Goal: Contribute content: Contribute content

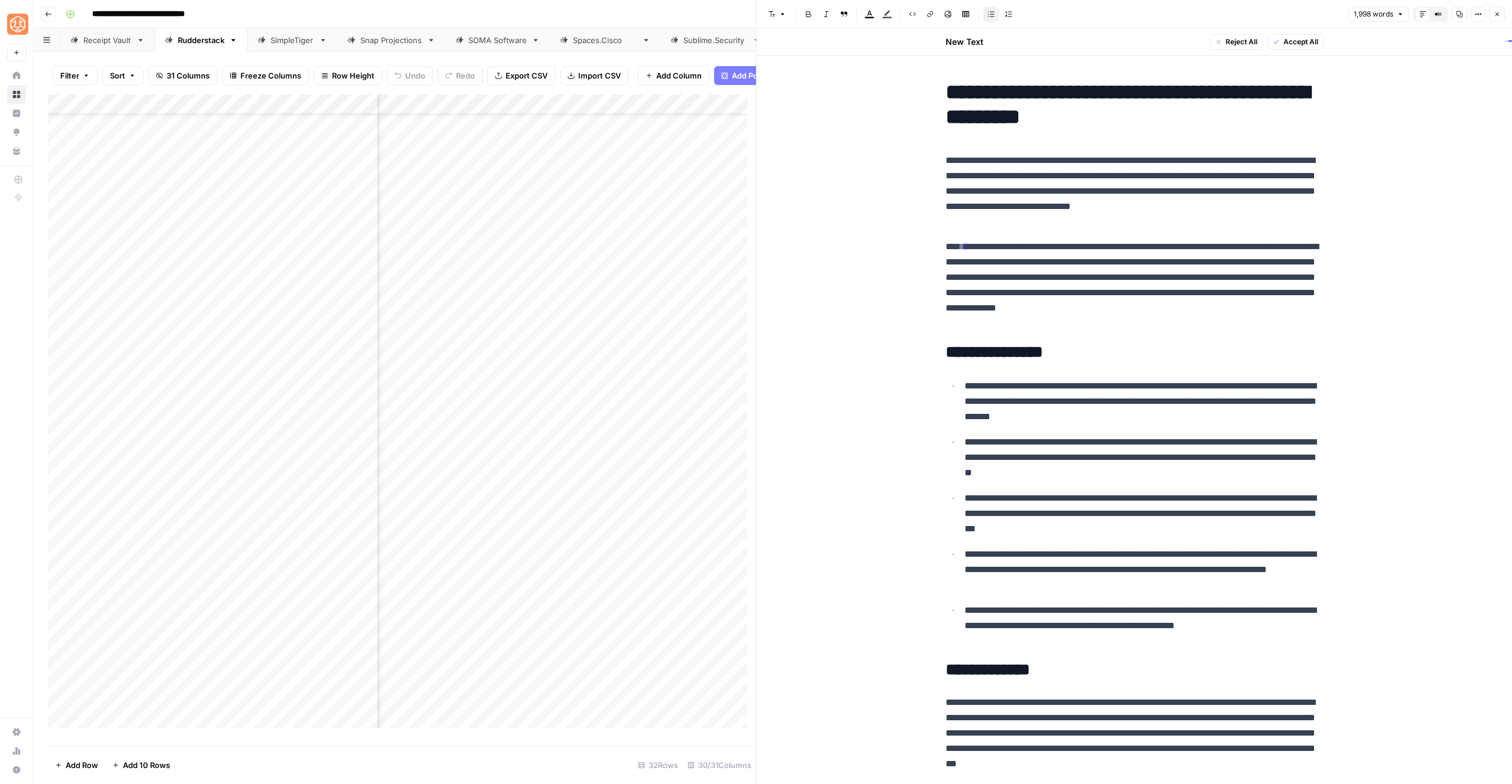
scroll to position [2652, 0]
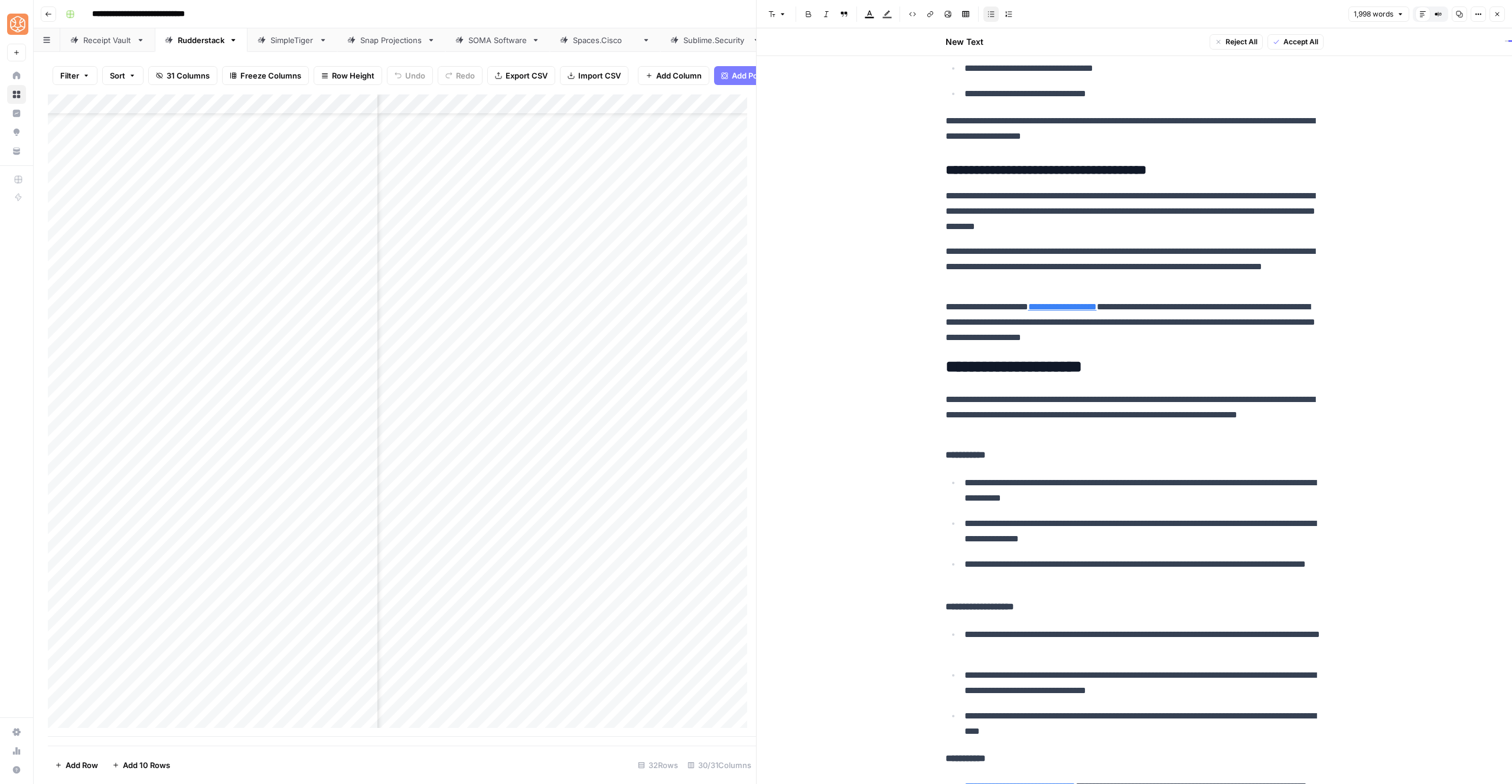
click at [1037, 158] on div "**********" at bounding box center [1135, 203] width 392 height 5561
click at [1495, 11] on icon "button" at bounding box center [1497, 14] width 7 height 7
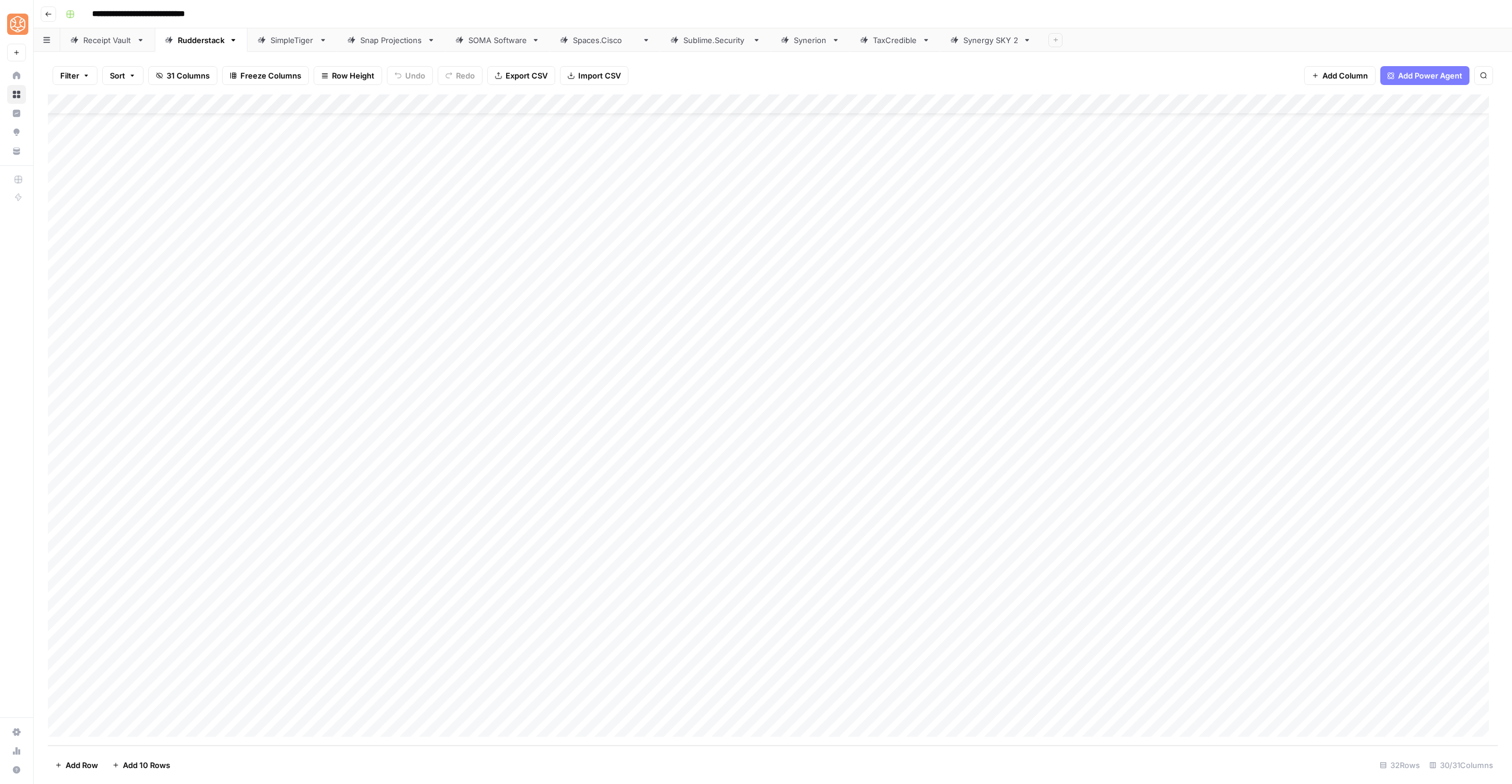
scroll to position [39, 0]
click at [199, 544] on div "Add Column" at bounding box center [773, 420] width 1450 height 651
click at [204, 530] on div "Add Column" at bounding box center [773, 420] width 1450 height 651
drag, startPoint x: 829, startPoint y: 524, endPoint x: 843, endPoint y: 525, distance: 14.0
click at [829, 524] on div "Add Column" at bounding box center [773, 420] width 1450 height 651
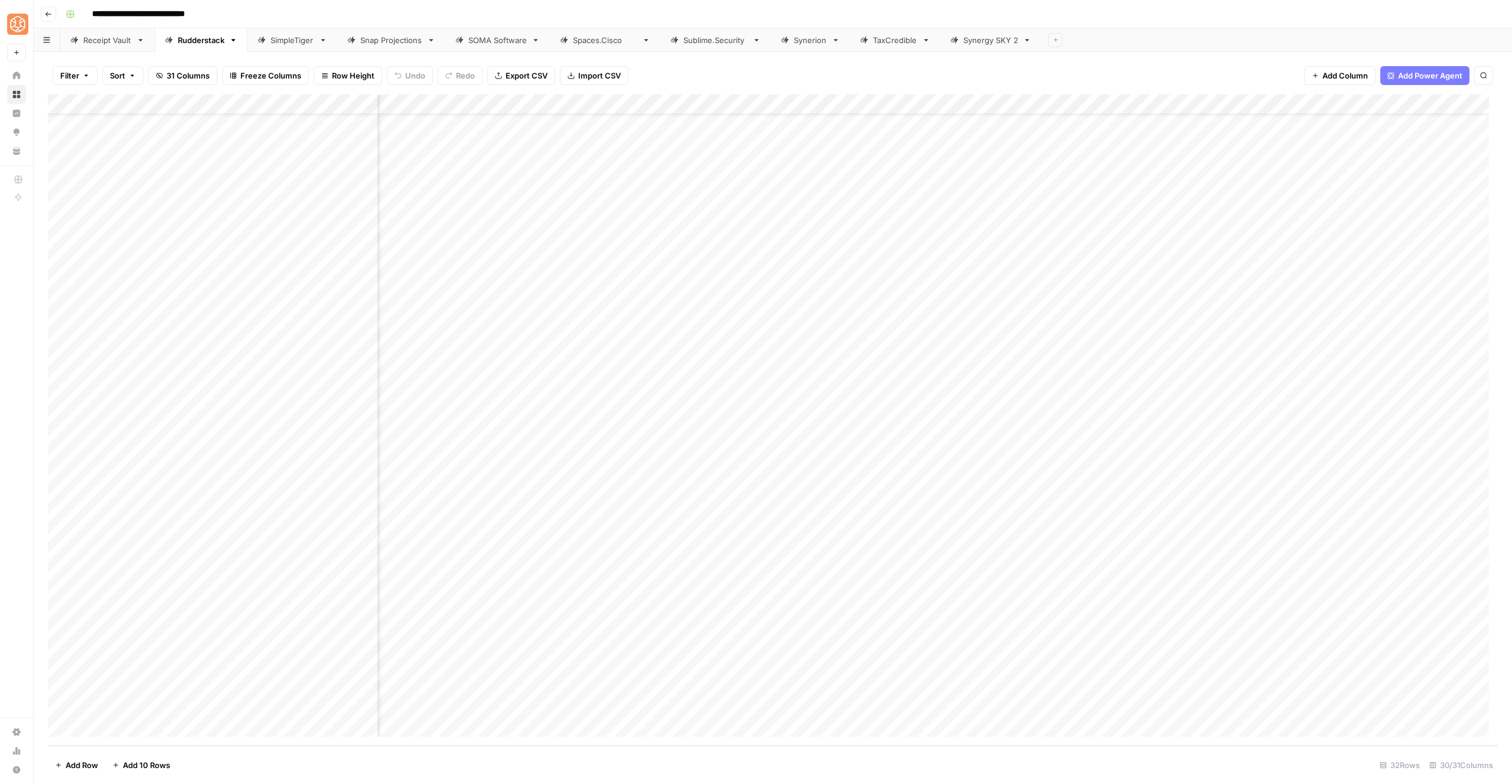
scroll to position [39, 872]
click at [1117, 524] on div "Add Column" at bounding box center [773, 420] width 1450 height 651
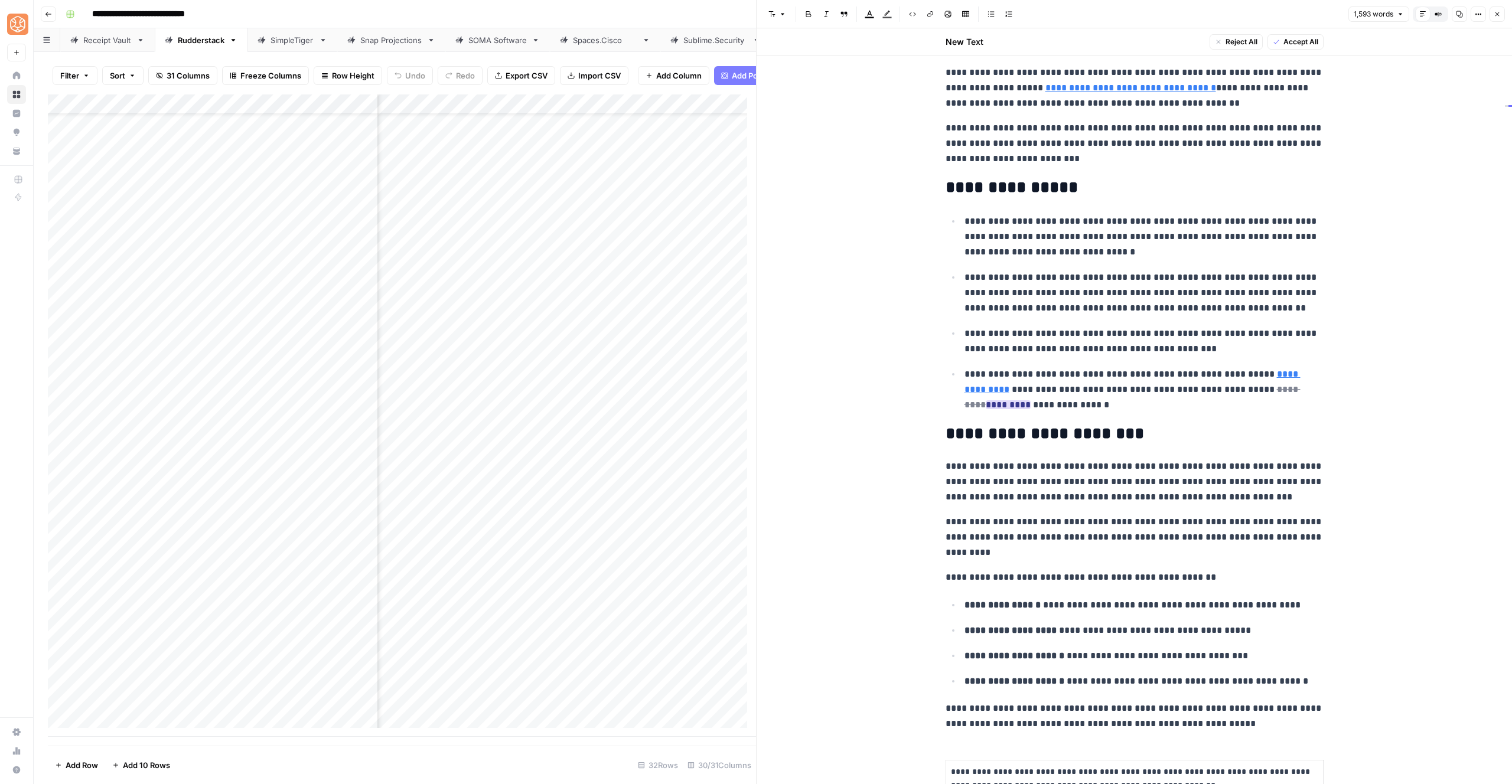
scroll to position [96, 0]
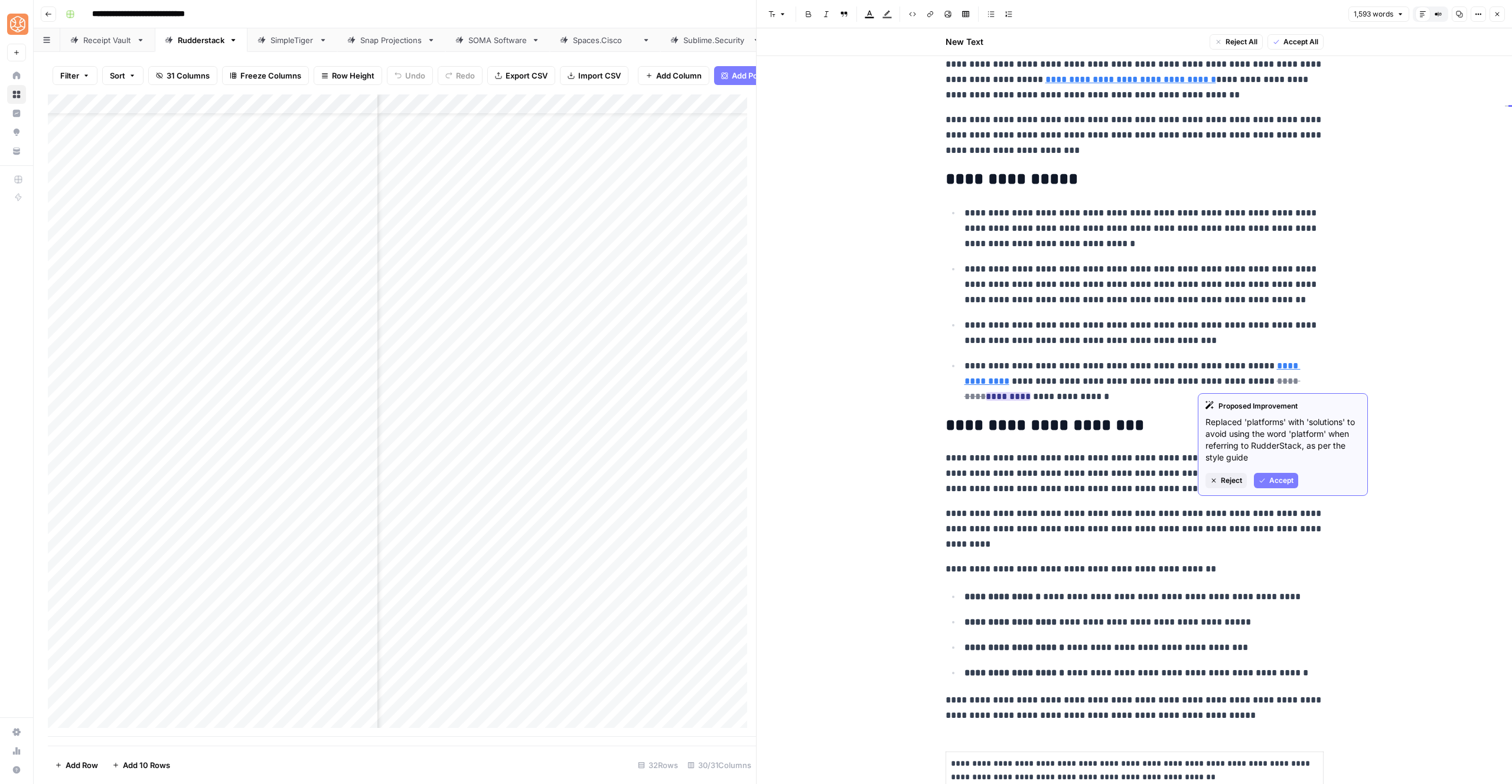
click at [1276, 477] on span "Accept" at bounding box center [1281, 480] width 24 height 11
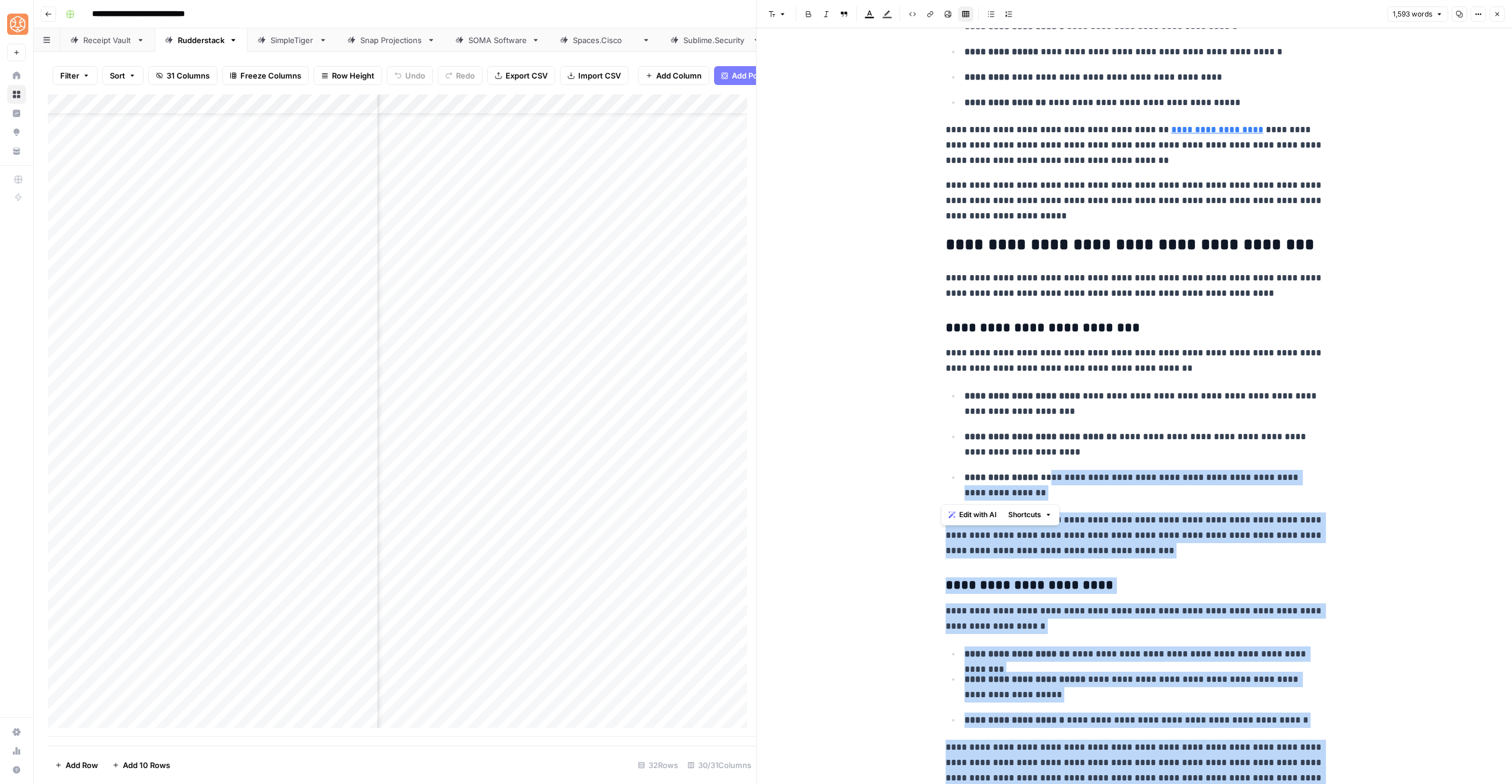
scroll to position [2393, 0]
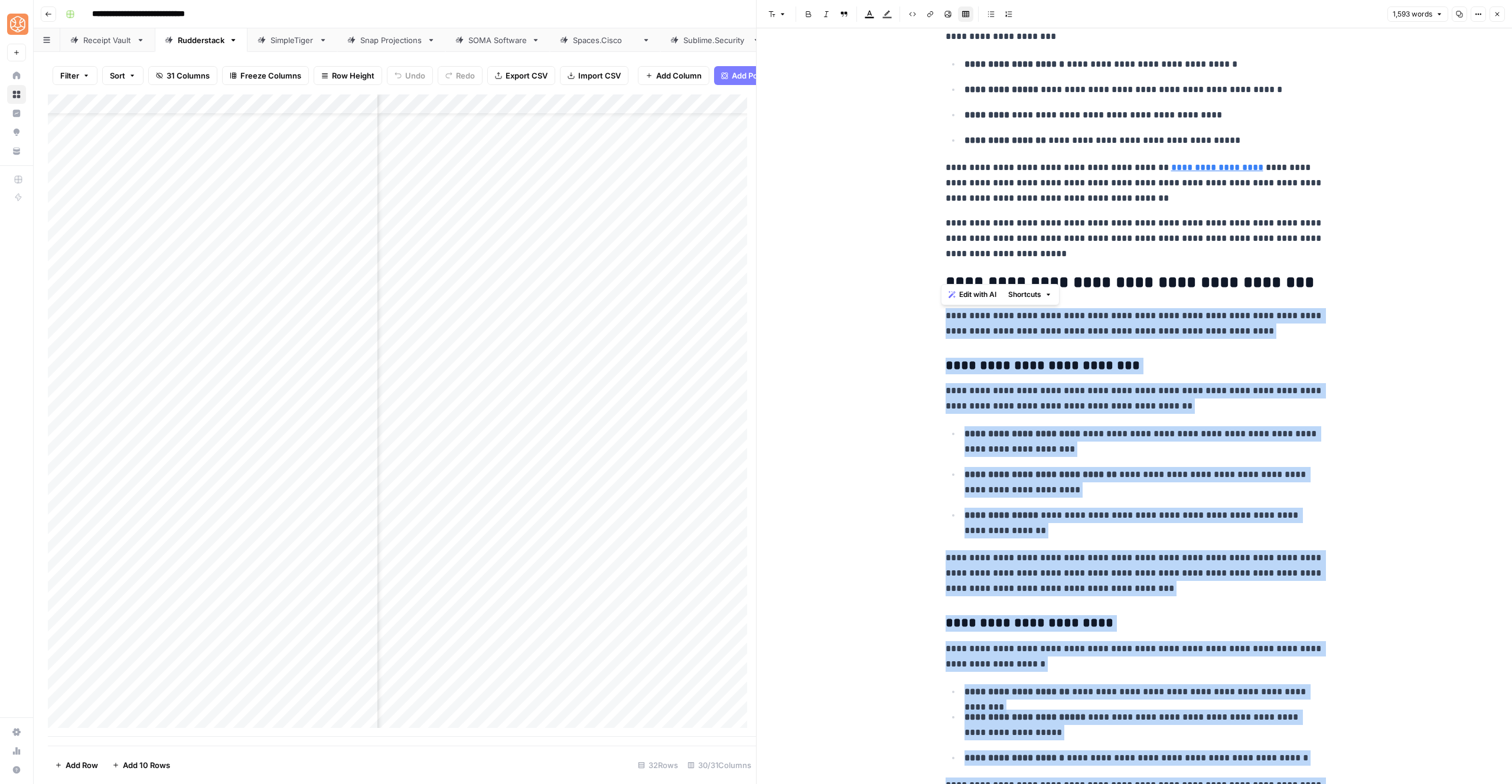
drag, startPoint x: 1099, startPoint y: 543, endPoint x: 933, endPoint y: 317, distance: 280.4
click at [1028, 294] on span "Shortcuts" at bounding box center [1025, 294] width 33 height 11
click at [1033, 317] on span "Add more detail" at bounding box center [1064, 321] width 73 height 12
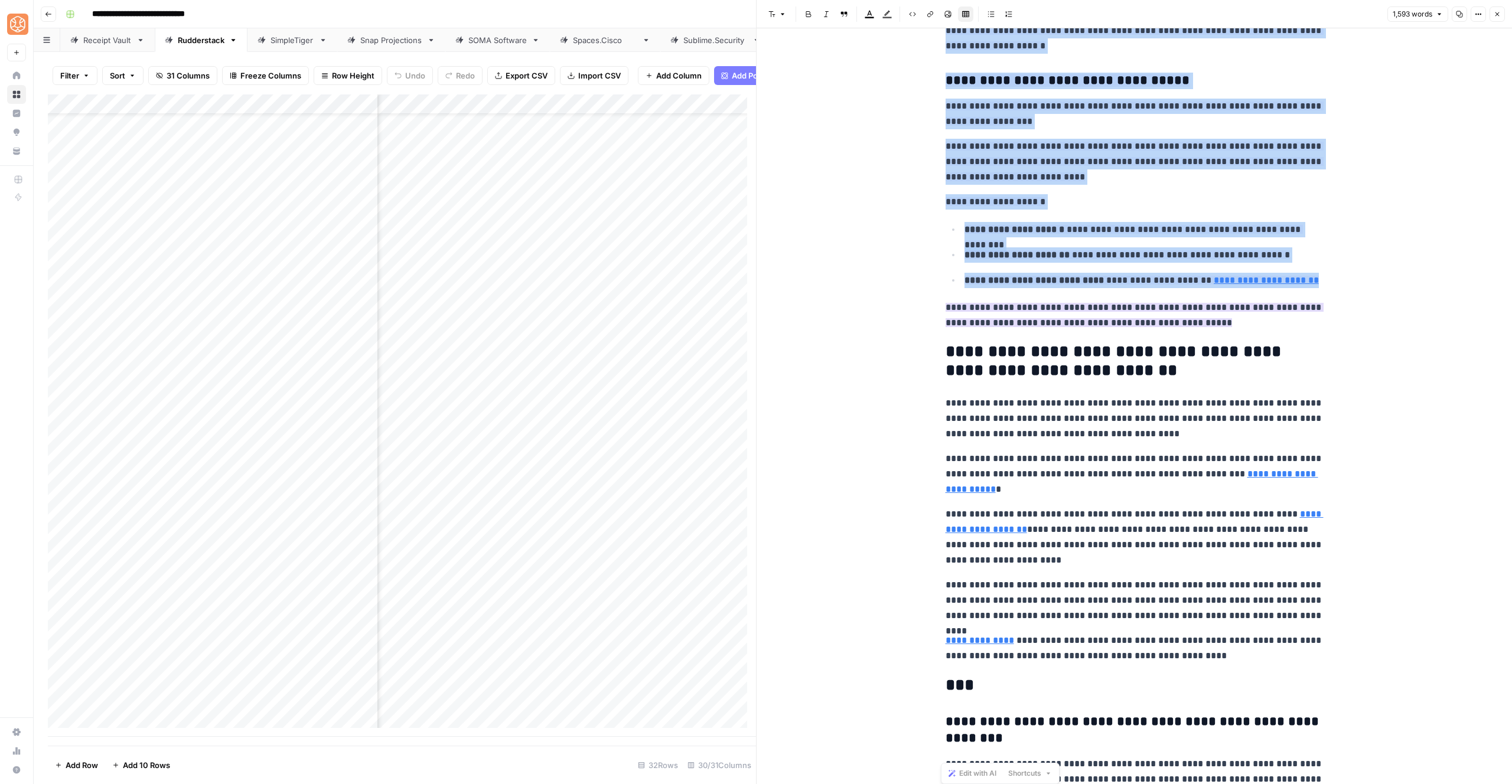
scroll to position [3446, 0]
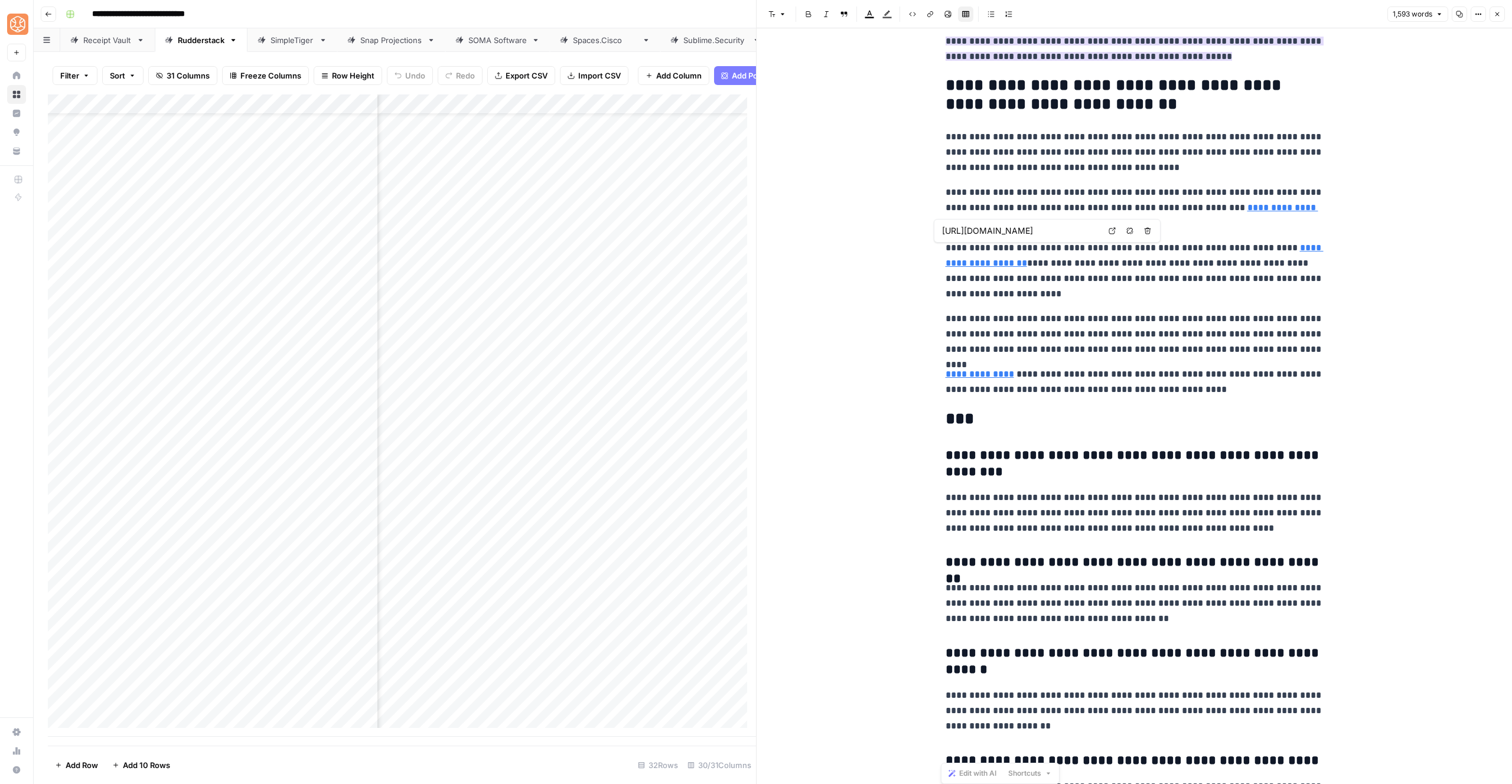
type input "[URL][DOMAIN_NAME]"
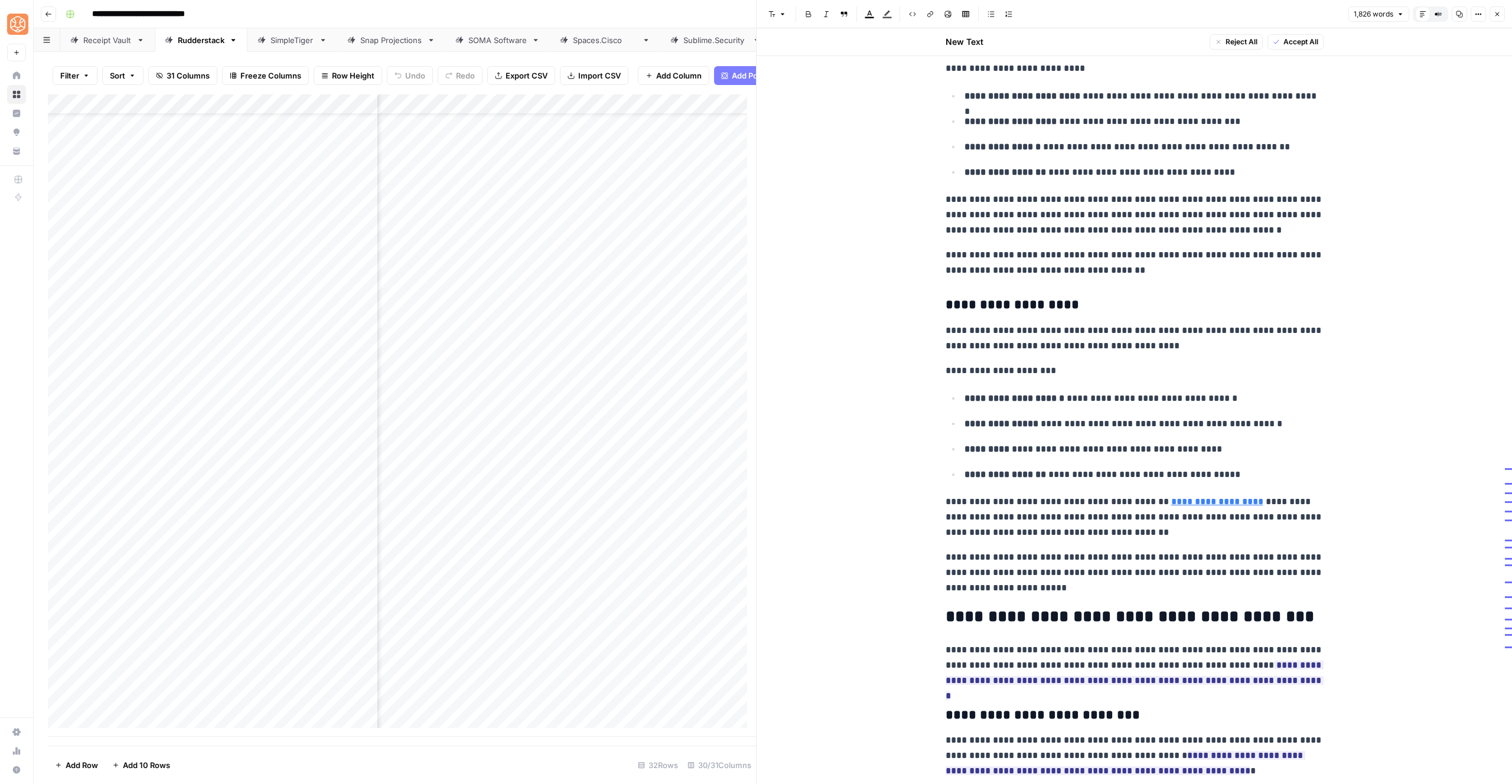
scroll to position [2321, 0]
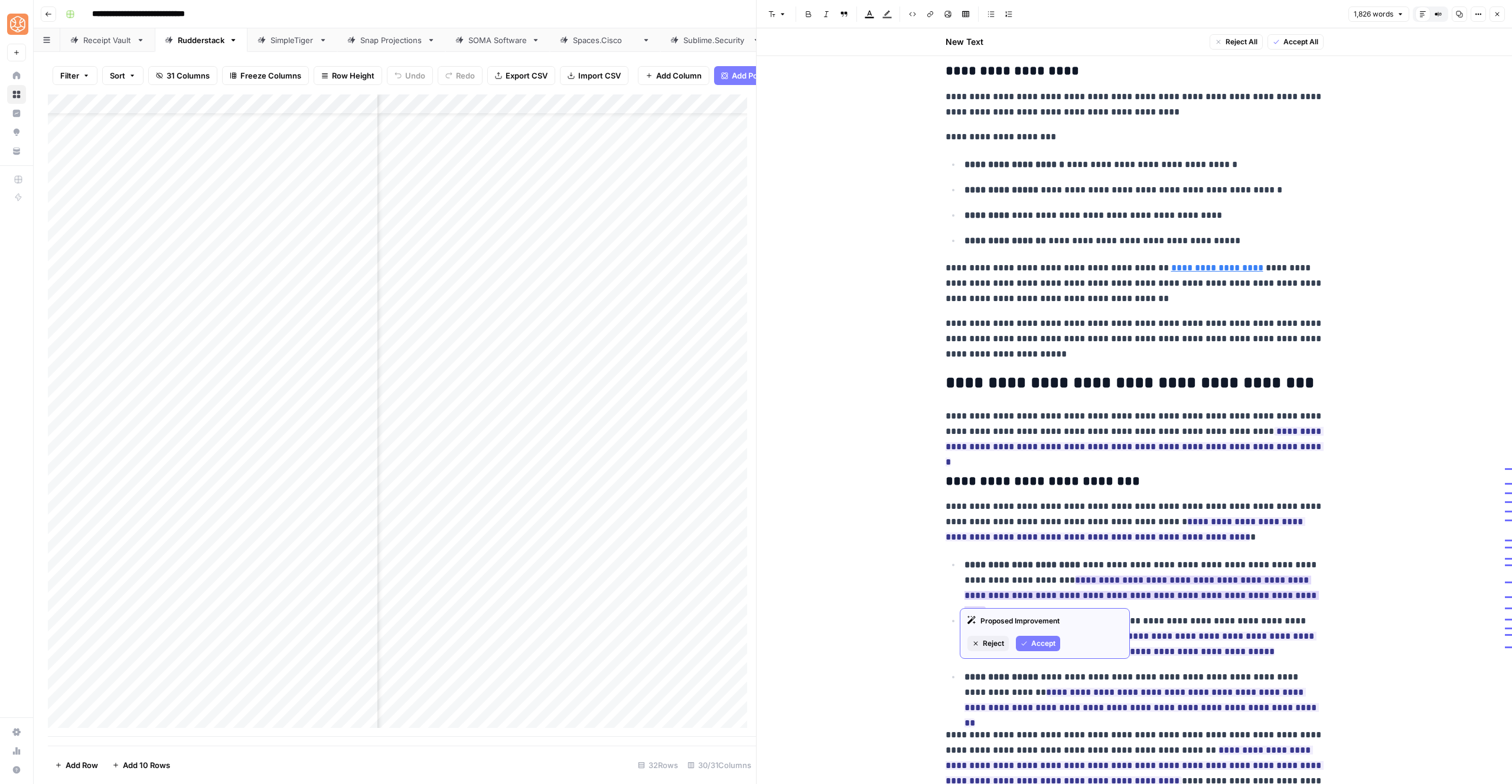
click at [1031, 643] on button "Accept" at bounding box center [1037, 643] width 44 height 15
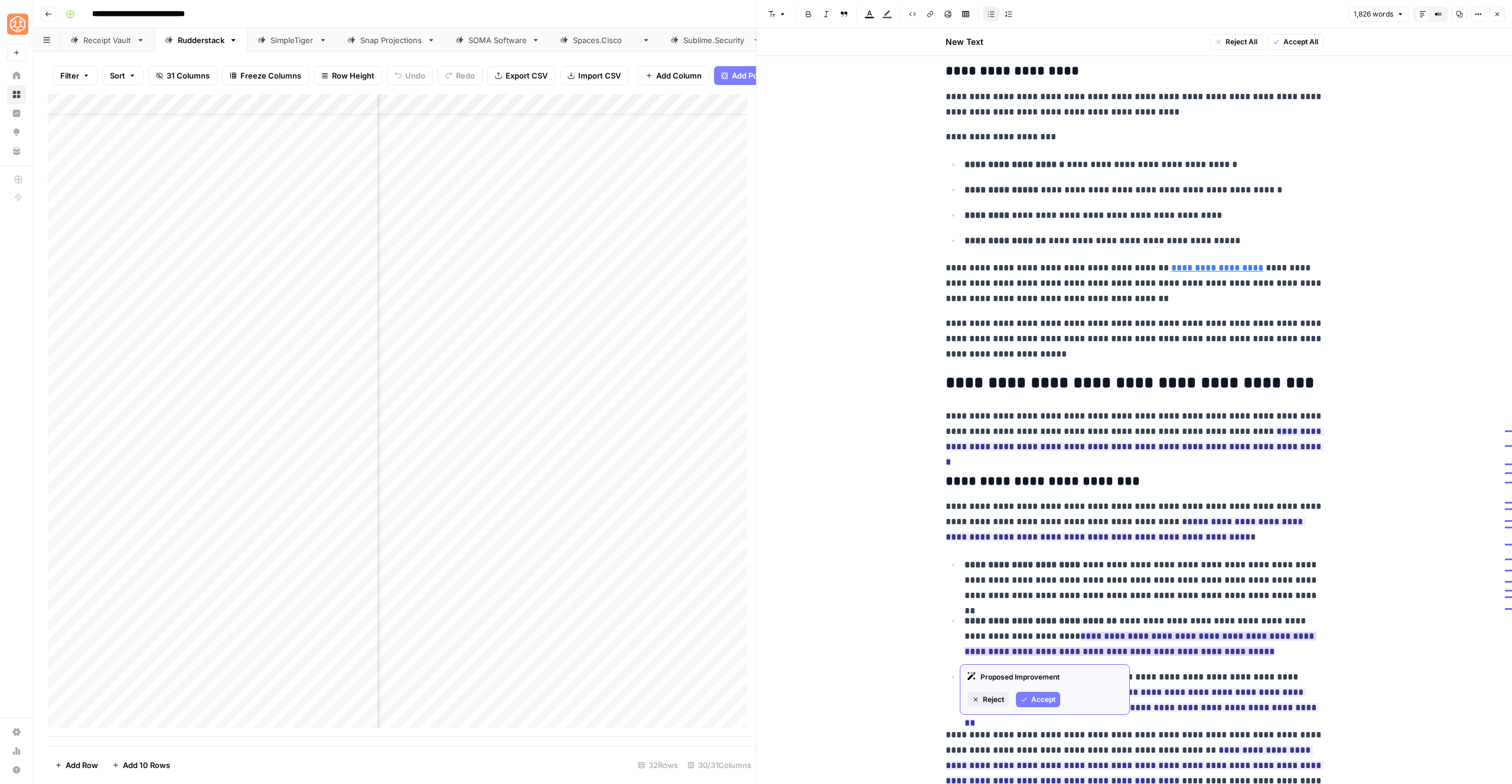
click at [1048, 705] on button "Accept" at bounding box center [1037, 699] width 44 height 15
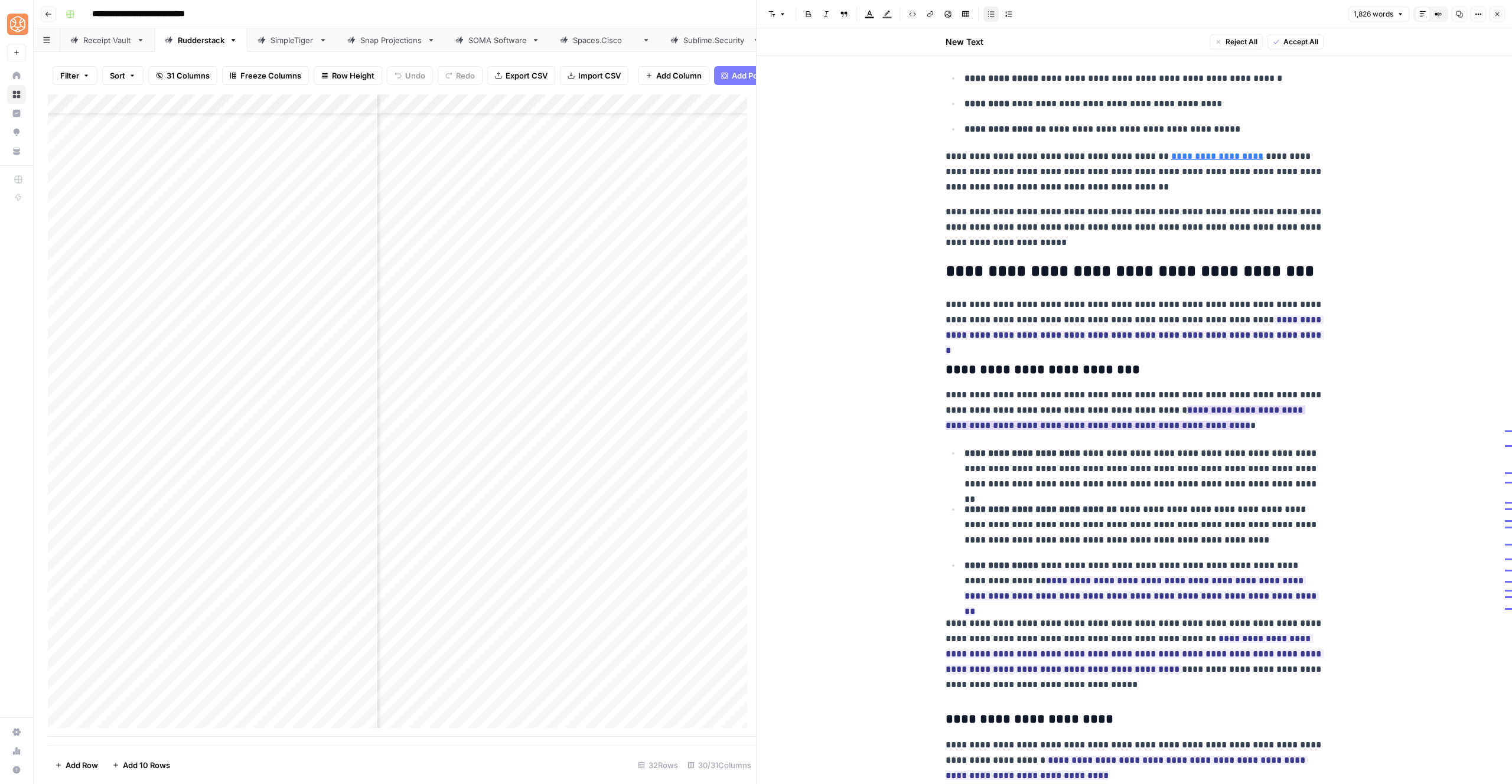
scroll to position [2704, 0]
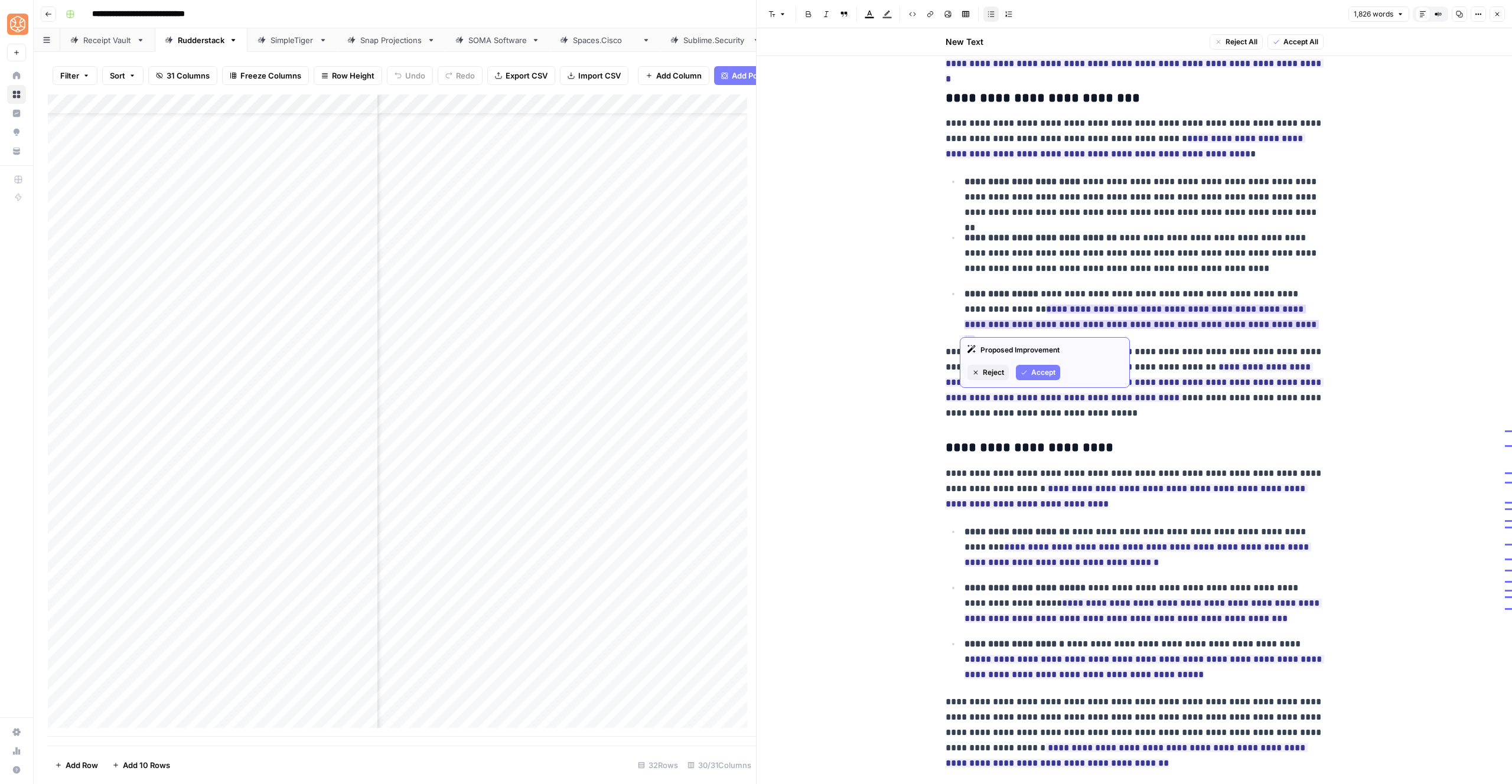
click at [1033, 365] on button "Accept" at bounding box center [1037, 372] width 44 height 15
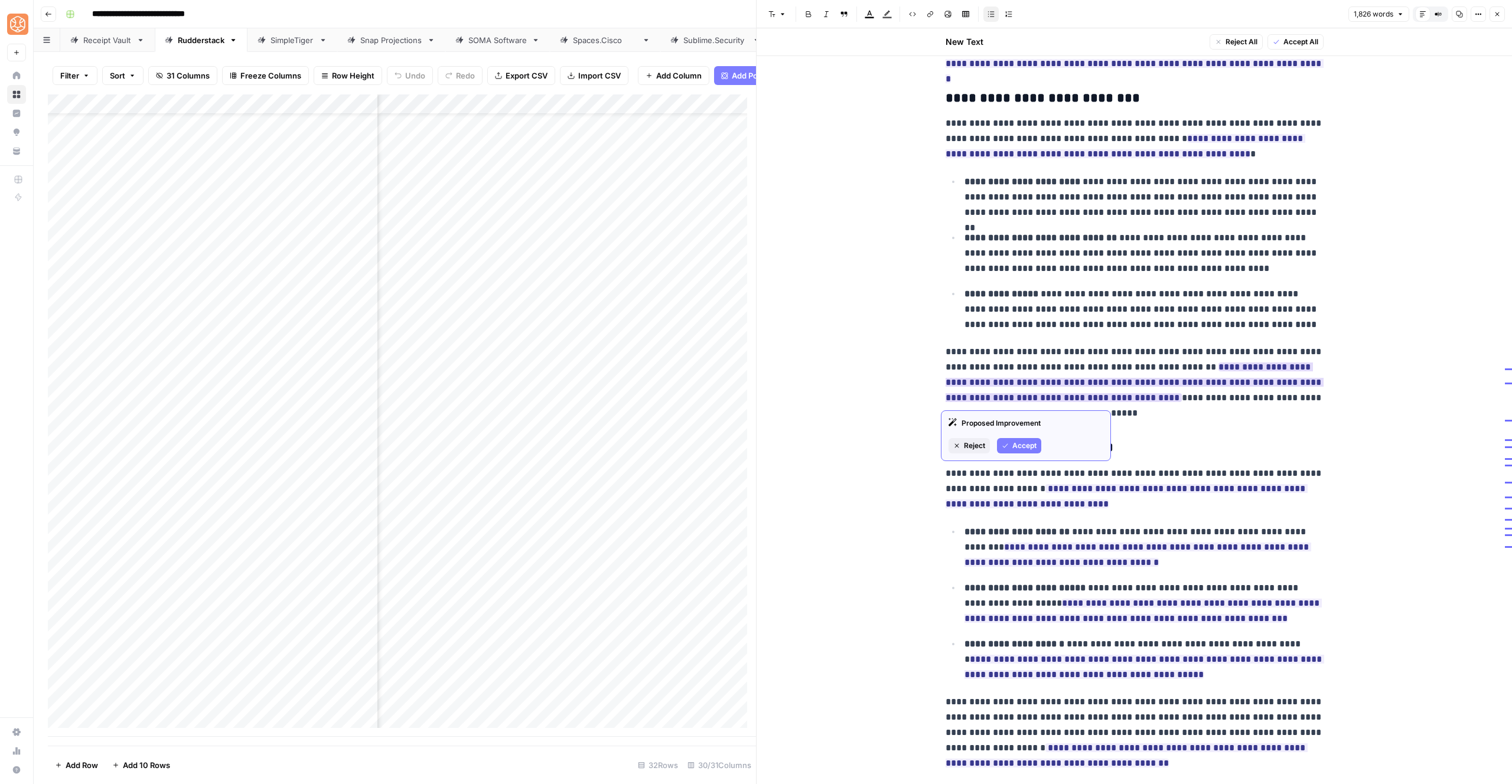
click at [1027, 447] on span "Accept" at bounding box center [1024, 446] width 24 height 11
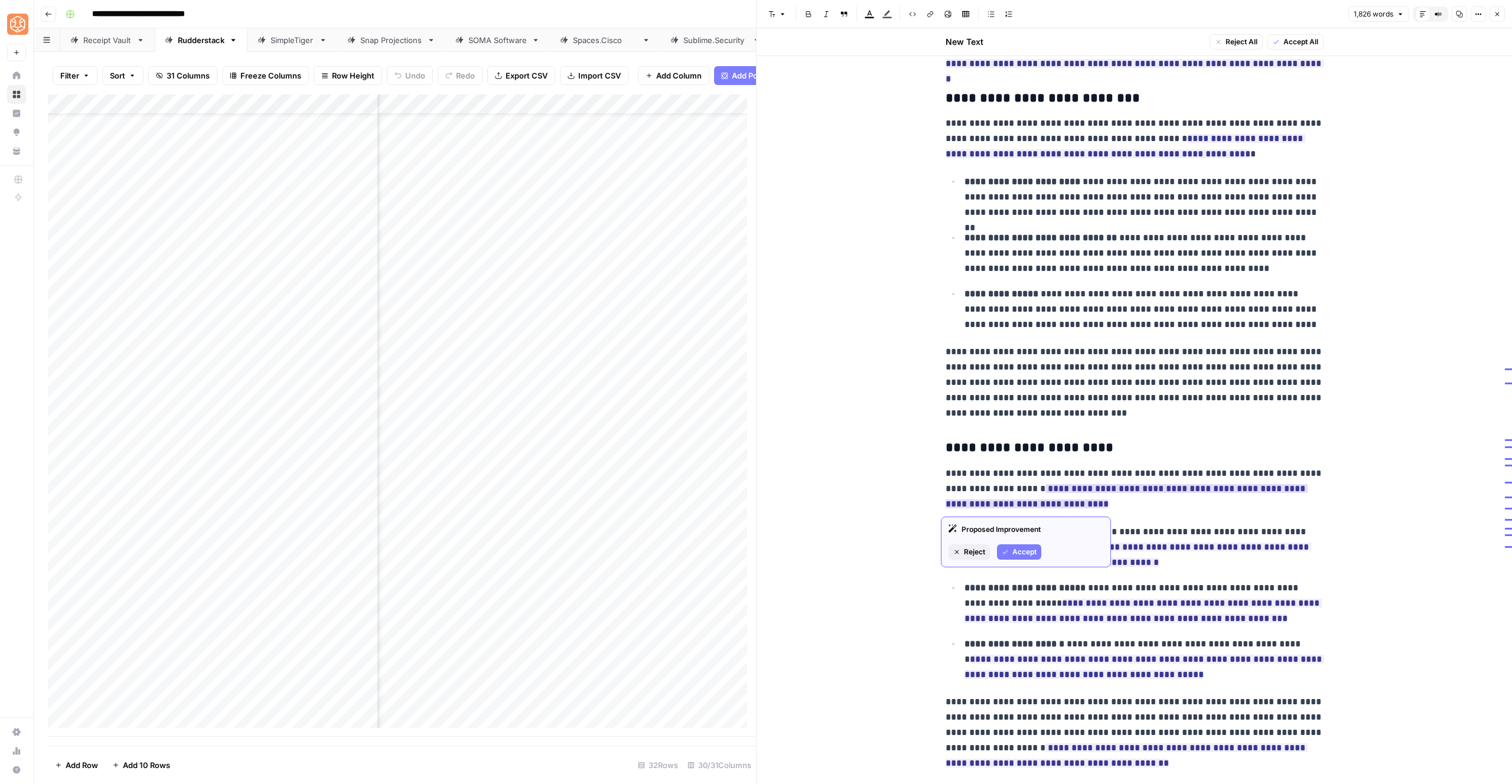
click at [1024, 549] on span "Accept" at bounding box center [1024, 552] width 24 height 11
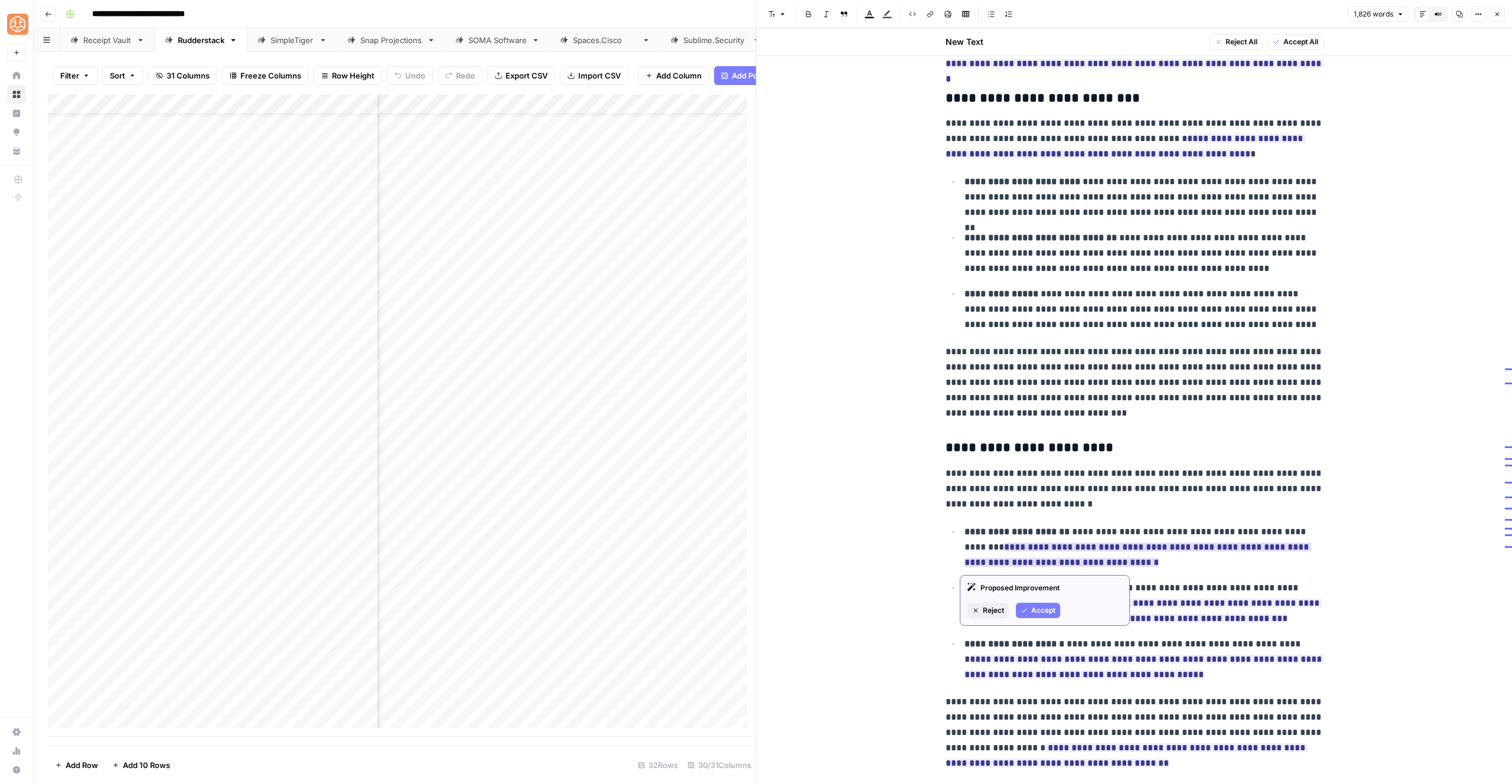
click at [1037, 614] on span "Accept" at bounding box center [1043, 611] width 24 height 11
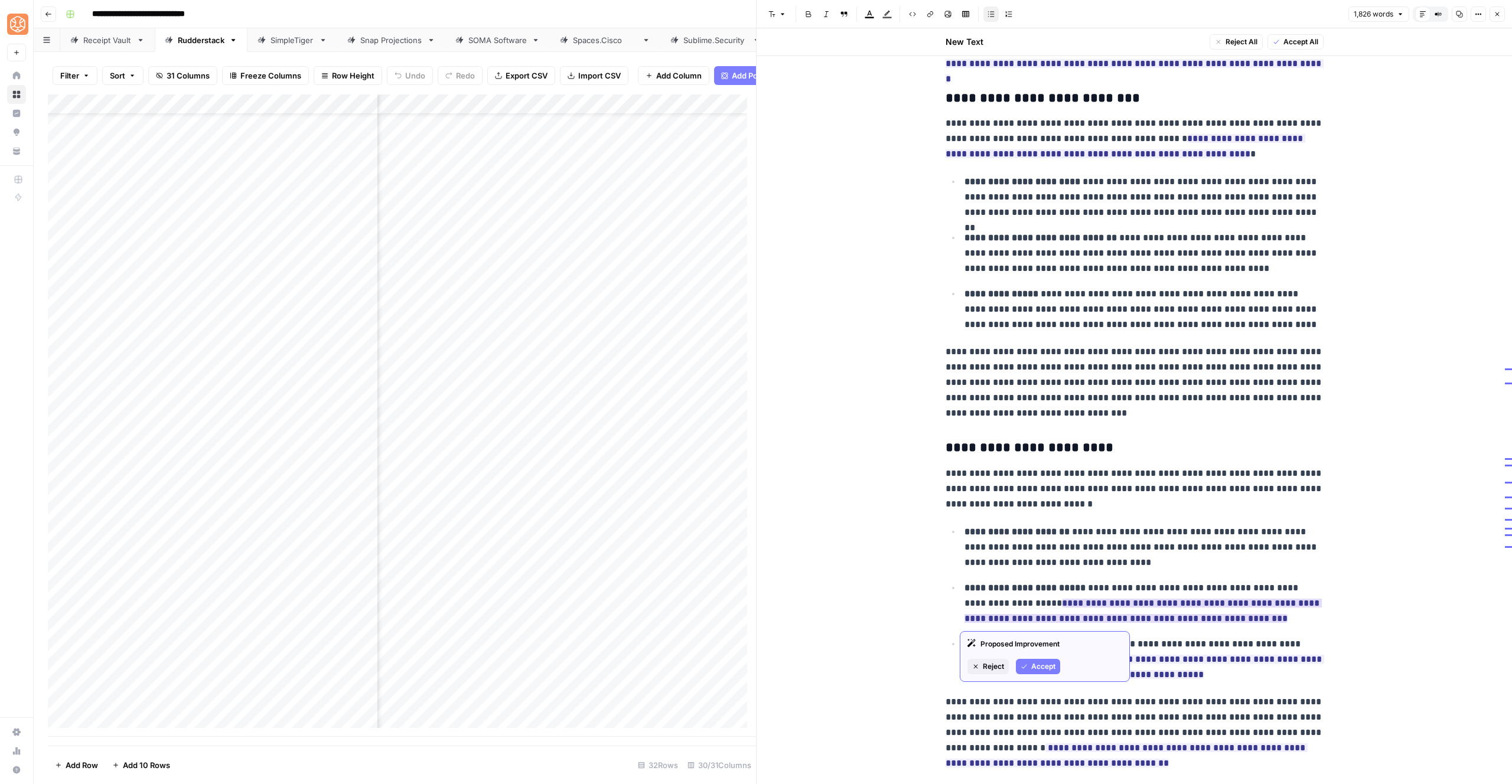
click at [1049, 669] on span "Accept" at bounding box center [1043, 666] width 24 height 11
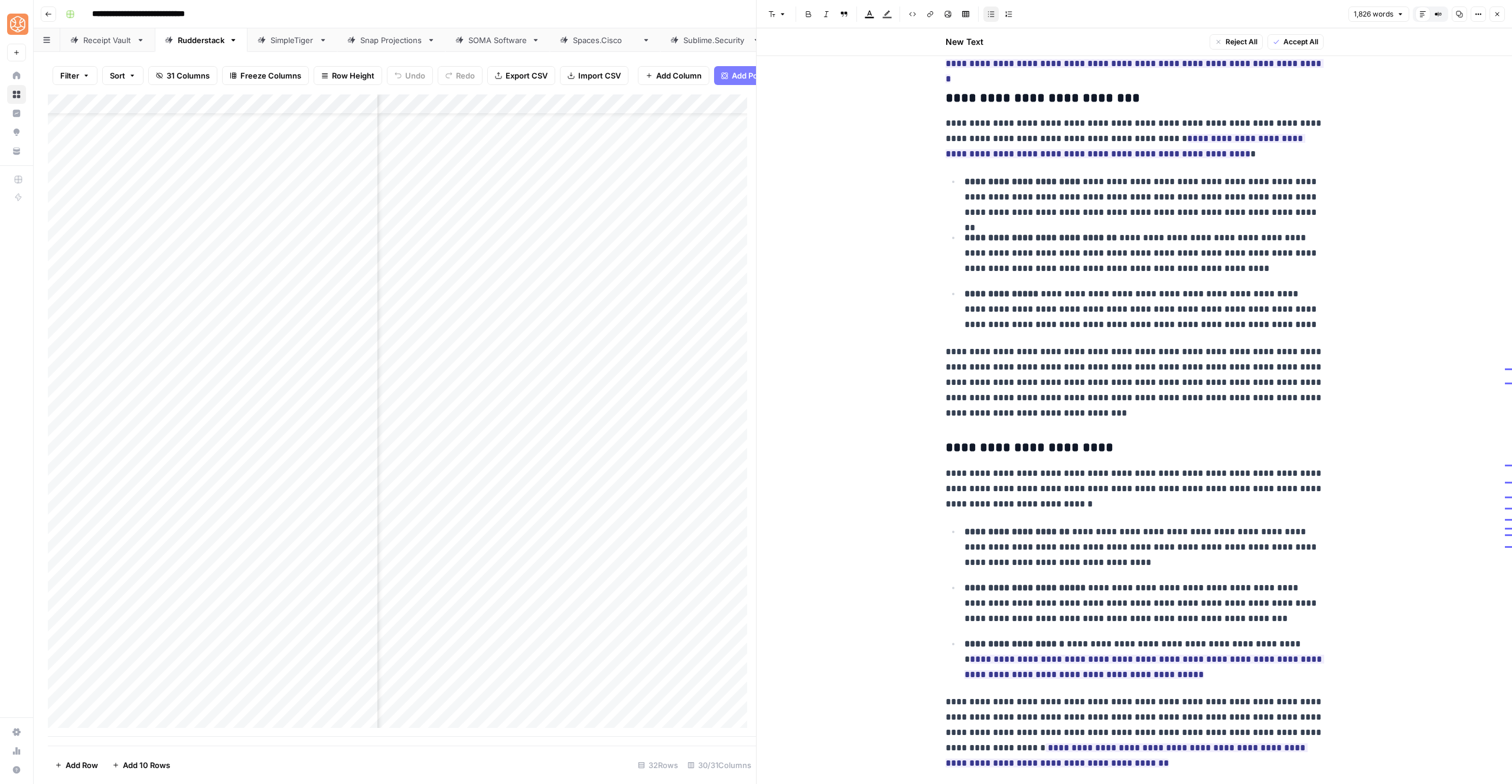
scroll to position [3100, 0]
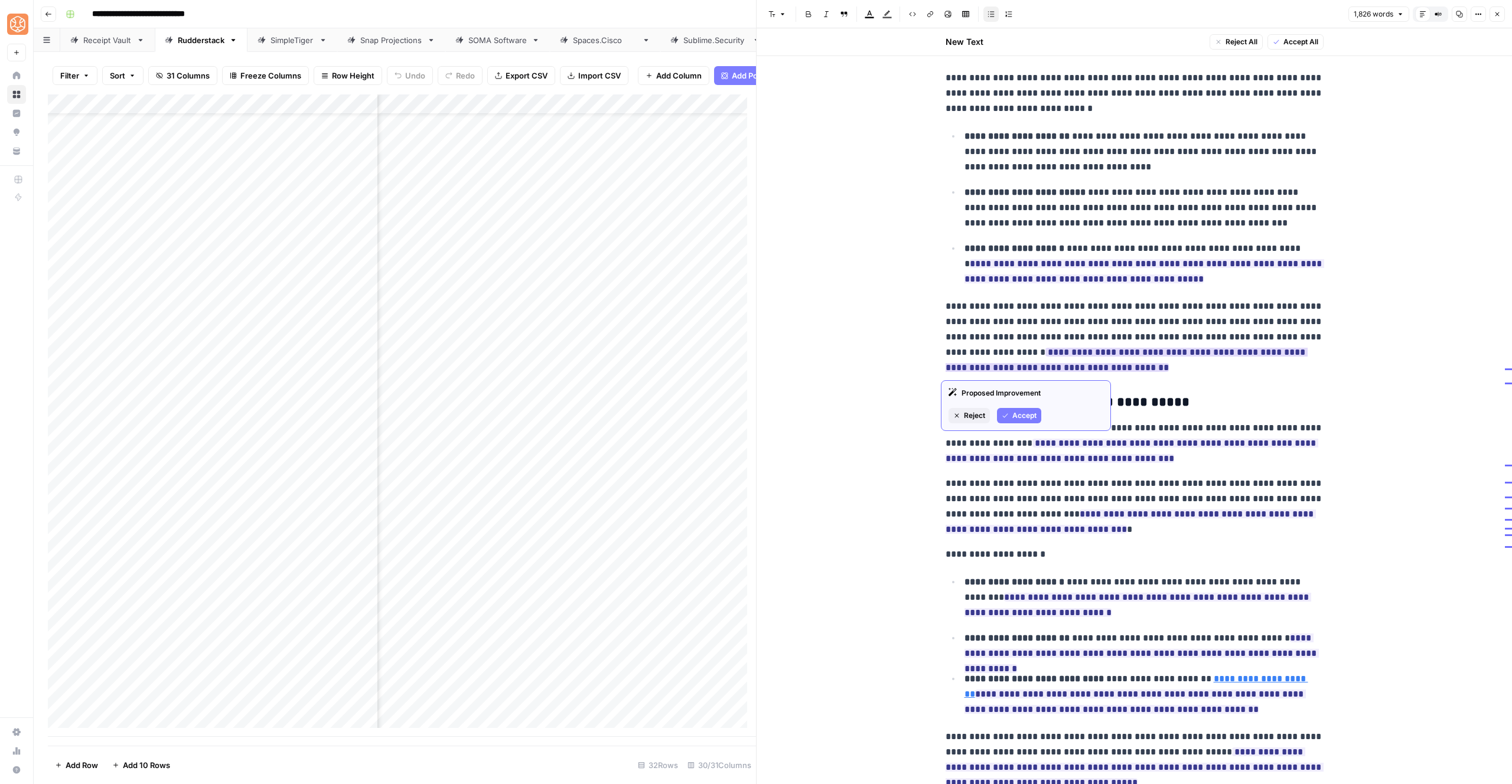
click at [1011, 411] on button "Accept" at bounding box center [1019, 415] width 44 height 15
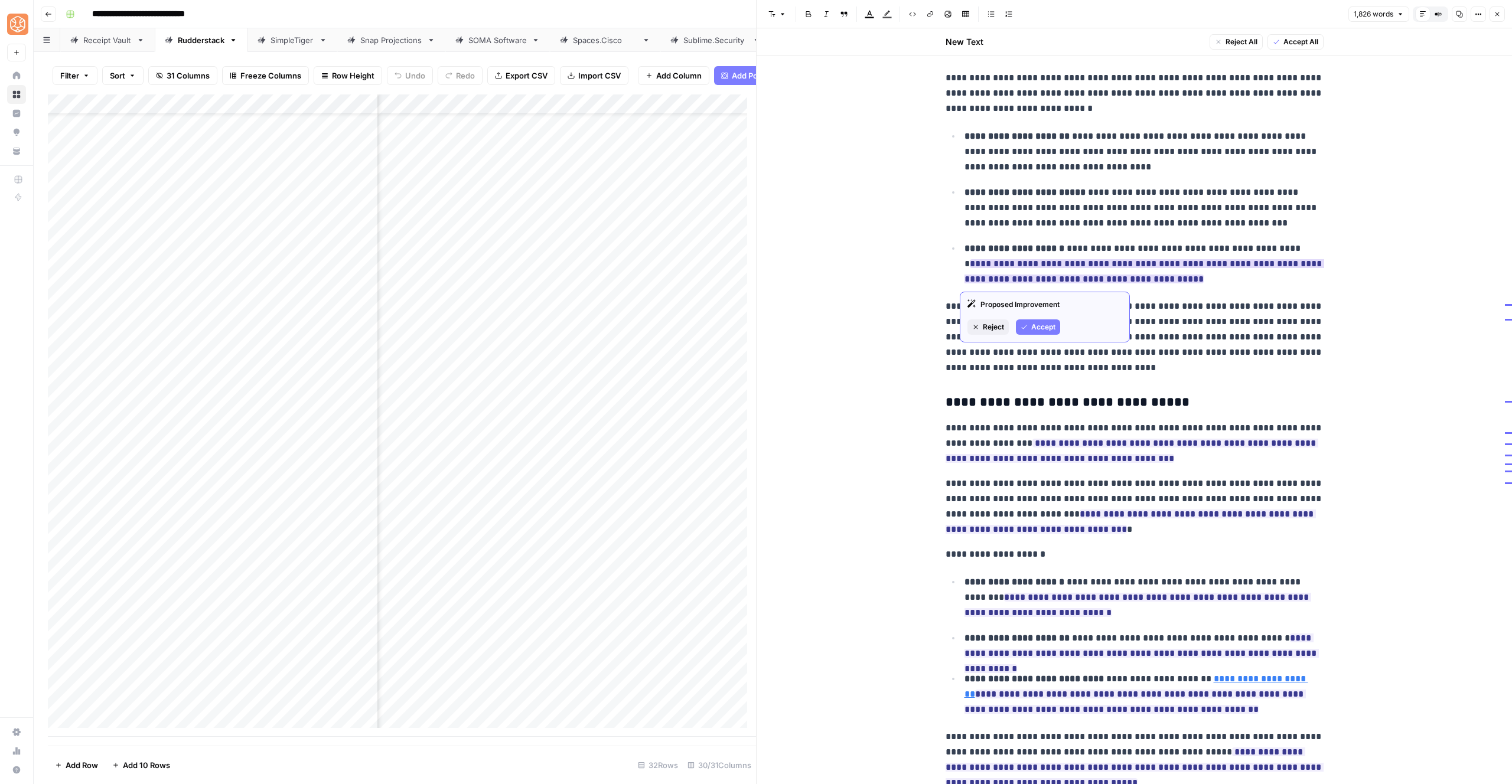
click at [1034, 322] on span "Accept" at bounding box center [1043, 327] width 24 height 11
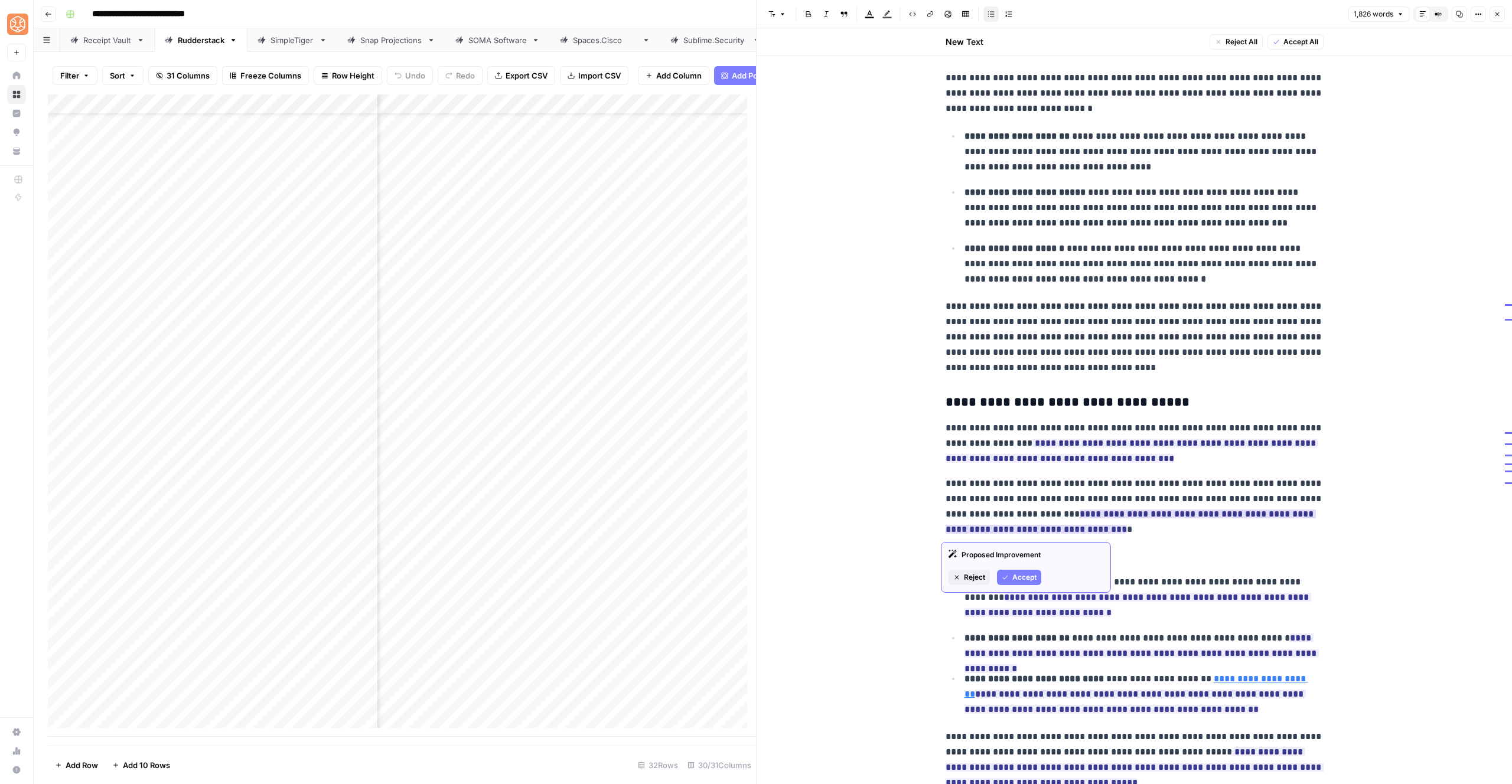
click at [1023, 575] on span "Accept" at bounding box center [1024, 578] width 24 height 11
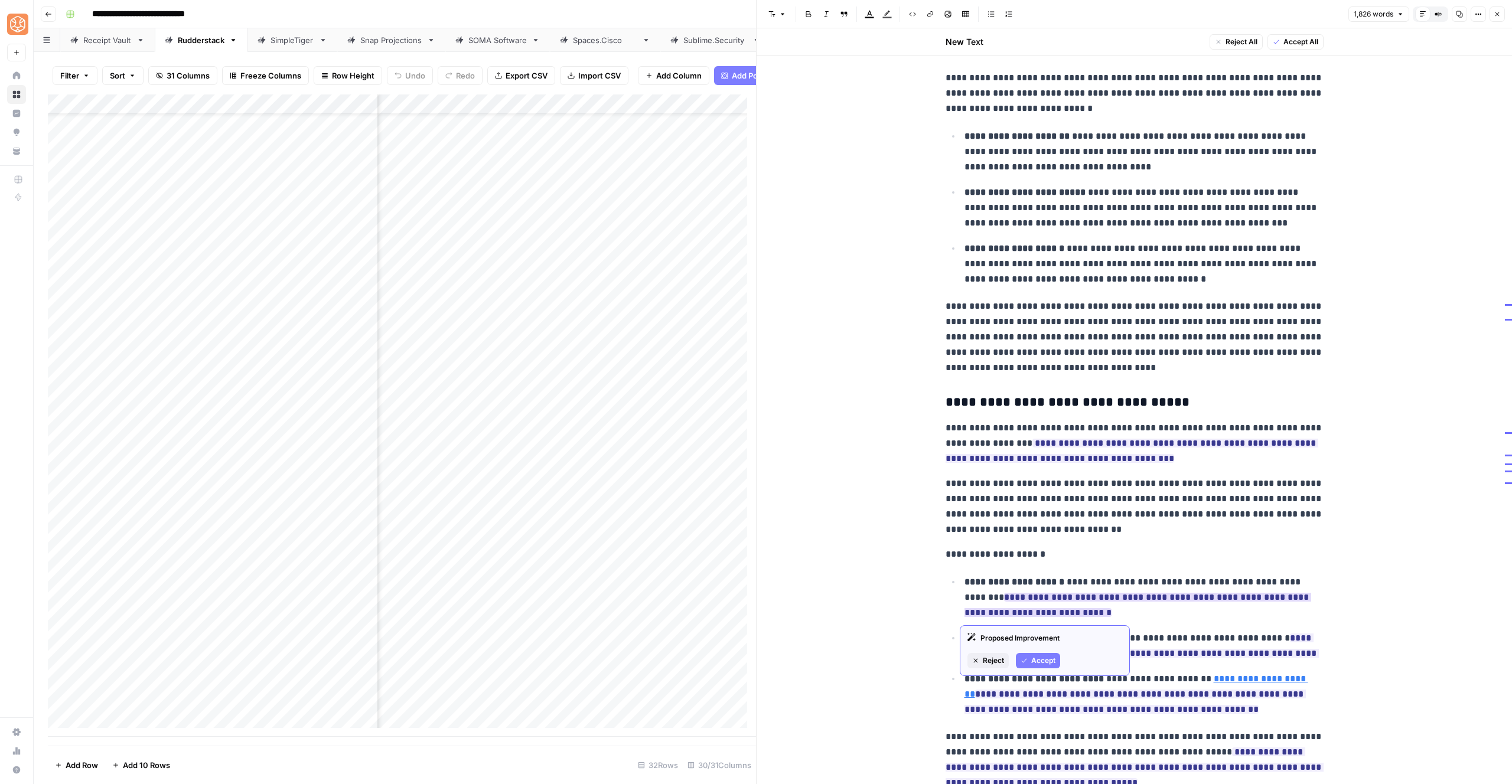
drag, startPoint x: 1039, startPoint y: 660, endPoint x: 1045, endPoint y: 635, distance: 25.7
click at [1039, 660] on span "Accept" at bounding box center [1043, 660] width 24 height 11
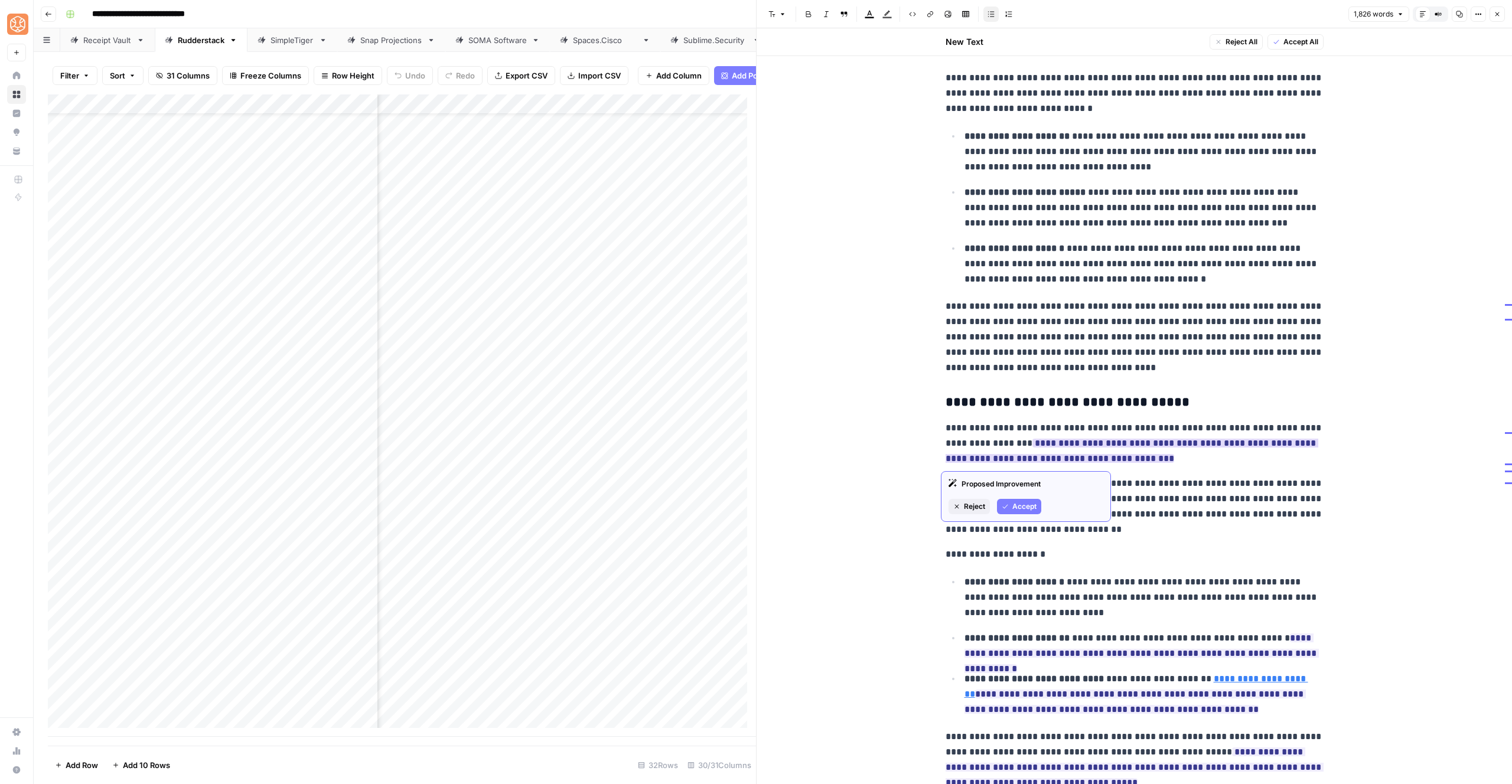
click at [1019, 505] on span "Accept" at bounding box center [1024, 507] width 24 height 11
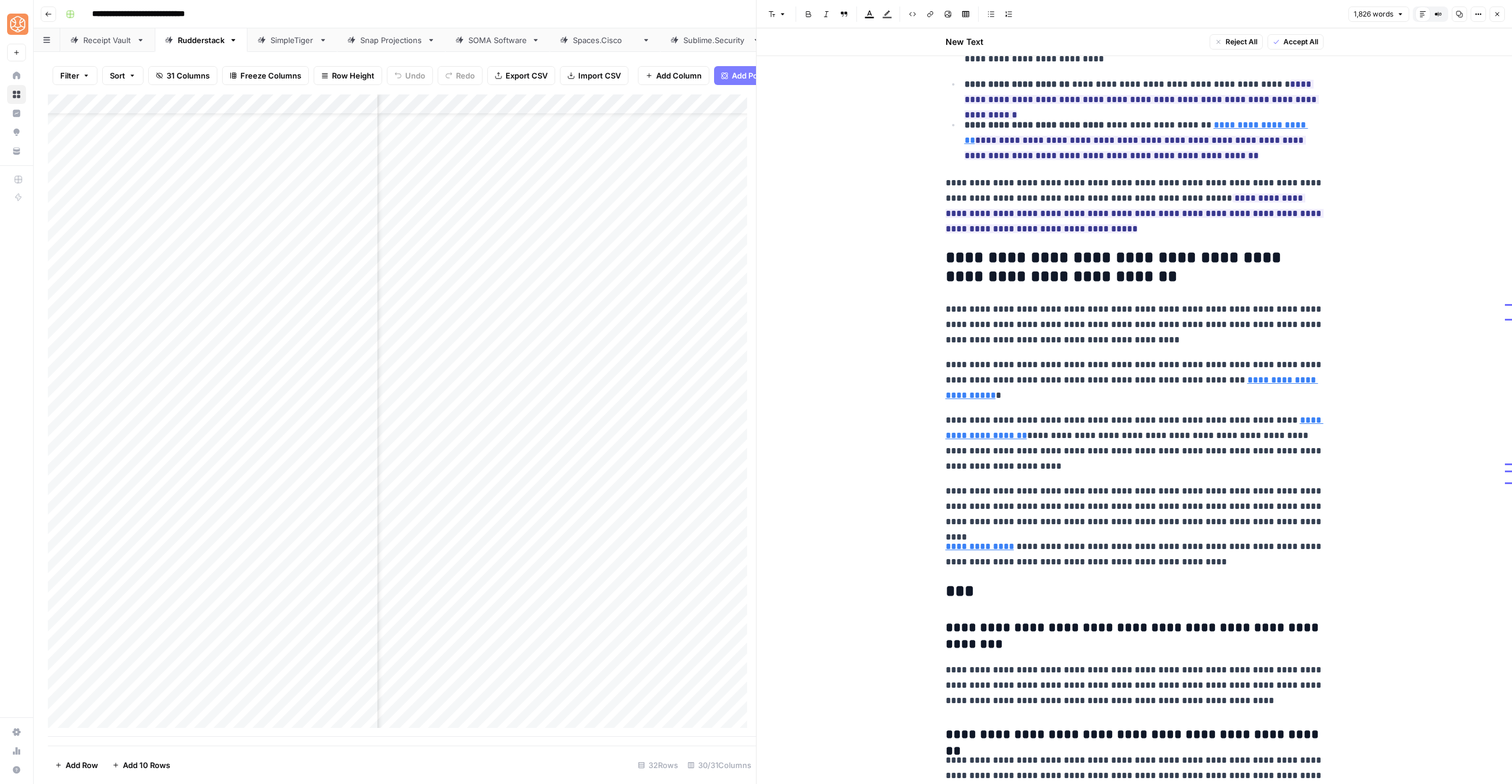
scroll to position [3674, 0]
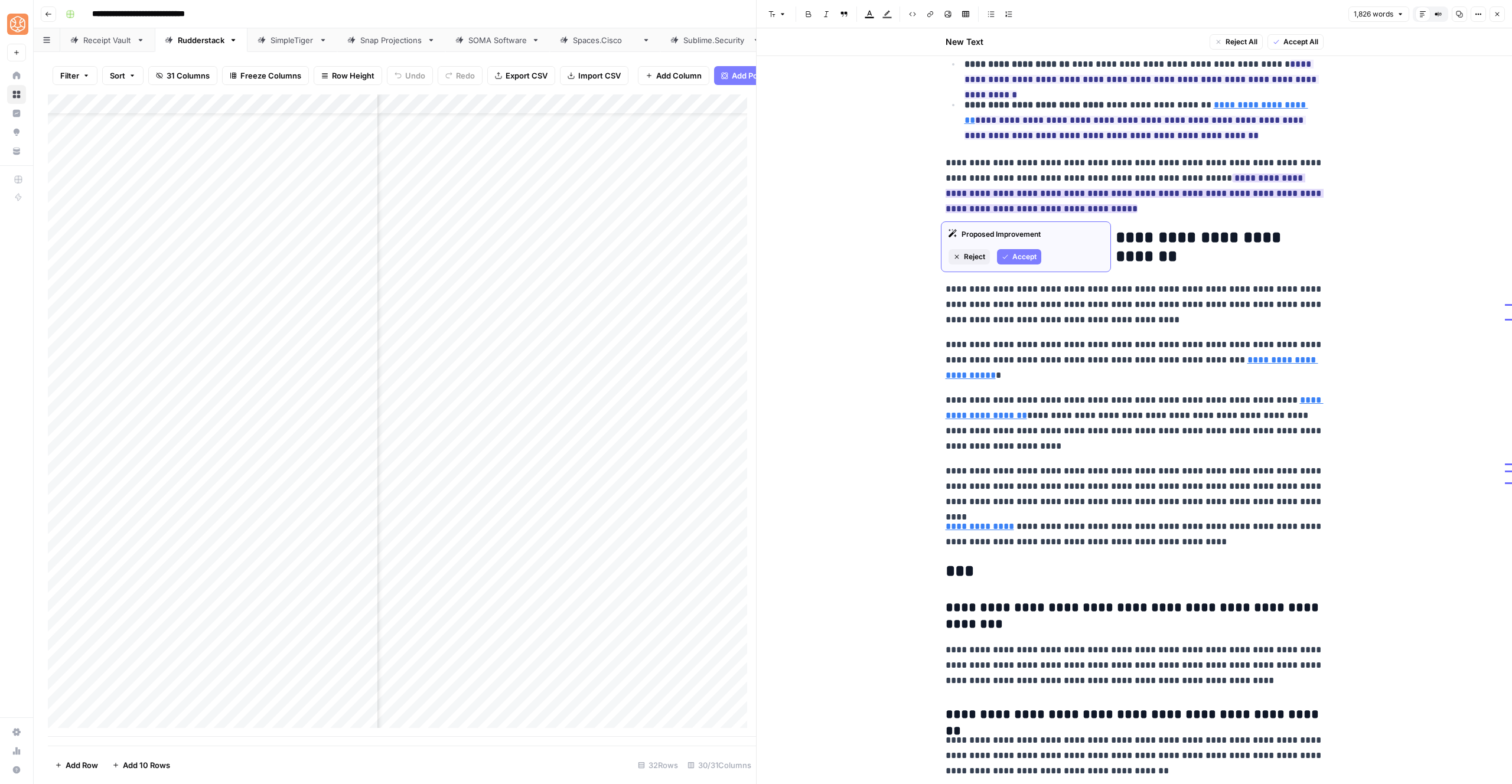
click at [1006, 258] on icon "button" at bounding box center [1005, 256] width 7 height 7
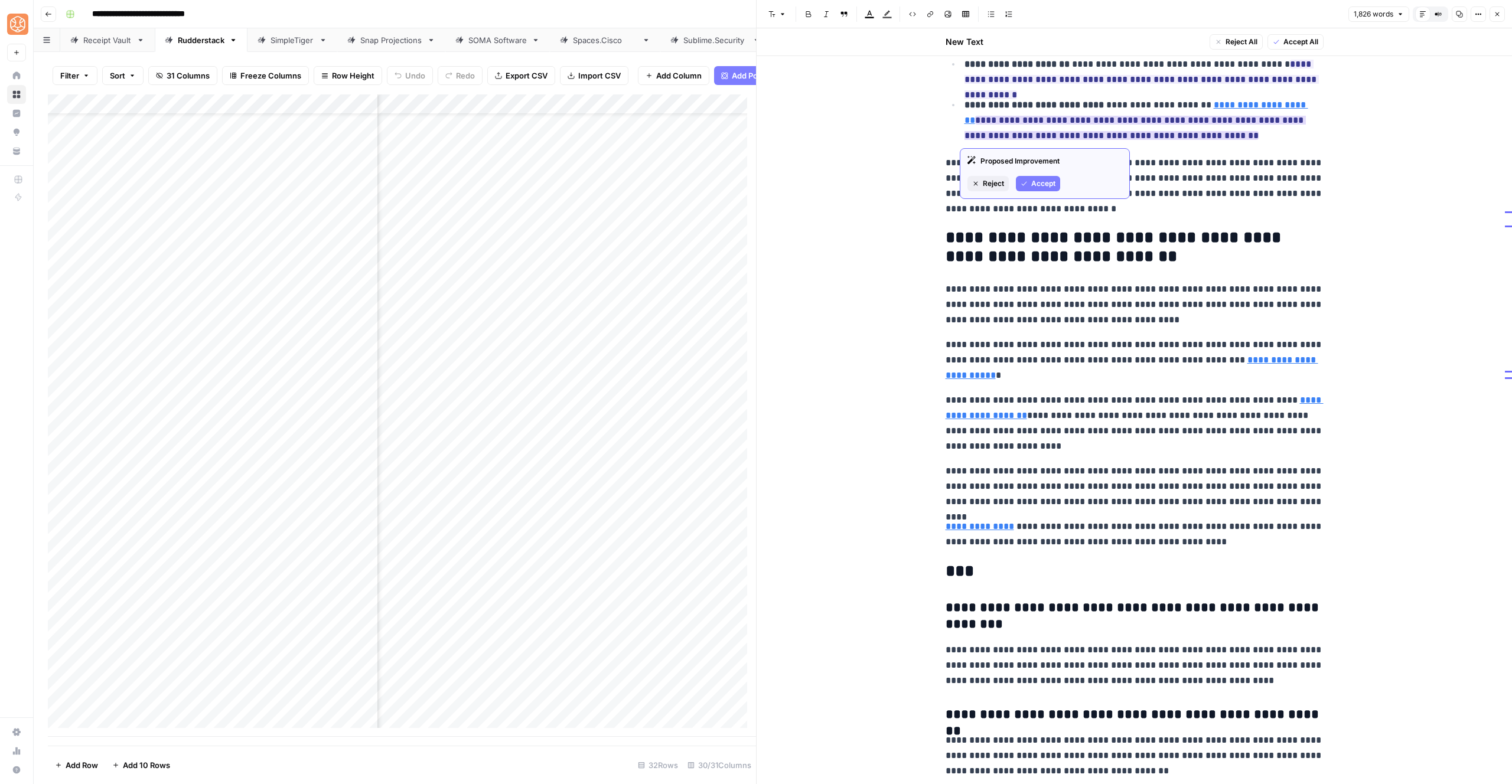
click at [1039, 183] on span "Accept" at bounding box center [1043, 183] width 24 height 11
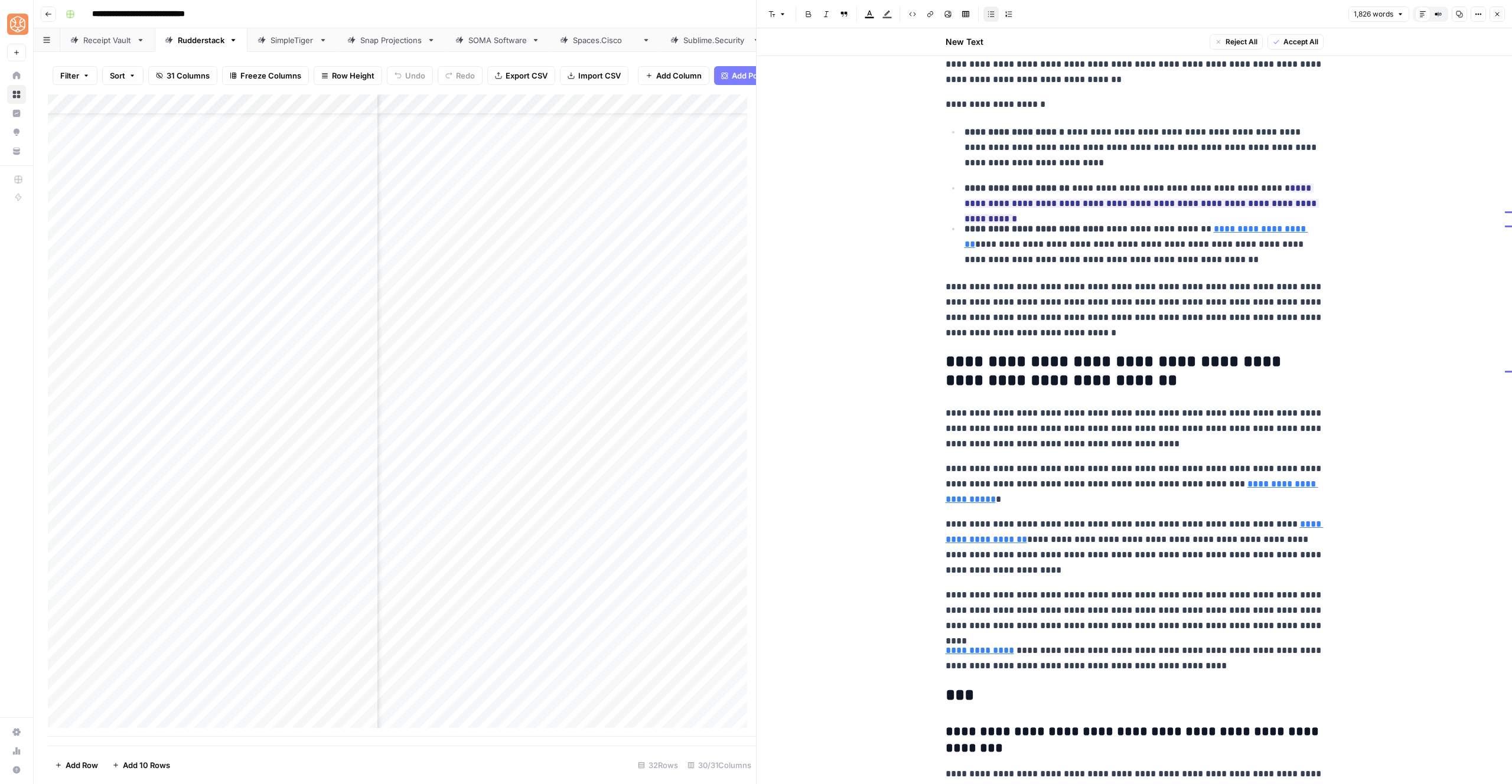
scroll to position [3430, 0]
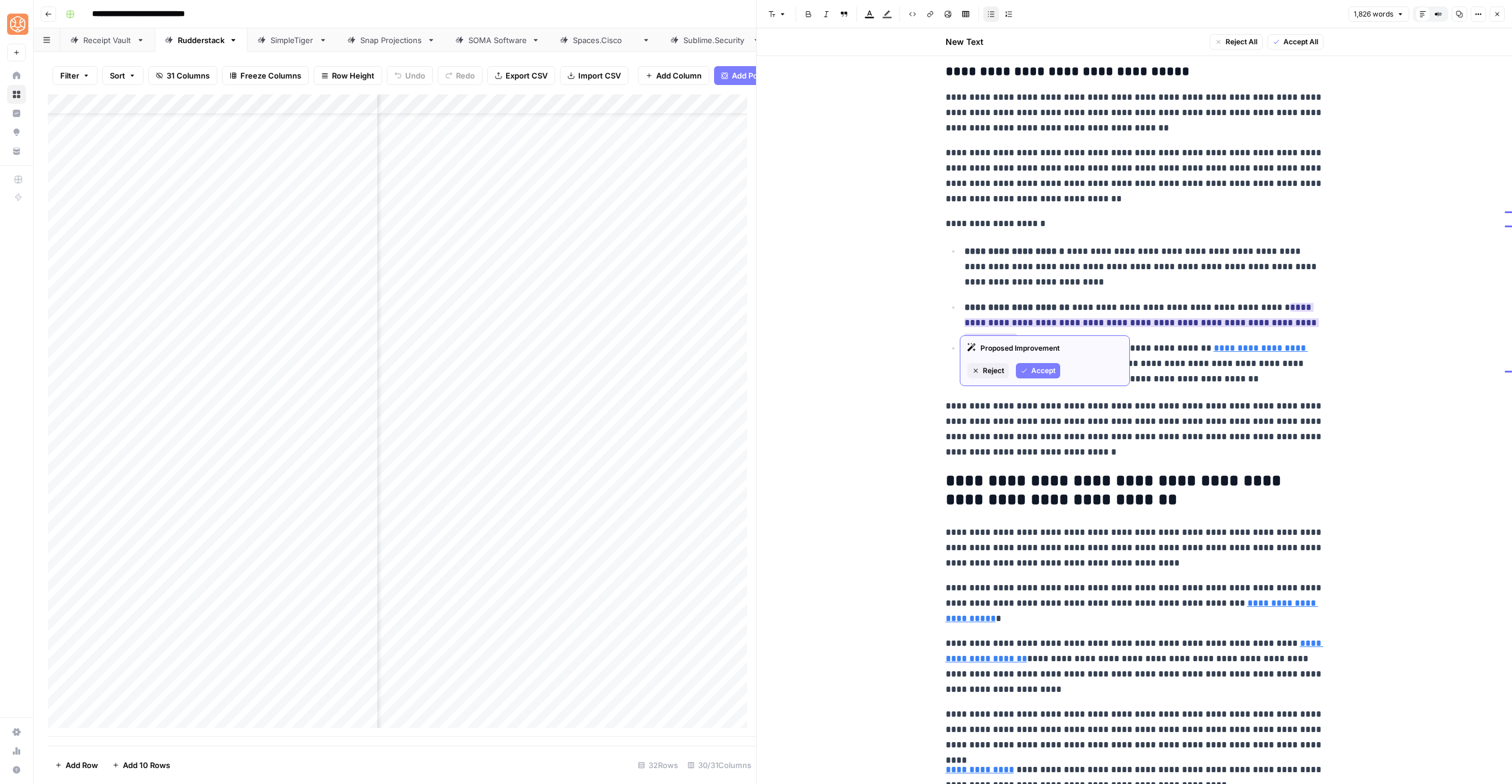
click at [1037, 371] on span "Accept" at bounding box center [1043, 371] width 24 height 11
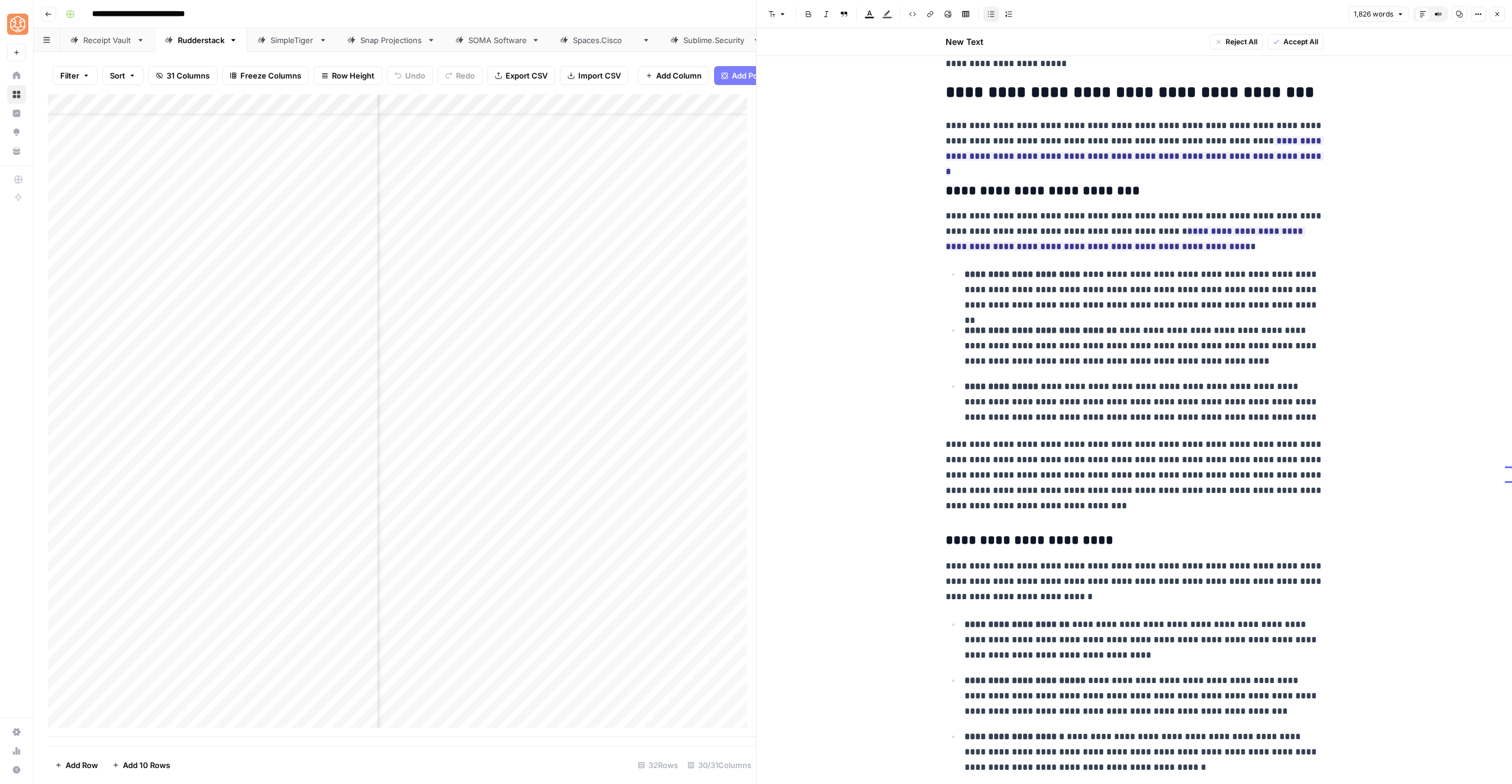
scroll to position [2588, 0]
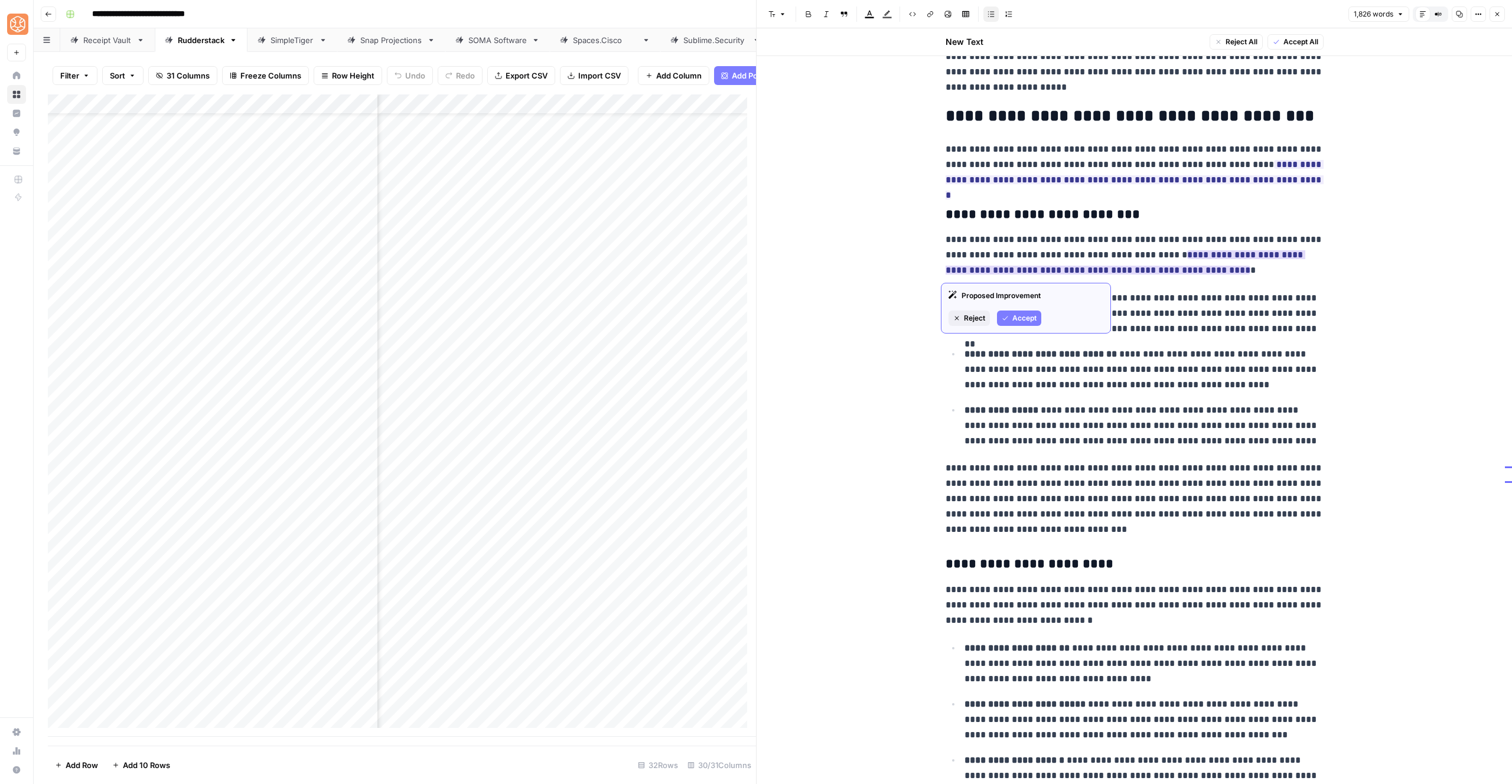
drag, startPoint x: 1024, startPoint y: 315, endPoint x: 1030, endPoint y: 295, distance: 20.9
click at [1024, 315] on span "Accept" at bounding box center [1024, 318] width 24 height 11
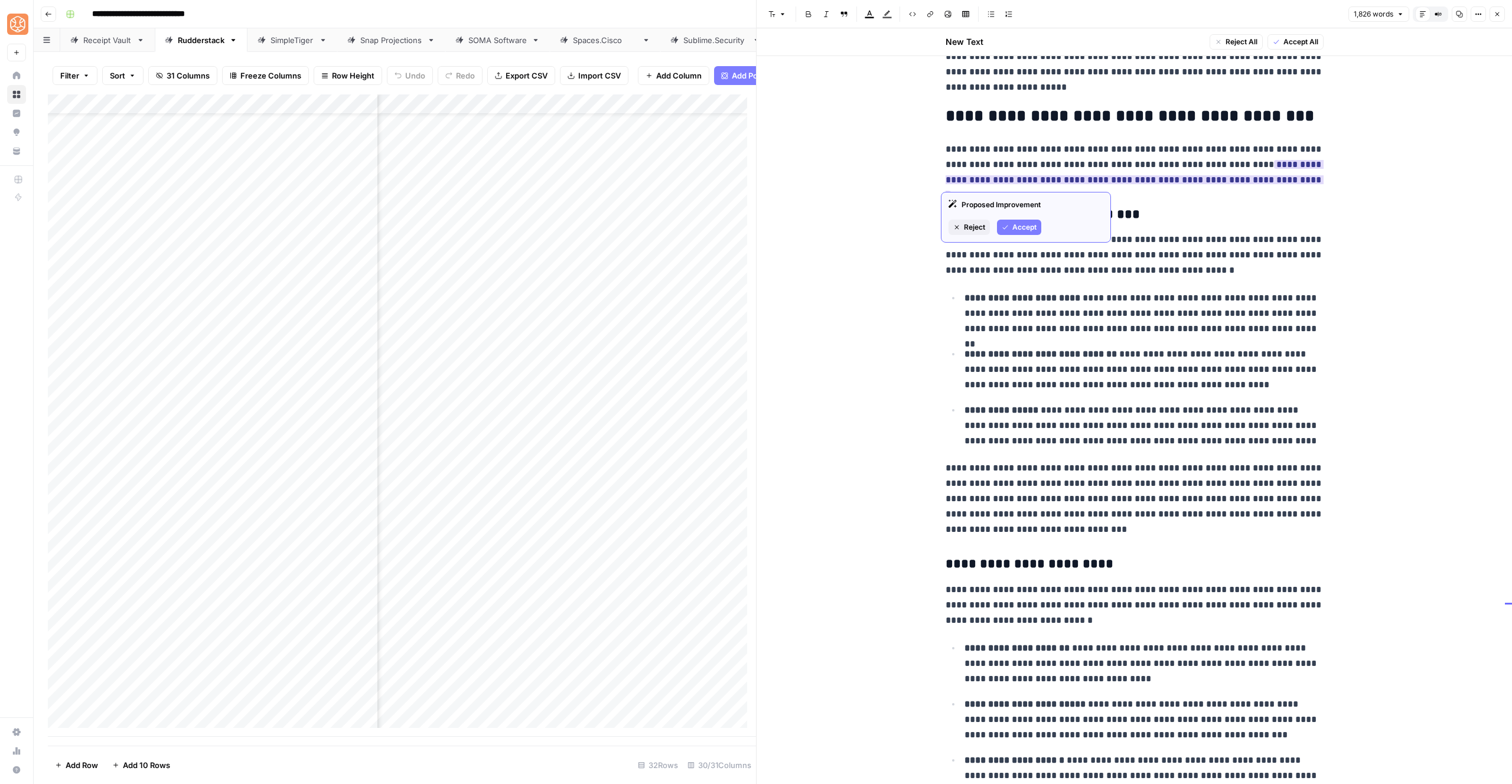
click at [1022, 224] on span "Accept" at bounding box center [1024, 227] width 24 height 11
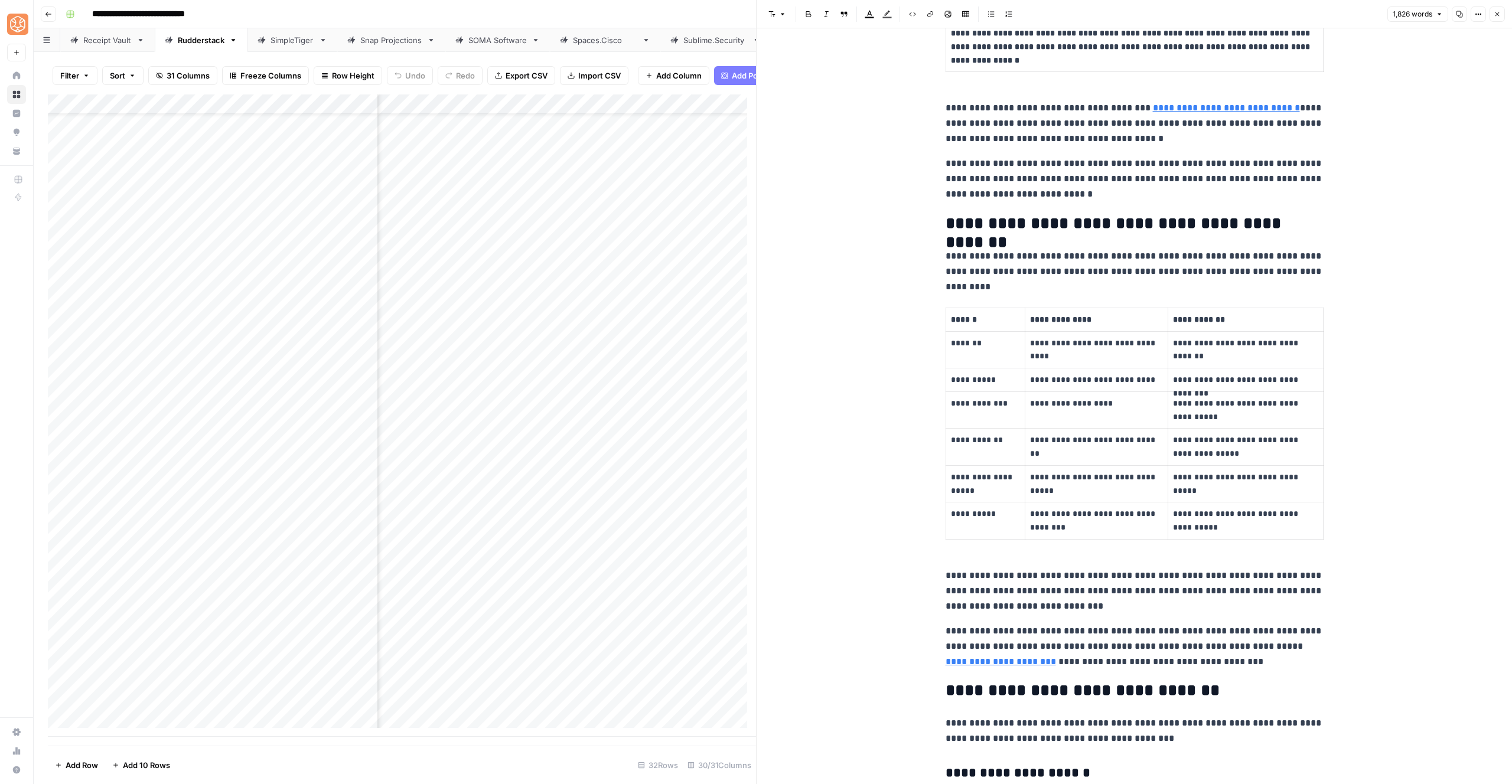
scroll to position [1271, 0]
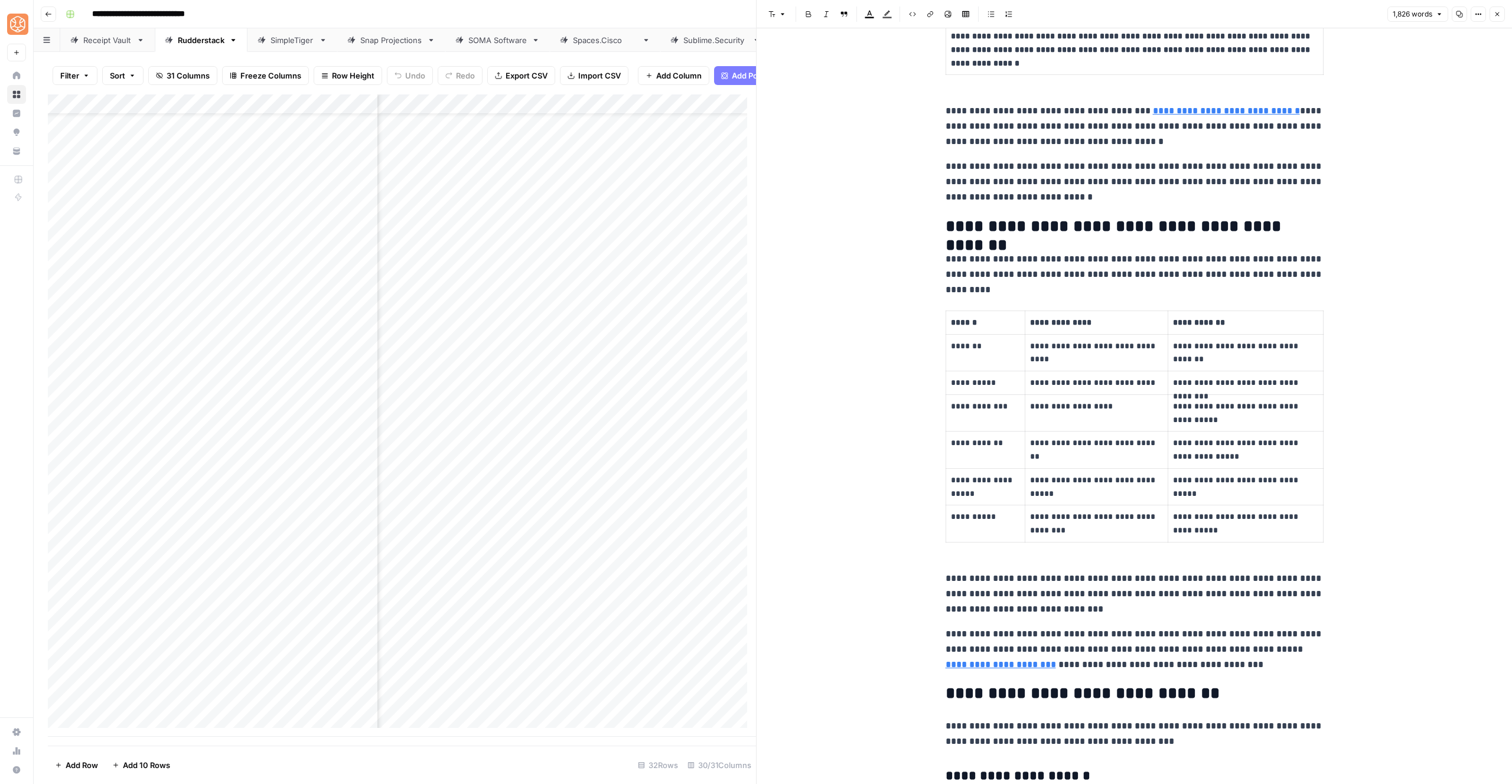
click at [1074, 223] on h2 "**********" at bounding box center [1134, 227] width 378 height 19
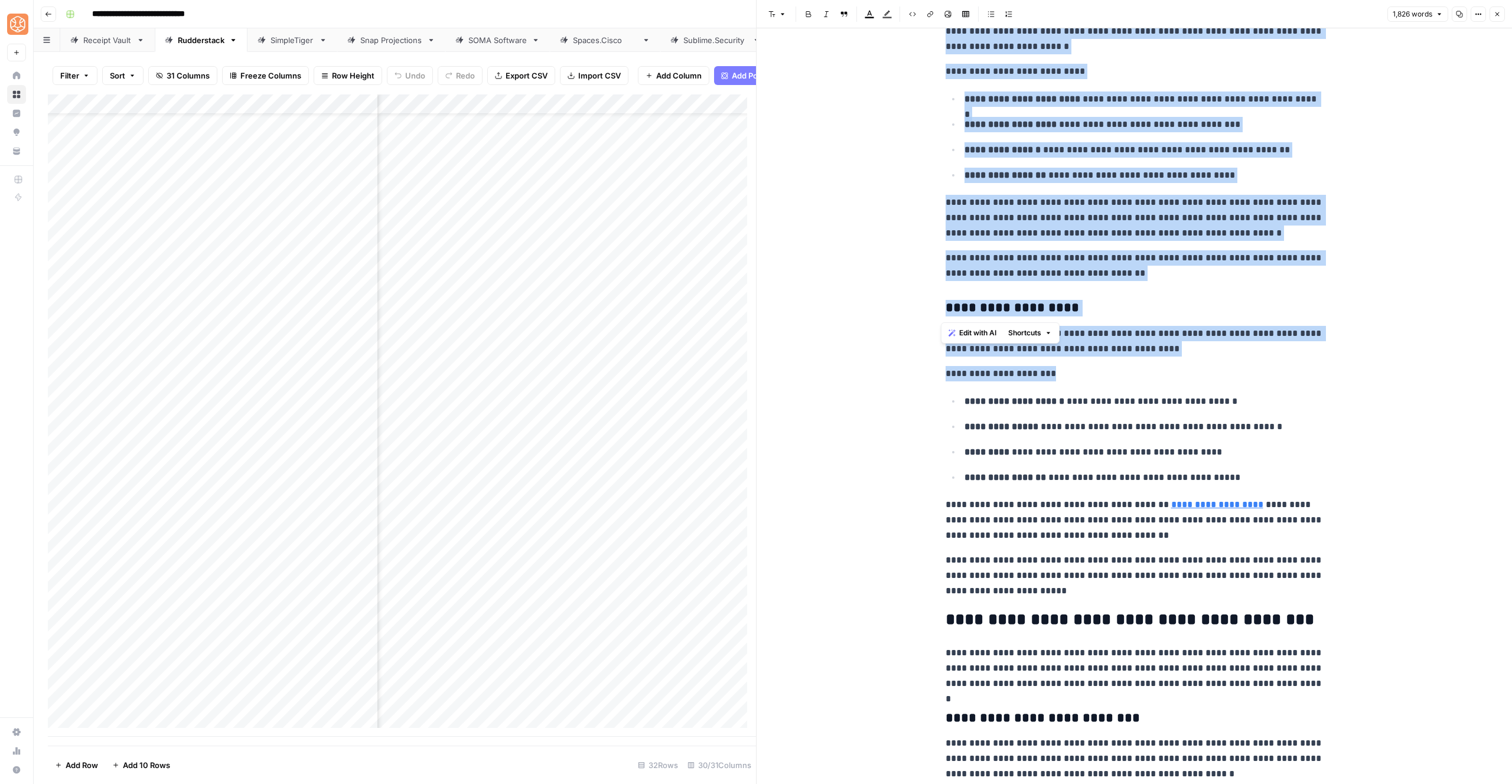
scroll to position [2139, 0]
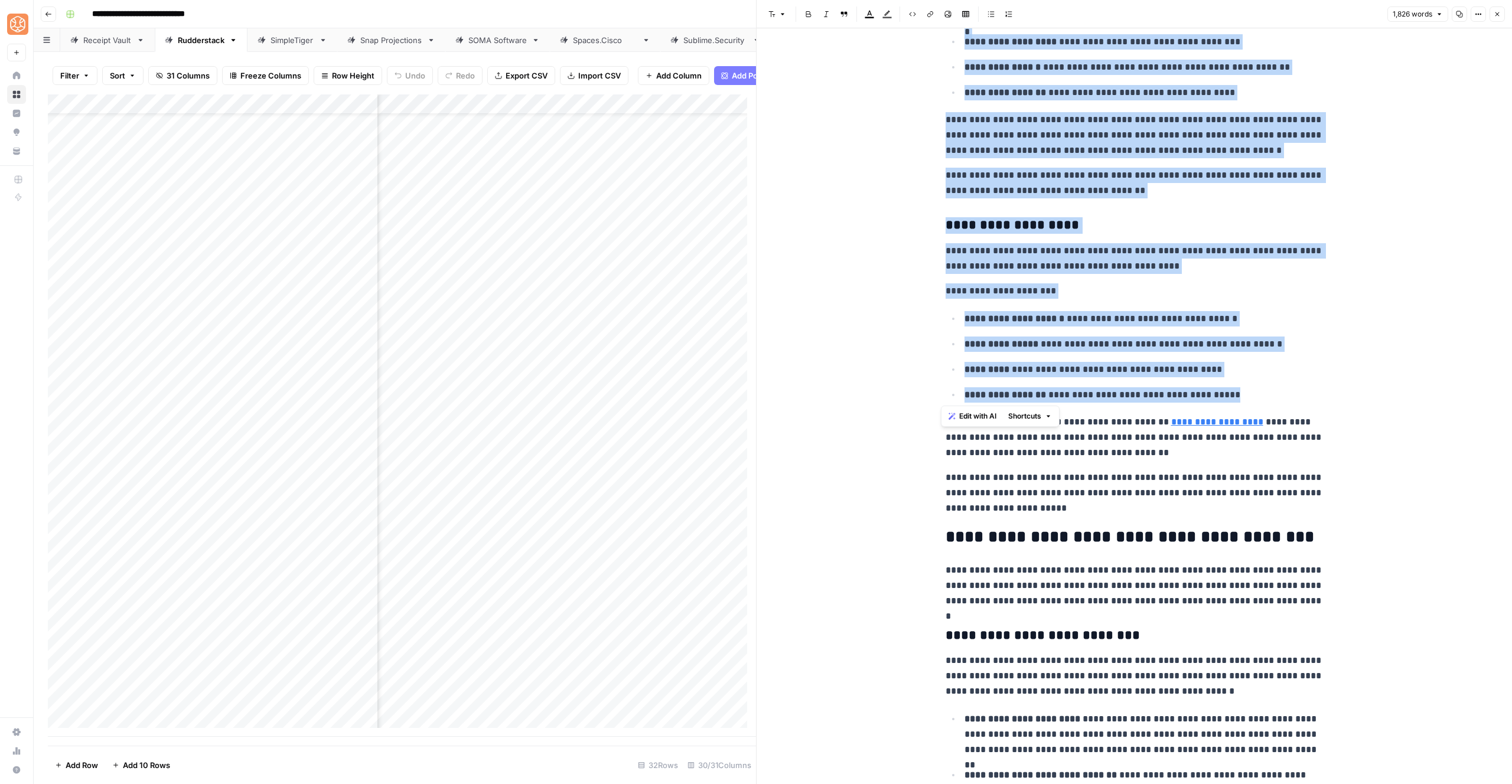
drag, startPoint x: 933, startPoint y: 254, endPoint x: 1252, endPoint y: 396, distance: 349.2
click at [1252, 396] on div "**********" at bounding box center [1135, 206] width 392 height 4596
click at [1029, 416] on span "Shortcuts" at bounding box center [1025, 416] width 33 height 11
click at [1038, 442] on span "Add more detail" at bounding box center [1064, 442] width 73 height 12
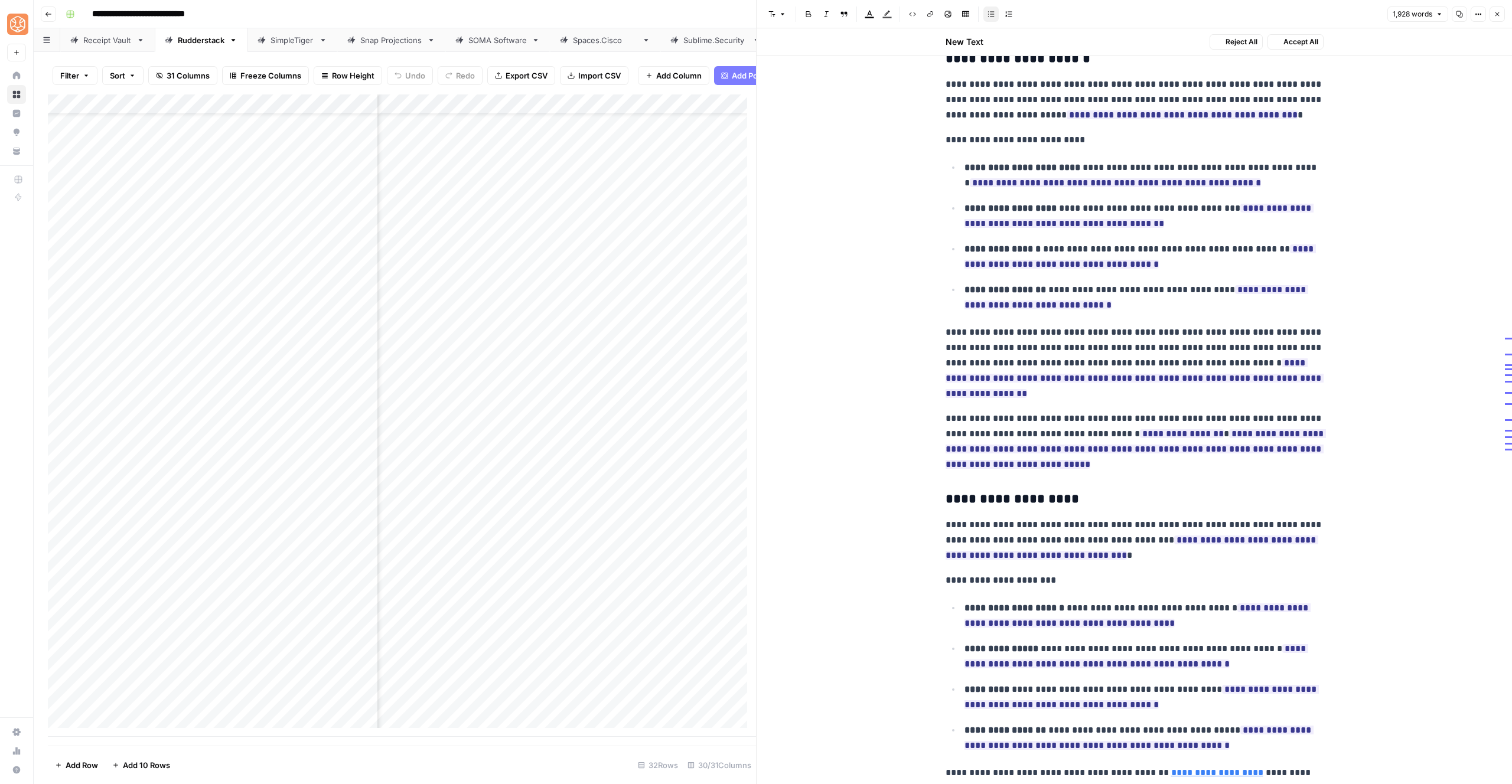
scroll to position [2074, 0]
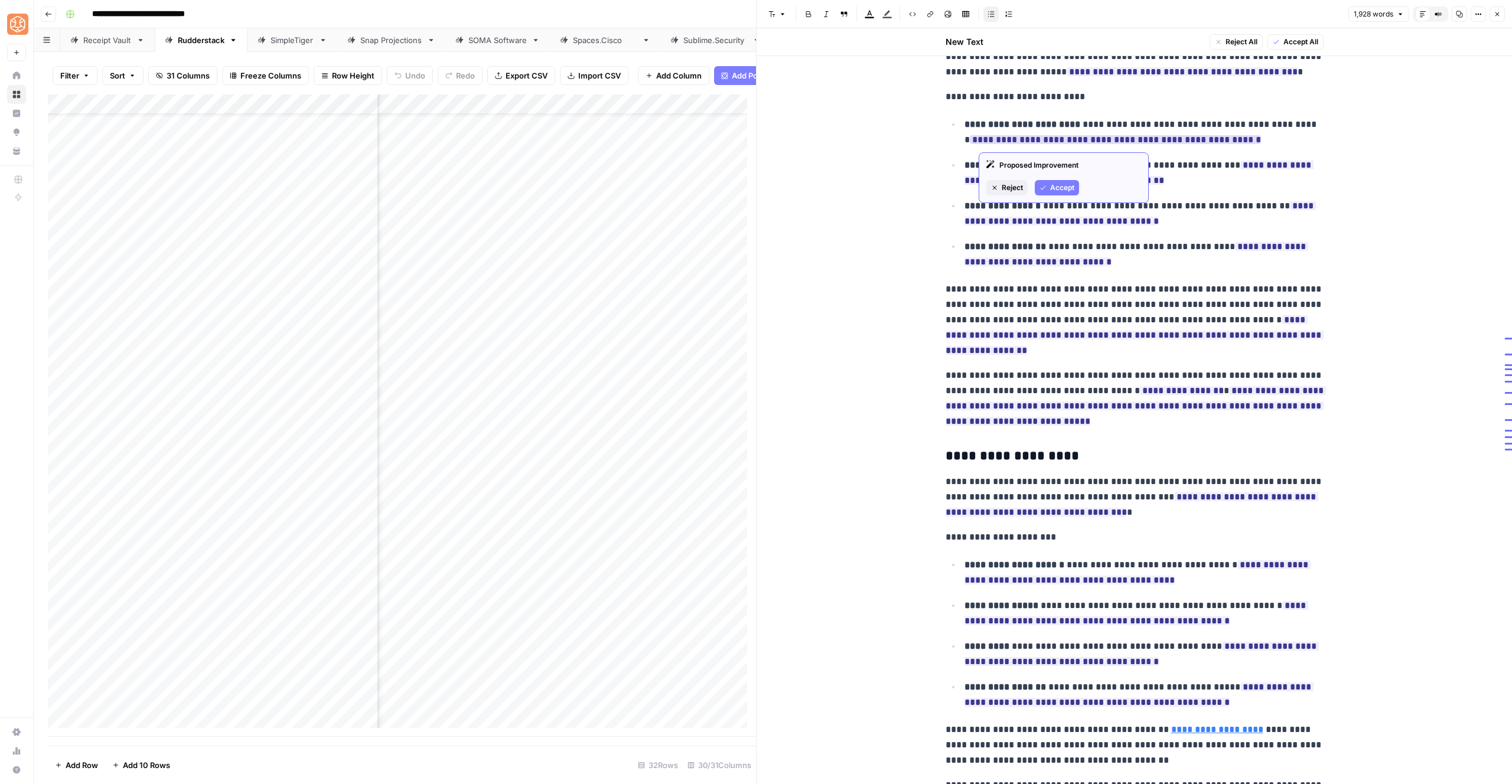
click at [1012, 189] on span "Reject" at bounding box center [1012, 188] width 21 height 11
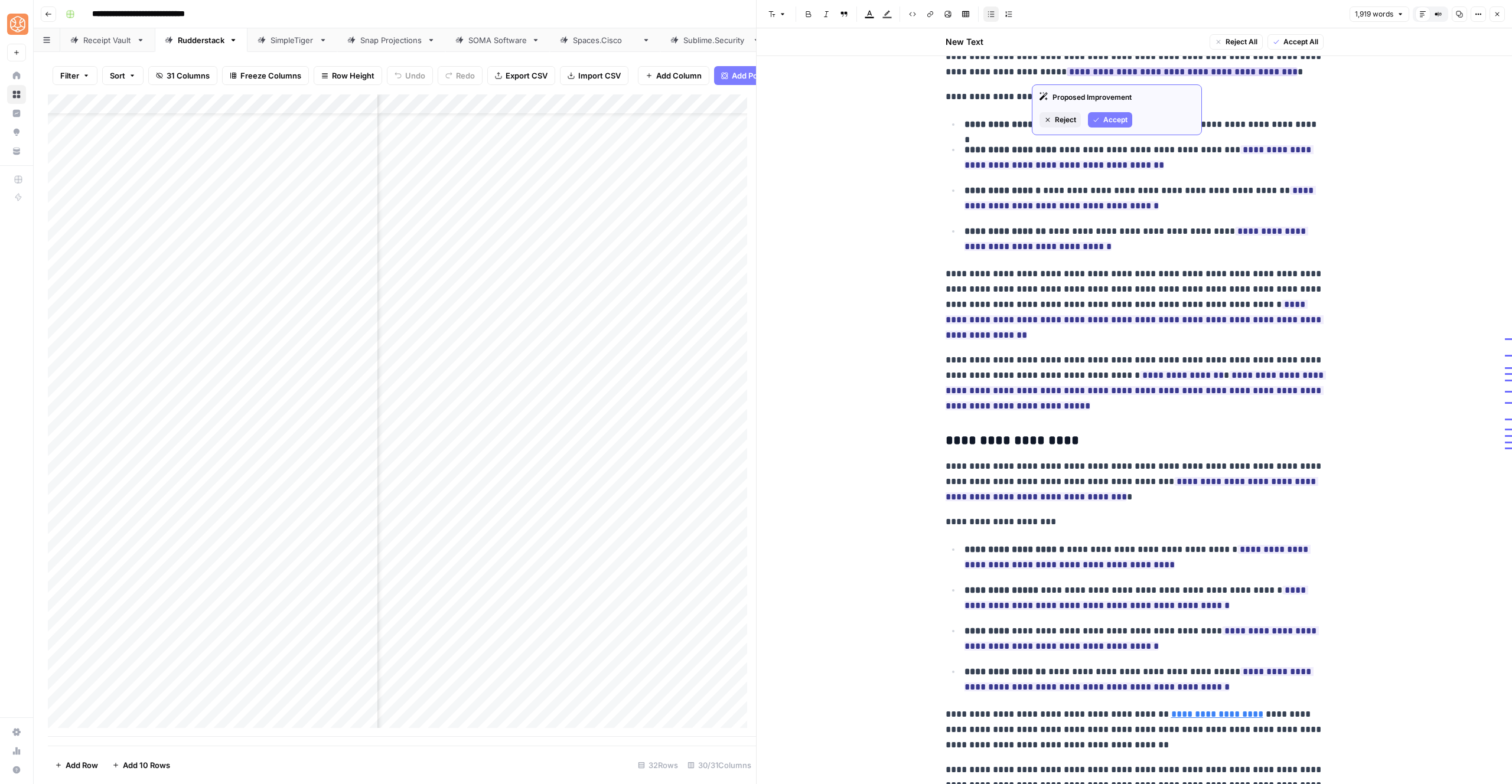
click at [1097, 117] on icon "button" at bounding box center [1096, 120] width 7 height 7
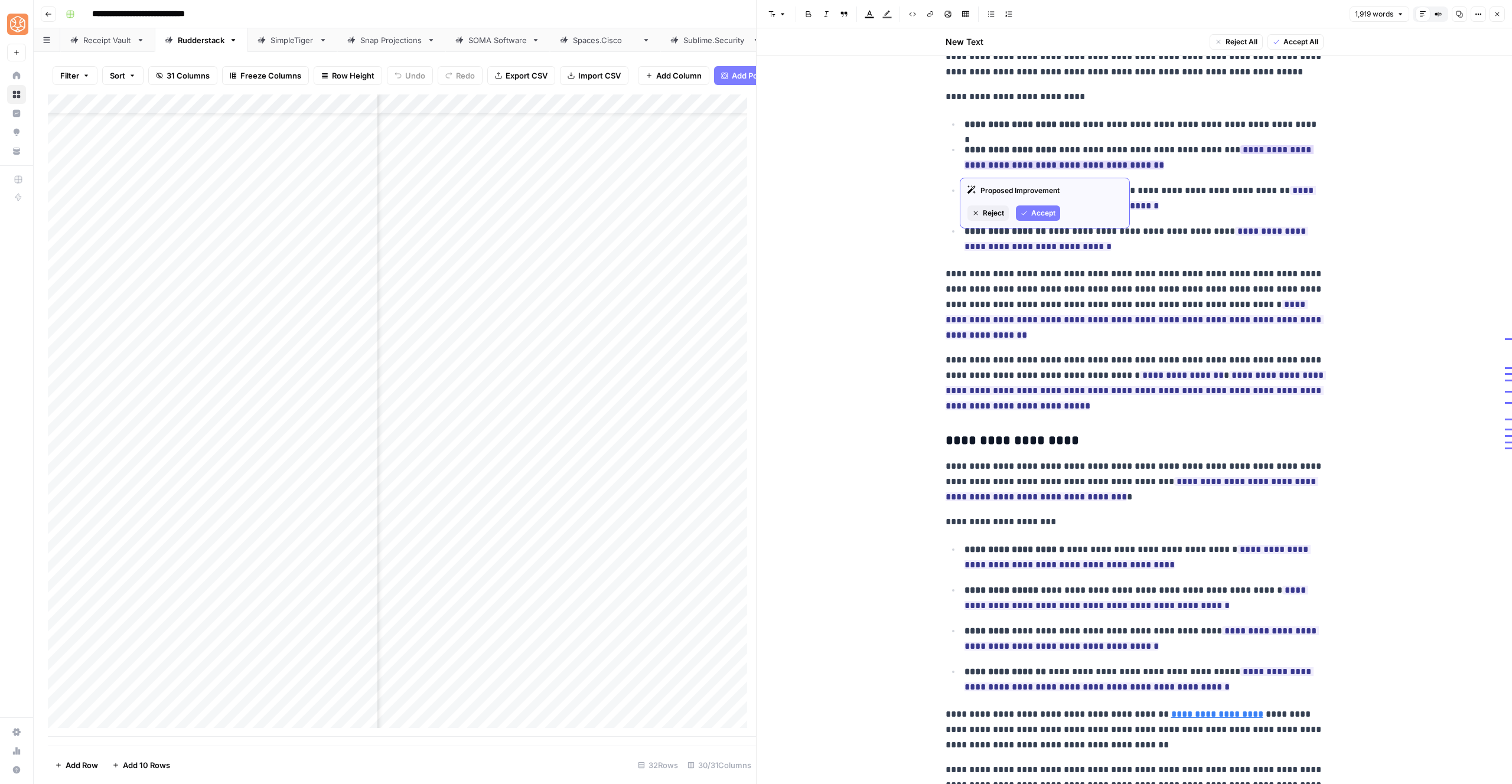
click at [1039, 214] on span "Accept" at bounding box center [1043, 213] width 24 height 11
click at [1029, 254] on button "Accept" at bounding box center [1037, 254] width 44 height 15
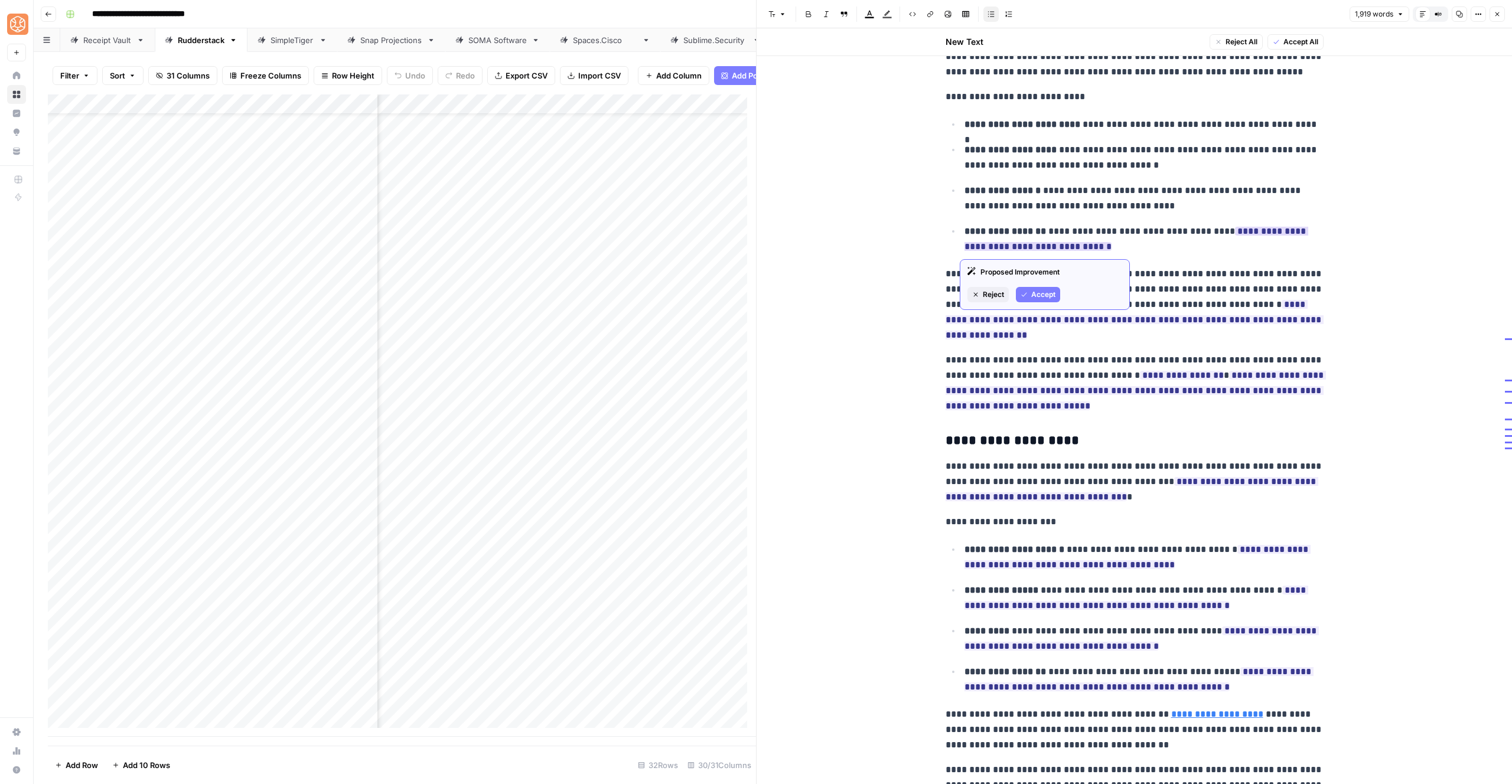
click at [1039, 285] on div "Proposed Improvement Reject Accept" at bounding box center [1045, 284] width 170 height 51
click at [1012, 378] on span "Accept" at bounding box center [1024, 383] width 24 height 11
click at [1032, 296] on span "Accept" at bounding box center [1043, 294] width 24 height 11
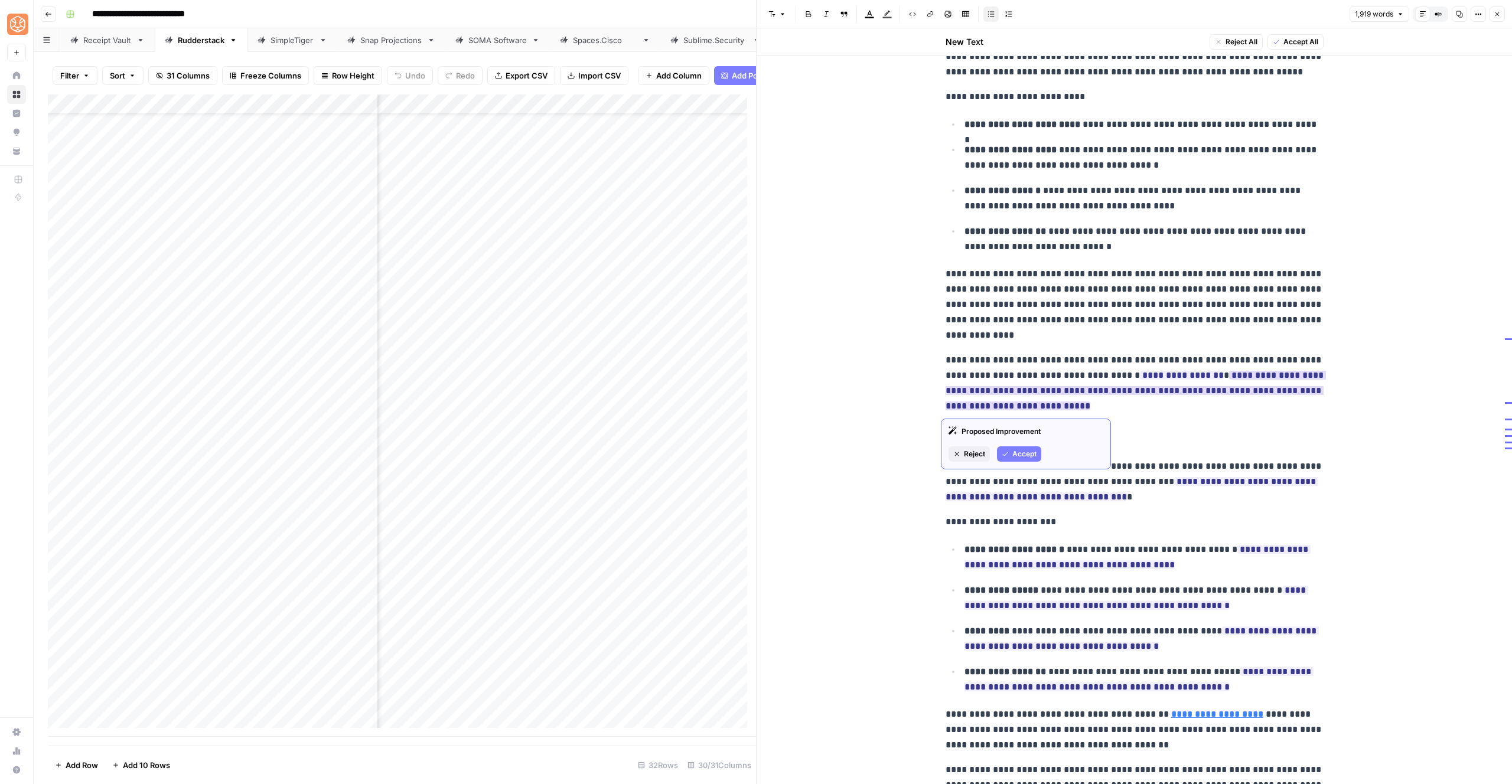
click at [1010, 456] on button "Accept" at bounding box center [1019, 453] width 44 height 15
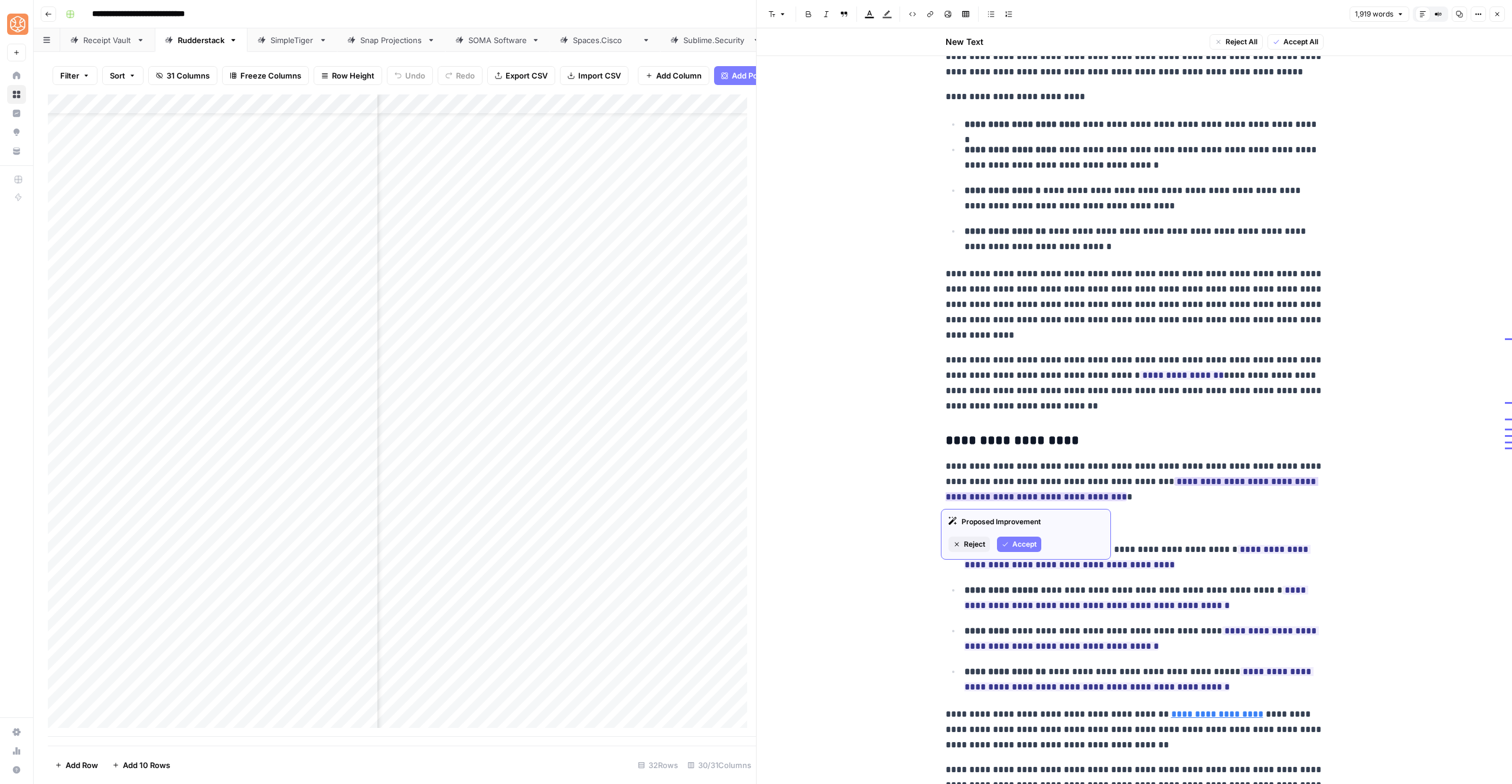
click at [1019, 544] on span "Accept" at bounding box center [1024, 544] width 24 height 11
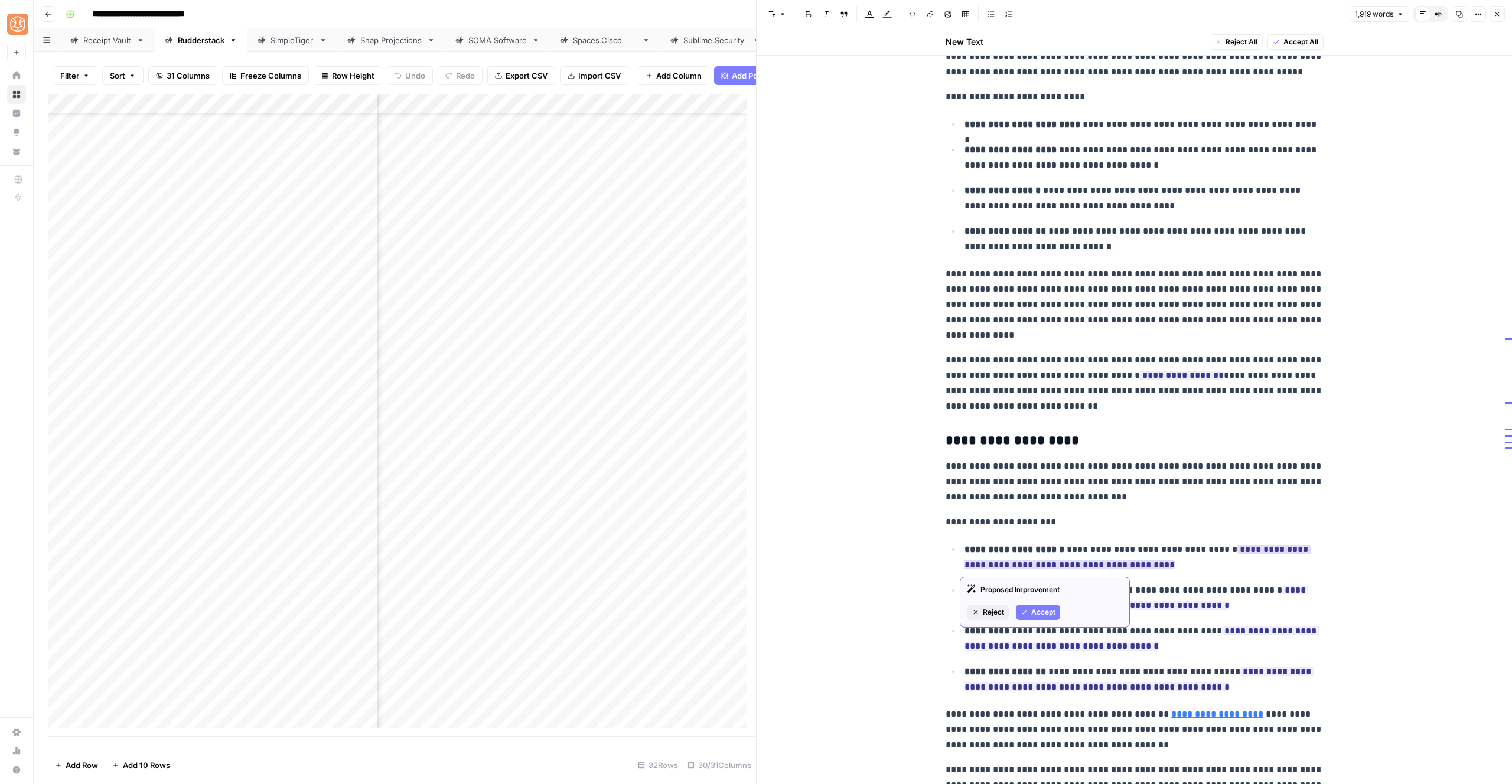
click at [1060, 614] on button "Accept" at bounding box center [1037, 612] width 44 height 15
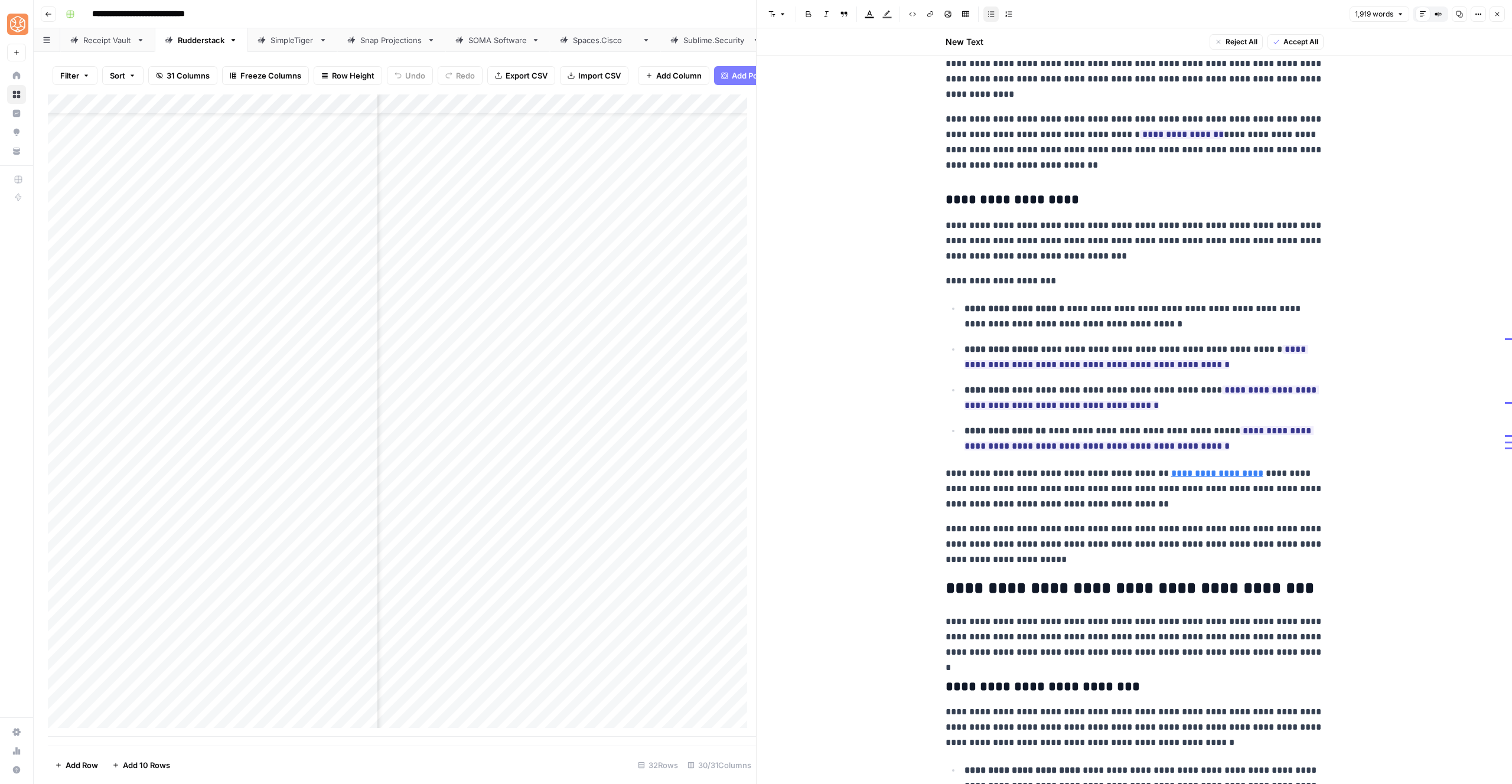
scroll to position [2325, 0]
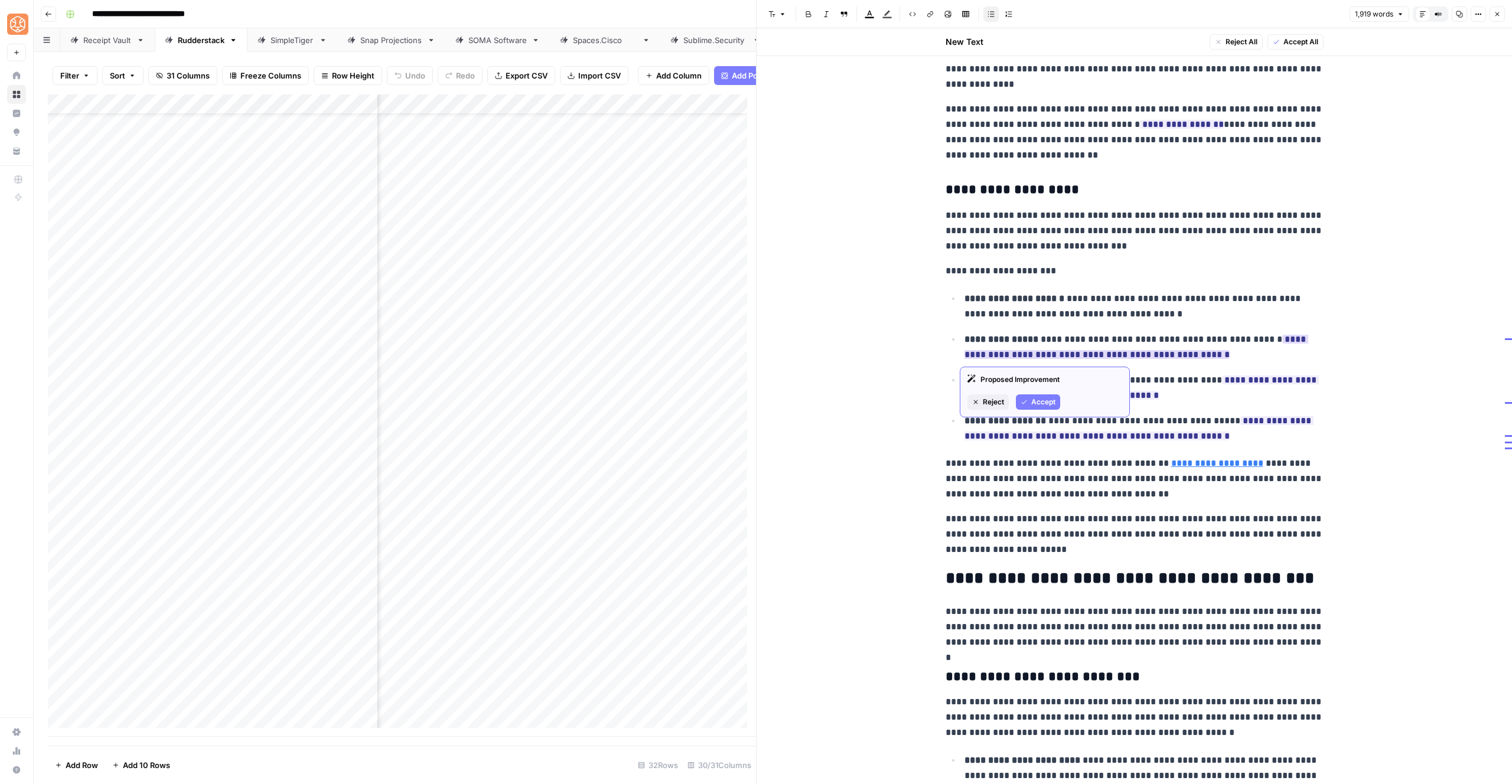
click at [1037, 399] on span "Accept" at bounding box center [1043, 402] width 24 height 11
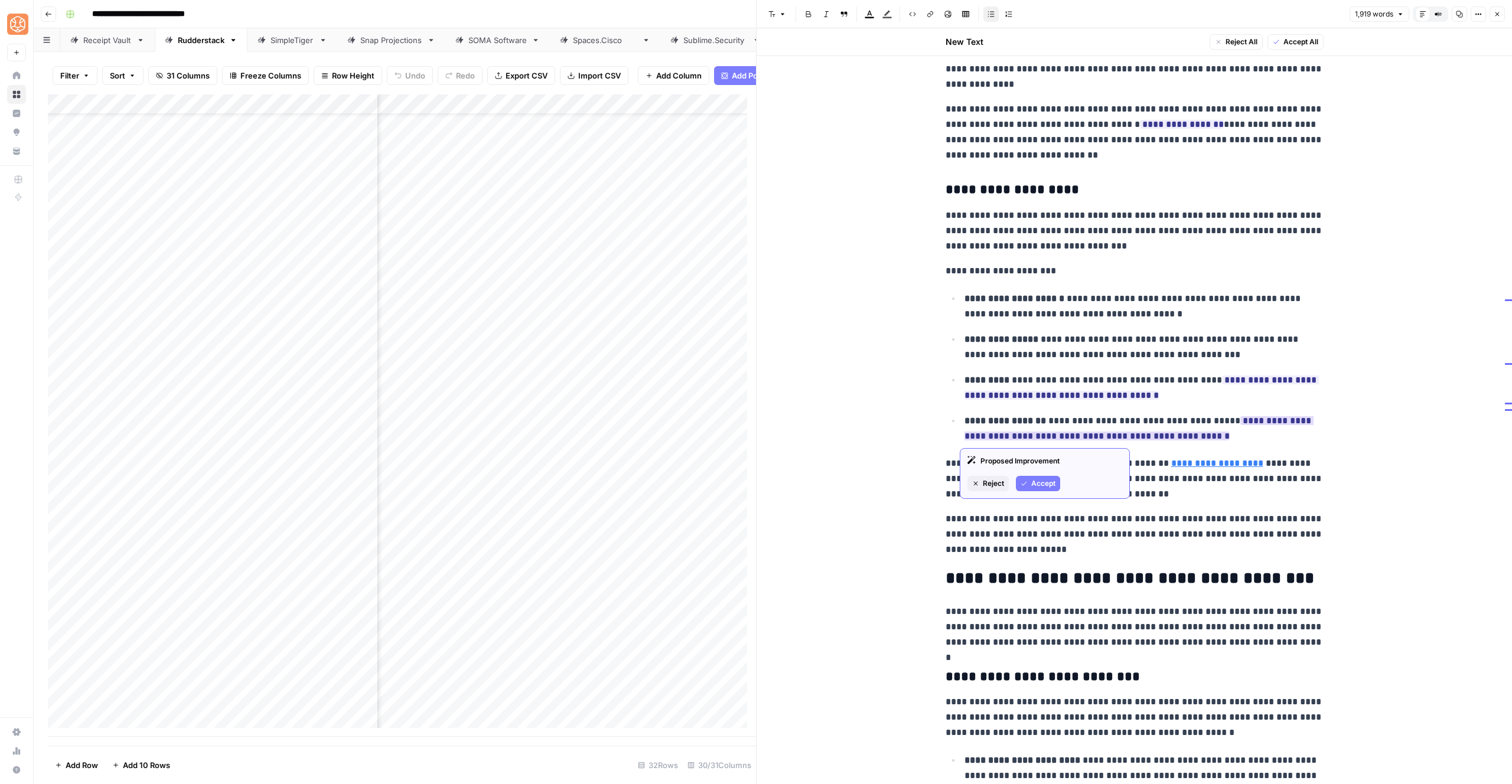
click at [1037, 488] on span "Accept" at bounding box center [1043, 484] width 24 height 11
click at [1043, 445] on span "Accept" at bounding box center [1043, 443] width 24 height 11
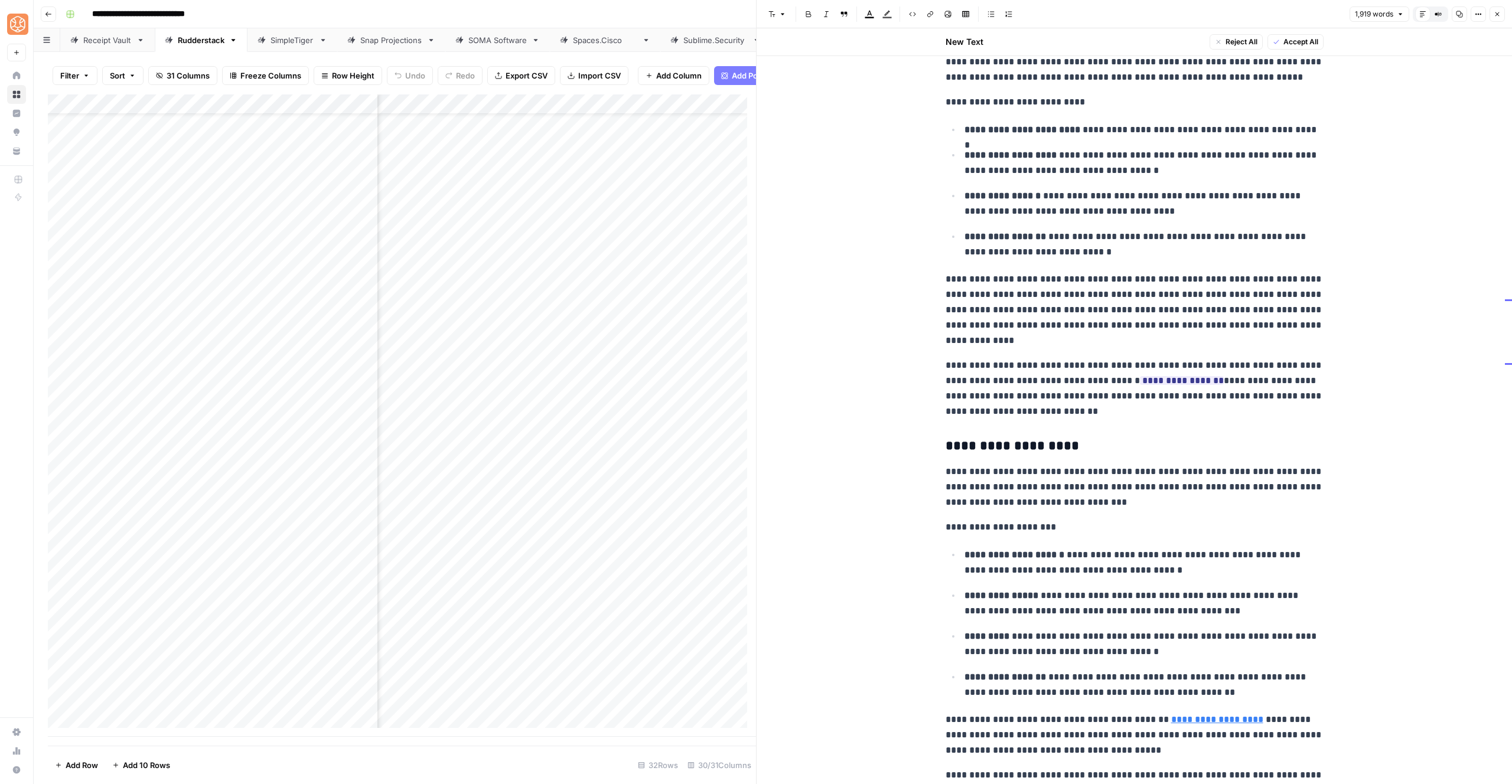
scroll to position [2044, 0]
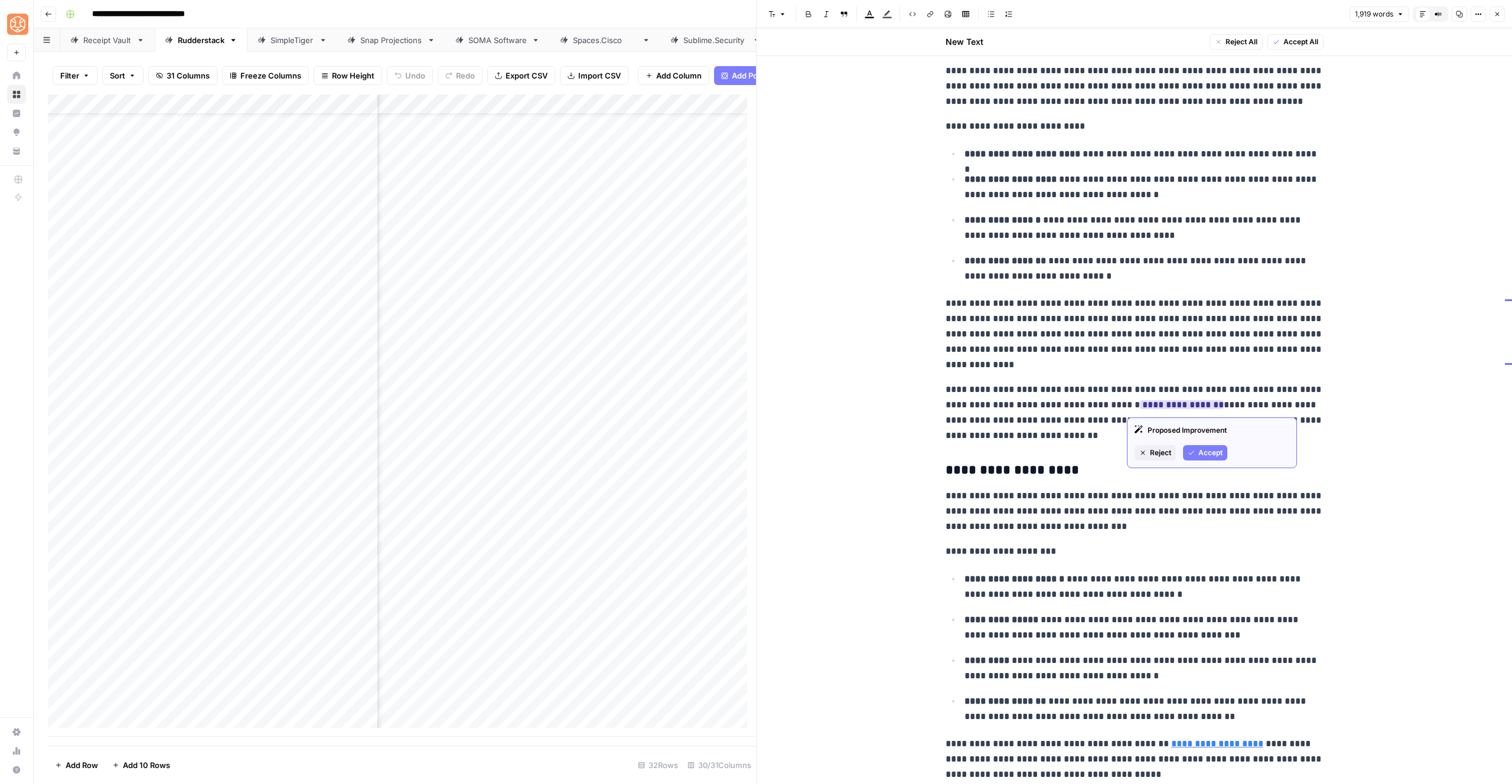
click at [1191, 453] on icon "button" at bounding box center [1191, 453] width 5 height 4
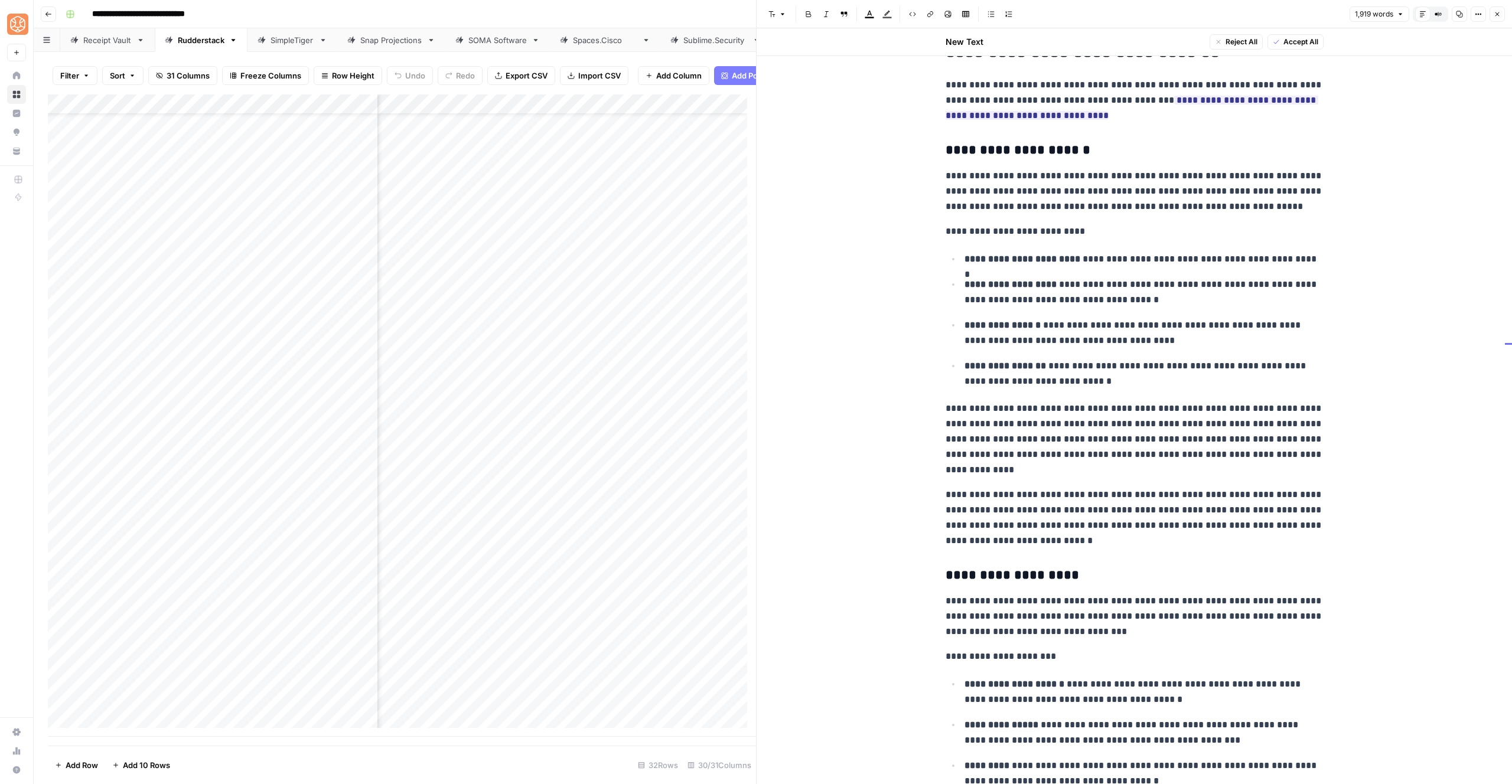
scroll to position [1570, 0]
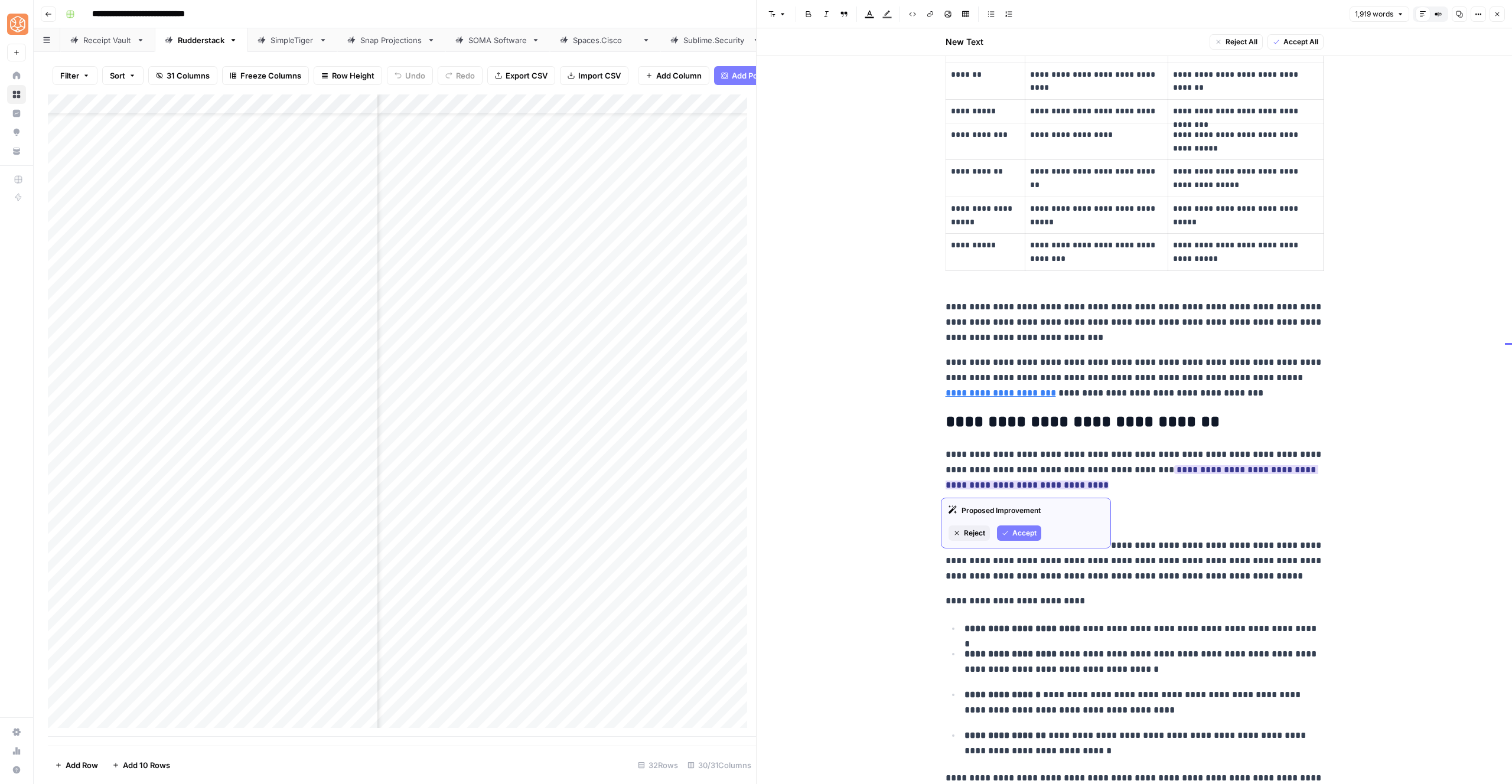
click at [1007, 526] on button "Accept" at bounding box center [1019, 533] width 44 height 15
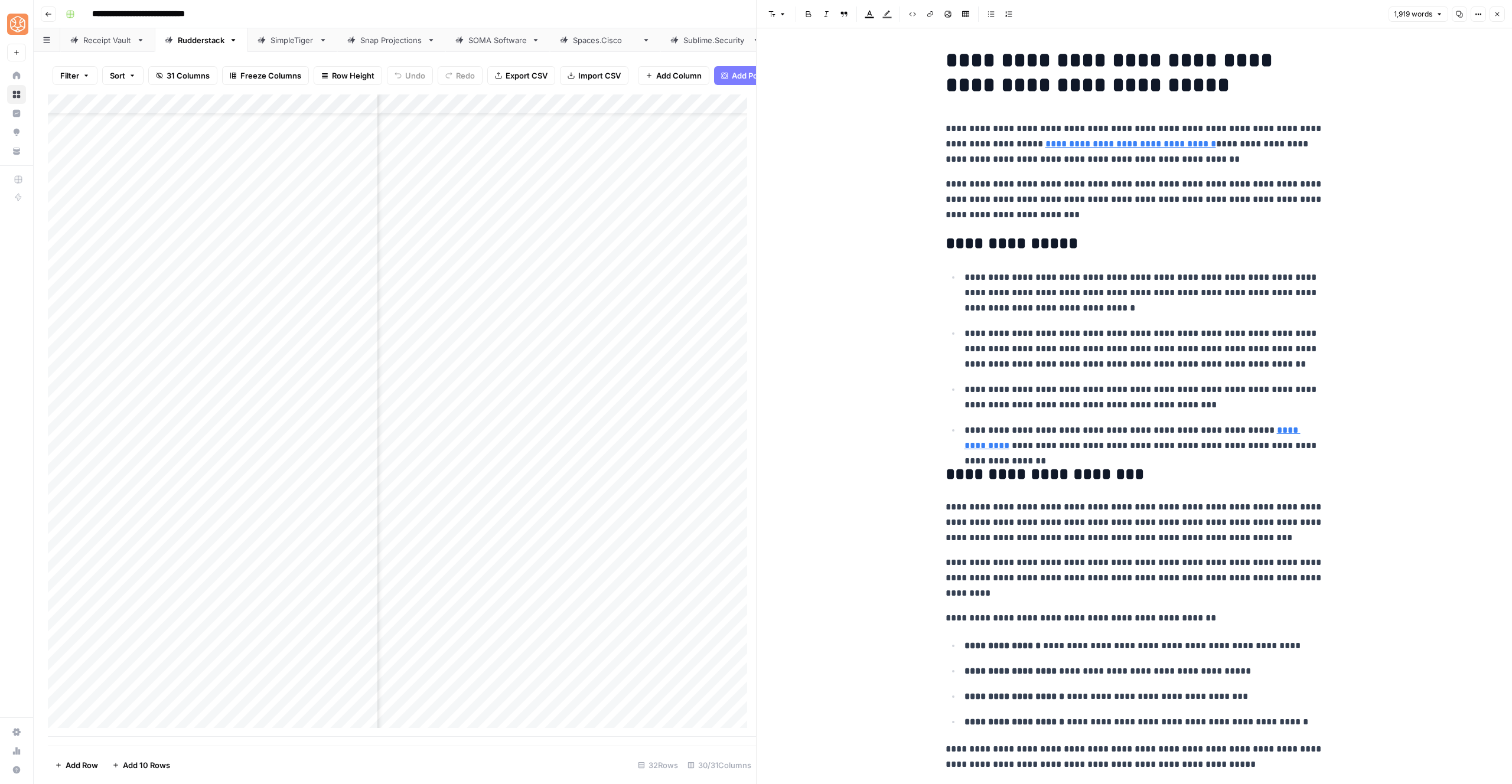
scroll to position [0, 0]
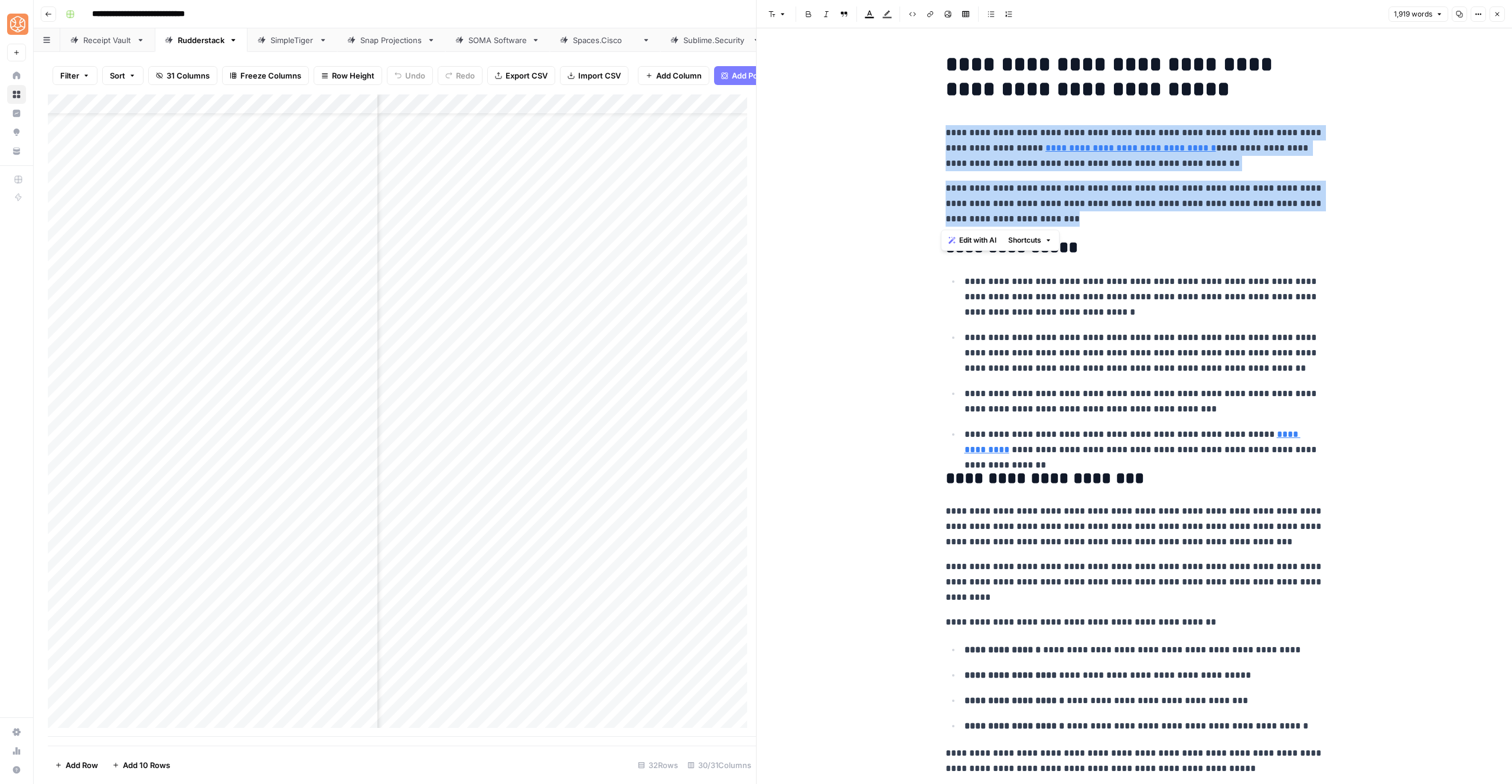
drag, startPoint x: 1074, startPoint y: 220, endPoint x: 922, endPoint y: 135, distance: 174.2
click at [1025, 238] on span "Shortcuts" at bounding box center [1025, 241] width 33 height 11
click at [1041, 265] on span "Add more detail" at bounding box center [1064, 266] width 73 height 12
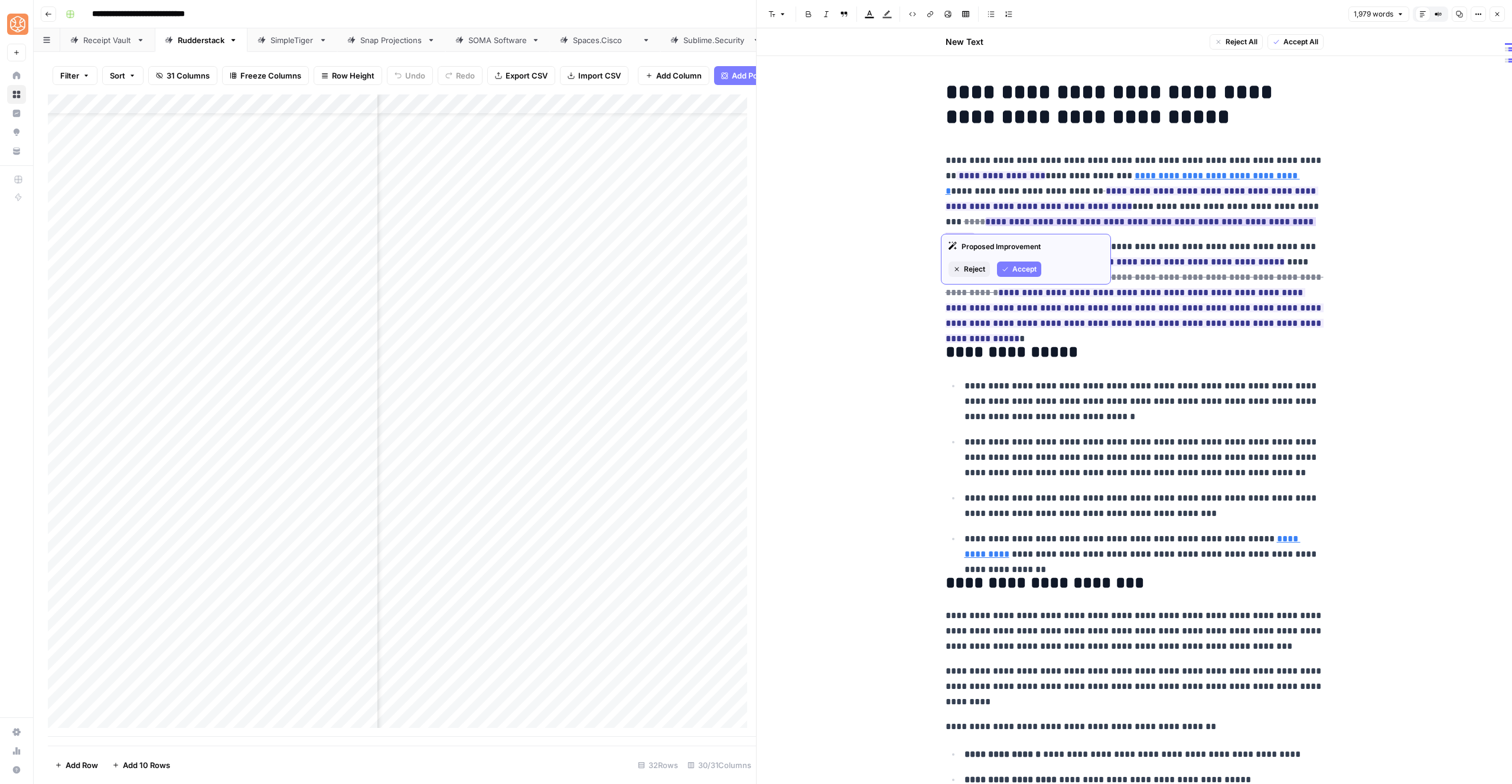
drag, startPoint x: 1024, startPoint y: 272, endPoint x: 1032, endPoint y: 223, distance: 49.6
click at [1024, 272] on span "Accept" at bounding box center [1024, 269] width 24 height 11
click at [1008, 254] on icon "button" at bounding box center [1005, 254] width 7 height 7
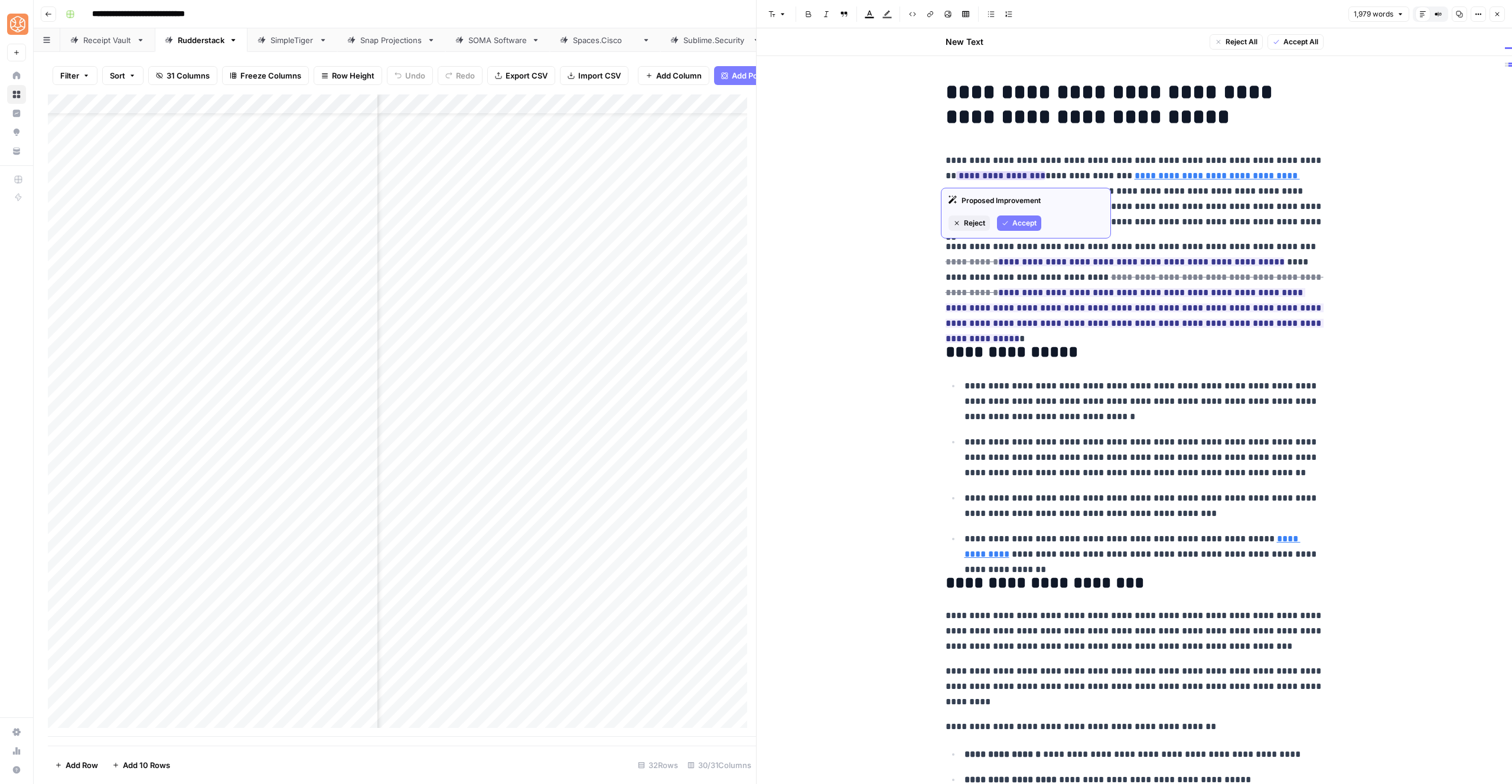
click at [1019, 229] on button "Accept" at bounding box center [1019, 223] width 44 height 15
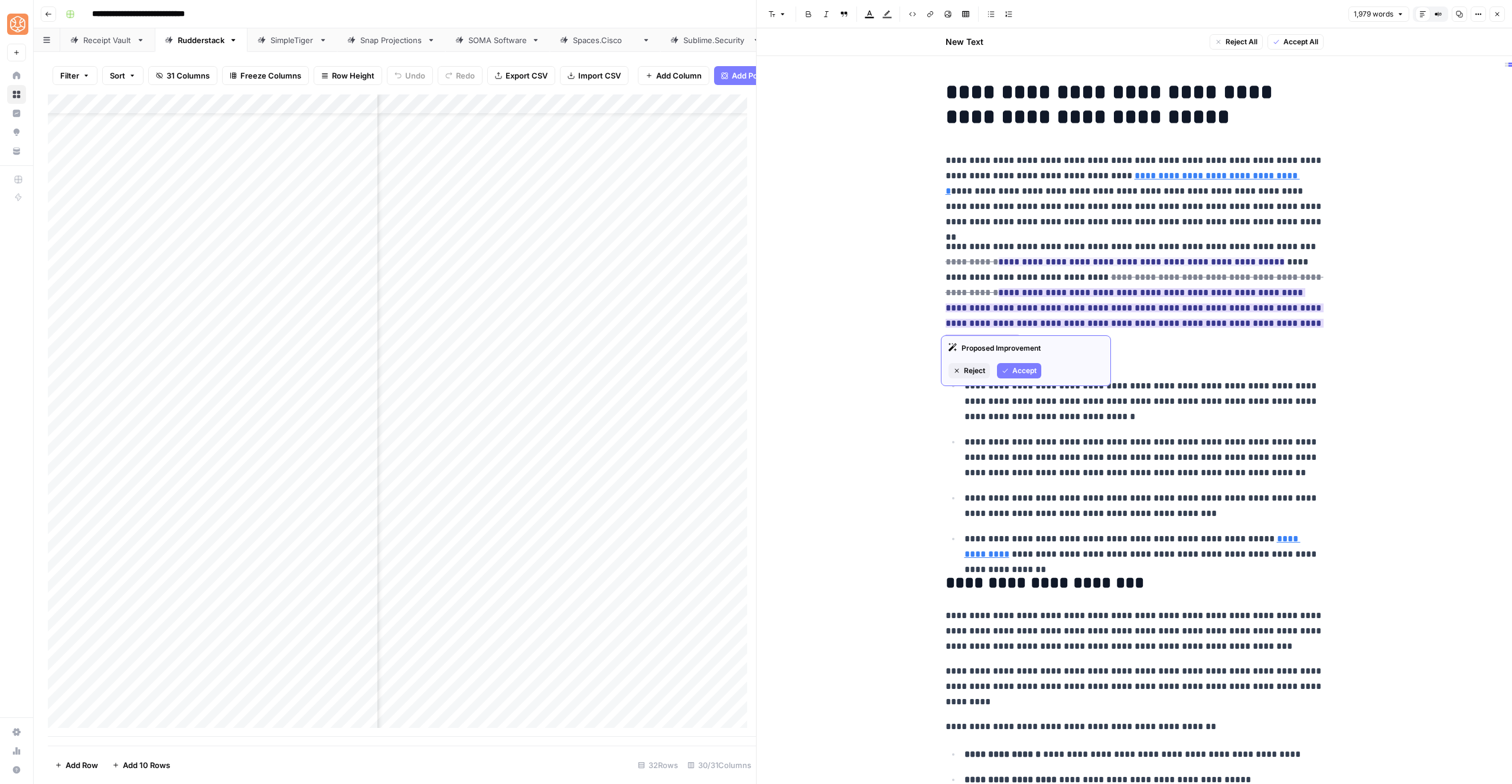
click at [1027, 371] on span "Accept" at bounding box center [1024, 371] width 24 height 11
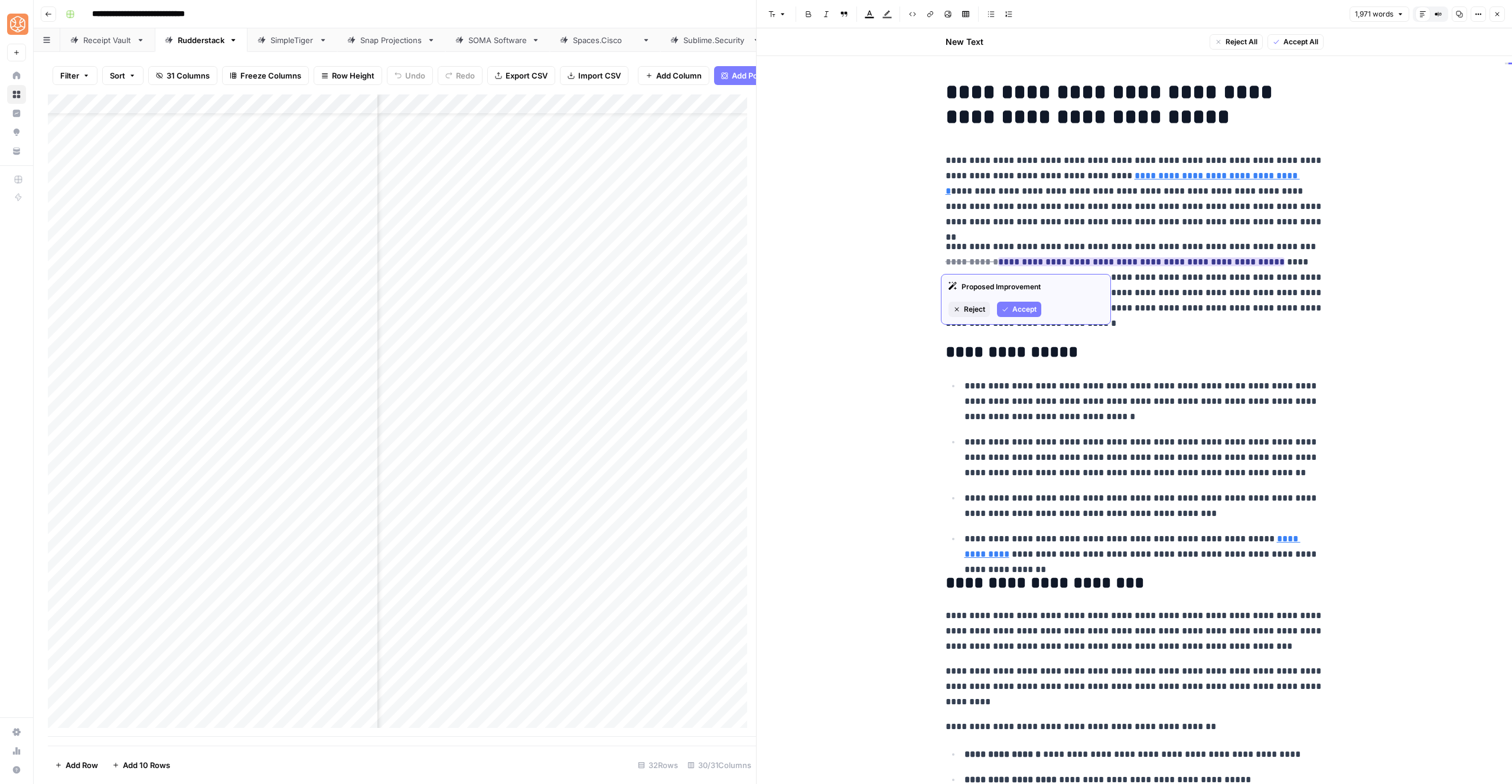
click at [1008, 310] on icon "button" at bounding box center [1005, 309] width 7 height 7
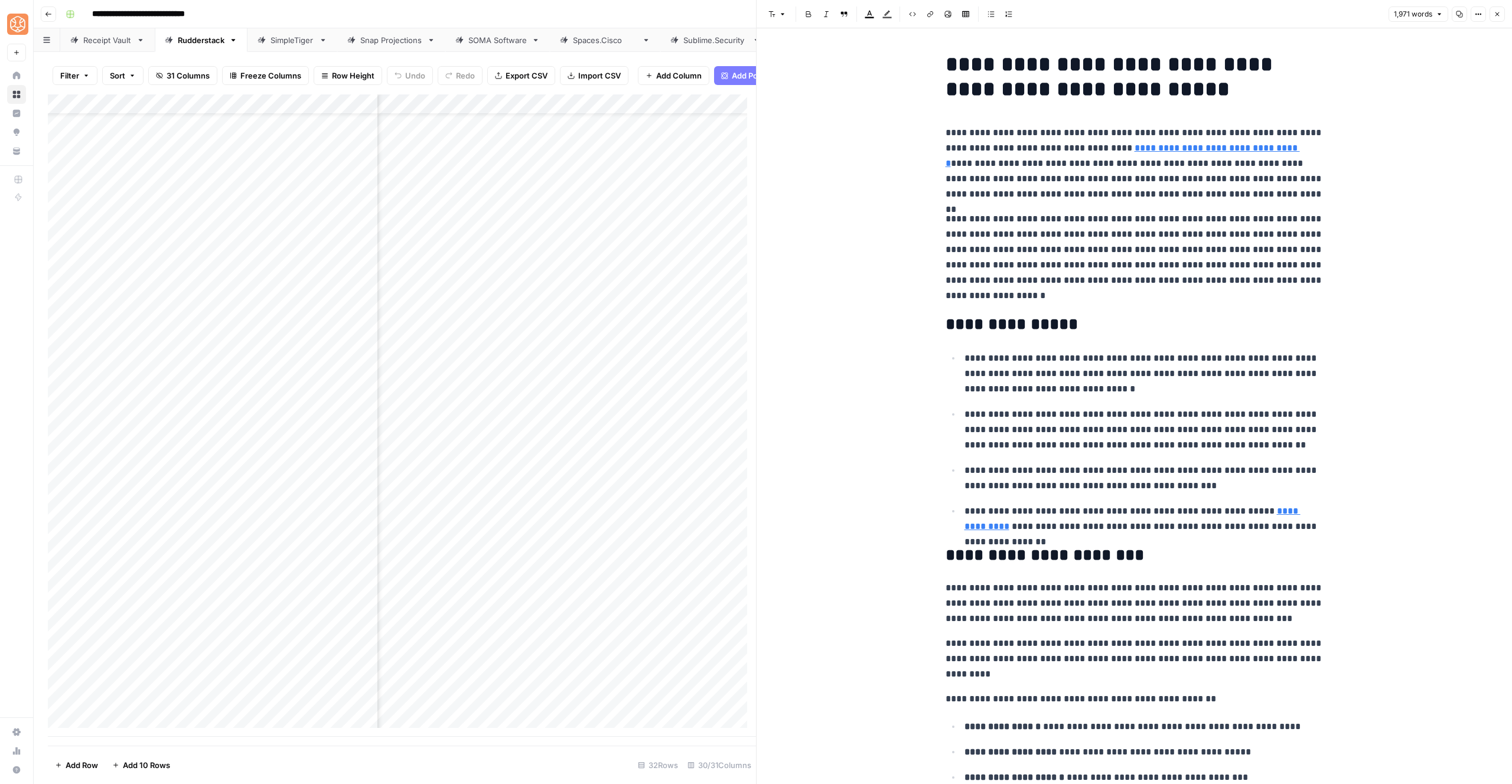
click at [1068, 254] on p "**********" at bounding box center [1134, 258] width 378 height 92
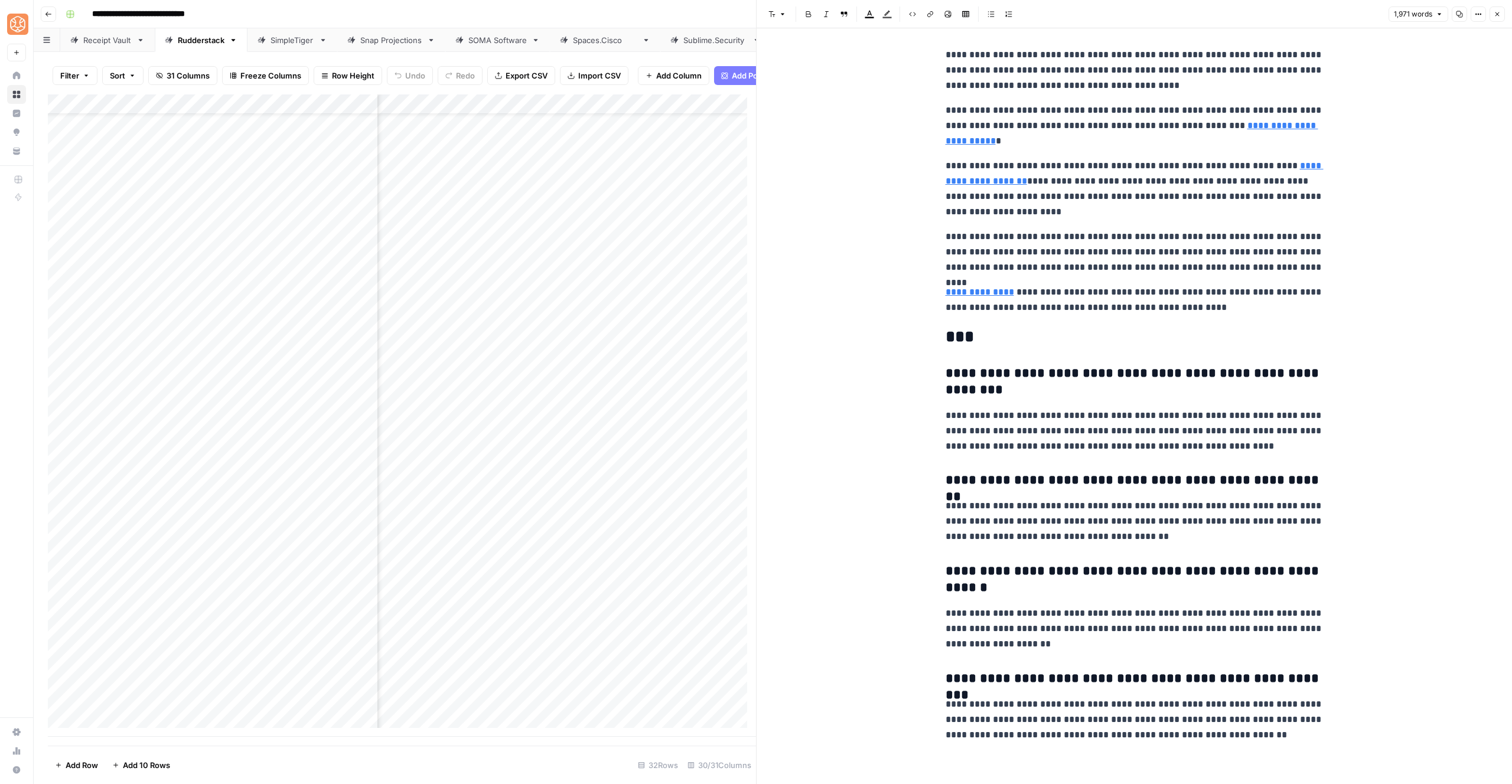
scroll to position [4174, 0]
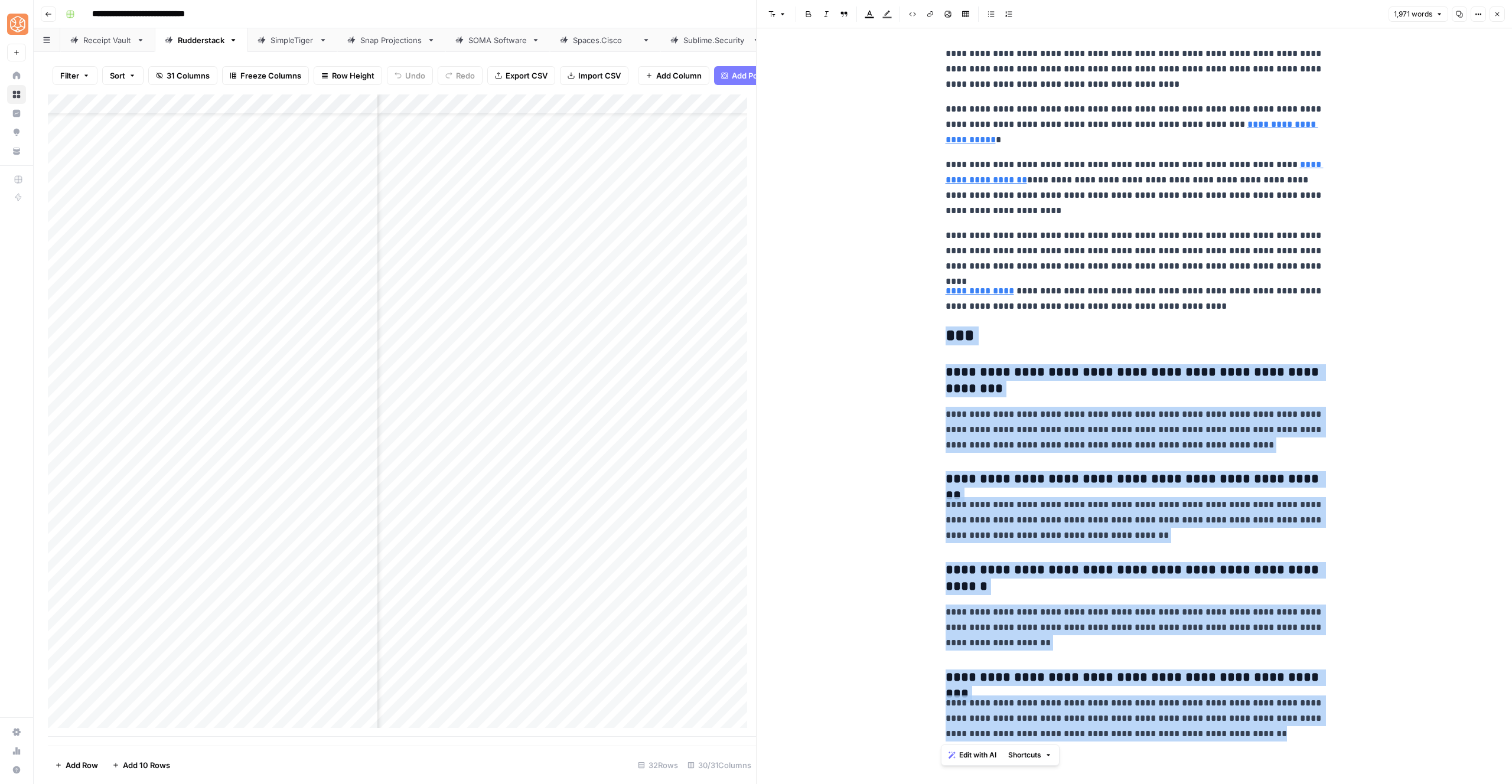
drag, startPoint x: 944, startPoint y: 339, endPoint x: 1300, endPoint y: 752, distance: 545.3
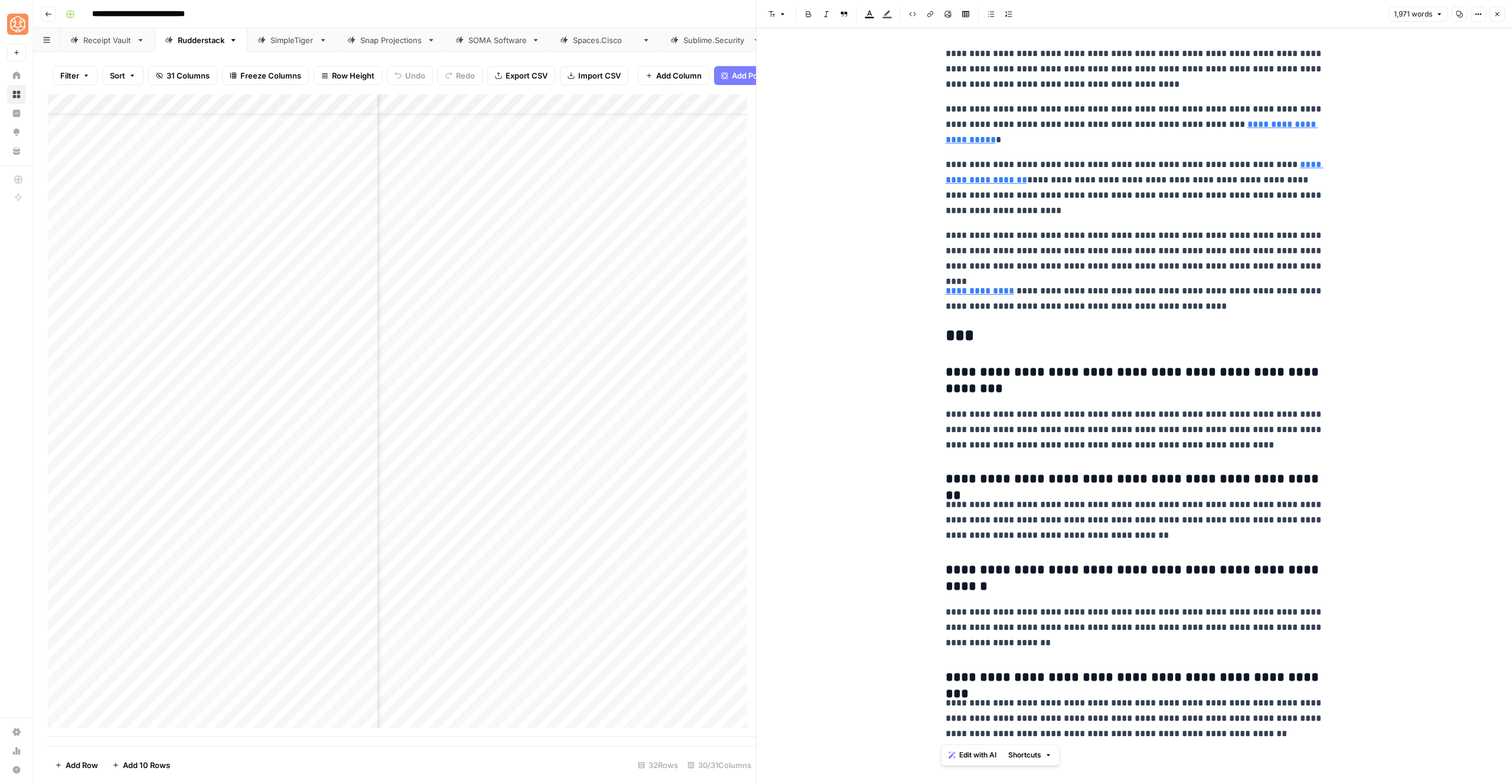
click at [1104, 509] on p "**********" at bounding box center [1134, 520] width 378 height 46
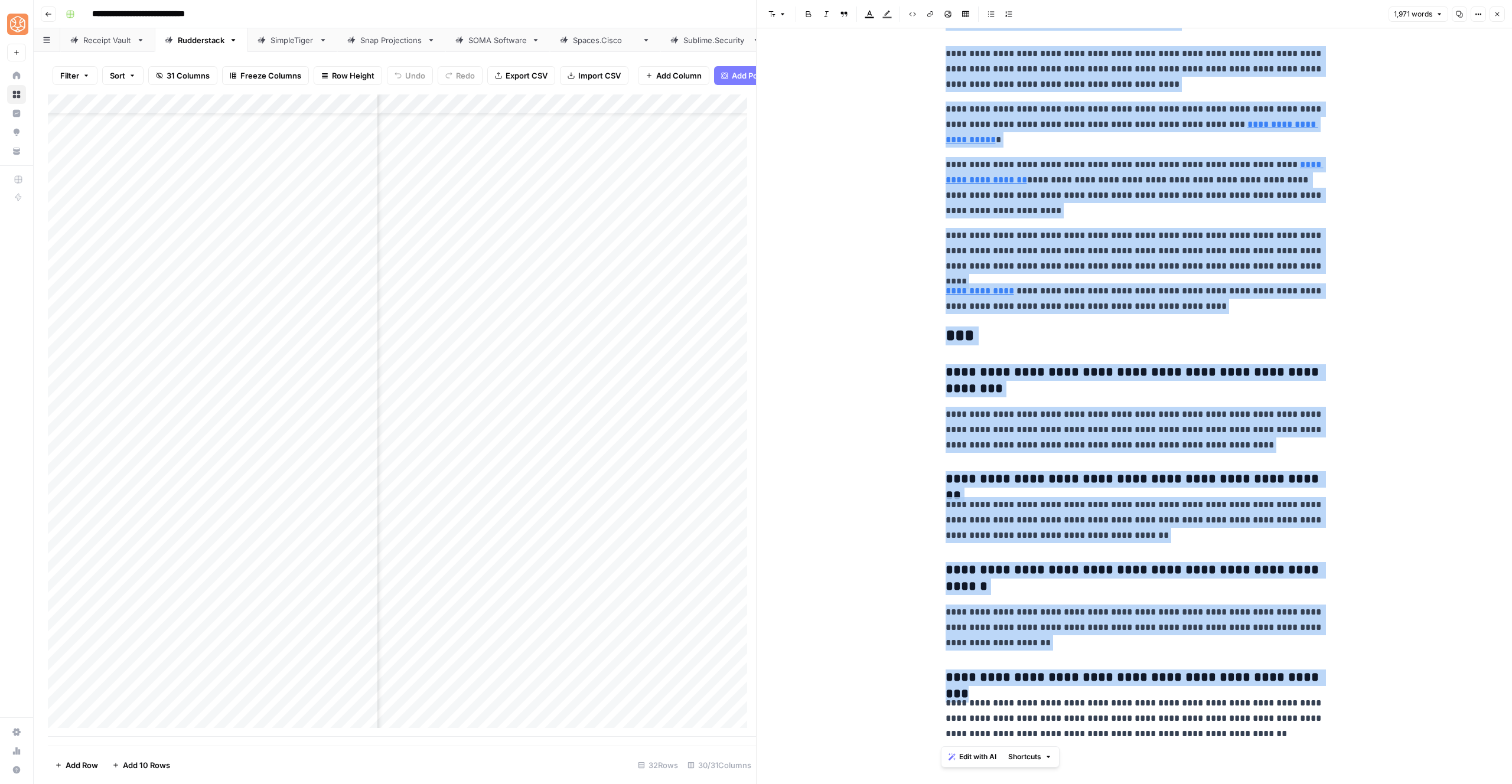
copy div "**********"
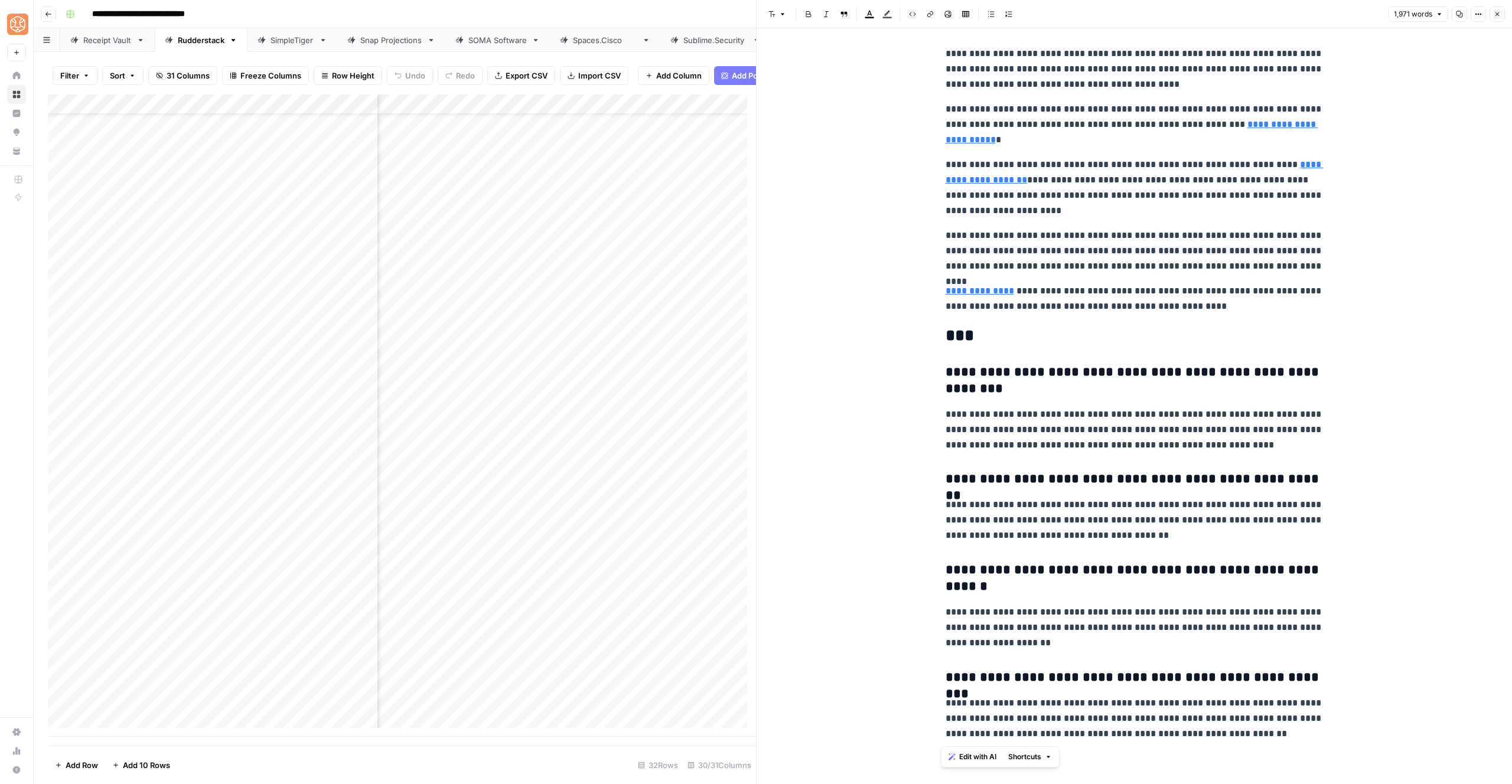
click at [1496, 16] on icon "button" at bounding box center [1497, 14] width 7 height 7
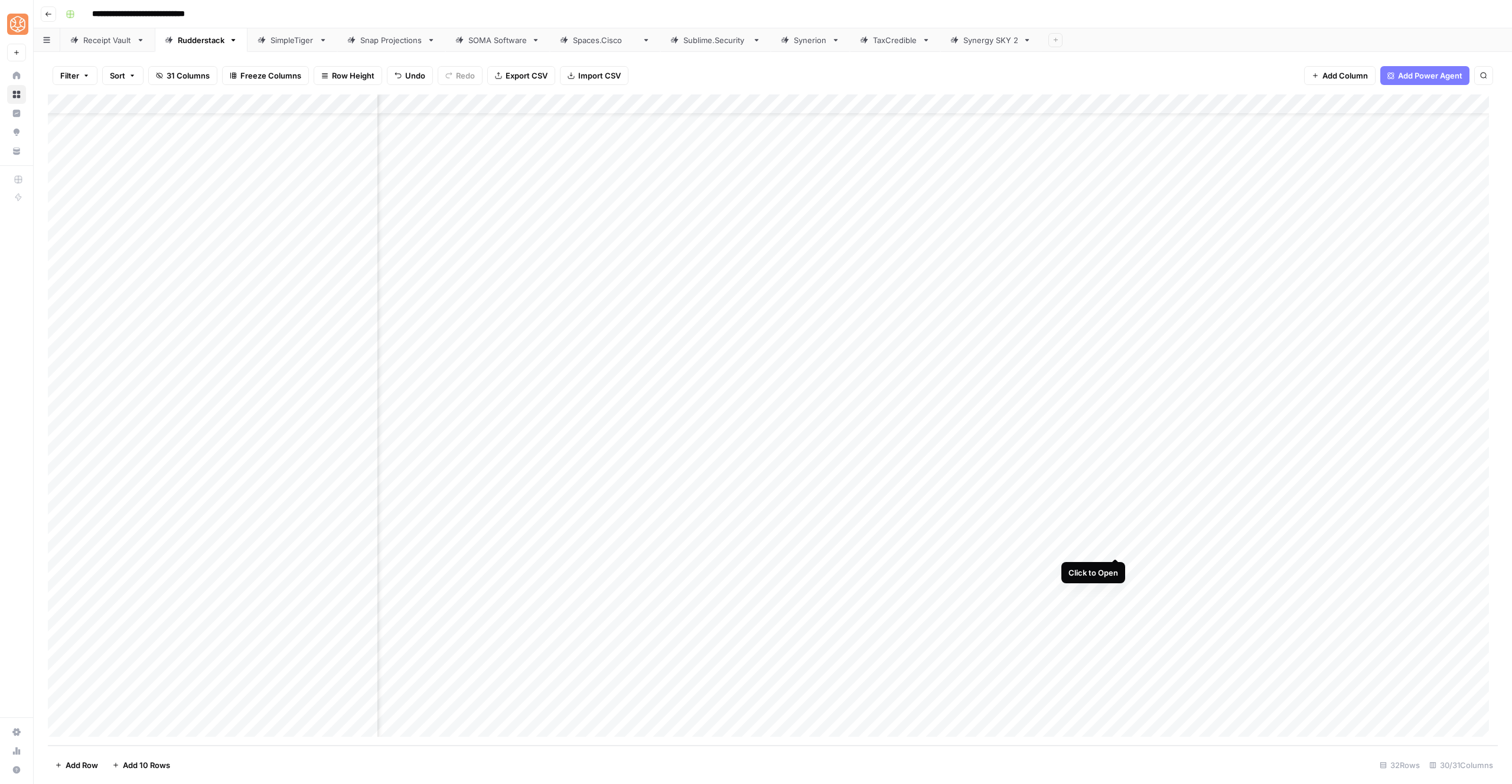
click at [1116, 546] on div "Add Column" at bounding box center [773, 420] width 1450 height 651
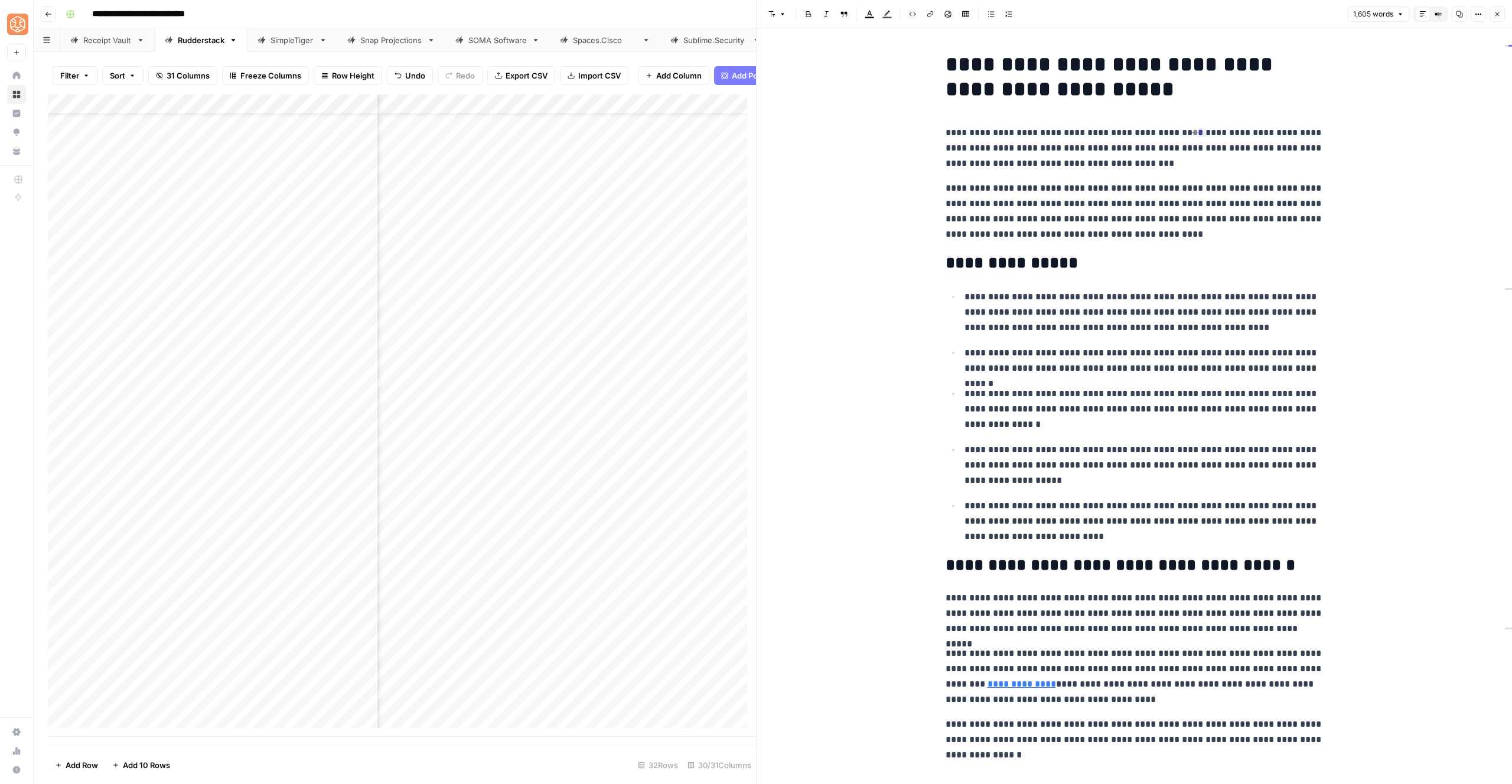
drag, startPoint x: 1196, startPoint y: 242, endPoint x: 932, endPoint y: 126, distance: 288.4
drag, startPoint x: 1159, startPoint y: 239, endPoint x: 1178, endPoint y: 212, distance: 33.0
click at [1159, 239] on p "**********" at bounding box center [1134, 211] width 378 height 61
click at [1256, 218] on span "Accept" at bounding box center [1265, 220] width 24 height 11
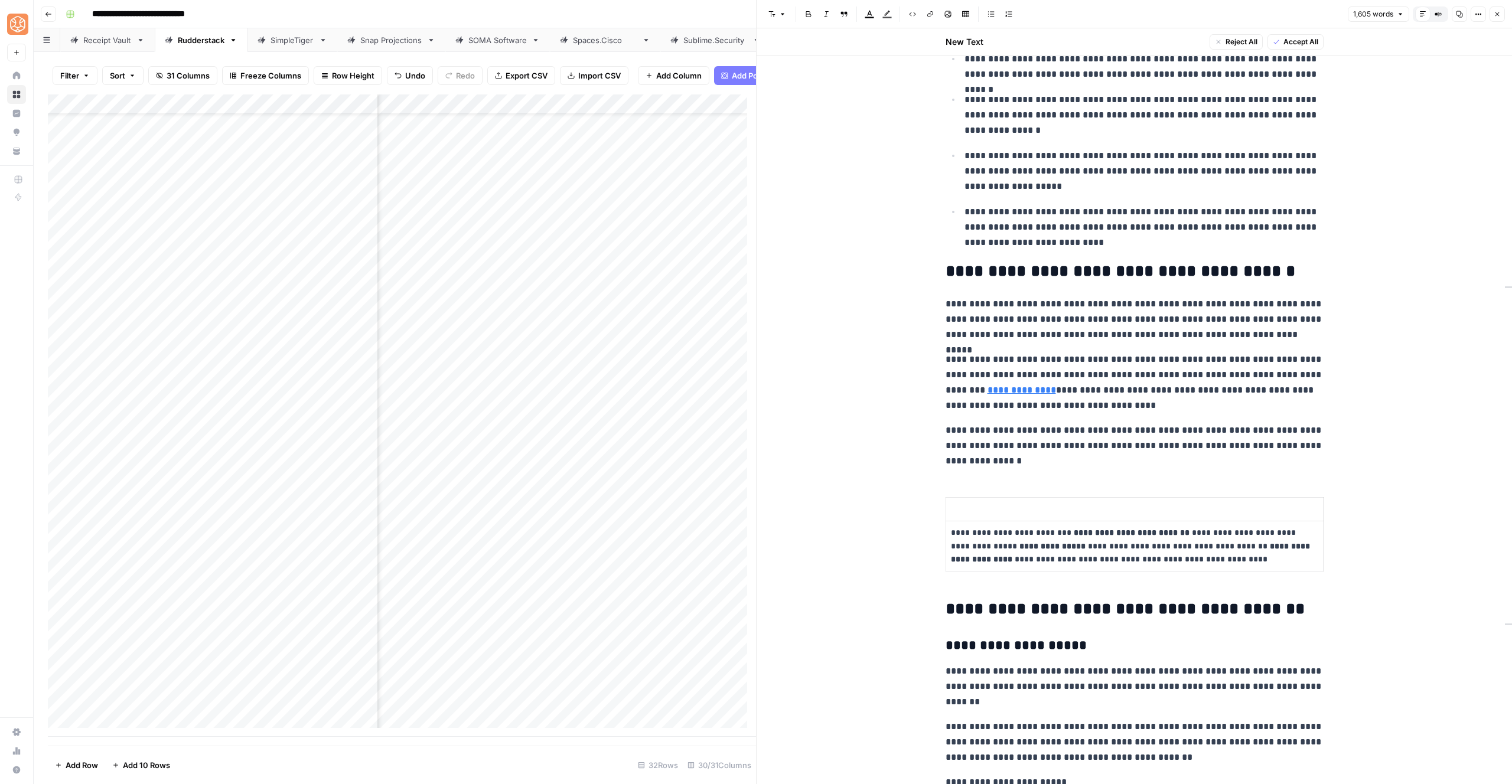
scroll to position [469, 0]
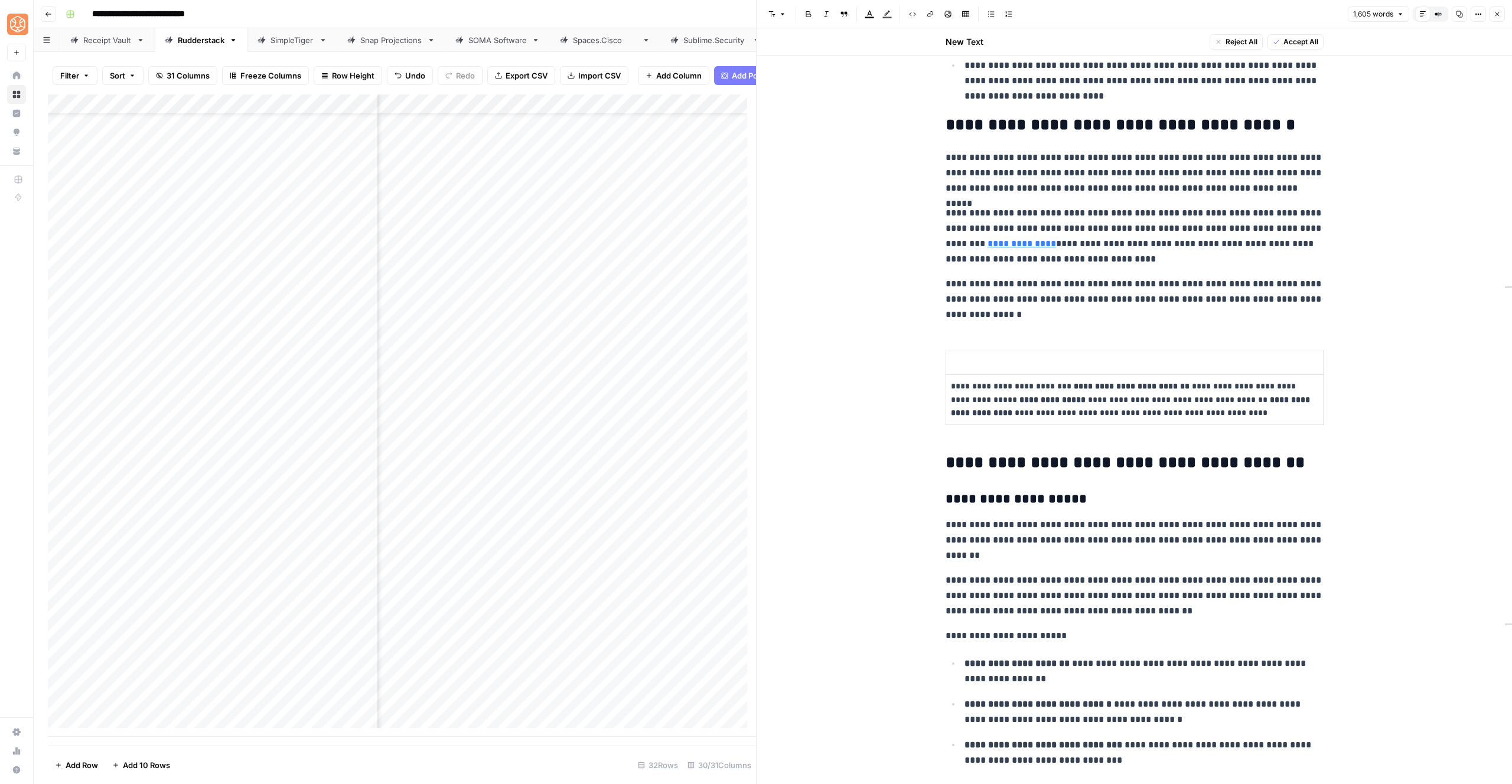
click at [987, 247] on link "**********" at bounding box center [1022, 243] width 68 height 9
click at [1039, 195] on p "**********" at bounding box center [1134, 173] width 378 height 46
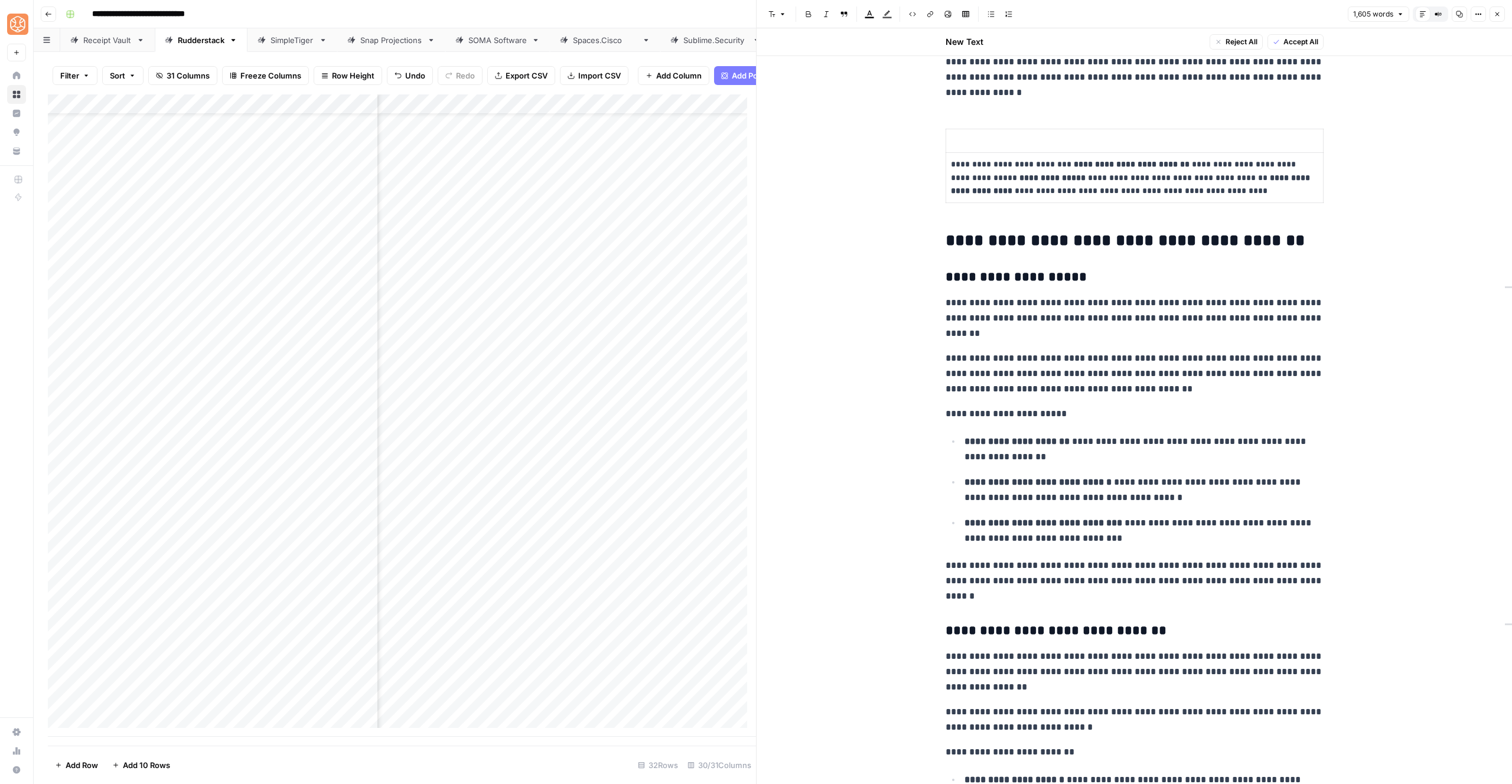
scroll to position [699, 0]
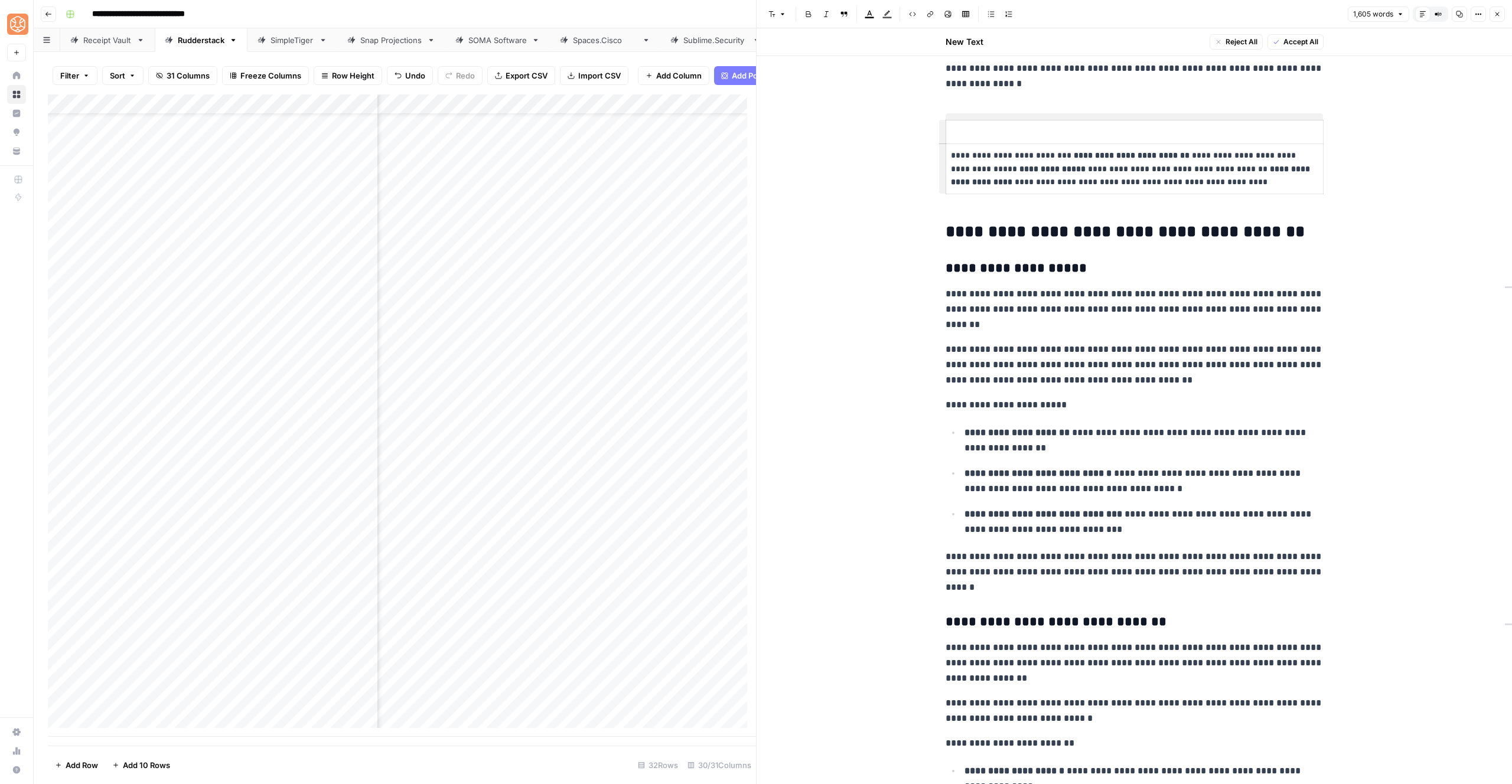
click at [981, 136] on p at bounding box center [1135, 131] width 367 height 14
click at [904, 154] on button "Delete row" at bounding box center [886, 149] width 84 height 16
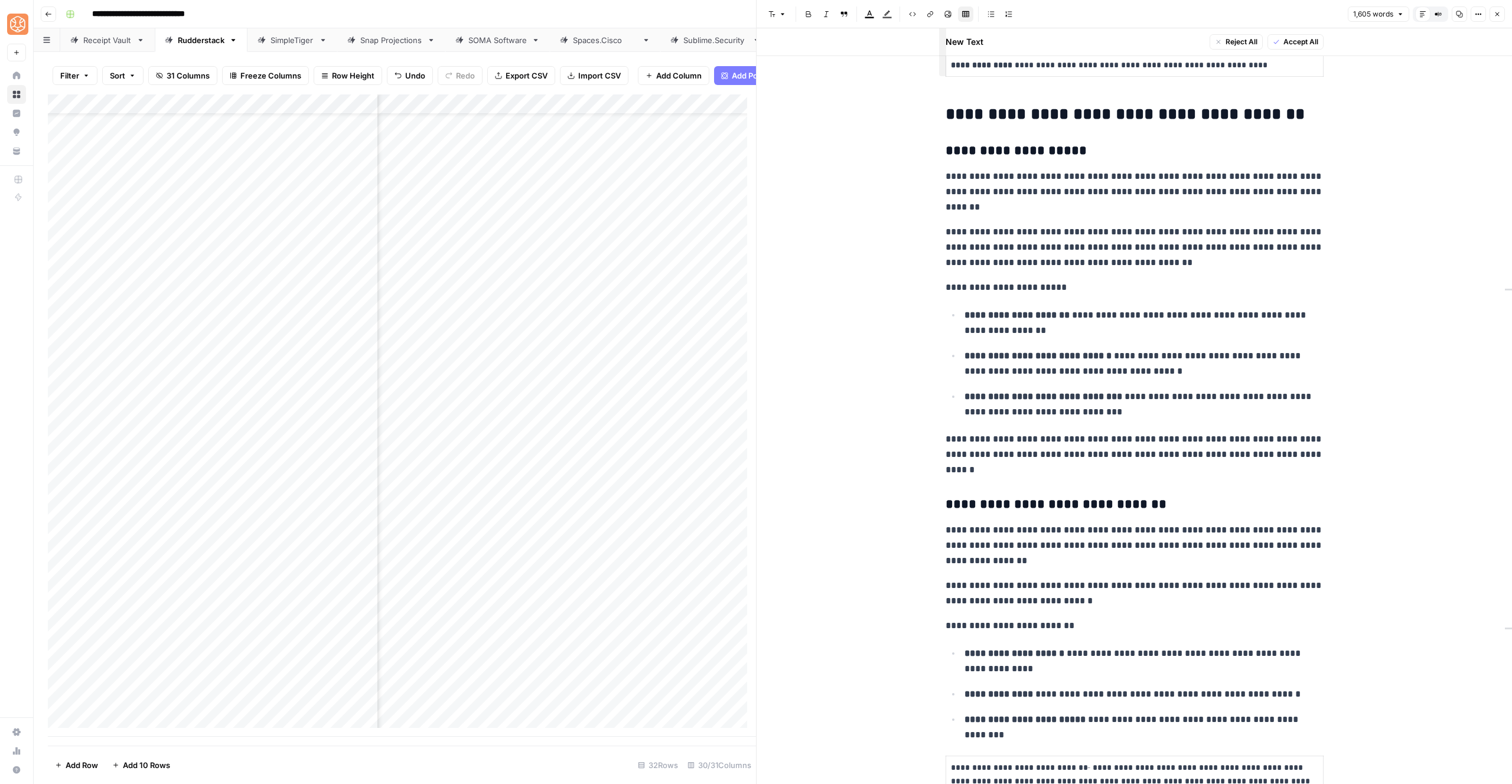
scroll to position [806, 0]
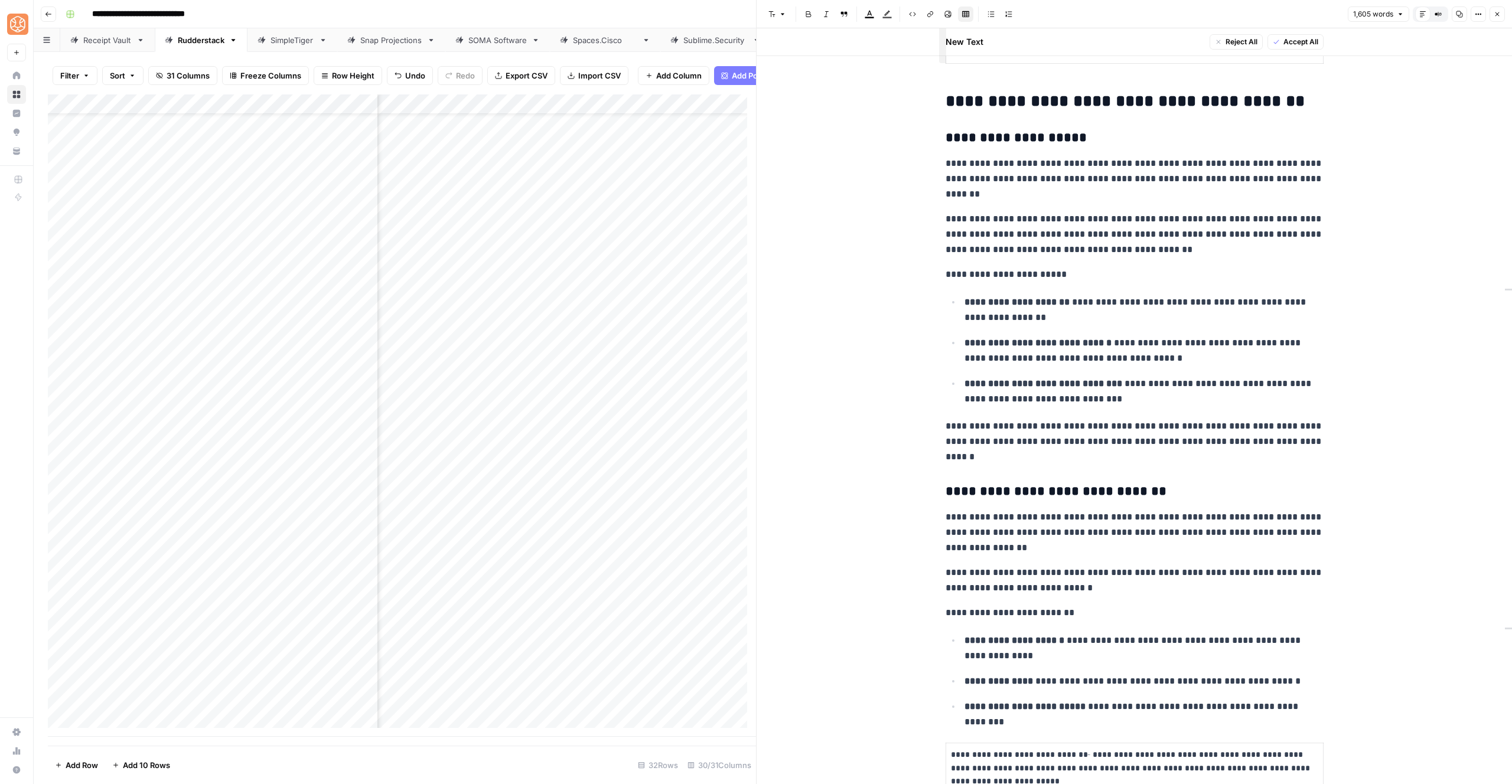
click at [1297, 108] on h2 "**********" at bounding box center [1134, 101] width 378 height 19
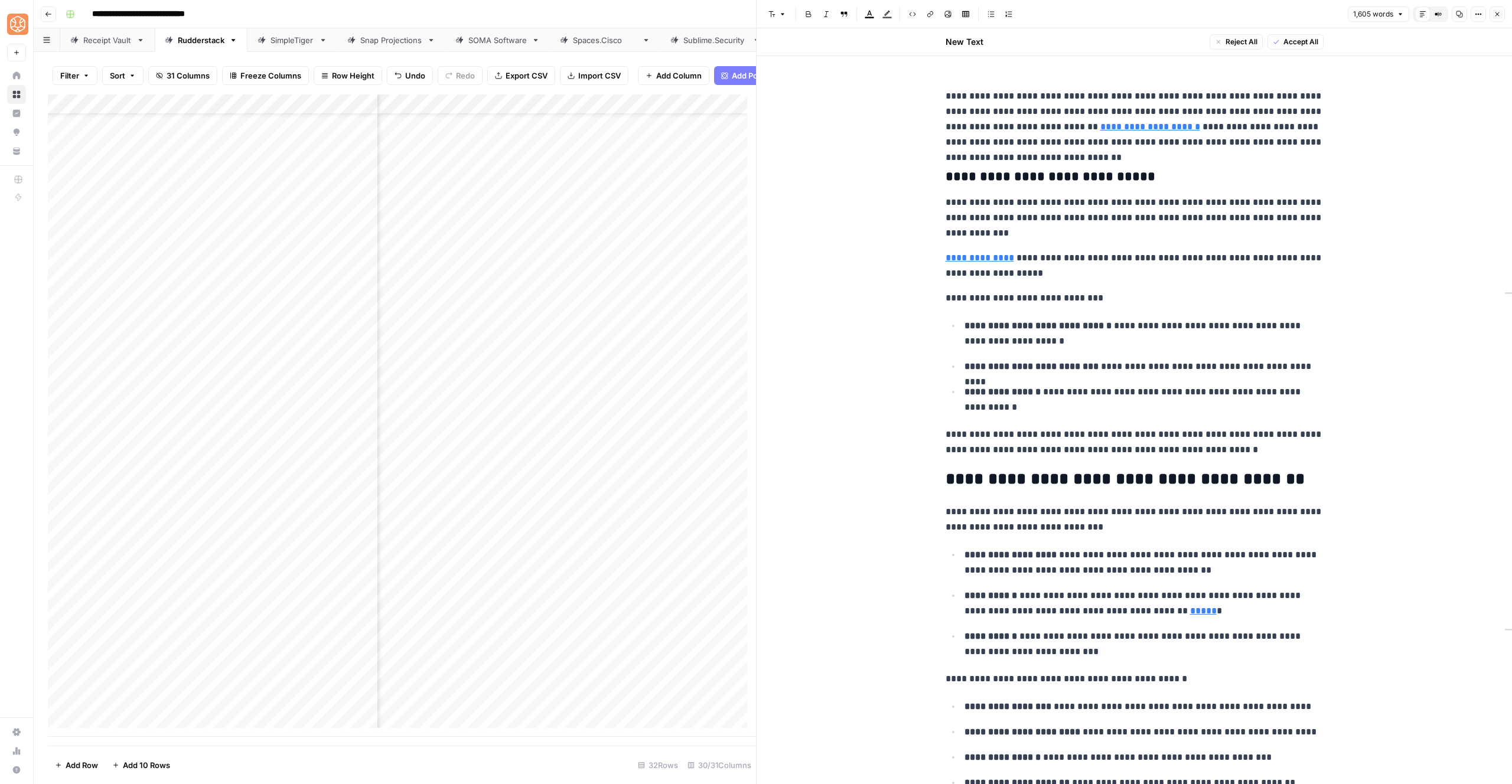
scroll to position [2870, 0]
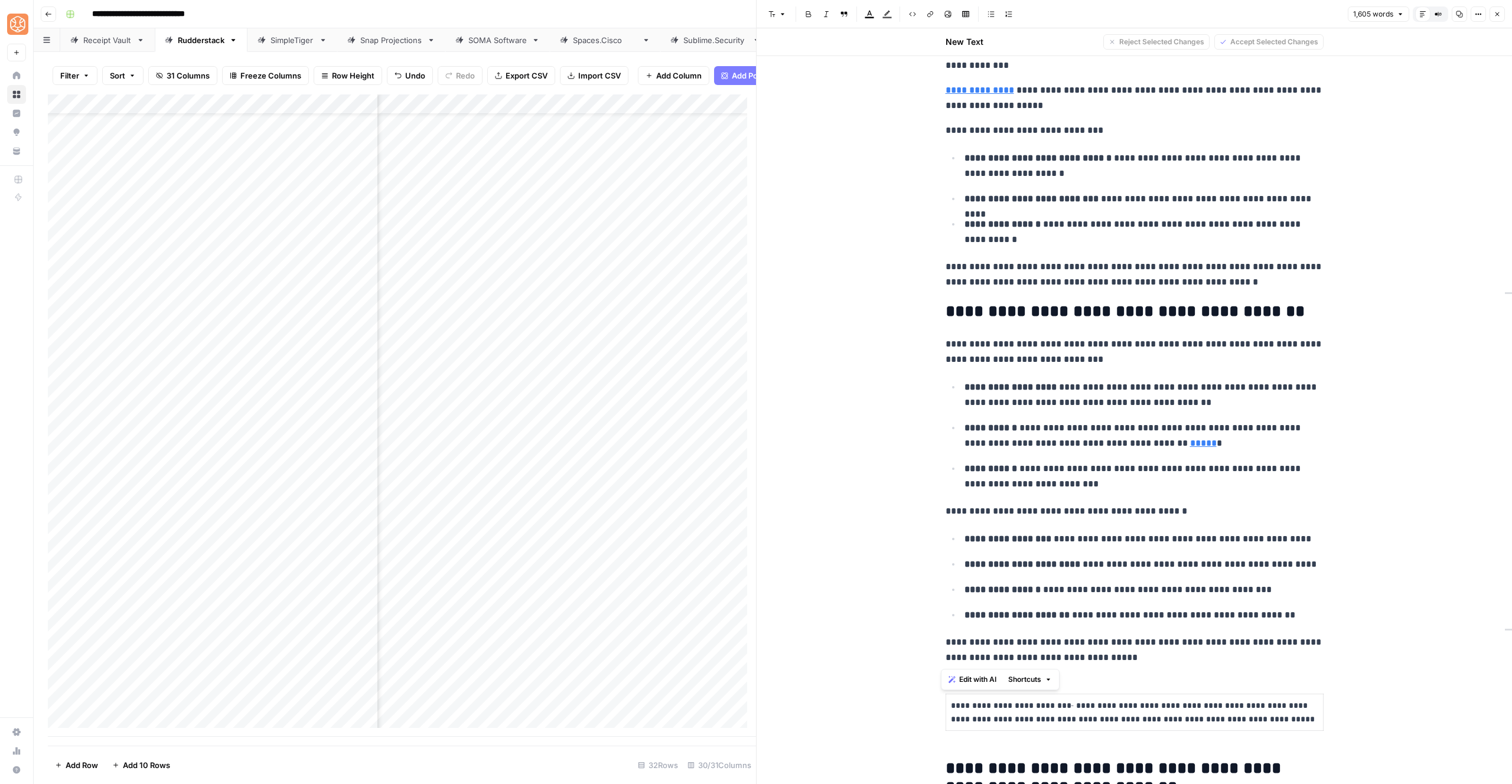
drag, startPoint x: 963, startPoint y: 363, endPoint x: 1115, endPoint y: 655, distance: 329.2
click at [1025, 675] on span "Shortcuts" at bounding box center [1025, 680] width 33 height 11
click at [1049, 709] on span "Add more detail" at bounding box center [1064, 706] width 73 height 12
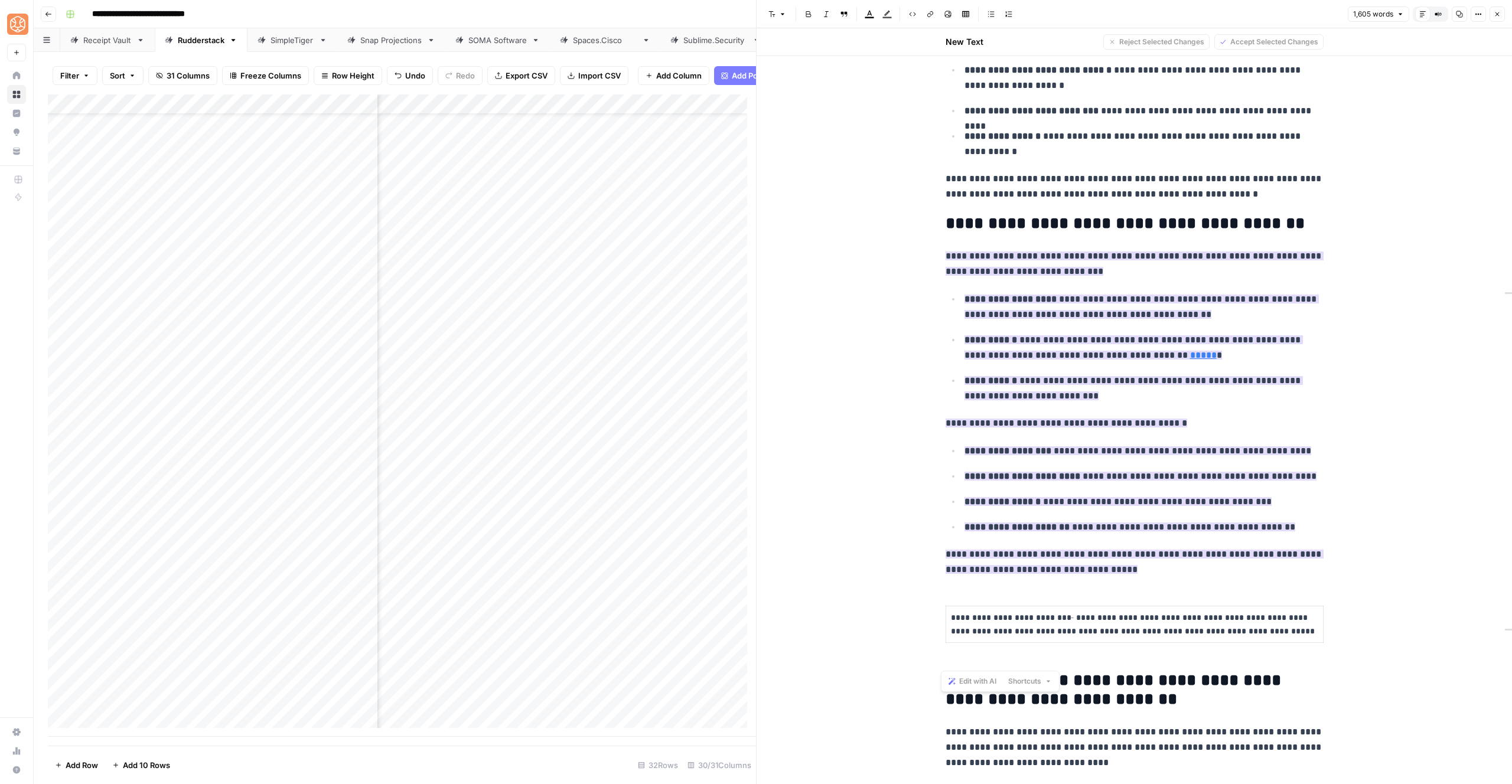
scroll to position [2949, 0]
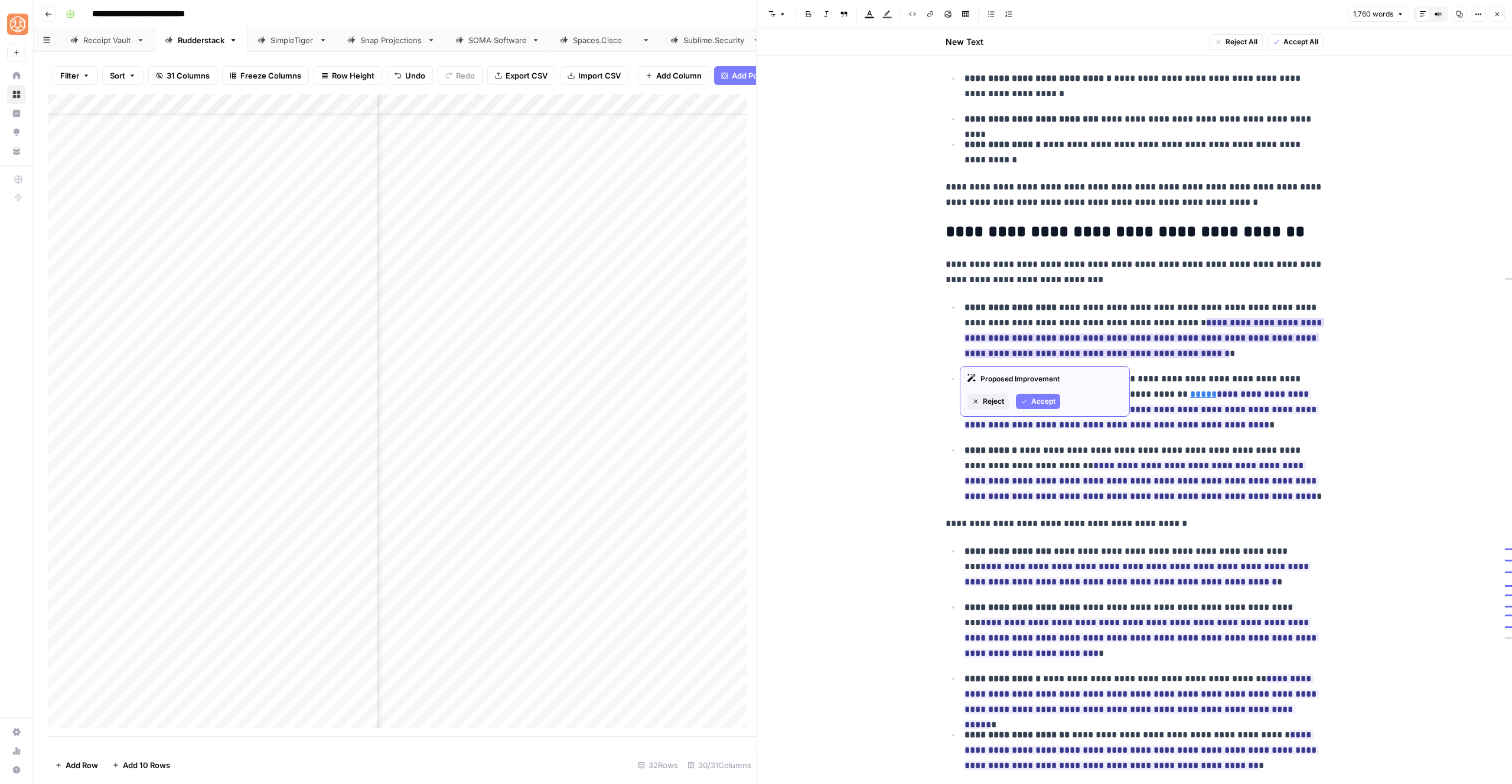
click at [1040, 400] on span "Accept" at bounding box center [1043, 402] width 24 height 11
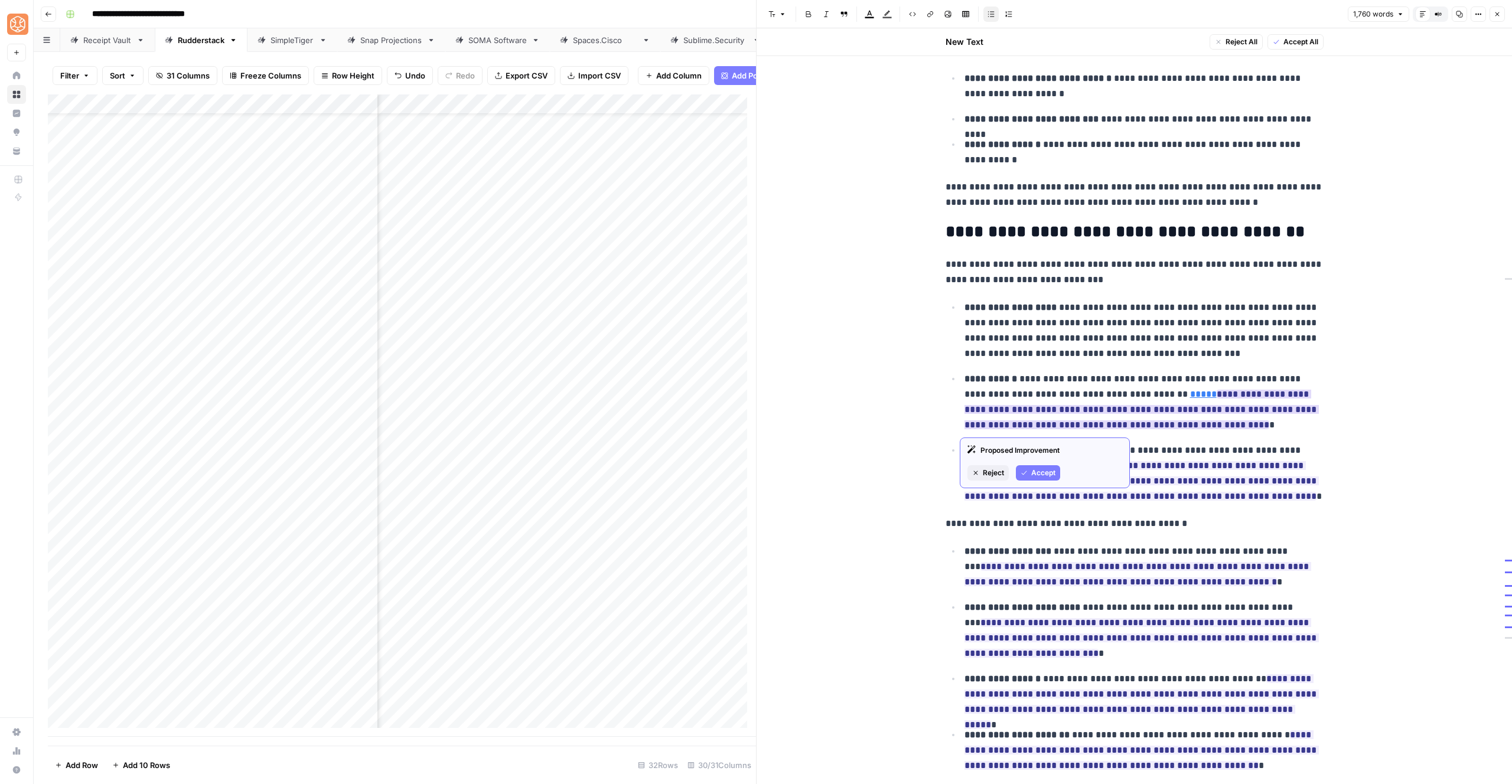
click at [1031, 474] on span "Accept" at bounding box center [1043, 473] width 24 height 11
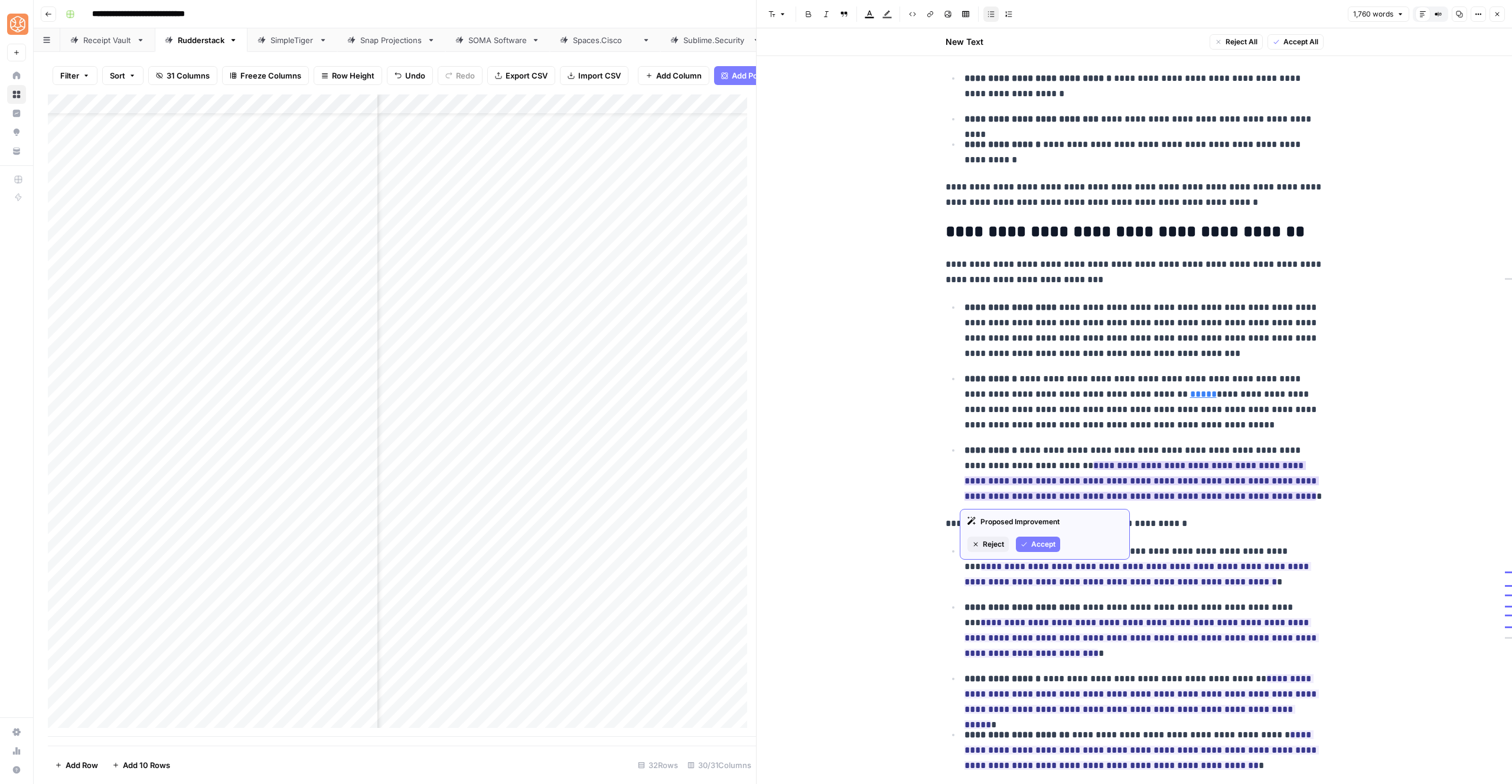
click at [1030, 548] on button "Accept" at bounding box center [1037, 544] width 44 height 15
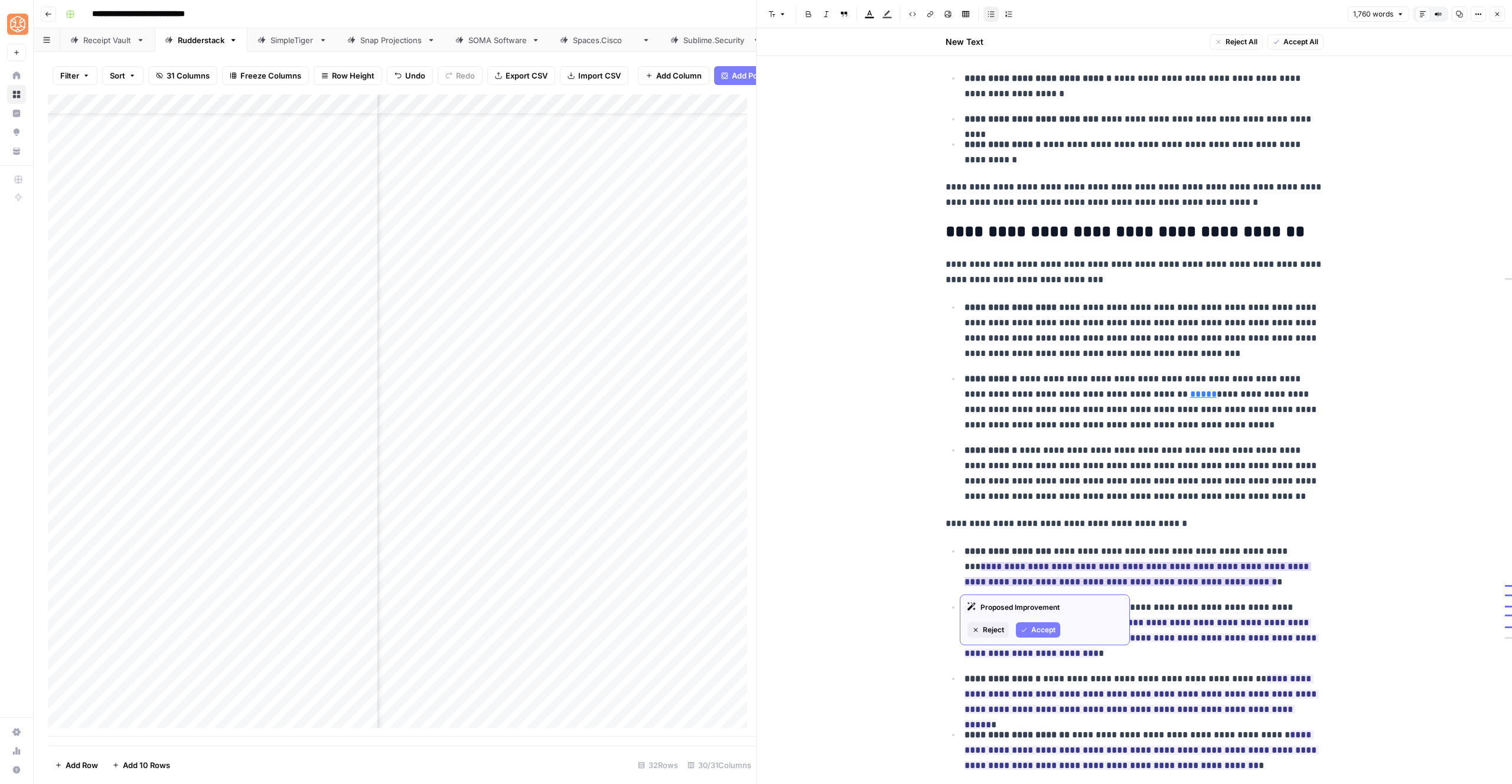
click at [1034, 626] on span "Accept" at bounding box center [1043, 630] width 24 height 11
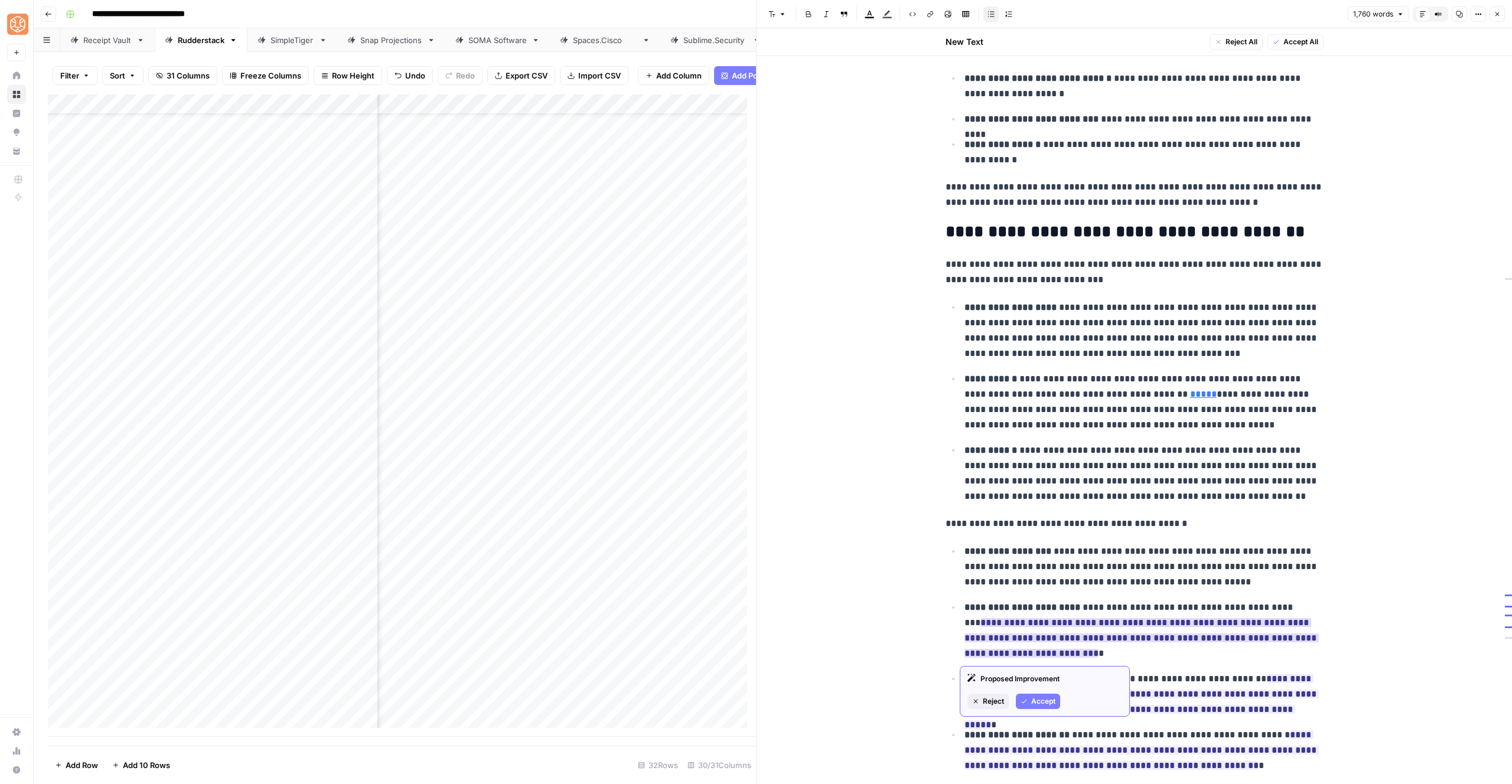
click at [1028, 695] on button "Accept" at bounding box center [1037, 701] width 44 height 15
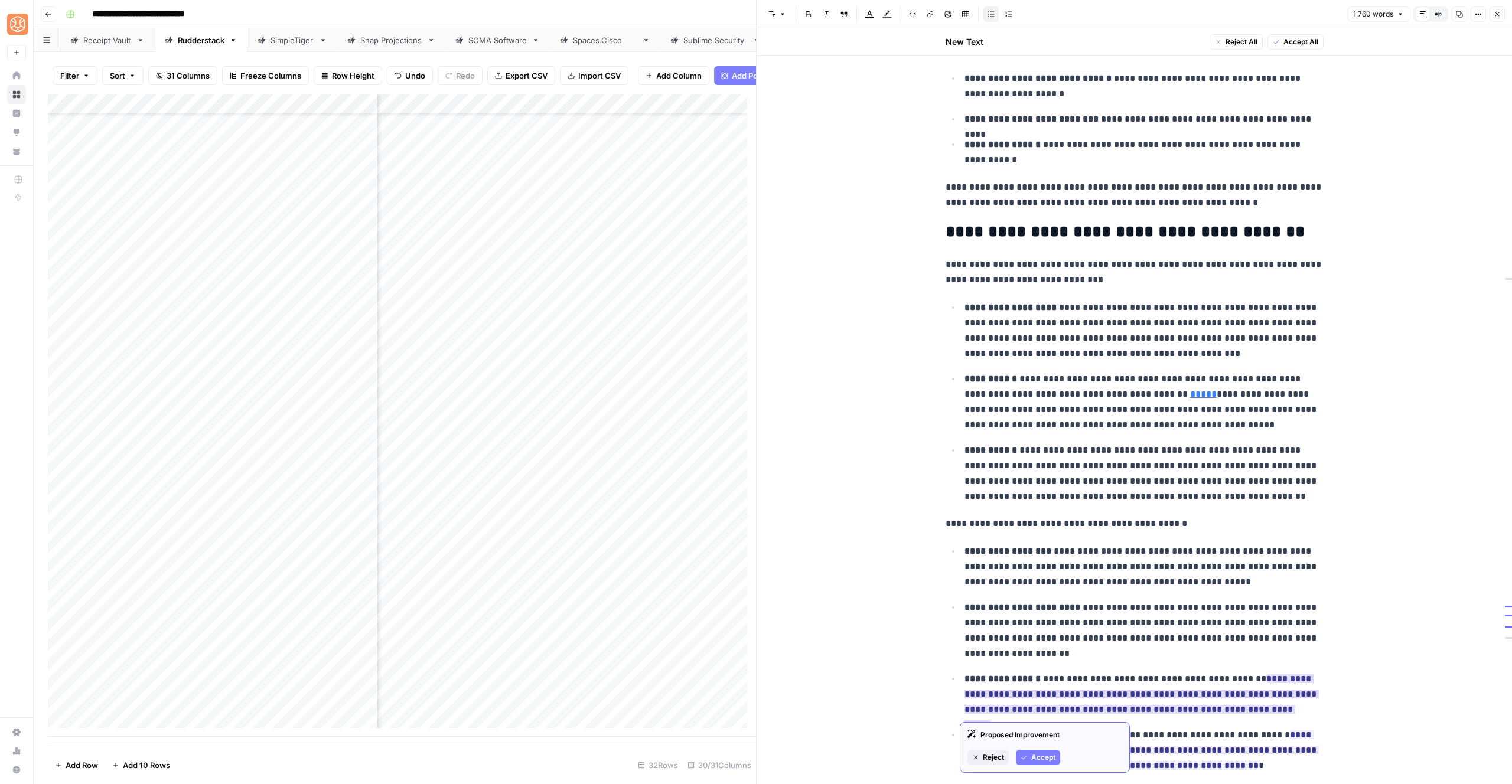
click at [1035, 758] on span "Accept" at bounding box center [1043, 758] width 24 height 11
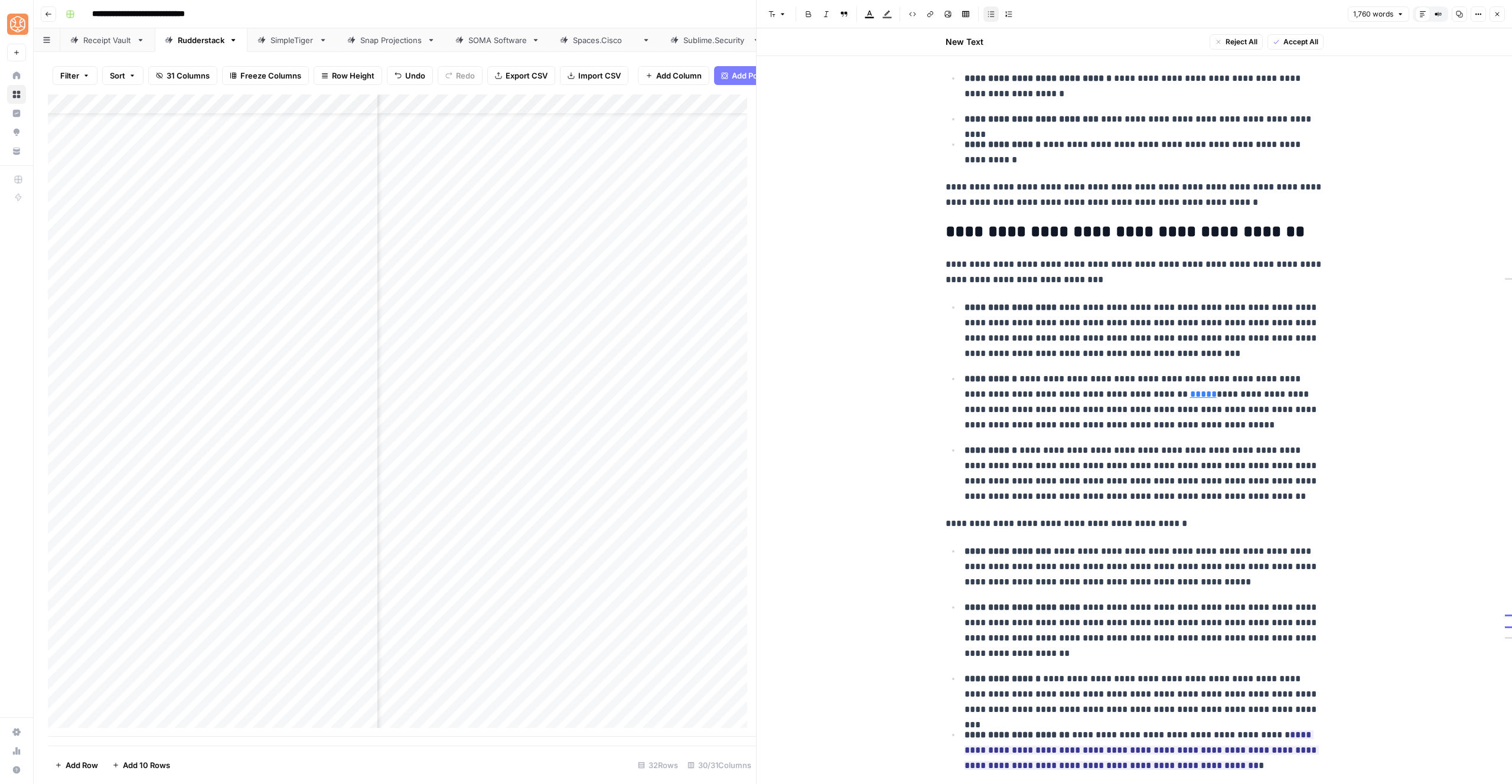
scroll to position [3346, 0]
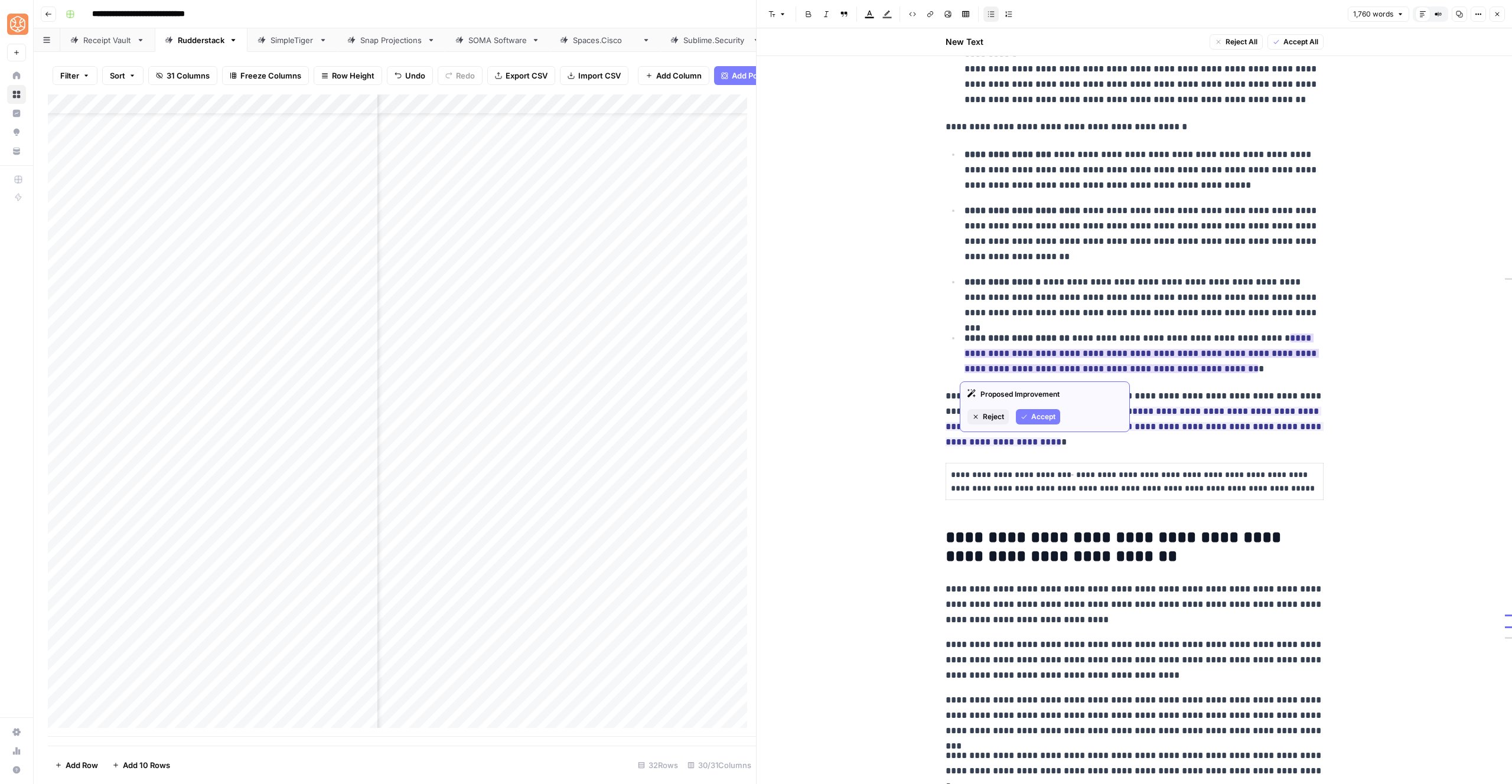
click at [1031, 419] on span "Accept" at bounding box center [1043, 417] width 24 height 11
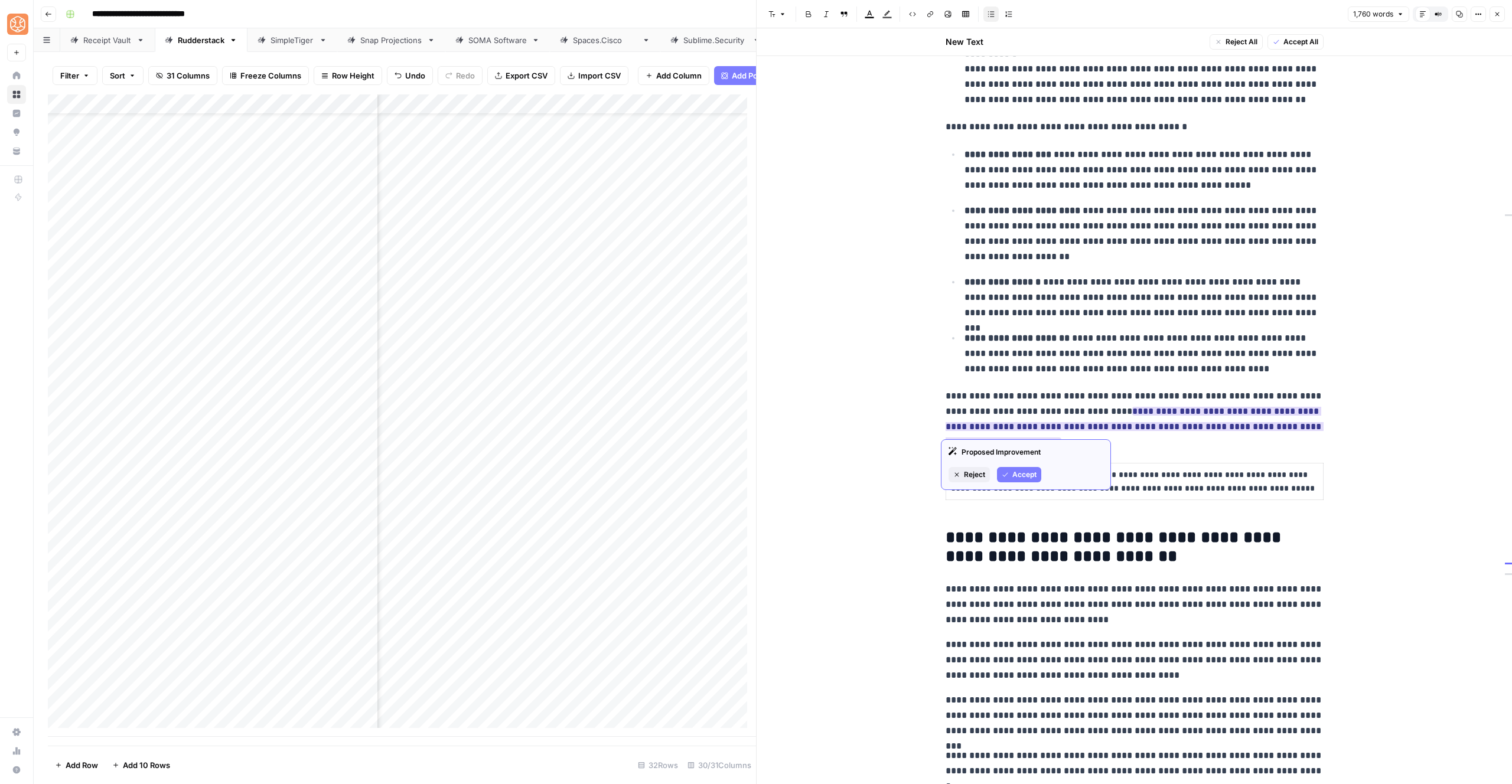
click at [1016, 467] on div "Reject Accept" at bounding box center [1026, 474] width 154 height 15
click at [1022, 484] on div "Proposed Improvement Reject Accept" at bounding box center [1026, 464] width 170 height 51
click at [1022, 476] on span "Accept" at bounding box center [1024, 474] width 24 height 11
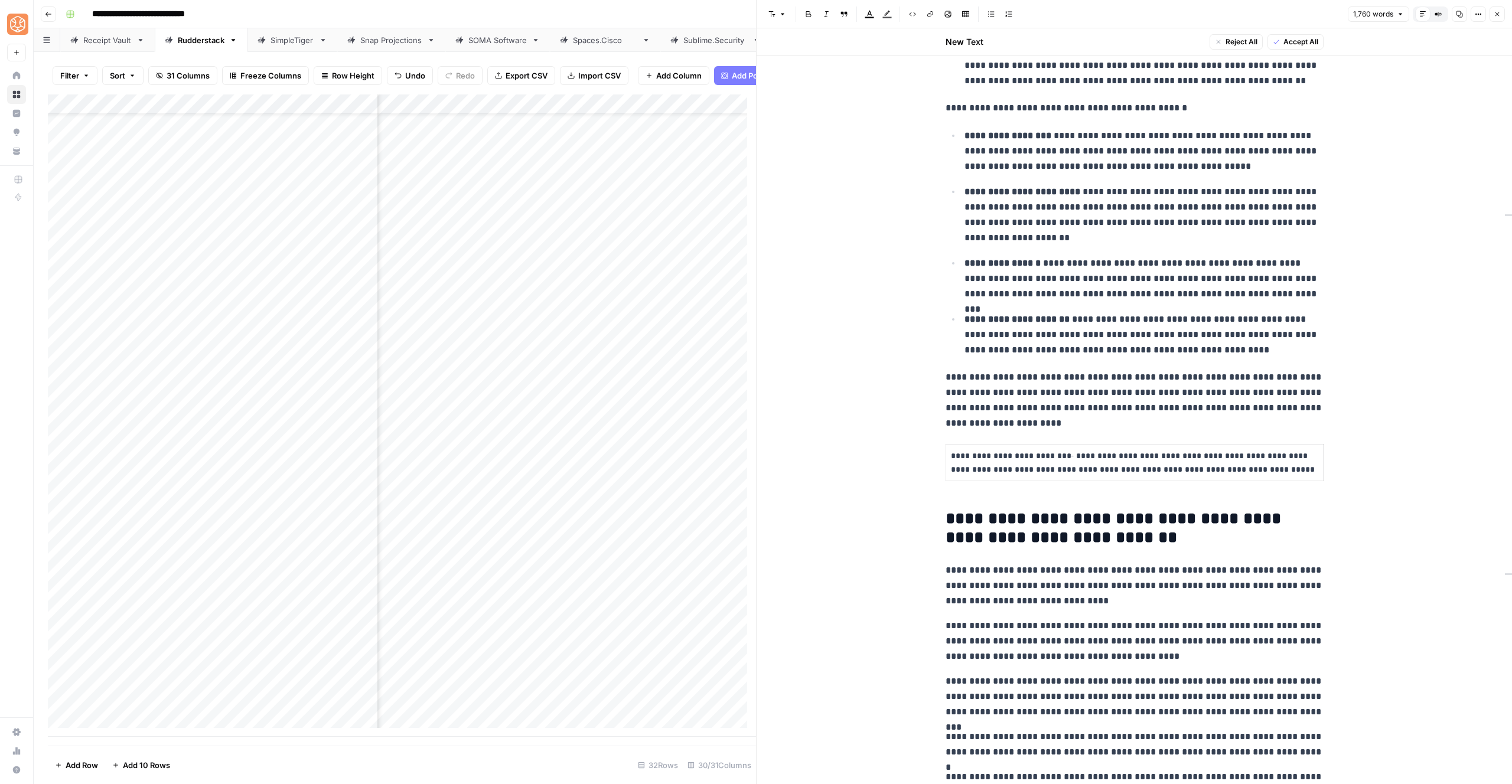
click at [1039, 450] on p "**********" at bounding box center [1135, 463] width 367 height 27
drag, startPoint x: 1058, startPoint y: 459, endPoint x: 987, endPoint y: 459, distance: 71.0
click at [987, 459] on p "**********" at bounding box center [1135, 463] width 367 height 27
click at [1080, 311] on li "**********" at bounding box center [1143, 334] width 363 height 47
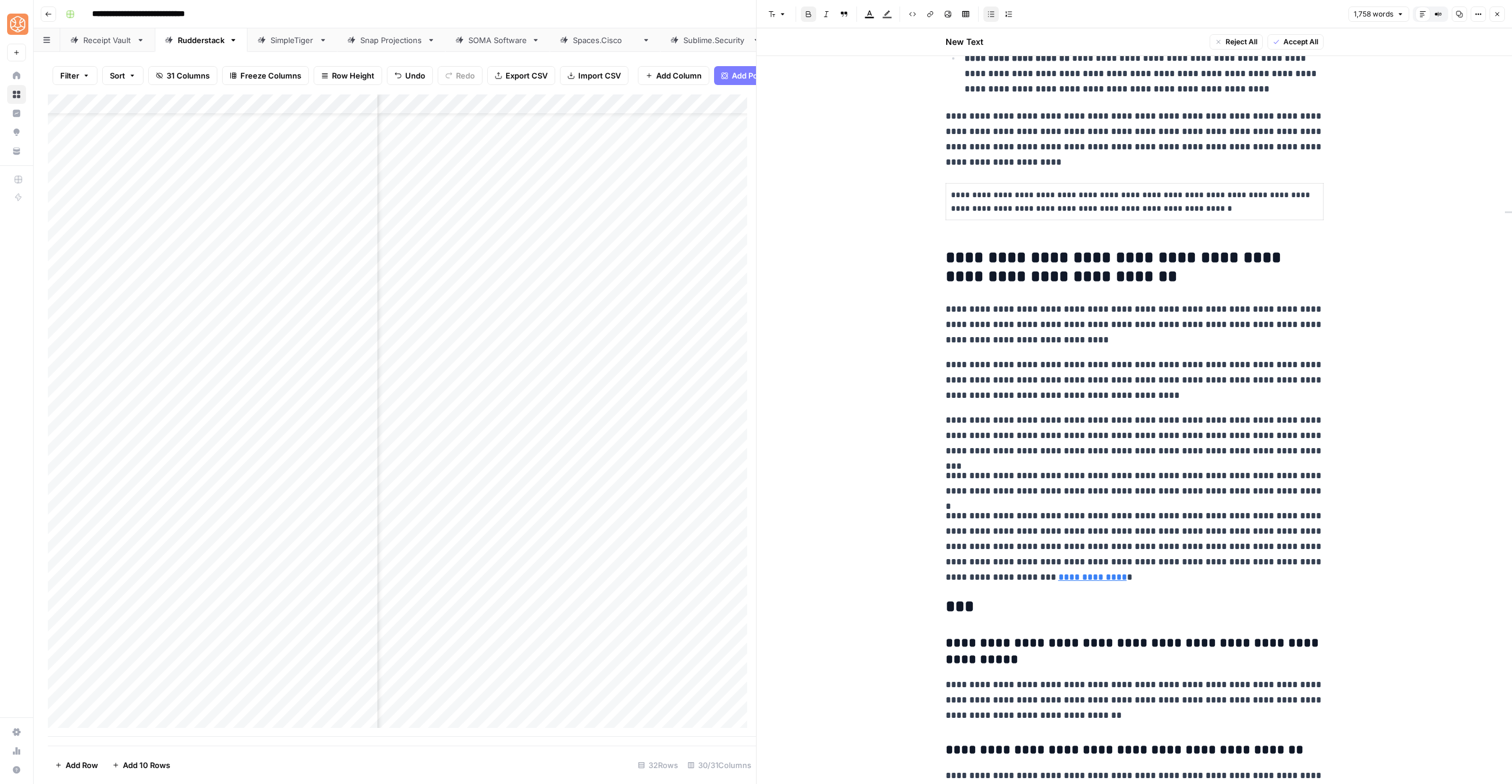
scroll to position [3645, 0]
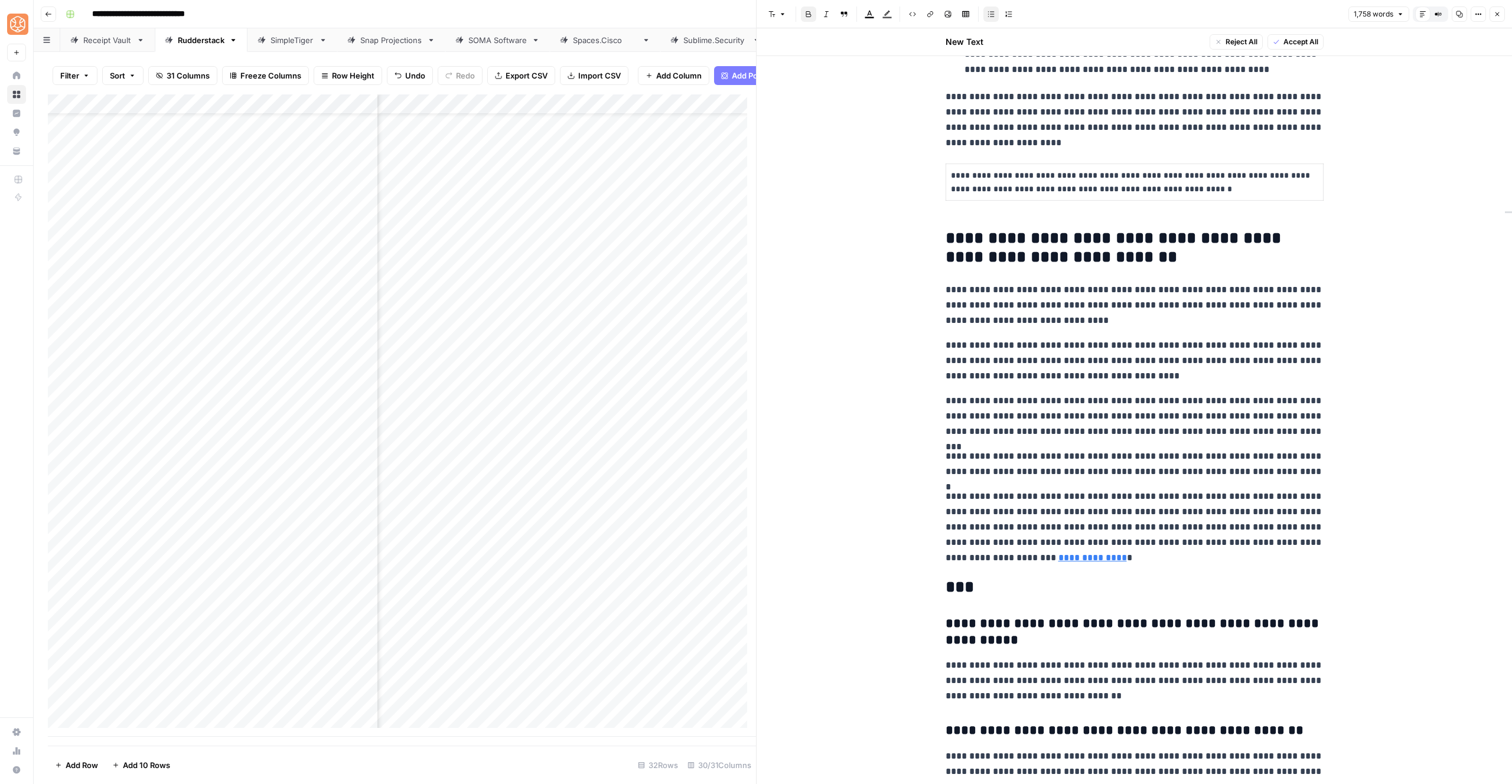
click at [1090, 348] on p "**********" at bounding box center [1134, 361] width 378 height 46
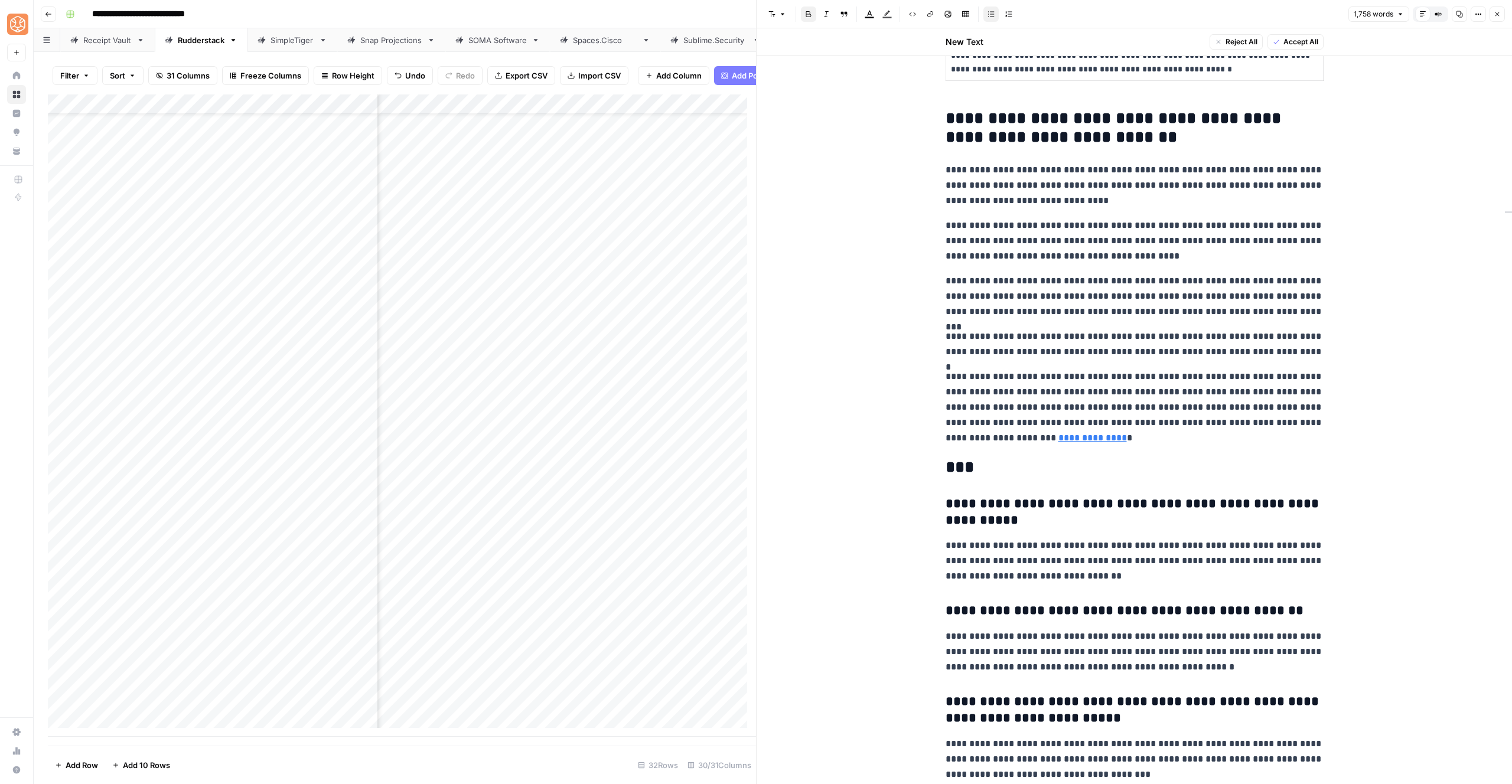
scroll to position [3897, 0]
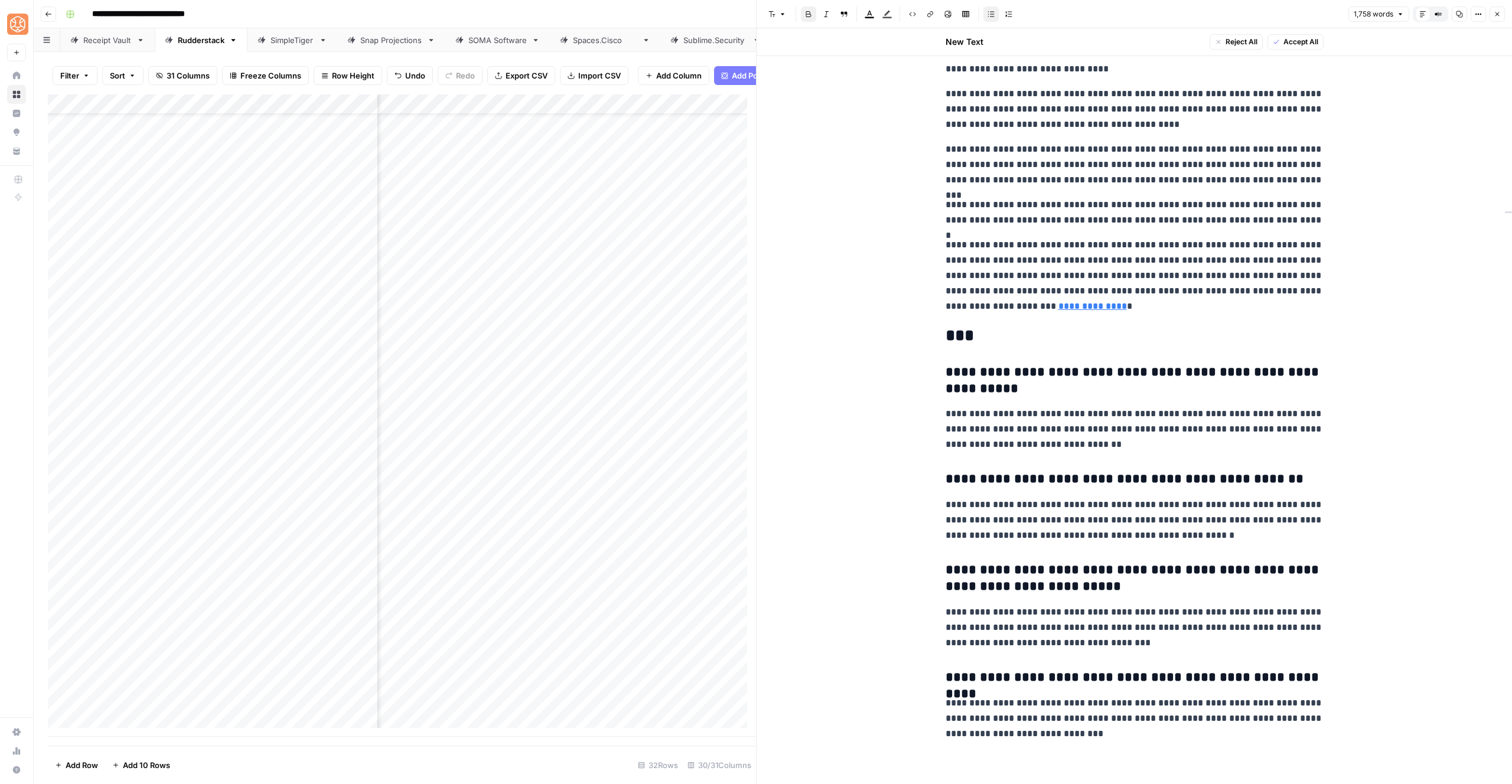
click at [985, 377] on h3 "**********" at bounding box center [1134, 380] width 378 height 33
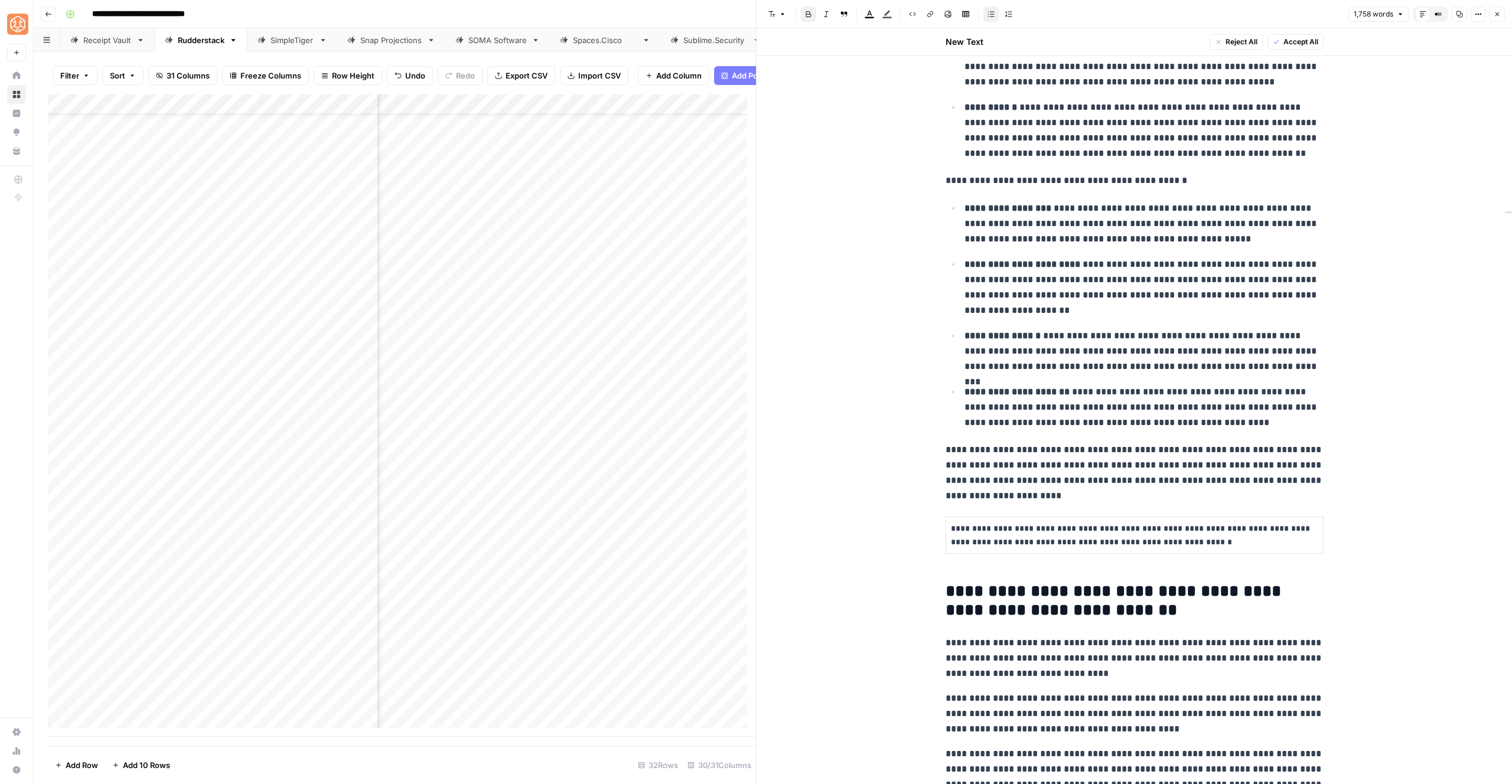
scroll to position [3283, 0]
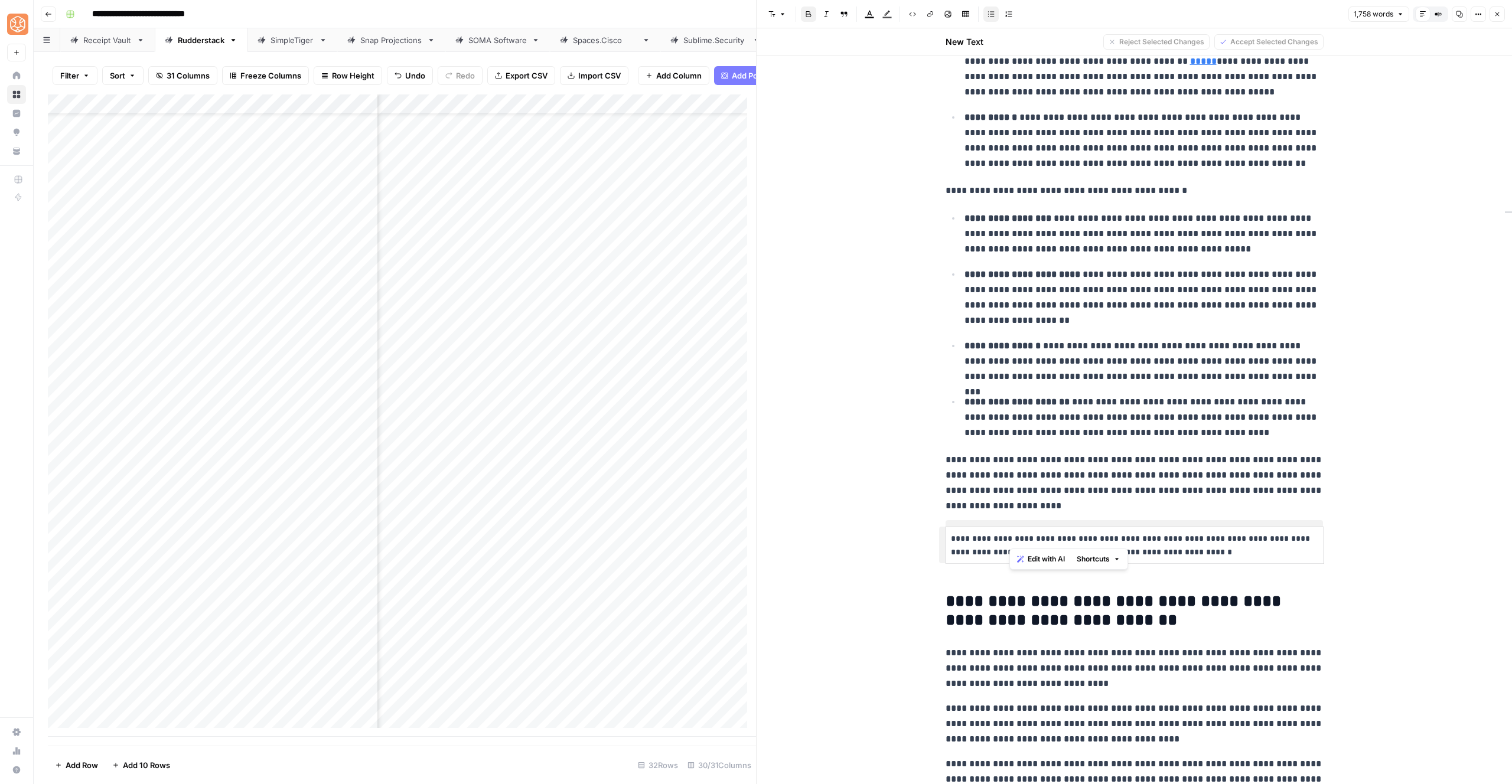
click at [965, 541] on p "**********" at bounding box center [1135, 545] width 367 height 27
click at [945, 595] on h2 "**********" at bounding box center [1134, 611] width 378 height 38
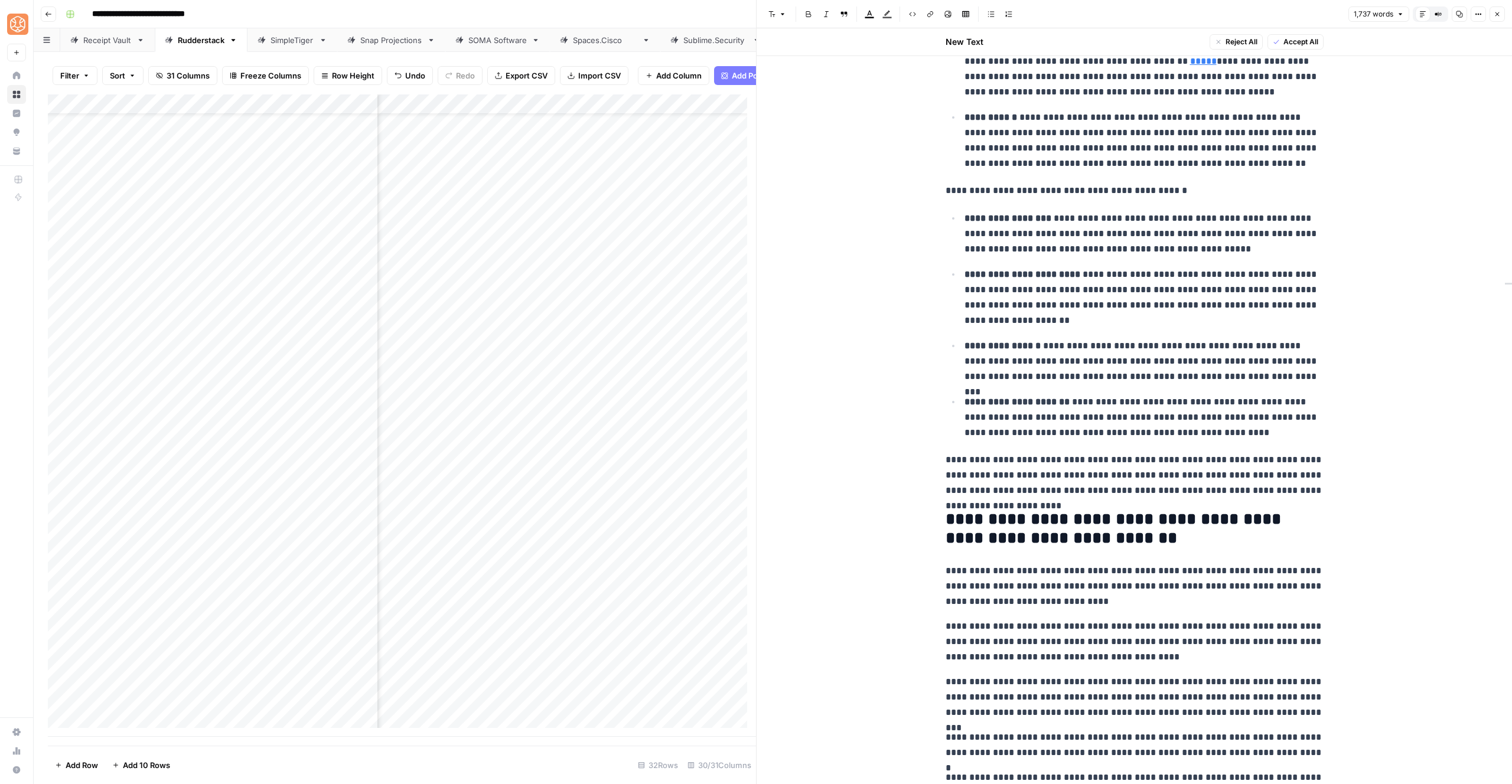
scroll to position [3048, 0]
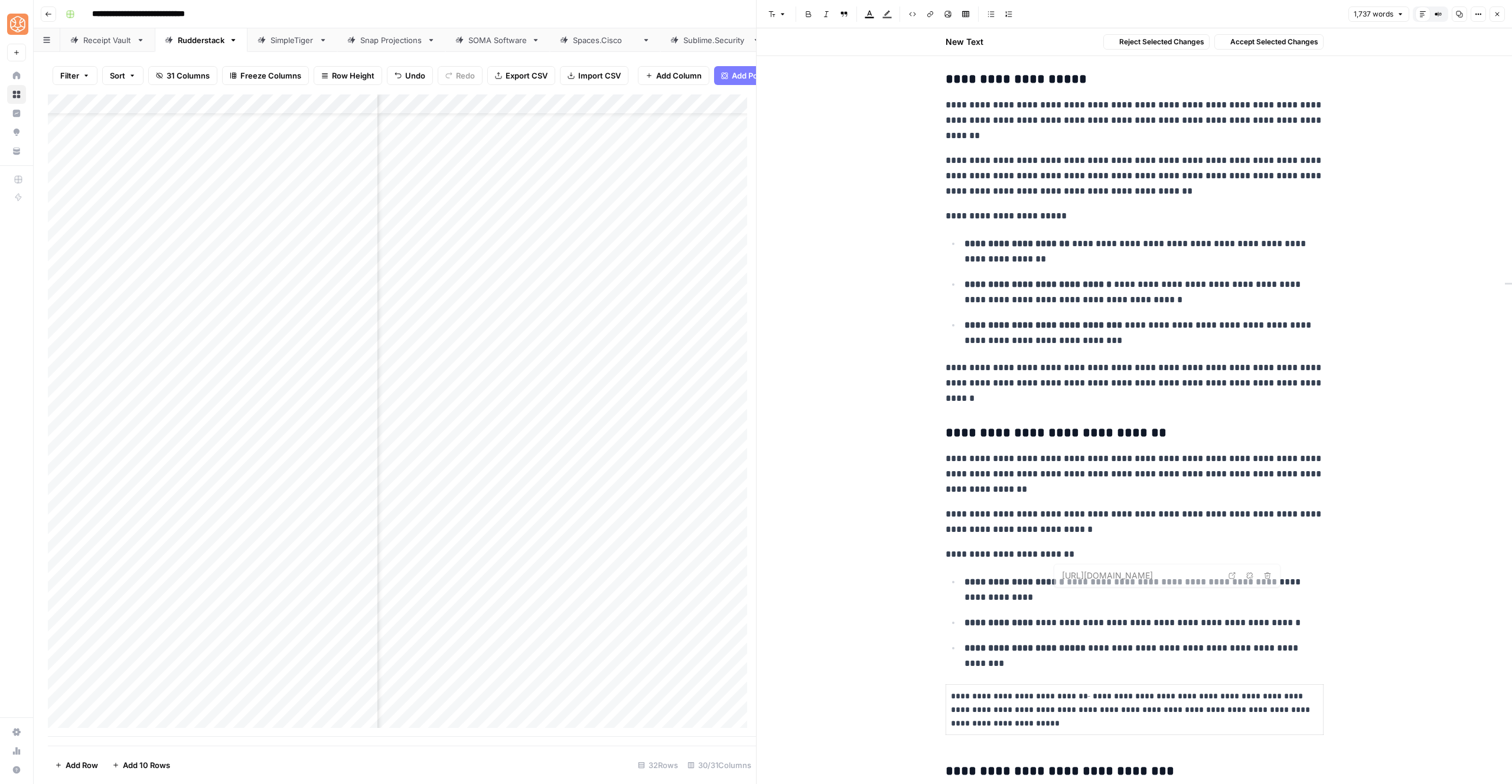
scroll to position [769, 0]
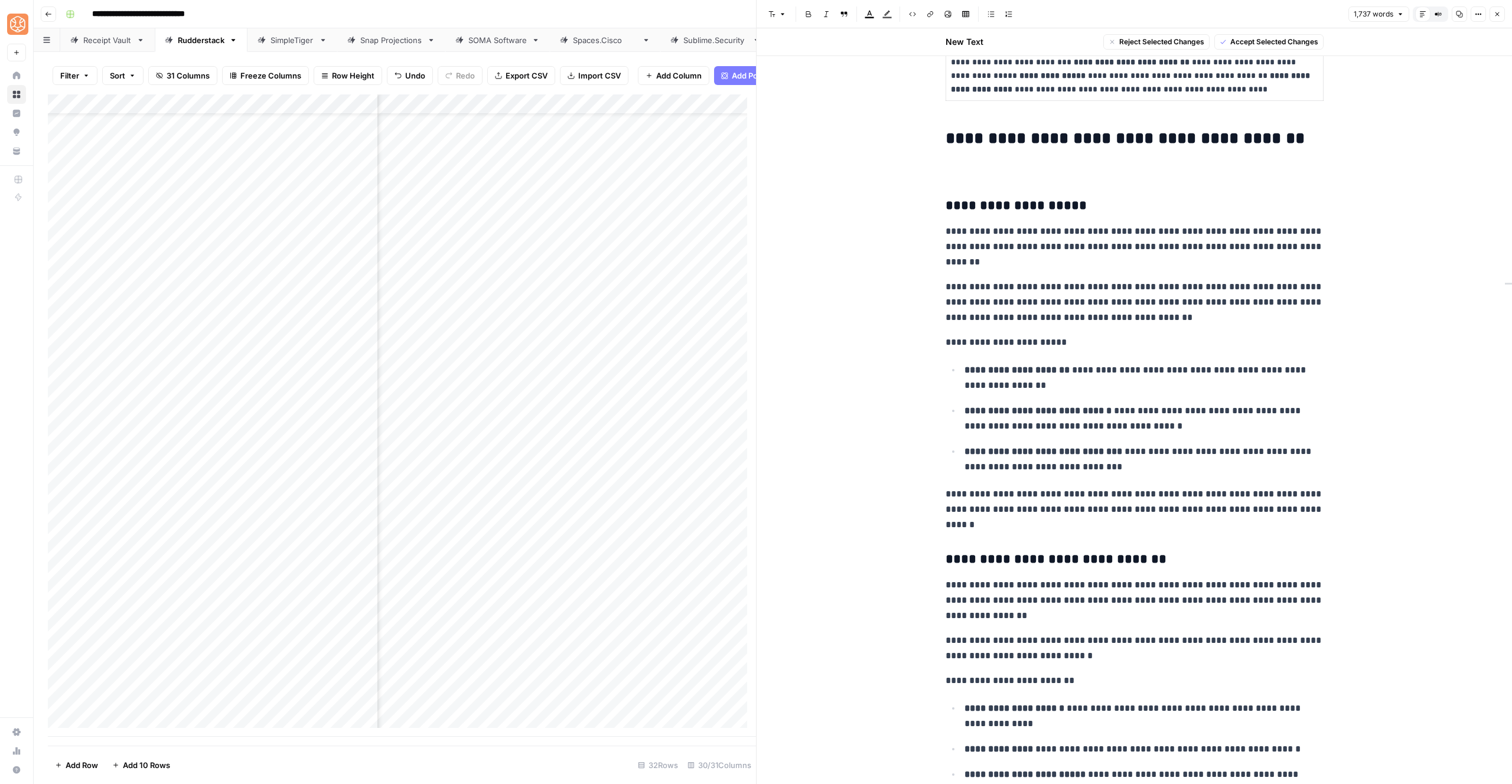
drag, startPoint x: 1225, startPoint y: 715, endPoint x: 937, endPoint y: 199, distance: 590.9
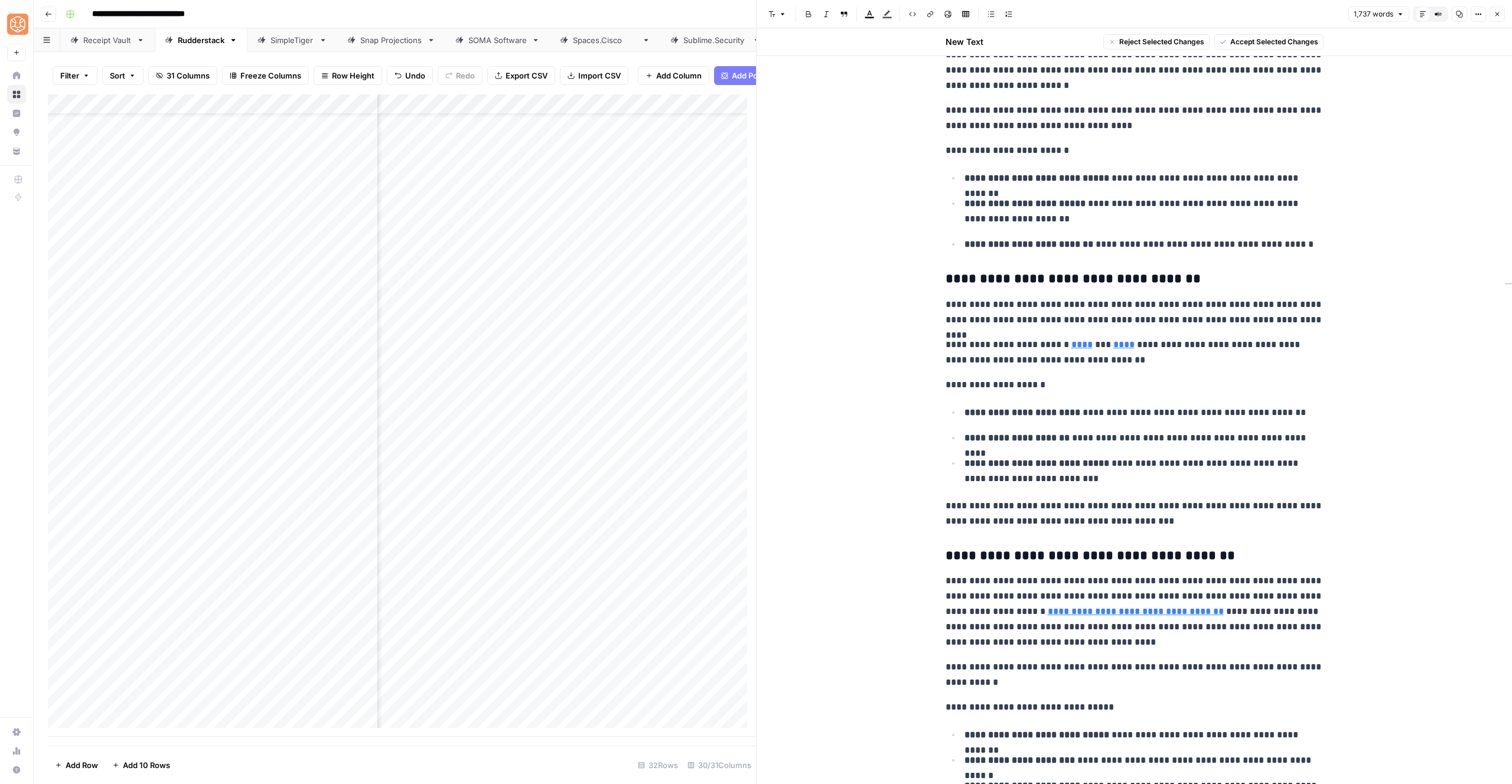
click at [1074, 393] on div "**********" at bounding box center [1135, 396] width 392 height 4532
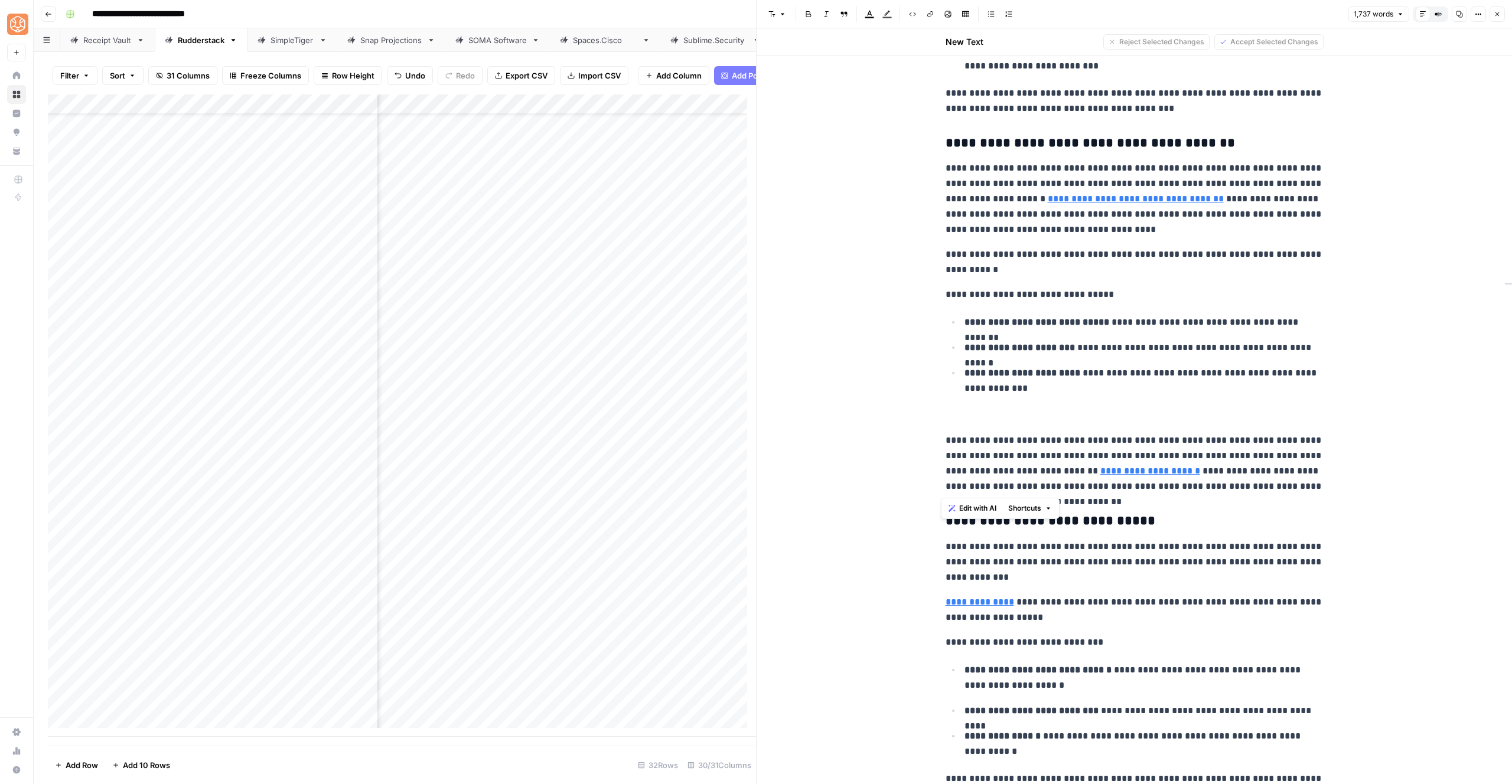
drag, startPoint x: 1078, startPoint y: 451, endPoint x: 894, endPoint y: 409, distance: 188.7
click at [1028, 417] on p at bounding box center [1134, 415] width 378 height 15
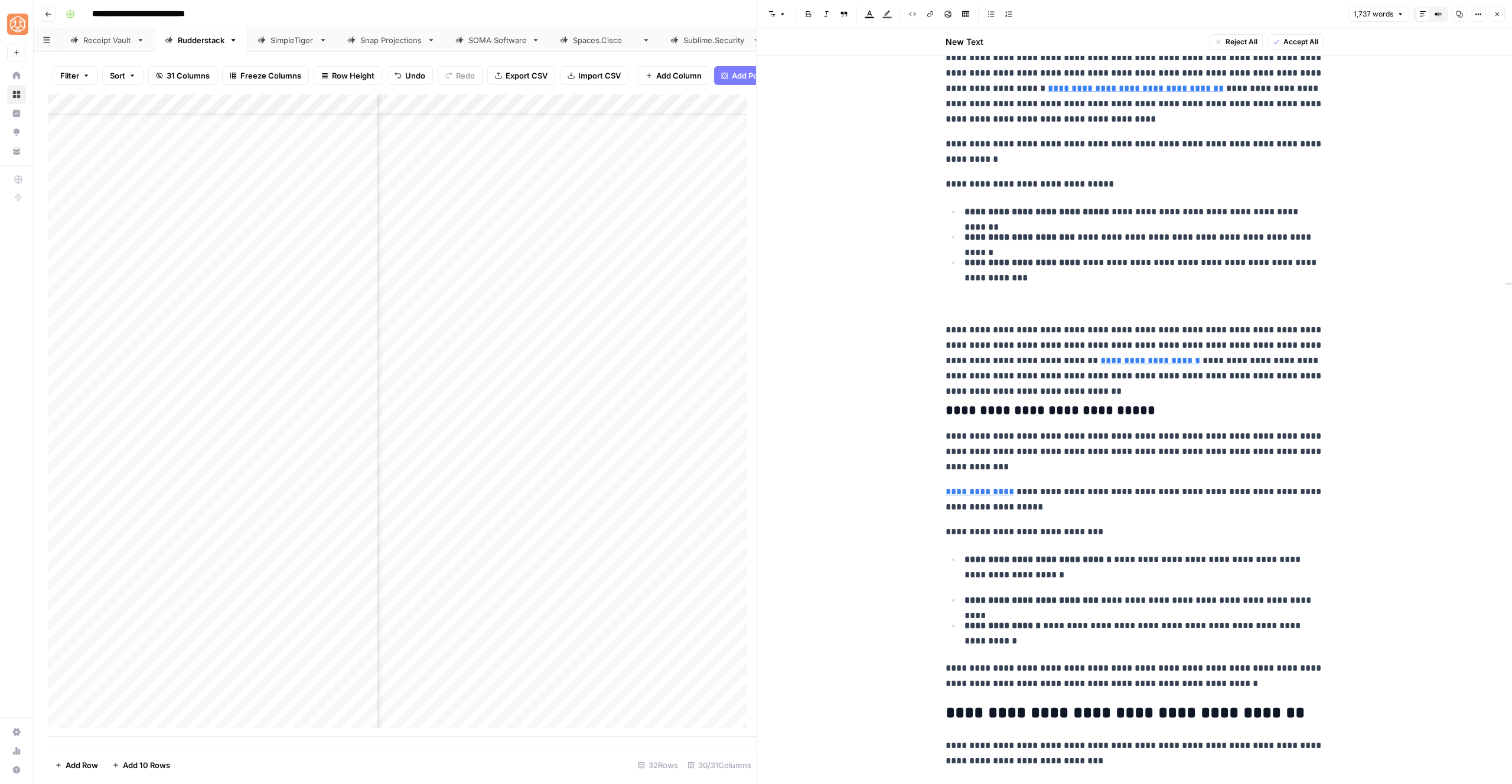
scroll to position [2469, 0]
drag, startPoint x: 1212, startPoint y: 681, endPoint x: 920, endPoint y: 404, distance: 402.5
click at [1041, 706] on span "Shortcuts" at bounding box center [1025, 705] width 33 height 11
click at [1057, 730] on span "Add more detail" at bounding box center [1064, 731] width 73 height 12
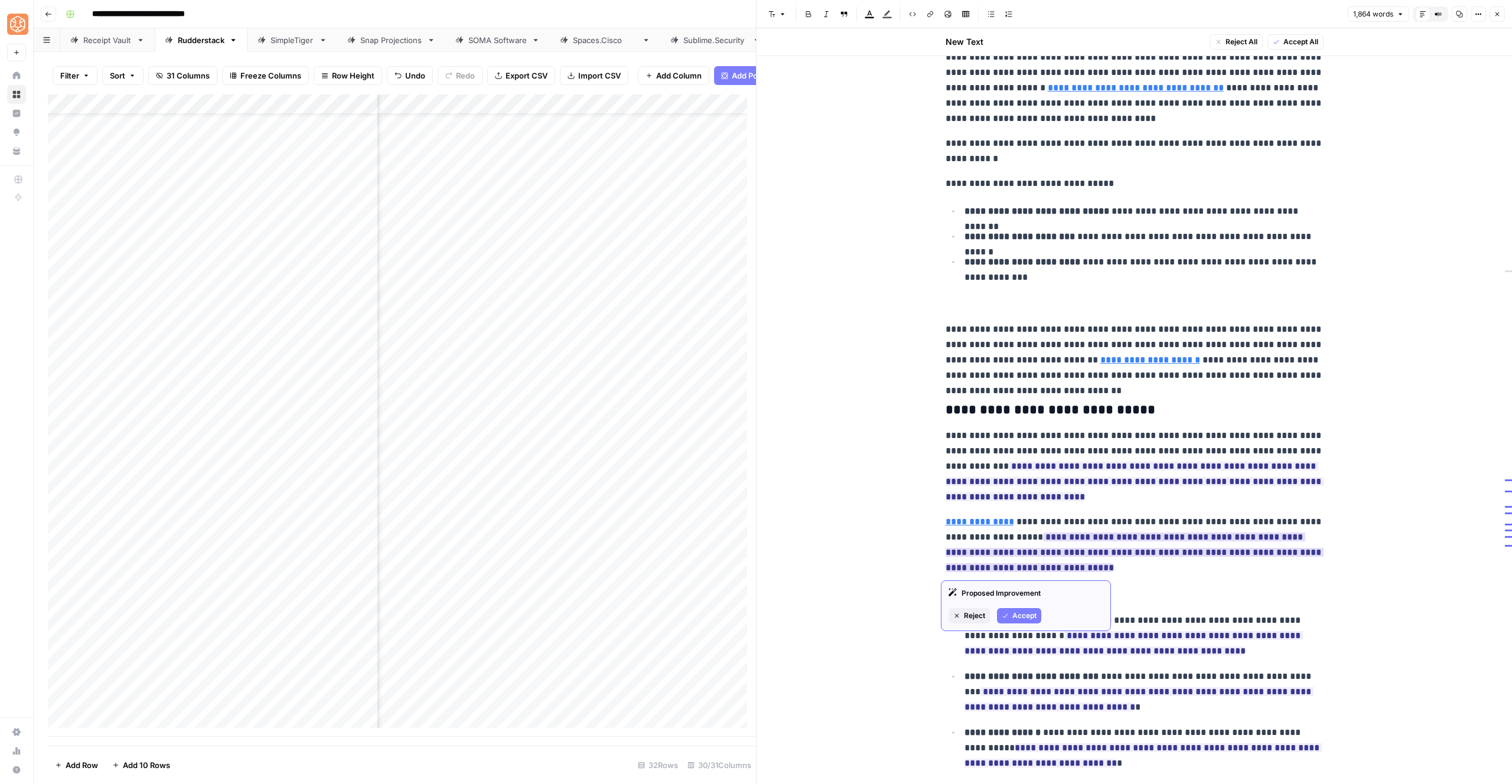
click at [1014, 614] on span "Accept" at bounding box center [1024, 616] width 24 height 11
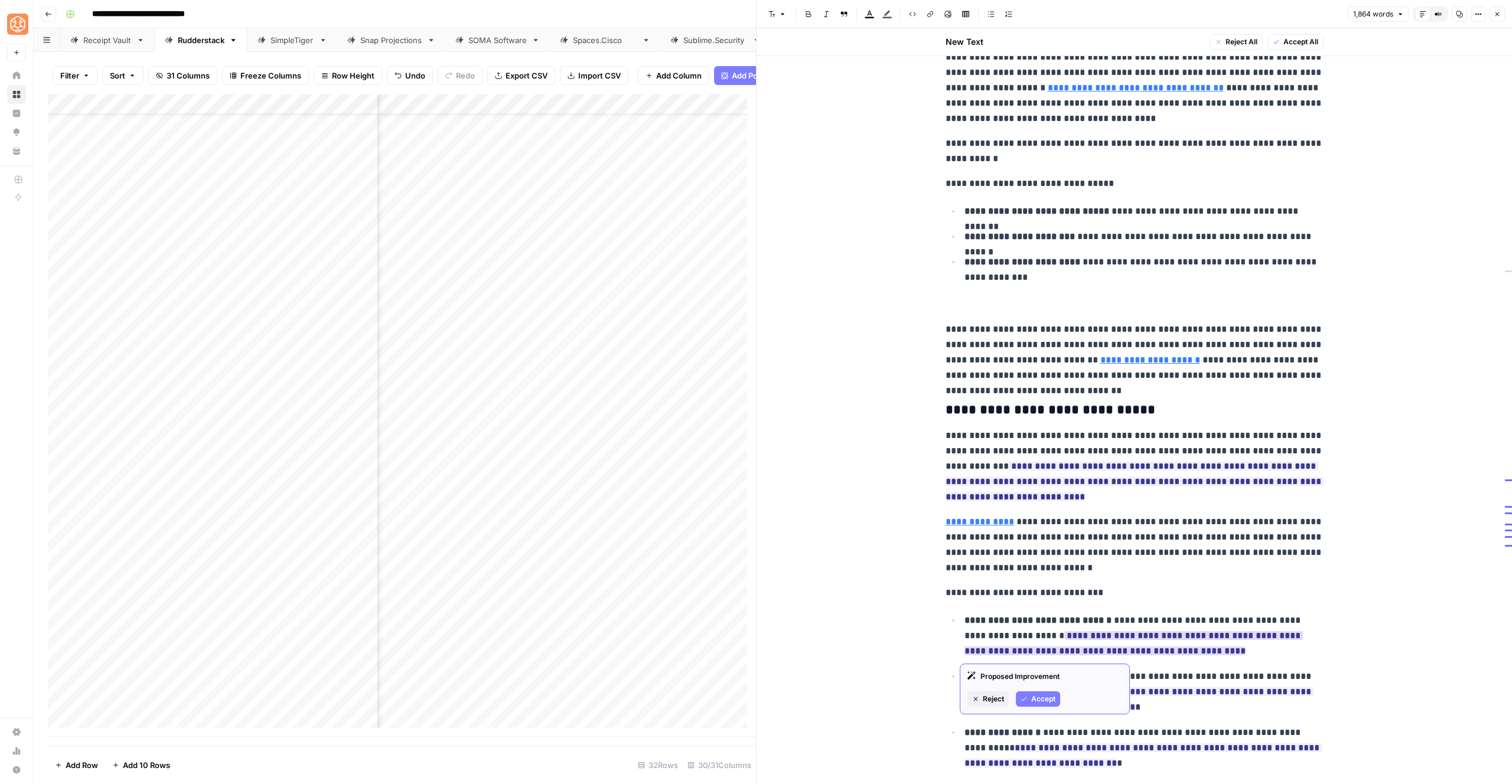
click at [1037, 700] on span "Accept" at bounding box center [1043, 699] width 24 height 11
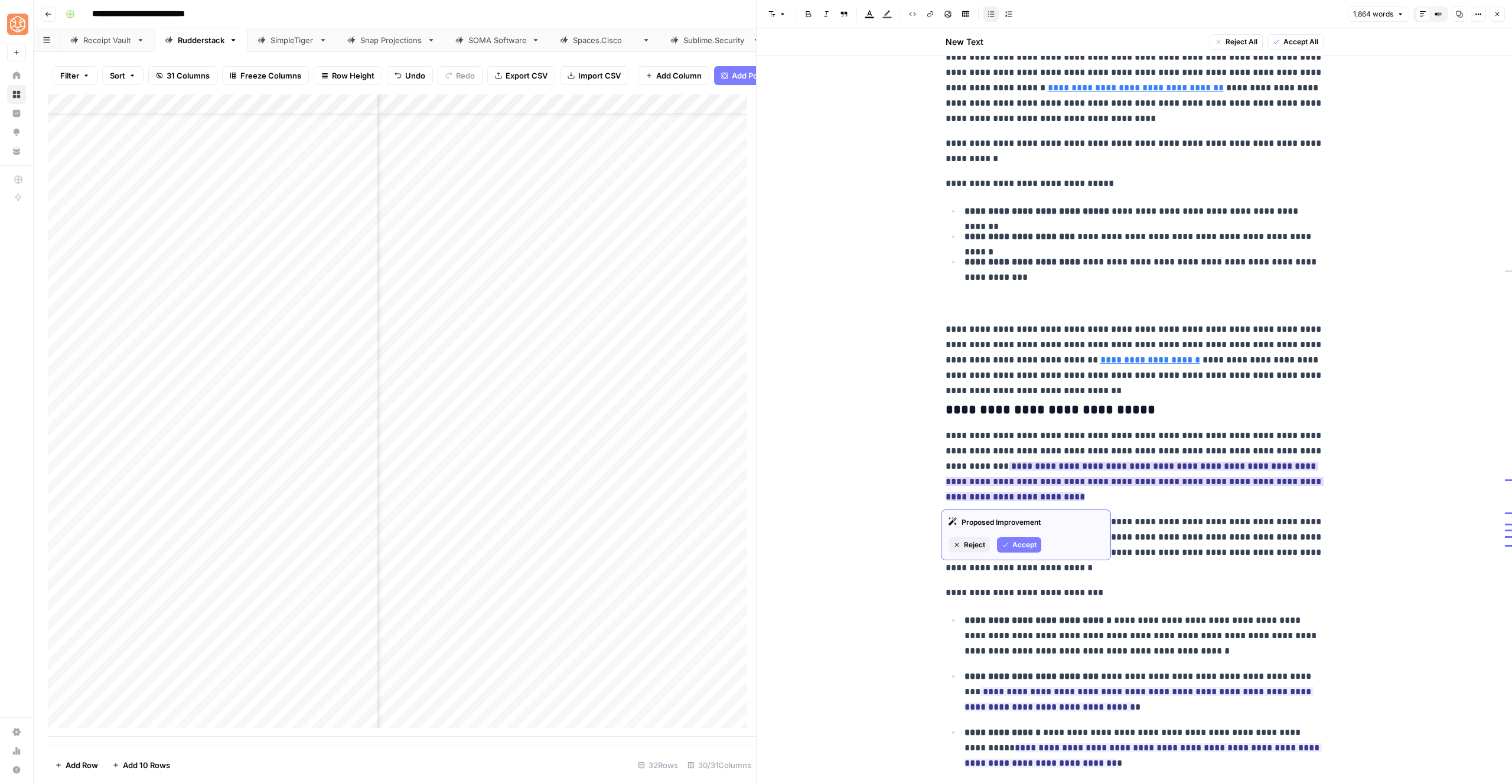
click at [1029, 549] on span "Accept" at bounding box center [1024, 545] width 24 height 11
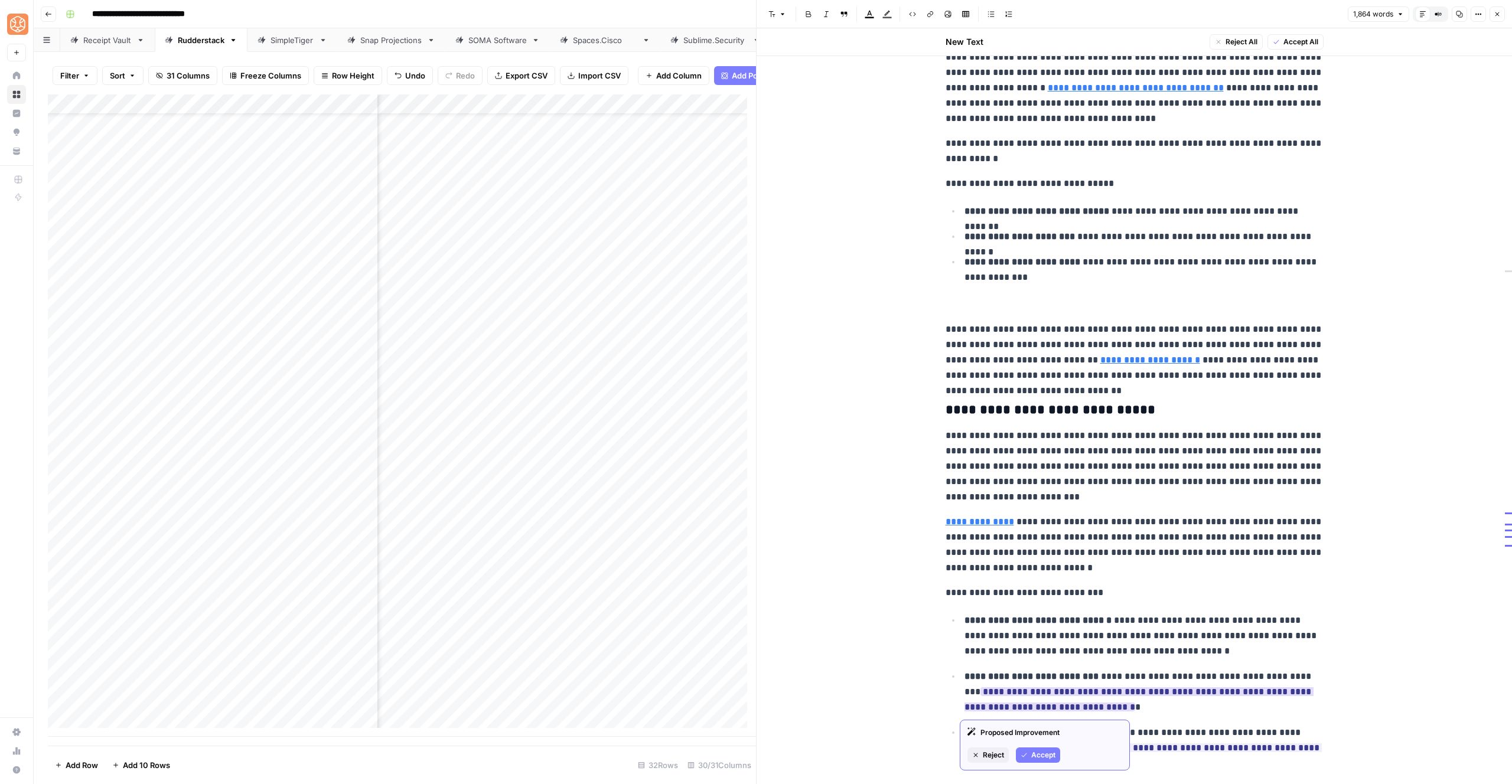
click at [1026, 752] on icon "button" at bounding box center [1024, 755] width 7 height 7
click at [1038, 758] on span "Accept" at bounding box center [1043, 762] width 24 height 11
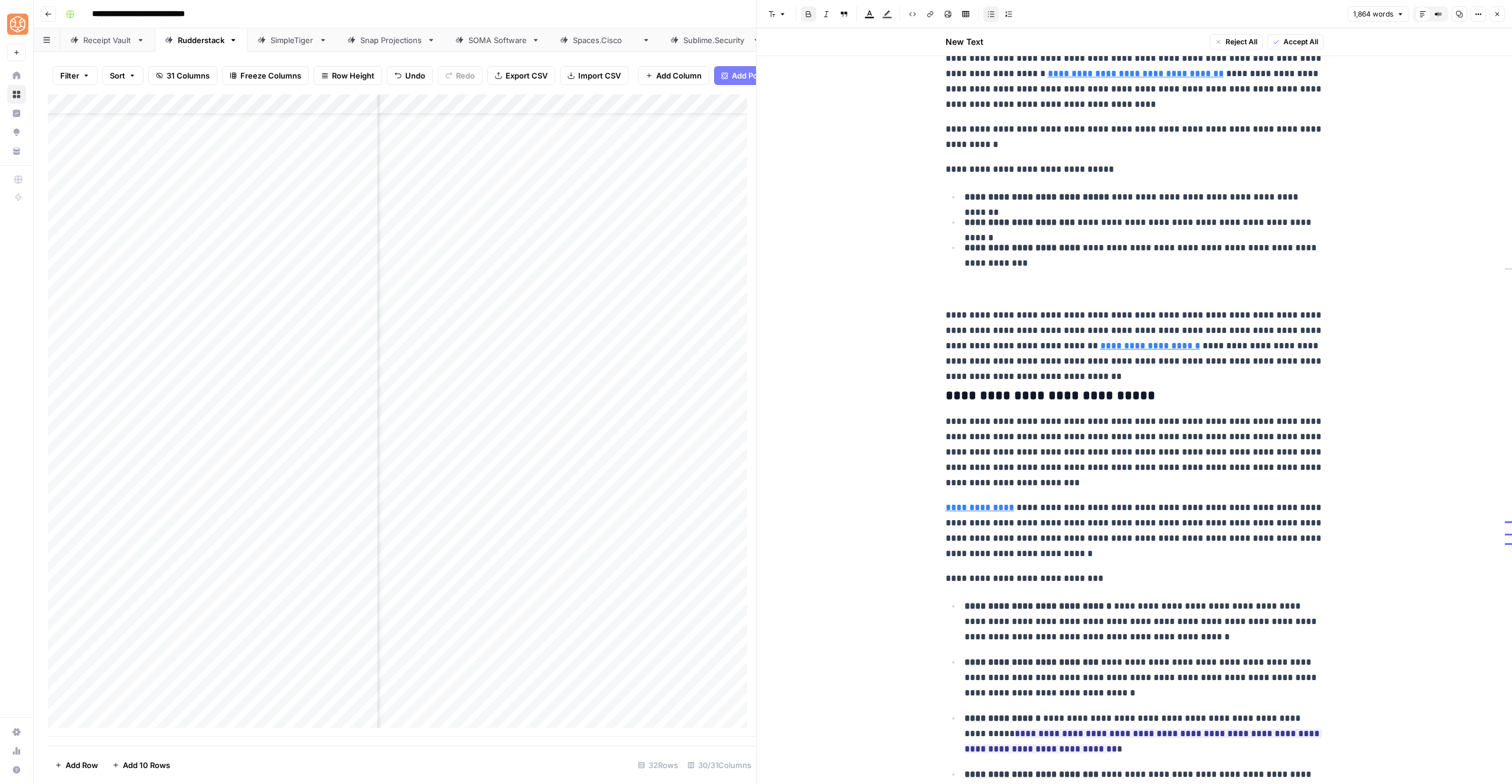
scroll to position [2728, 0]
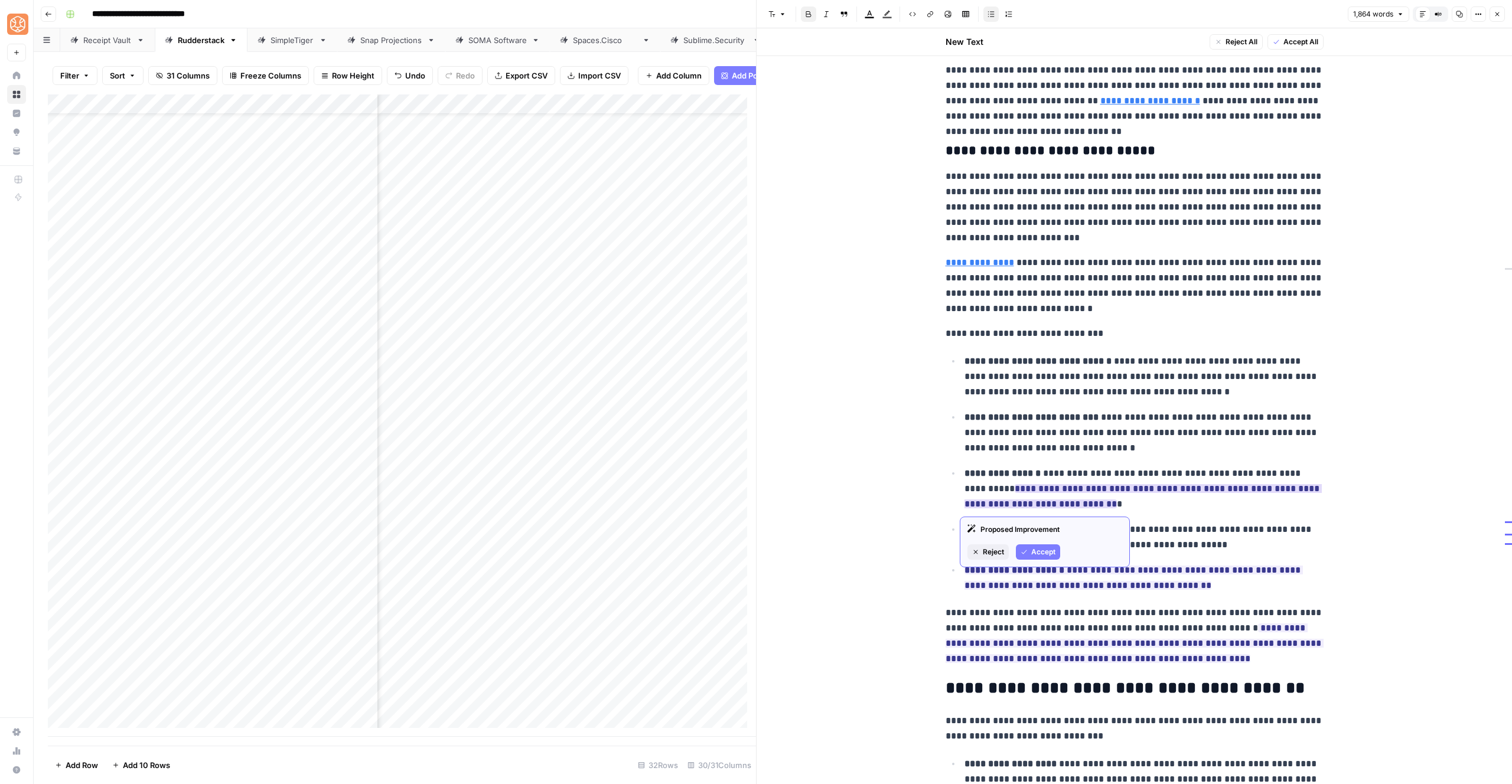
click at [1031, 540] on div "Proposed Improvement Reject Accept" at bounding box center [1045, 542] width 170 height 51
click at [1031, 541] on div "Proposed Improvement Reject Accept" at bounding box center [1045, 542] width 170 height 51
drag, startPoint x: 1037, startPoint y: 556, endPoint x: 1043, endPoint y: 585, distance: 29.6
click at [1037, 556] on span "Accept" at bounding box center [1043, 552] width 24 height 11
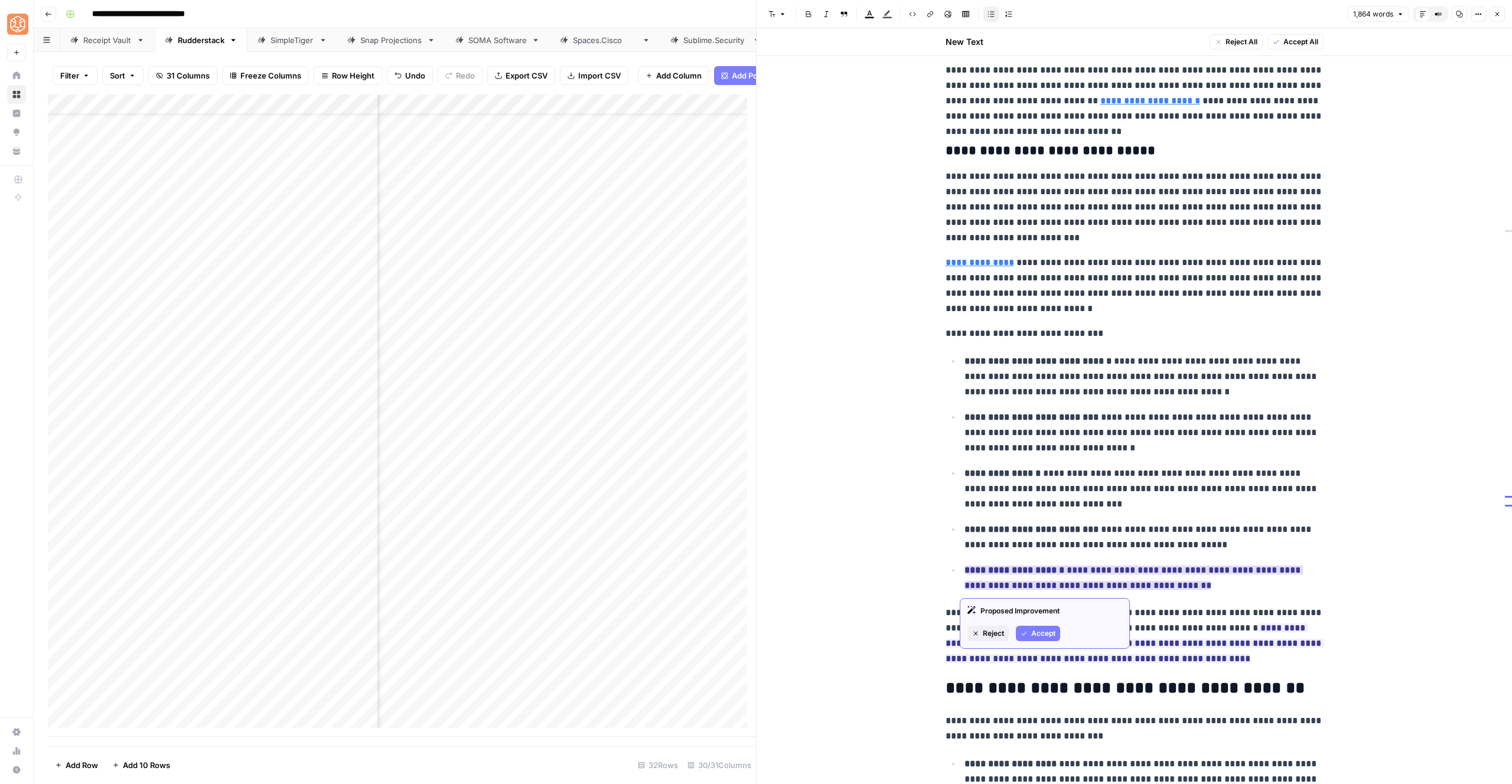
click at [1037, 624] on div "Proposed Improvement Reject Accept" at bounding box center [1045, 623] width 170 height 51
click at [1041, 632] on span "Accept" at bounding box center [1043, 634] width 24 height 11
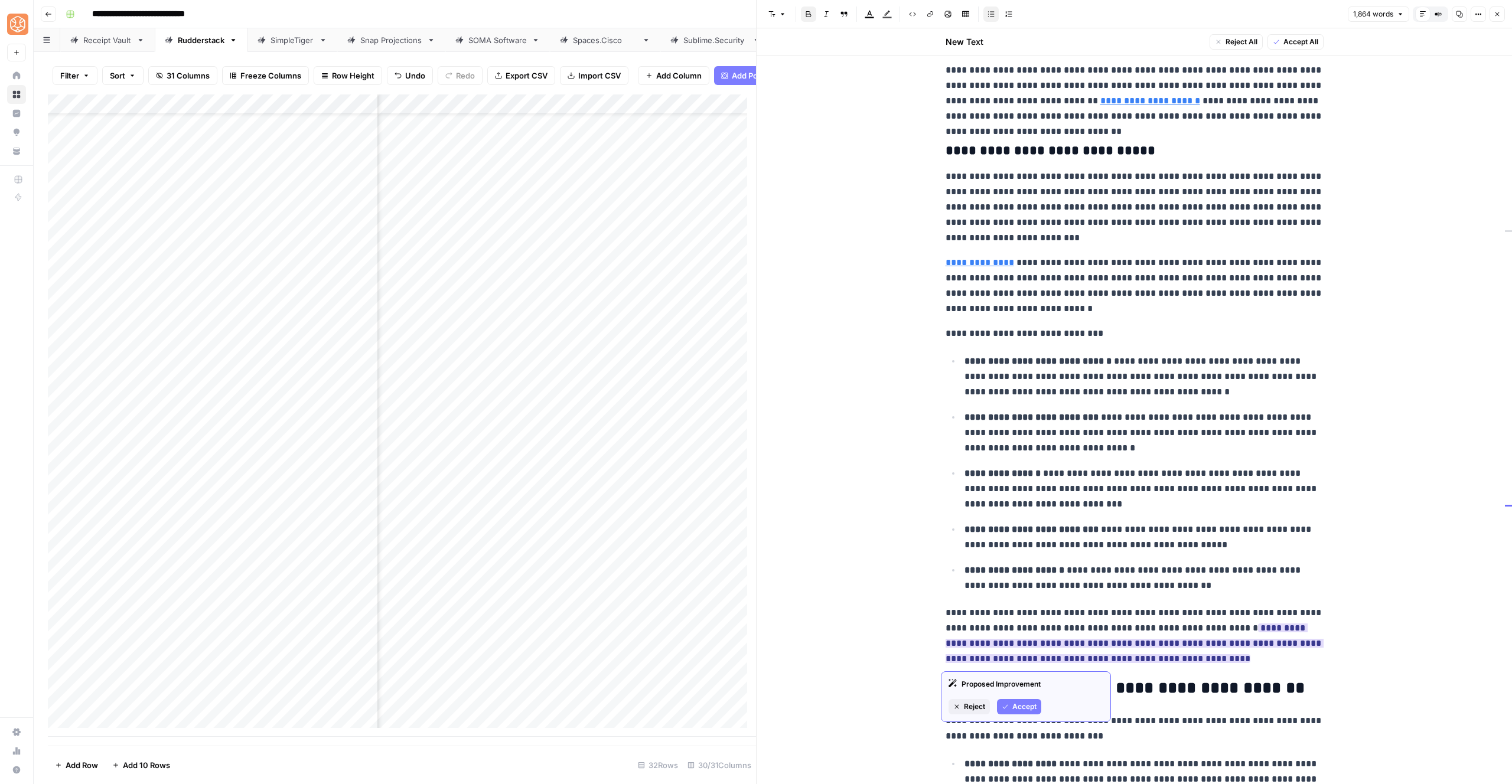
click at [1024, 706] on span "Accept" at bounding box center [1024, 706] width 24 height 11
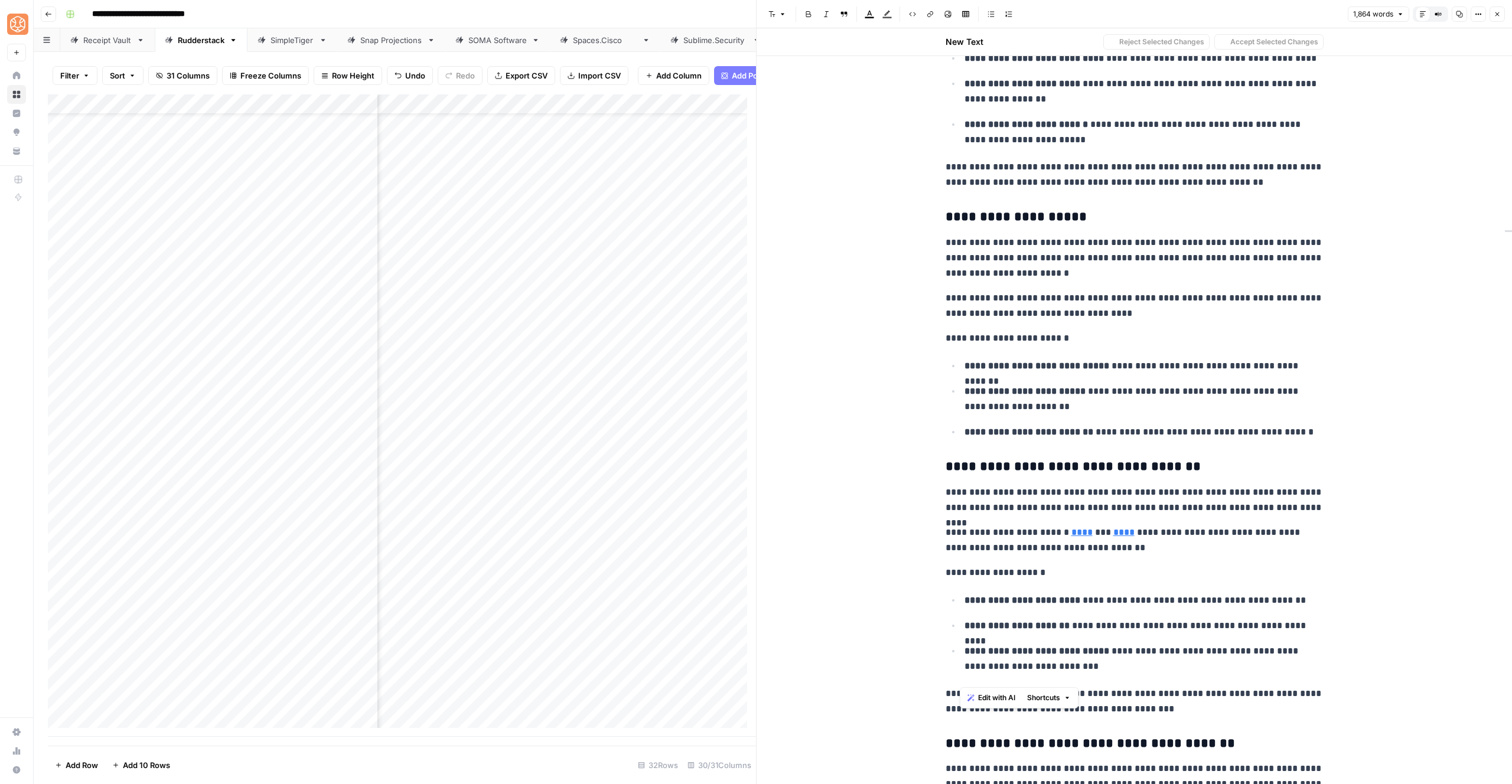
scroll to position [1276, 0]
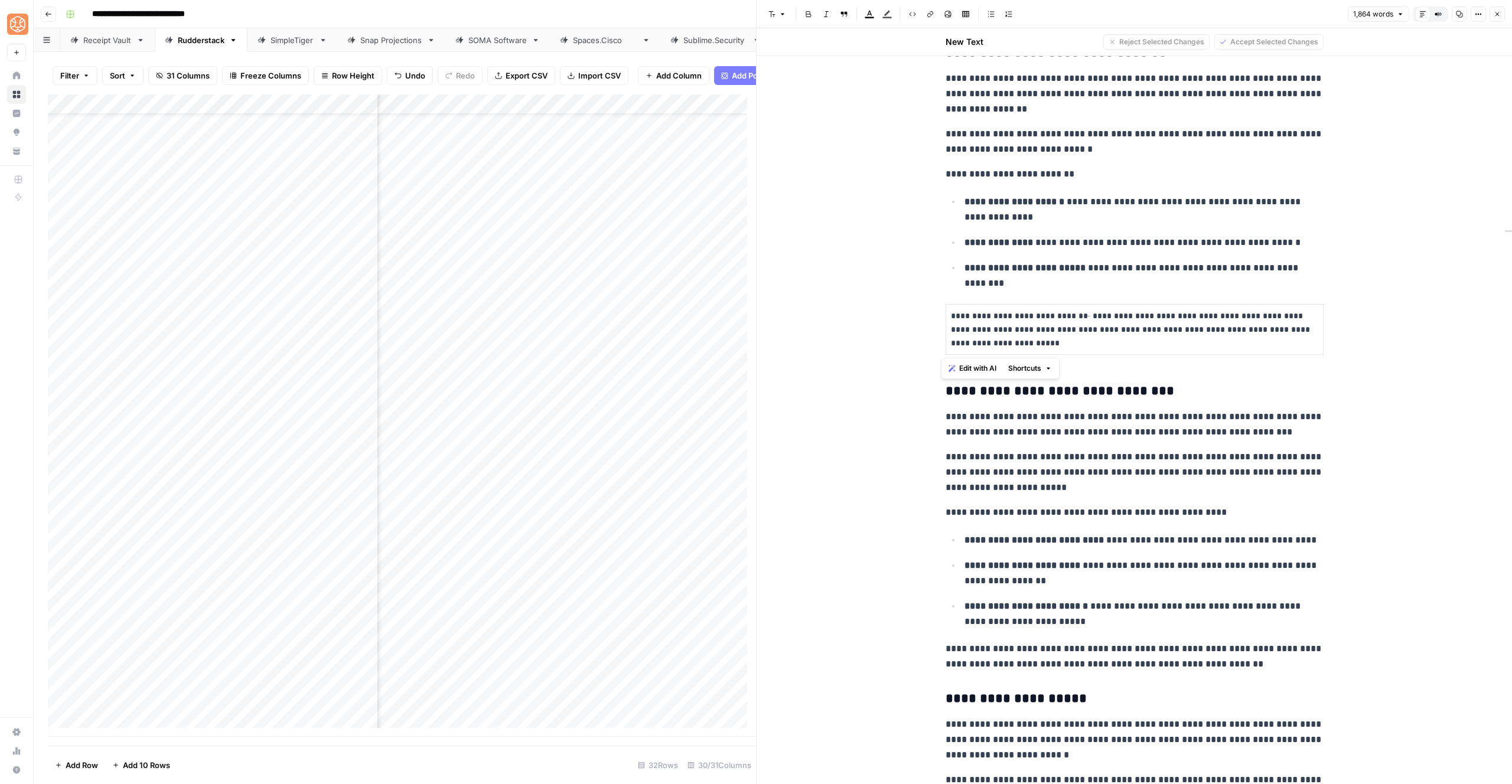
drag, startPoint x: 1173, startPoint y: 680, endPoint x: 951, endPoint y: 388, distance: 366.8
click at [1041, 365] on span "Shortcuts" at bounding box center [1025, 369] width 33 height 11
click at [1040, 392] on span "Add more detail" at bounding box center [1064, 394] width 73 height 12
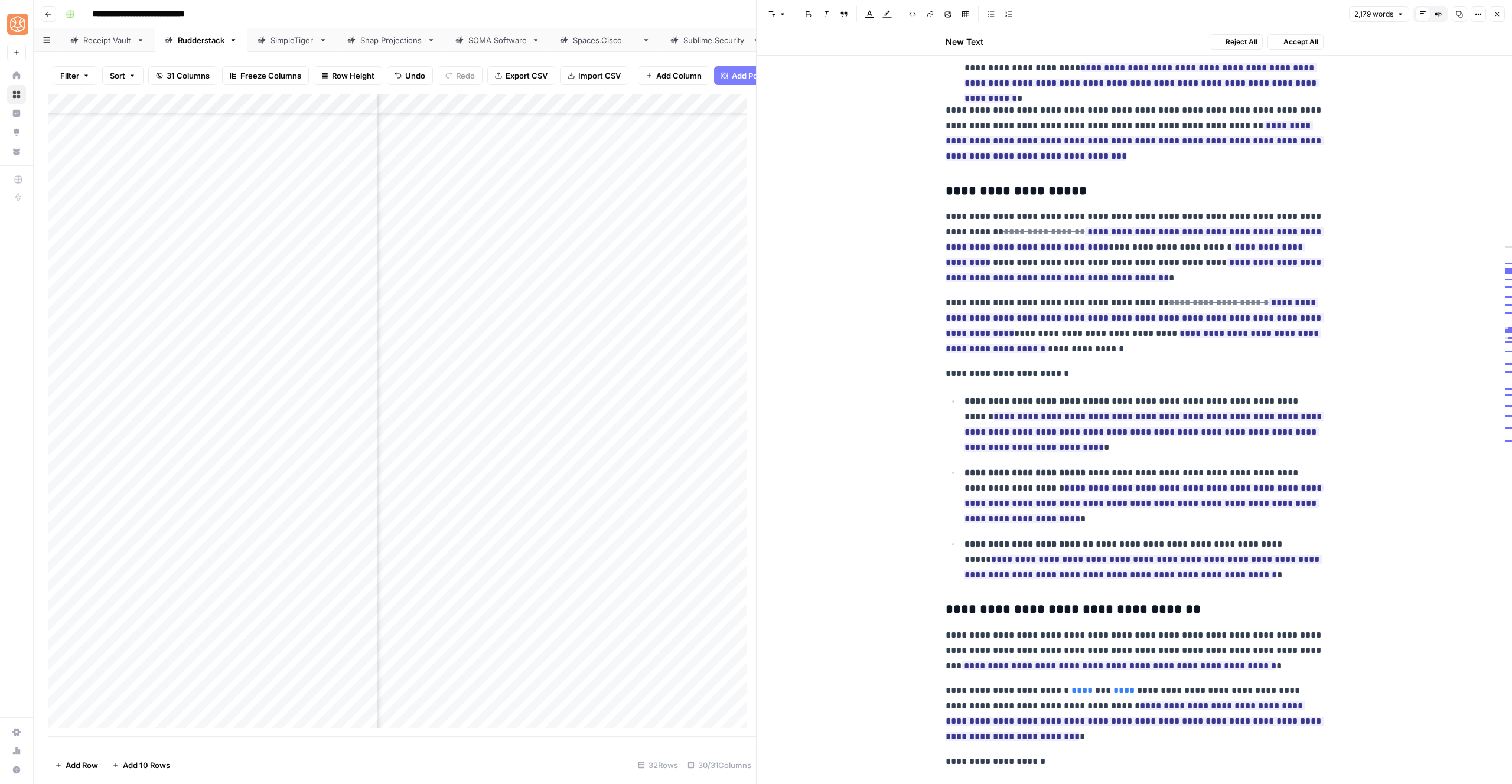
scroll to position [2090, 0]
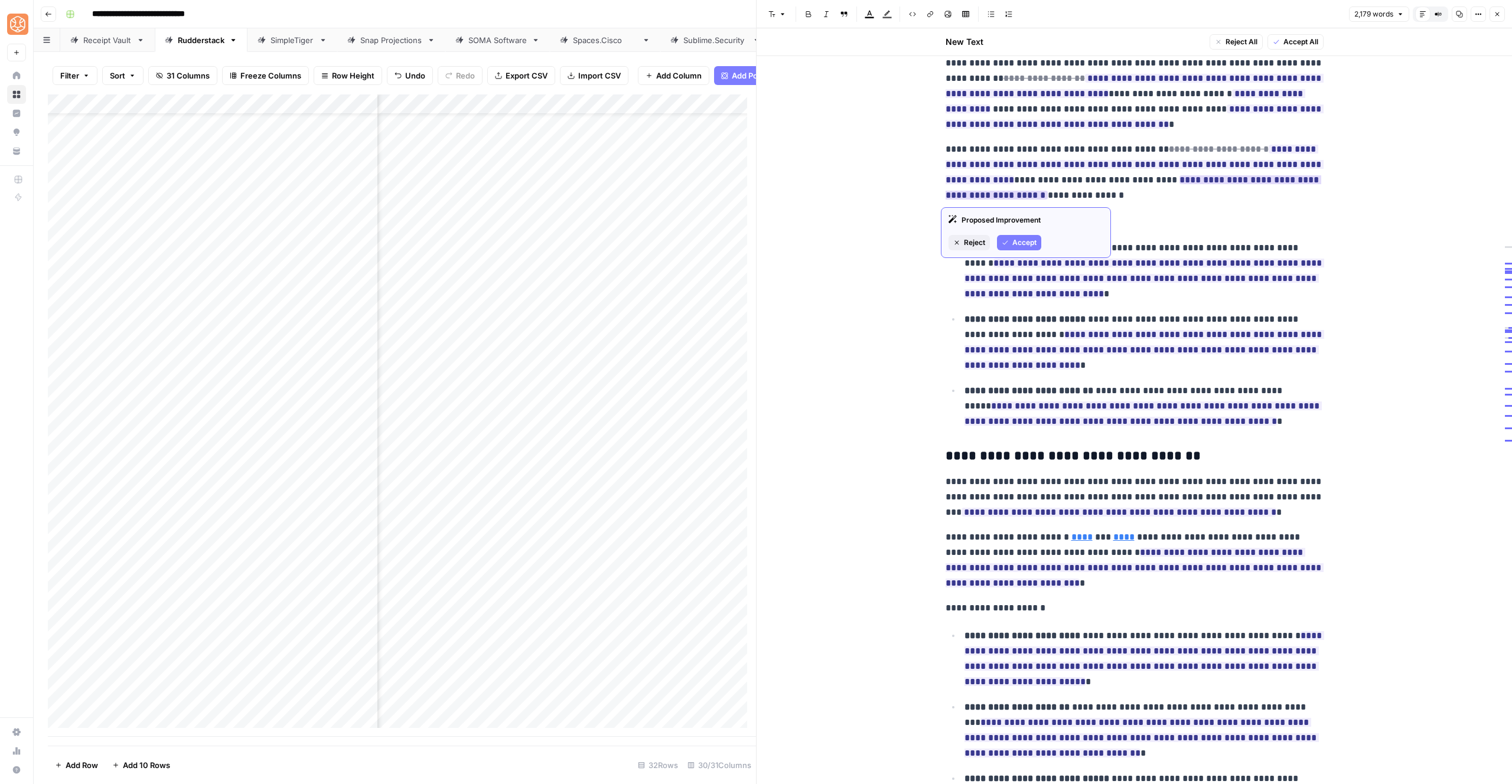
click at [1012, 242] on span "Accept" at bounding box center [1024, 242] width 24 height 11
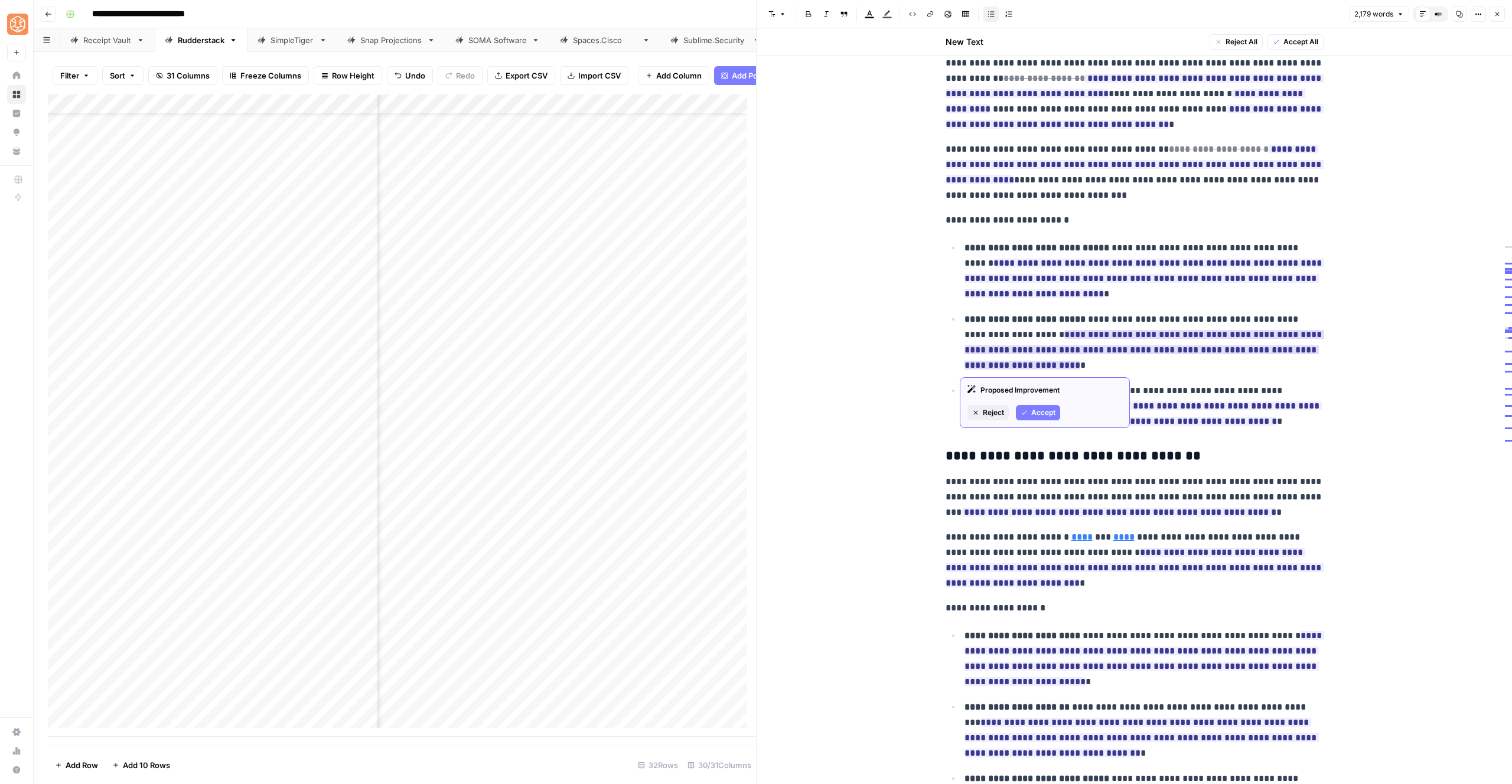
click at [1033, 332] on ins "**********" at bounding box center [1144, 350] width 360 height 39
click at [1041, 467] on span "Accept" at bounding box center [1043, 469] width 24 height 11
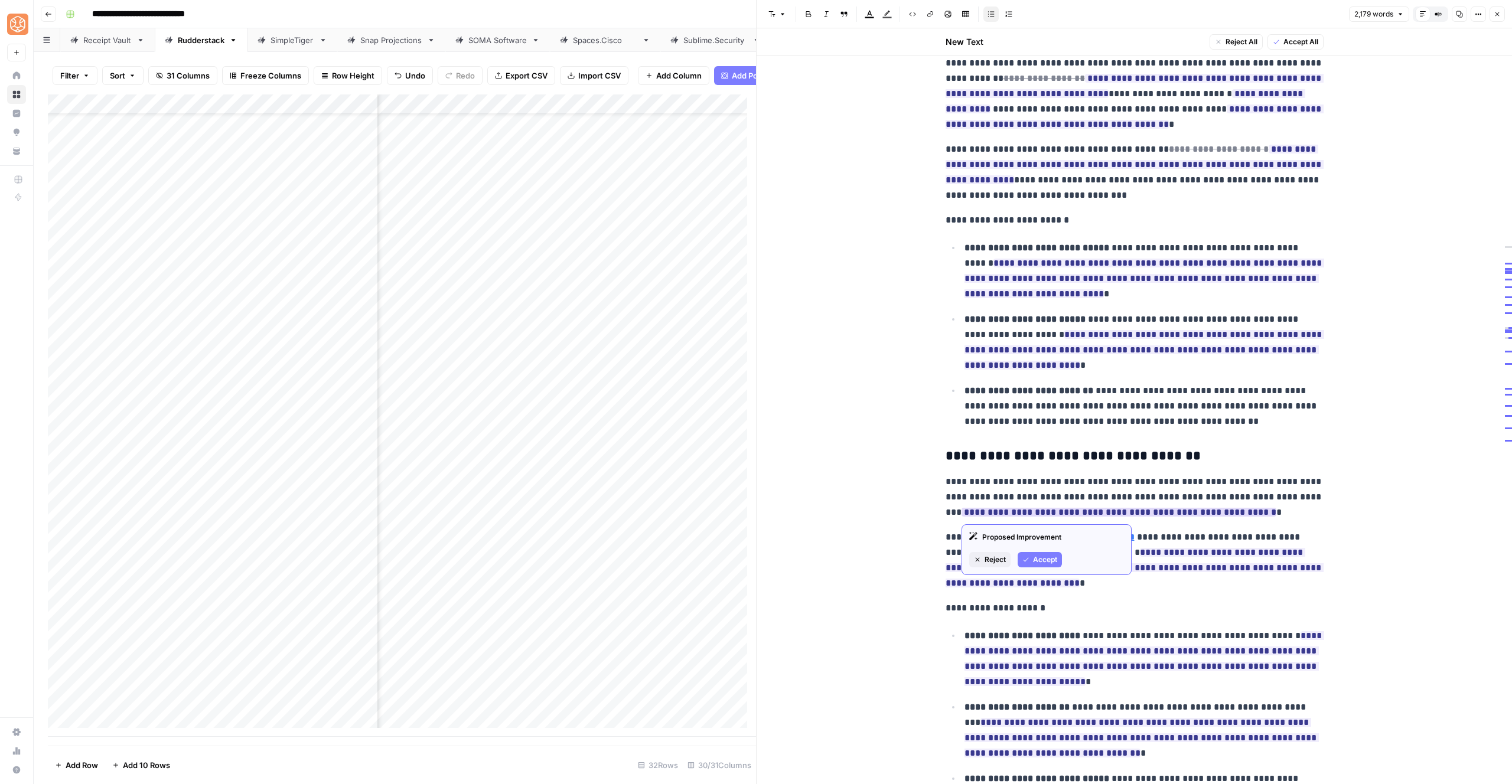
click at [1044, 558] on span "Accept" at bounding box center [1045, 560] width 24 height 11
click at [1019, 631] on span "Accept" at bounding box center [1024, 631] width 24 height 11
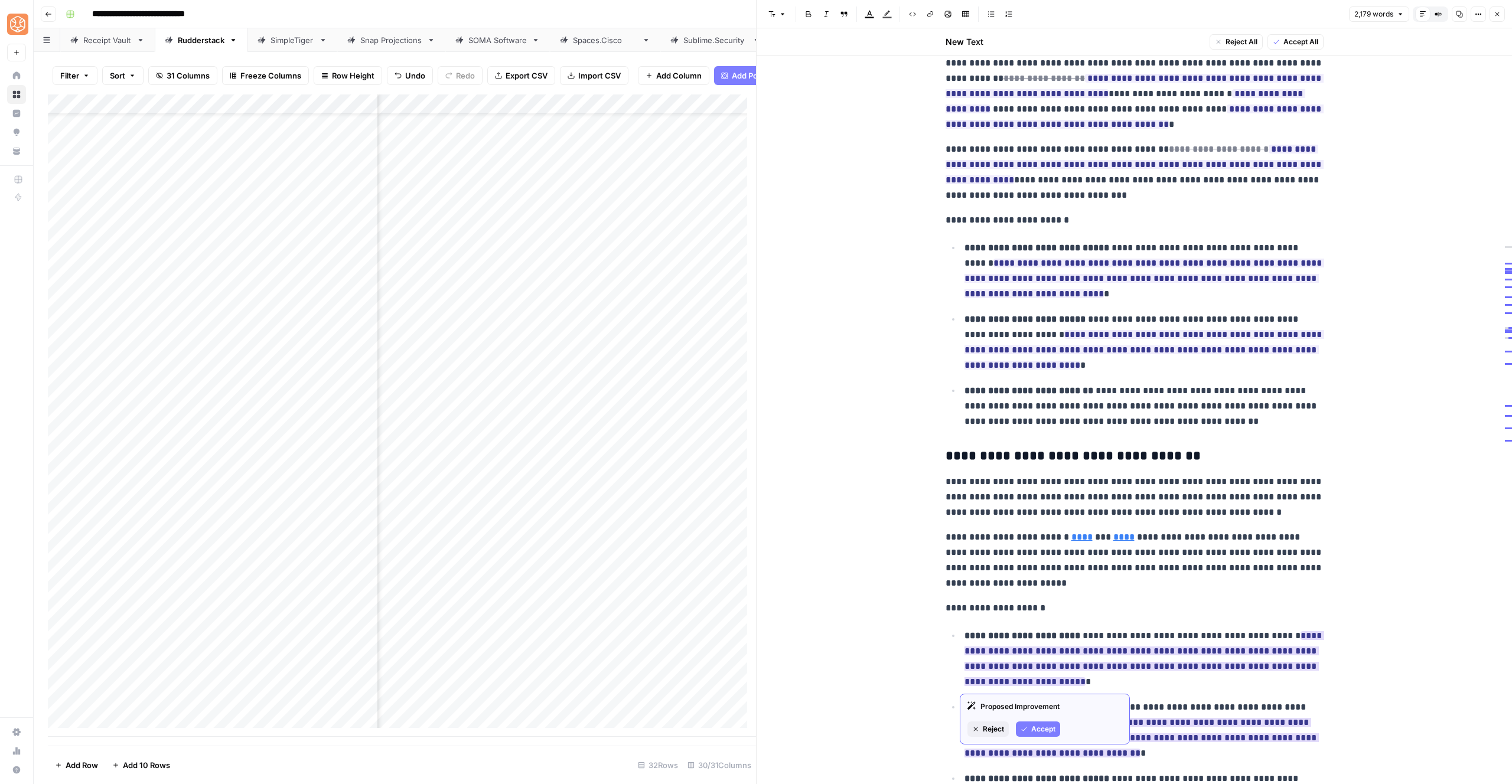
click at [1041, 727] on span "Accept" at bounding box center [1043, 729] width 24 height 11
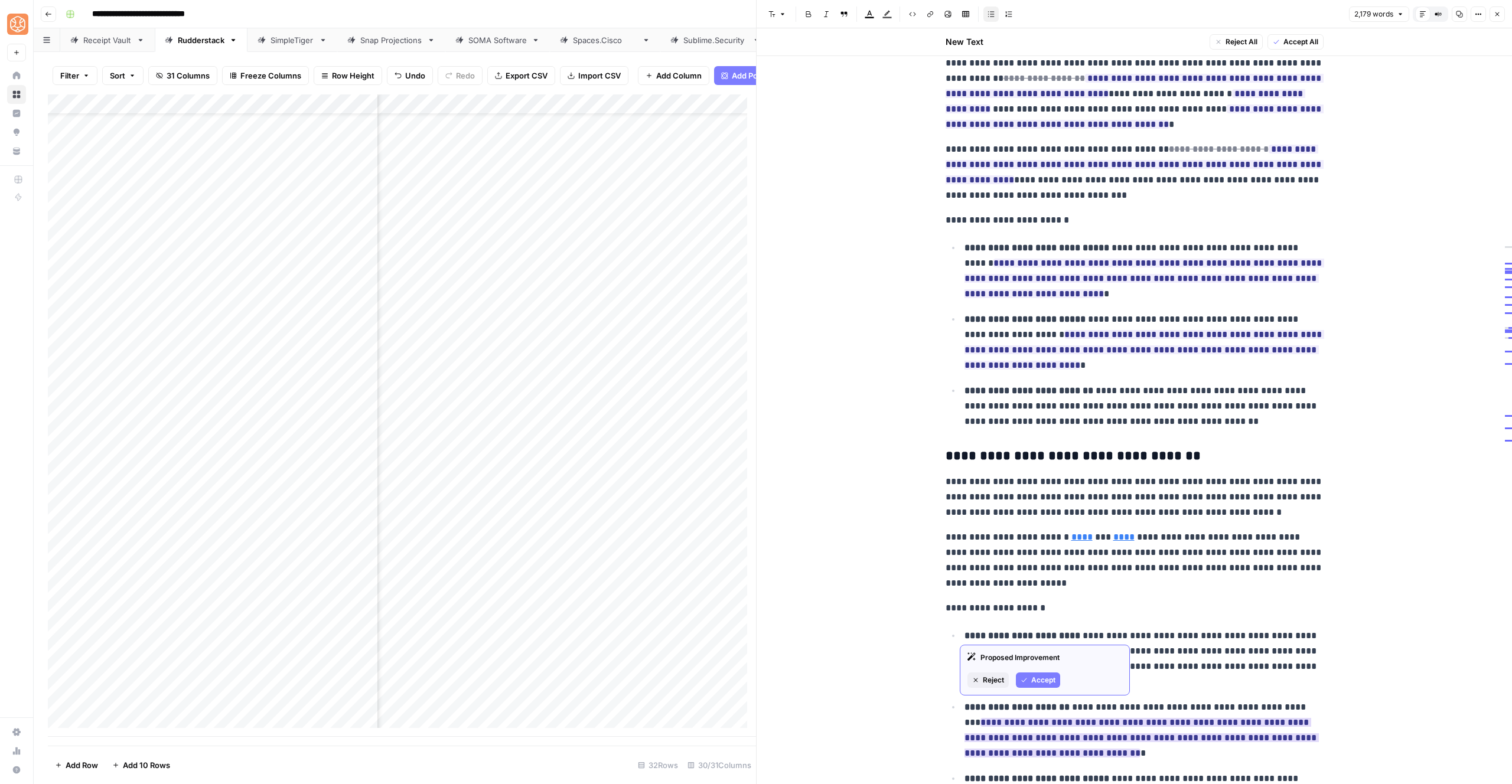
click at [1033, 683] on span "Accept" at bounding box center [1043, 680] width 24 height 11
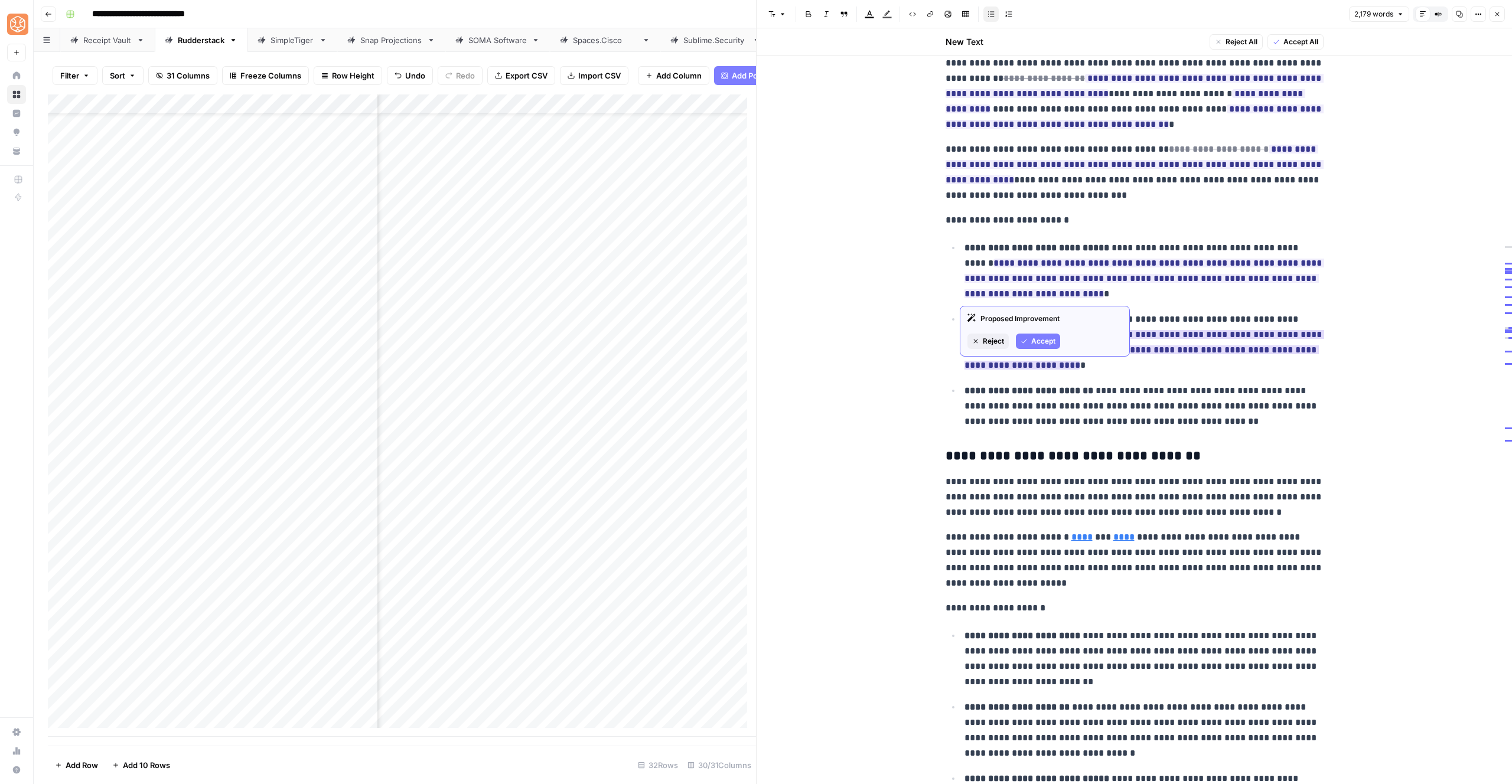
click at [1035, 340] on span "**********" at bounding box center [1144, 350] width 360 height 47
click at [1039, 415] on span "Accept" at bounding box center [1043, 413] width 24 height 11
click at [1040, 340] on span "Accept" at bounding box center [1043, 341] width 24 height 11
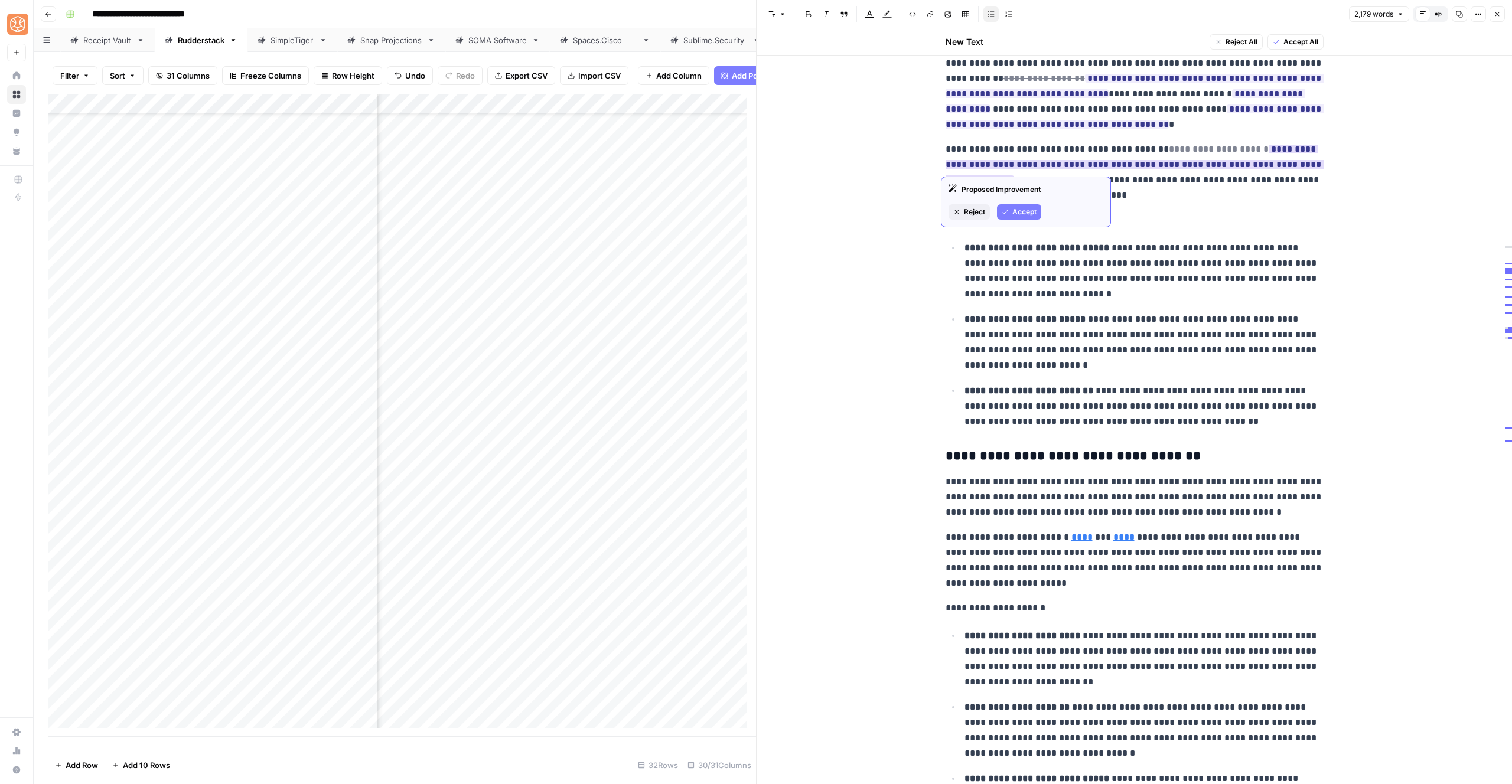
click at [1026, 208] on span "Accept" at bounding box center [1024, 212] width 24 height 11
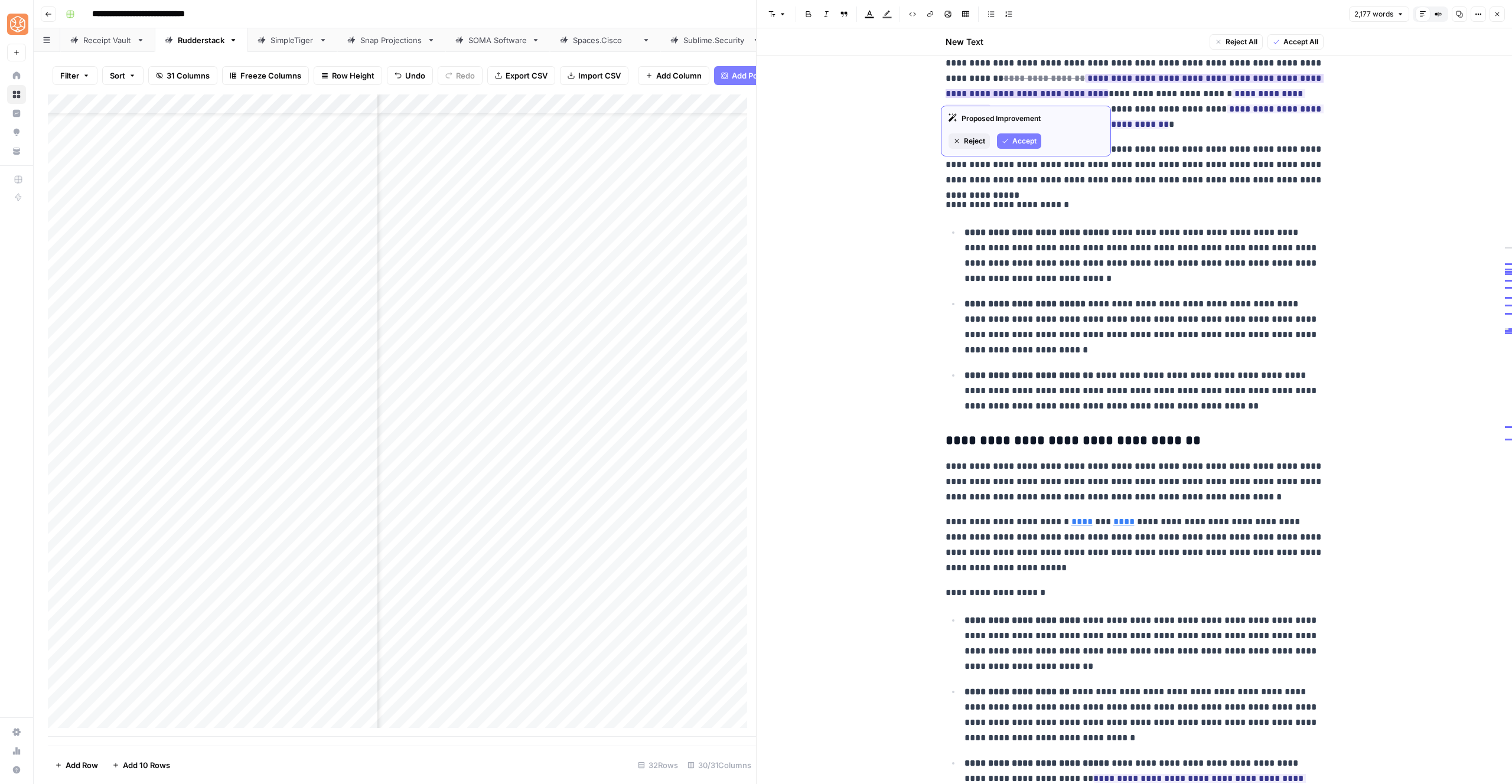
click at [1015, 147] on span "Accept" at bounding box center [1024, 141] width 24 height 11
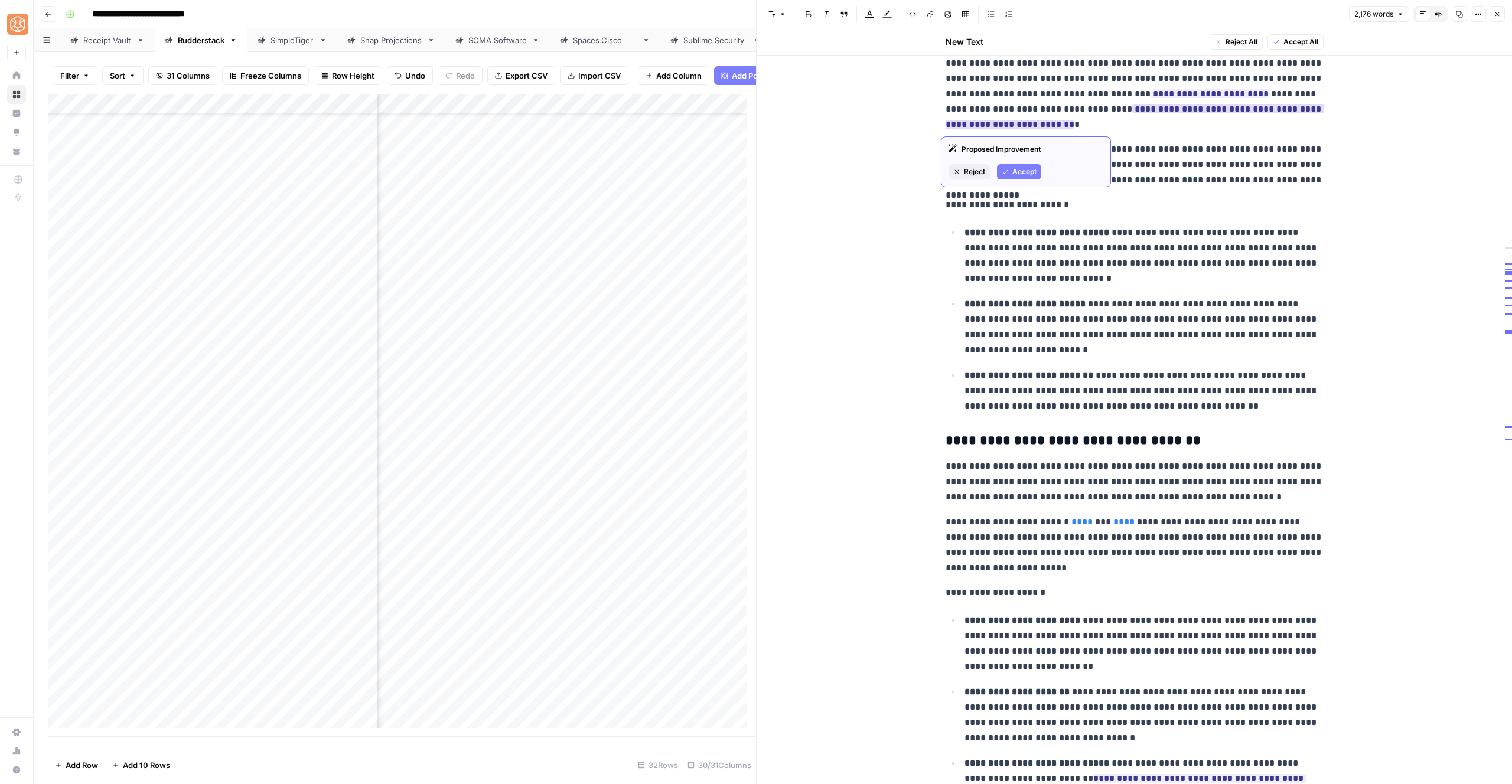
click at [1018, 173] on span "Accept" at bounding box center [1024, 172] width 24 height 11
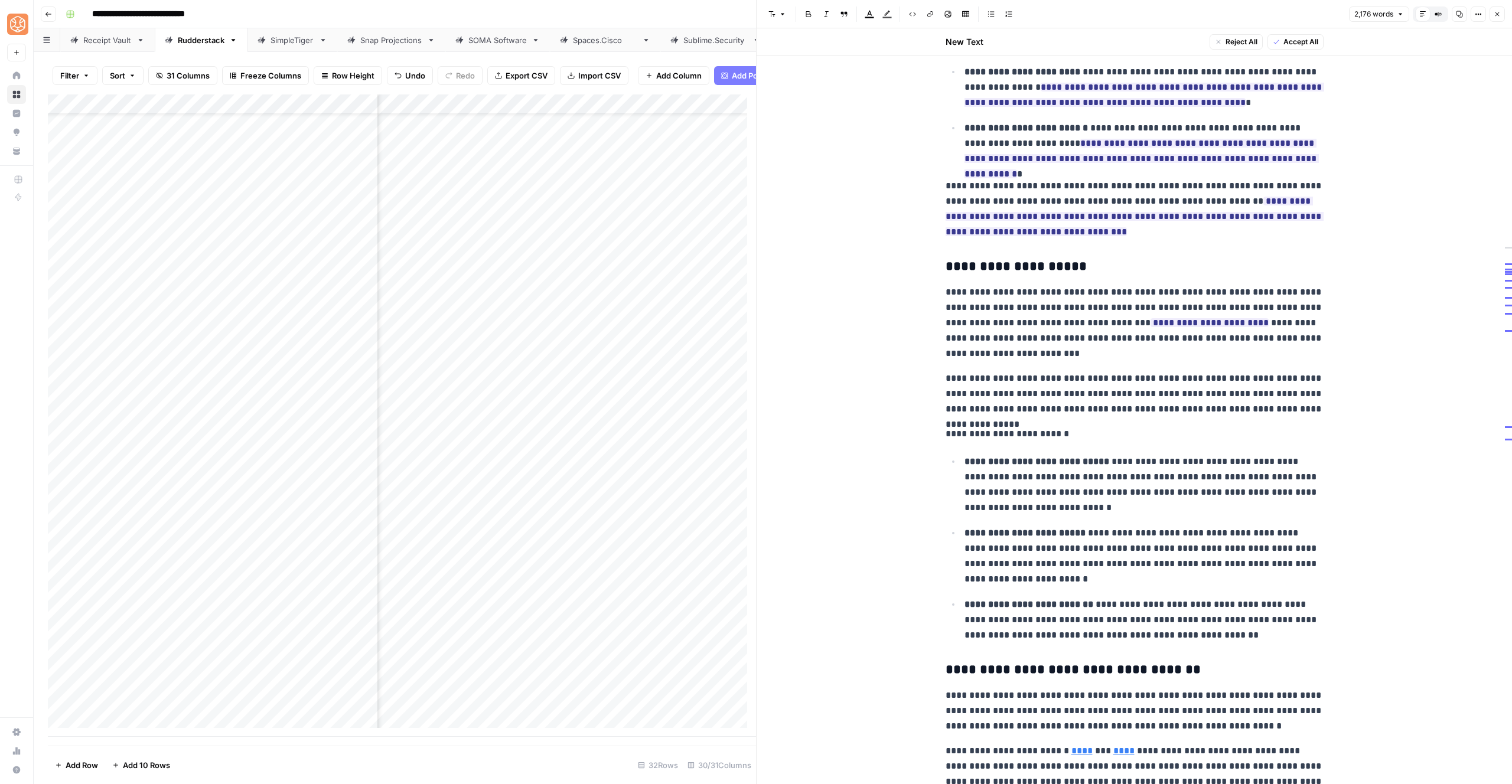
scroll to position [1855, 0]
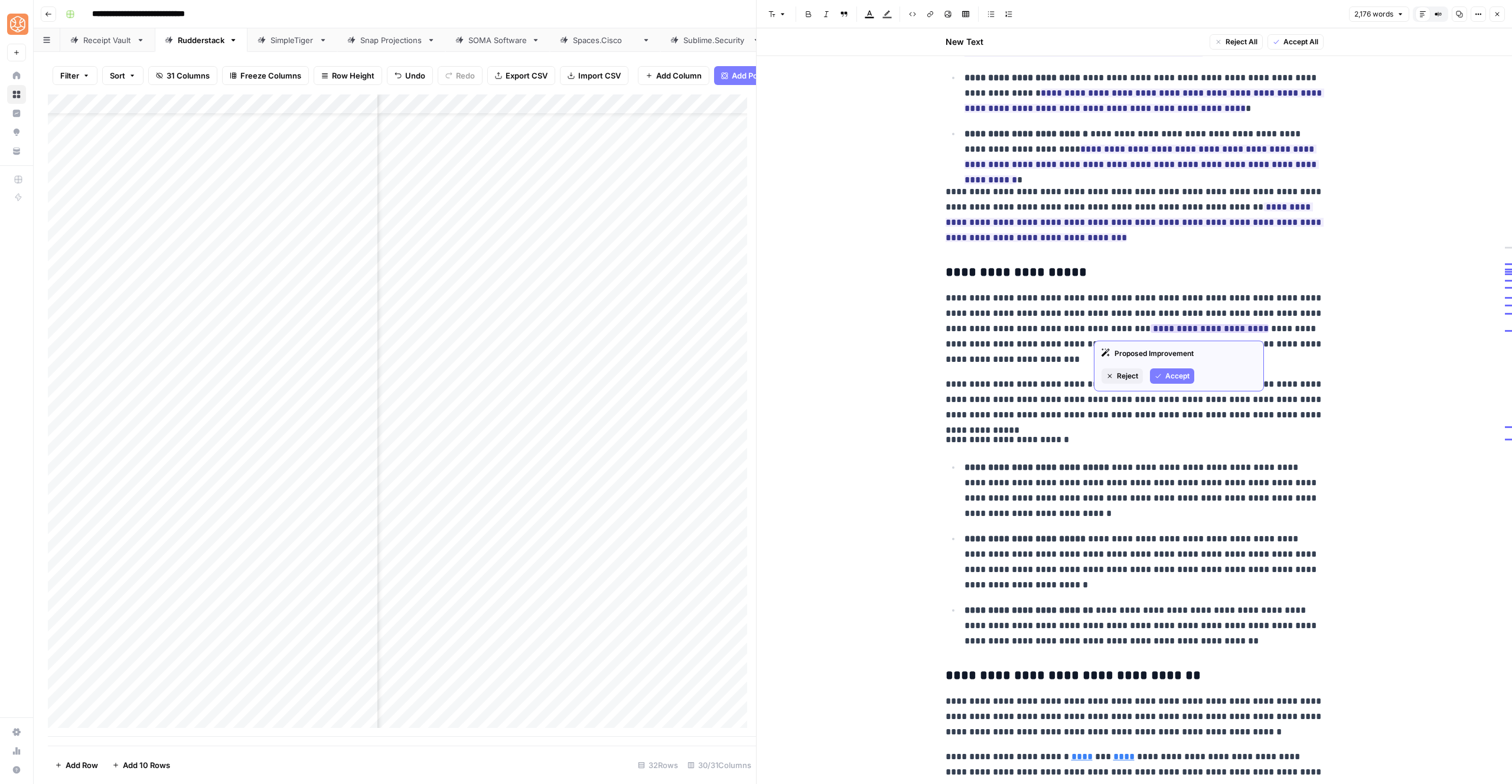
click at [1183, 365] on div "Proposed Improvement Reject Accept" at bounding box center [1179, 365] width 170 height 51
click at [1184, 373] on span "Accept" at bounding box center [1177, 376] width 24 height 11
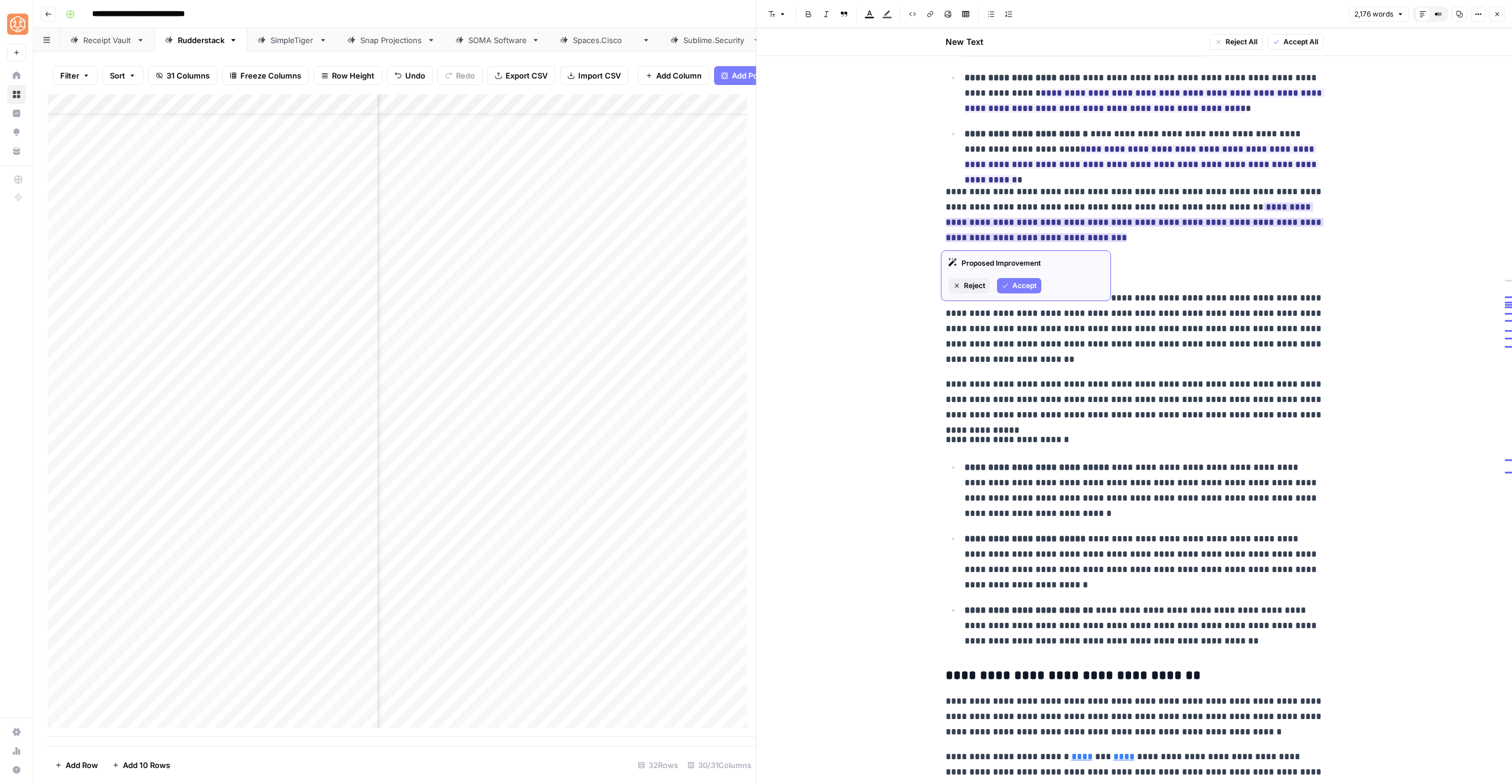
click at [1005, 287] on icon "button" at bounding box center [1005, 285] width 7 height 7
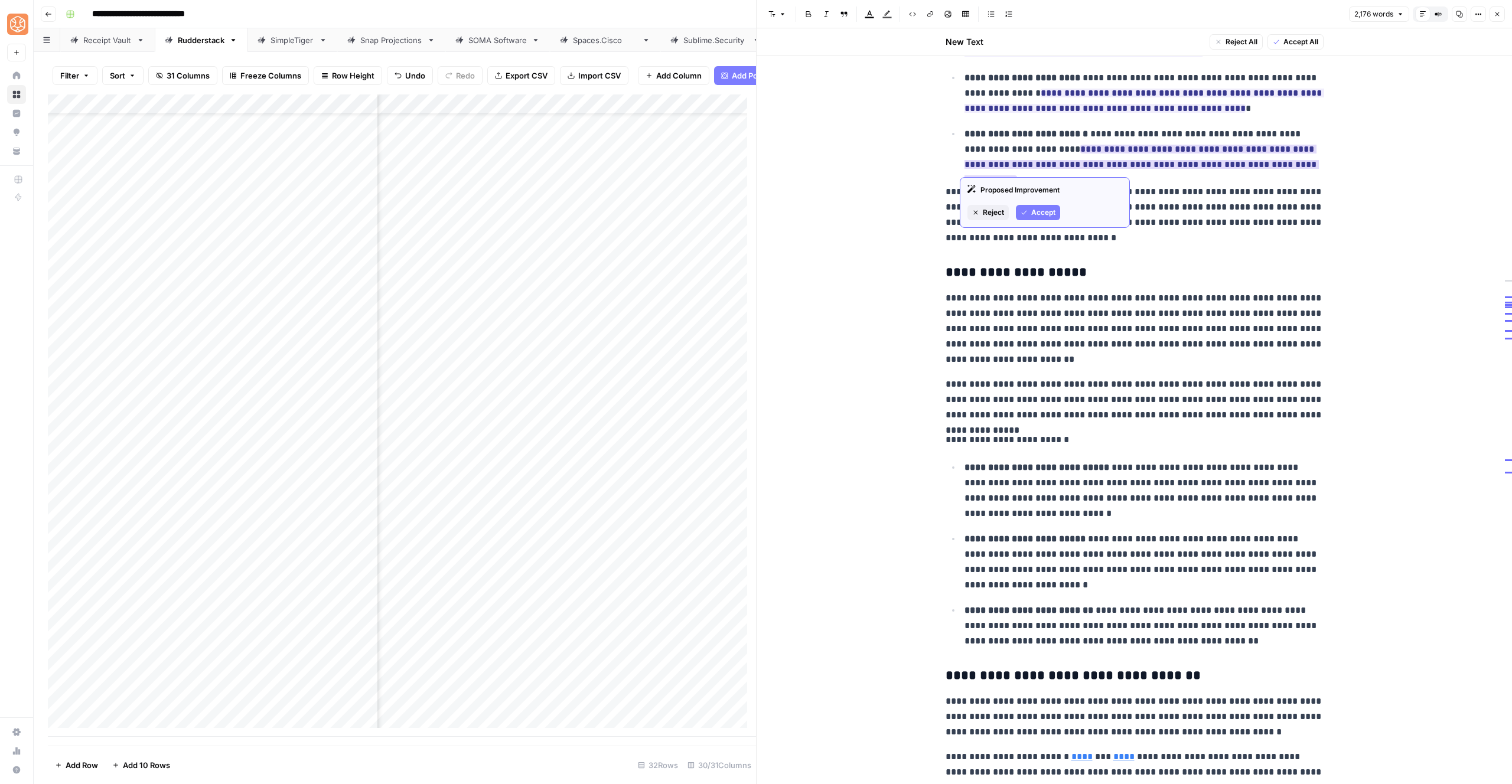
click at [1030, 218] on button "Accept" at bounding box center [1037, 212] width 44 height 15
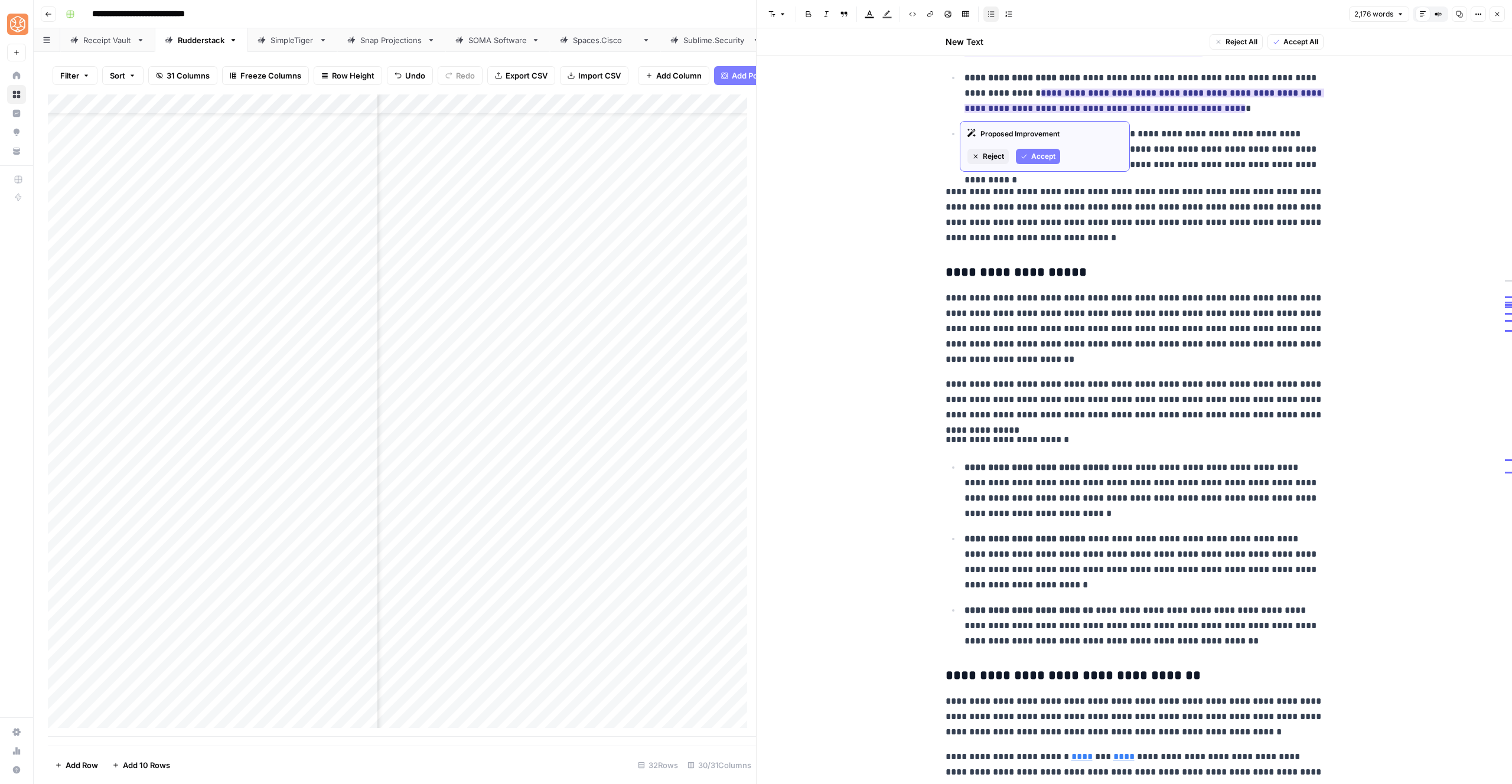
click at [1045, 160] on span "Accept" at bounding box center [1043, 156] width 24 height 11
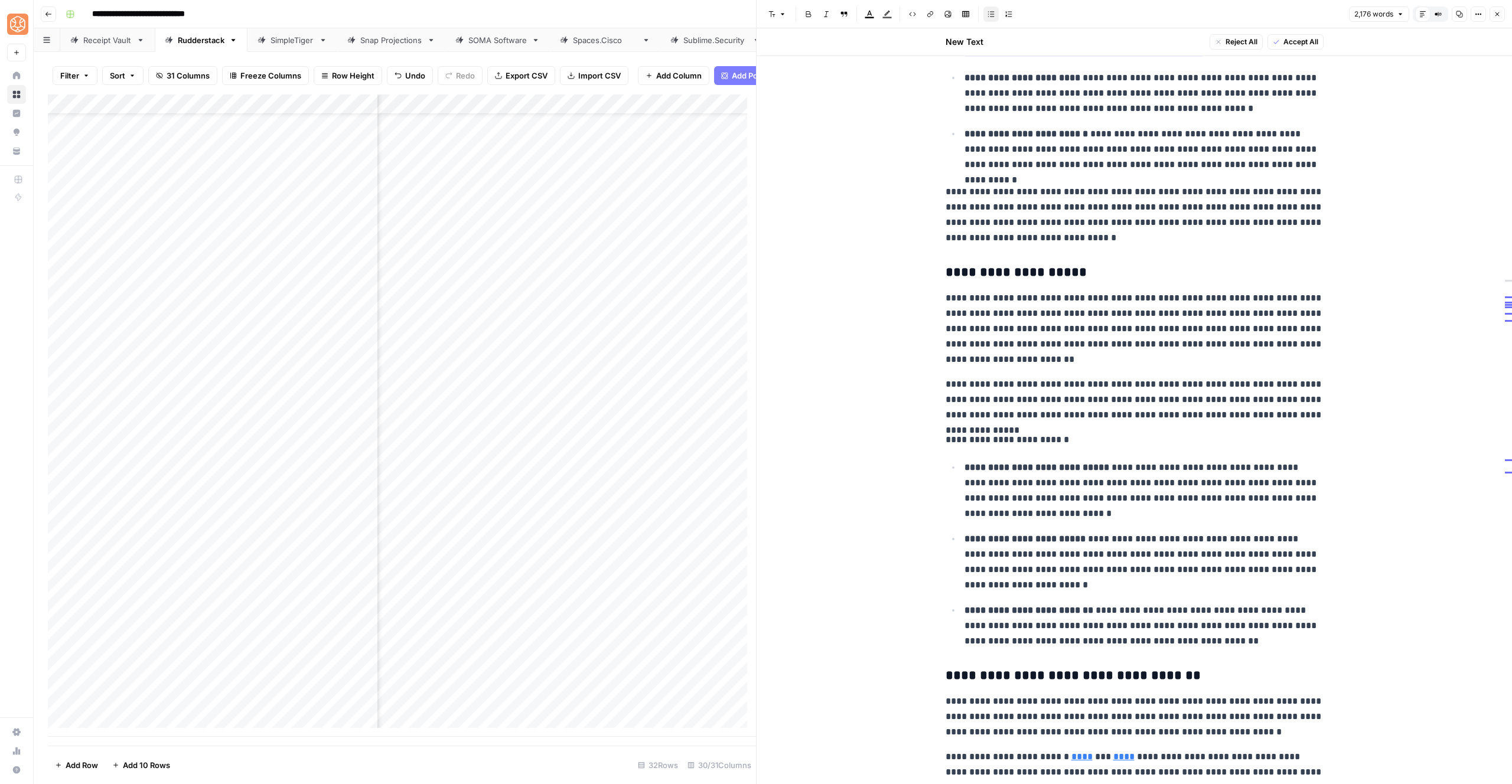
scroll to position [1592, 0]
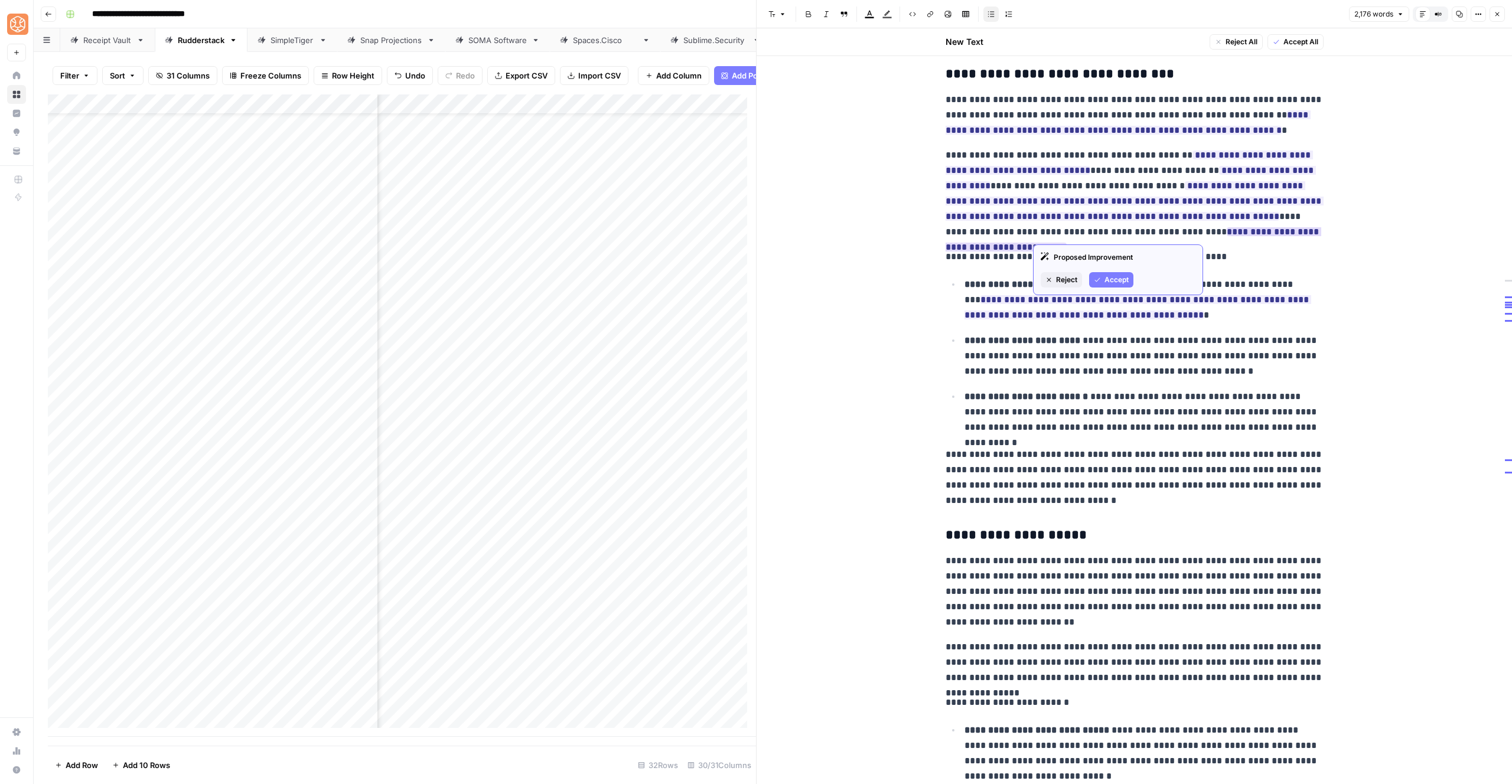
click at [1122, 281] on span "Accept" at bounding box center [1116, 280] width 24 height 11
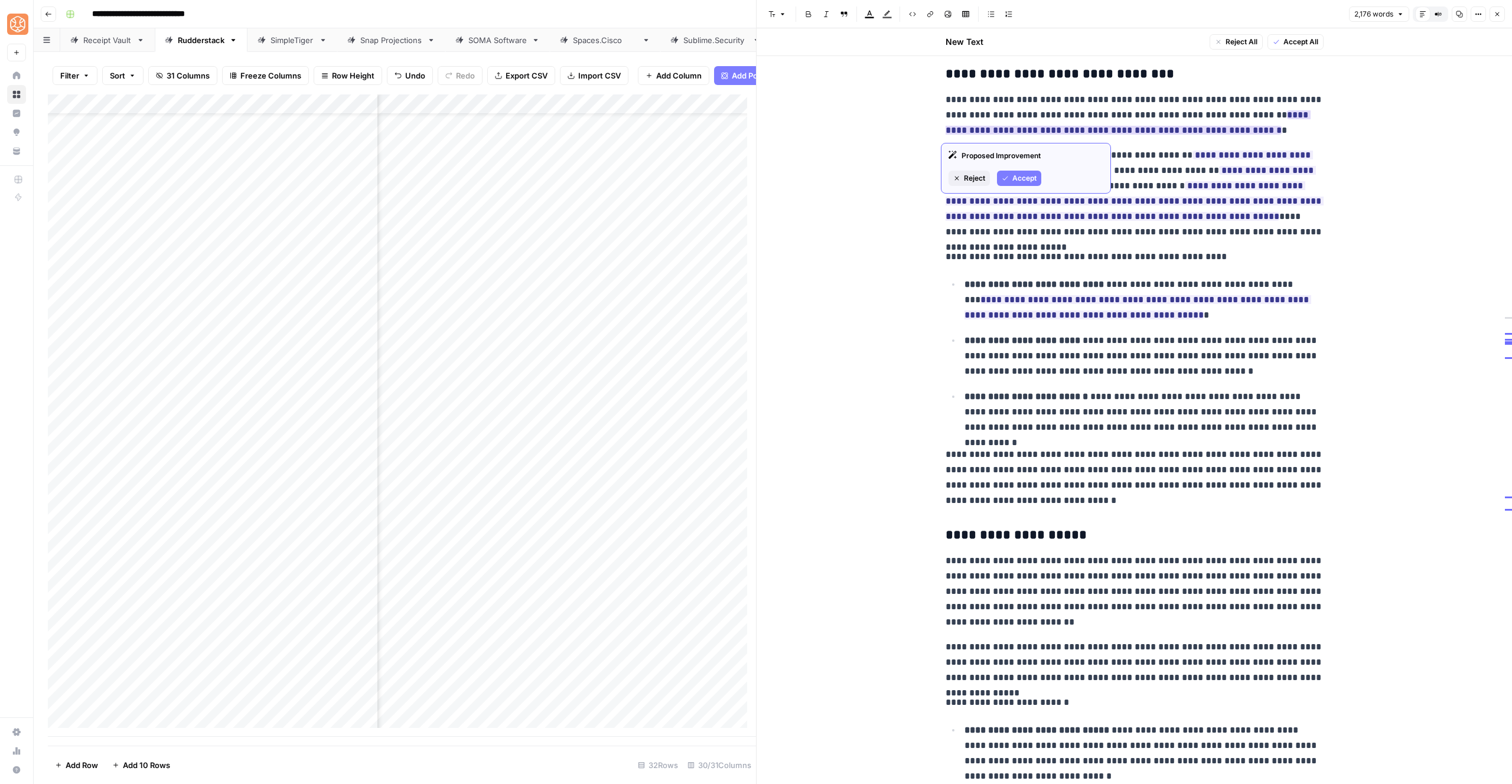
click at [1021, 175] on span "Accept" at bounding box center [1024, 178] width 24 height 11
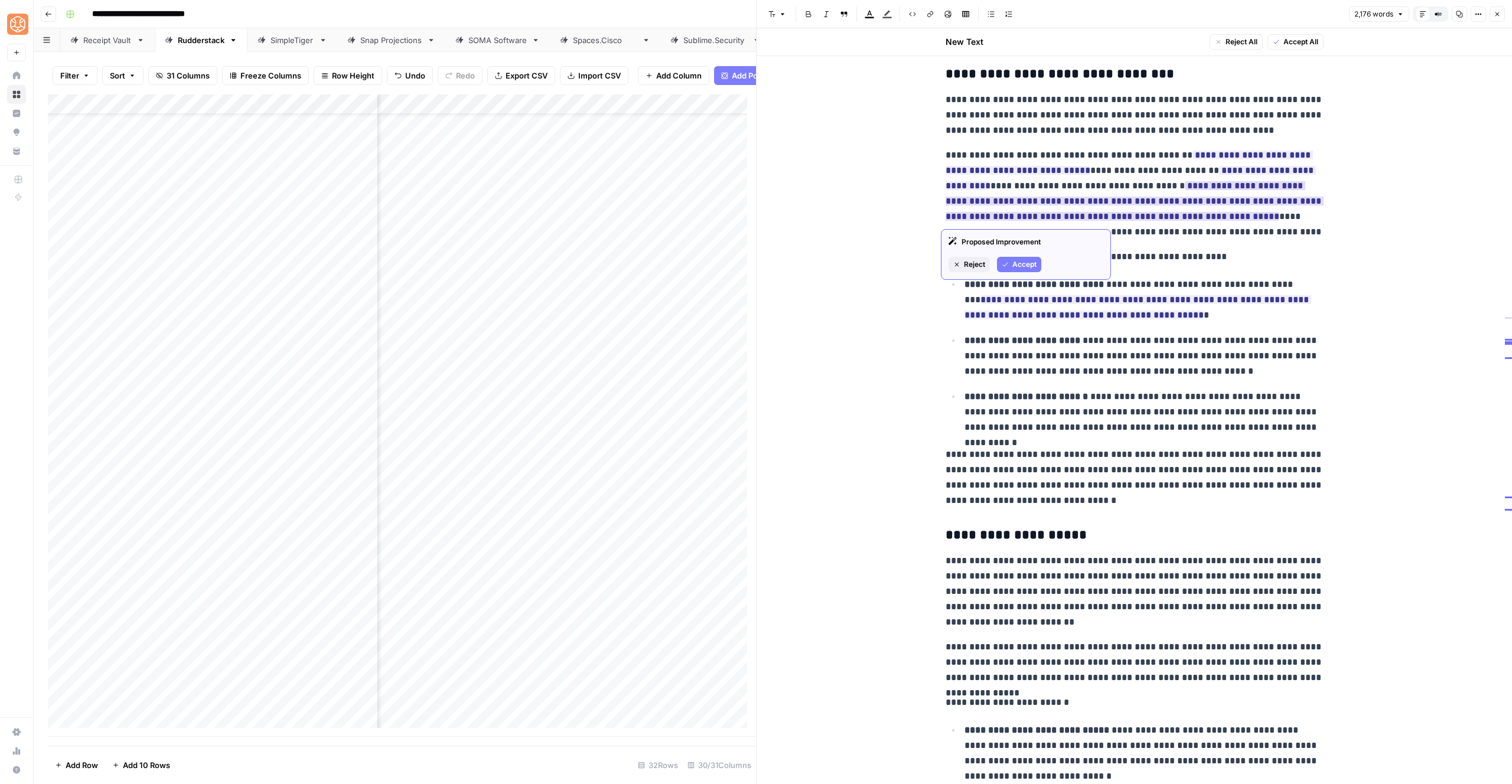
click at [1020, 265] on span "Accept" at bounding box center [1024, 264] width 24 height 11
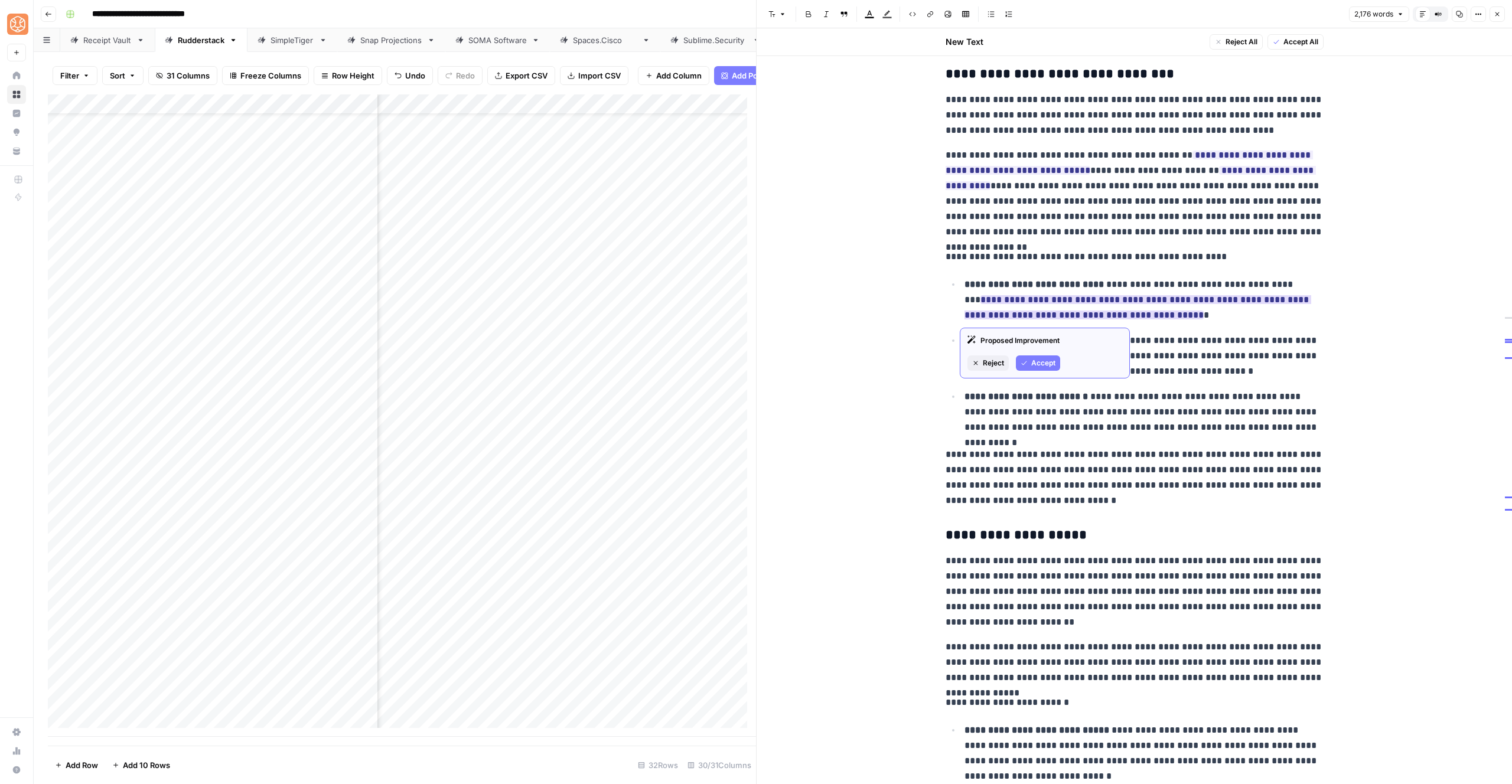
click at [1034, 363] on span "Accept" at bounding box center [1043, 363] width 24 height 11
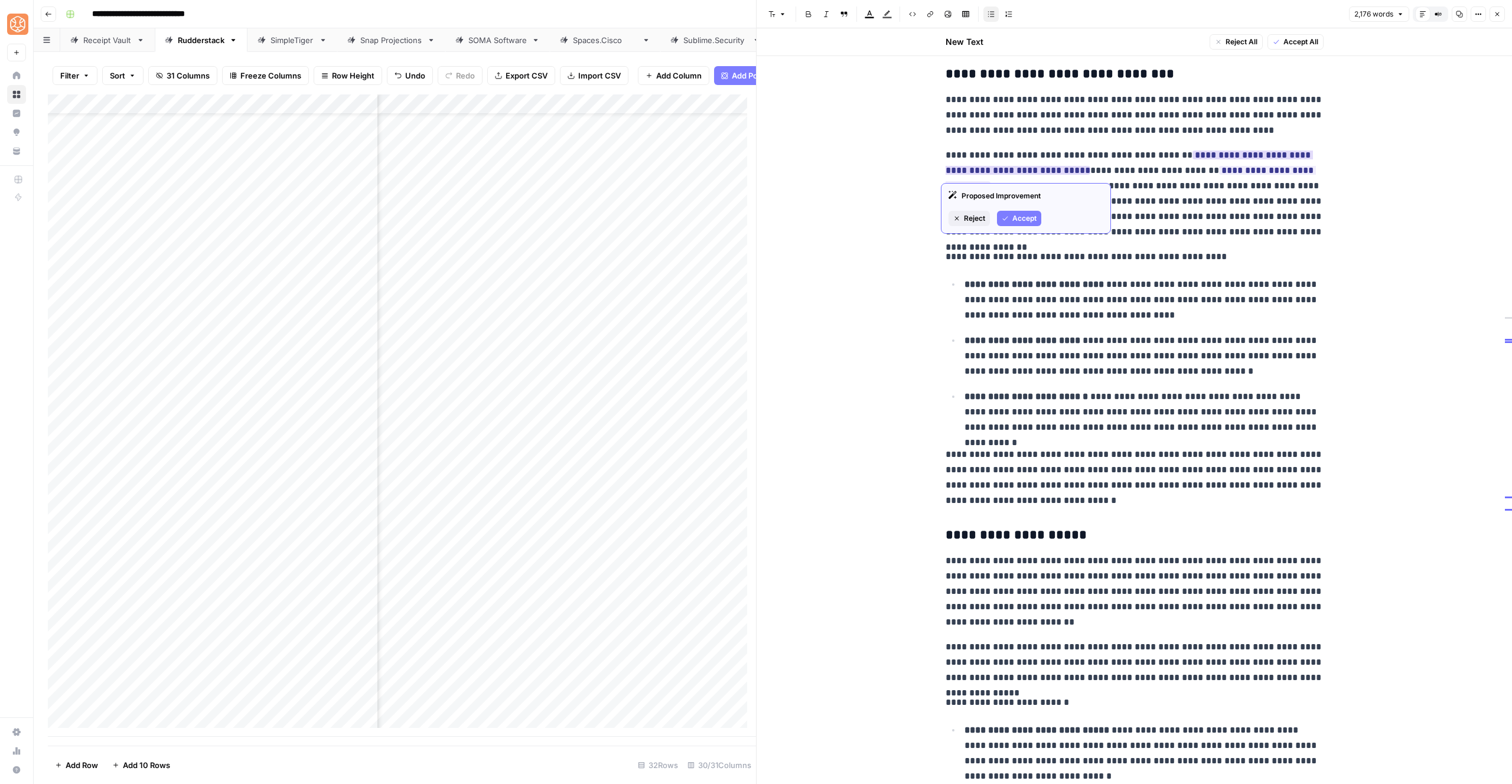
click at [1019, 206] on div "Proposed Improvement Reject Accept" at bounding box center [1026, 208] width 170 height 51
click at [1018, 214] on span "Accept" at bounding box center [1024, 218] width 24 height 11
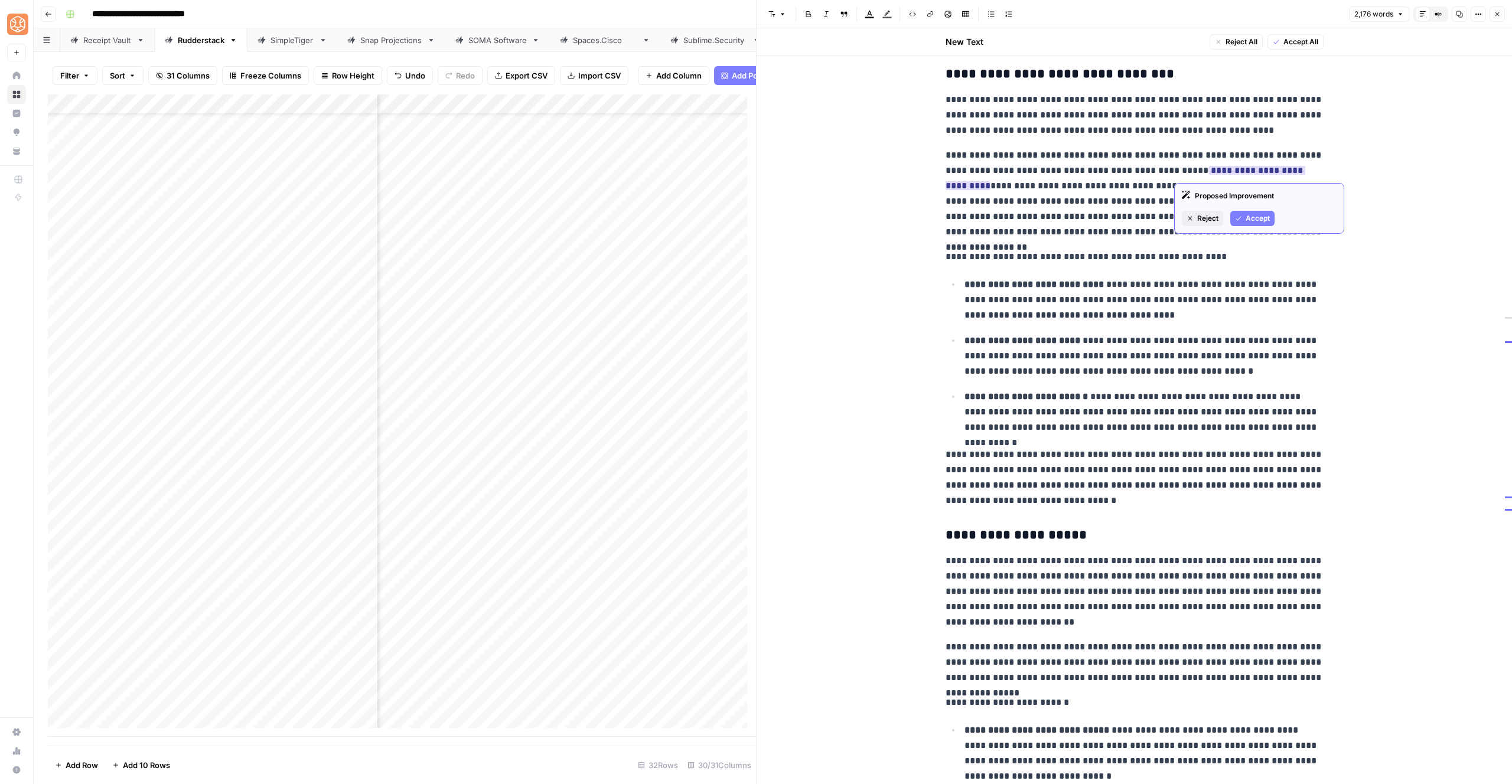
click at [1254, 214] on span "Accept" at bounding box center [1258, 218] width 24 height 11
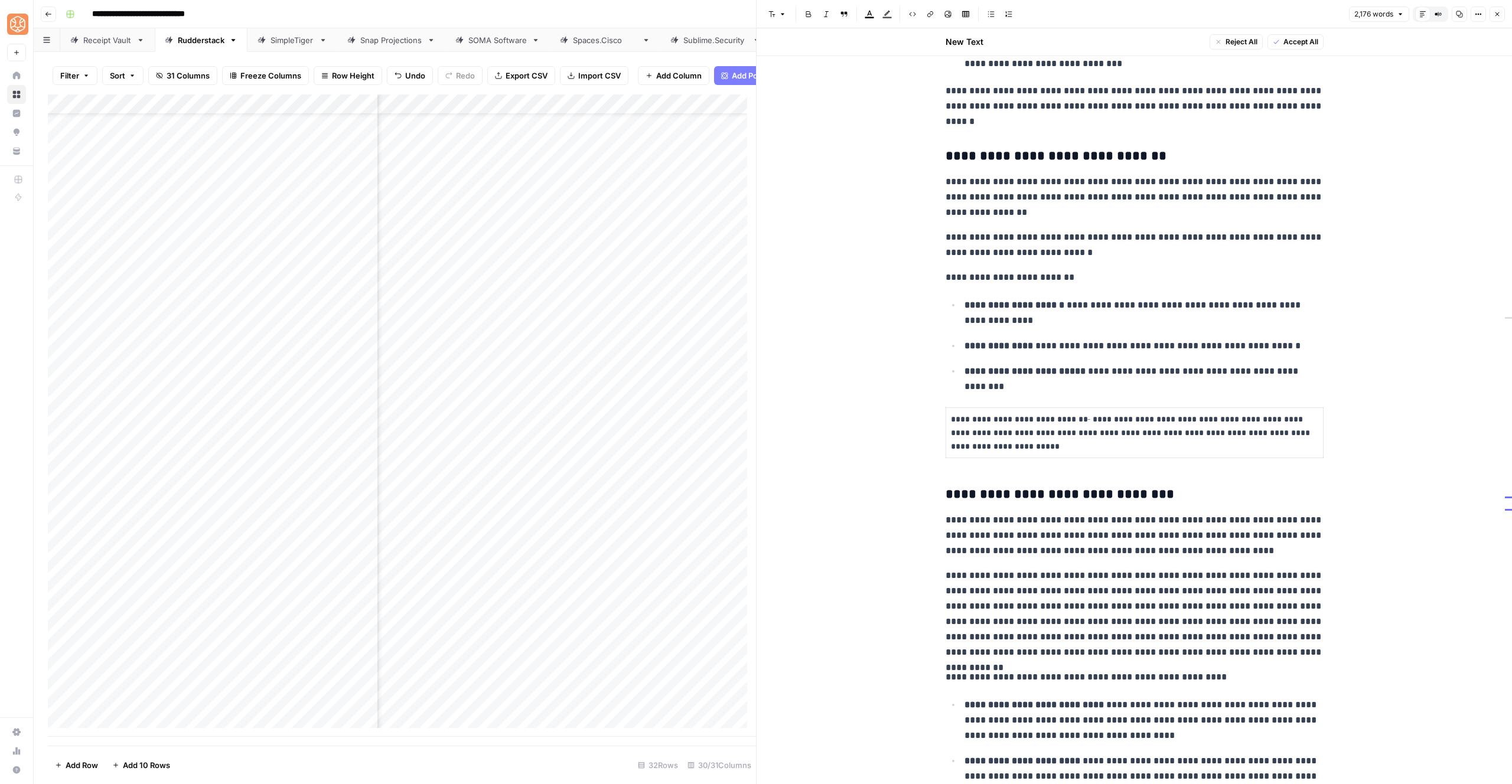
scroll to position [1132, 0]
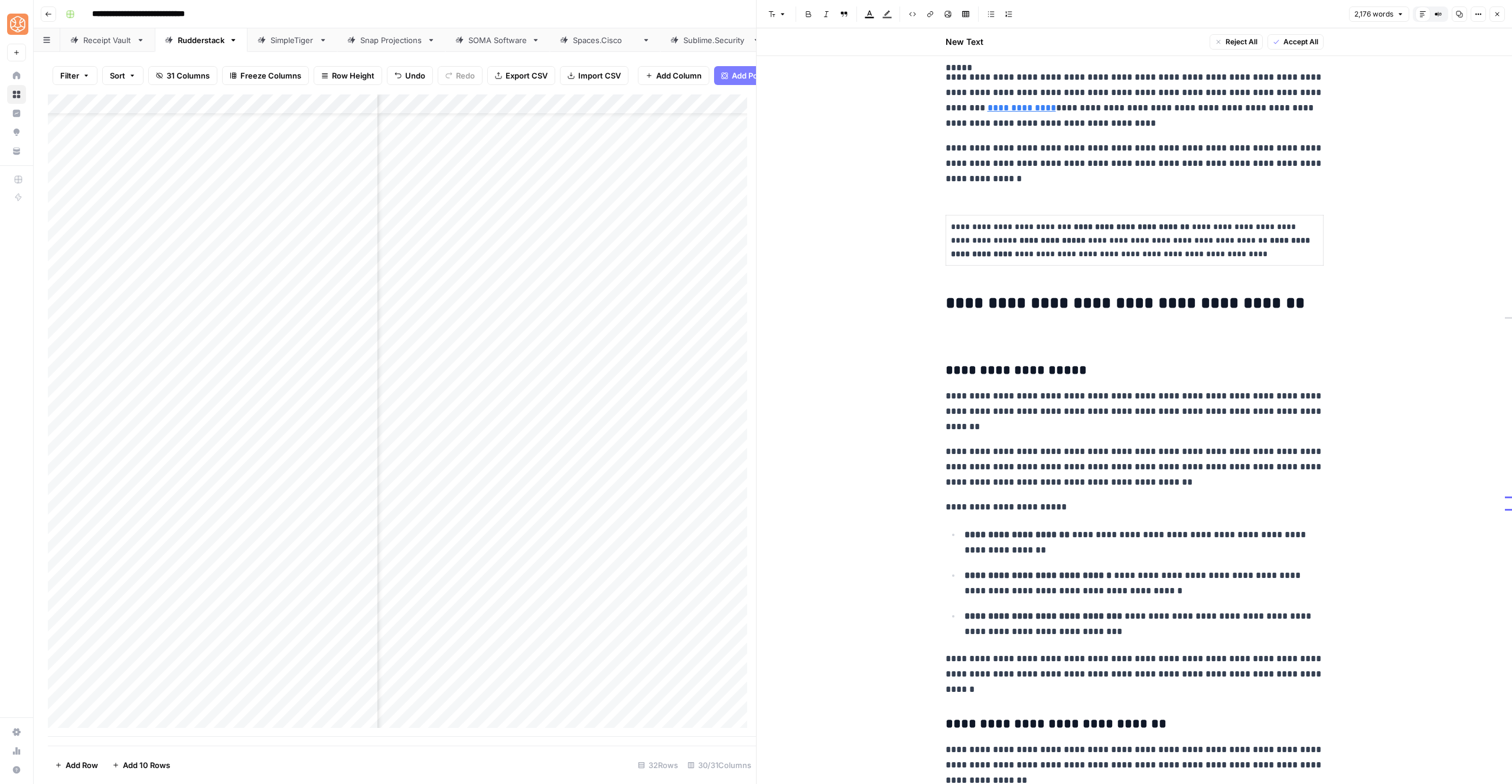
drag, startPoint x: 1303, startPoint y: 422, endPoint x: 1132, endPoint y: 345, distance: 187.5
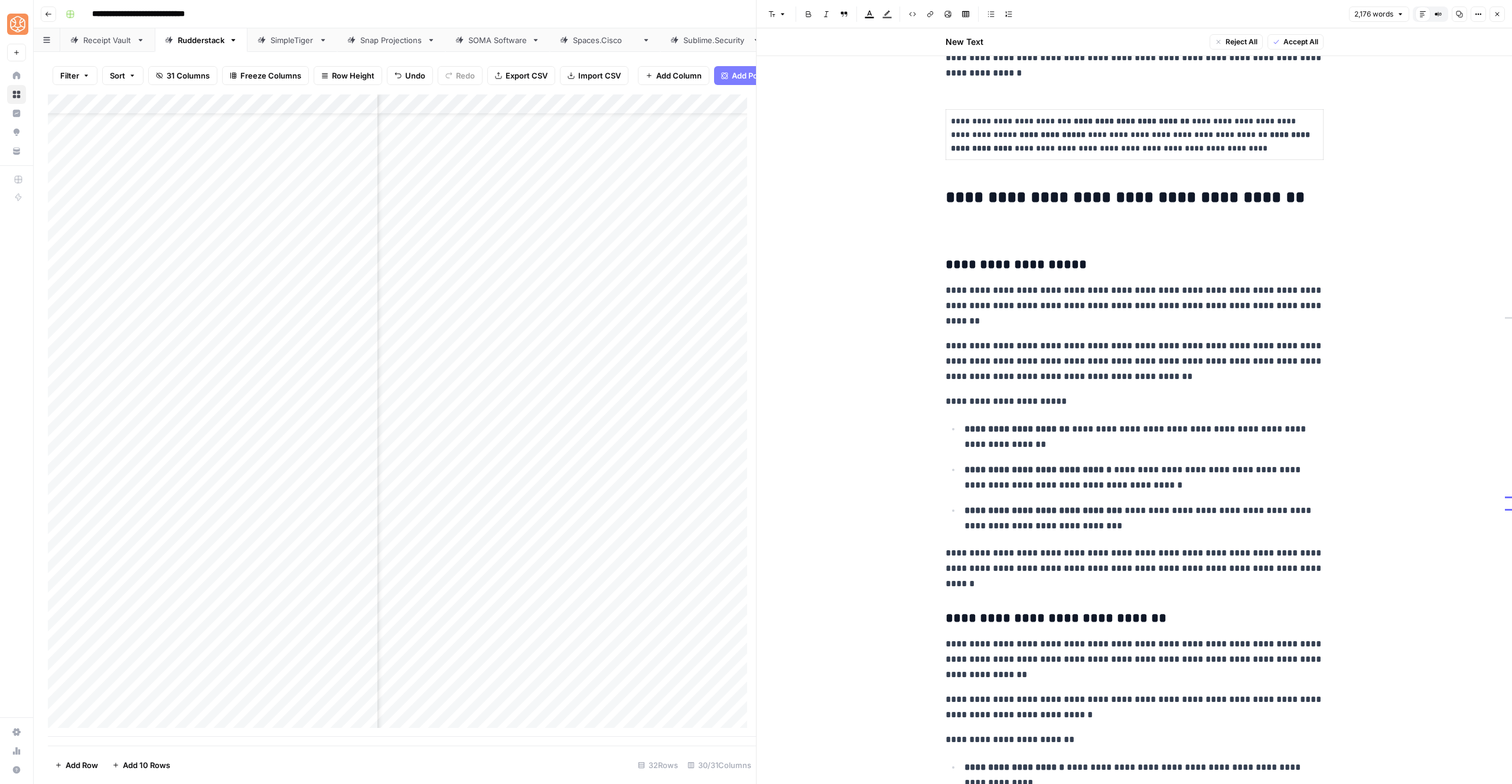
click at [1100, 381] on p "**********" at bounding box center [1134, 361] width 378 height 46
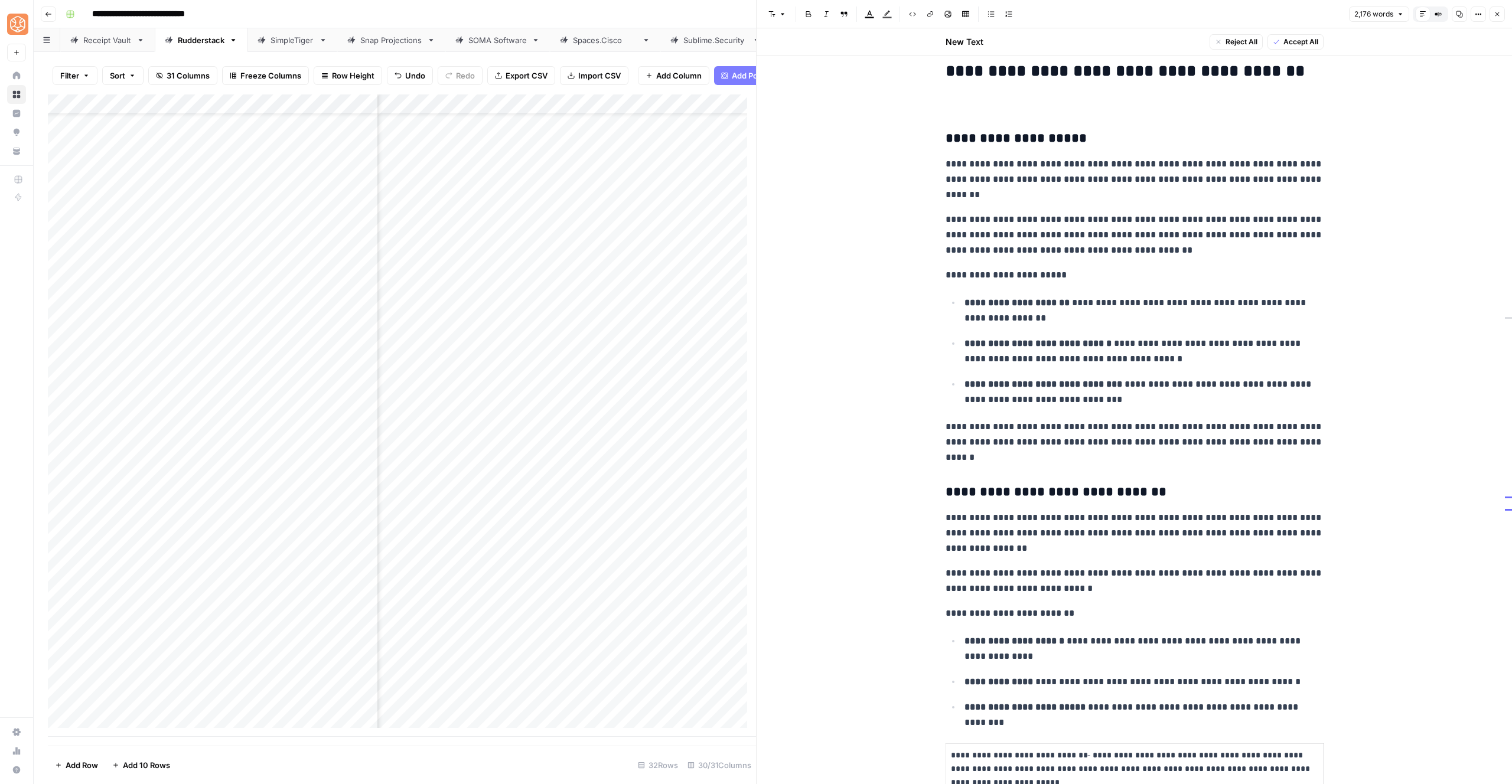
scroll to position [835, 0]
drag, startPoint x: 941, startPoint y: 149, endPoint x: 1110, endPoint y: 176, distance: 171.1
click at [1071, 162] on p "**********" at bounding box center [1134, 181] width 378 height 46
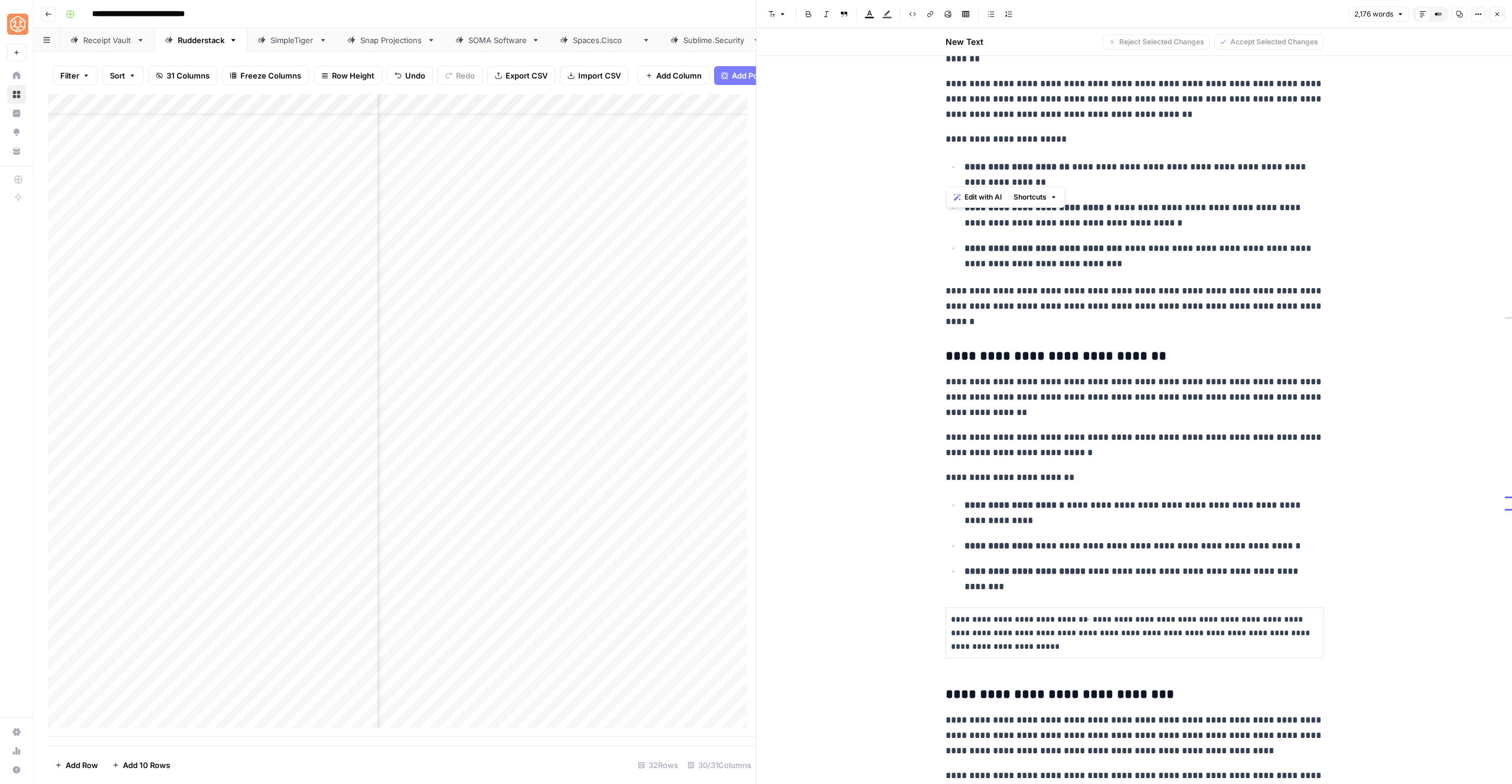
scroll to position [1038, 0]
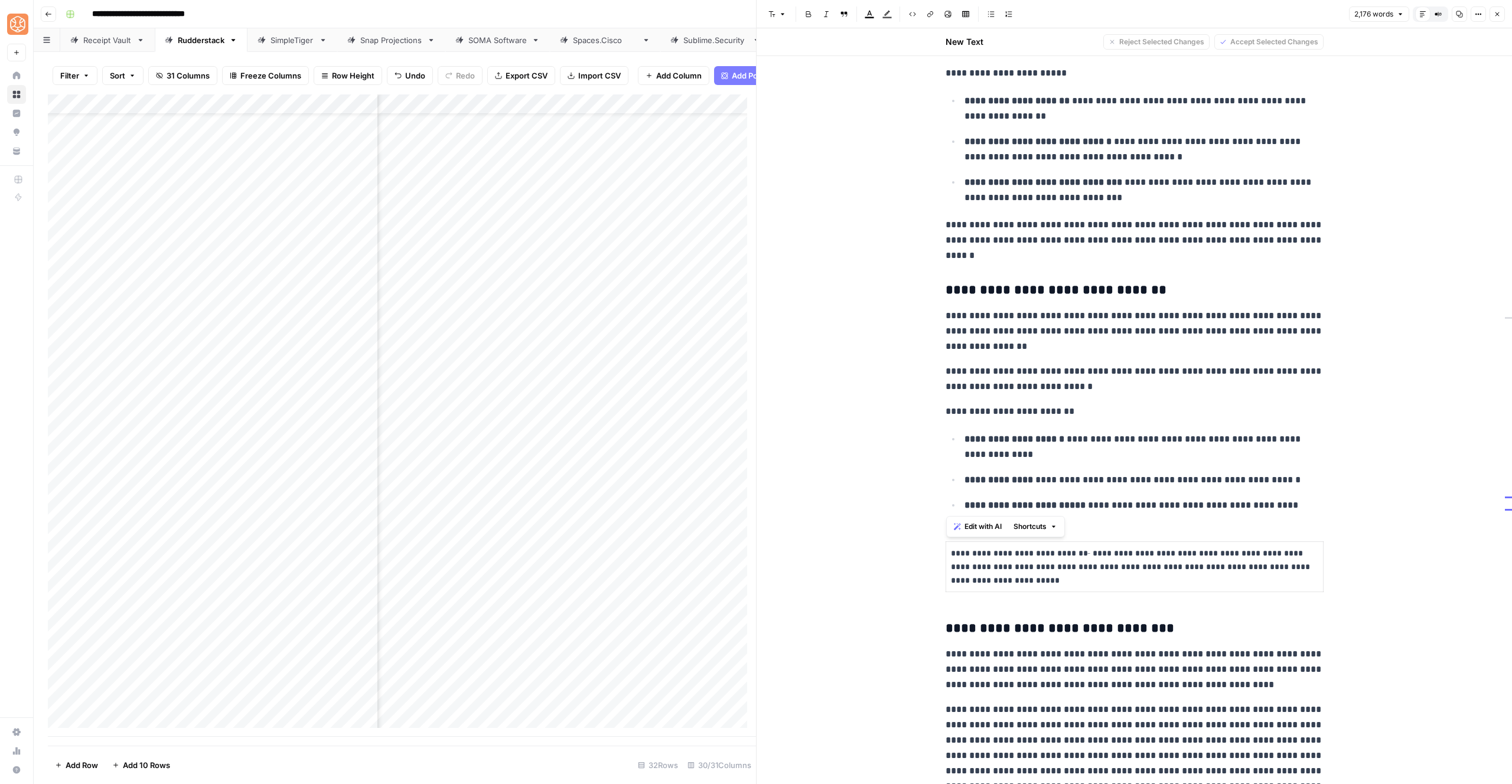
drag, startPoint x: 945, startPoint y: 138, endPoint x: 1328, endPoint y: 532, distance: 549.5
click at [1050, 520] on button "Shortcuts" at bounding box center [1035, 526] width 53 height 15
click at [1056, 543] on div "Add more detail Correct grammar Make more concise" at bounding box center [1065, 569] width 110 height 60
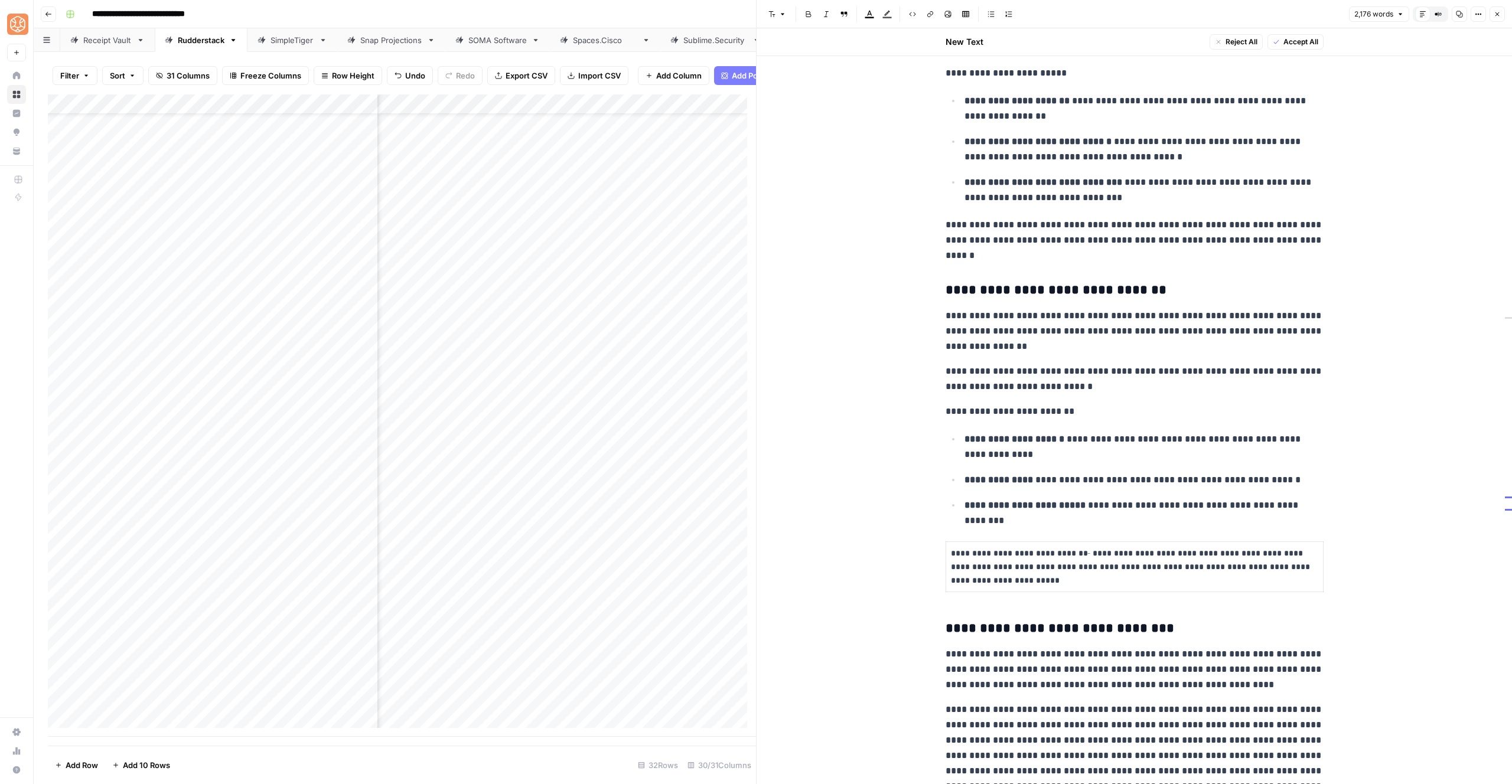
drag, startPoint x: 1150, startPoint y: 529, endPoint x: 960, endPoint y: 316, distance: 285.4
click at [945, 625] on h3 "**********" at bounding box center [1134, 628] width 378 height 16
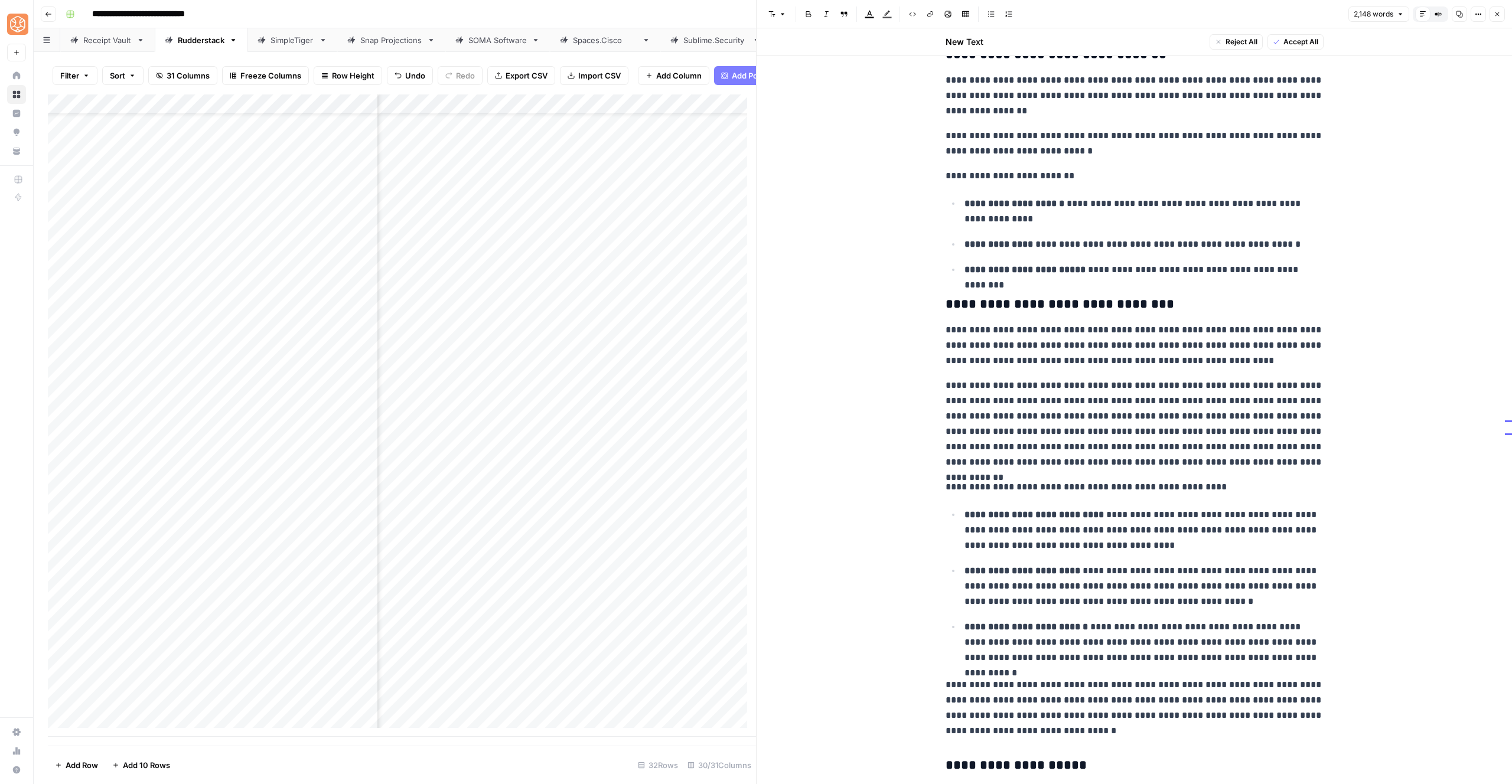
scroll to position [1423, 0]
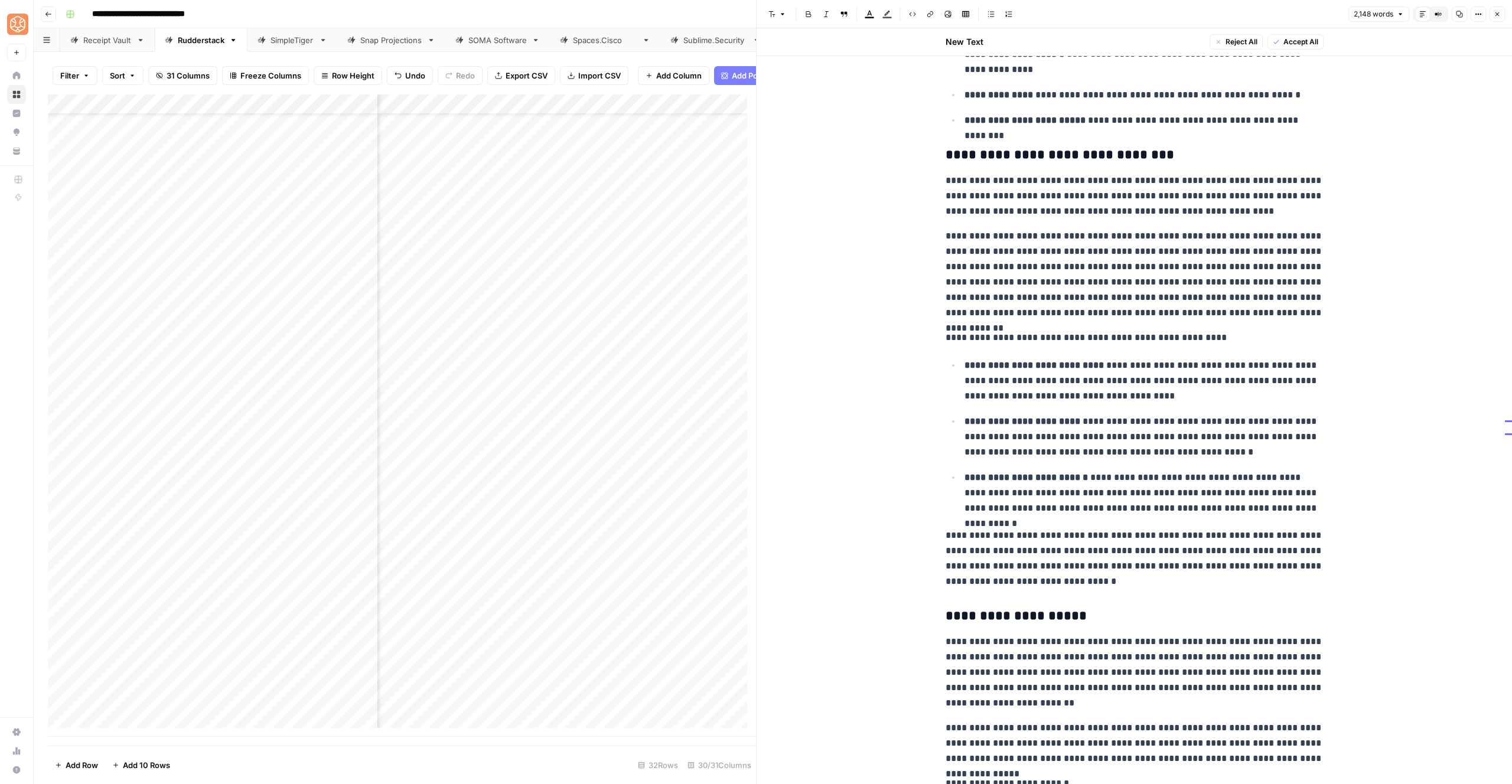
click at [1118, 283] on p "**********" at bounding box center [1134, 275] width 378 height 92
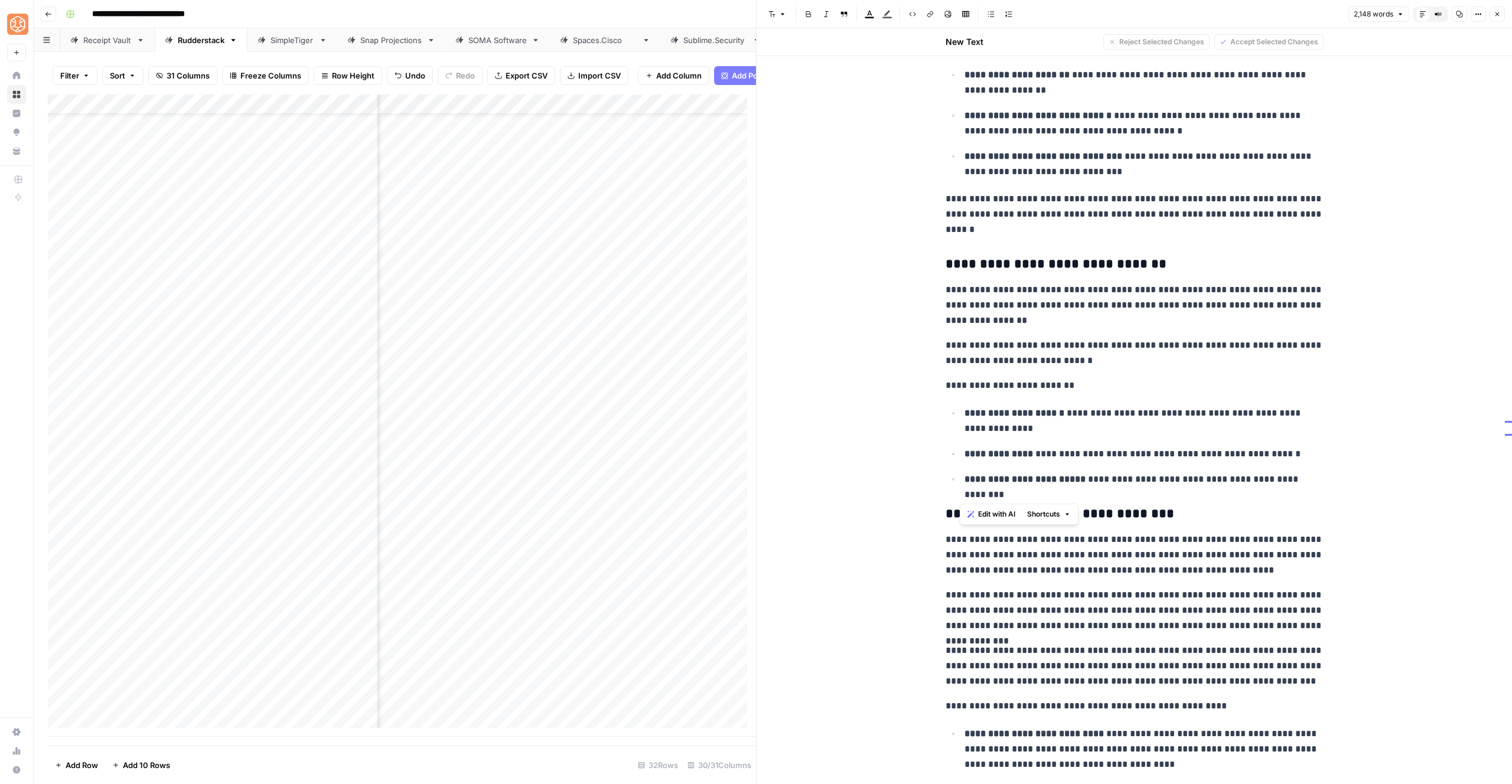
scroll to position [844, 0]
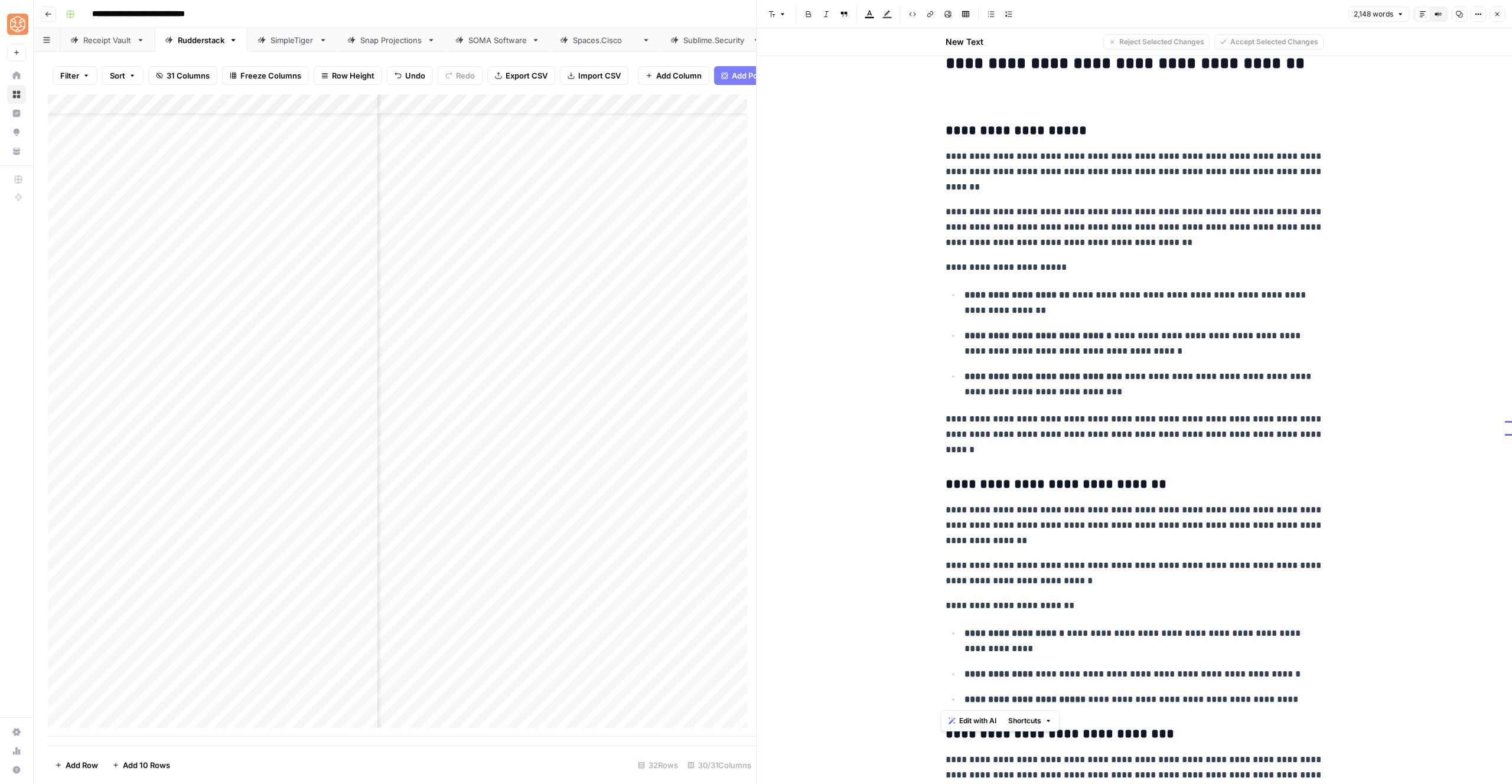
drag, startPoint x: 1224, startPoint y: 458, endPoint x: 943, endPoint y: 145, distance: 420.6
click at [1037, 717] on span "Shortcuts" at bounding box center [1025, 721] width 33 height 11
click at [1045, 662] on span "Add more detail" at bounding box center [1064, 662] width 73 height 12
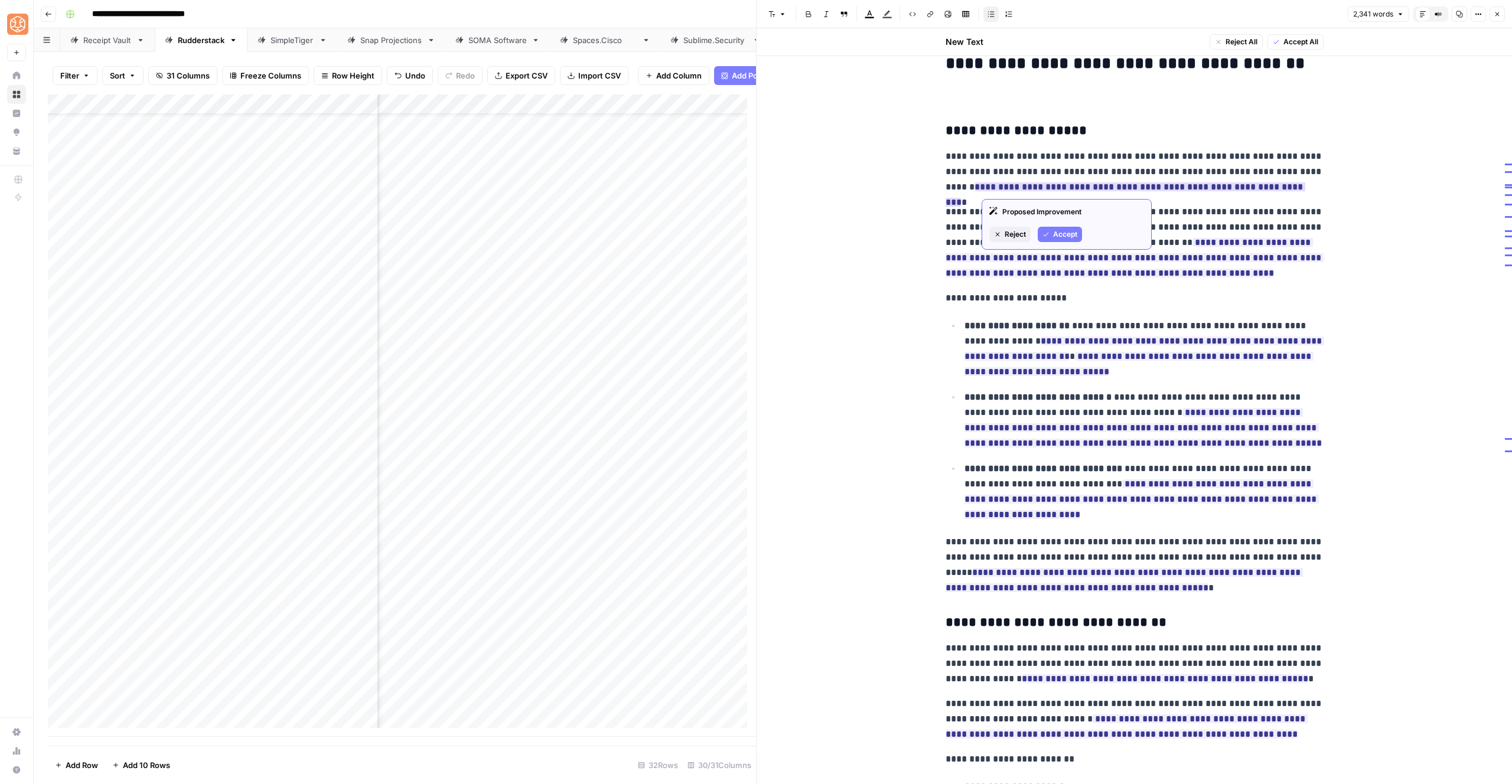
click at [1058, 233] on span "Accept" at bounding box center [1065, 235] width 24 height 11
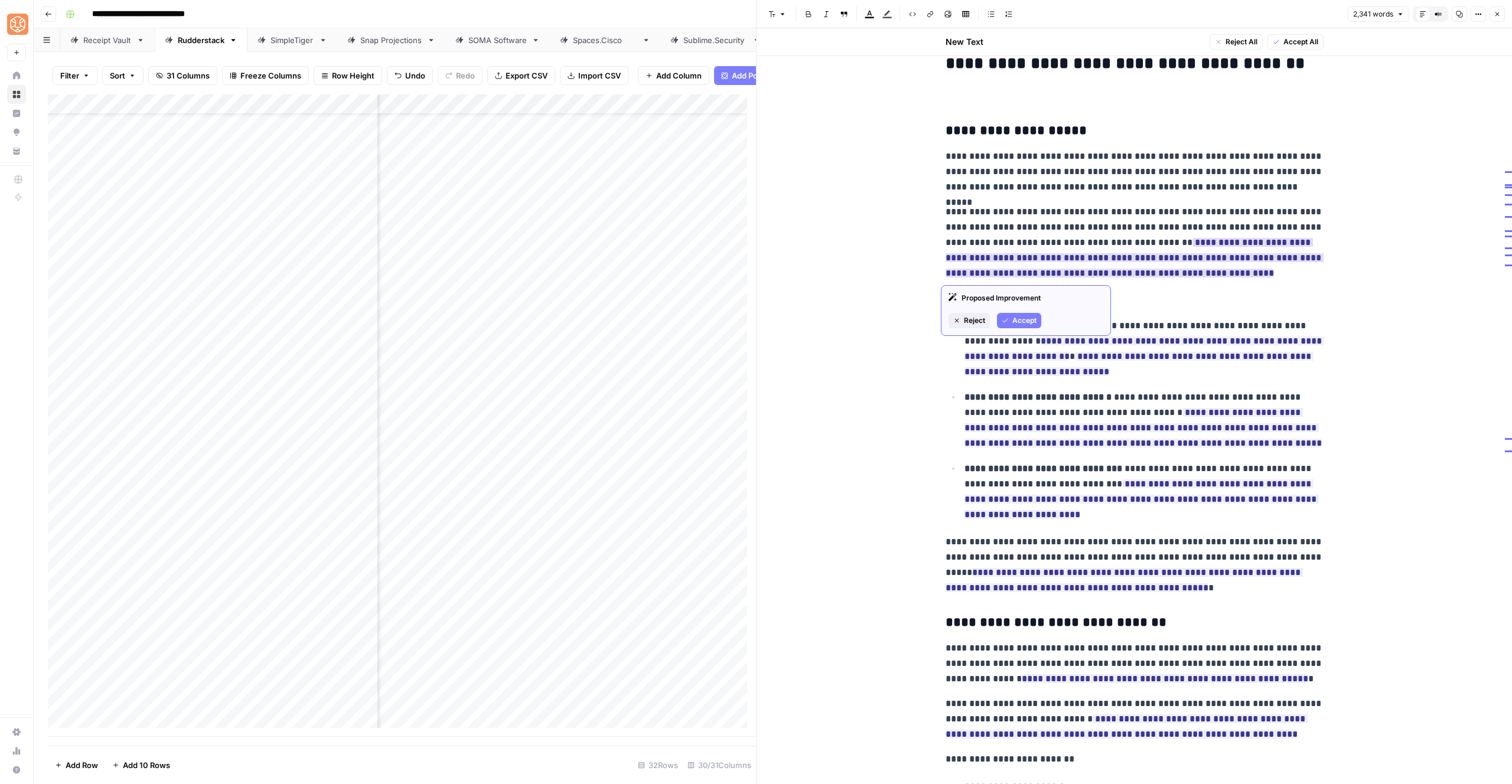
click at [1020, 323] on span "Accept" at bounding box center [1024, 321] width 24 height 11
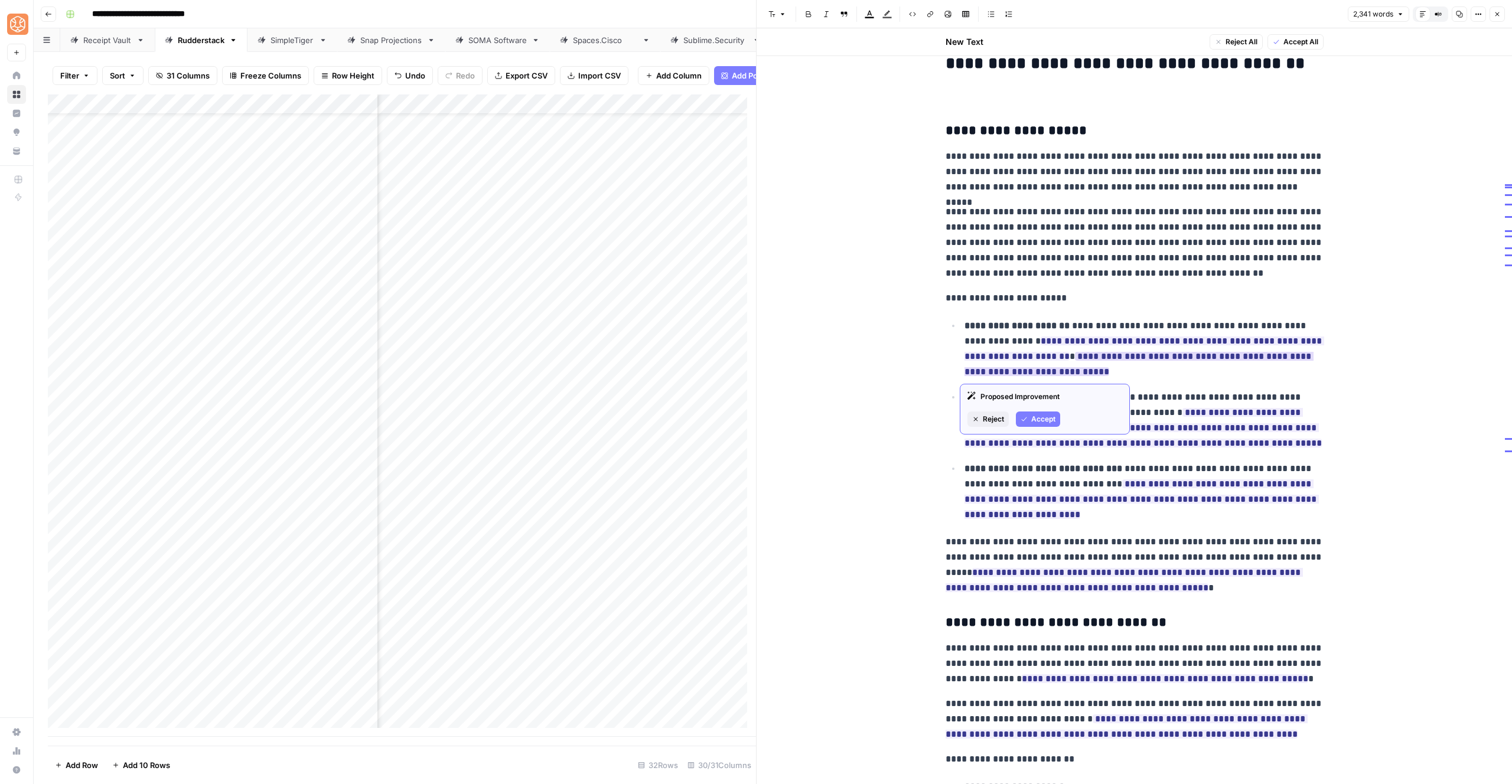
click at [1029, 425] on button "Accept" at bounding box center [1037, 419] width 44 height 15
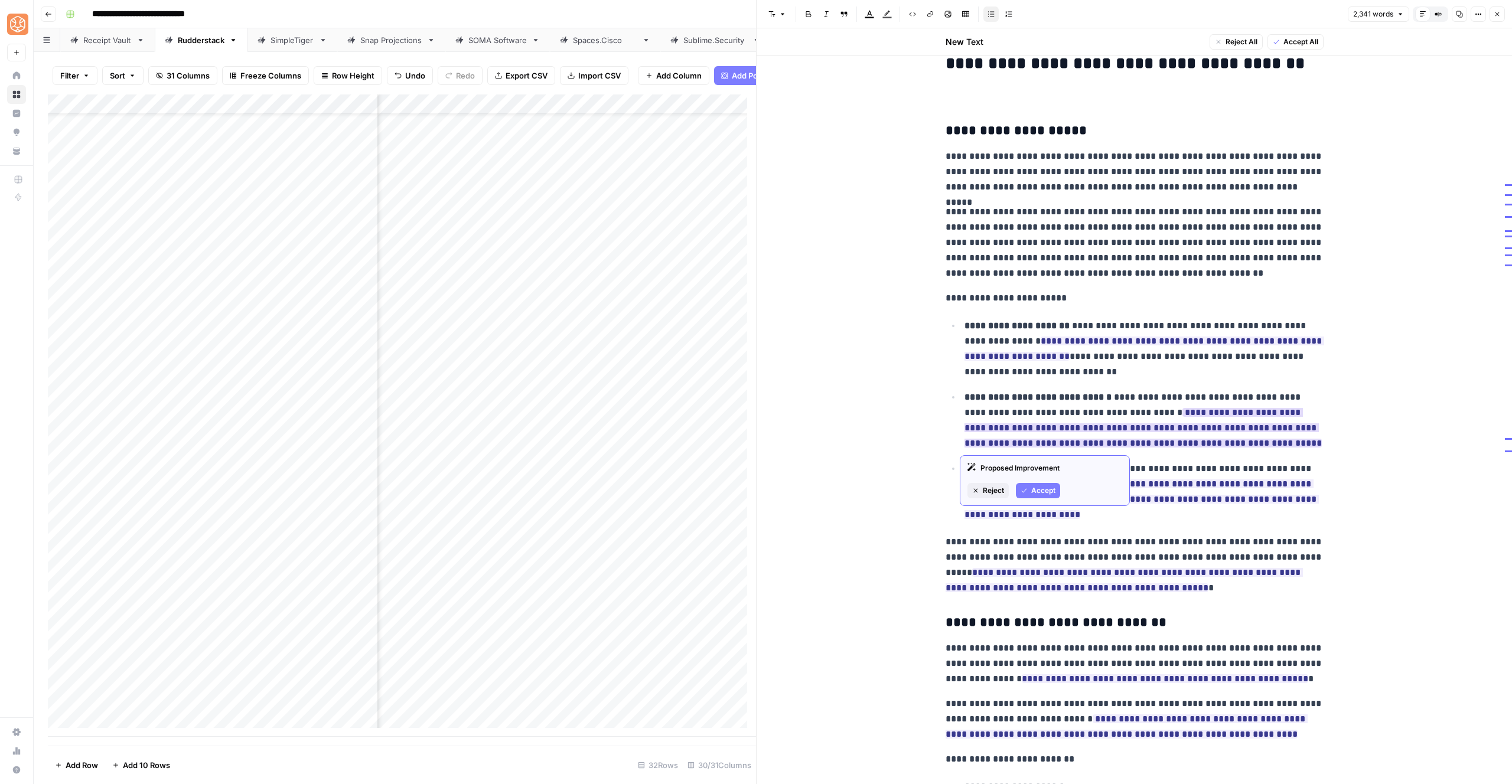
click at [1031, 489] on span "Accept" at bounding box center [1043, 491] width 24 height 11
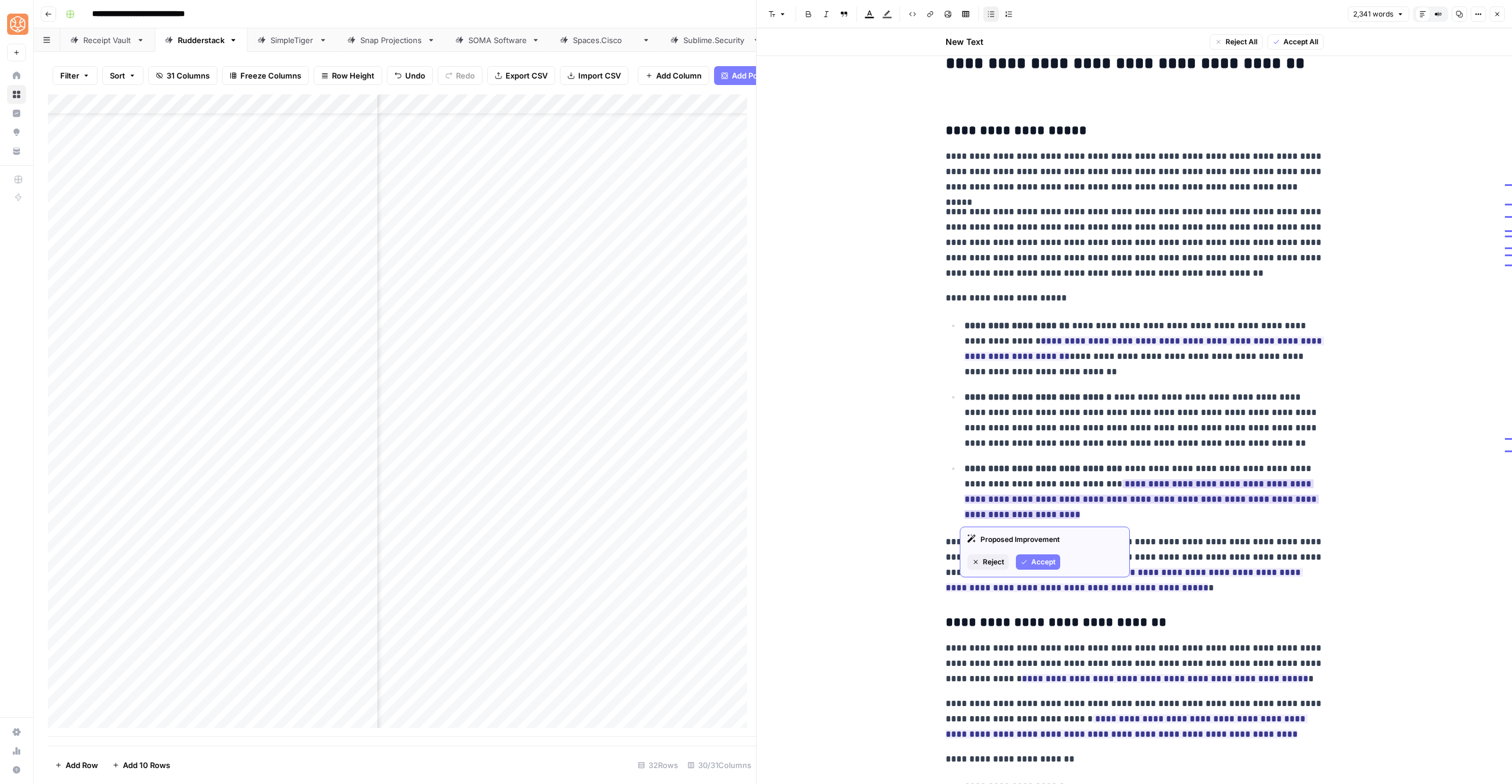
click at [1039, 563] on span "Accept" at bounding box center [1043, 562] width 24 height 11
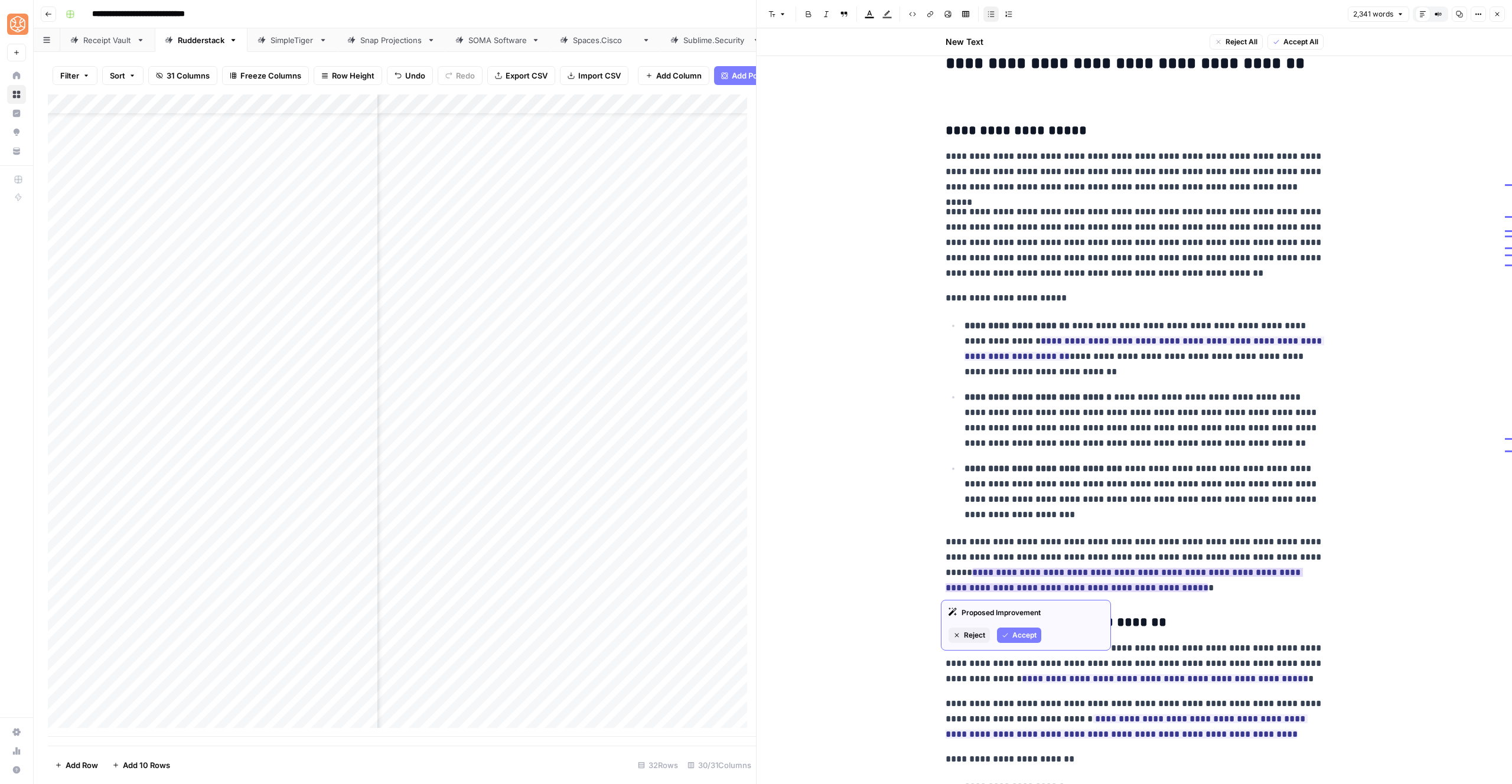
click at [1035, 640] on span "Accept" at bounding box center [1024, 635] width 24 height 11
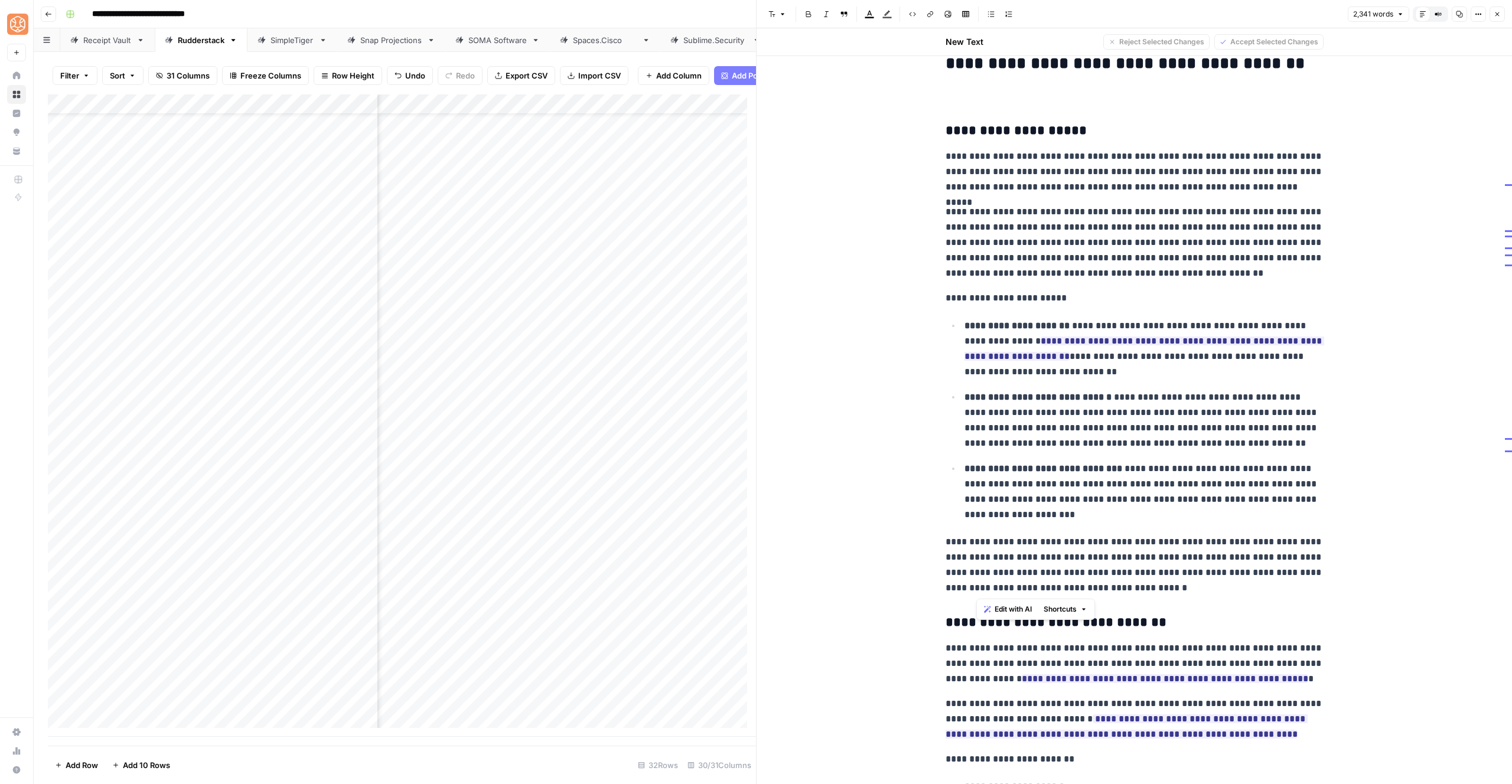
drag, startPoint x: 1114, startPoint y: 574, endPoint x: 977, endPoint y: 569, distance: 137.1
click at [977, 569] on p "**********" at bounding box center [1134, 565] width 378 height 61
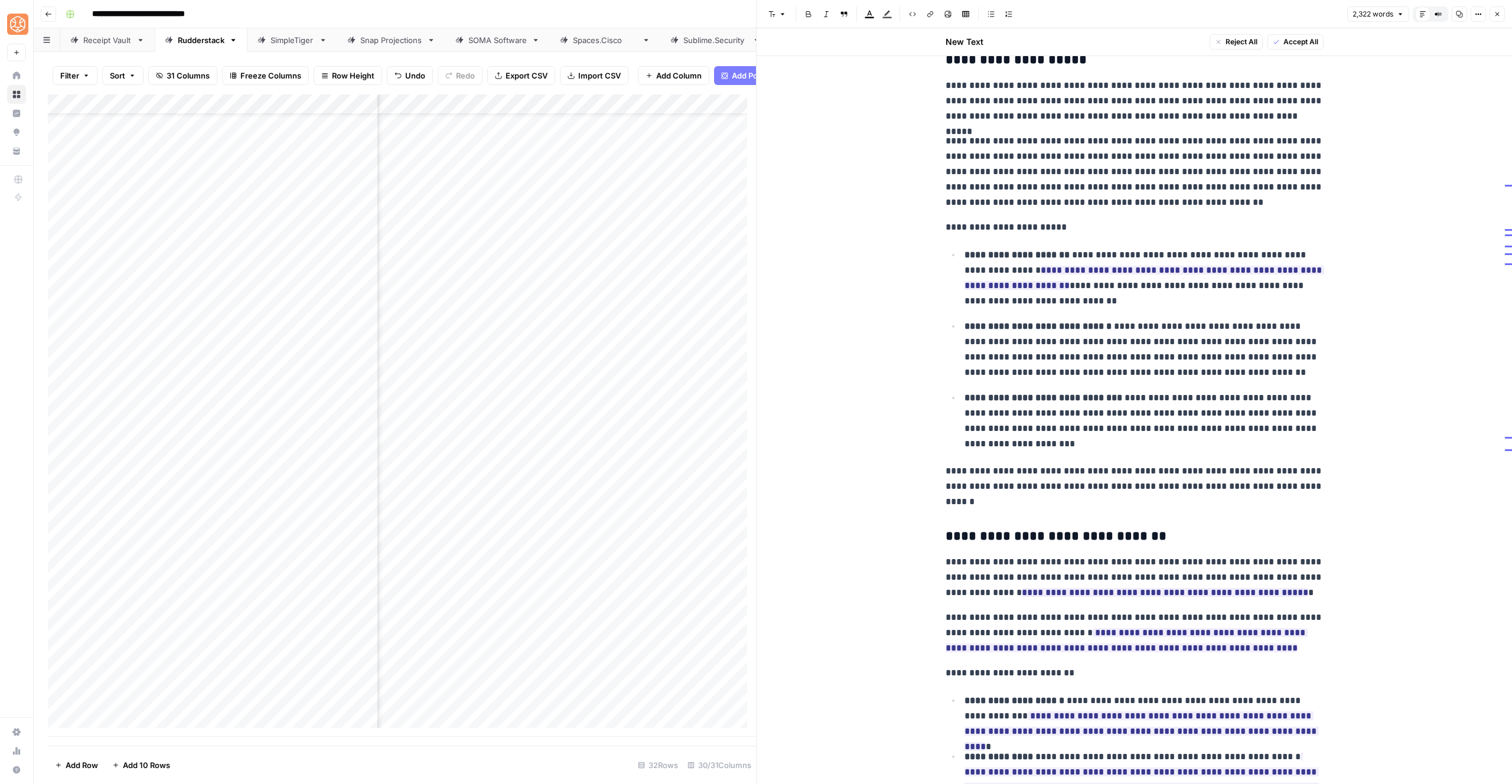
scroll to position [938, 0]
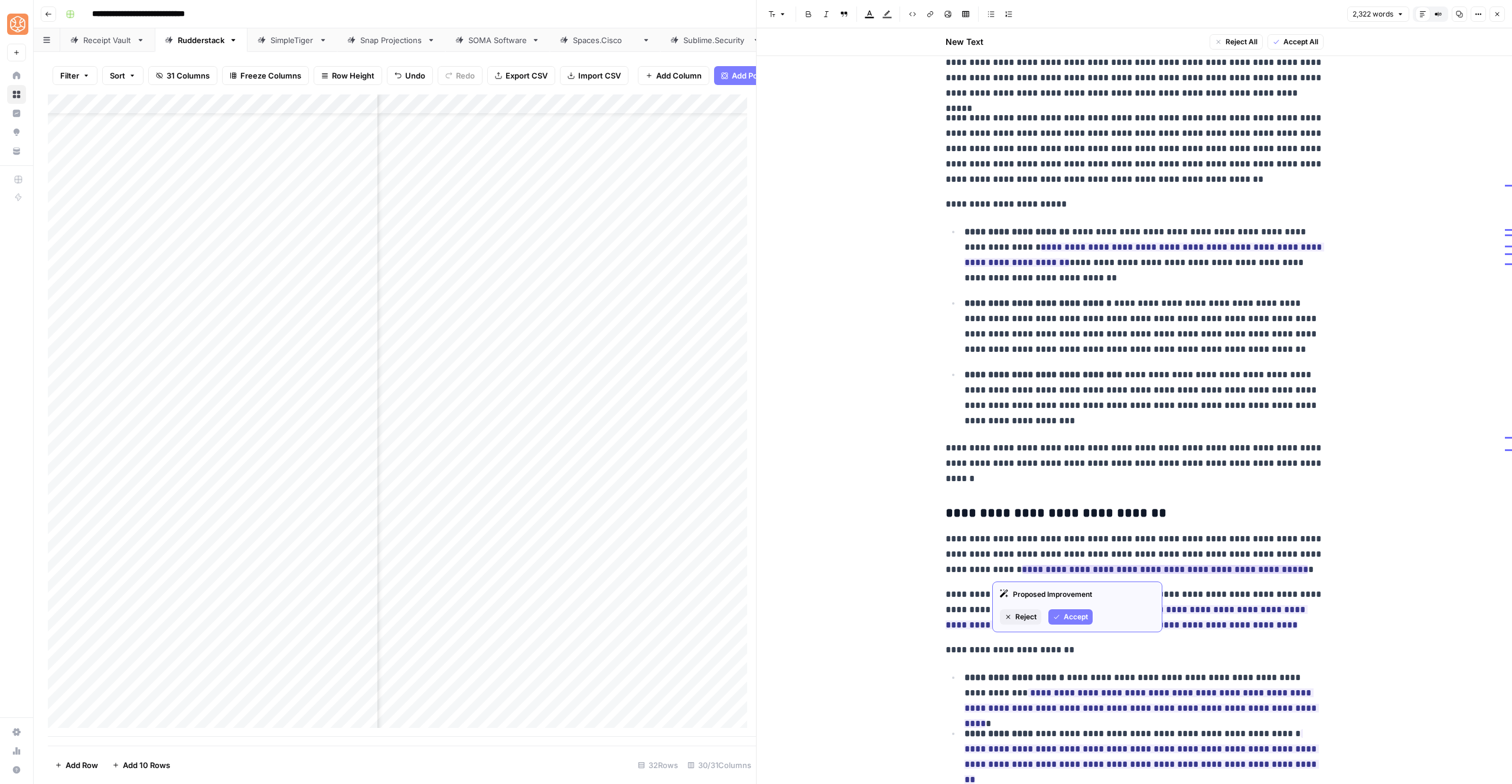
click at [1058, 612] on button "Accept" at bounding box center [1070, 616] width 44 height 15
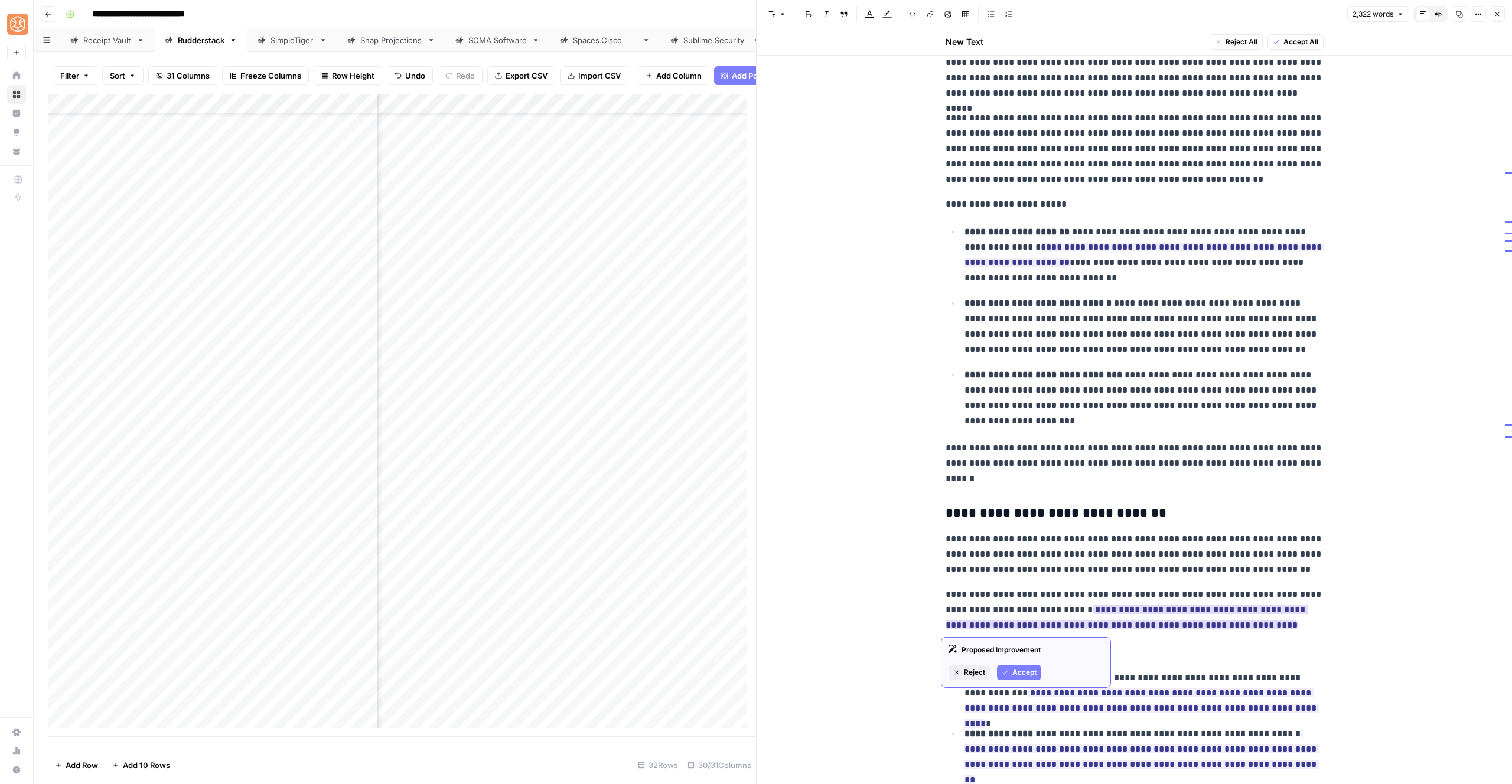
click at [1027, 676] on span "Accept" at bounding box center [1024, 672] width 24 height 11
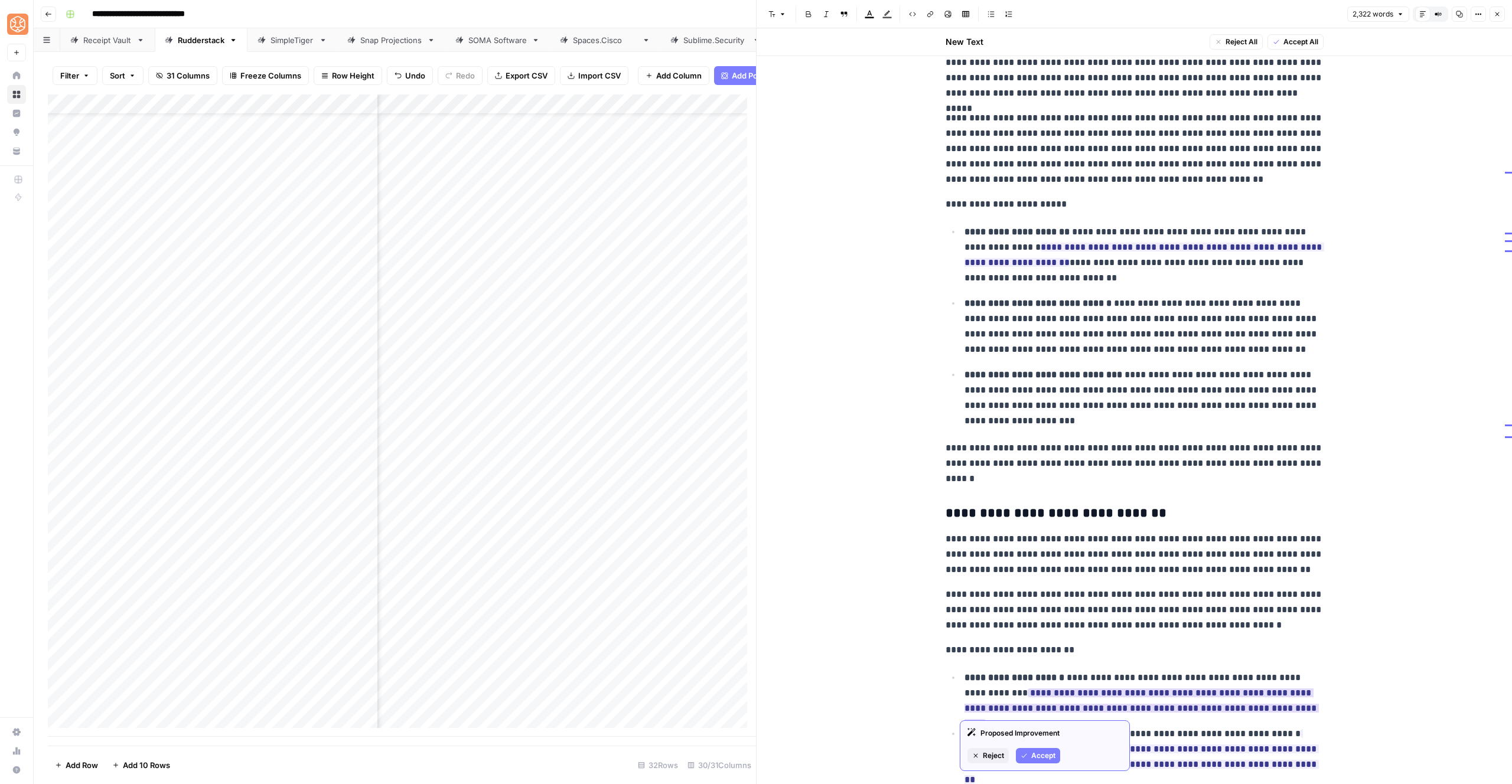
click at [1047, 761] on button "Accept" at bounding box center [1037, 755] width 44 height 15
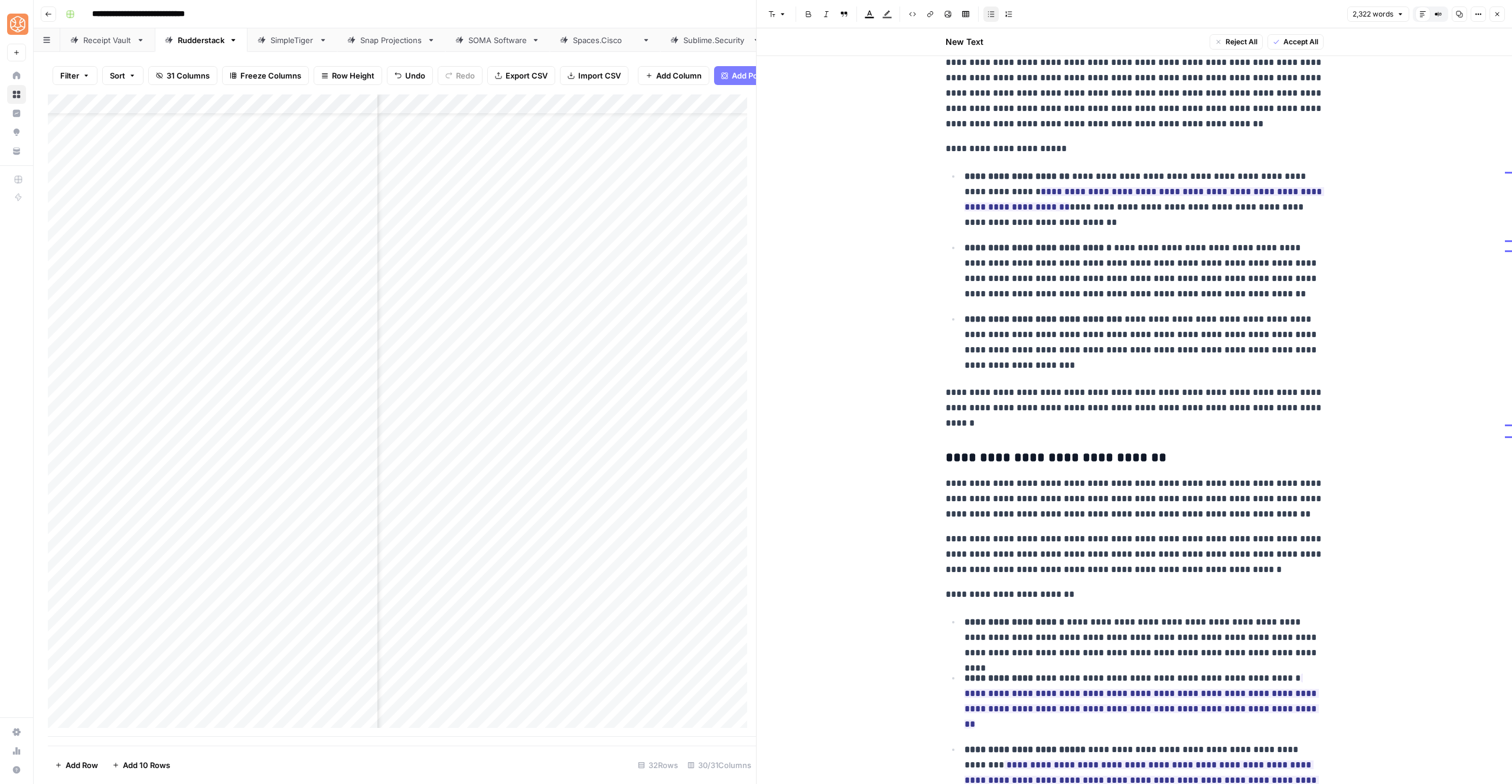
scroll to position [1055, 0]
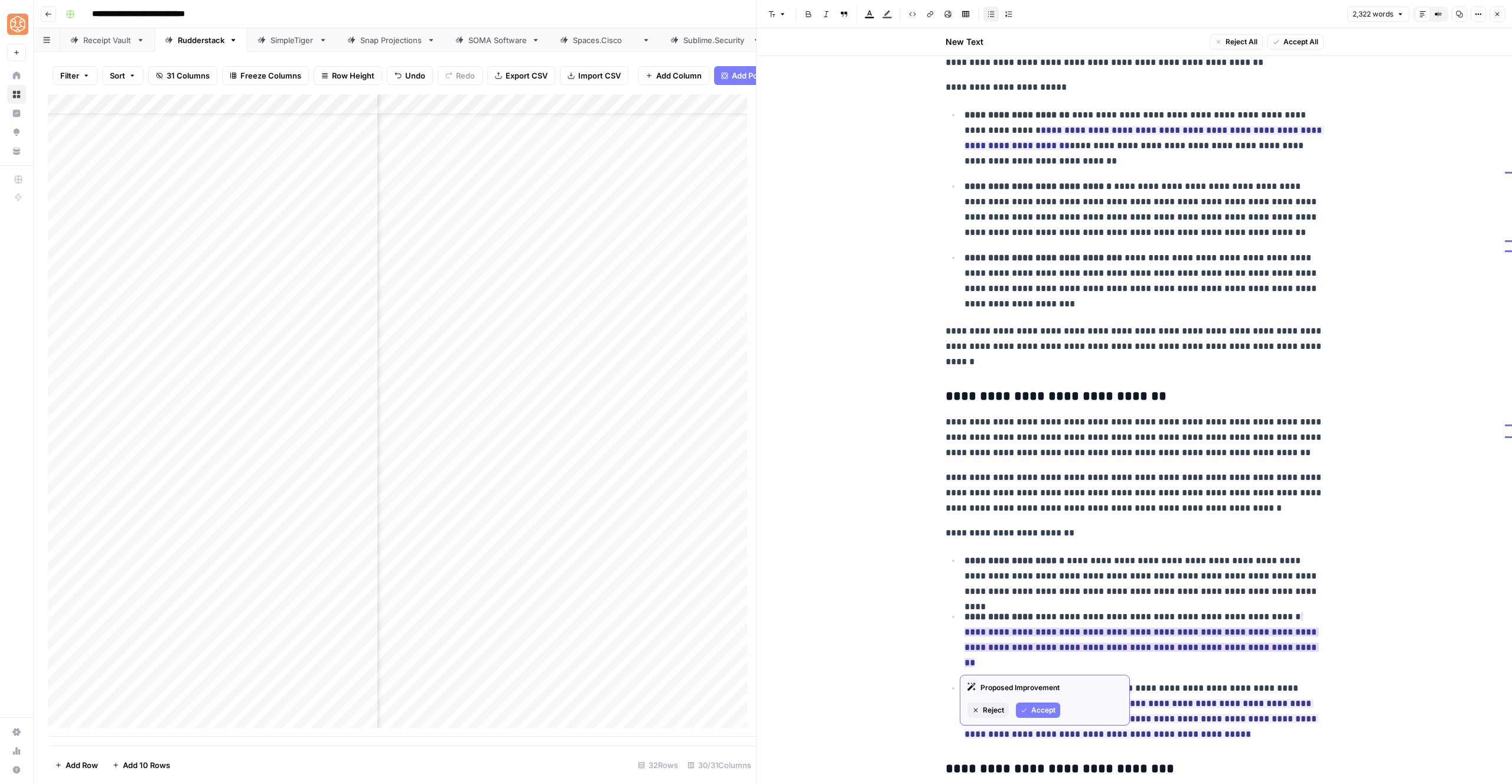
click at [1025, 706] on icon "button" at bounding box center [1024, 710] width 7 height 7
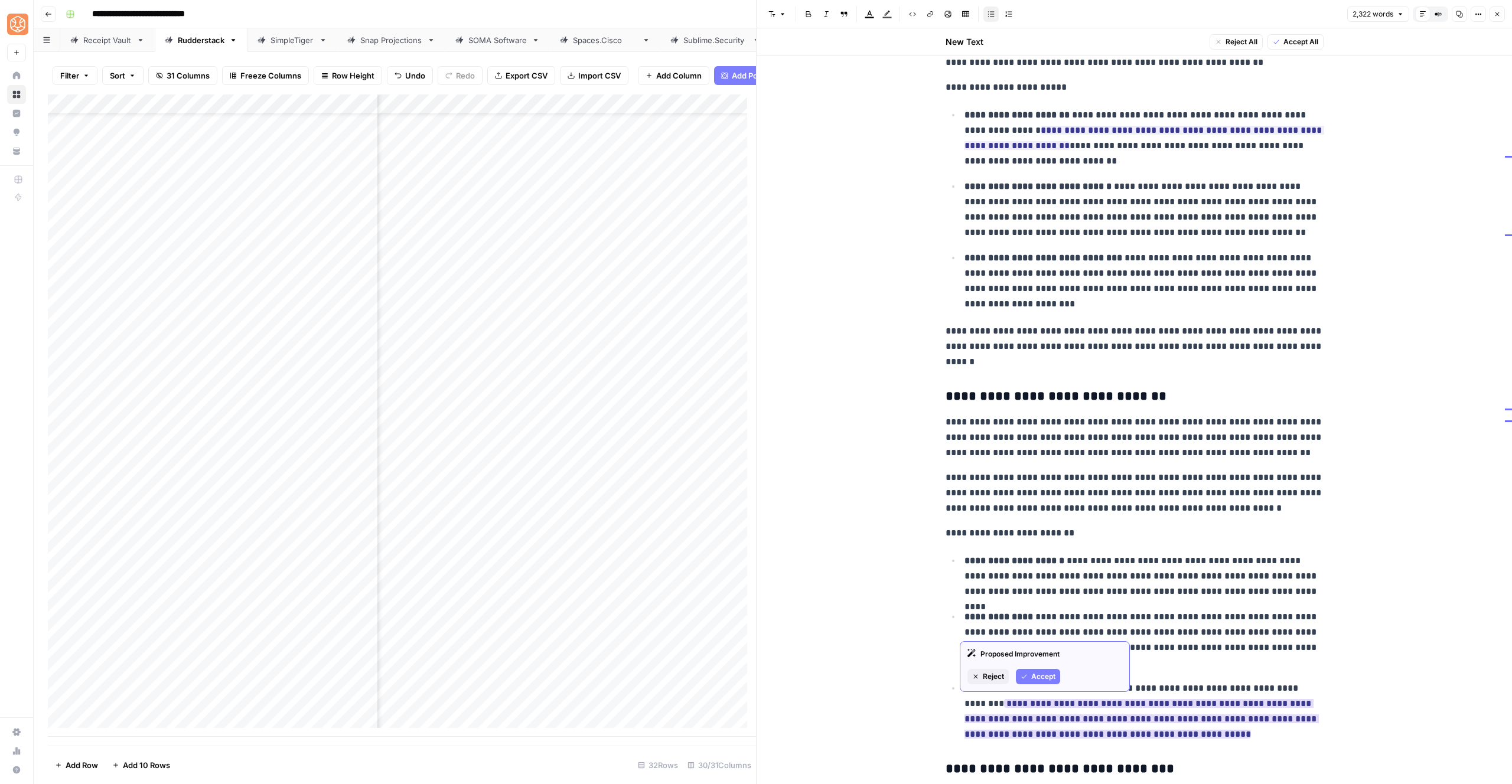
click at [1028, 670] on button "Accept" at bounding box center [1037, 676] width 44 height 15
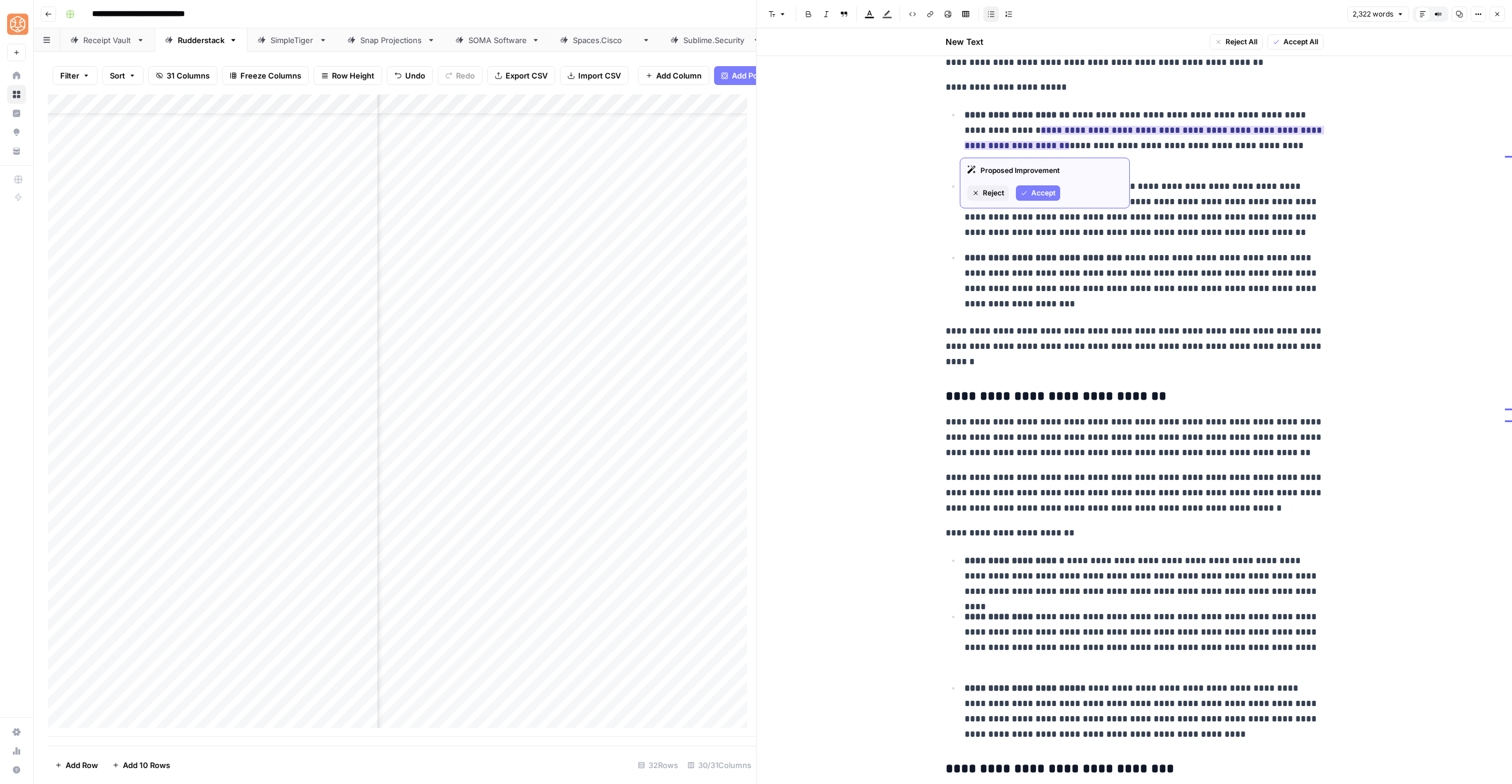
click at [1038, 196] on span "Accept" at bounding box center [1043, 193] width 24 height 11
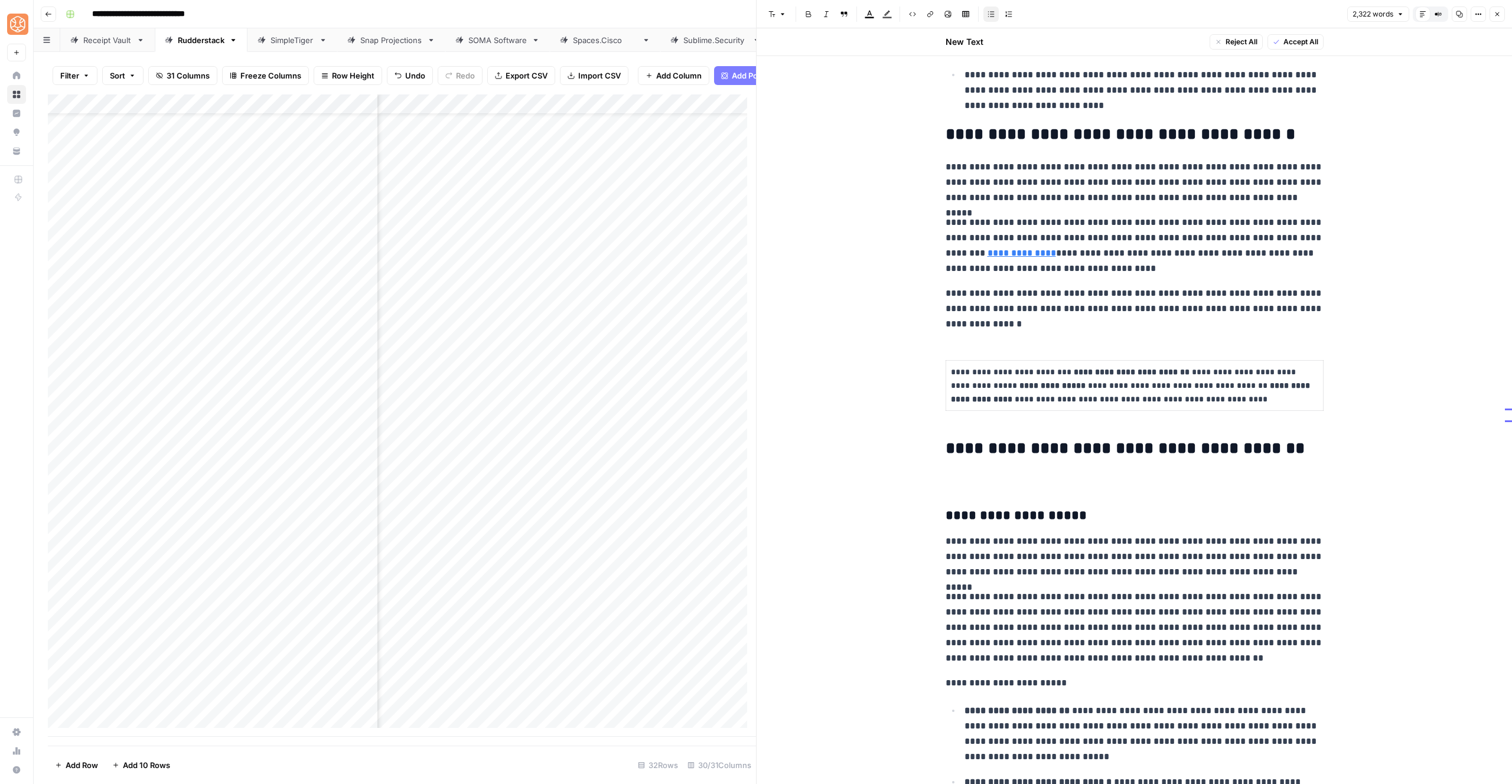
scroll to position [394, 0]
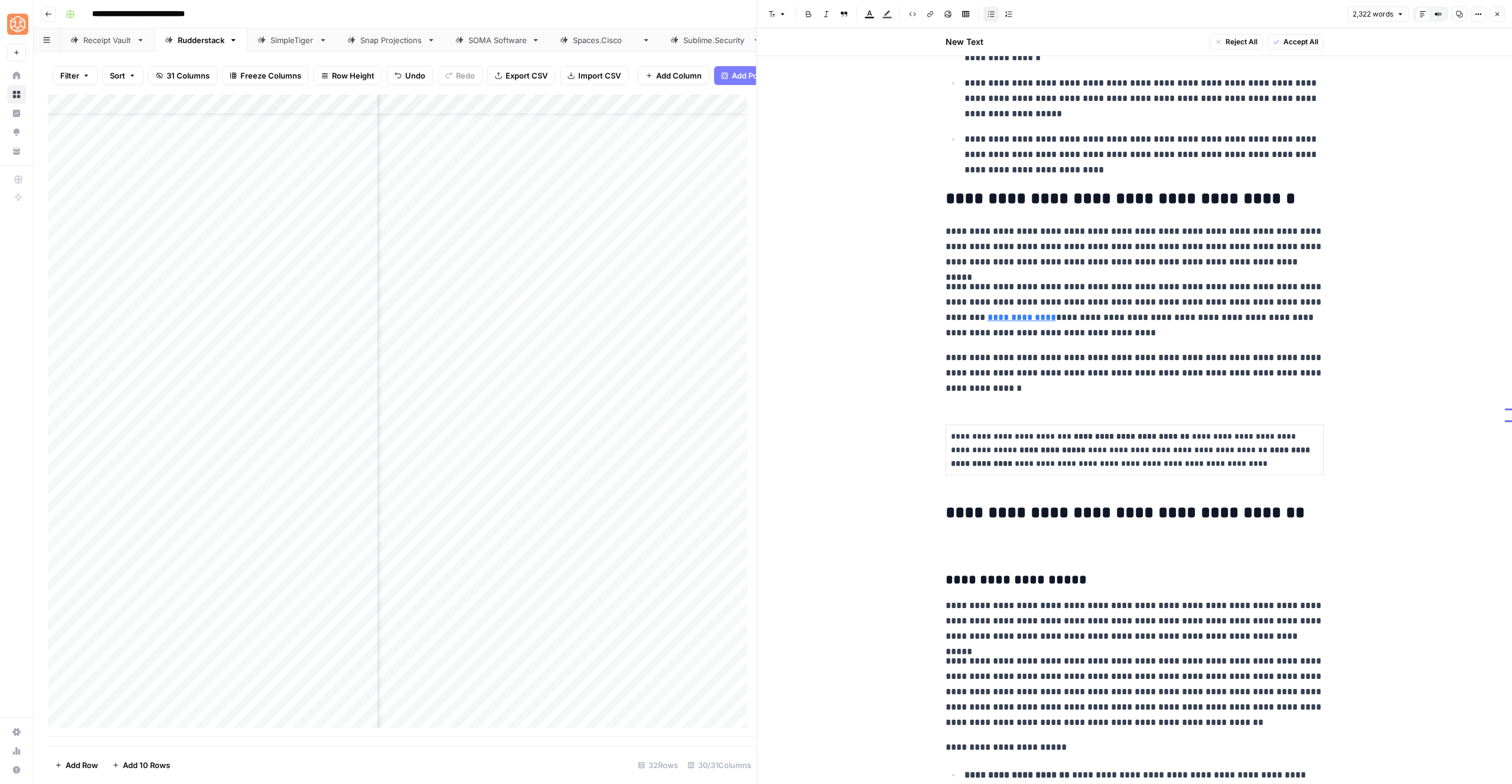
click at [988, 462] on p "**********" at bounding box center [1135, 450] width 367 height 40
click at [946, 506] on h2 "**********" at bounding box center [1134, 513] width 378 height 19
copy div "**********"
drag, startPoint x: 1343, startPoint y: 198, endPoint x: 1423, endPoint y: 60, distance: 159.5
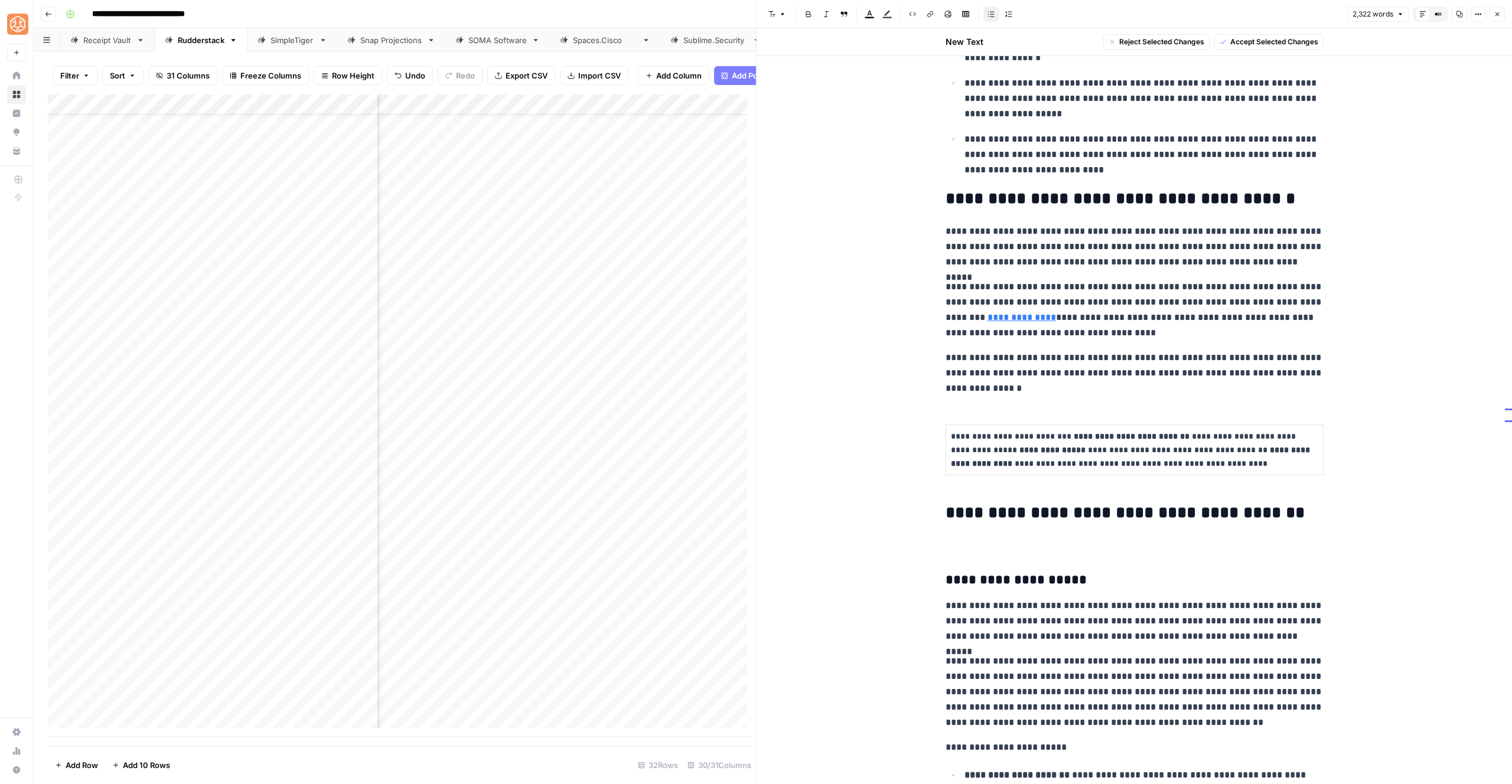
click at [1502, 9] on button "Close" at bounding box center [1497, 14] width 15 height 15
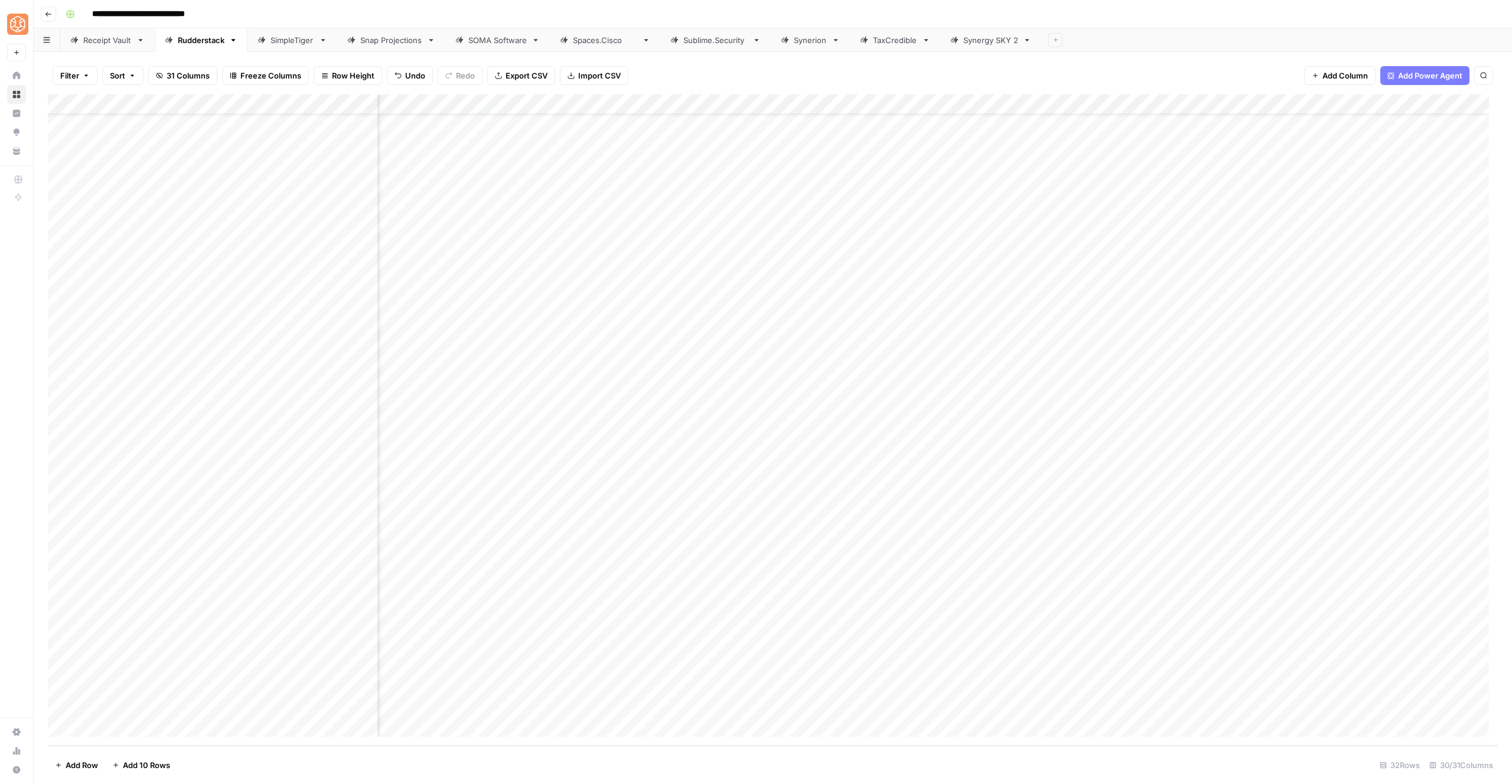
click at [1108, 564] on div "Add Column" at bounding box center [773, 420] width 1450 height 651
click at [1134, 566] on div "Add Column" at bounding box center [773, 420] width 1450 height 651
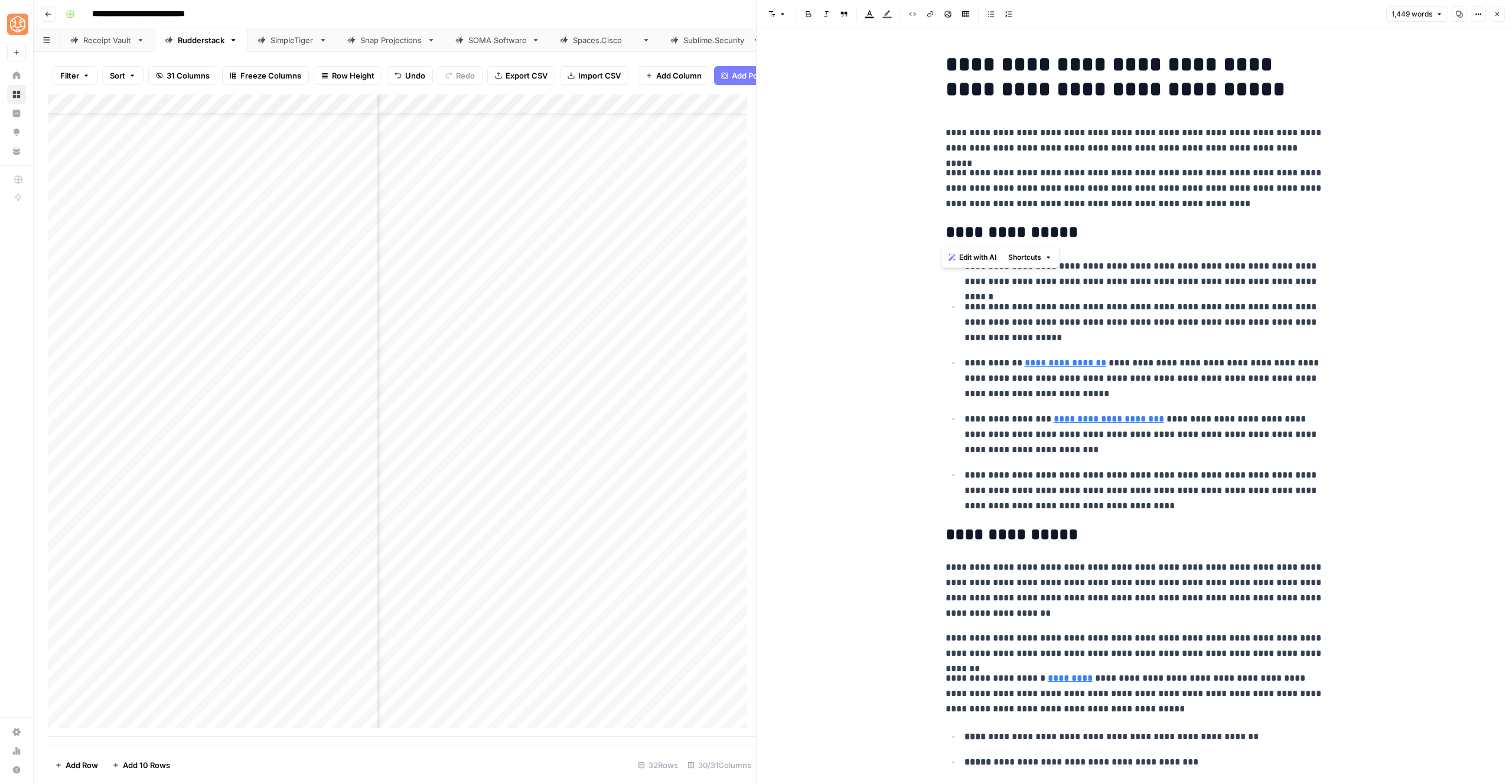
drag, startPoint x: 1201, startPoint y: 212, endPoint x: 895, endPoint y: 129, distance: 317.1
click at [1041, 259] on span "Shortcuts" at bounding box center [1025, 258] width 33 height 11
click at [1048, 290] on button "Add more detail" at bounding box center [1060, 283] width 100 height 16
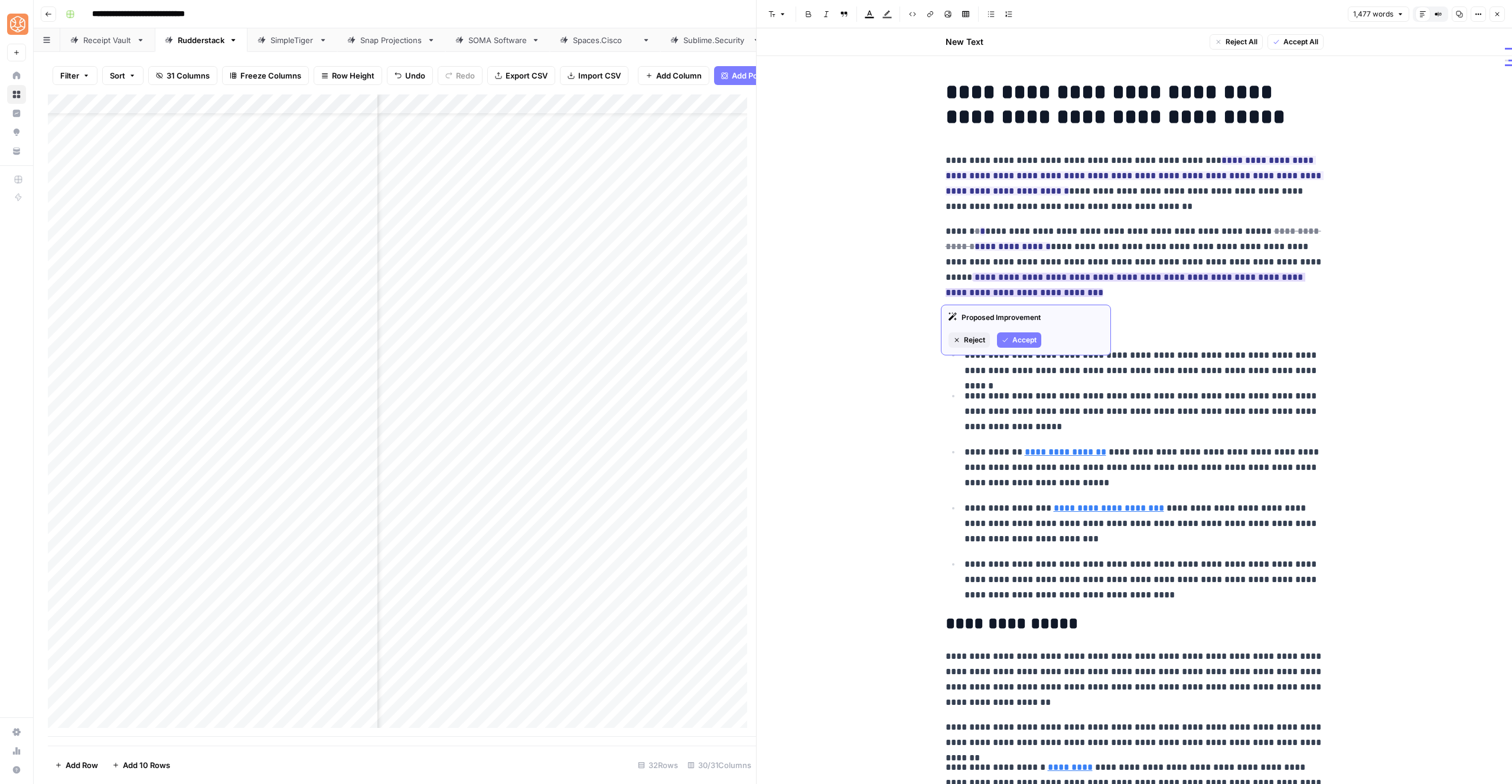
click at [1023, 338] on span "Accept" at bounding box center [1024, 340] width 24 height 11
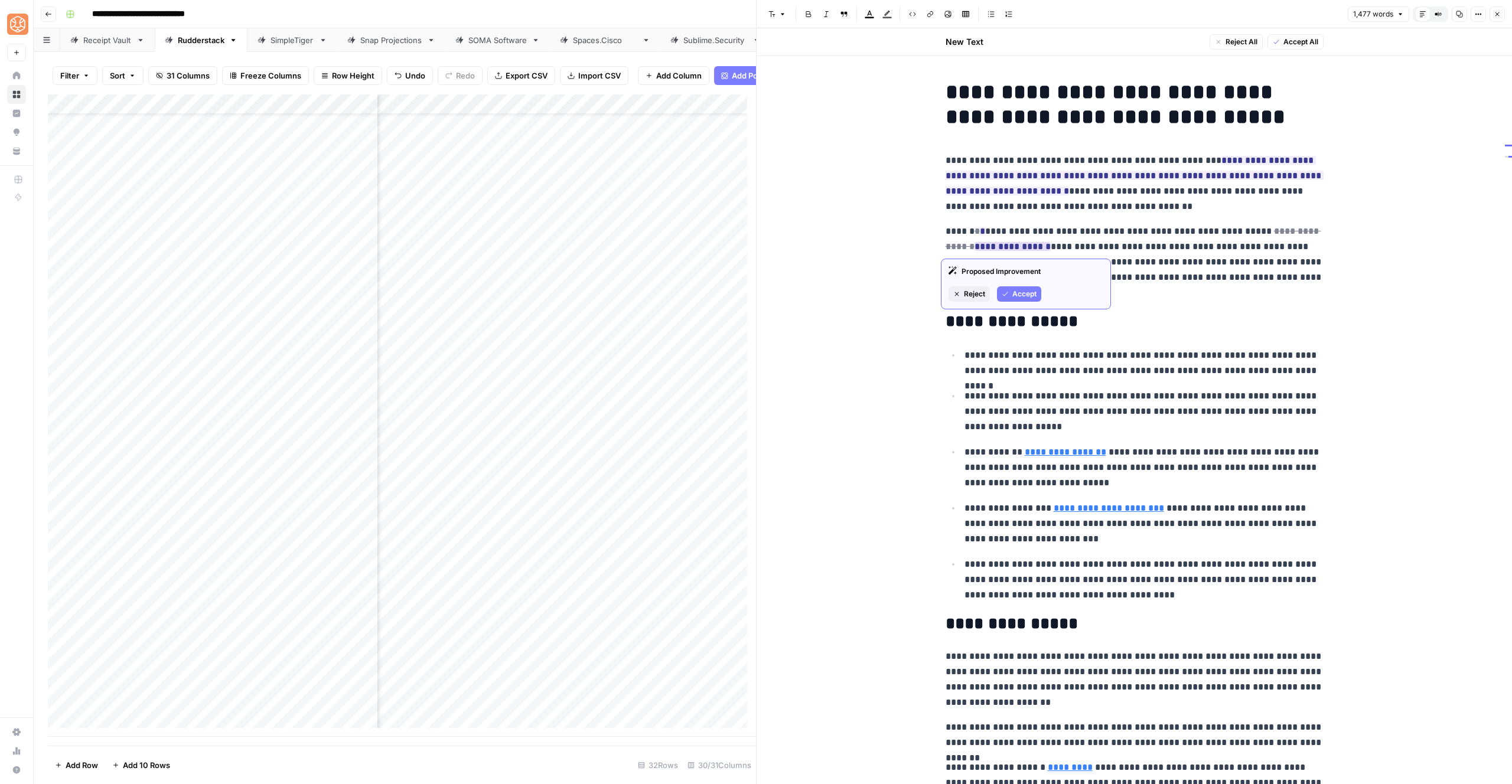
click at [1005, 292] on icon "button" at bounding box center [1005, 294] width 7 height 7
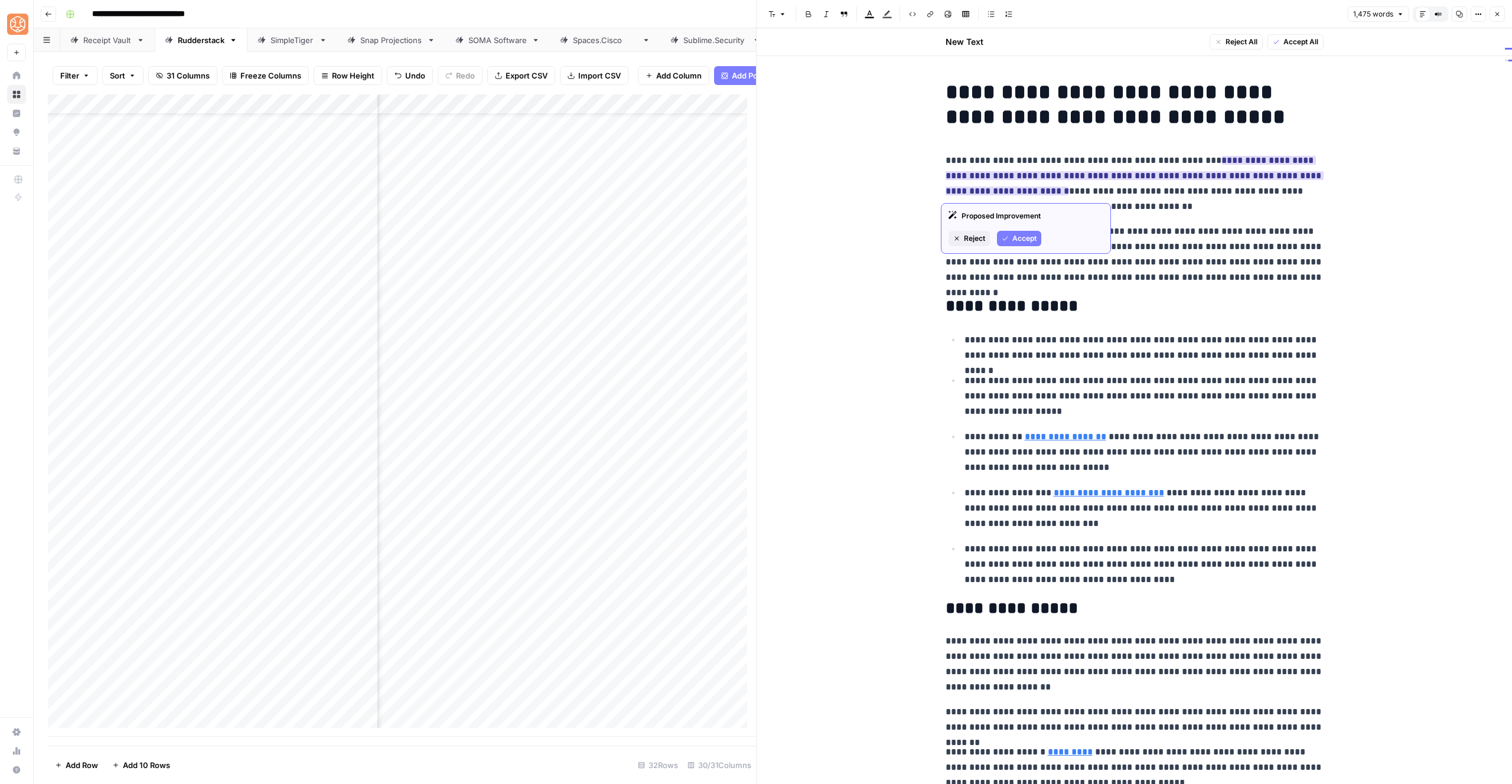
click at [1013, 231] on button "Accept" at bounding box center [1019, 238] width 44 height 15
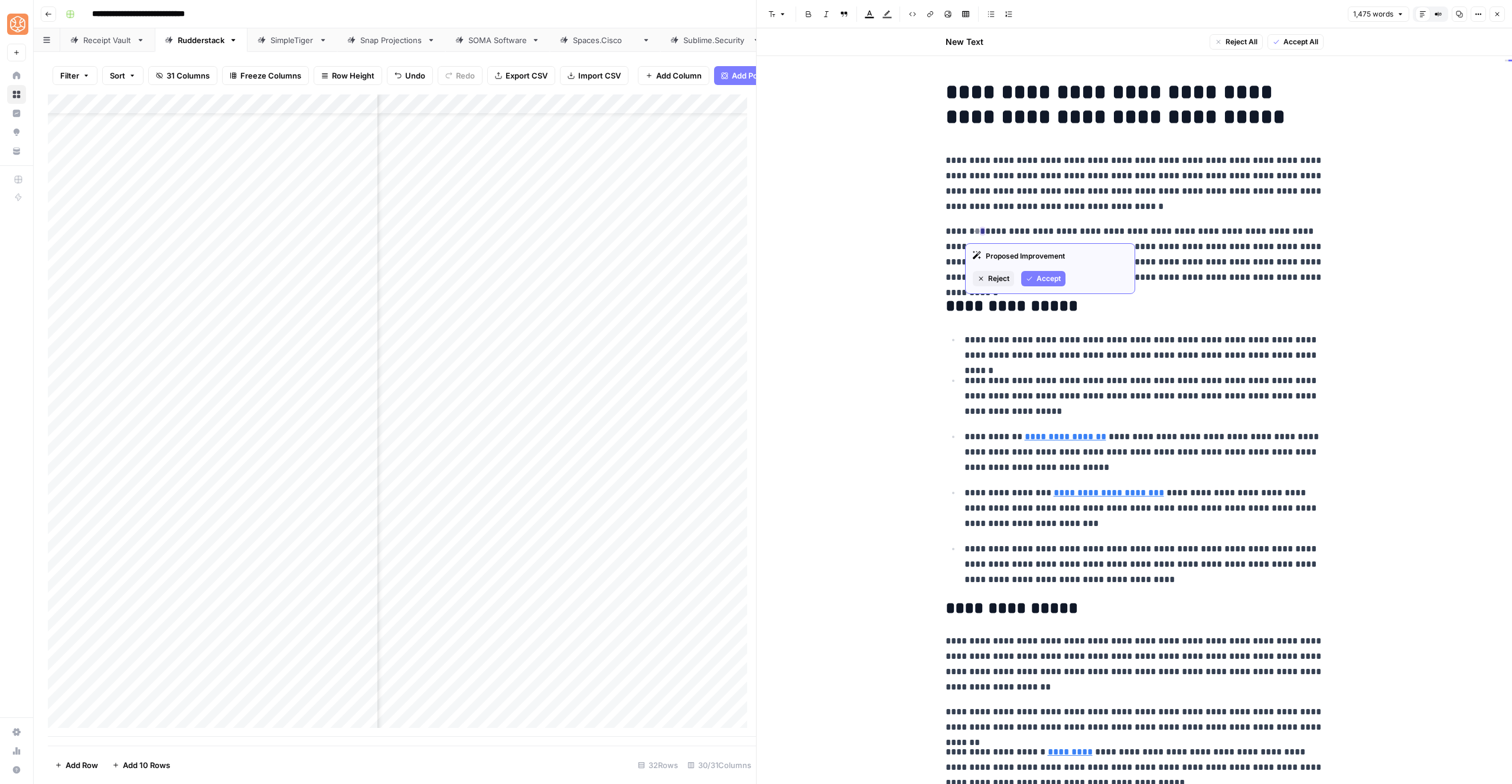
click at [1045, 279] on span "Accept" at bounding box center [1049, 279] width 24 height 11
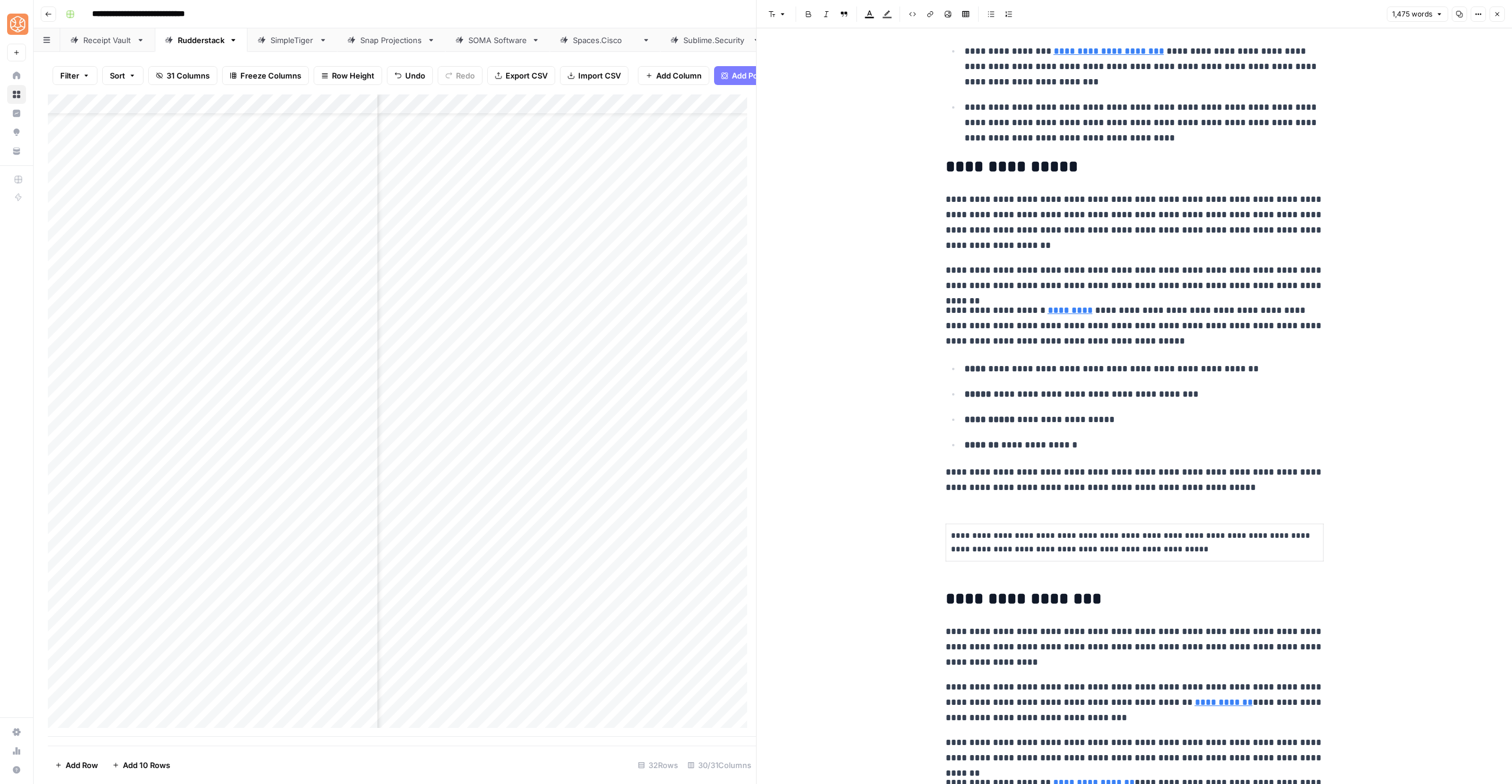
scroll to position [806, 0]
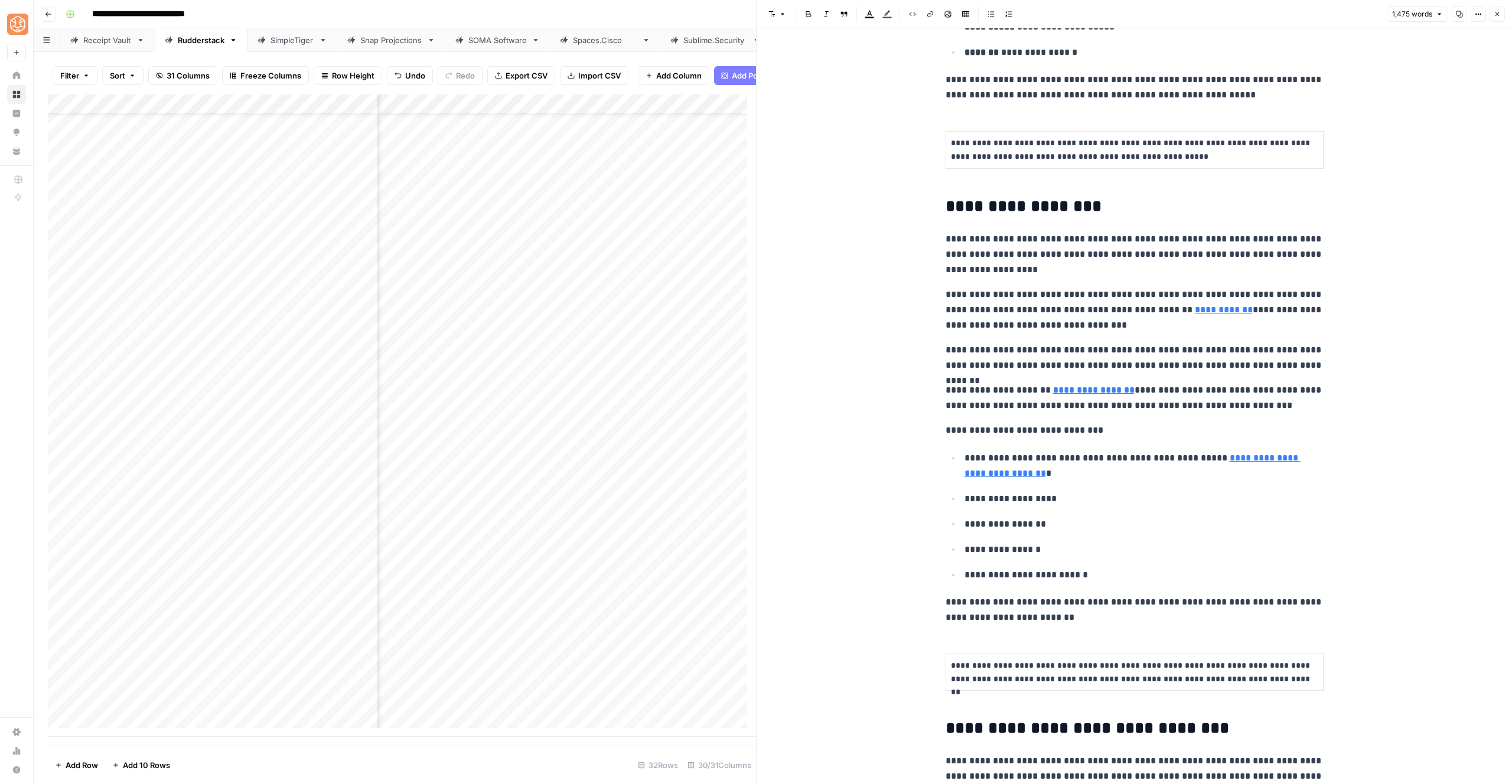
click at [945, 210] on h2 "**********" at bounding box center [1134, 206] width 378 height 19
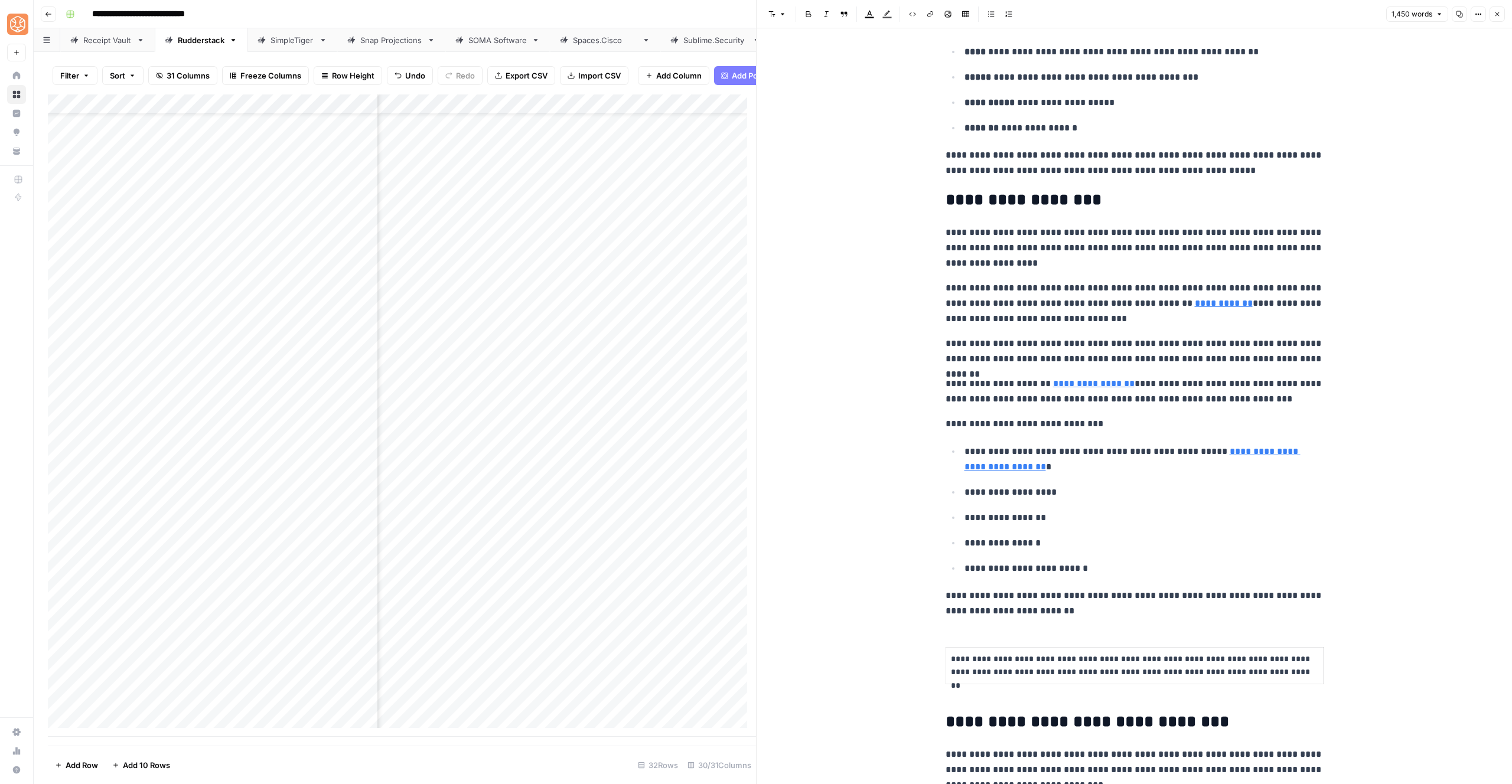
scroll to position [1140, 0]
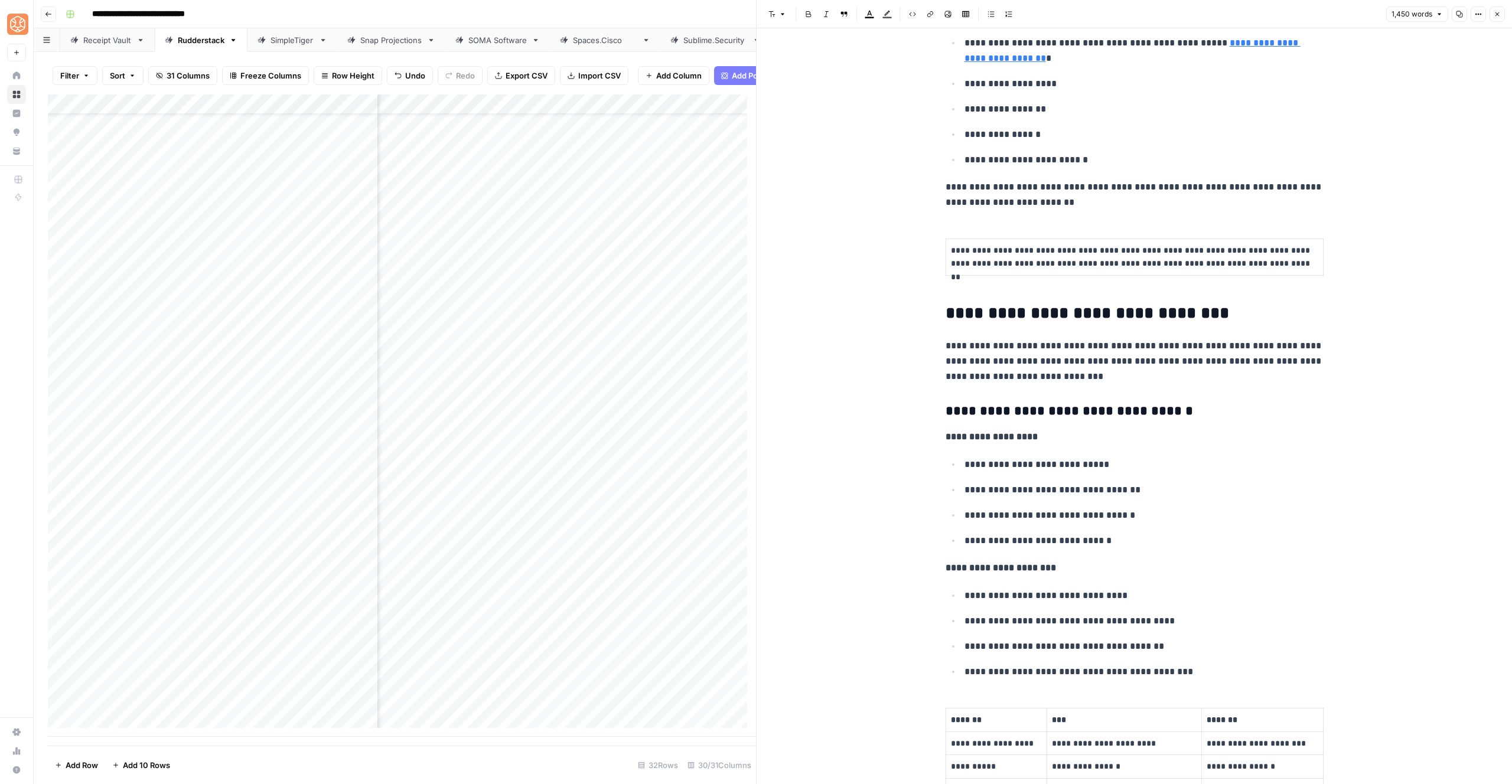
click at [1141, 258] on p "**********" at bounding box center [1135, 257] width 367 height 27
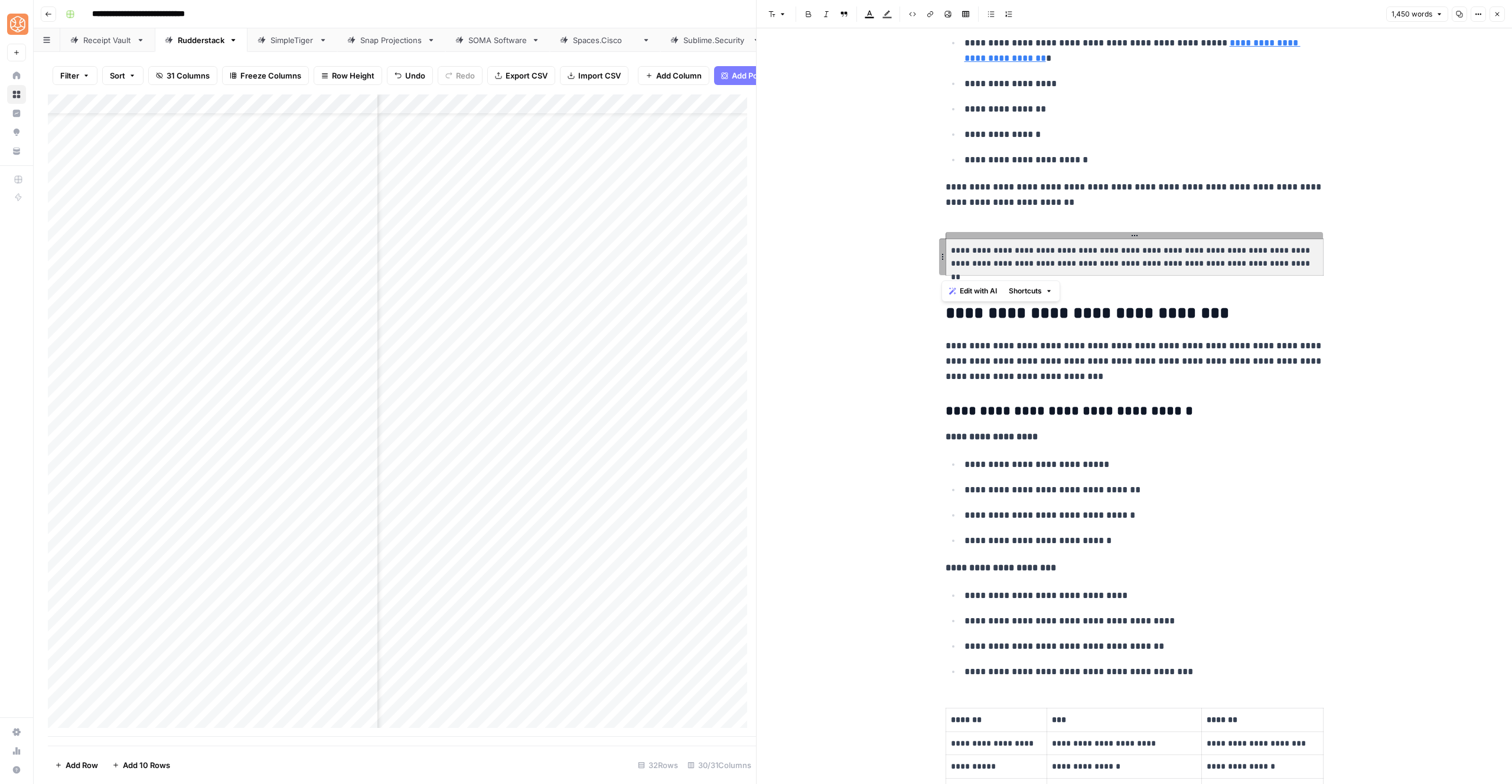
click at [1141, 258] on p "**********" at bounding box center [1135, 257] width 367 height 27
click at [1141, 257] on p "**********" at bounding box center [1135, 257] width 367 height 27
click at [1178, 359] on p "**********" at bounding box center [1134, 361] width 378 height 46
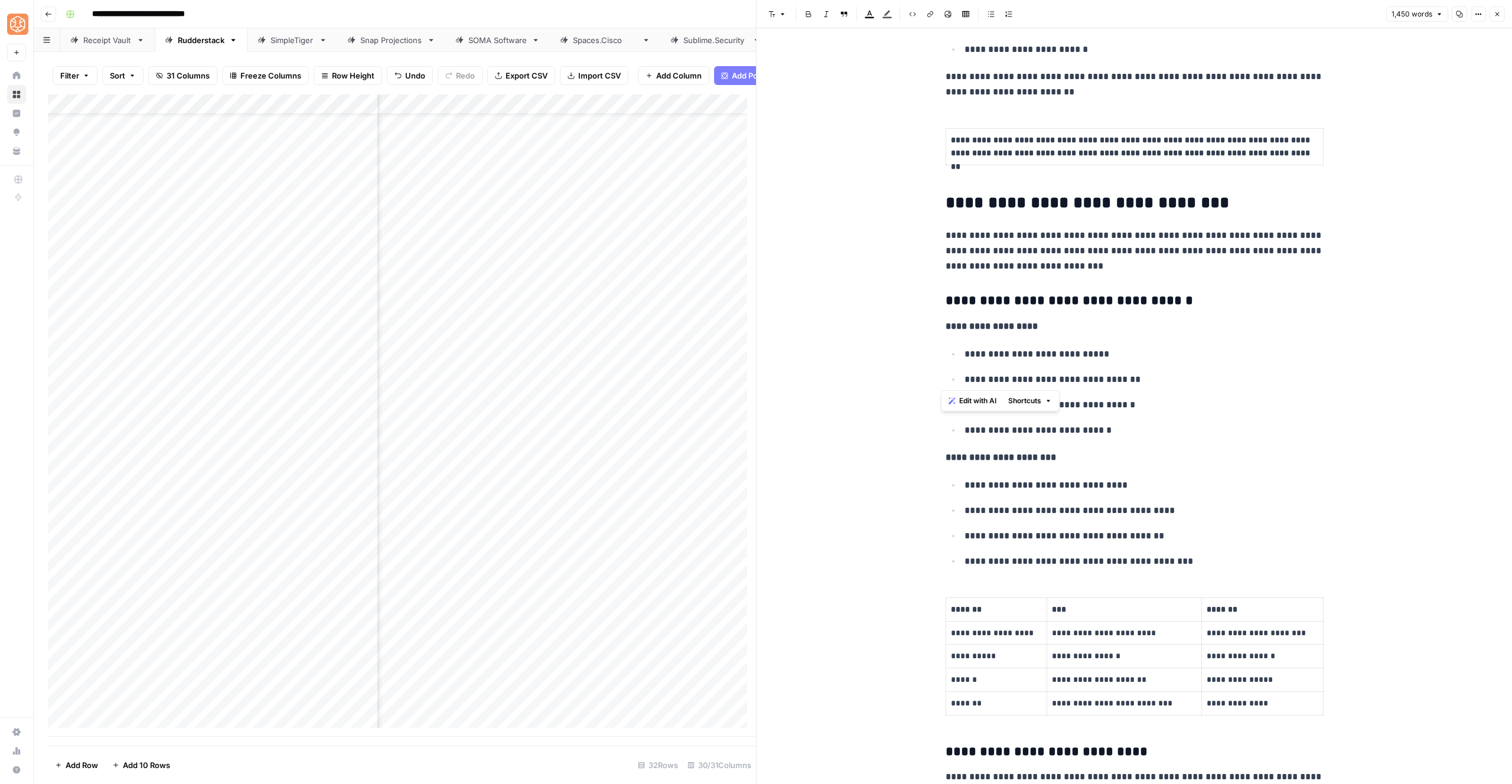
scroll to position [1504, 0]
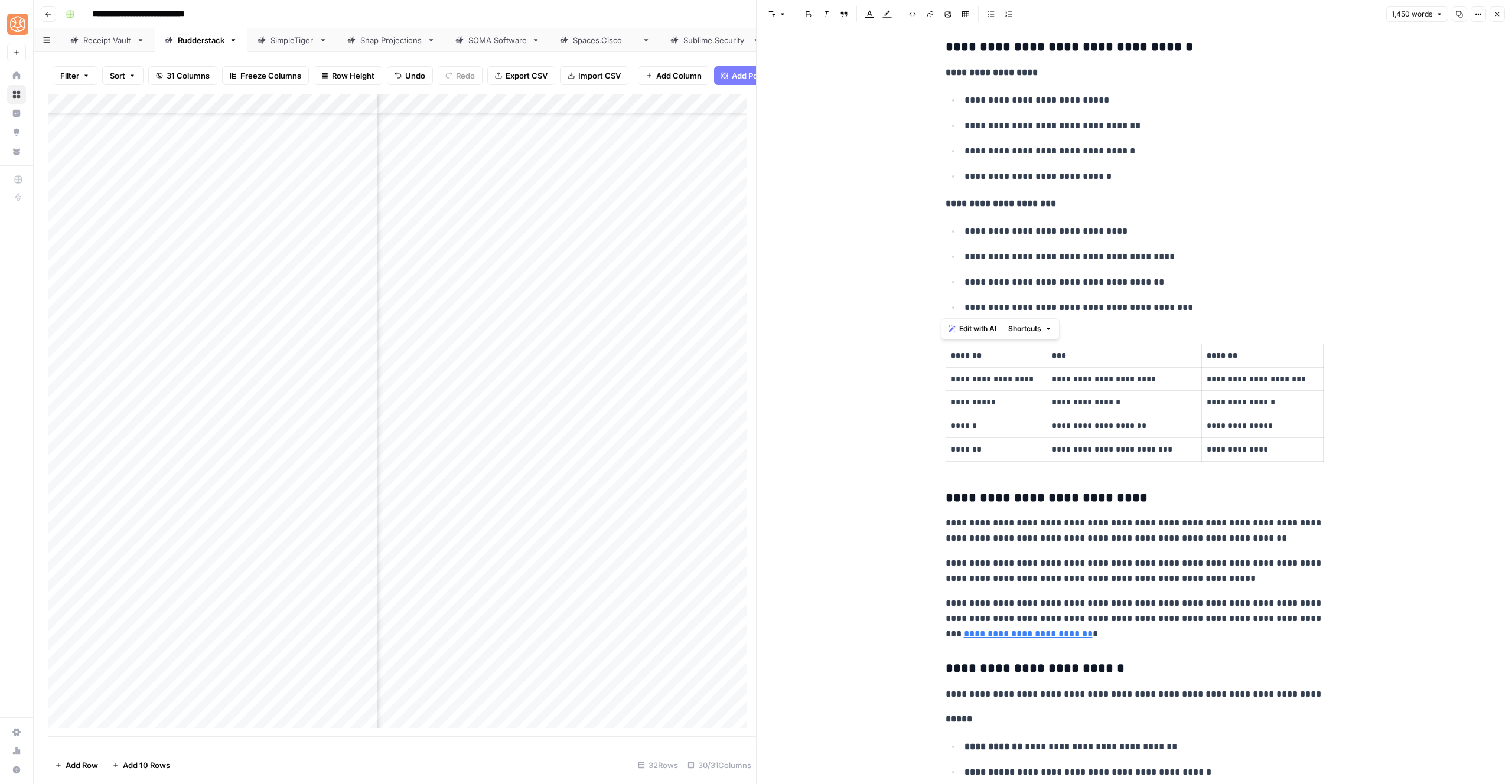
drag, startPoint x: 941, startPoint y: 236, endPoint x: 1198, endPoint y: 305, distance: 266.1
click at [1014, 322] on button "Shortcuts" at bounding box center [1030, 329] width 53 height 15
click at [1045, 350] on span "Add more detail" at bounding box center [1064, 355] width 73 height 12
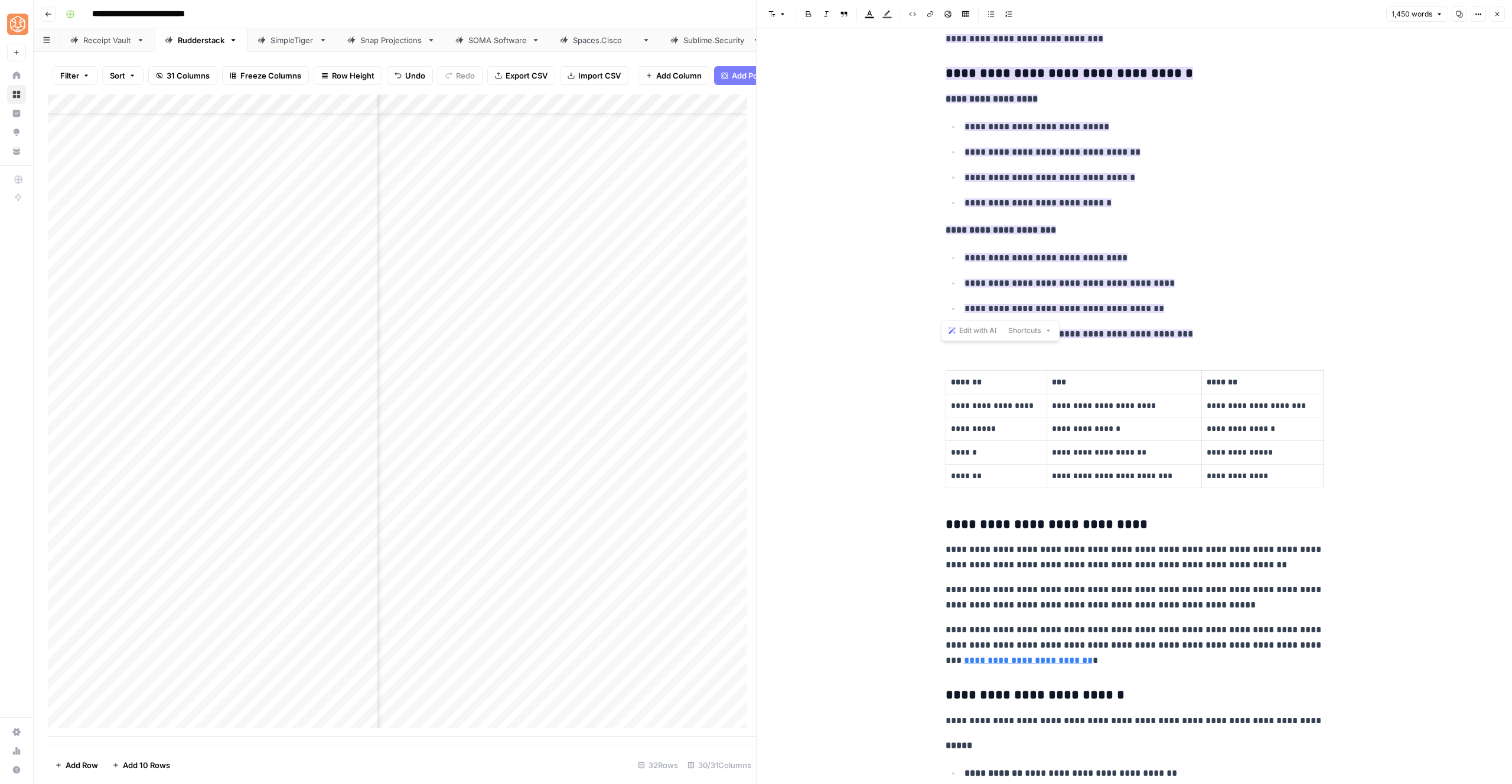
scroll to position [1505, 0]
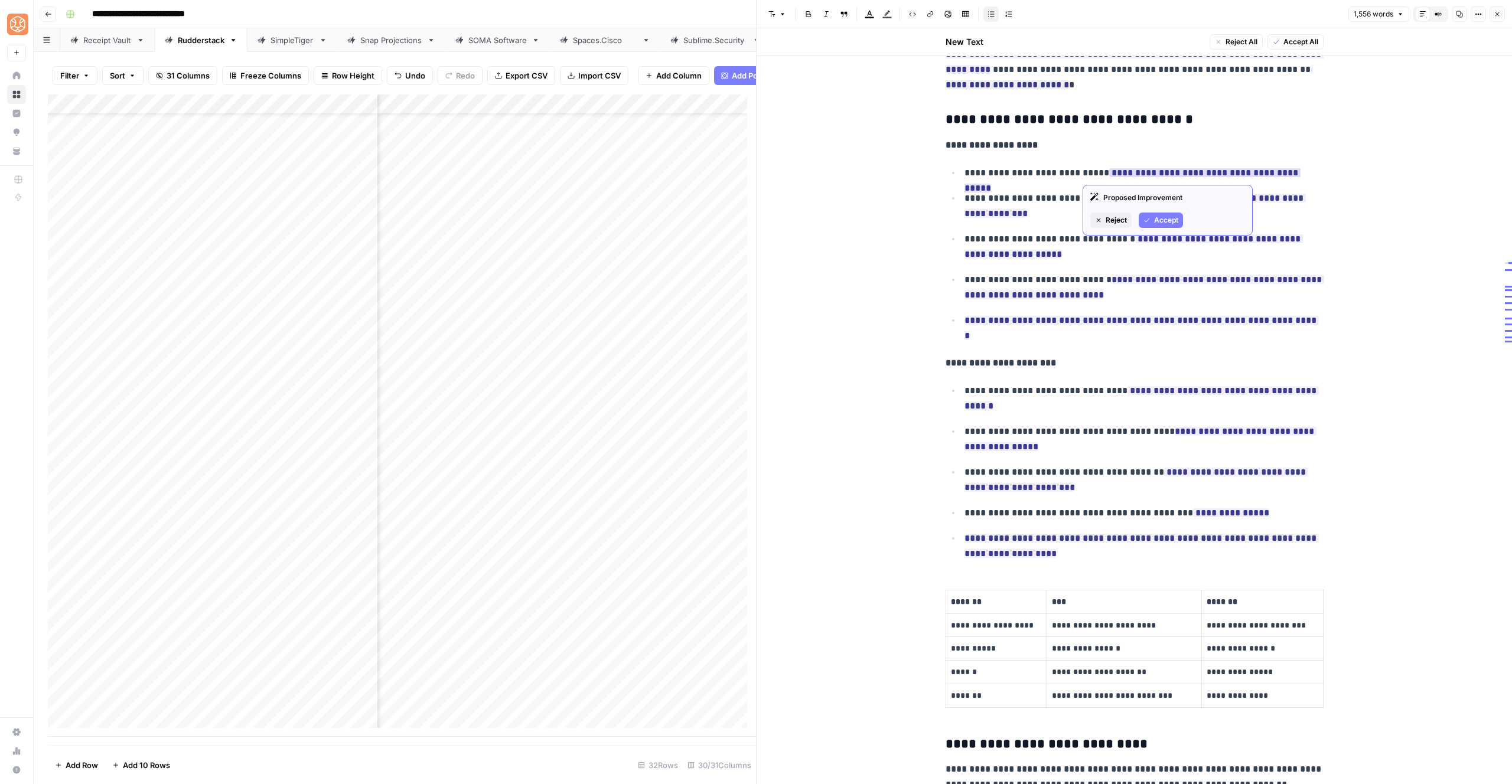
click at [1160, 217] on span "Accept" at bounding box center [1166, 220] width 24 height 11
click at [1030, 259] on button "Accept" at bounding box center [1037, 260] width 44 height 15
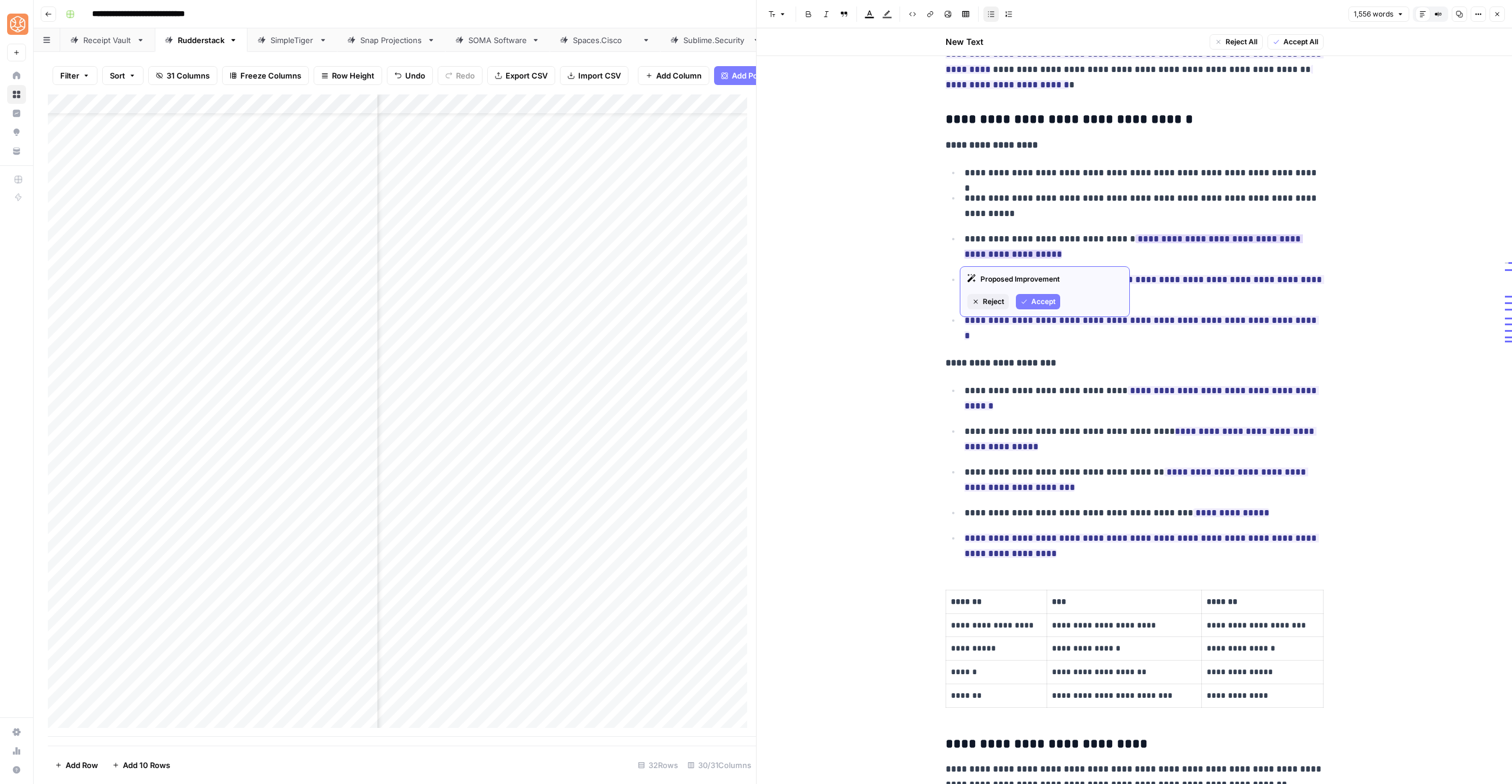
click at [1022, 294] on button "Accept" at bounding box center [1037, 301] width 44 height 15
click at [1035, 365] on span "Accept" at bounding box center [1043, 368] width 24 height 11
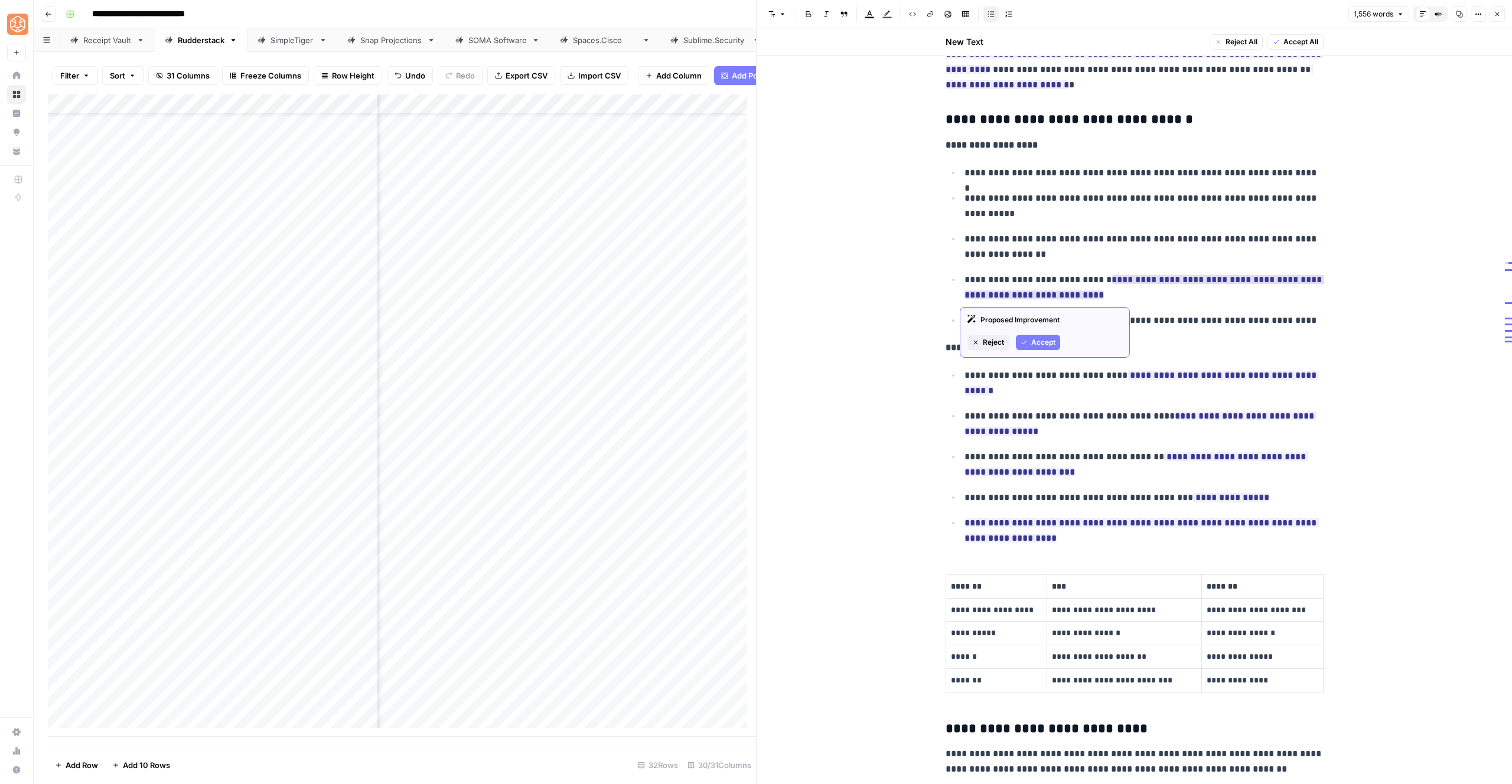
click at [1045, 337] on span "Accept" at bounding box center [1043, 342] width 24 height 11
click at [1038, 440] on span "Accept" at bounding box center [1043, 438] width 24 height 11
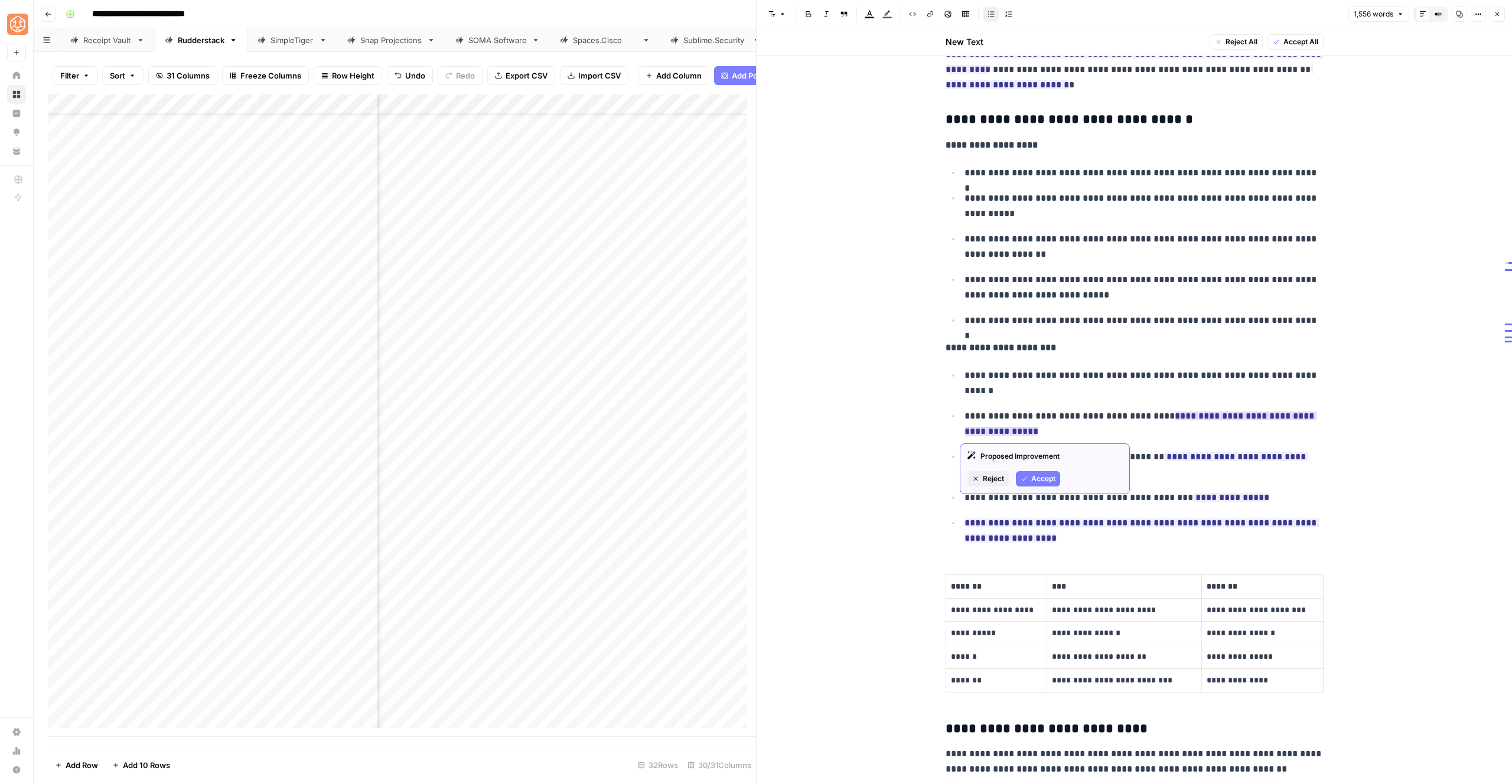
click at [1031, 482] on span "Accept" at bounding box center [1043, 479] width 24 height 11
click at [1040, 520] on span "Accept" at bounding box center [1043, 520] width 24 height 11
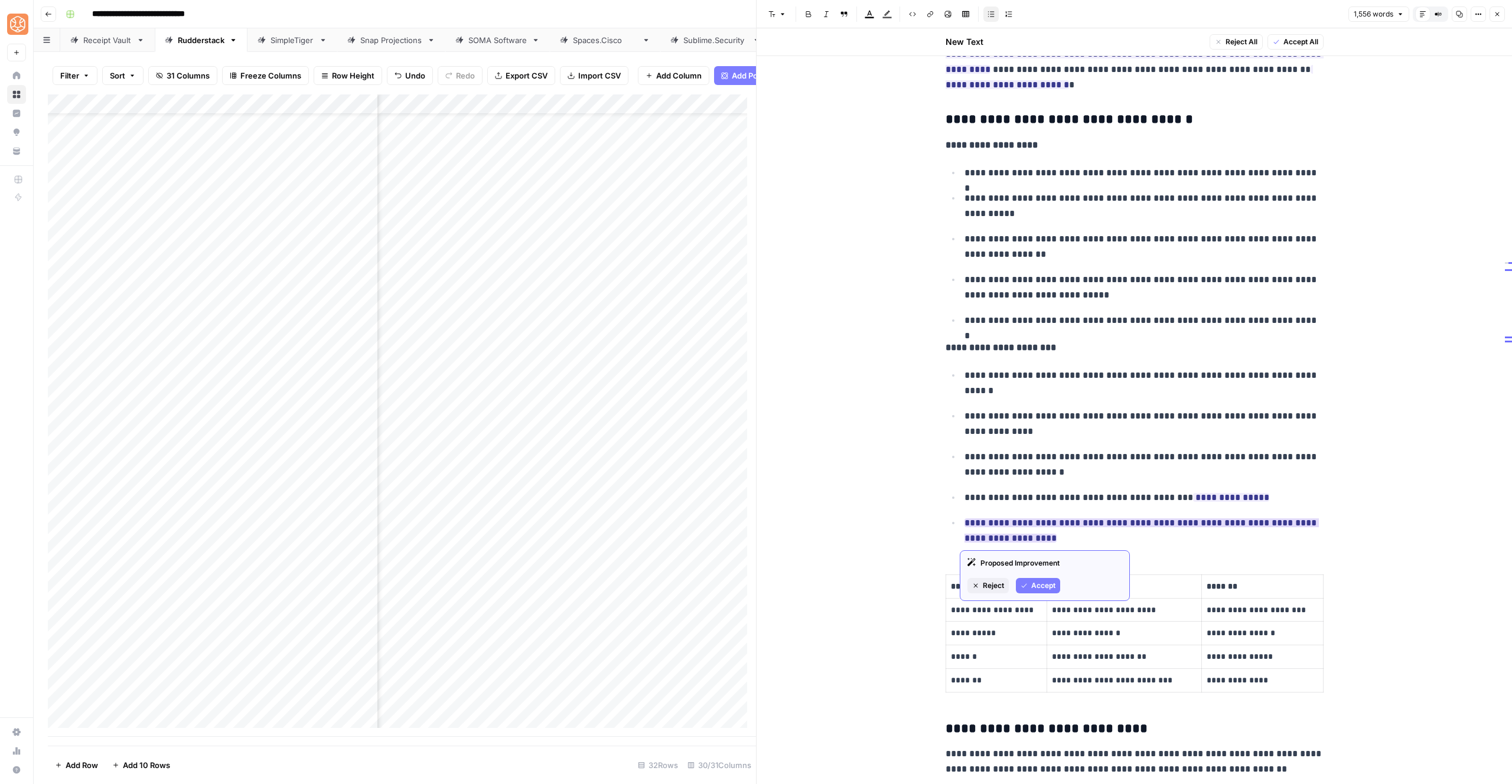
click at [1051, 582] on span "Accept" at bounding box center [1043, 586] width 24 height 11
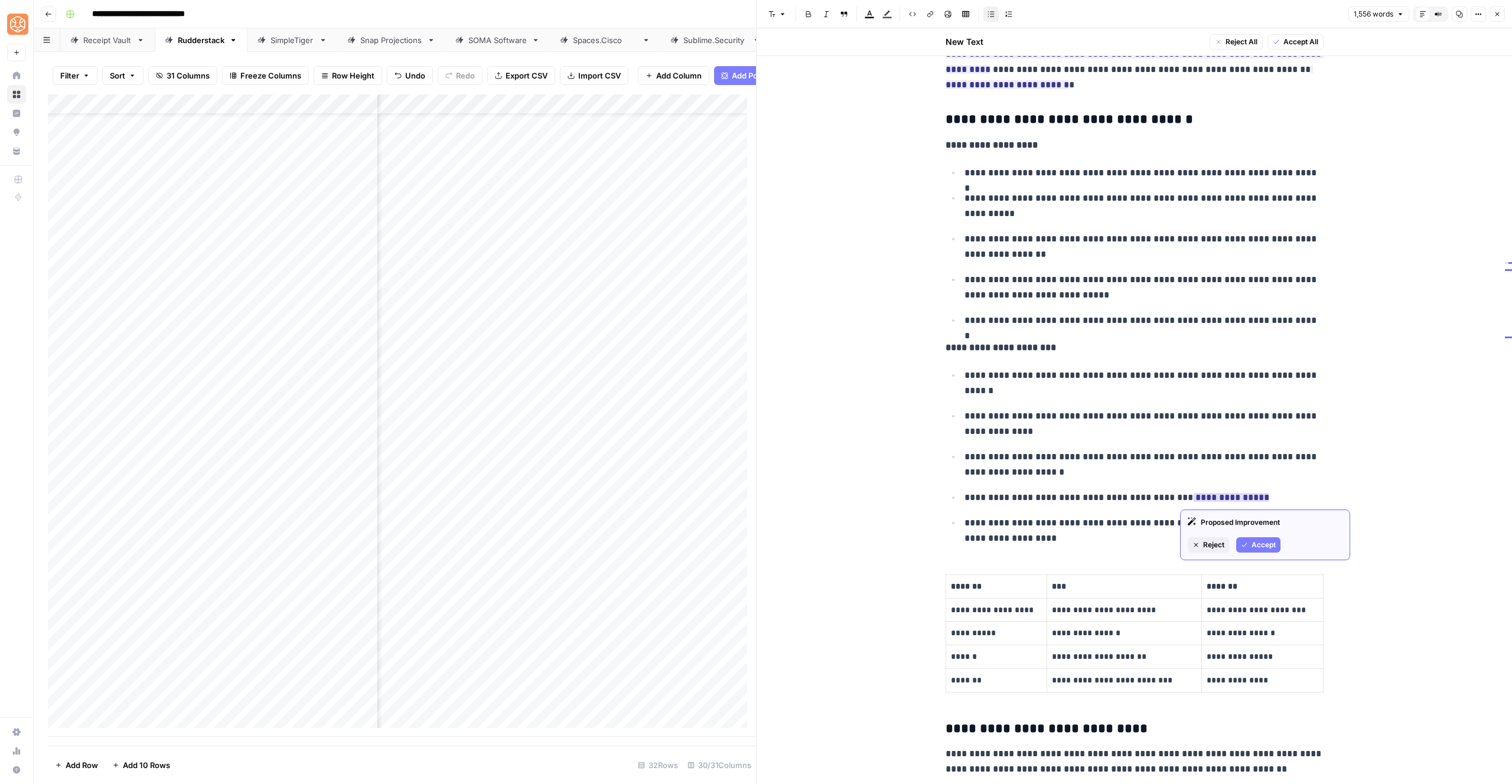
click at [1255, 545] on span "Accept" at bounding box center [1264, 545] width 24 height 11
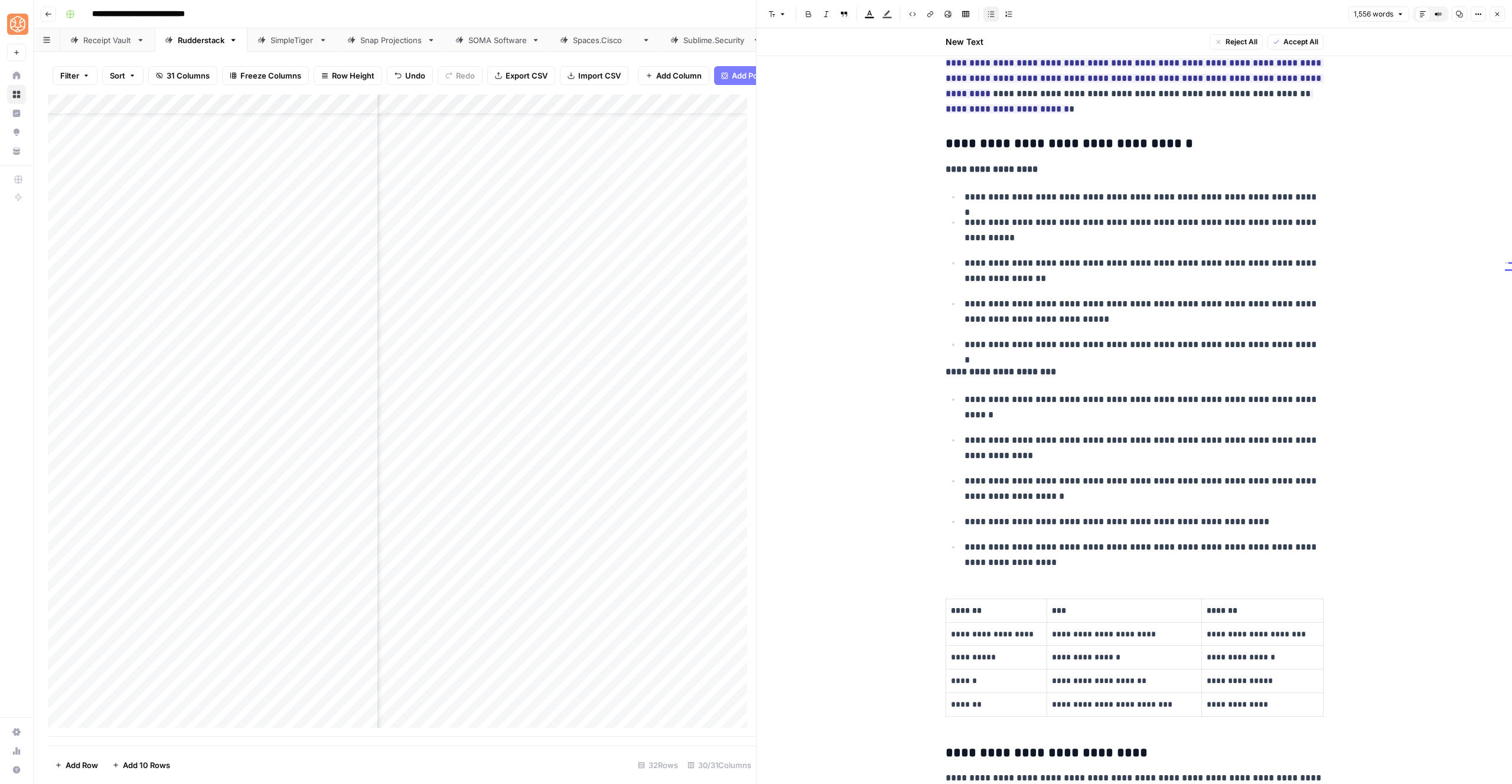
scroll to position [1411, 0]
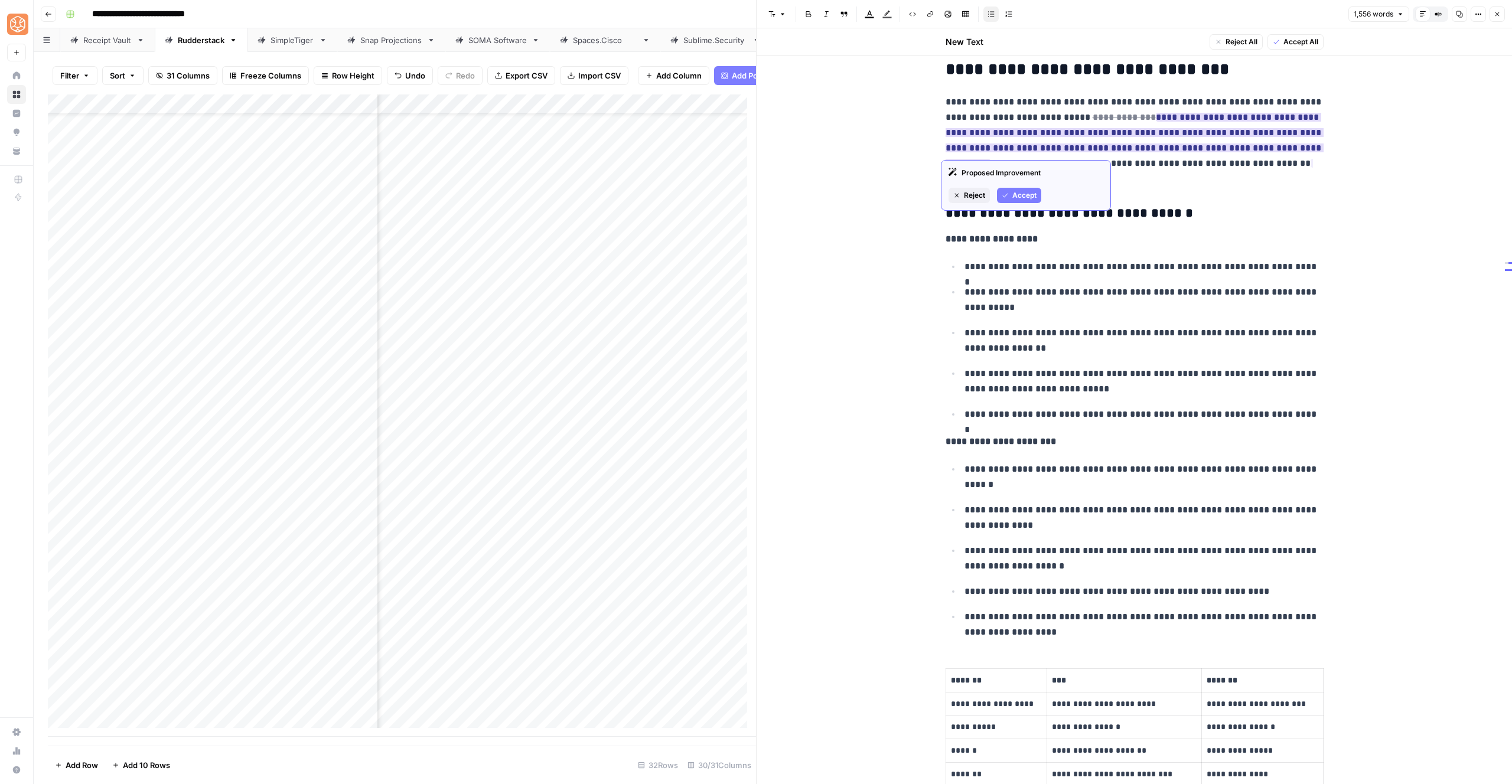
click at [1011, 198] on button "Accept" at bounding box center [1019, 195] width 44 height 15
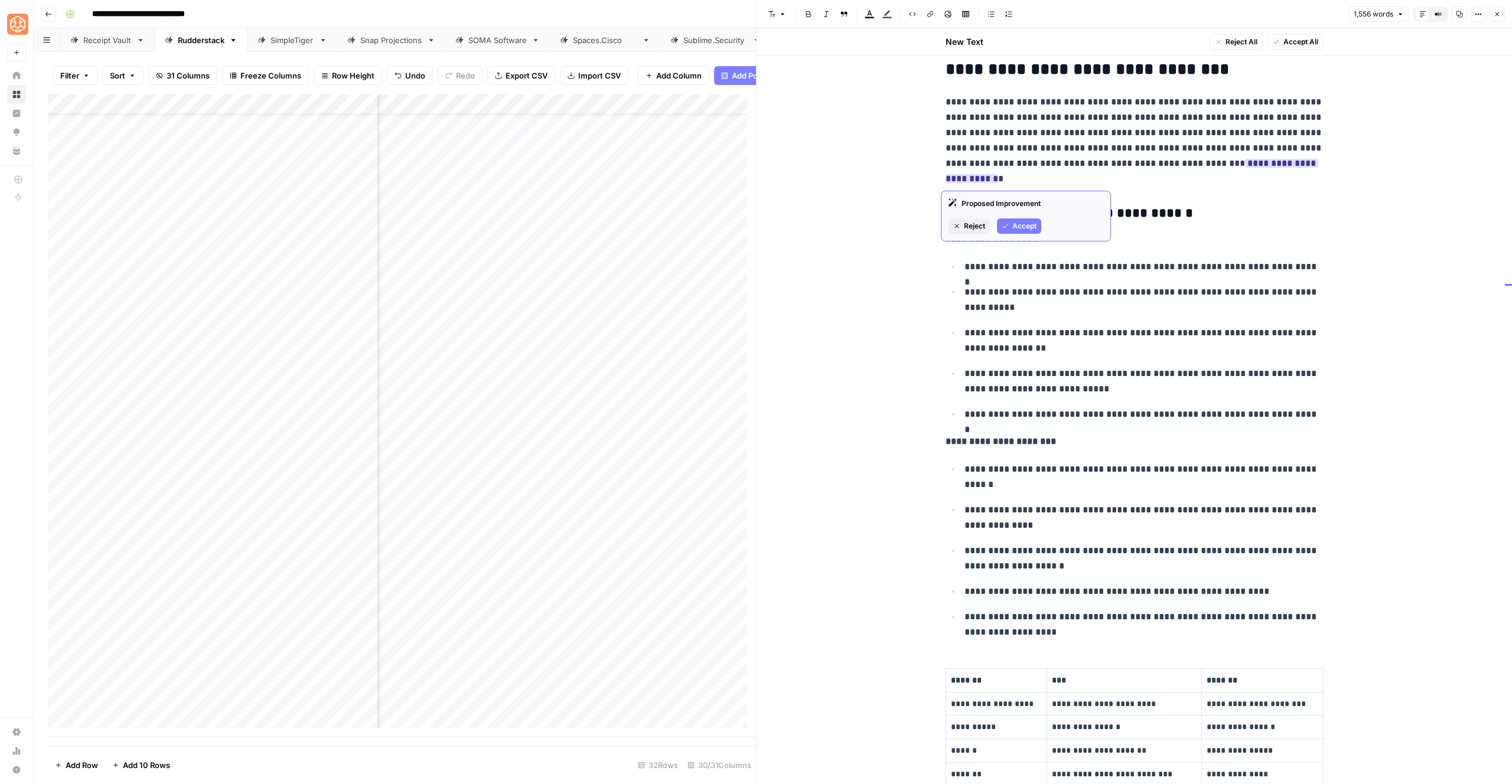
click at [1021, 231] on span "Accept" at bounding box center [1024, 226] width 24 height 11
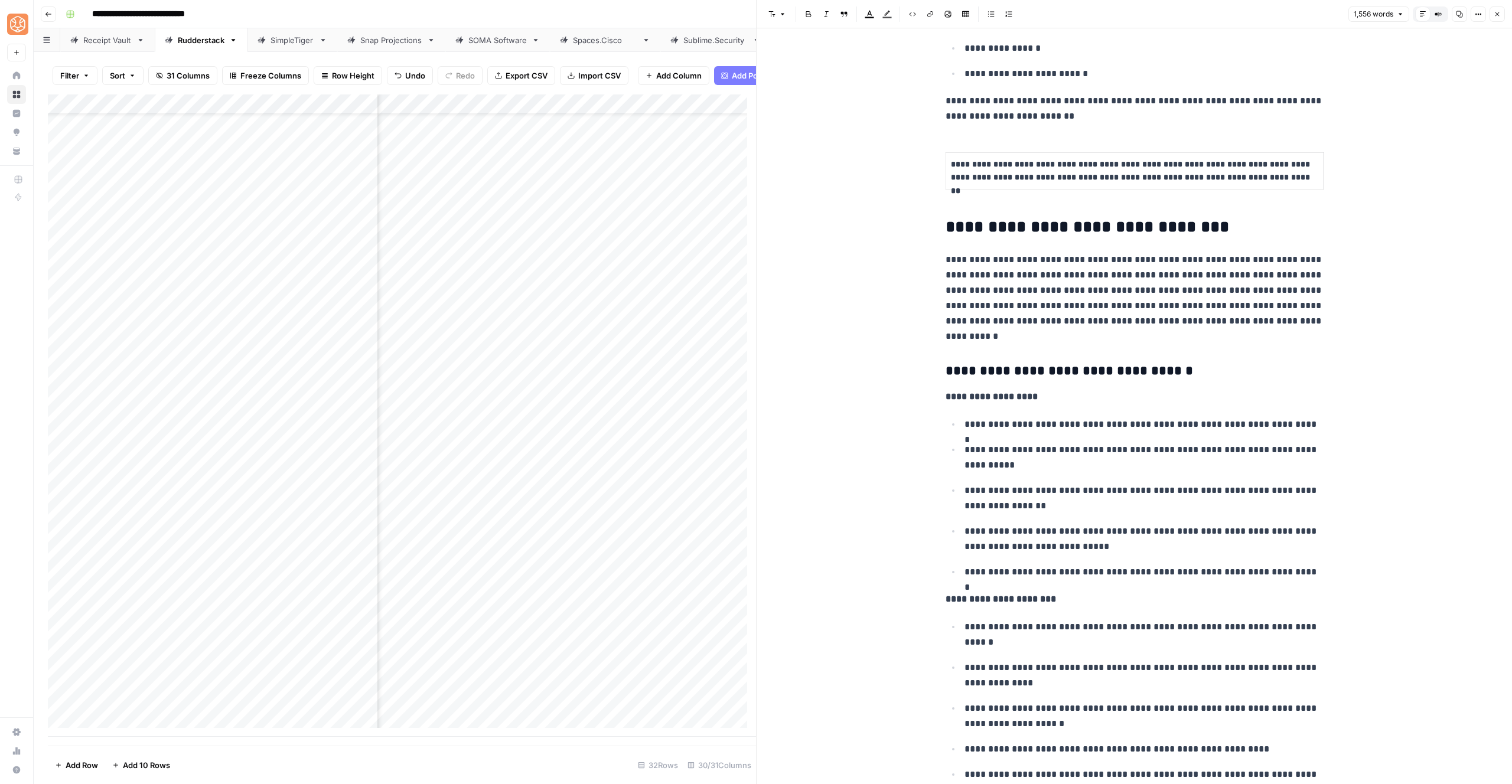
scroll to position [1184, 0]
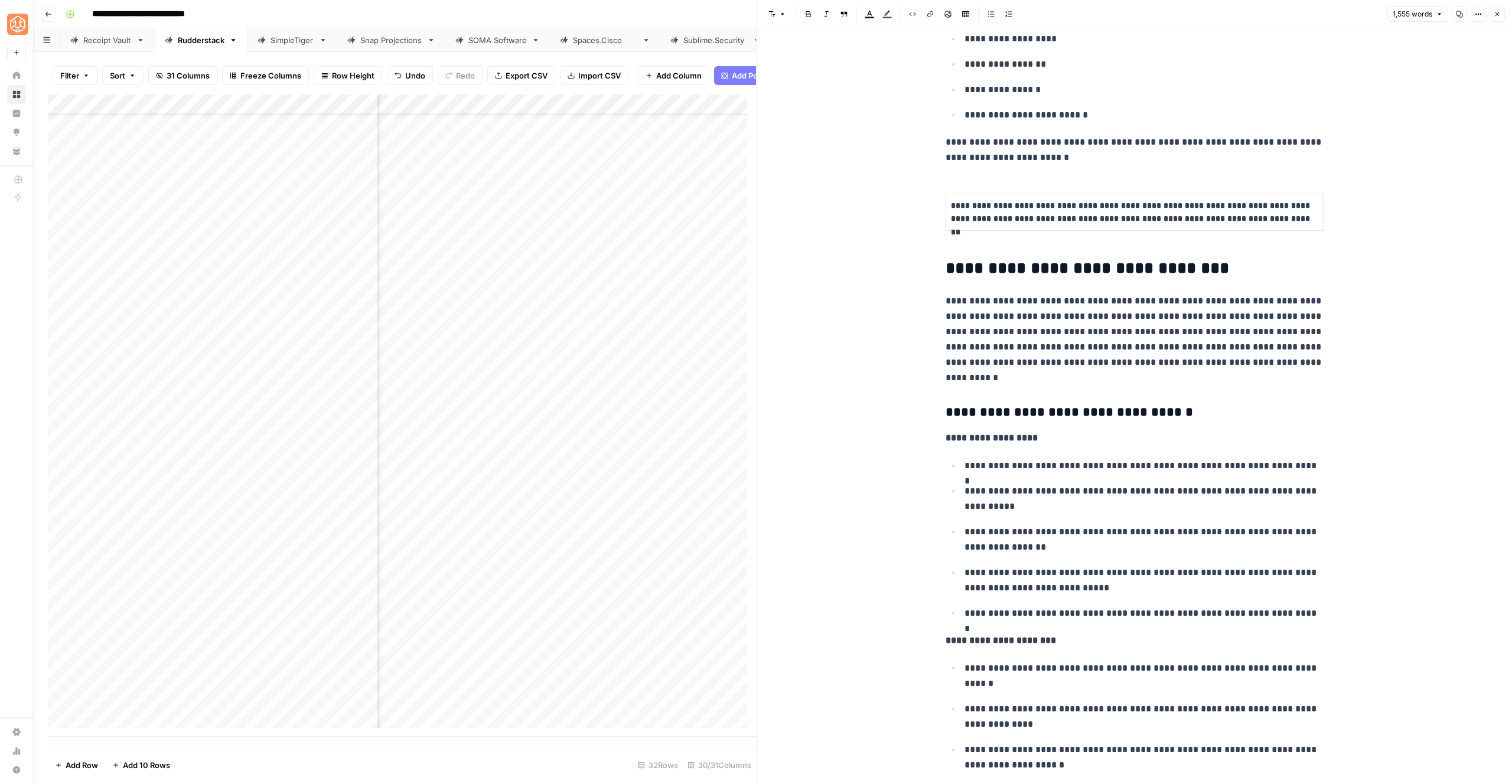
click at [1087, 164] on p "**********" at bounding box center [1134, 150] width 378 height 31
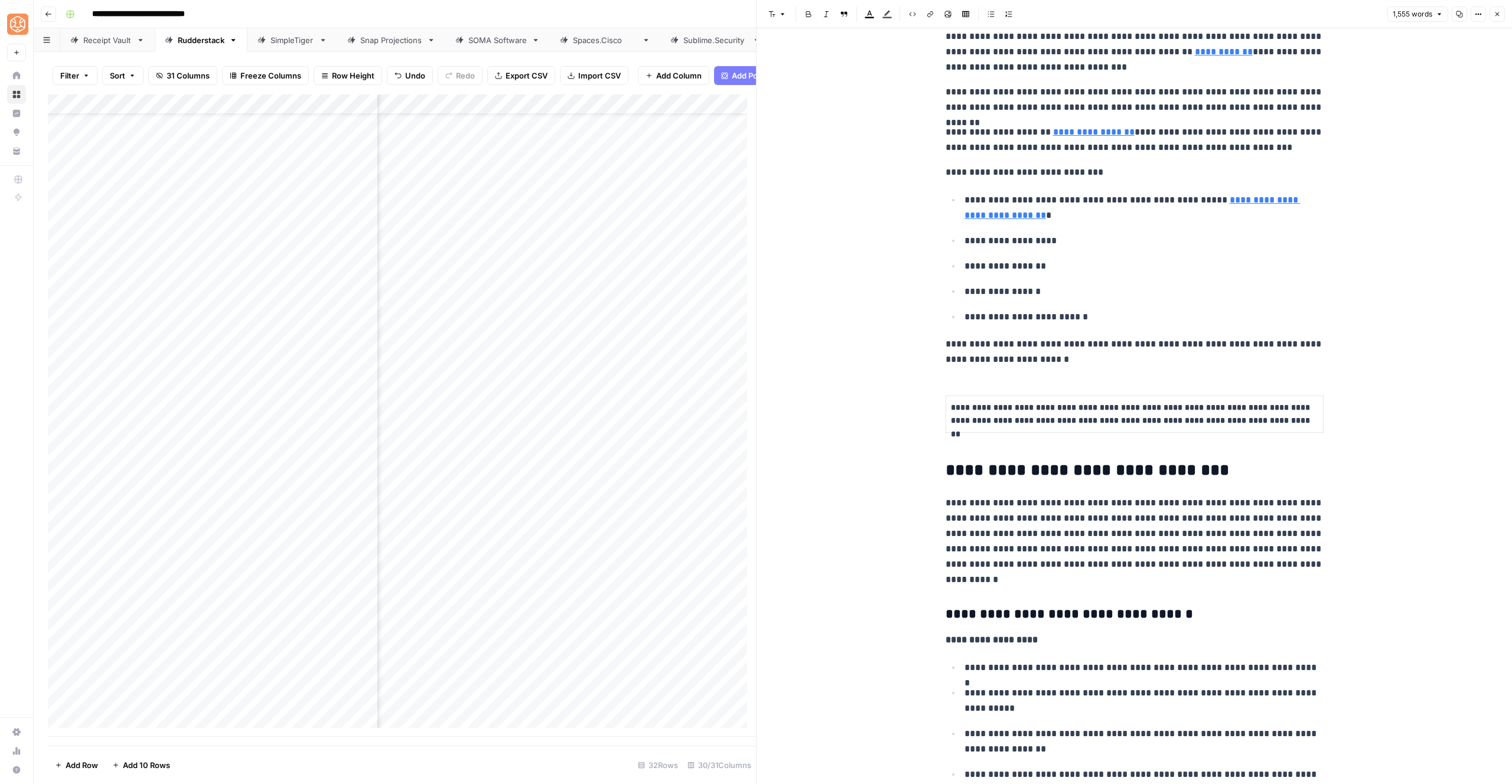
scroll to position [970, 0]
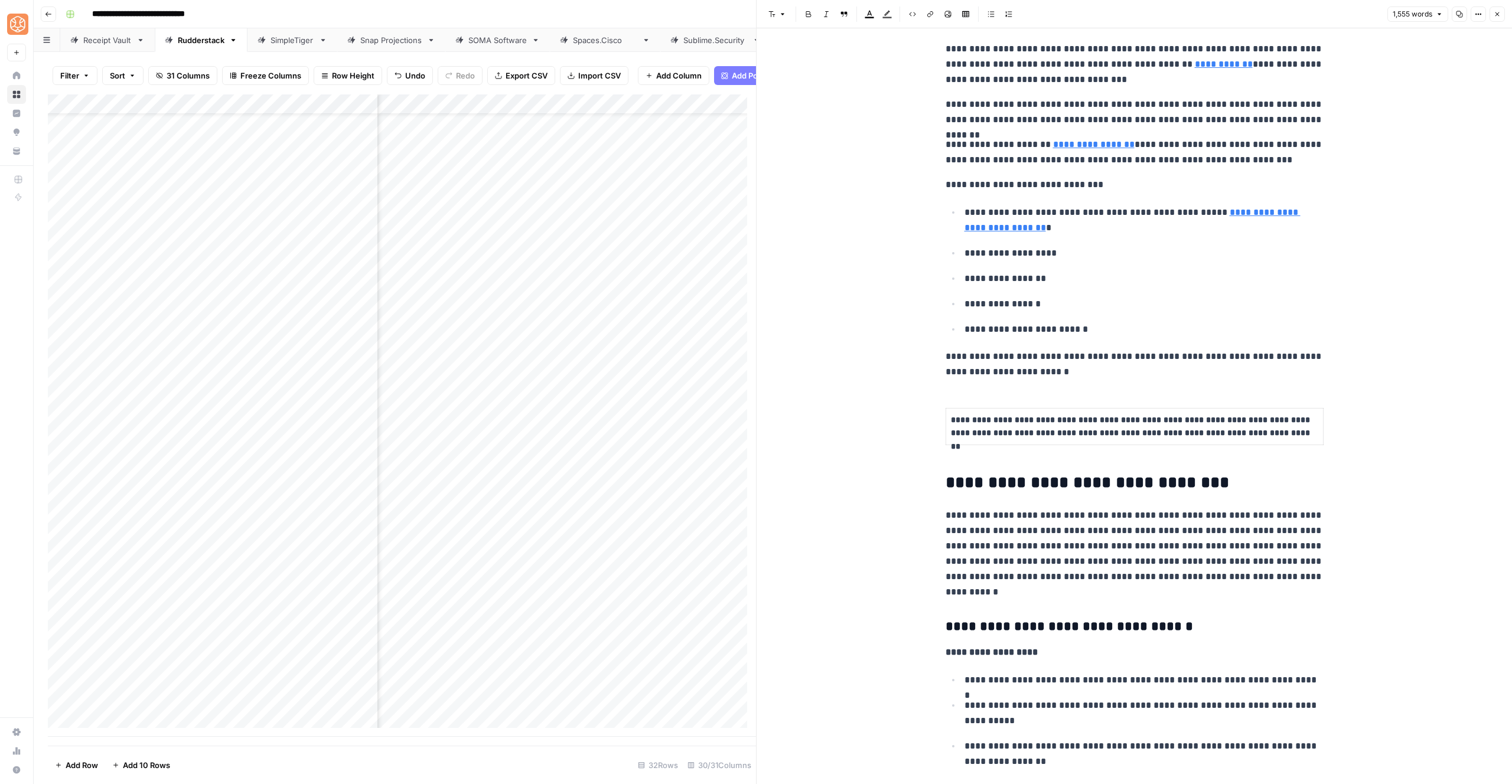
click at [1089, 373] on p "**********" at bounding box center [1134, 364] width 378 height 31
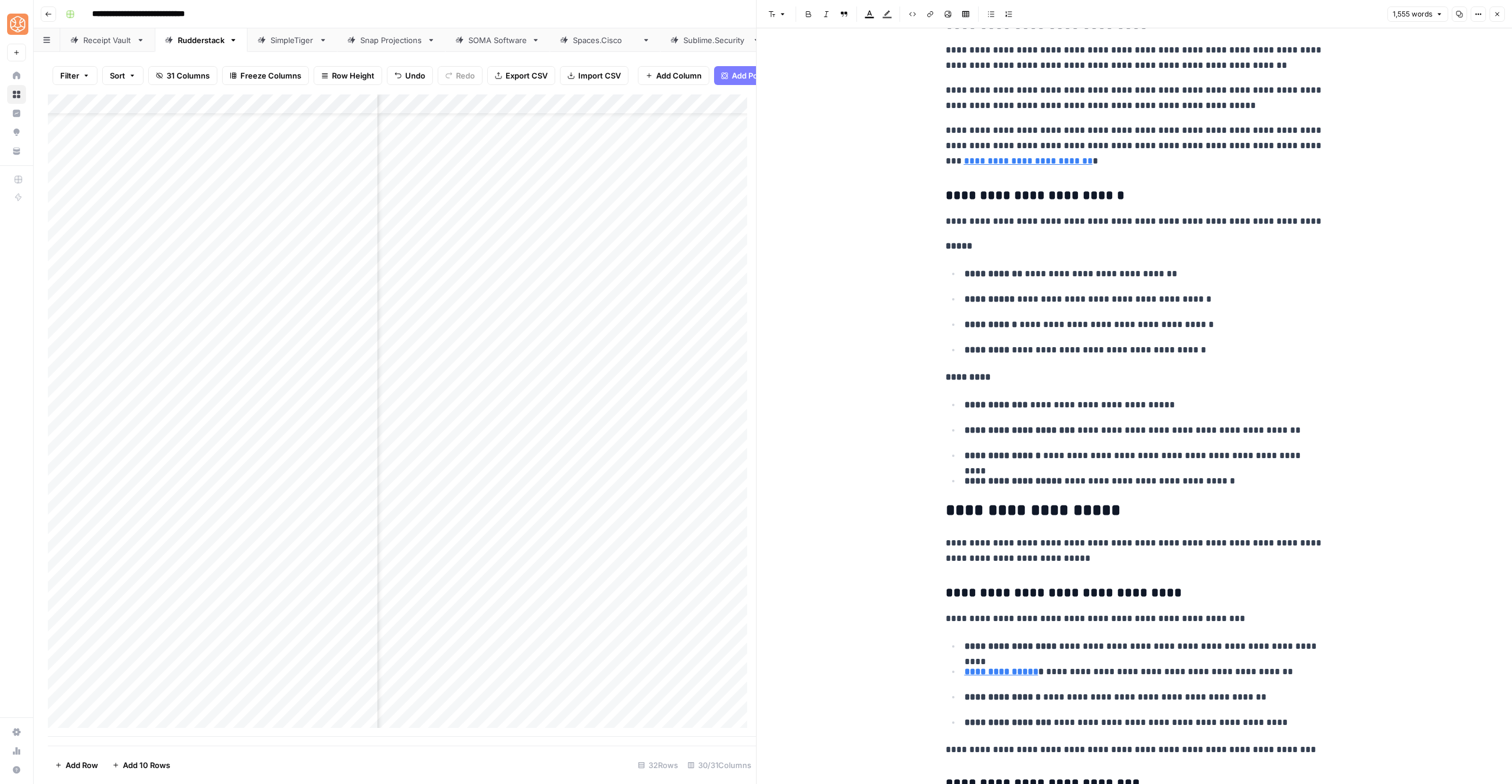
scroll to position [2201, 0]
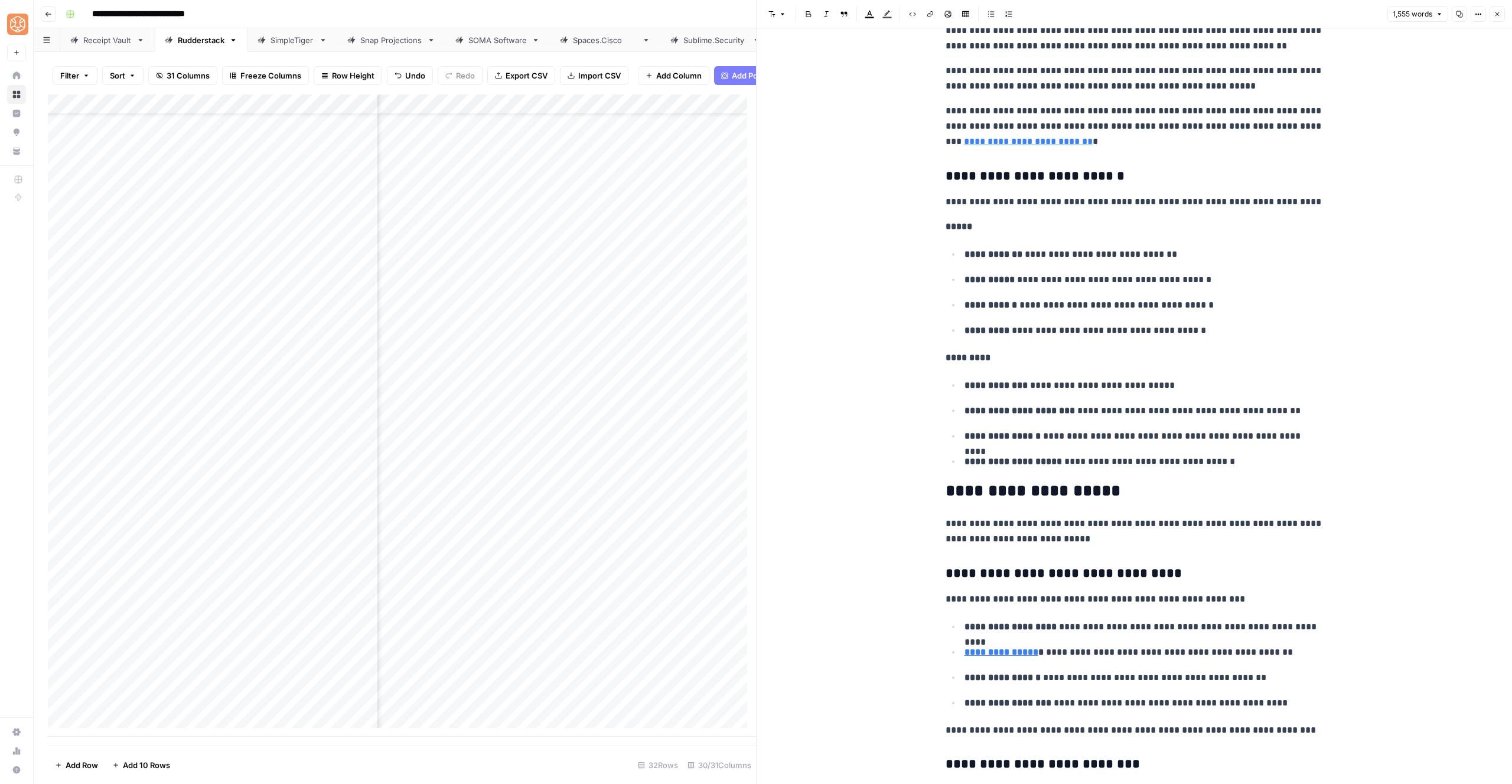
click at [1019, 300] on p "**********" at bounding box center [1144, 305] width 359 height 15
drag, startPoint x: 930, startPoint y: 202, endPoint x: 1146, endPoint y: 427, distance: 311.9
click at [1146, 427] on div "**********" at bounding box center [1134, 222] width 755 height 4790
drag, startPoint x: 1159, startPoint y: 444, endPoint x: 933, endPoint y: 193, distance: 337.8
click at [921, 185] on div "**********" at bounding box center [1134, 222] width 755 height 4790
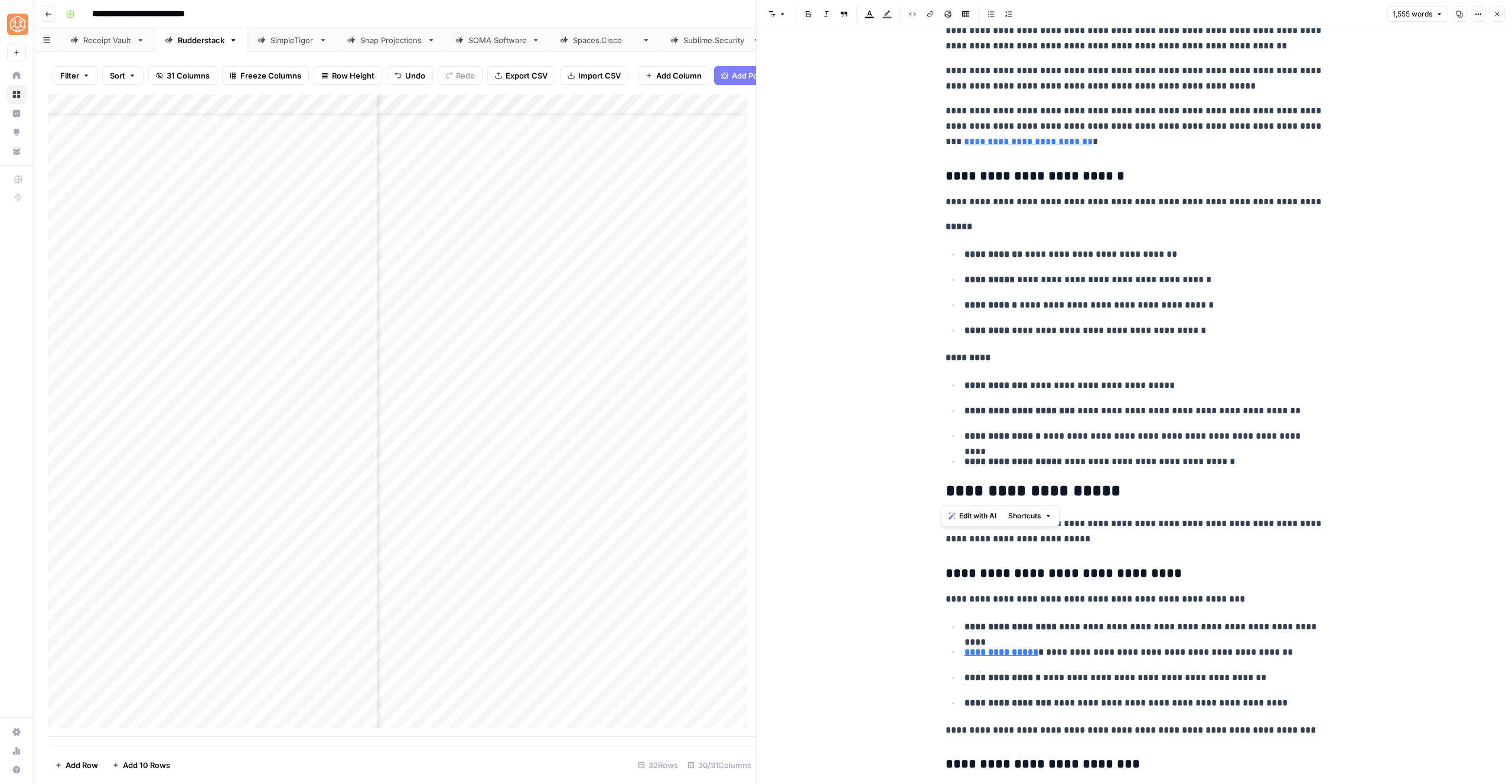
click at [1024, 526] on div "Edit with AI Shortcuts" at bounding box center [1000, 516] width 119 height 21
drag, startPoint x: 1264, startPoint y: 459, endPoint x: 922, endPoint y: 201, distance: 428.4
click at [922, 201] on div "**********" at bounding box center [1134, 222] width 755 height 4790
click at [1027, 482] on span "Shortcuts" at bounding box center [1025, 484] width 33 height 11
click at [1047, 506] on span "Add more detail" at bounding box center [1064, 509] width 73 height 12
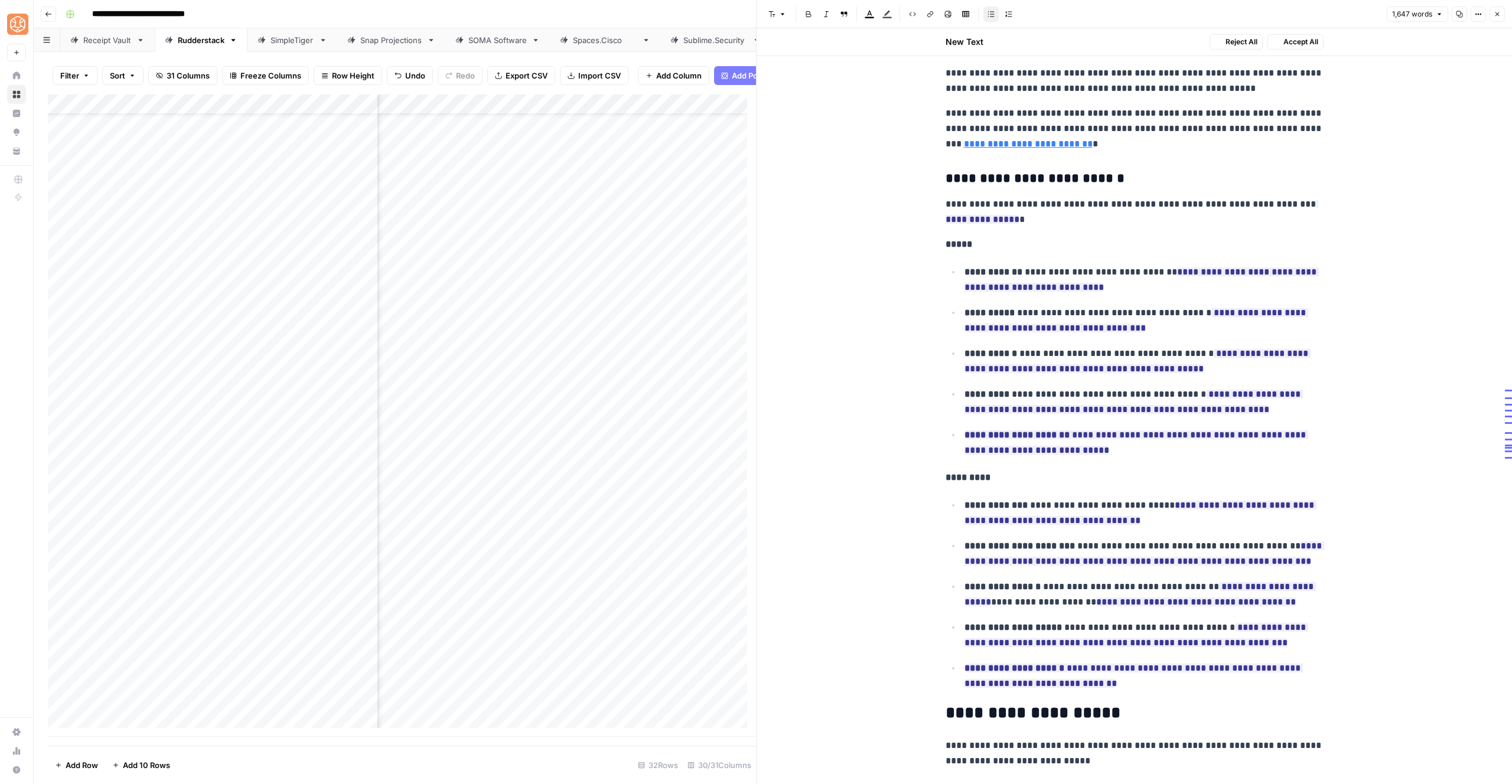
scroll to position [2254, 0]
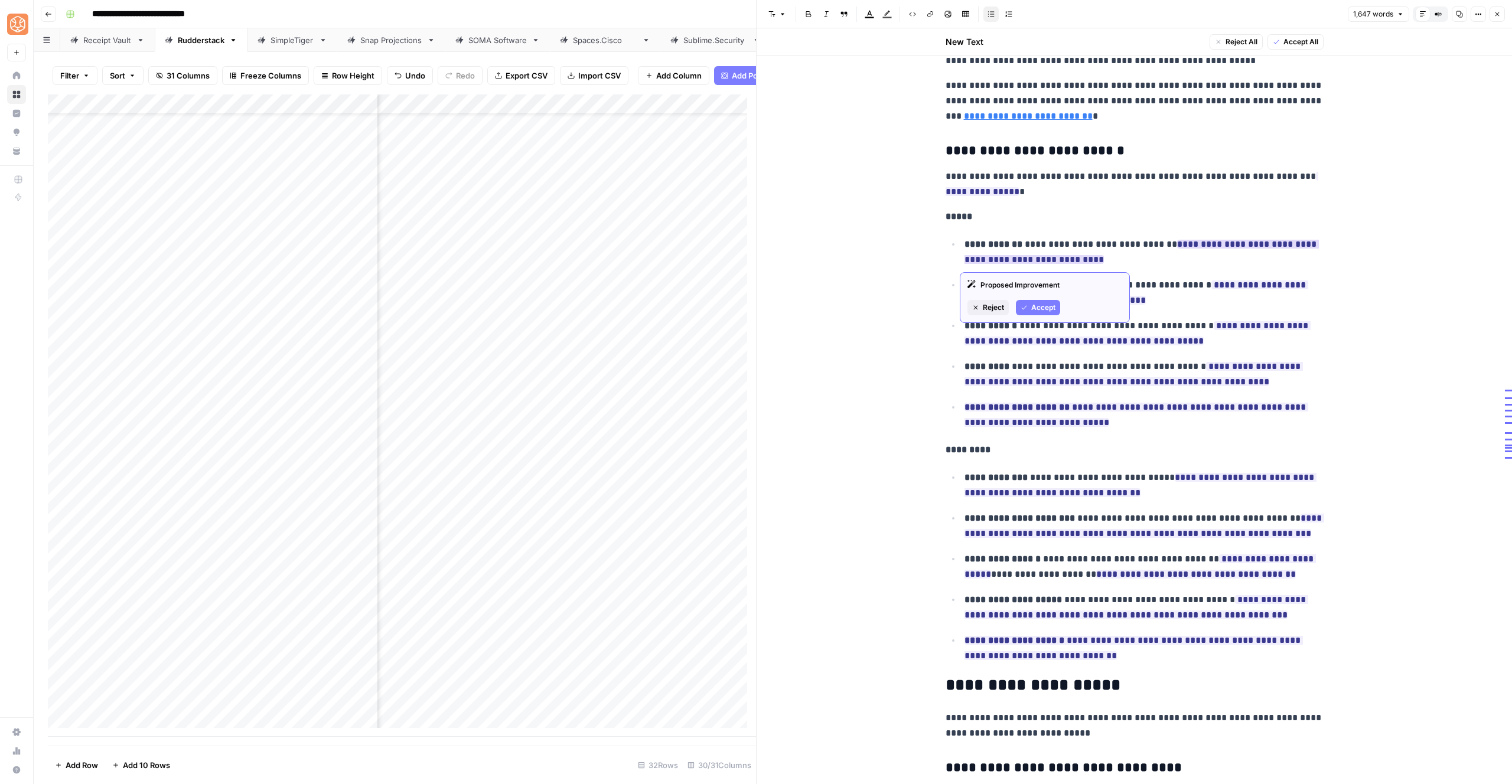
click at [1033, 311] on span "Accept" at bounding box center [1043, 308] width 24 height 11
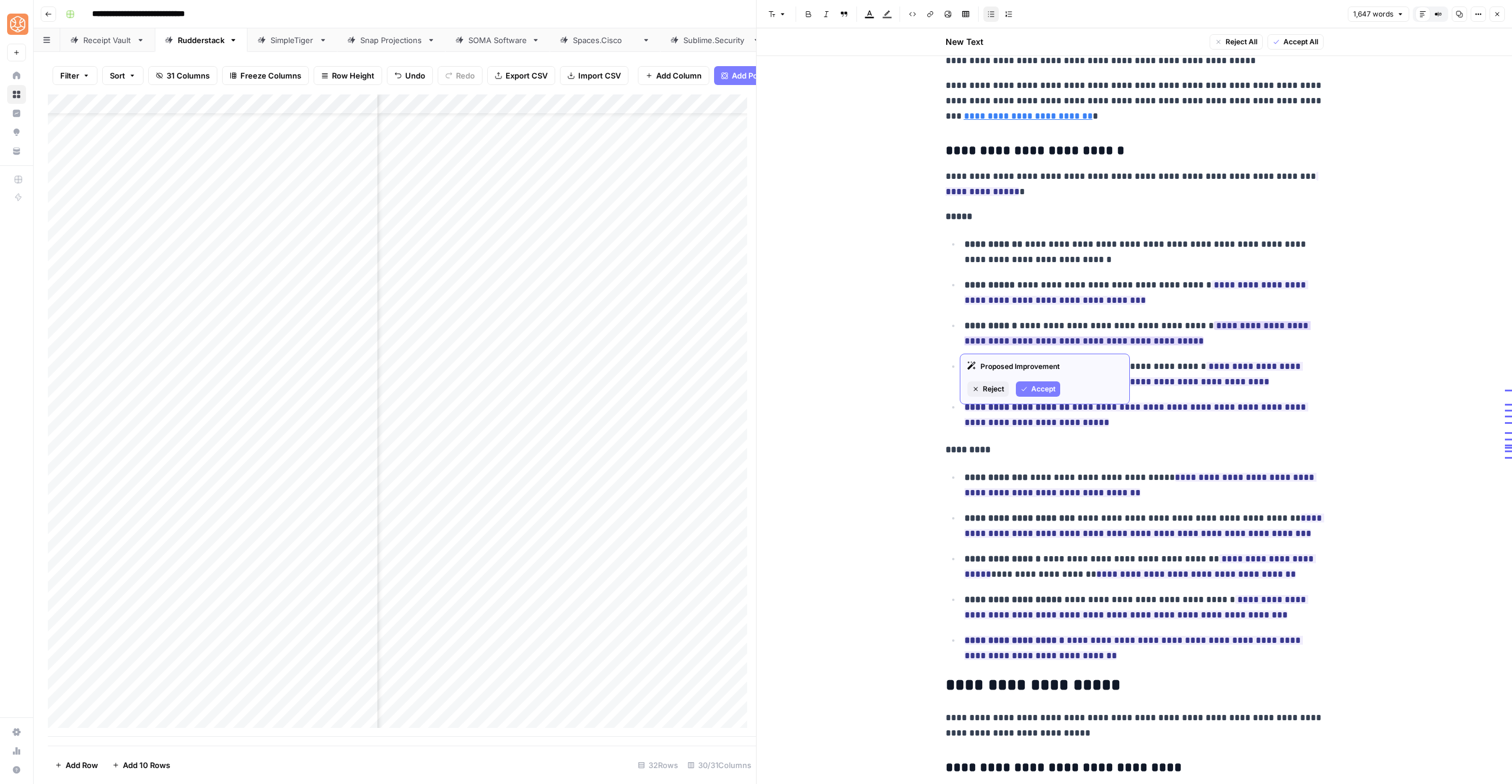
click at [1045, 389] on span "Accept" at bounding box center [1043, 389] width 24 height 11
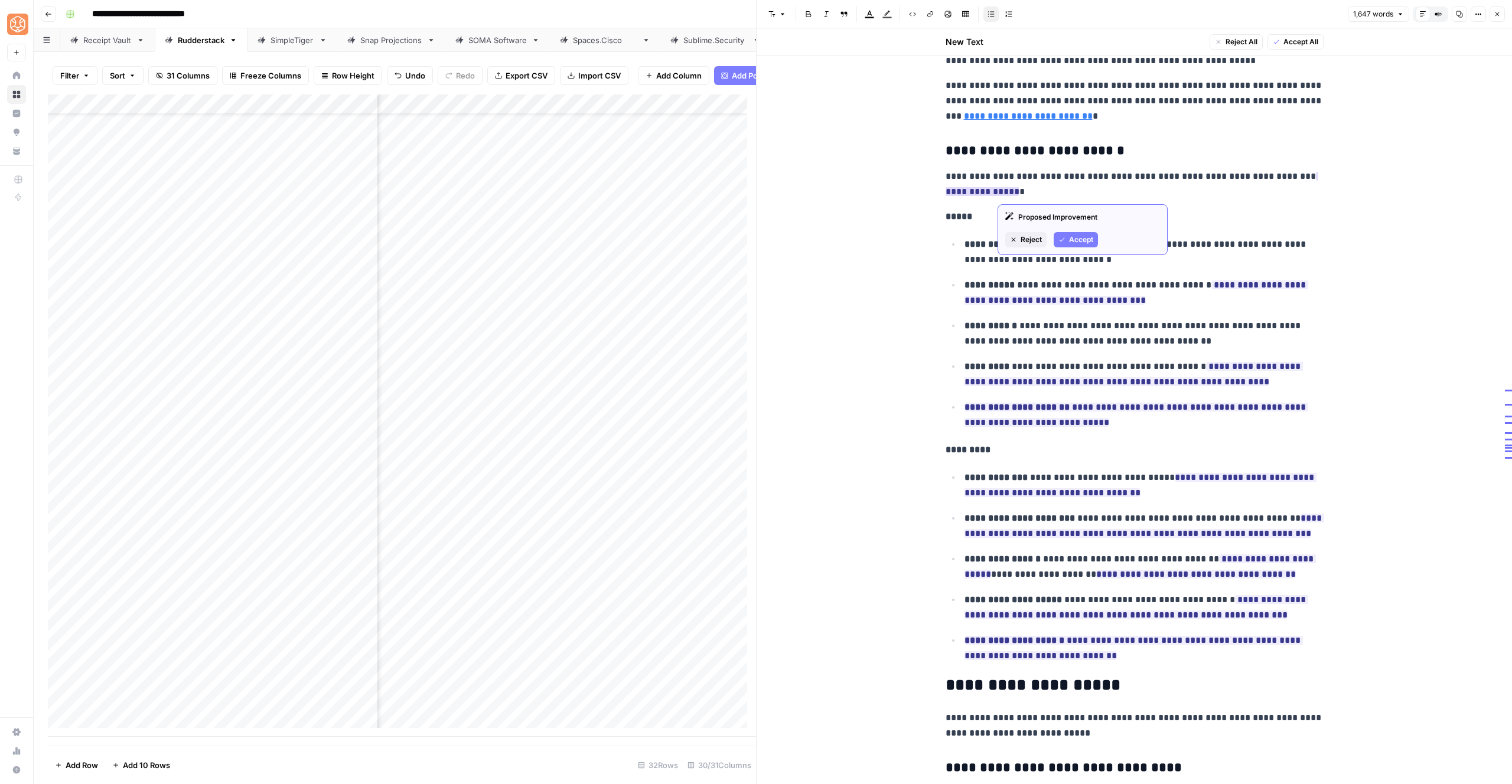
click at [1079, 235] on span "Accept" at bounding box center [1081, 240] width 24 height 11
click at [1048, 463] on button "Accept" at bounding box center [1037, 470] width 44 height 15
click at [1047, 429] on span "Accept" at bounding box center [1043, 430] width 24 height 11
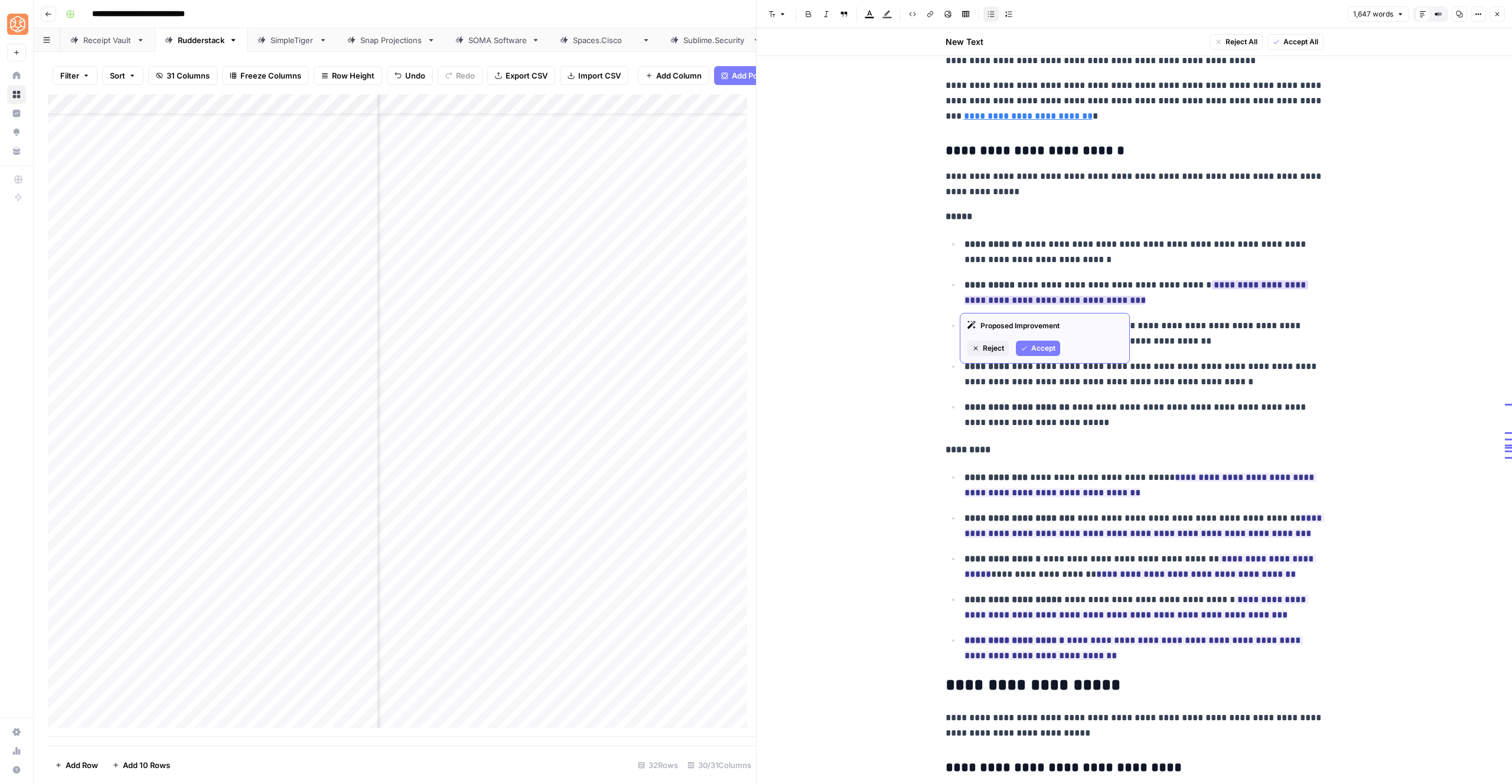
click at [1033, 353] on span "Accept" at bounding box center [1043, 348] width 24 height 11
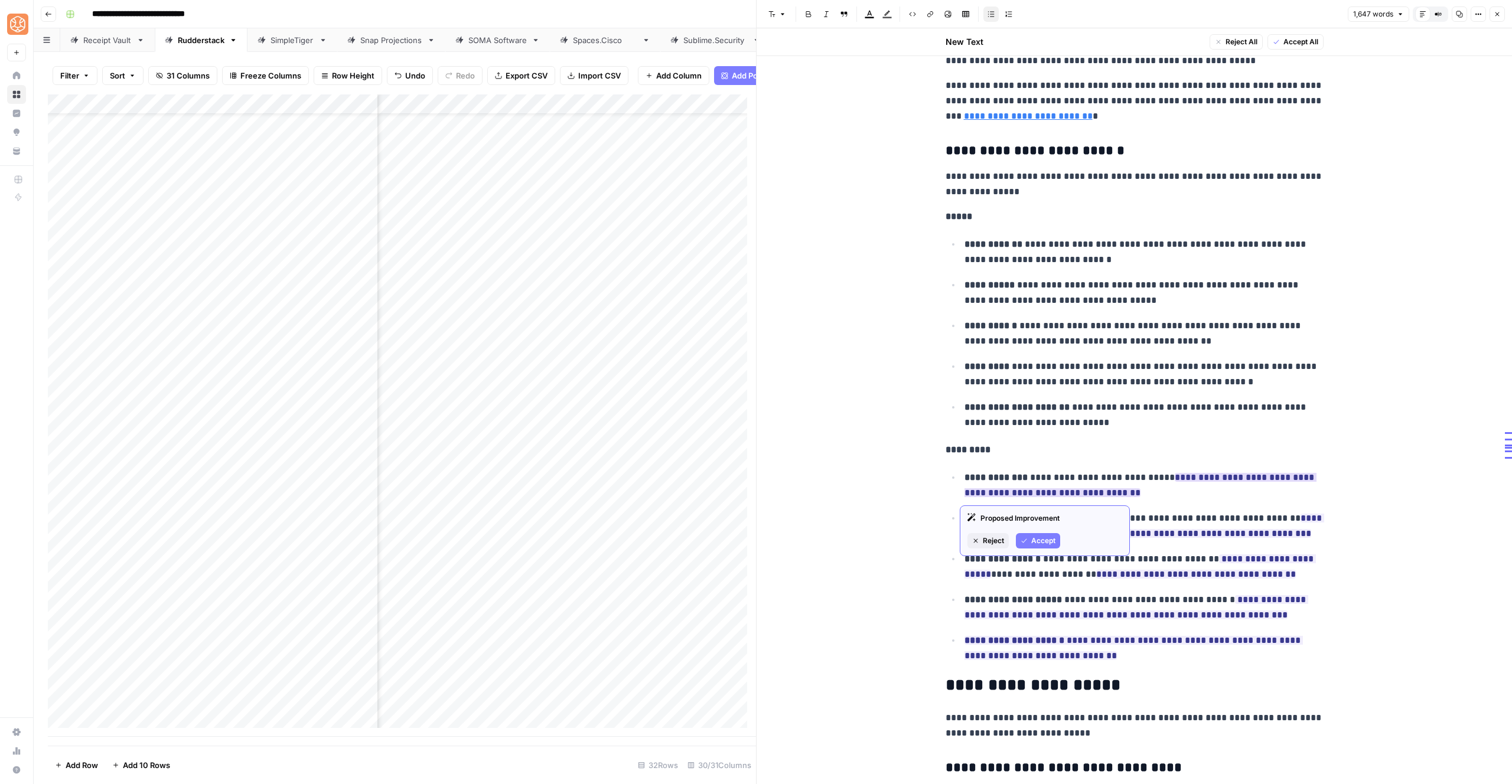
click at [1035, 543] on span "Accept" at bounding box center [1043, 541] width 24 height 11
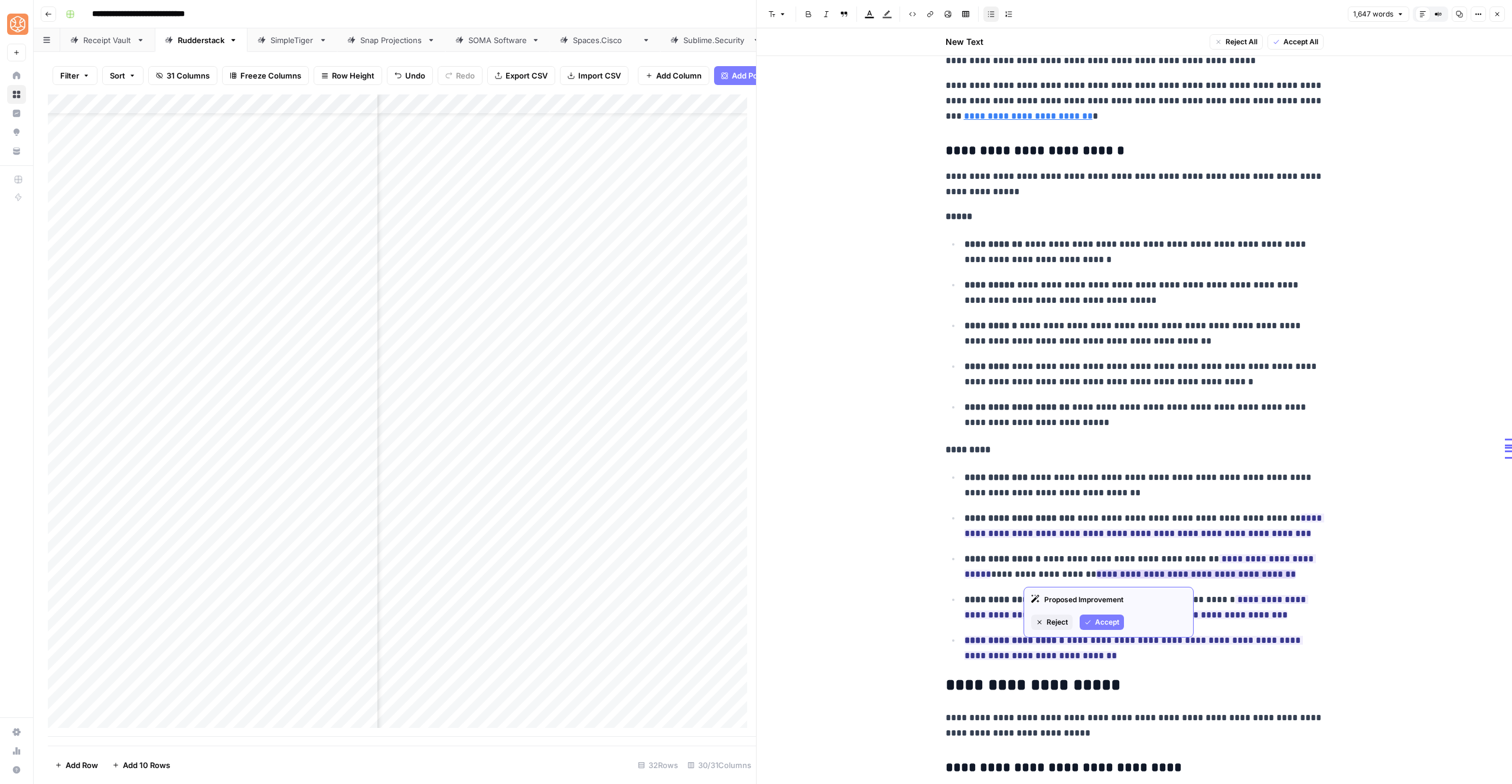
click at [1092, 624] on button "Accept" at bounding box center [1101, 622] width 44 height 15
click at [1040, 578] on span "Accept" at bounding box center [1043, 582] width 24 height 11
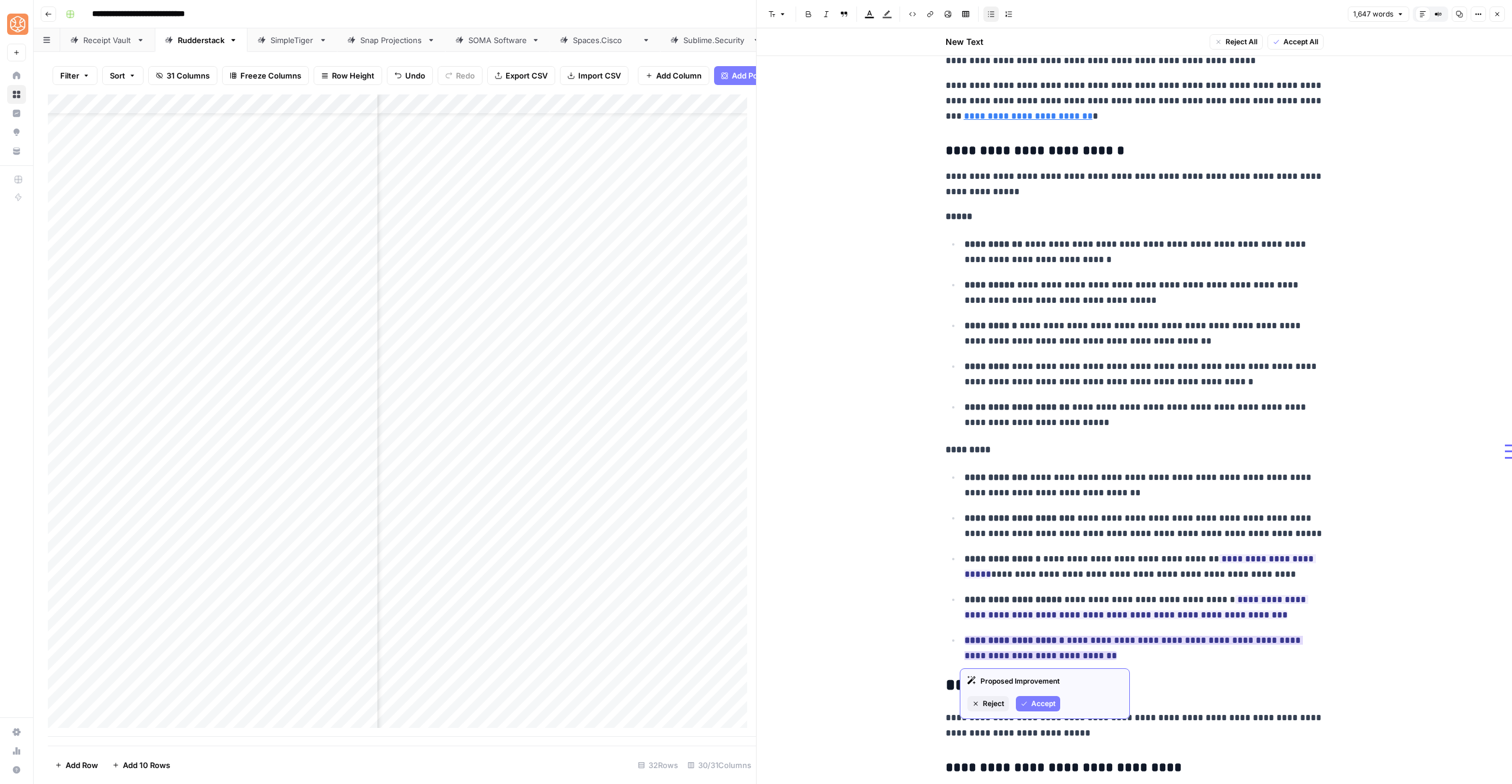
click at [1049, 699] on span "Accept" at bounding box center [1043, 704] width 24 height 11
drag, startPoint x: 1046, startPoint y: 663, endPoint x: 1050, endPoint y: 646, distance: 17.5
click at [1047, 664] on span "Accept" at bounding box center [1043, 663] width 24 height 11
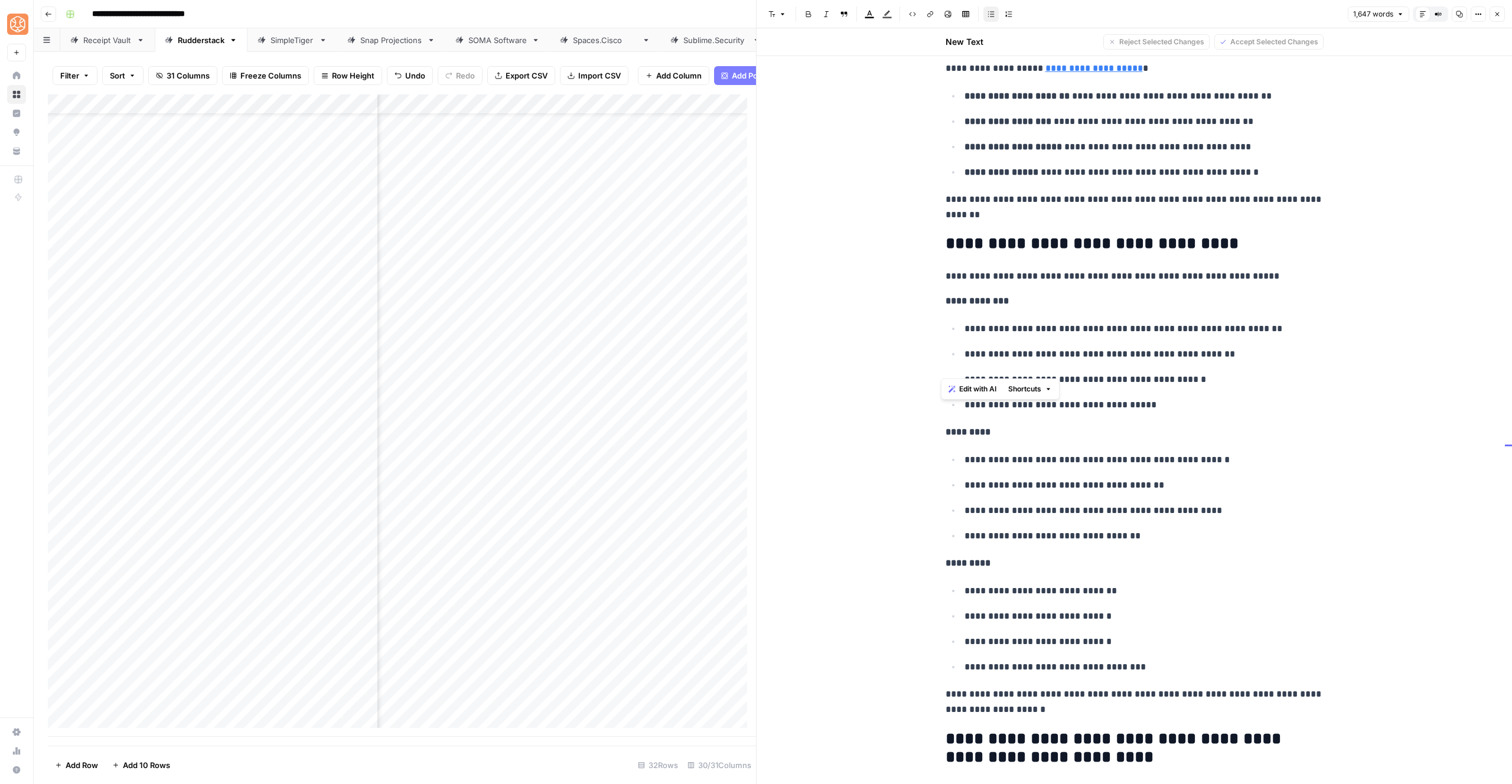
scroll to position [3856, 0]
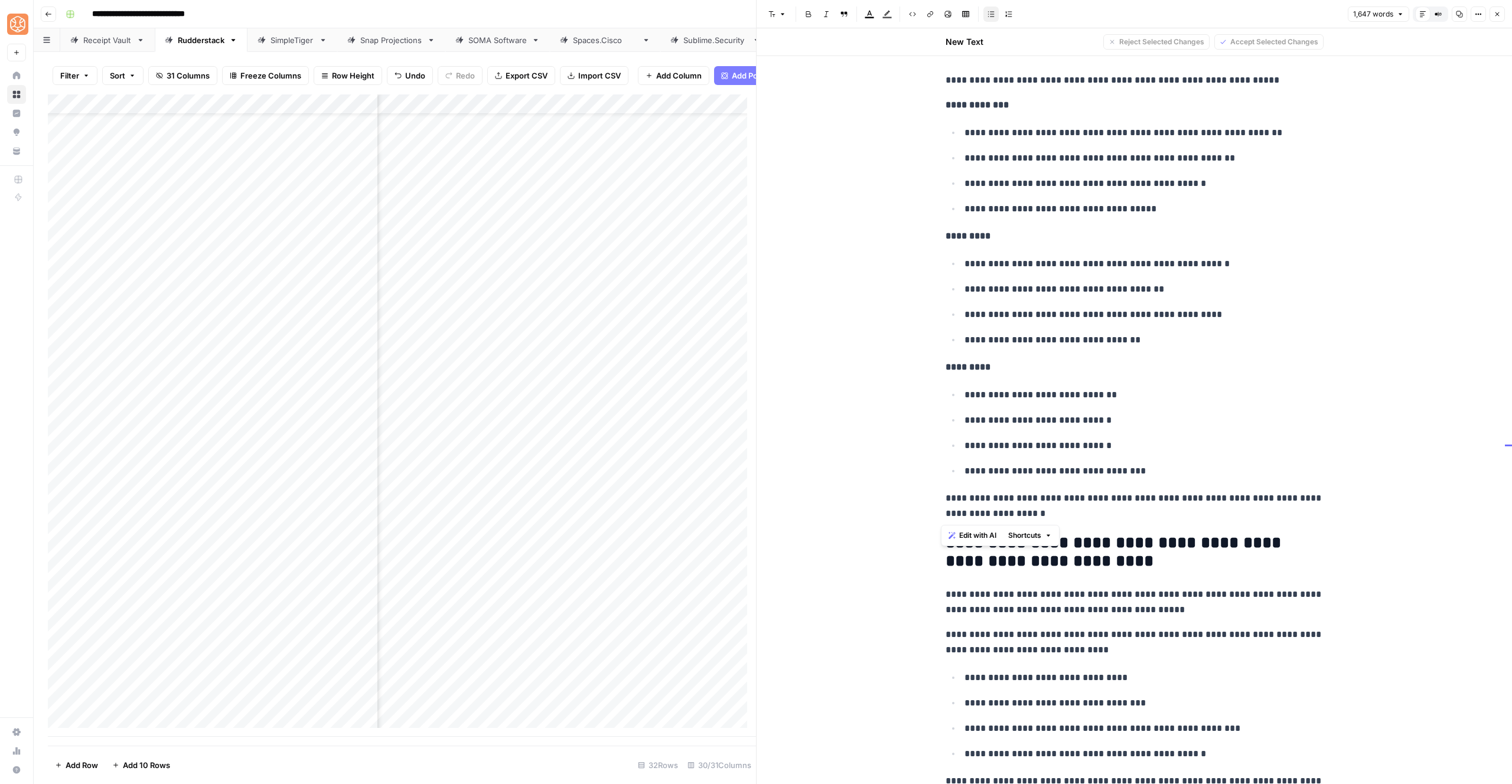
drag, startPoint x: 937, startPoint y: 324, endPoint x: 1115, endPoint y: 514, distance: 260.4
click at [1027, 538] on span "Shortcuts" at bounding box center [1025, 536] width 33 height 11
click at [1045, 558] on span "Add more detail" at bounding box center [1064, 561] width 73 height 12
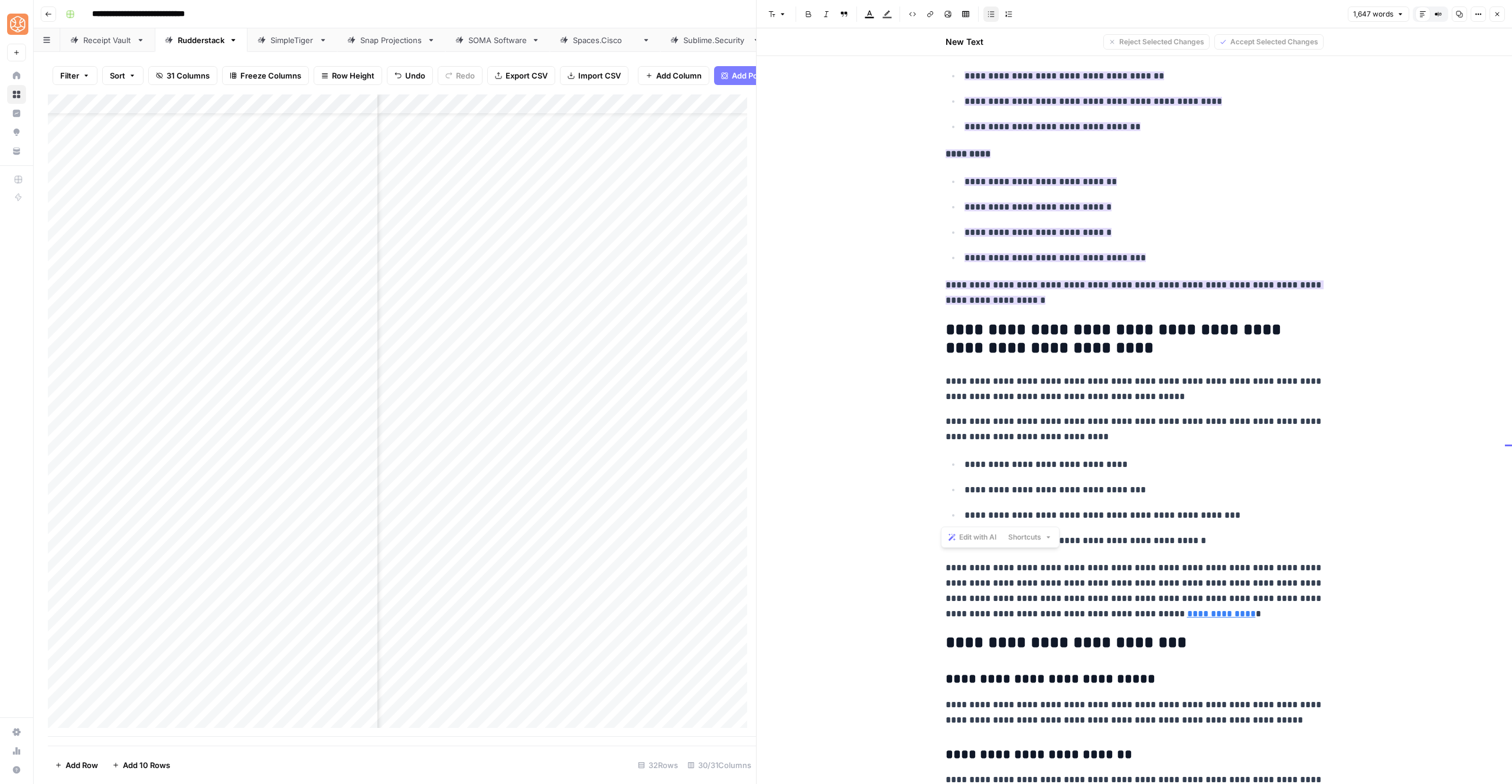
scroll to position [3683, 0]
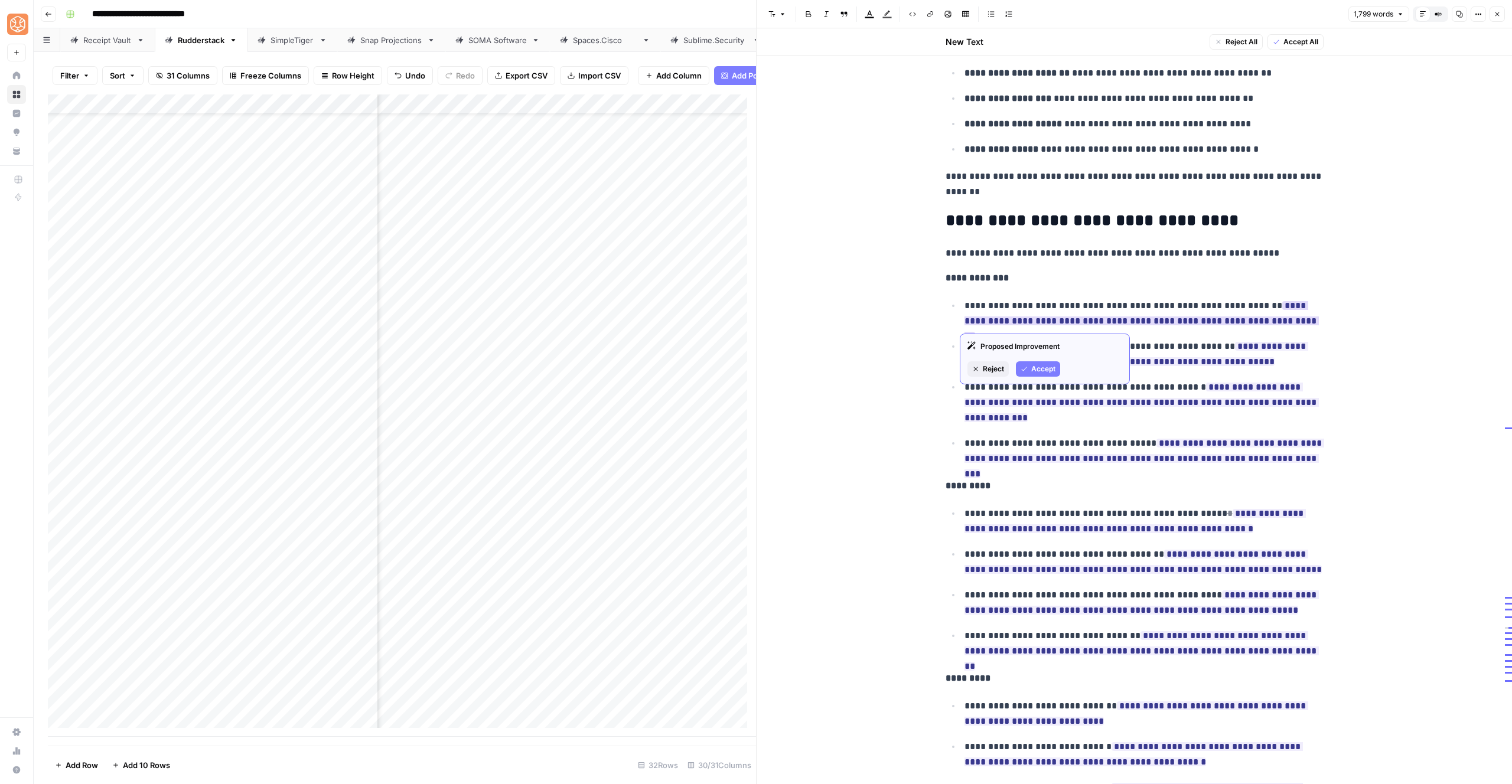
click at [1027, 373] on button "Accept" at bounding box center [1037, 369] width 44 height 15
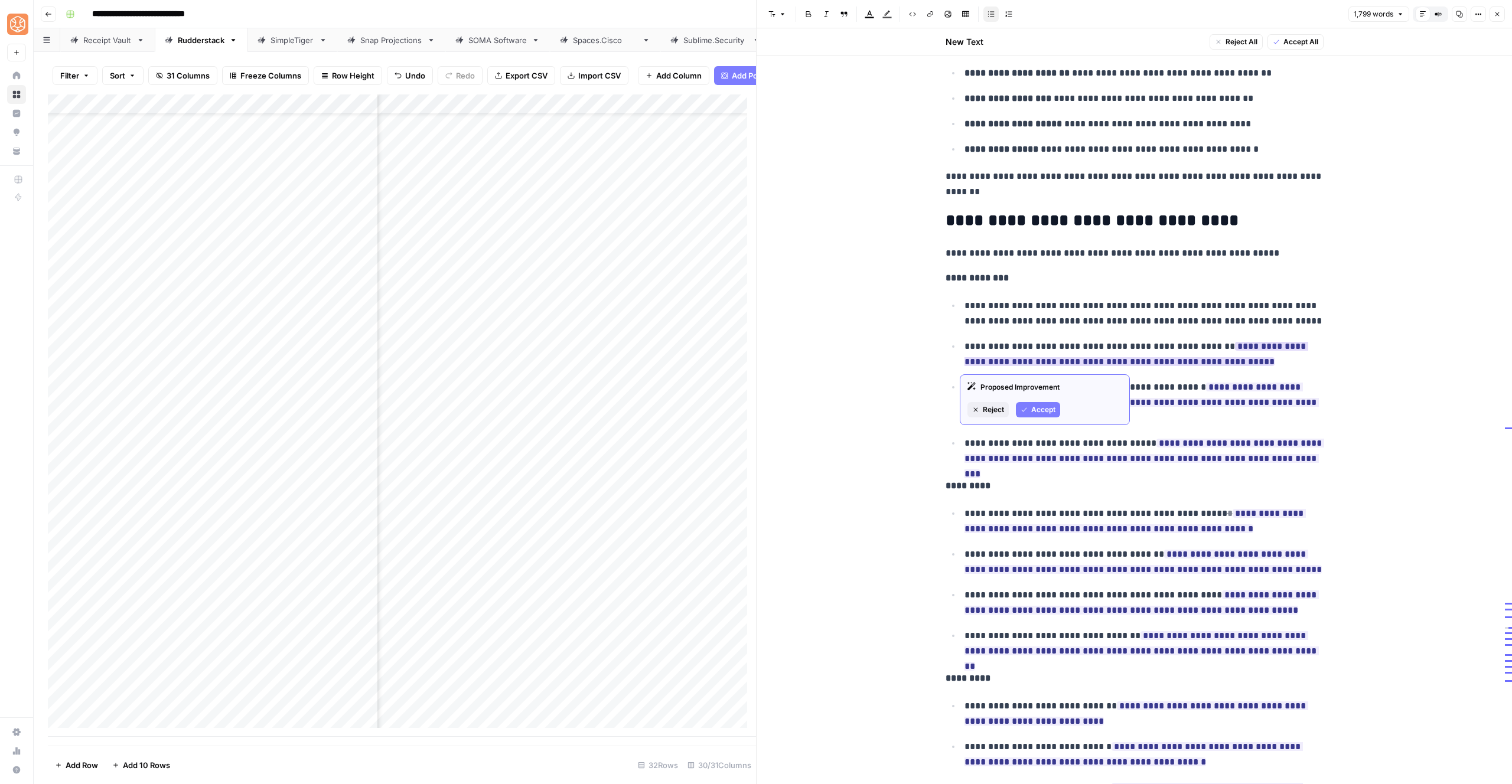
click at [1036, 409] on span "Accept" at bounding box center [1043, 409] width 24 height 11
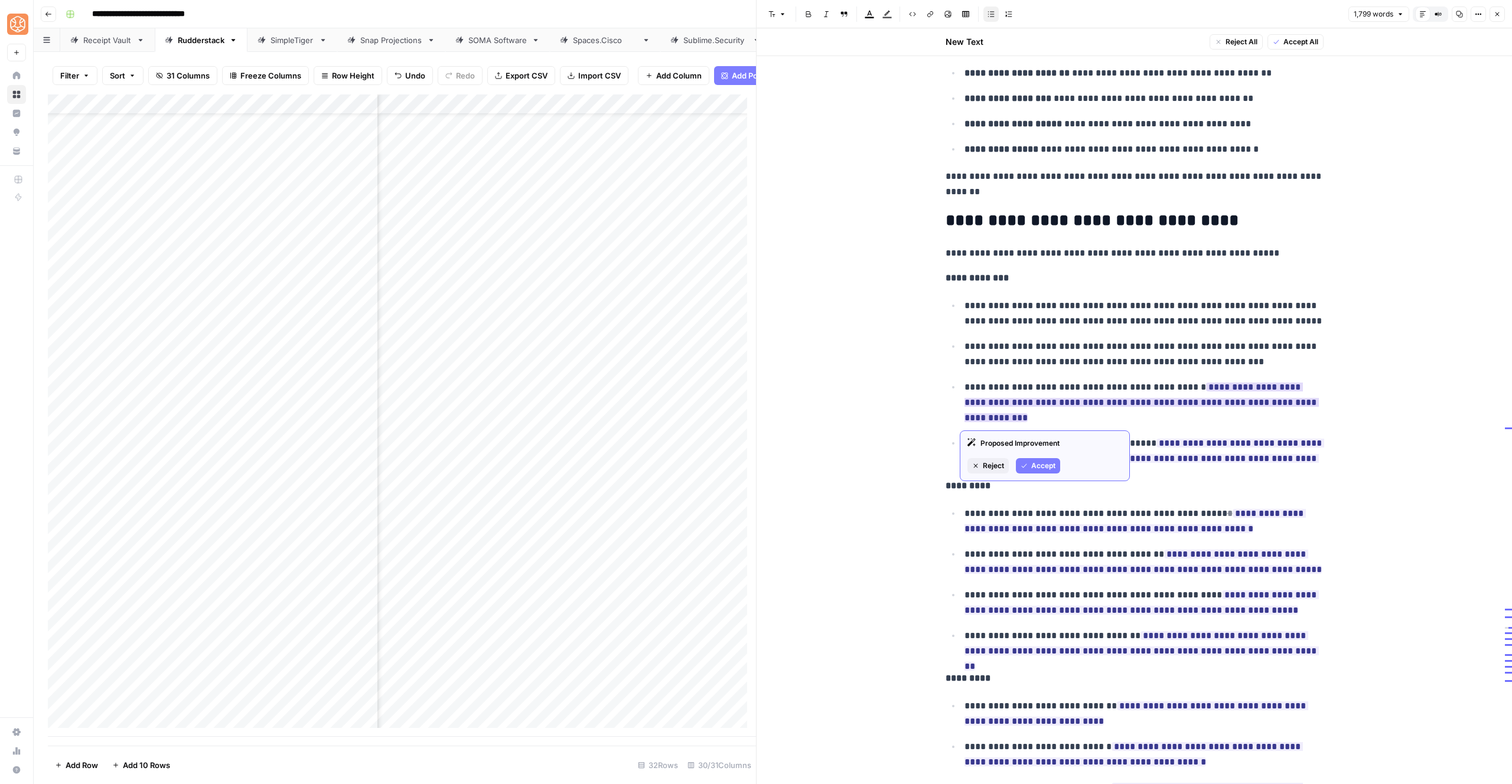
click at [1035, 469] on span "Accept" at bounding box center [1043, 466] width 24 height 11
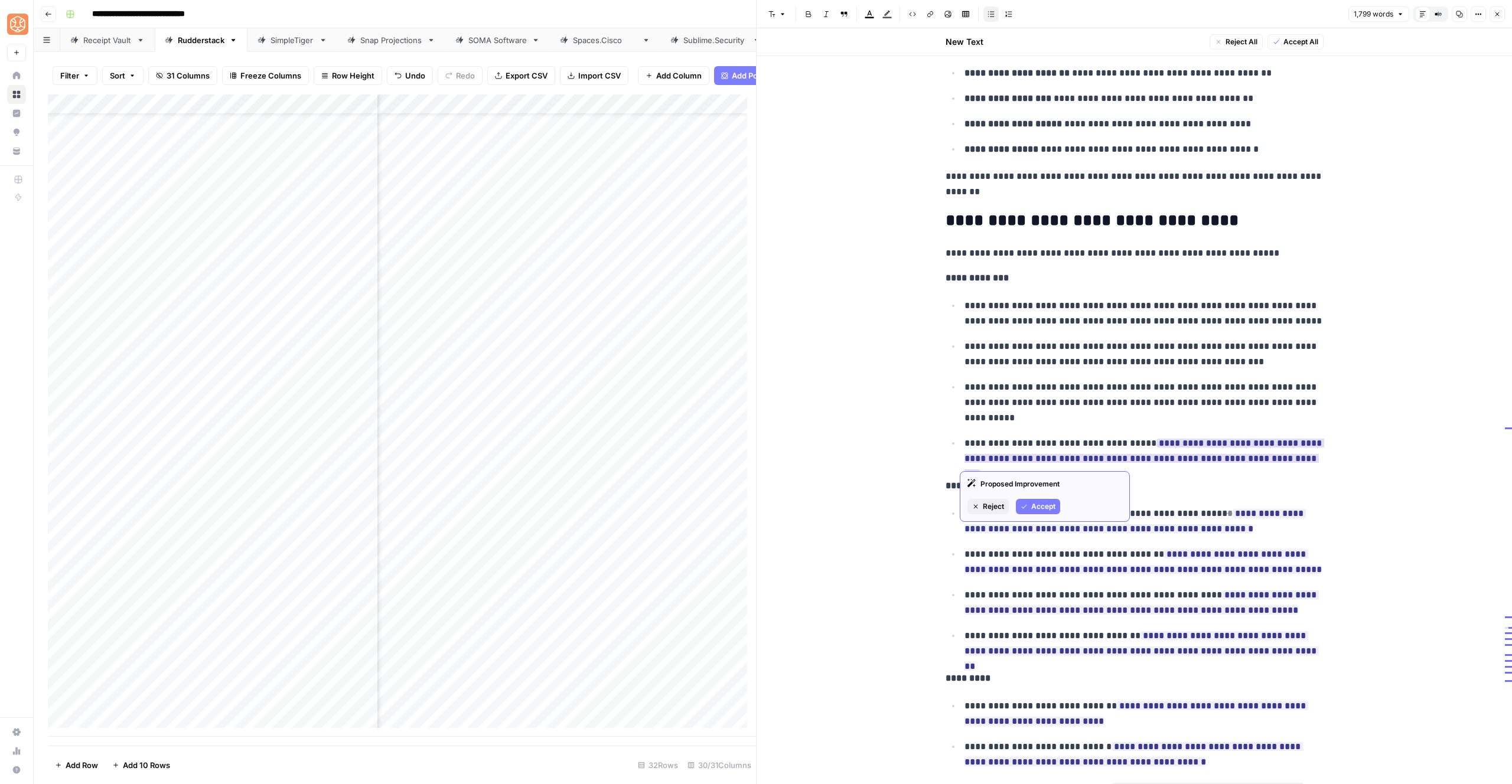
click at [1036, 508] on span "Accept" at bounding box center [1043, 507] width 24 height 11
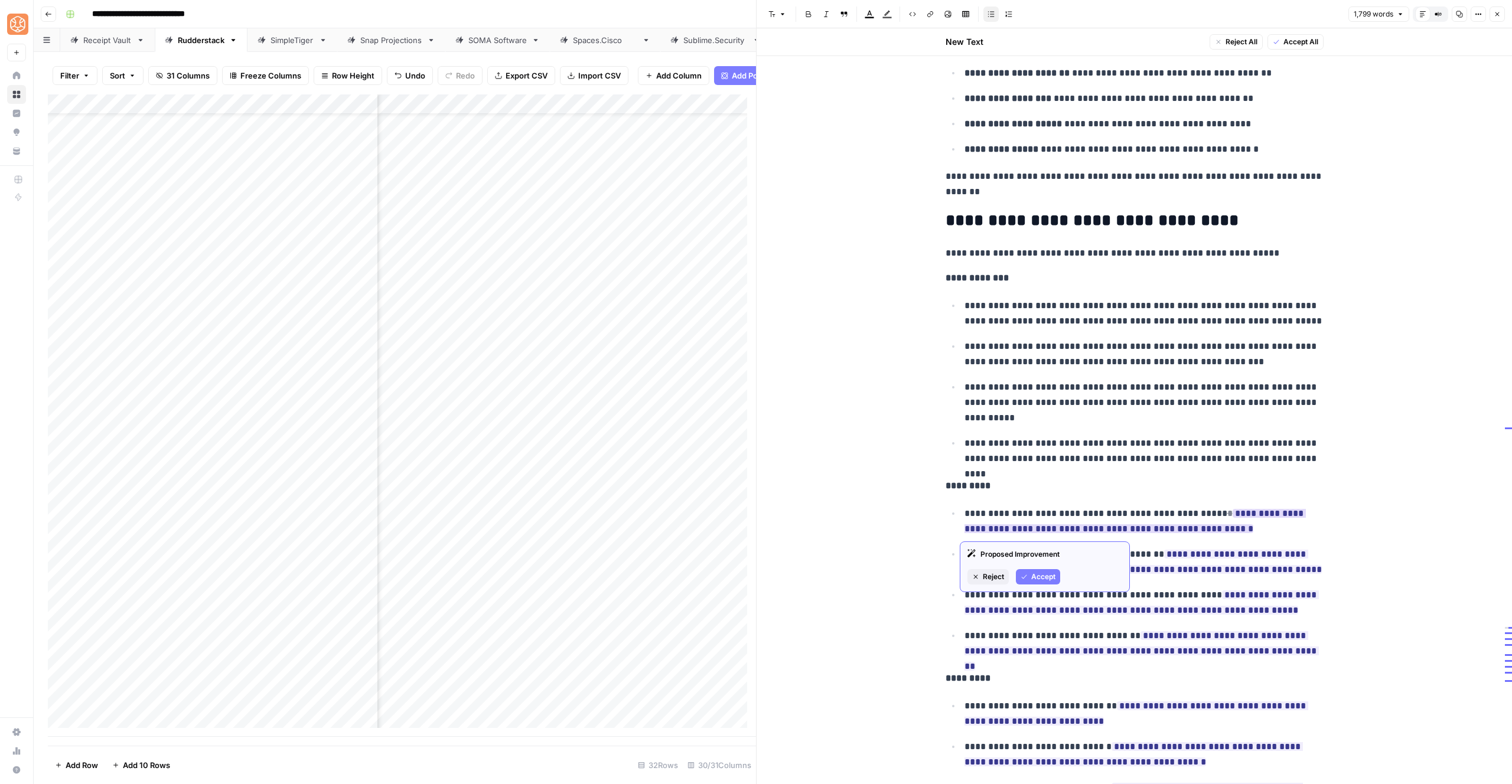
click at [1040, 576] on span "Accept" at bounding box center [1043, 577] width 24 height 11
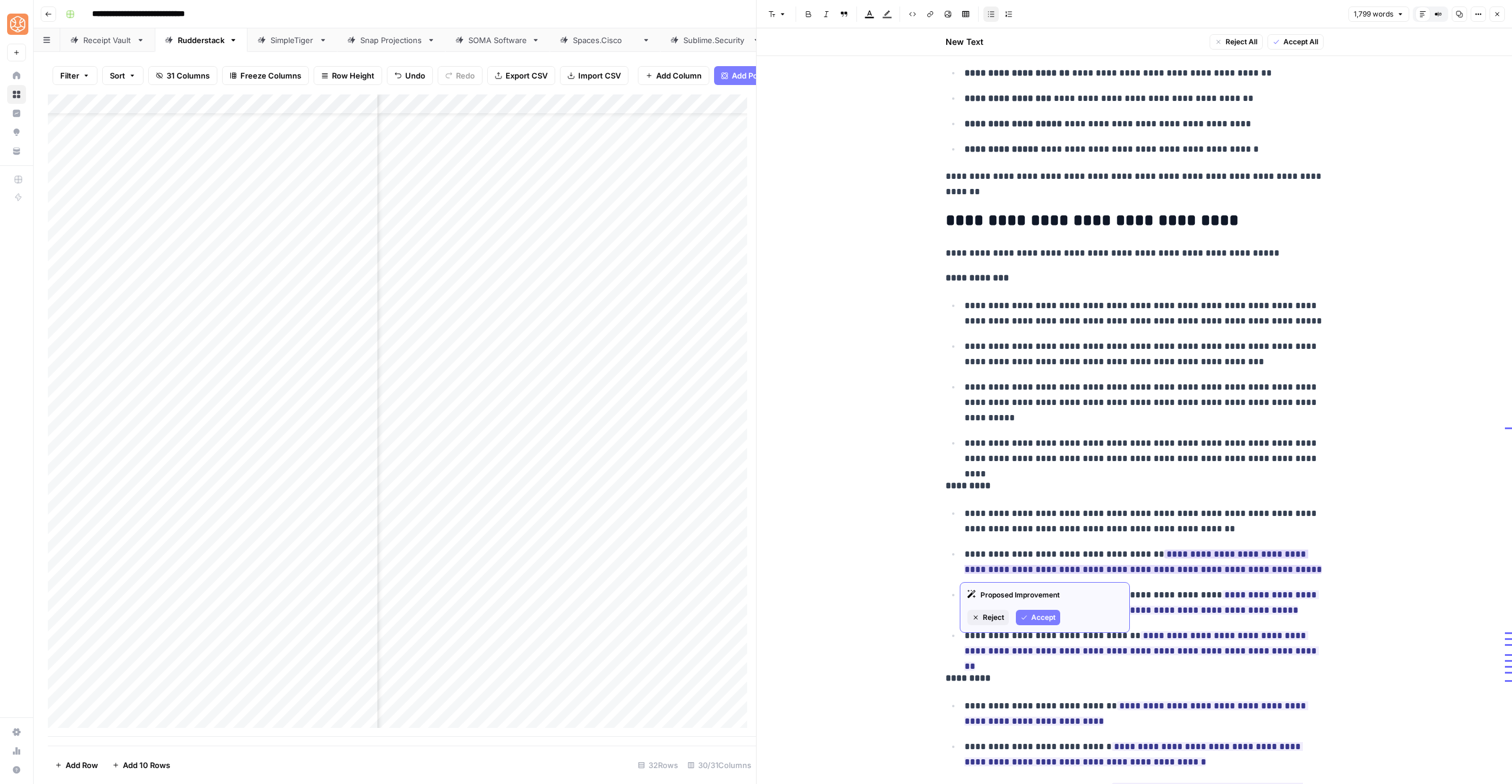
click at [1041, 611] on button "Accept" at bounding box center [1037, 617] width 44 height 15
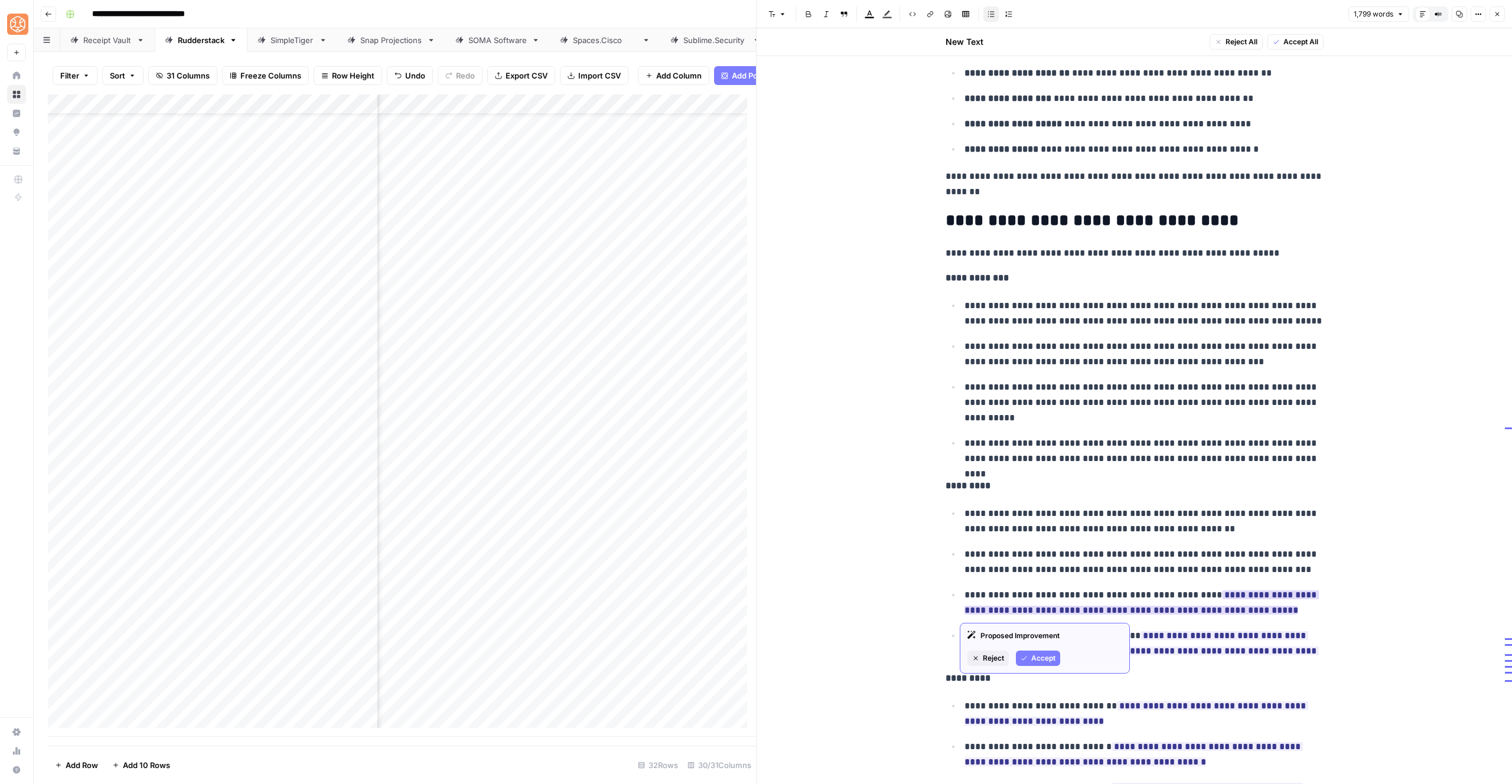
click at [1043, 651] on button "Accept" at bounding box center [1037, 658] width 44 height 15
drag, startPoint x: 1027, startPoint y: 678, endPoint x: 1031, endPoint y: 658, distance: 20.4
click at [1027, 678] on icon "button" at bounding box center [1024, 680] width 7 height 7
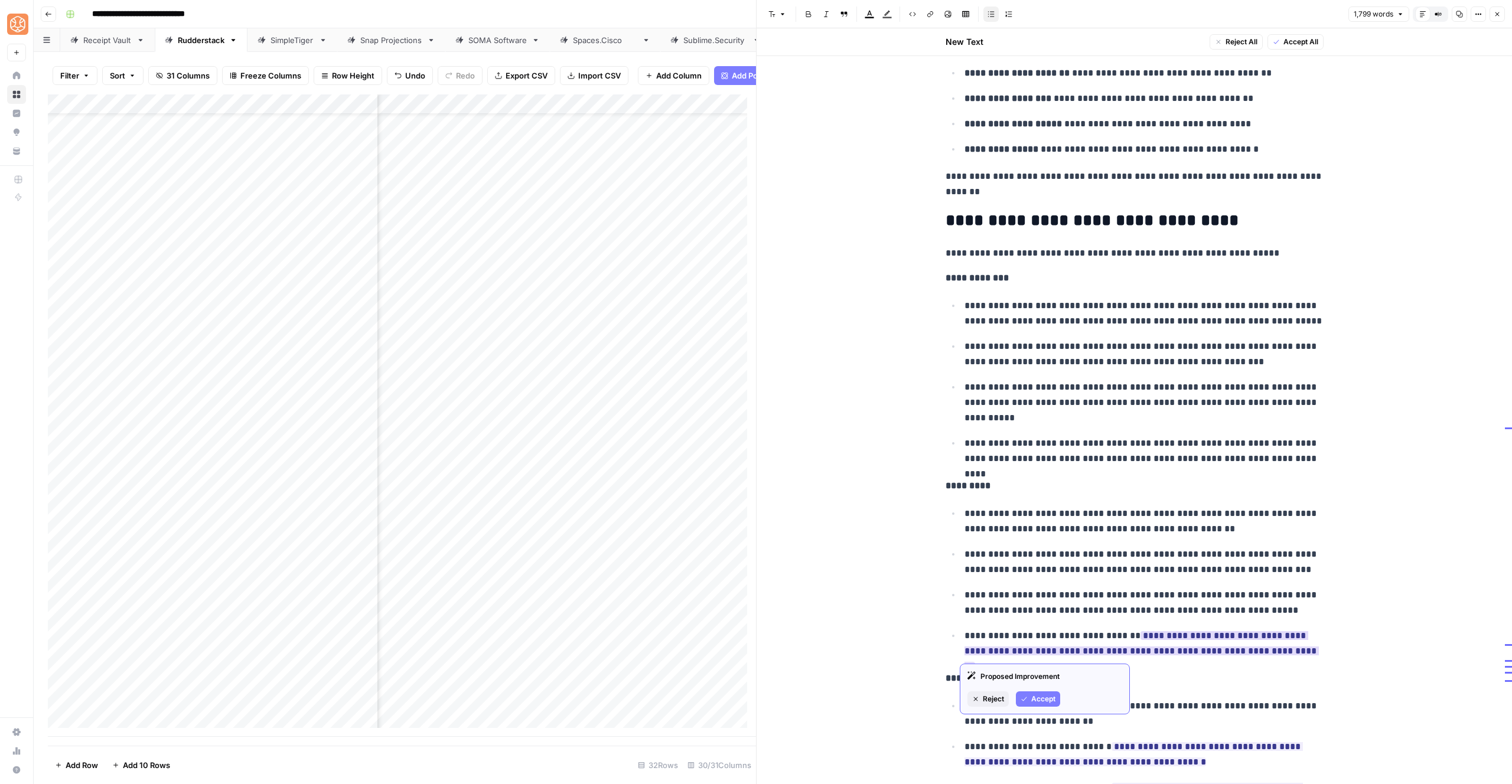
click at [1035, 696] on span "Accept" at bounding box center [1043, 699] width 24 height 11
click at [1033, 710] on div "Proposed Improvement Reject Accept" at bounding box center [1045, 710] width 170 height 51
click at [1037, 719] on span "Accept" at bounding box center [1043, 720] width 24 height 11
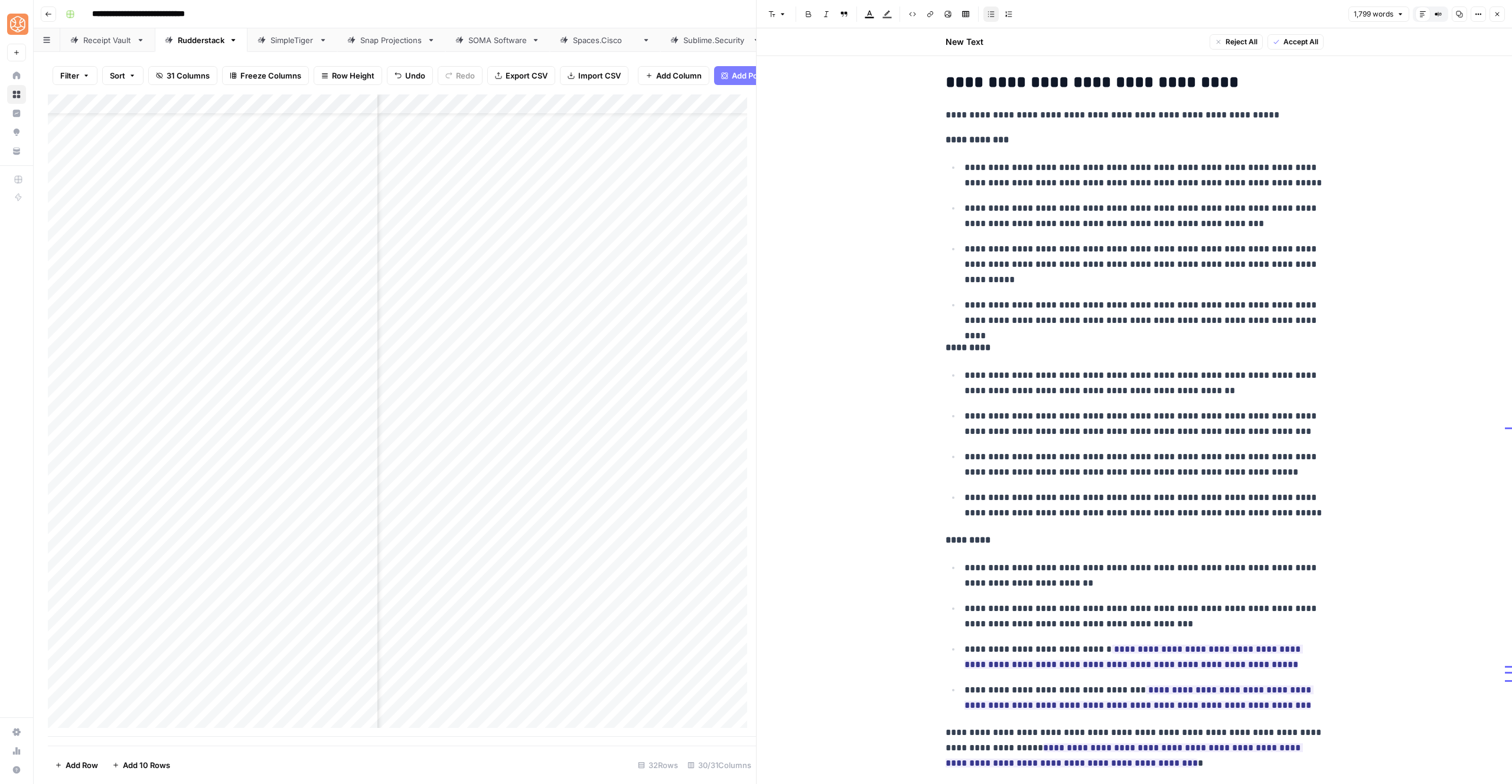
scroll to position [4076, 0]
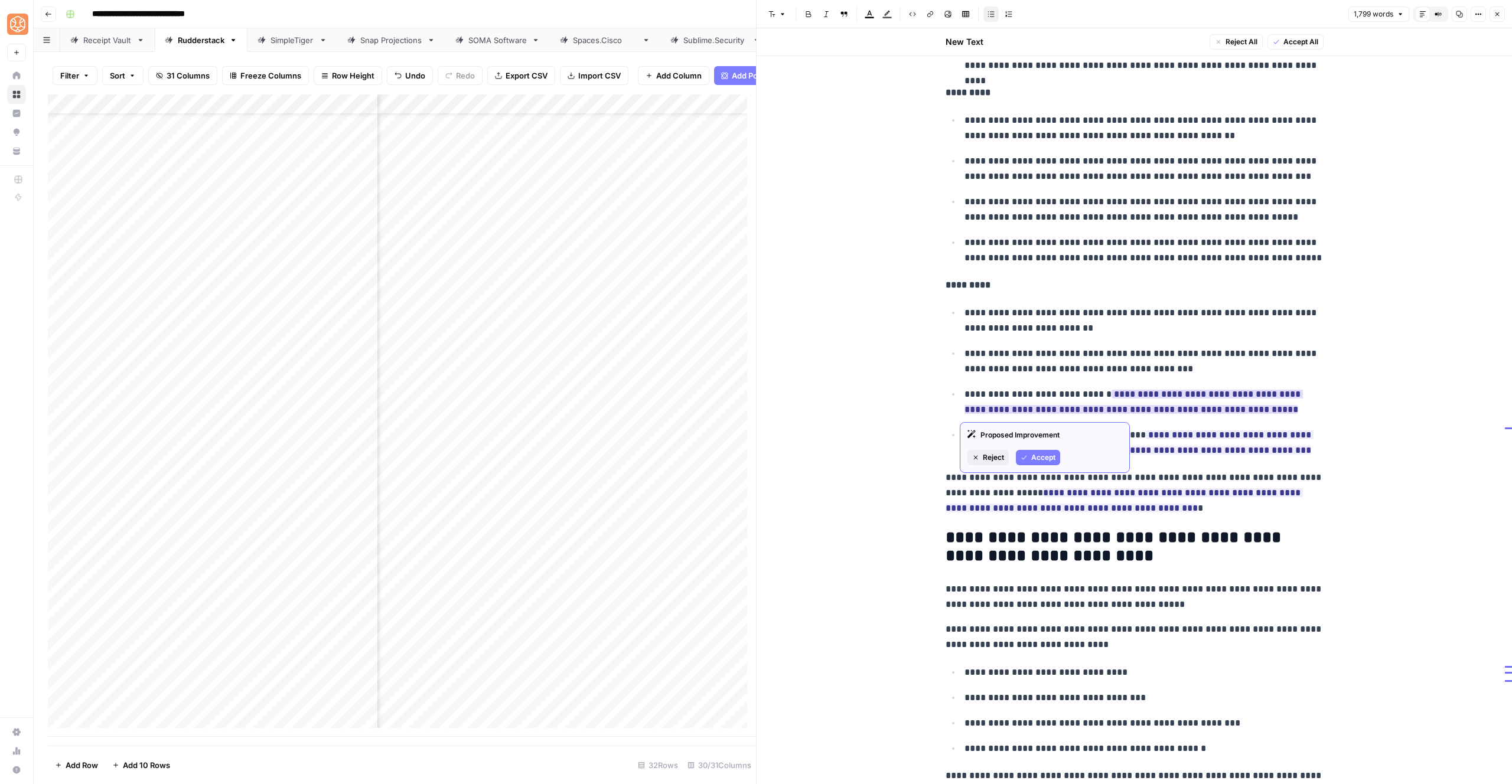
click at [1043, 453] on span "Accept" at bounding box center [1043, 457] width 24 height 11
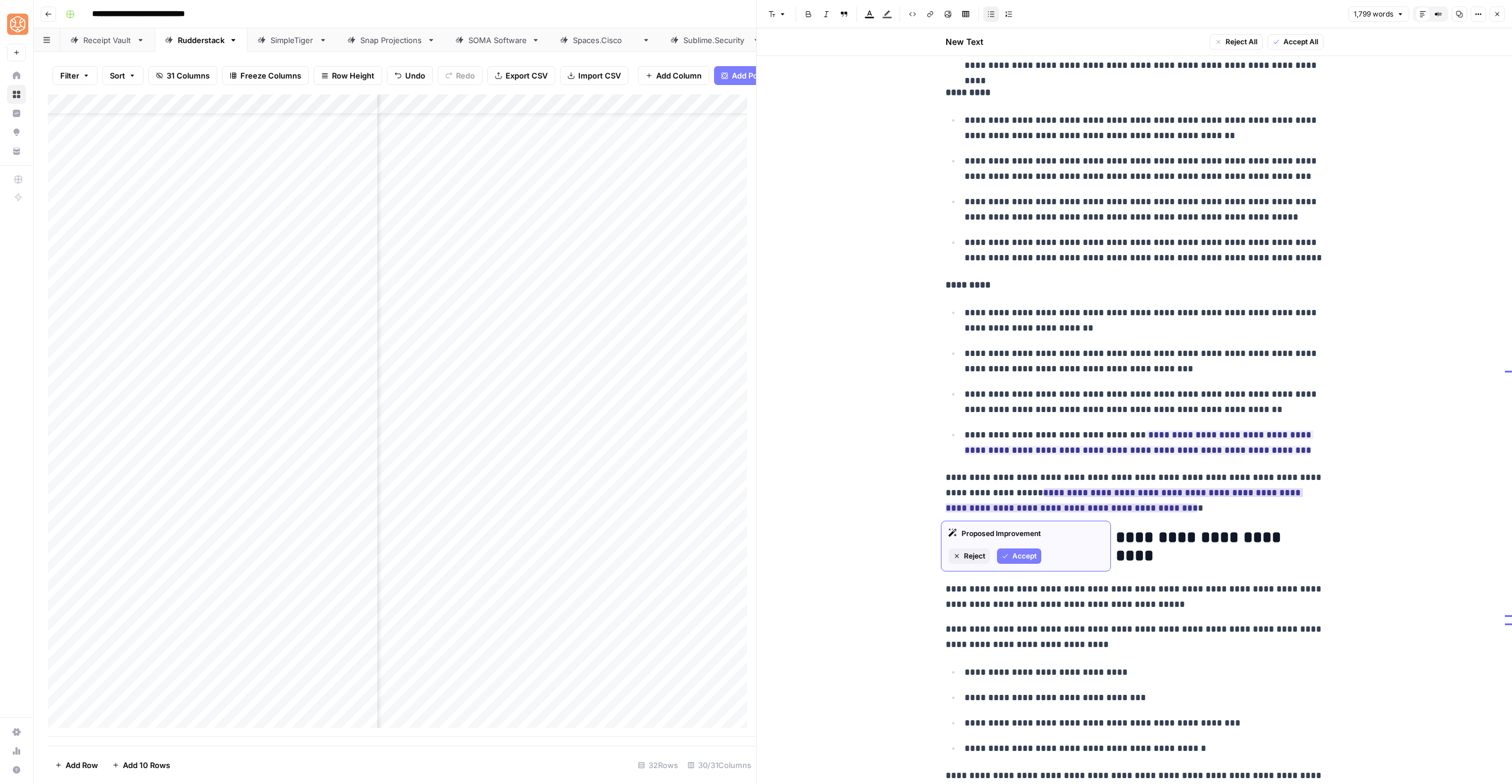
drag, startPoint x: 1020, startPoint y: 561, endPoint x: 1043, endPoint y: 501, distance: 64.3
click at [1020, 561] on span "Accept" at bounding box center [1024, 556] width 24 height 11
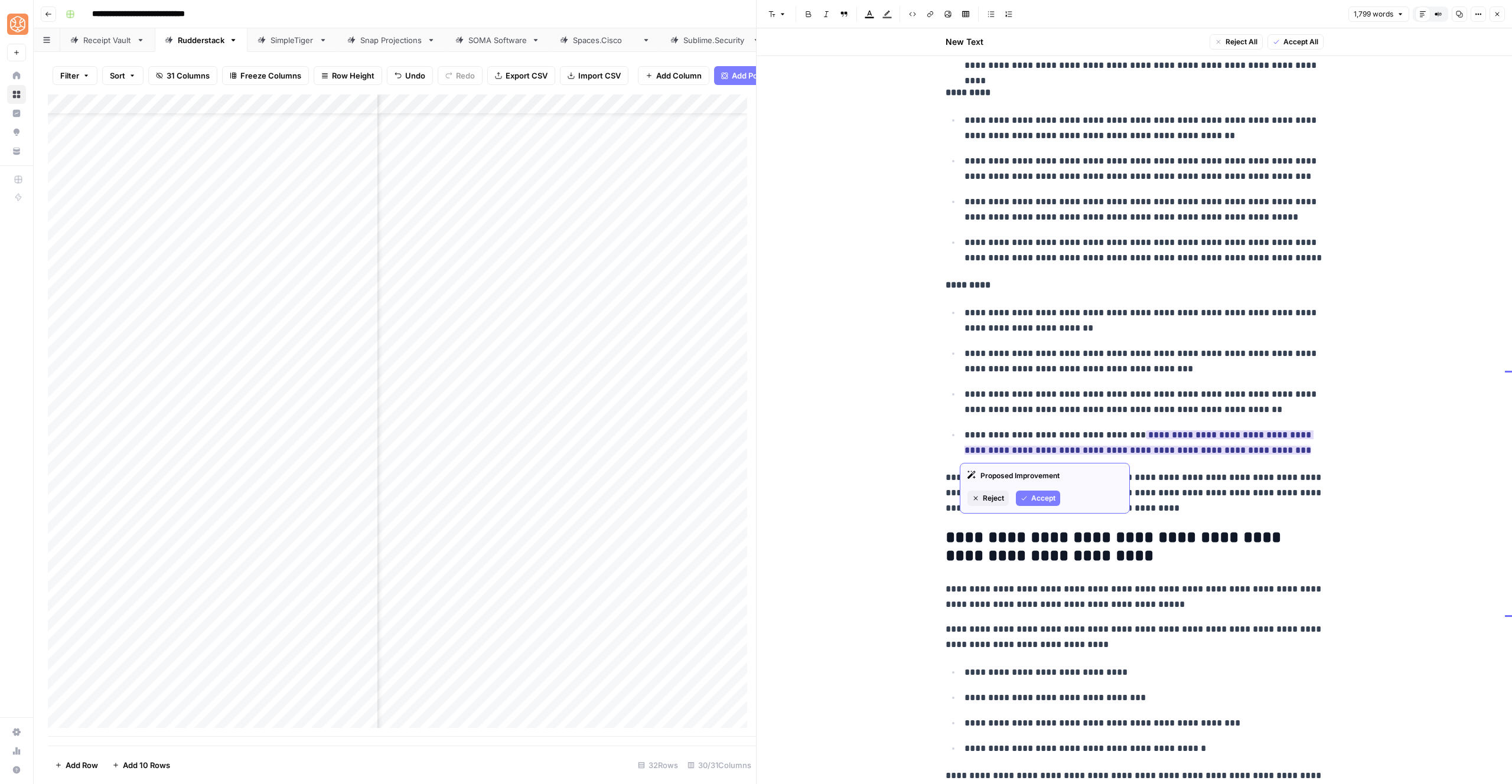
click at [1045, 497] on span "Accept" at bounding box center [1043, 498] width 24 height 11
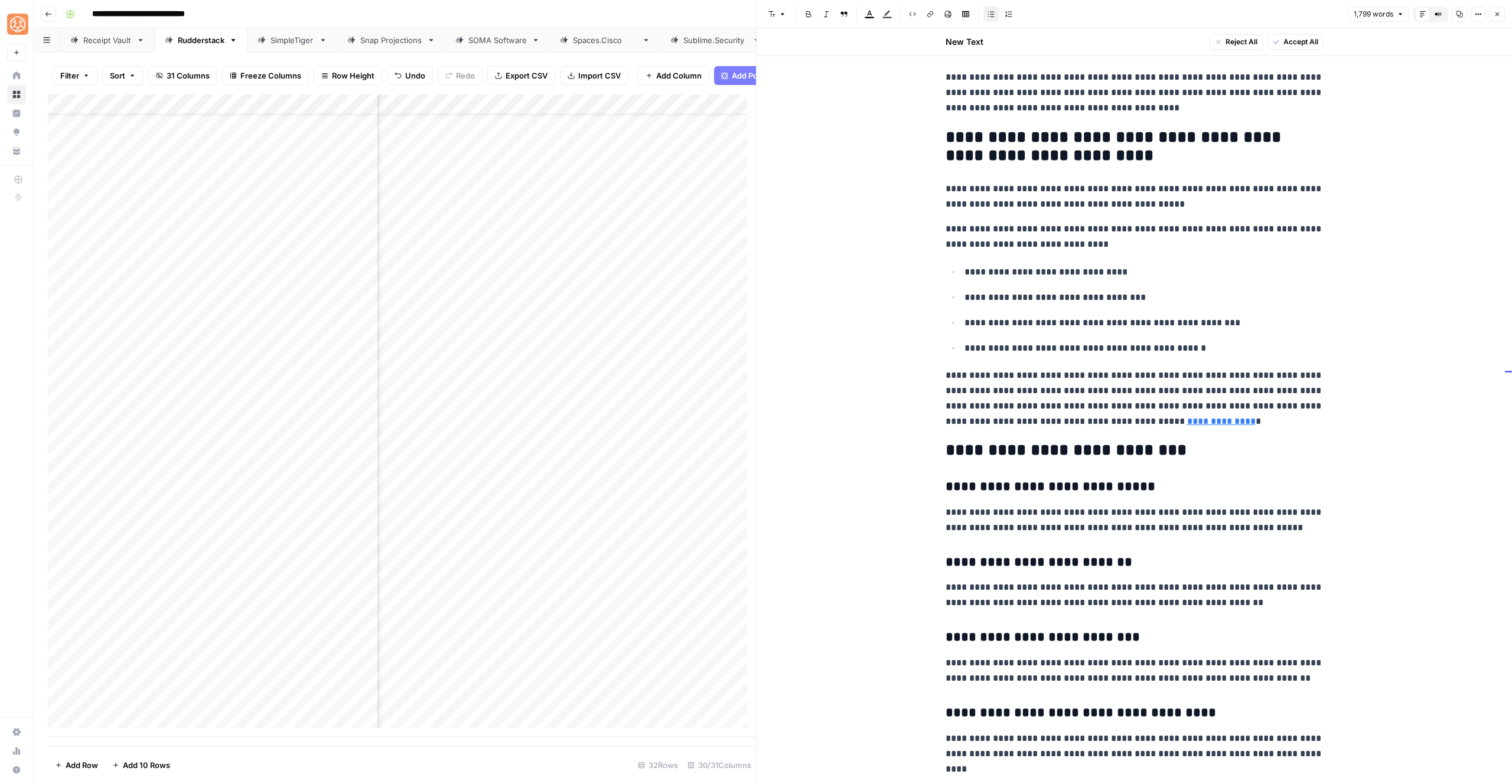
scroll to position [4498, 0]
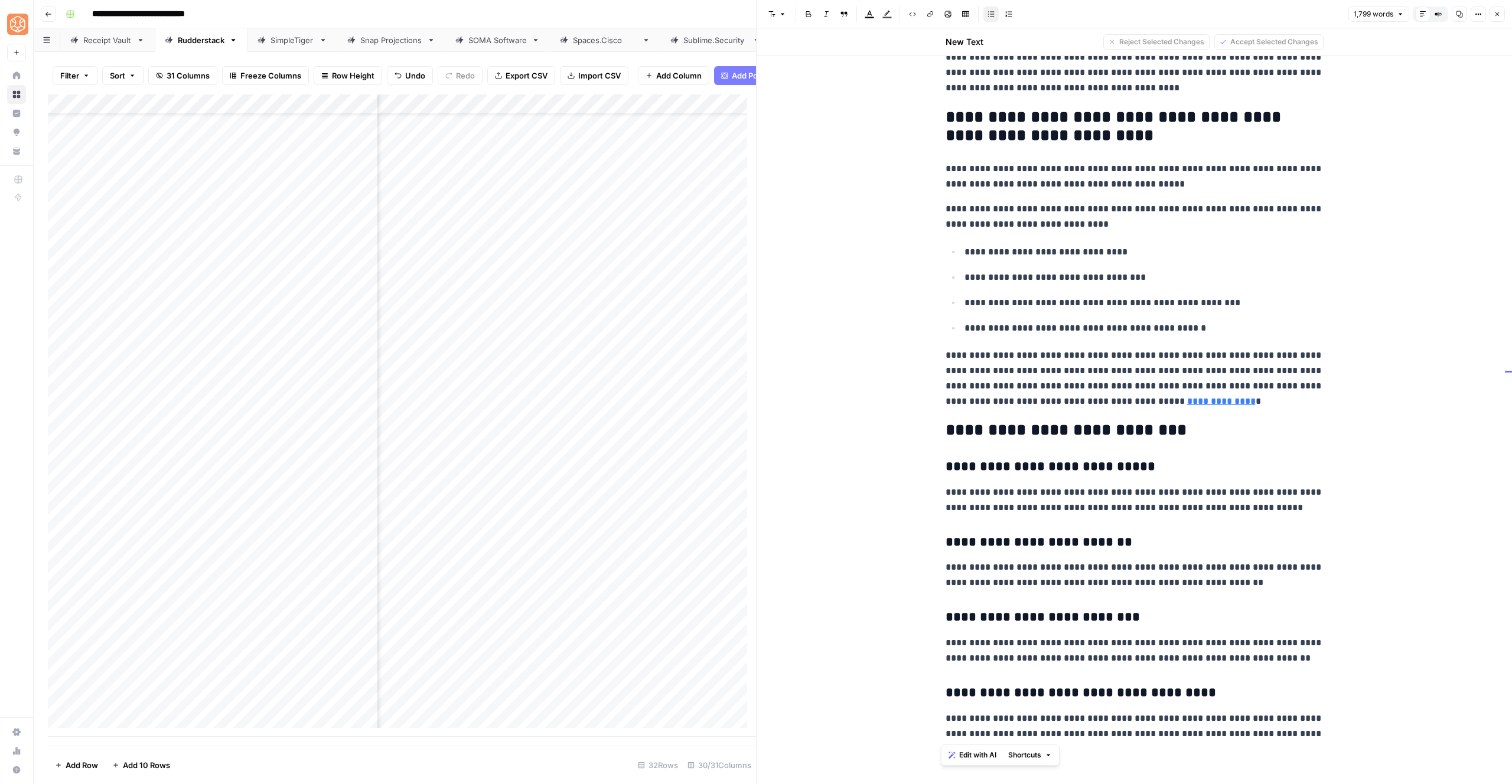
drag, startPoint x: 941, startPoint y: 432, endPoint x: 1269, endPoint y: 744, distance: 452.7
click at [1119, 398] on p "**********" at bounding box center [1134, 378] width 378 height 61
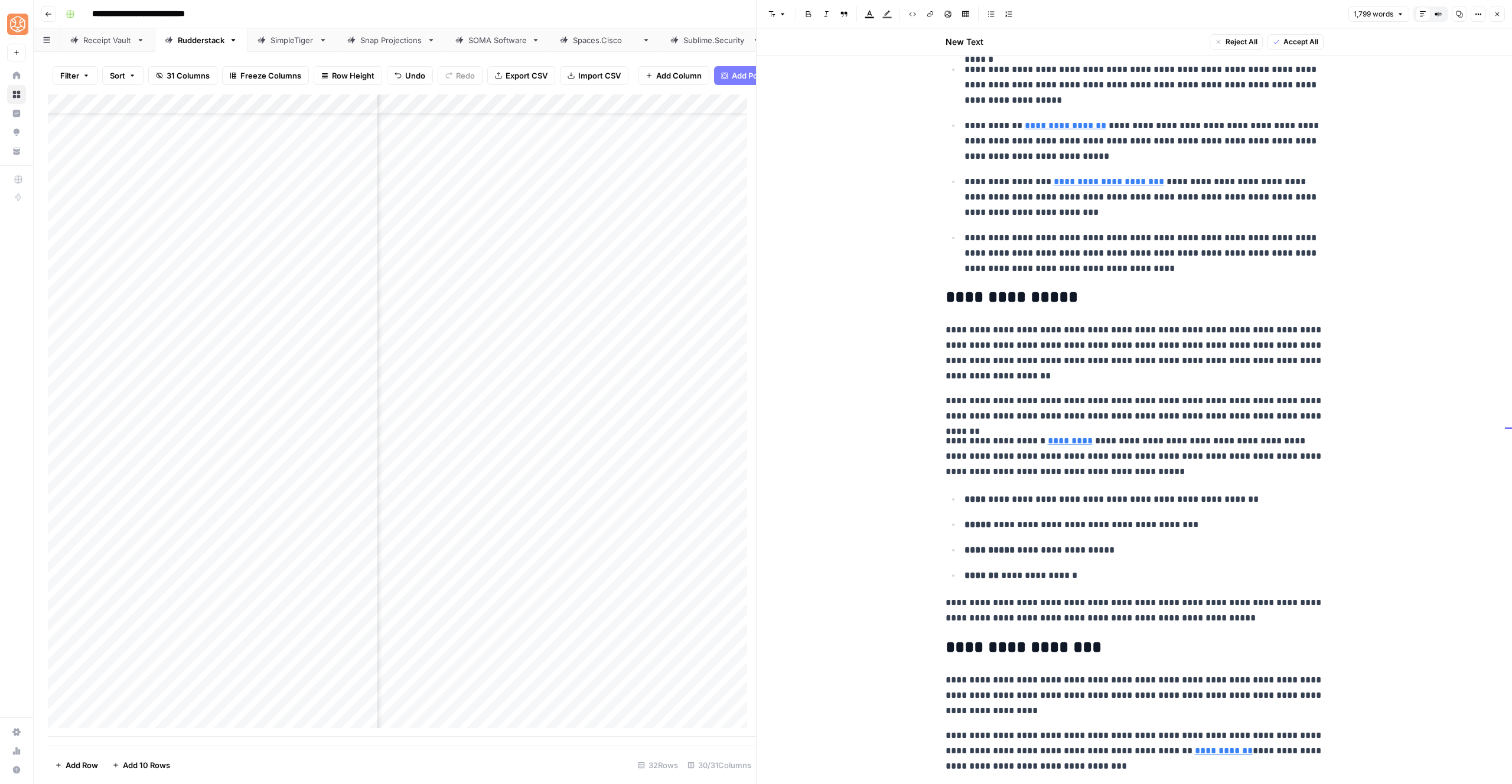
scroll to position [323, 0]
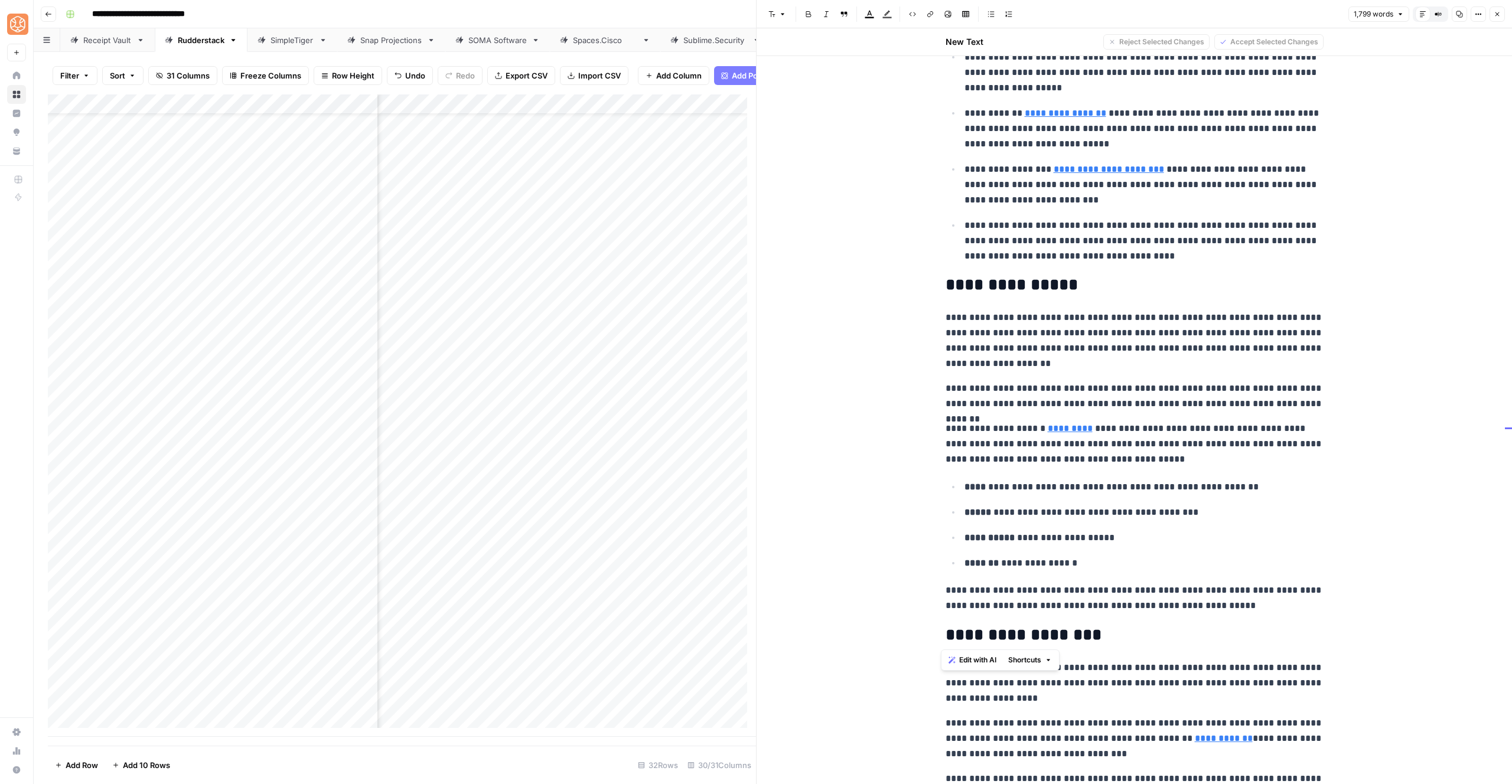
drag, startPoint x: 1186, startPoint y: 604, endPoint x: 945, endPoint y: 315, distance: 376.3
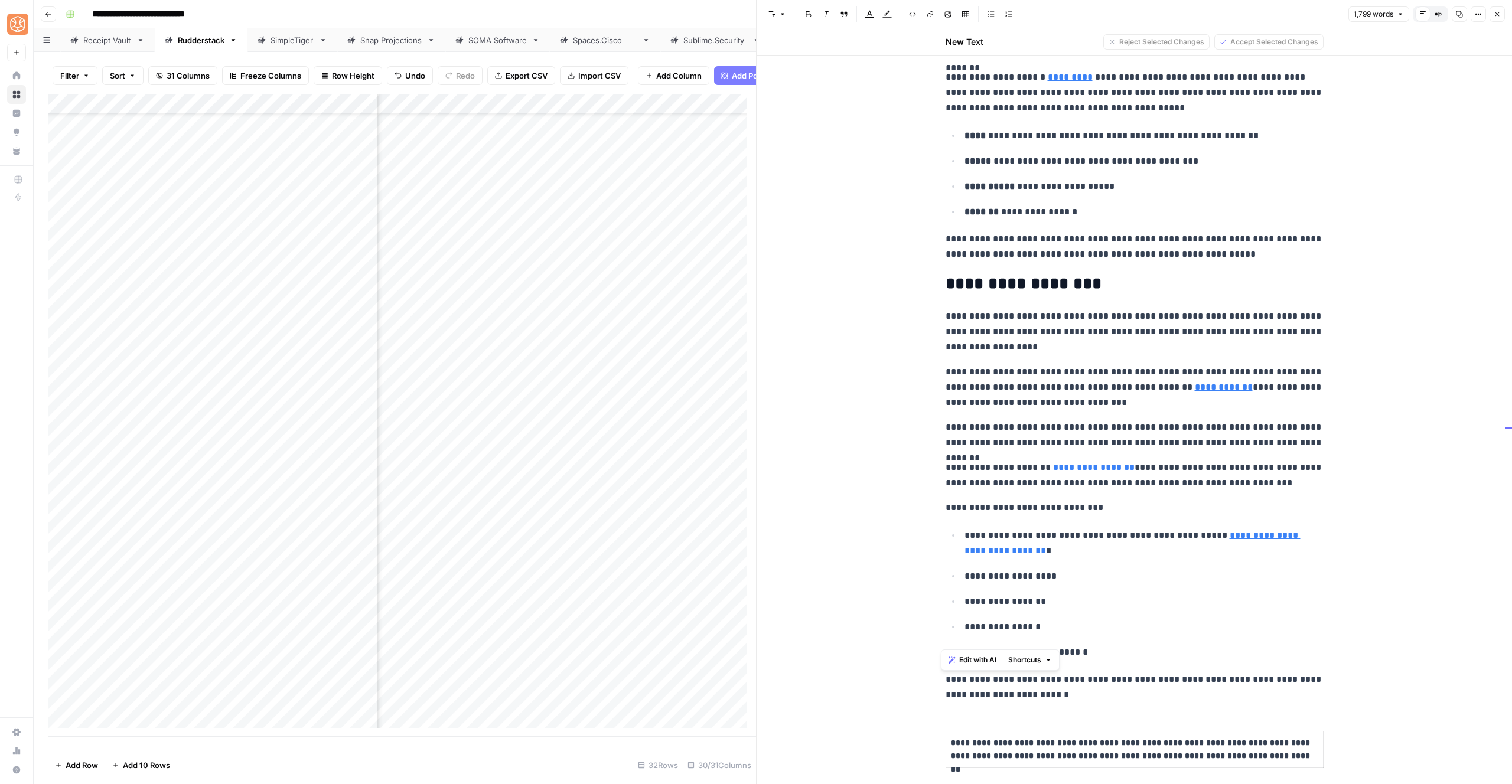
scroll to position [683, 0]
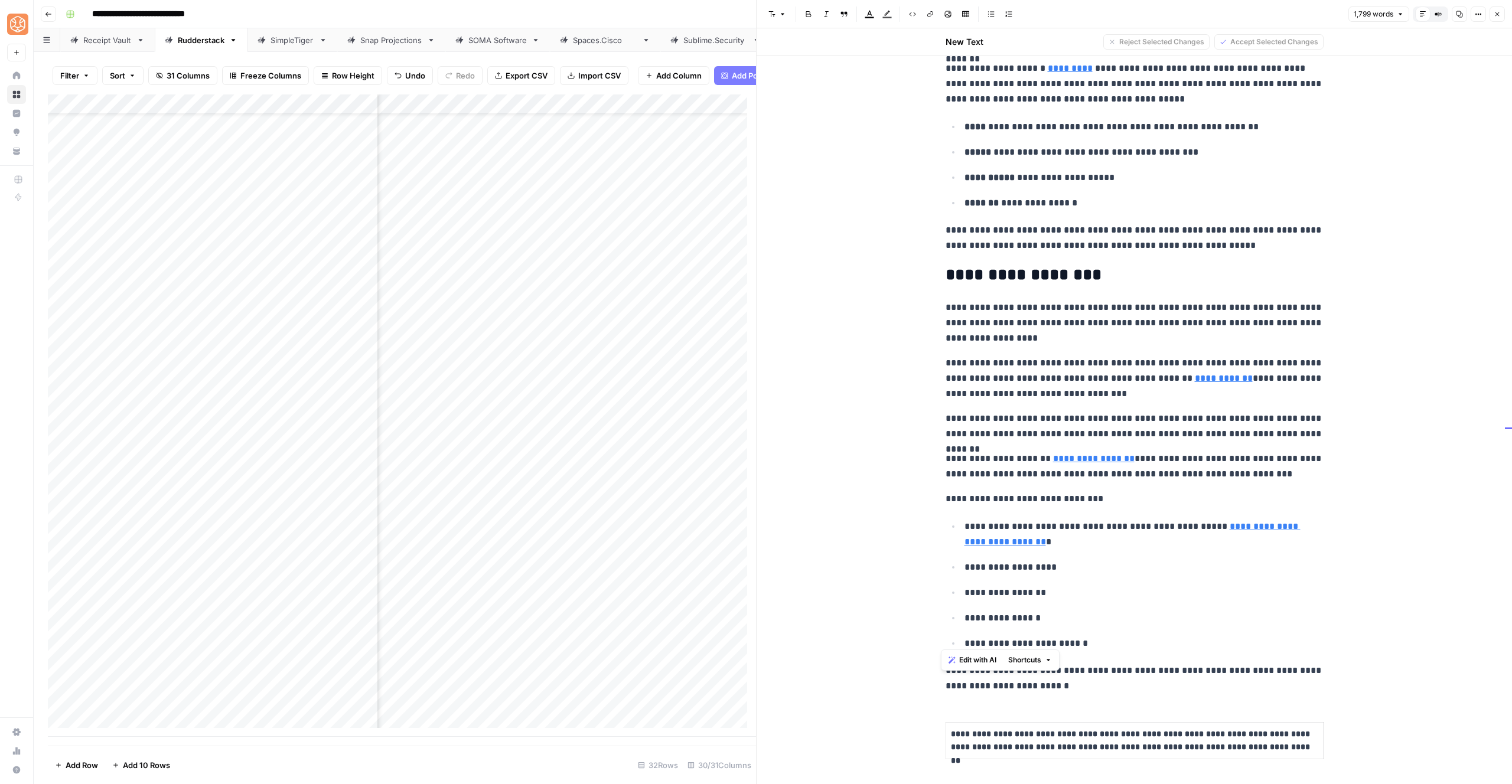
click at [1120, 419] on p "**********" at bounding box center [1134, 426] width 378 height 31
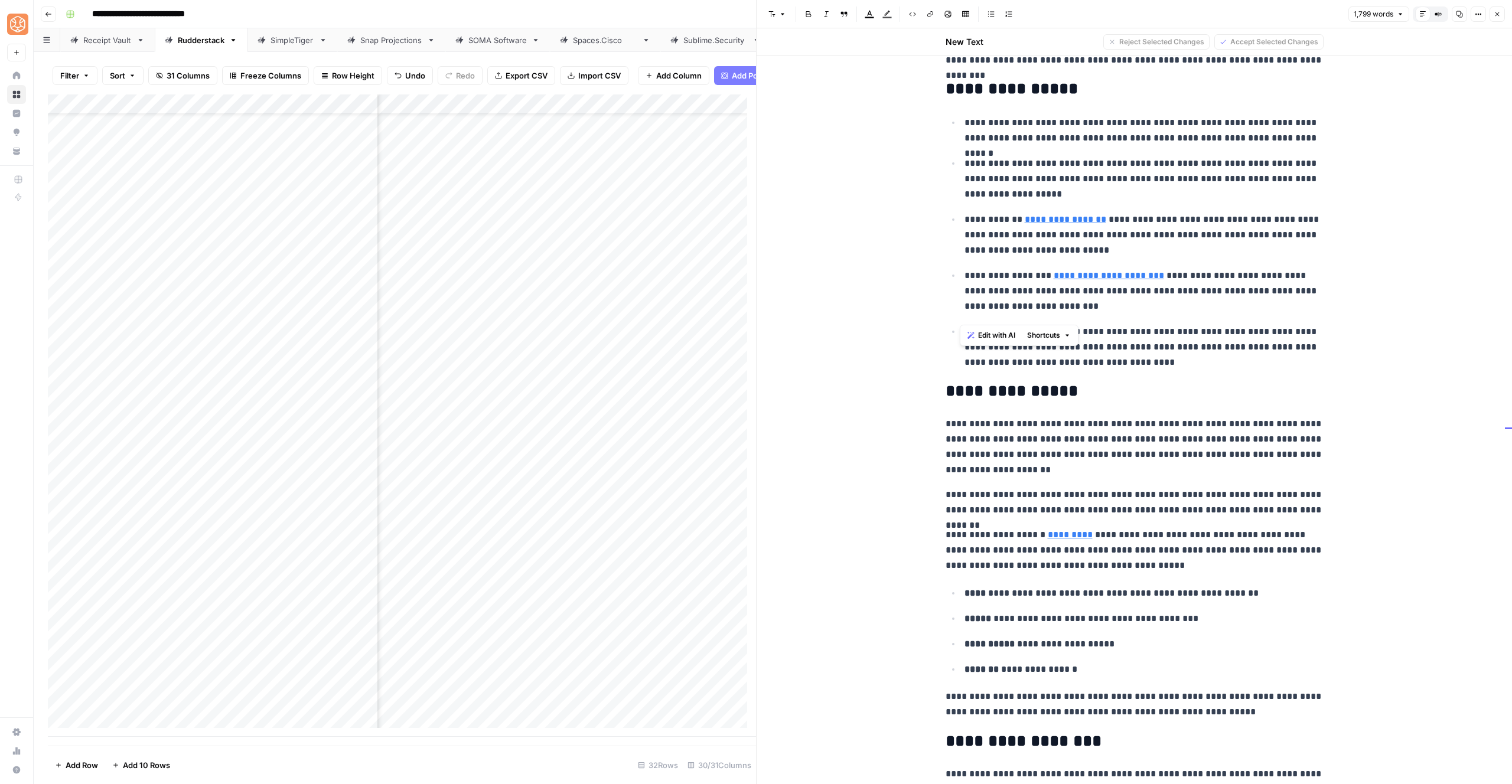
scroll to position [193, 0]
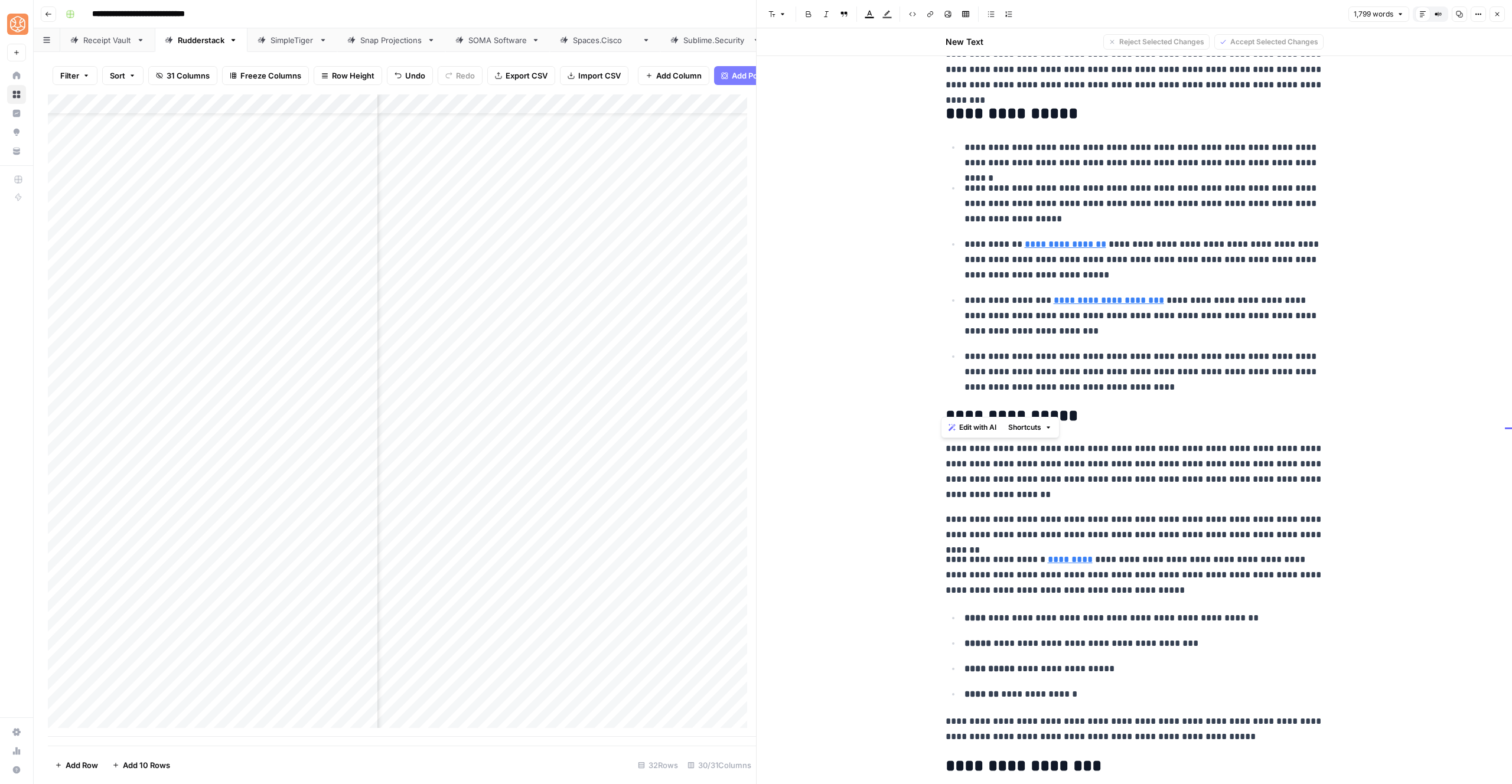
drag, startPoint x: 1079, startPoint y: 691, endPoint x: 920, endPoint y: 437, distance: 299.7
click at [1027, 430] on span "Shortcuts" at bounding box center [1025, 427] width 33 height 11
click at [1039, 455] on span "Add more detail" at bounding box center [1064, 453] width 73 height 12
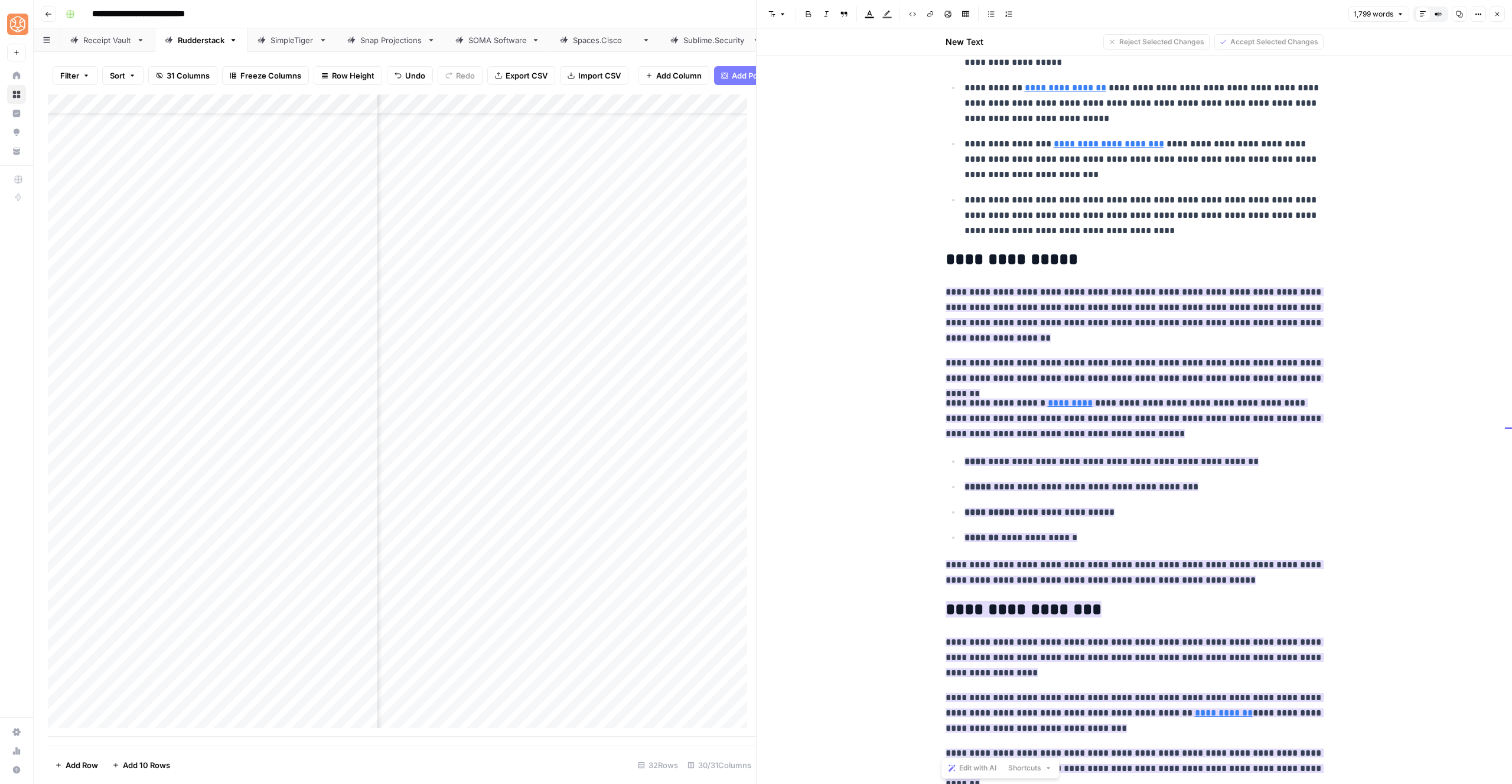
scroll to position [337, 0]
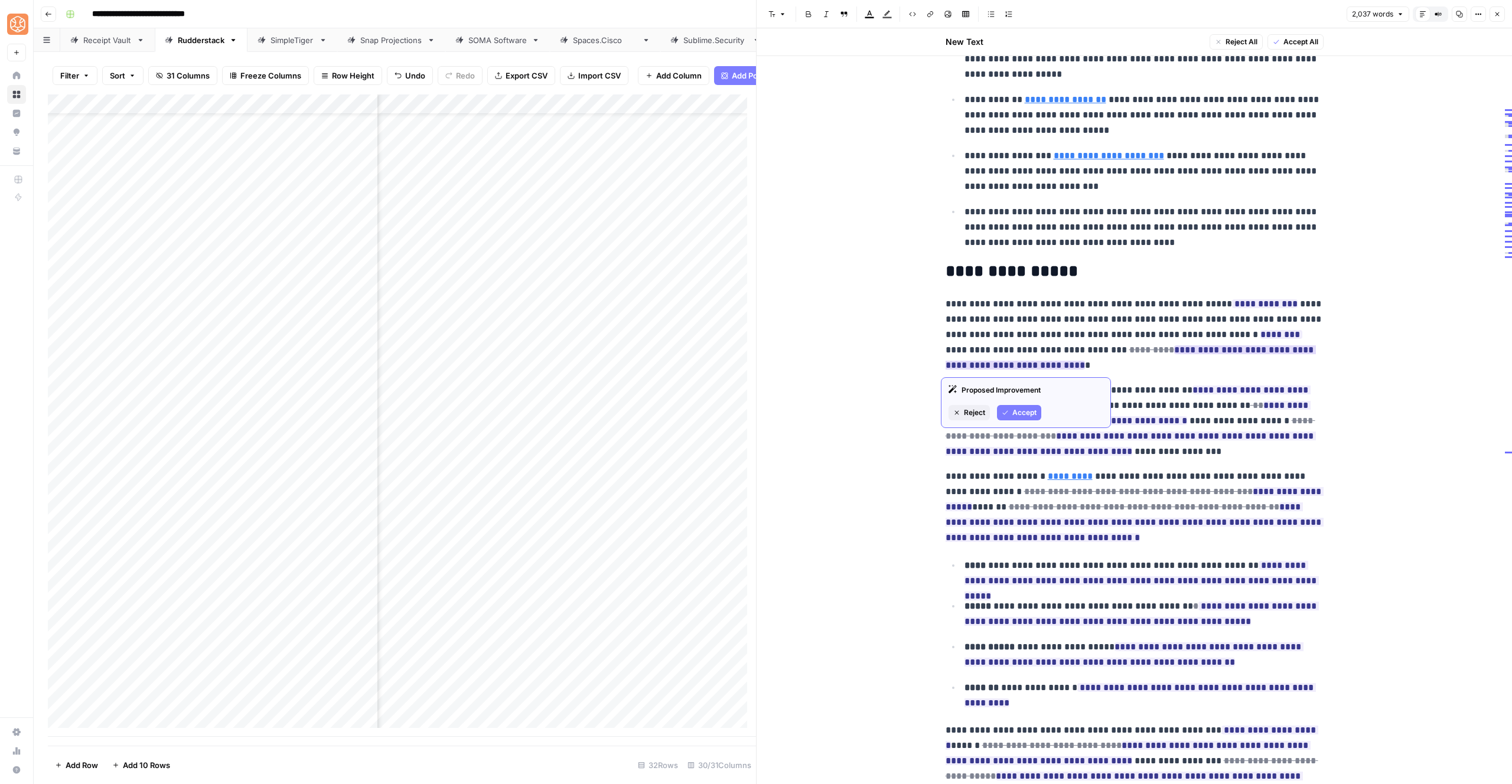
click at [991, 411] on div "Reject Accept" at bounding box center [1026, 412] width 154 height 15
click at [1275, 352] on span "Accept" at bounding box center [1280, 352] width 24 height 11
click at [1010, 416] on button "Accept" at bounding box center [1019, 412] width 44 height 15
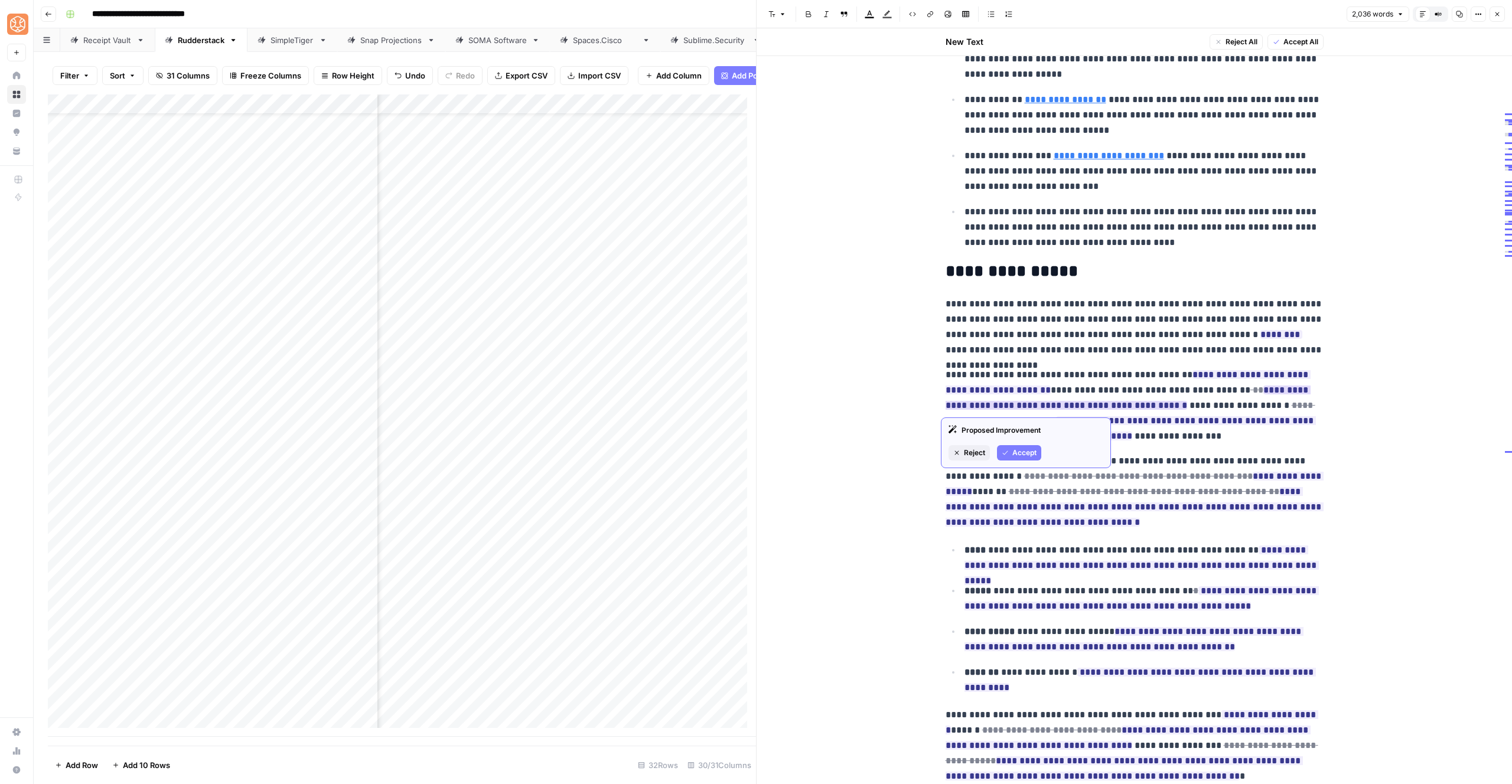
click at [1026, 459] on button "Accept" at bounding box center [1019, 452] width 44 height 15
click at [1024, 478] on span "Accept" at bounding box center [1024, 484] width 24 height 11
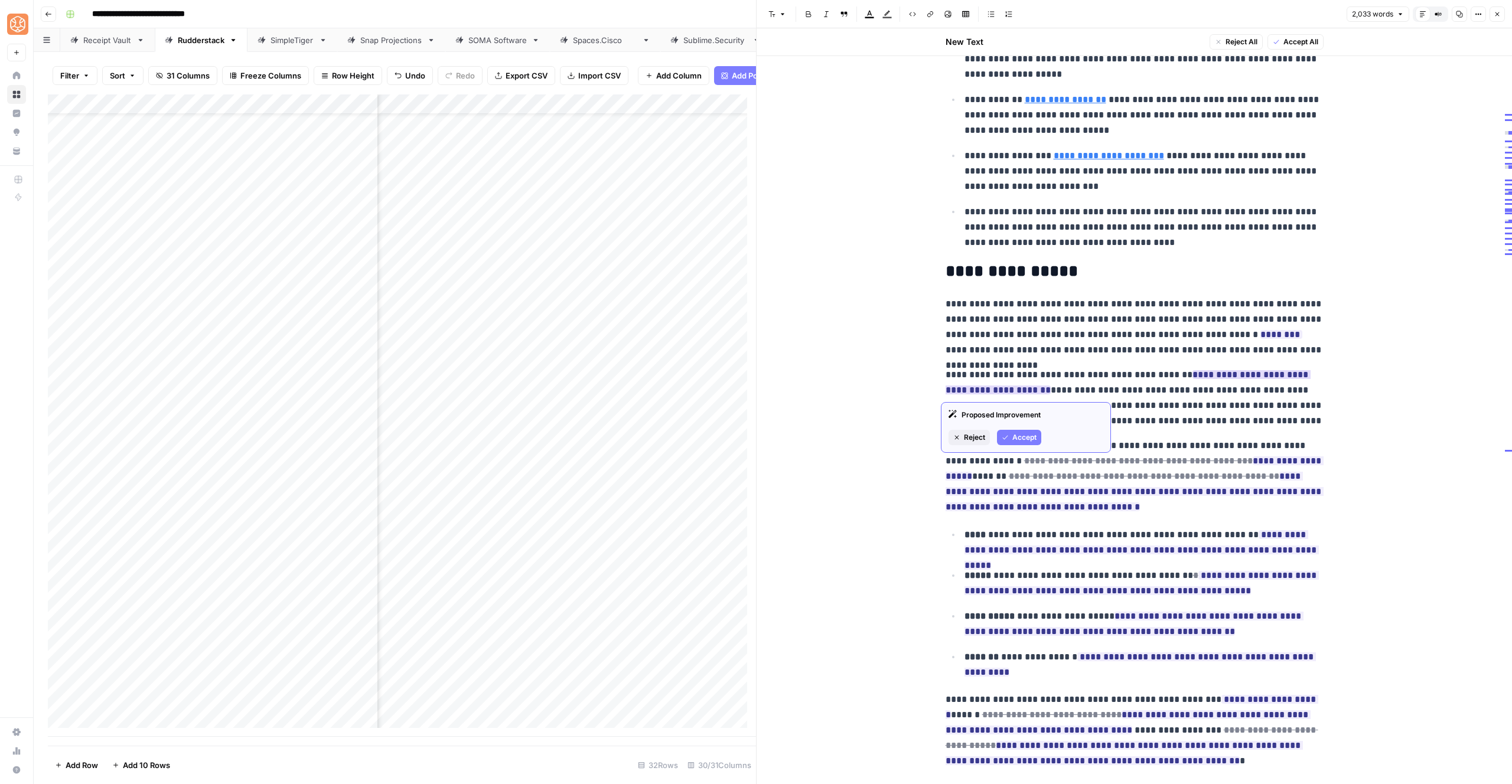
click at [1010, 433] on button "Accept" at bounding box center [1019, 437] width 44 height 15
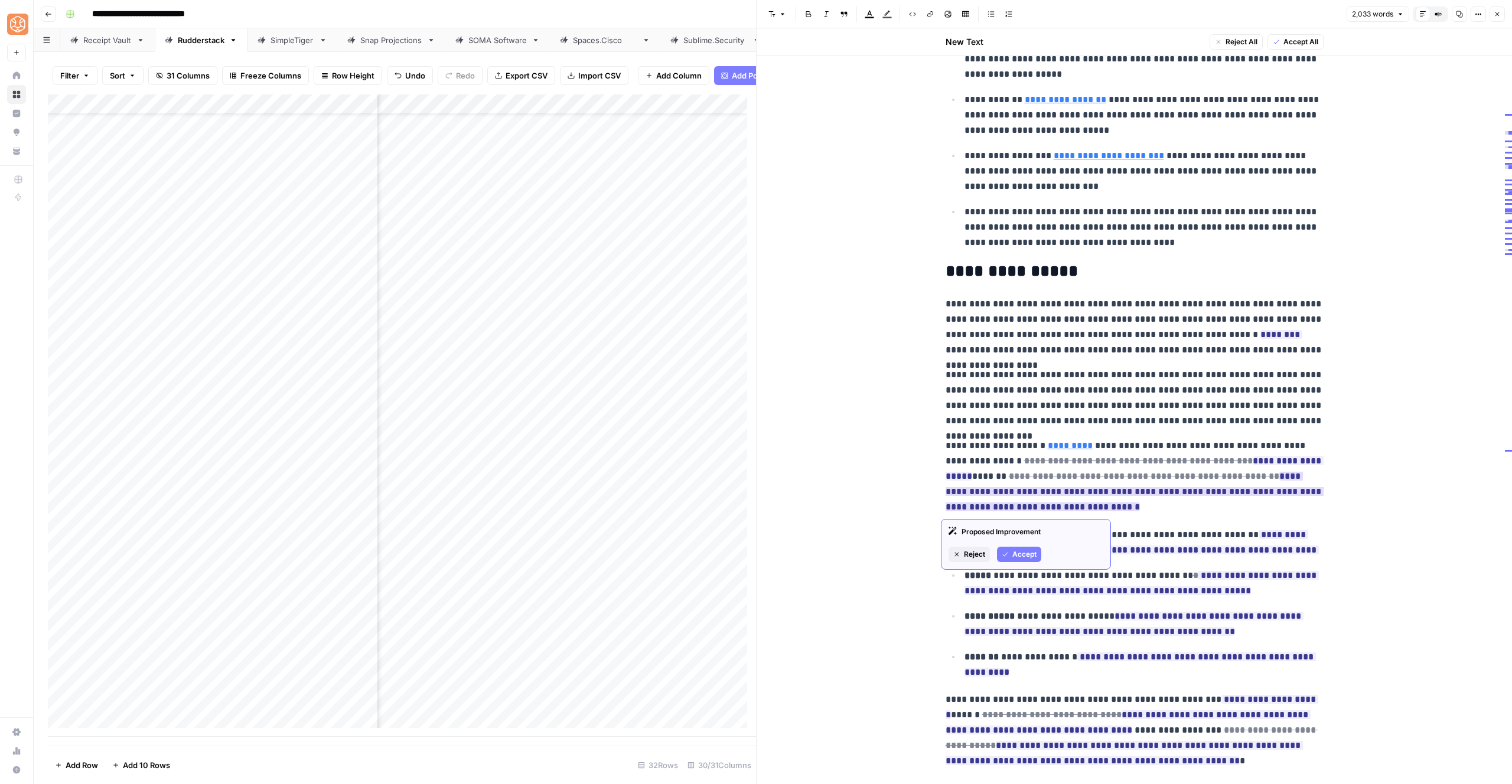
click at [1016, 547] on button "Accept" at bounding box center [1019, 554] width 44 height 15
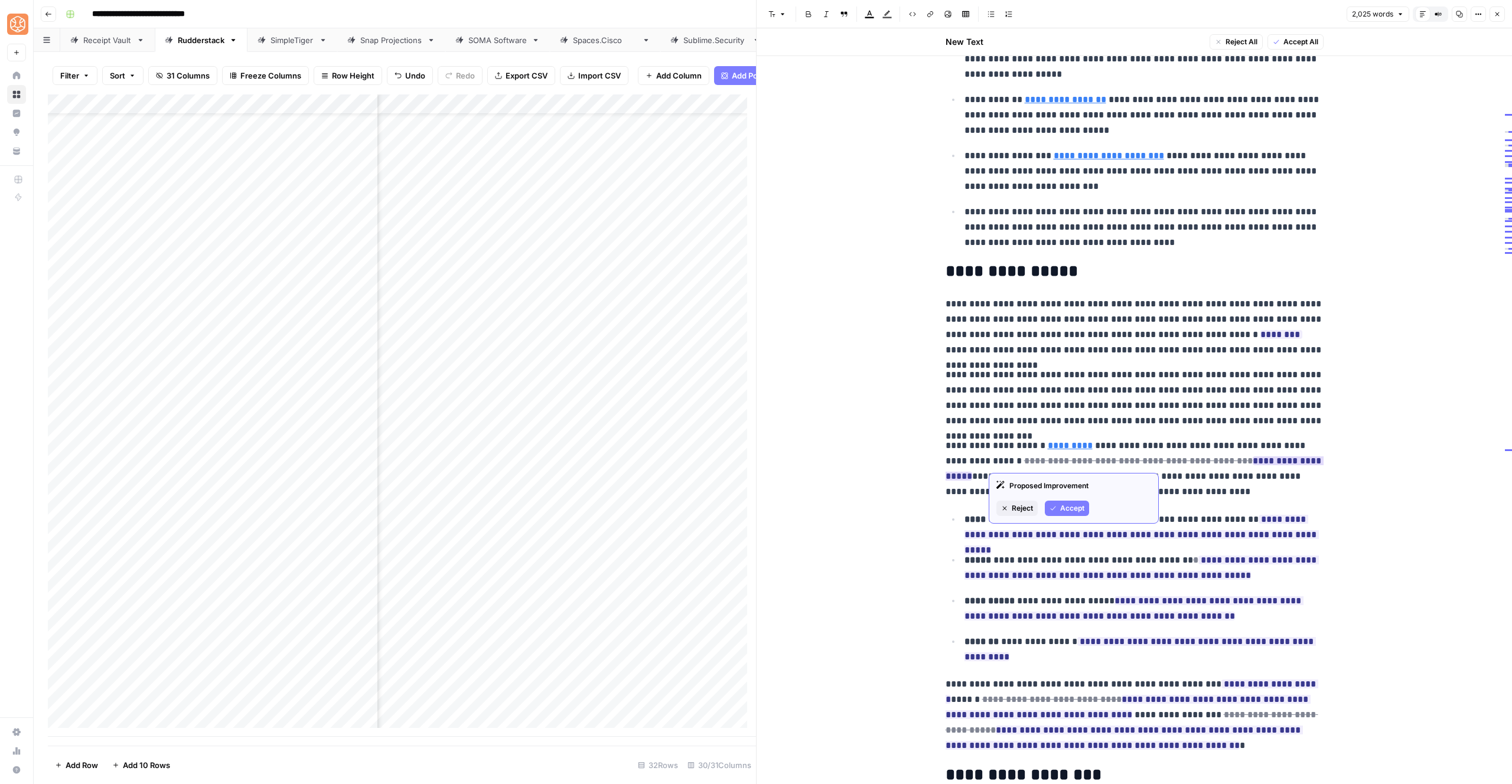
click at [1076, 502] on button "Accept" at bounding box center [1066, 508] width 44 height 15
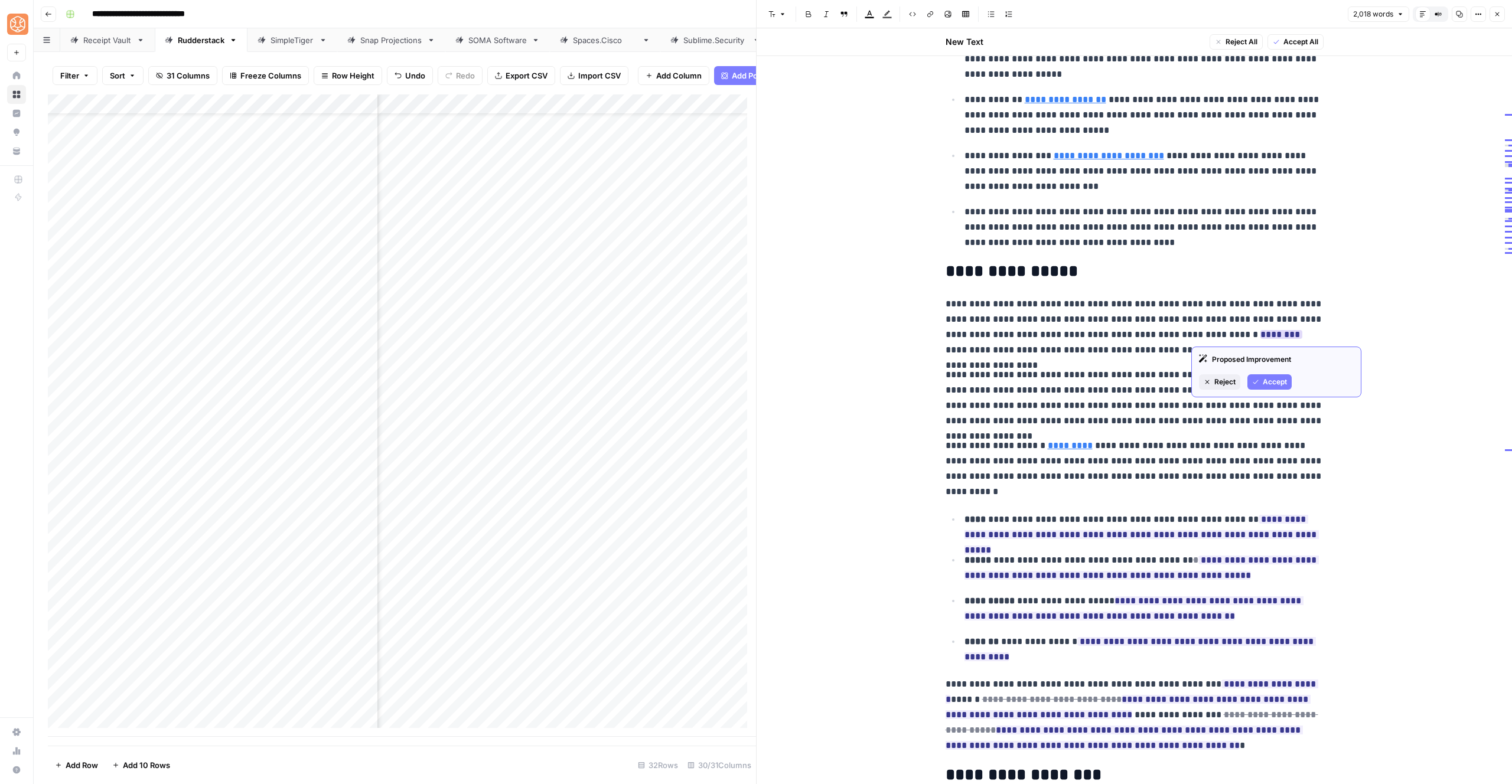
click at [1251, 384] on button "Accept" at bounding box center [1269, 382] width 44 height 15
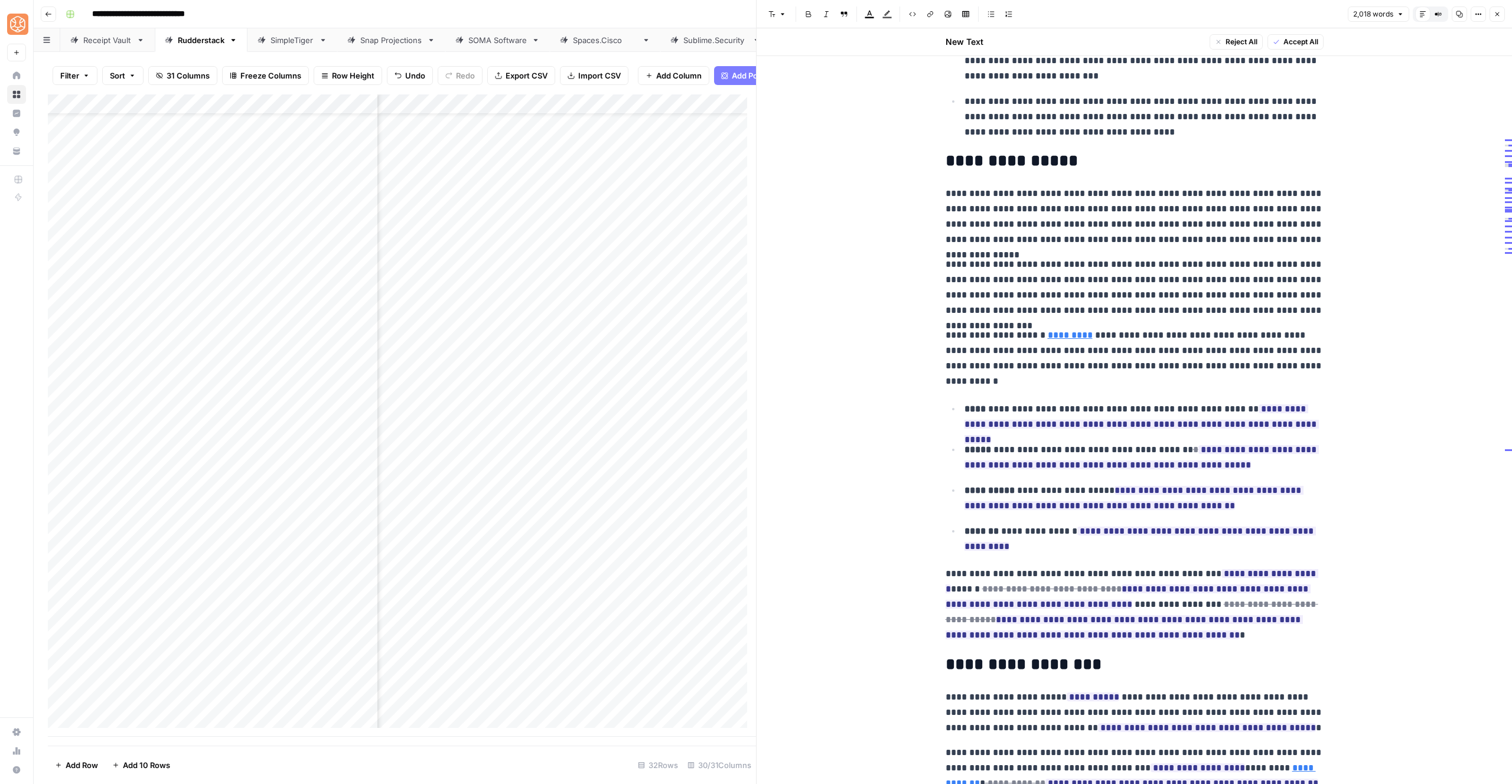
scroll to position [451, 0]
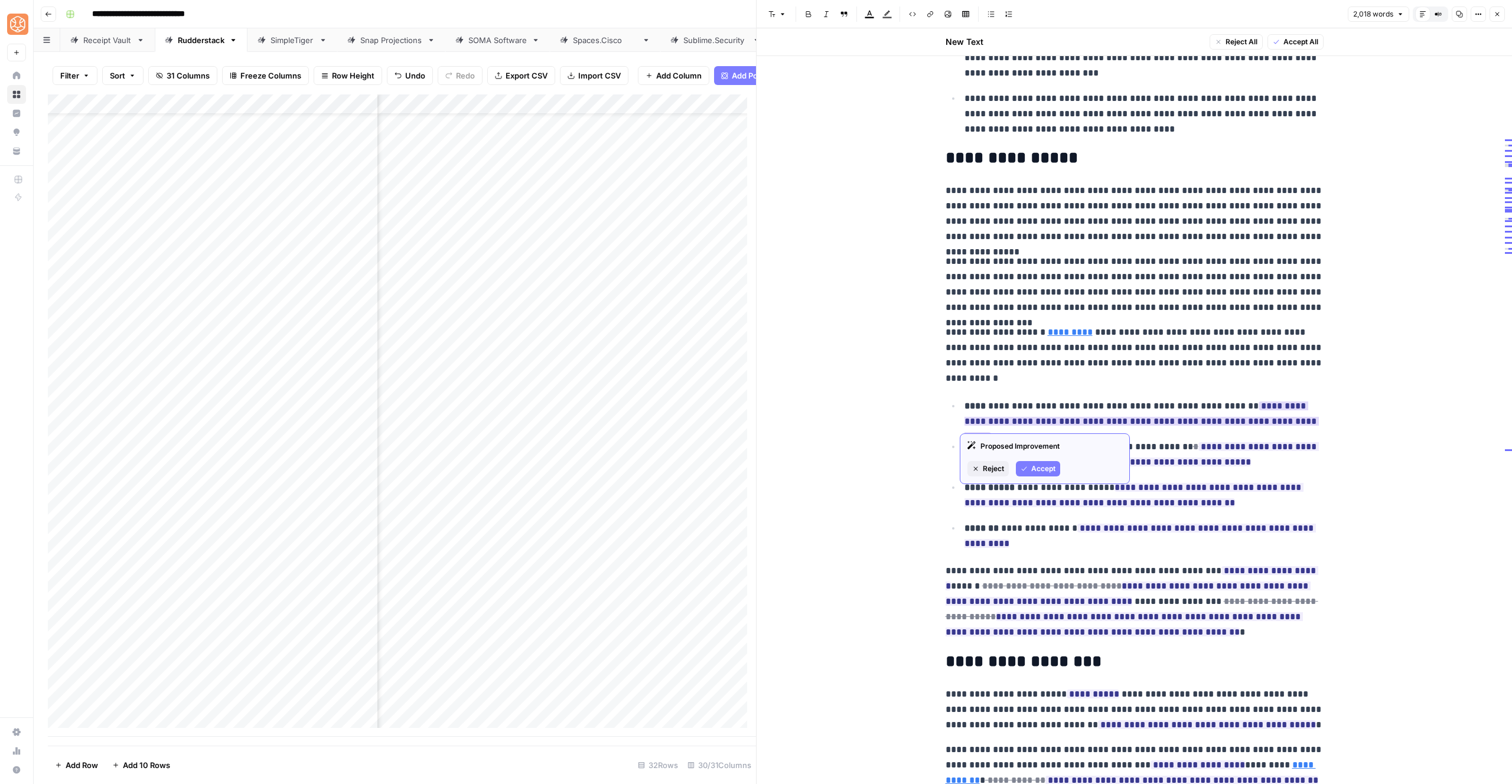
click at [1036, 469] on span "Accept" at bounding box center [1043, 469] width 24 height 11
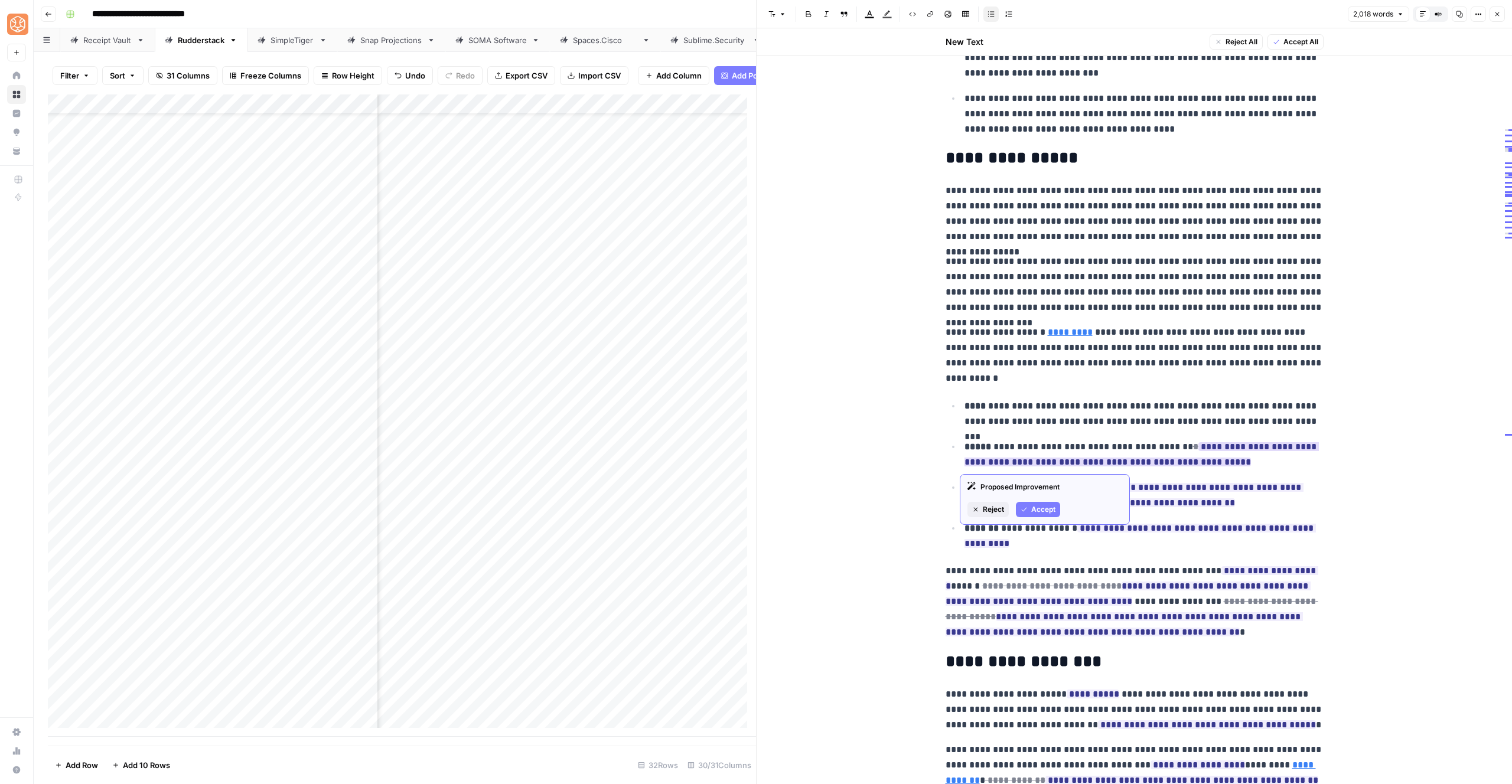
click at [1028, 507] on button "Accept" at bounding box center [1037, 509] width 44 height 15
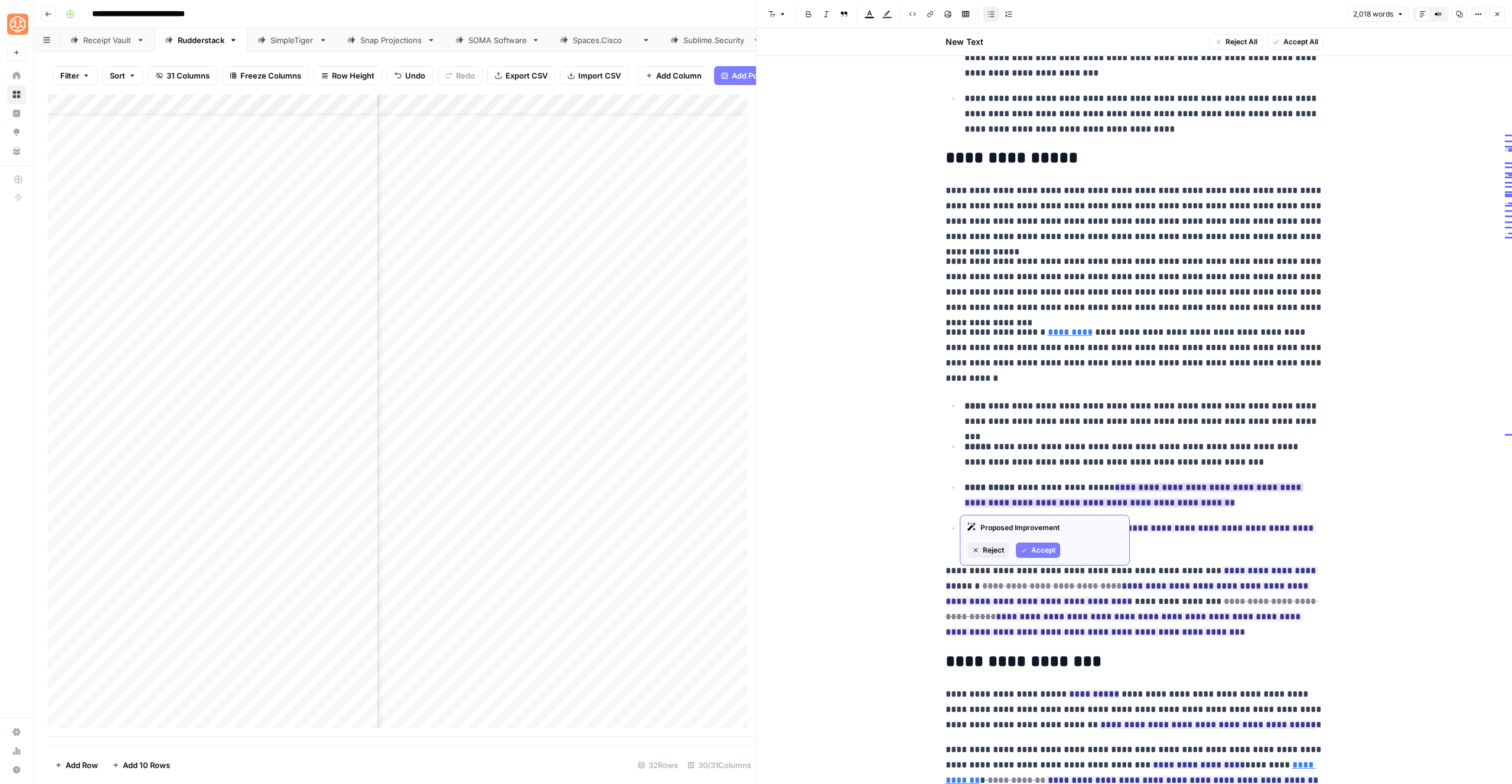
click at [1034, 544] on button "Accept" at bounding box center [1037, 550] width 44 height 15
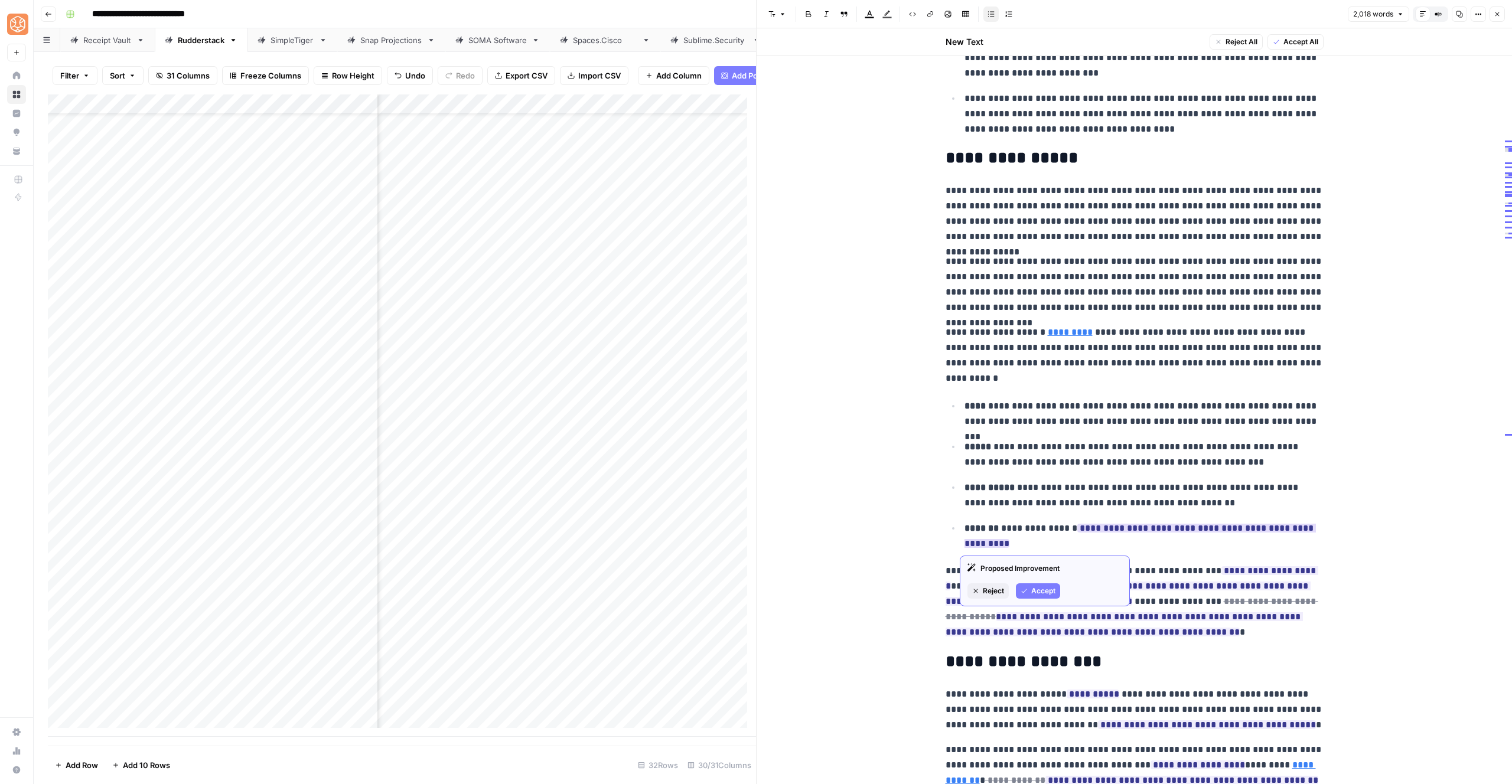
click at [1035, 587] on span "Accept" at bounding box center [1043, 591] width 24 height 11
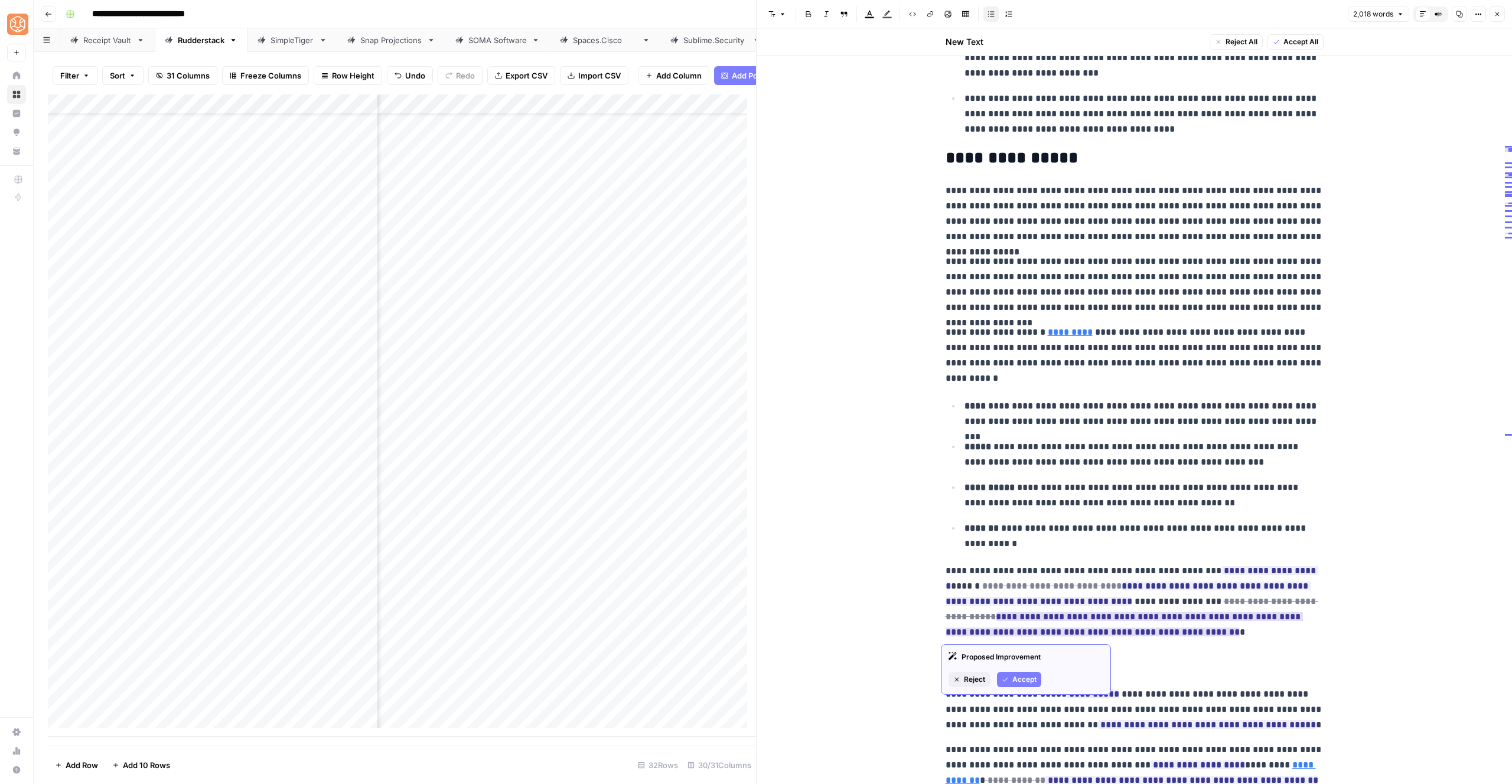
click at [1021, 676] on span "Accept" at bounding box center [1024, 680] width 24 height 11
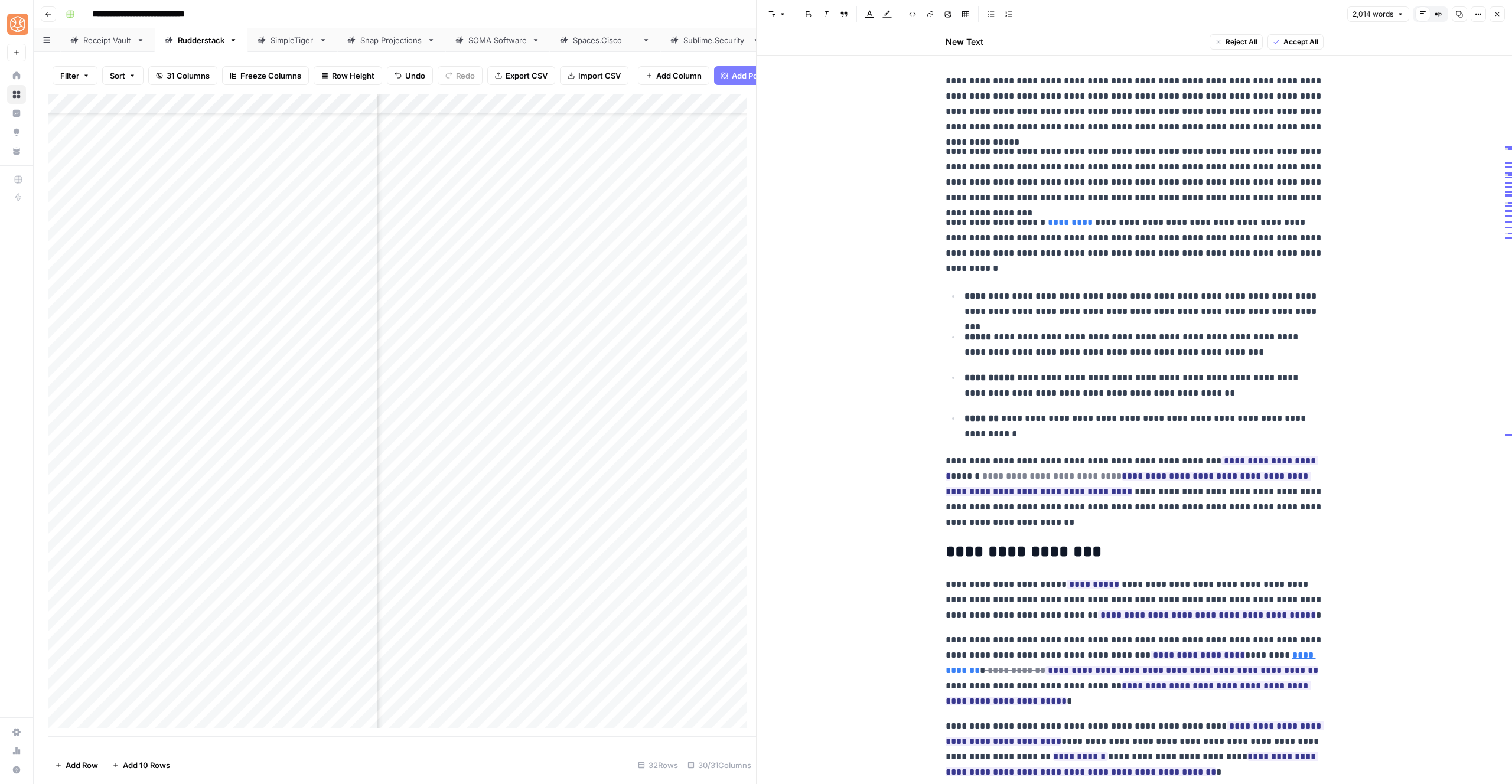
scroll to position [561, 0]
click at [1028, 538] on span "Accept" at bounding box center [1024, 538] width 24 height 11
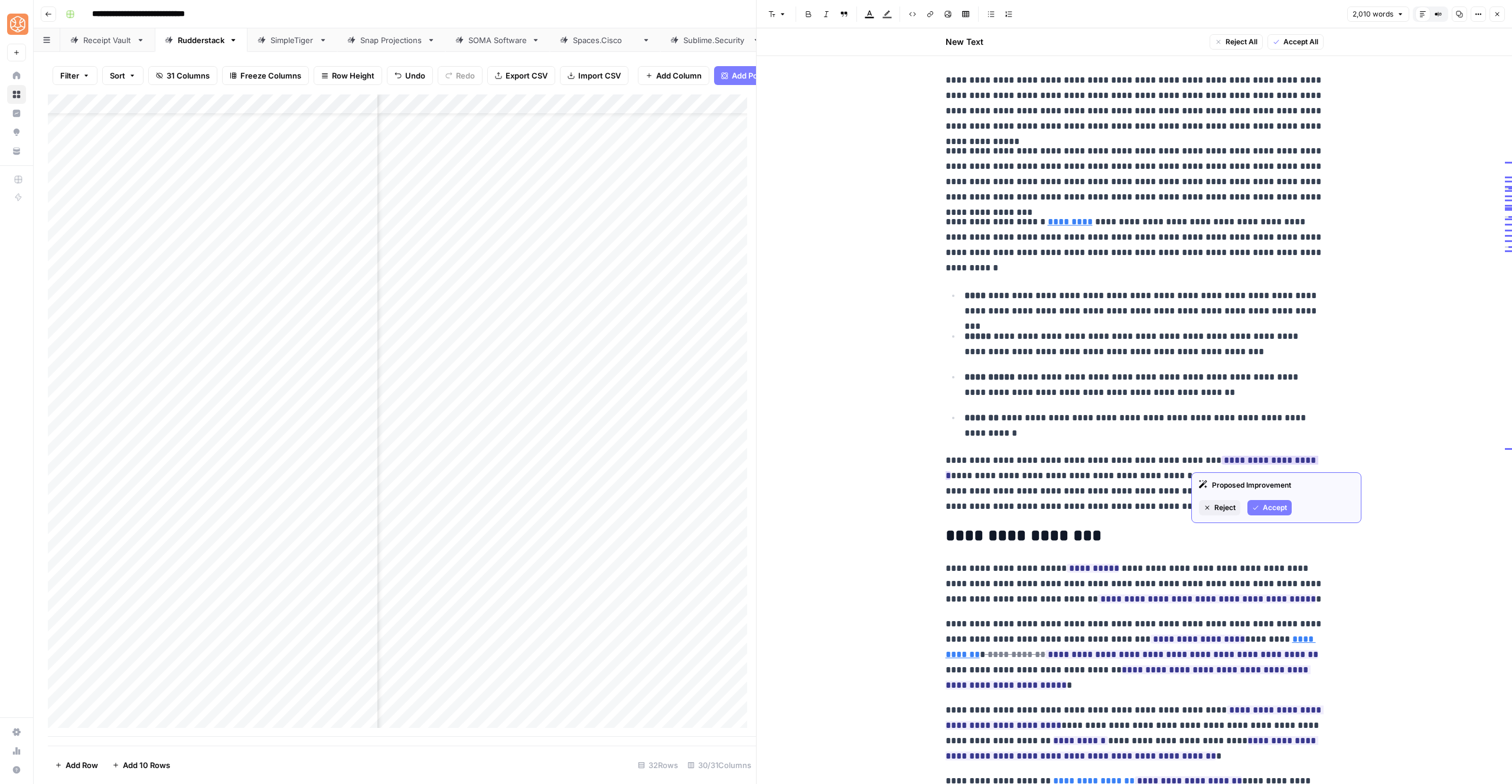
click at [1261, 503] on button "Accept" at bounding box center [1269, 507] width 44 height 15
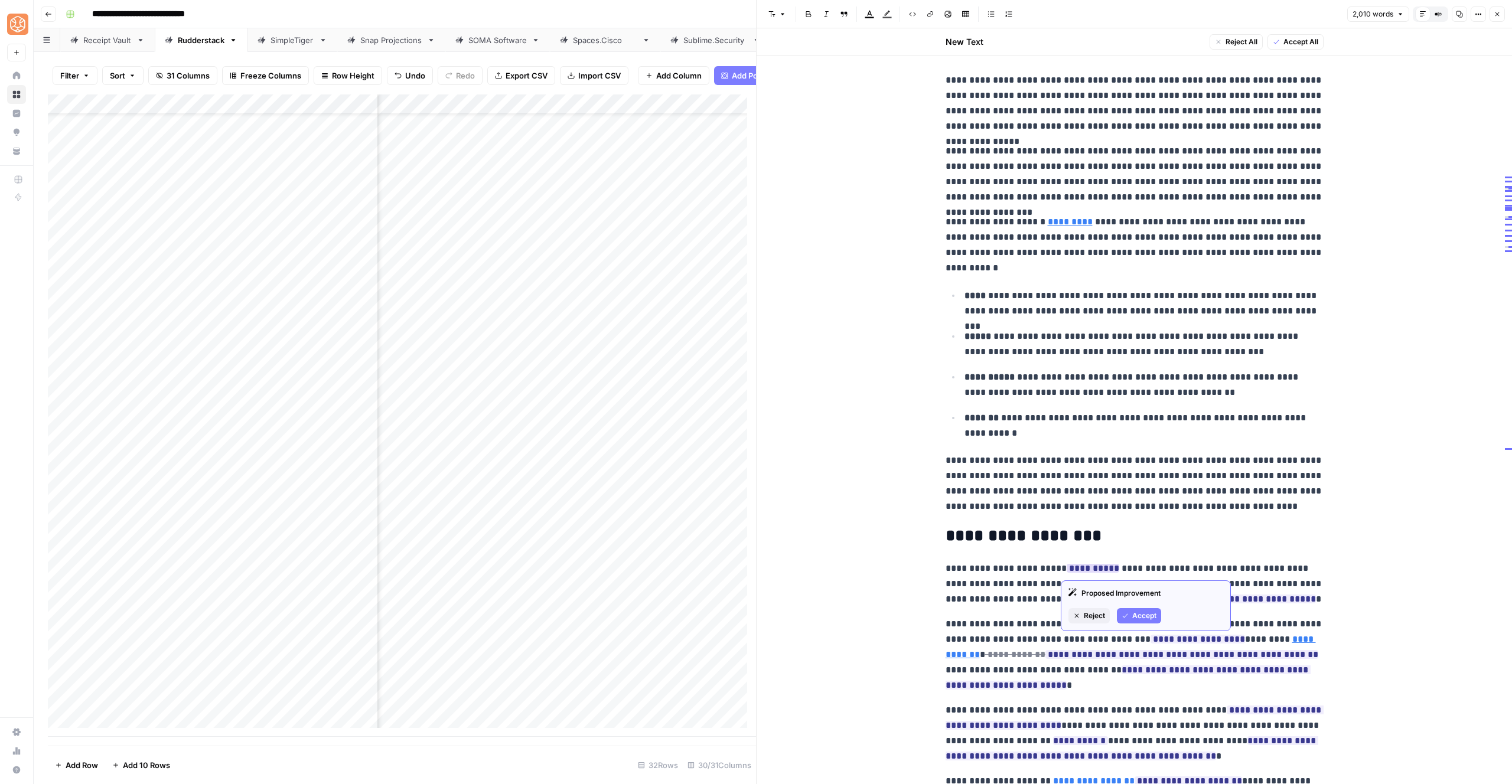
click at [1125, 618] on icon "button" at bounding box center [1125, 616] width 7 height 7
click at [1137, 643] on icon "button" at bounding box center [1137, 646] width 7 height 7
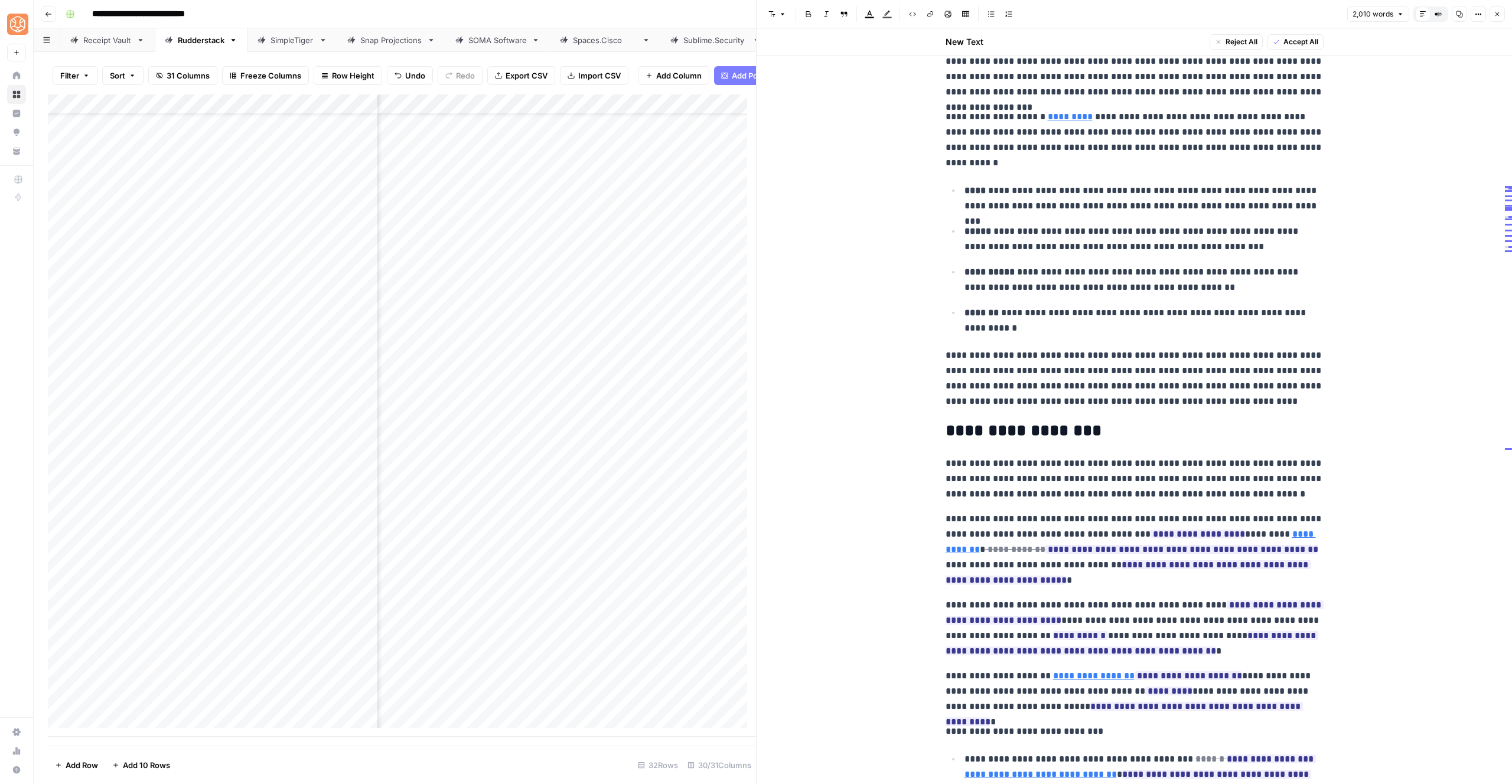
scroll to position [817, 0]
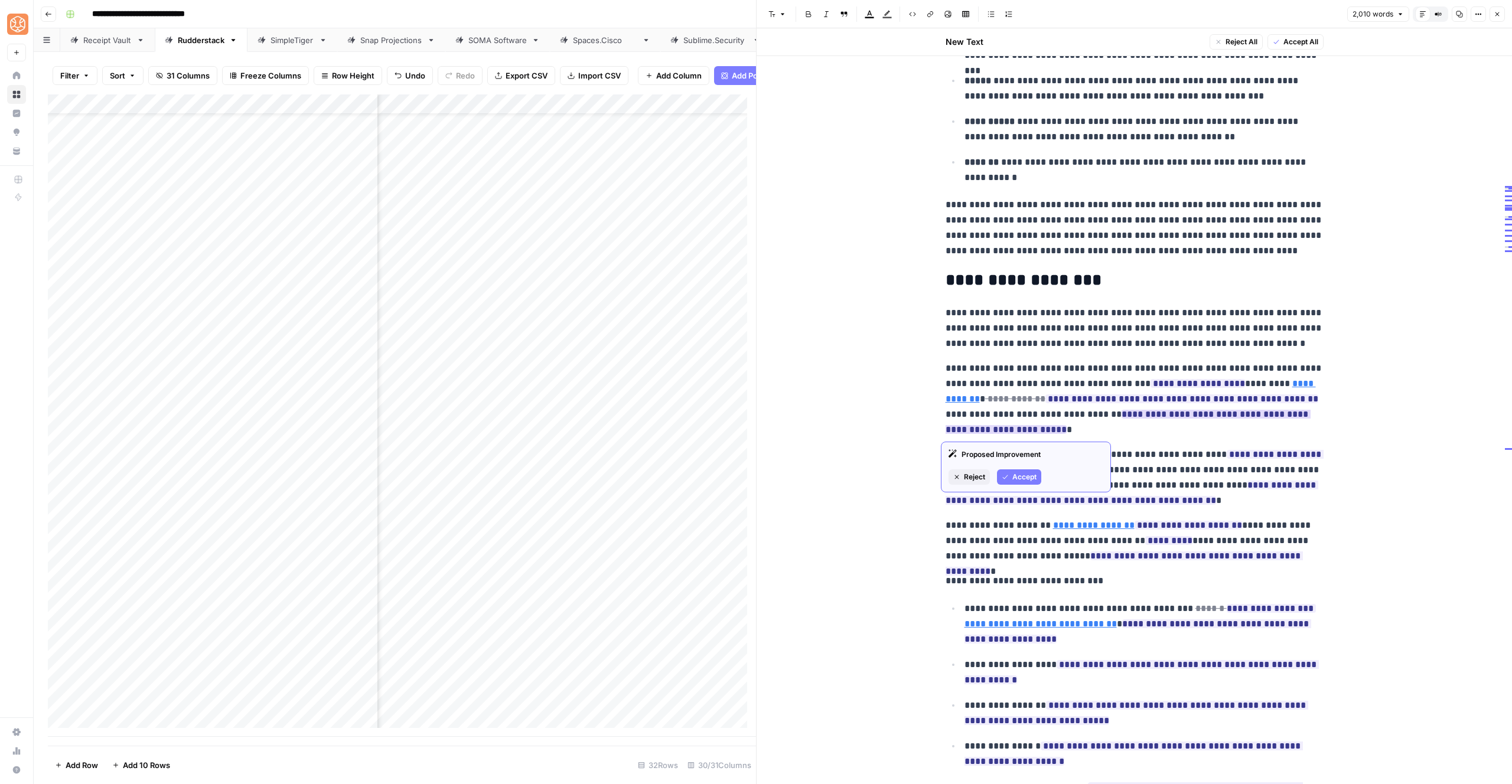
click at [1005, 479] on icon "button" at bounding box center [1005, 477] width 7 height 7
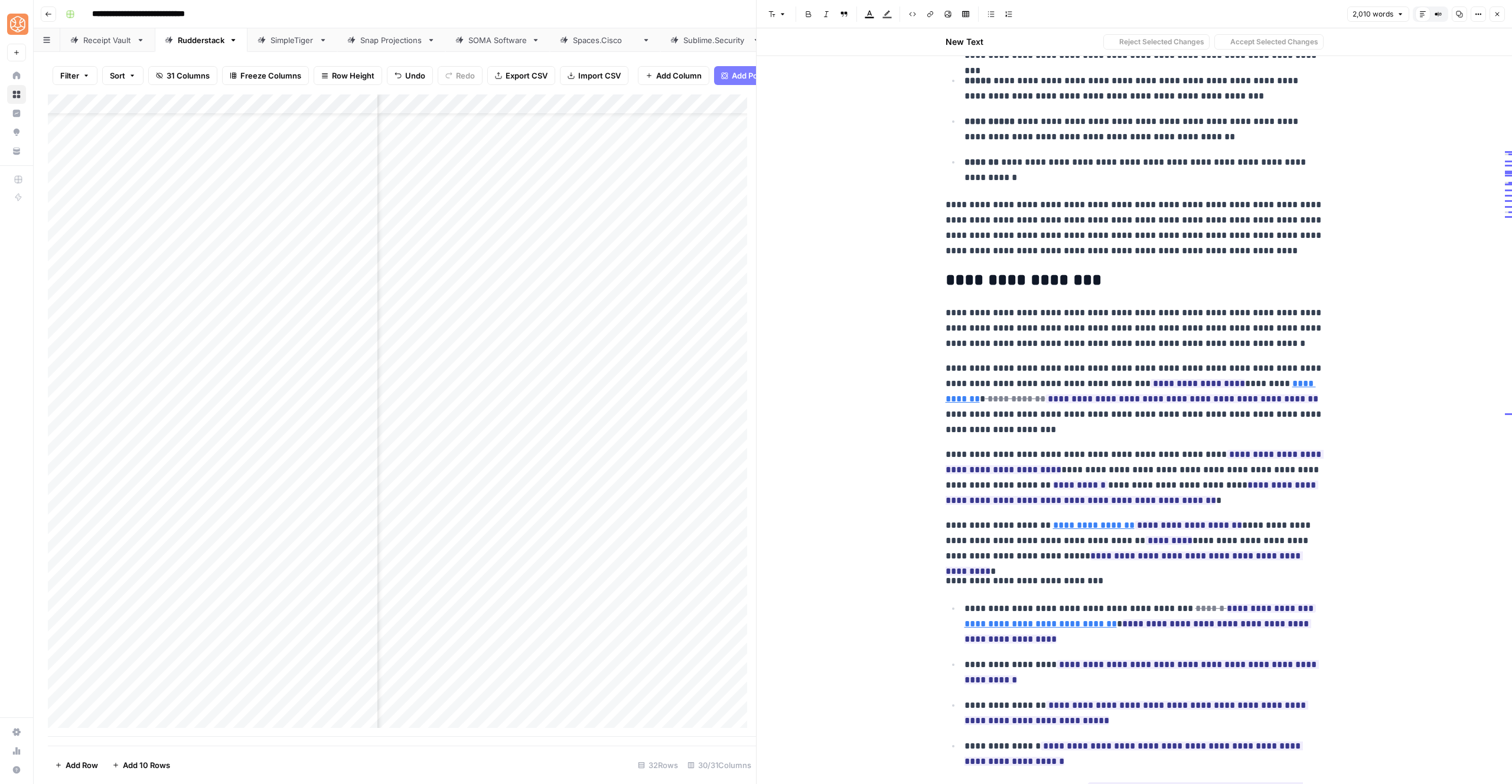
drag, startPoint x: 1139, startPoint y: 367, endPoint x: 907, endPoint y: 361, distance: 232.1
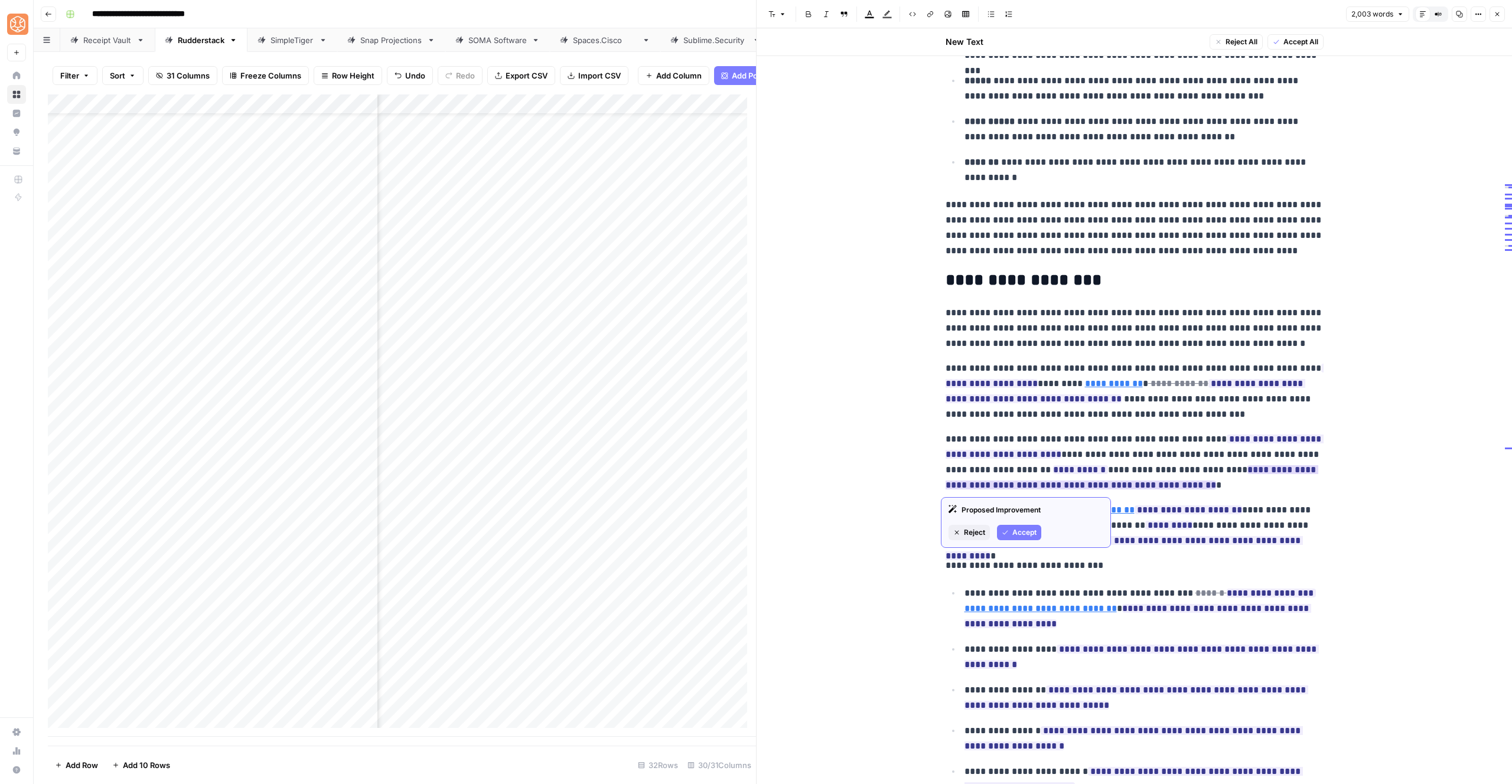
click at [1016, 531] on span "Accept" at bounding box center [1024, 532] width 24 height 11
click at [1070, 509] on button "Accept" at bounding box center [1083, 517] width 44 height 15
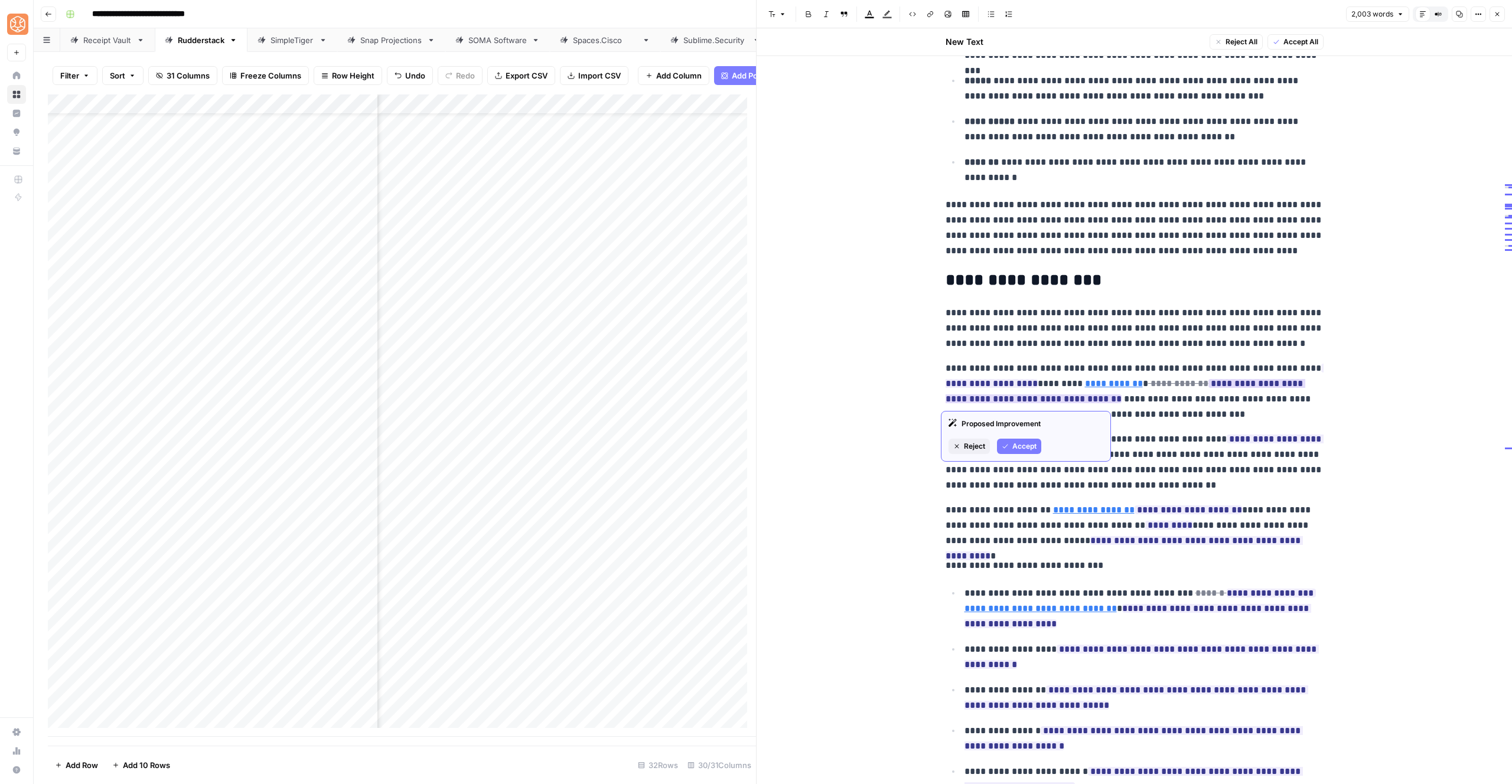
click at [1016, 445] on span "Accept" at bounding box center [1024, 446] width 24 height 11
click at [1016, 430] on span "Accept" at bounding box center [1024, 431] width 24 height 11
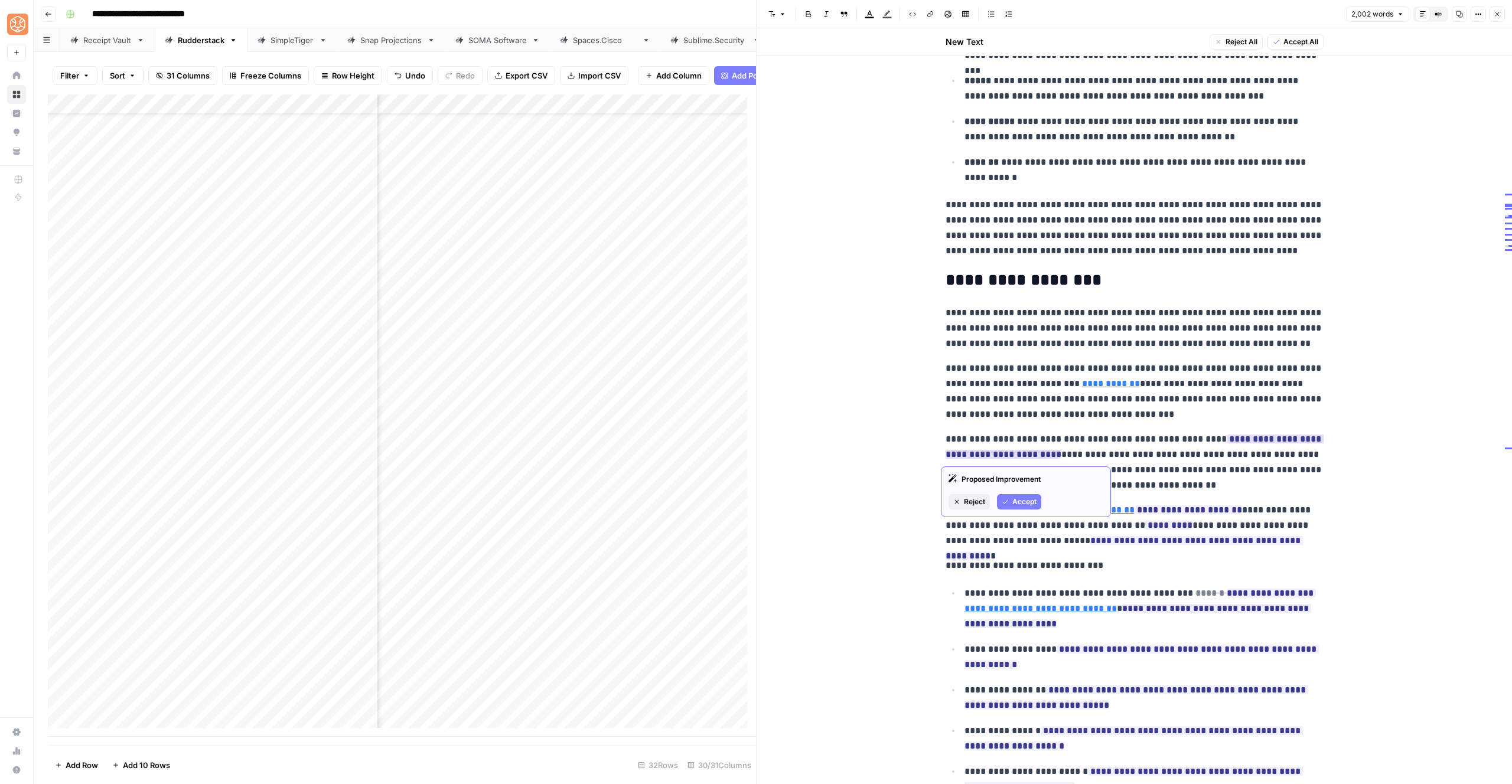
click at [1018, 503] on span "Accept" at bounding box center [1024, 502] width 24 height 11
click at [1284, 45] on span "Accept All" at bounding box center [1300, 42] width 35 height 11
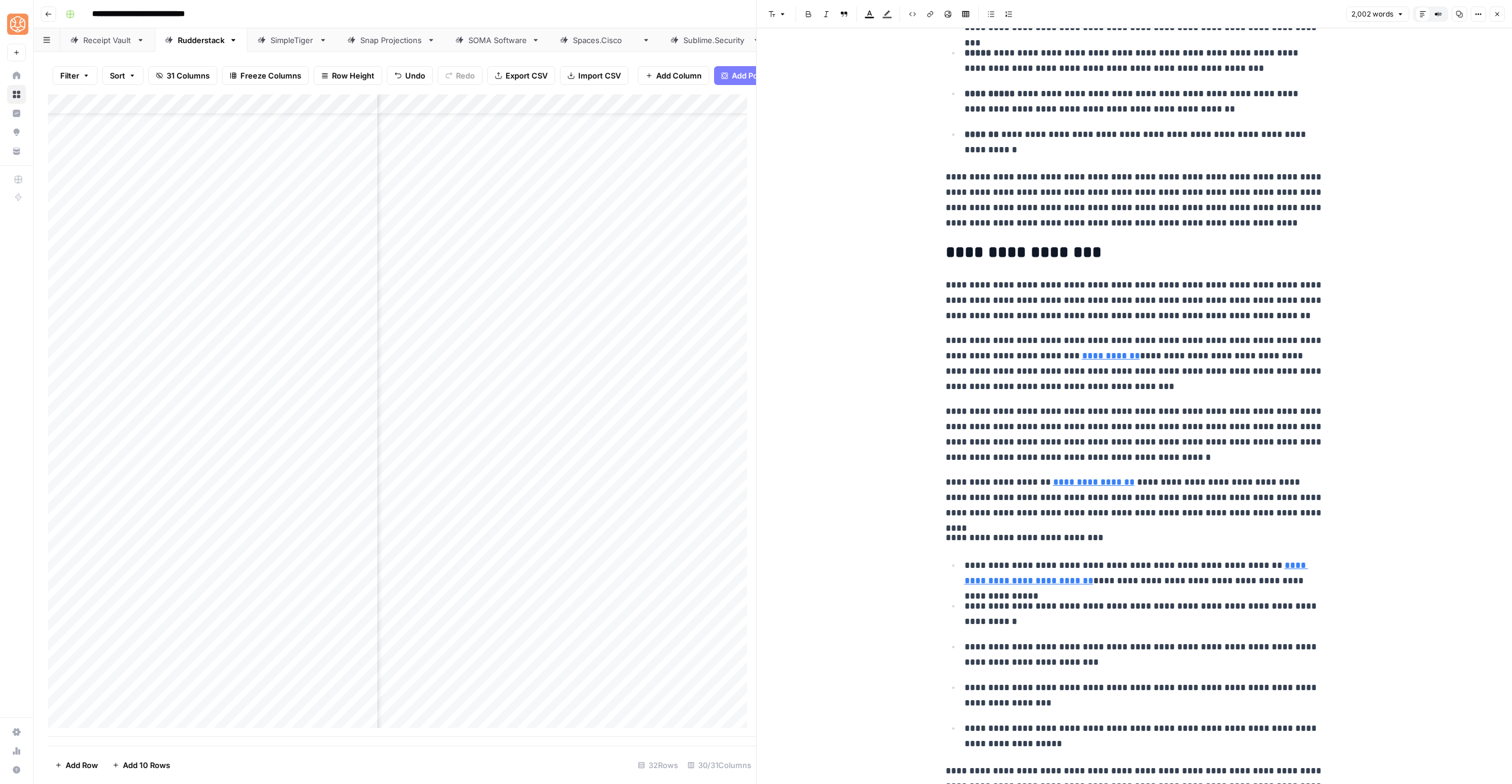
scroll to position [789, 0]
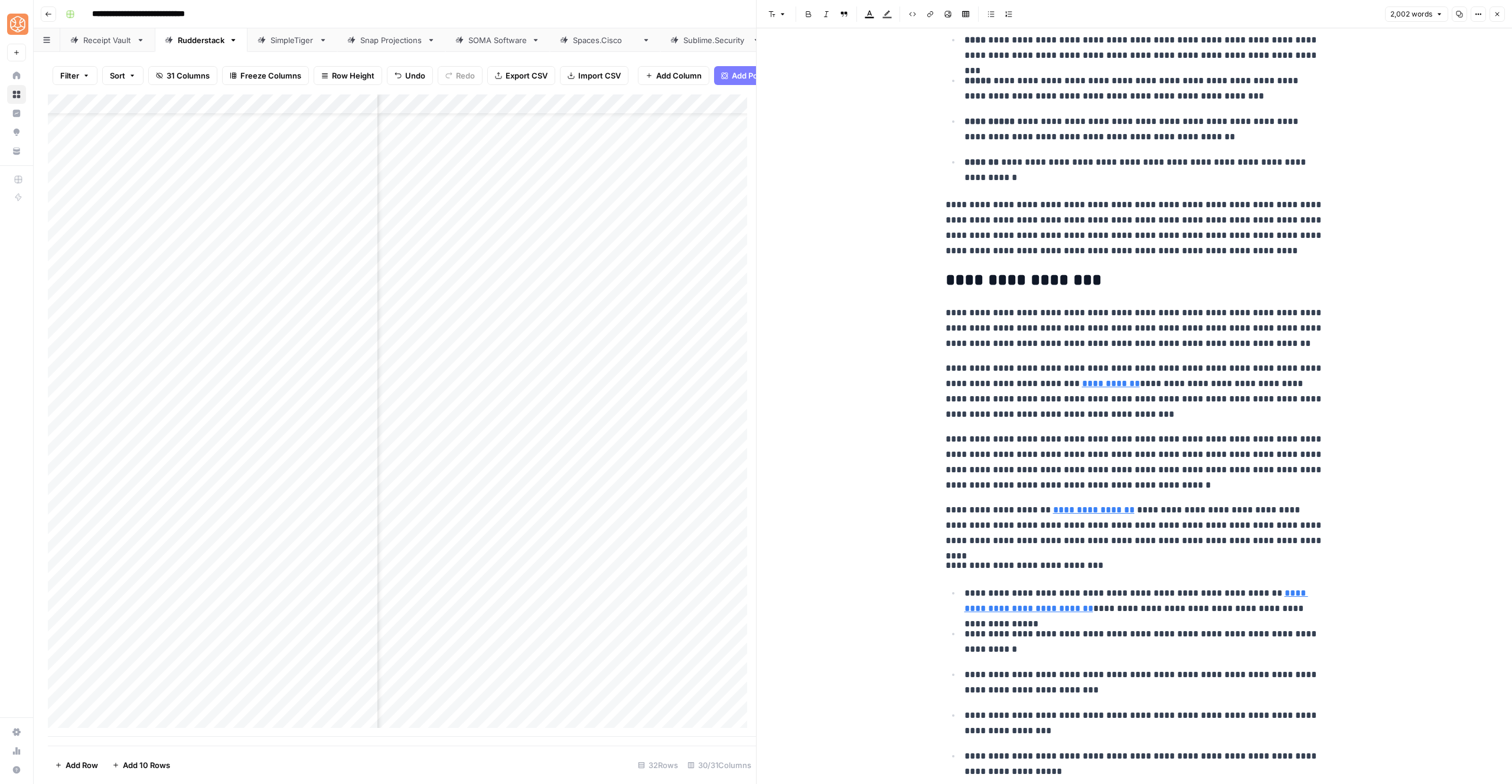
click at [1136, 318] on p "**********" at bounding box center [1134, 329] width 378 height 46
copy div "**********"
click at [1490, 14] on button "Close" at bounding box center [1497, 14] width 15 height 15
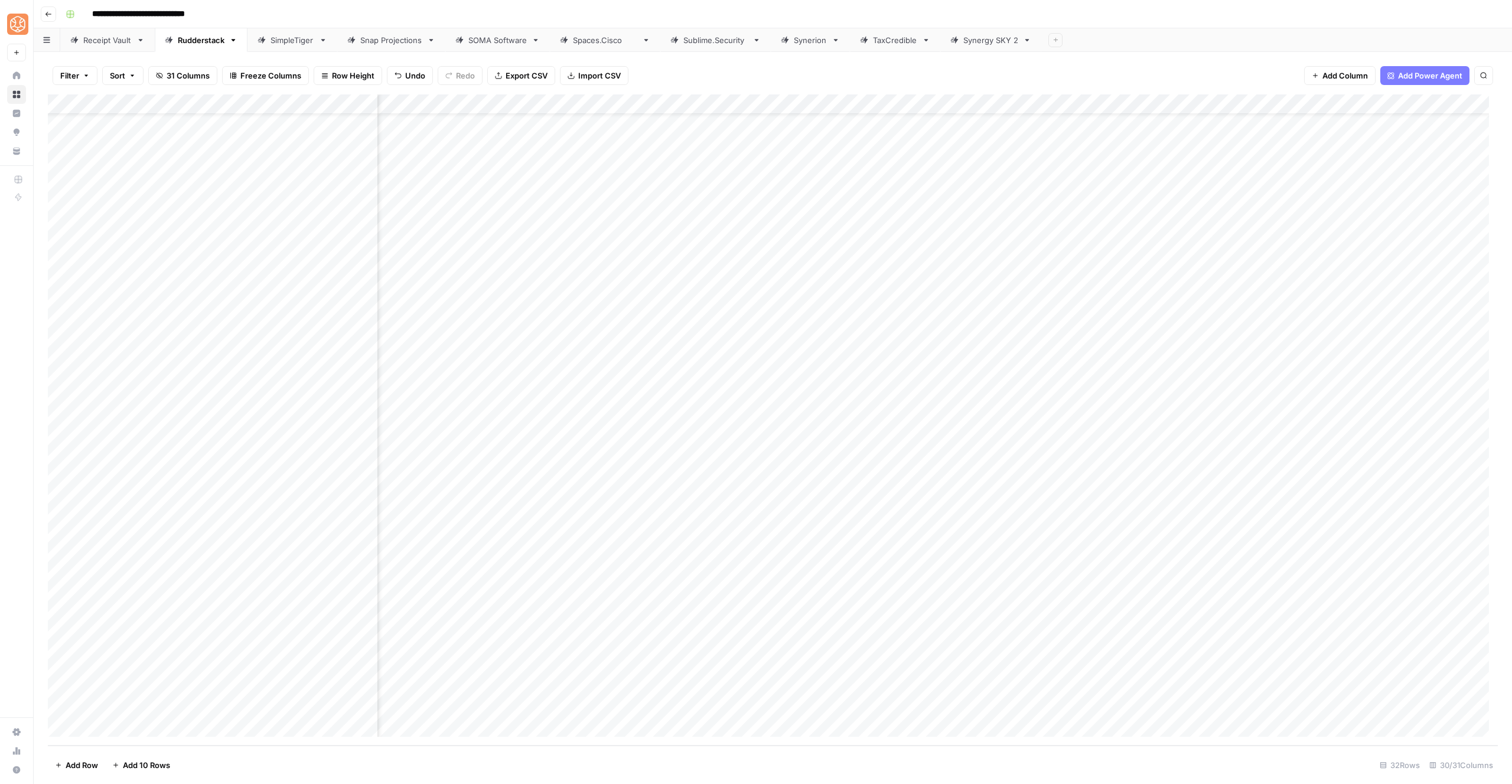
click at [1128, 585] on div "Add Column" at bounding box center [773, 420] width 1450 height 651
click at [1121, 586] on div "Add Column" at bounding box center [773, 420] width 1450 height 651
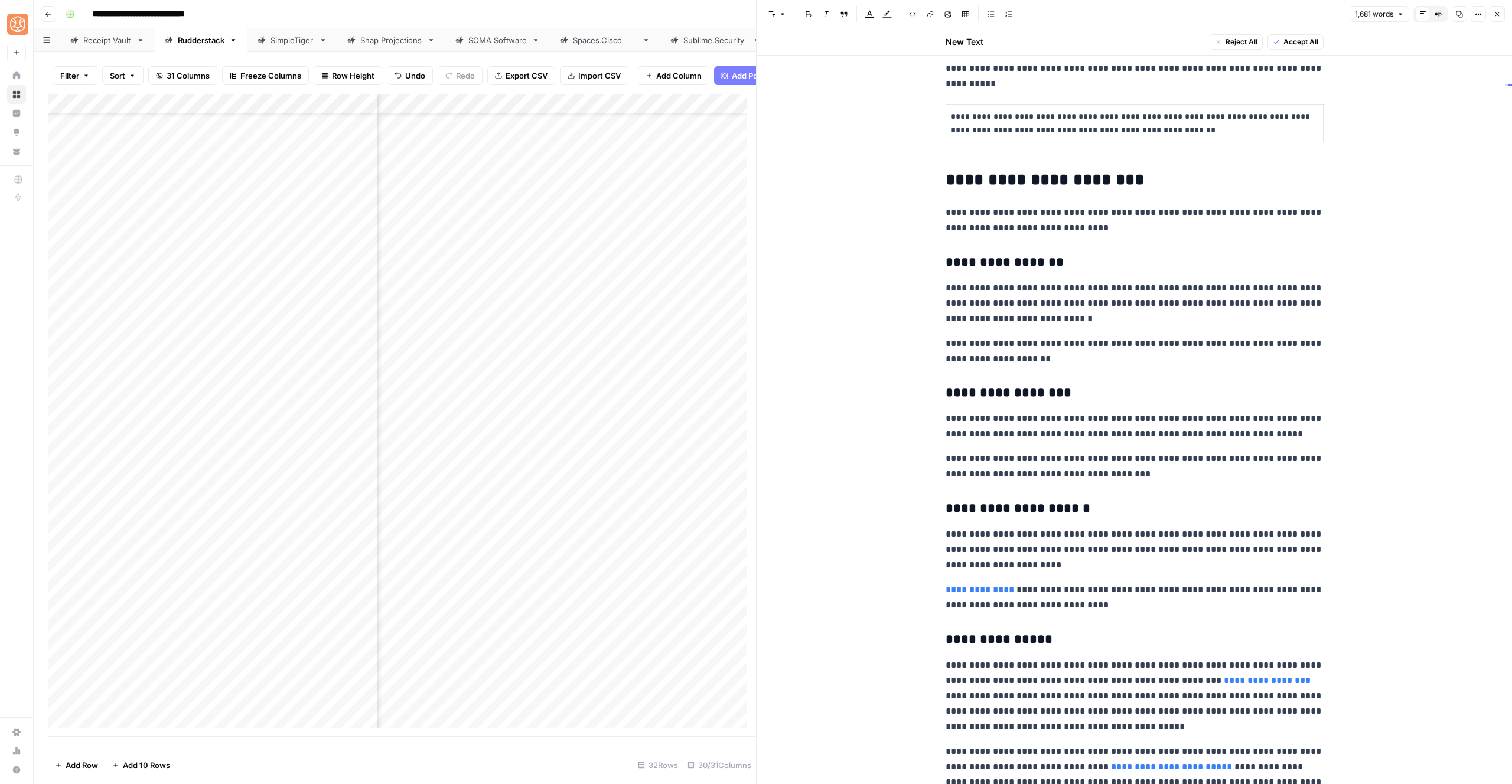
scroll to position [502, 0]
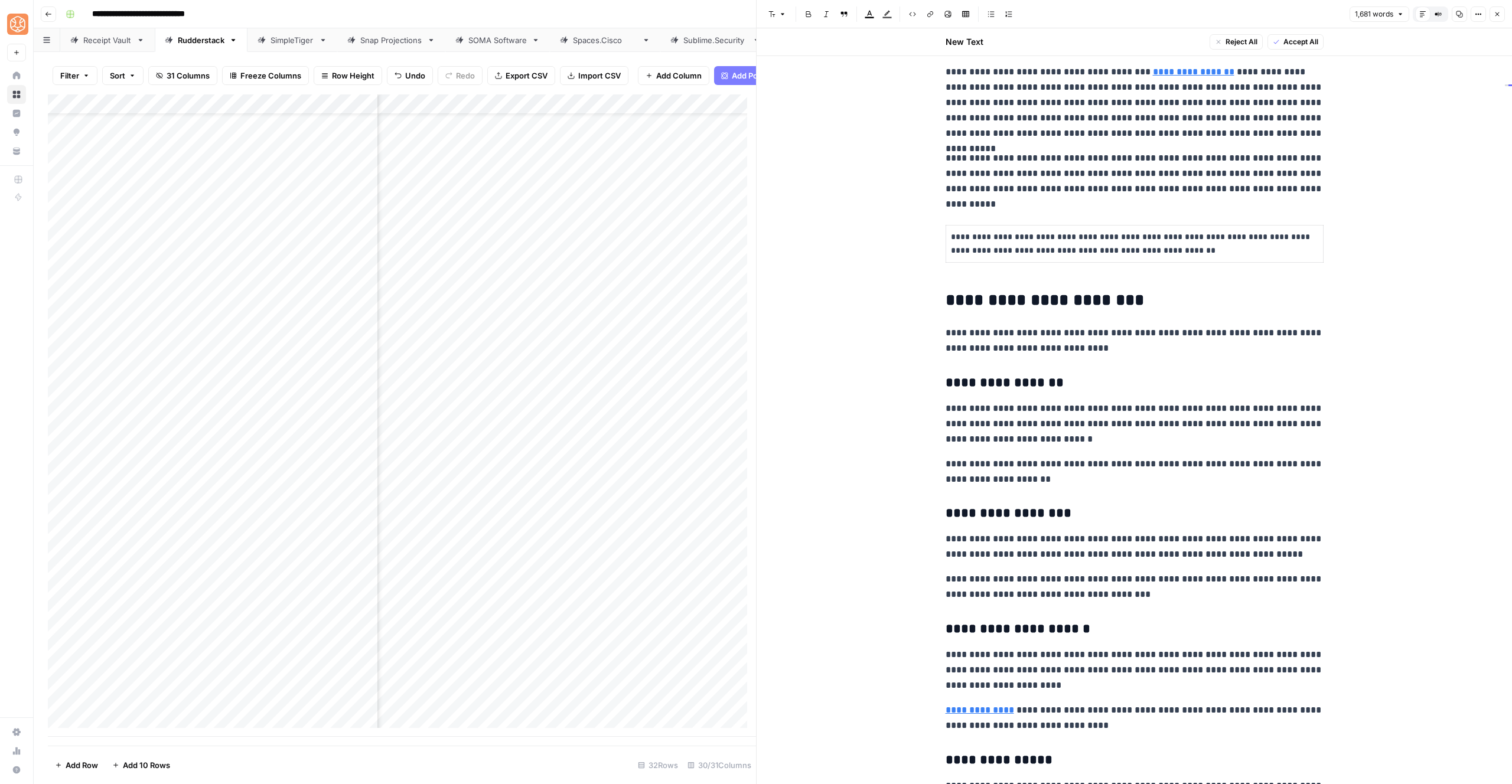
click at [1021, 236] on p "**********" at bounding box center [1135, 243] width 367 height 27
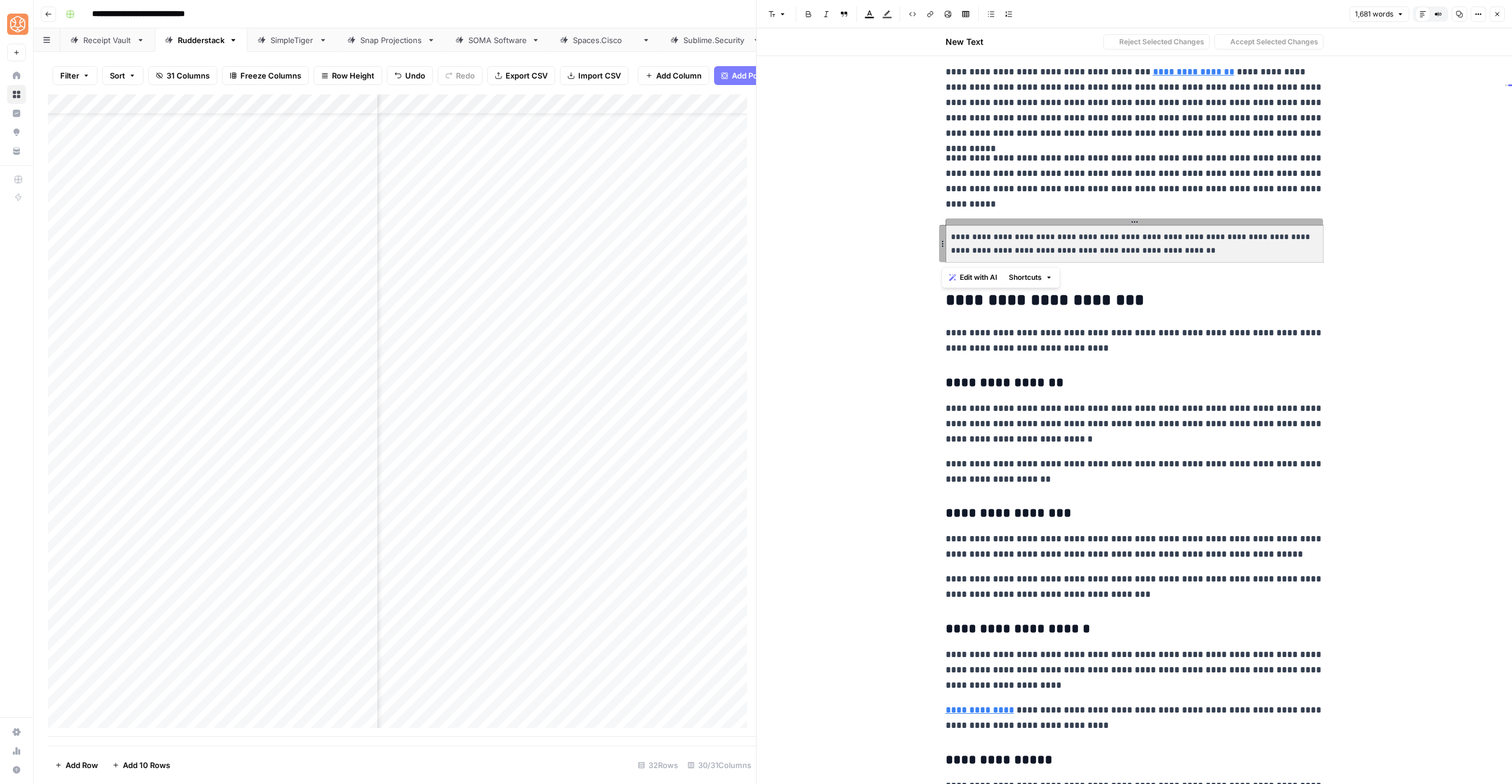
click at [1021, 236] on p "**********" at bounding box center [1135, 243] width 367 height 27
click at [1294, 413] on p "**********" at bounding box center [1134, 424] width 378 height 46
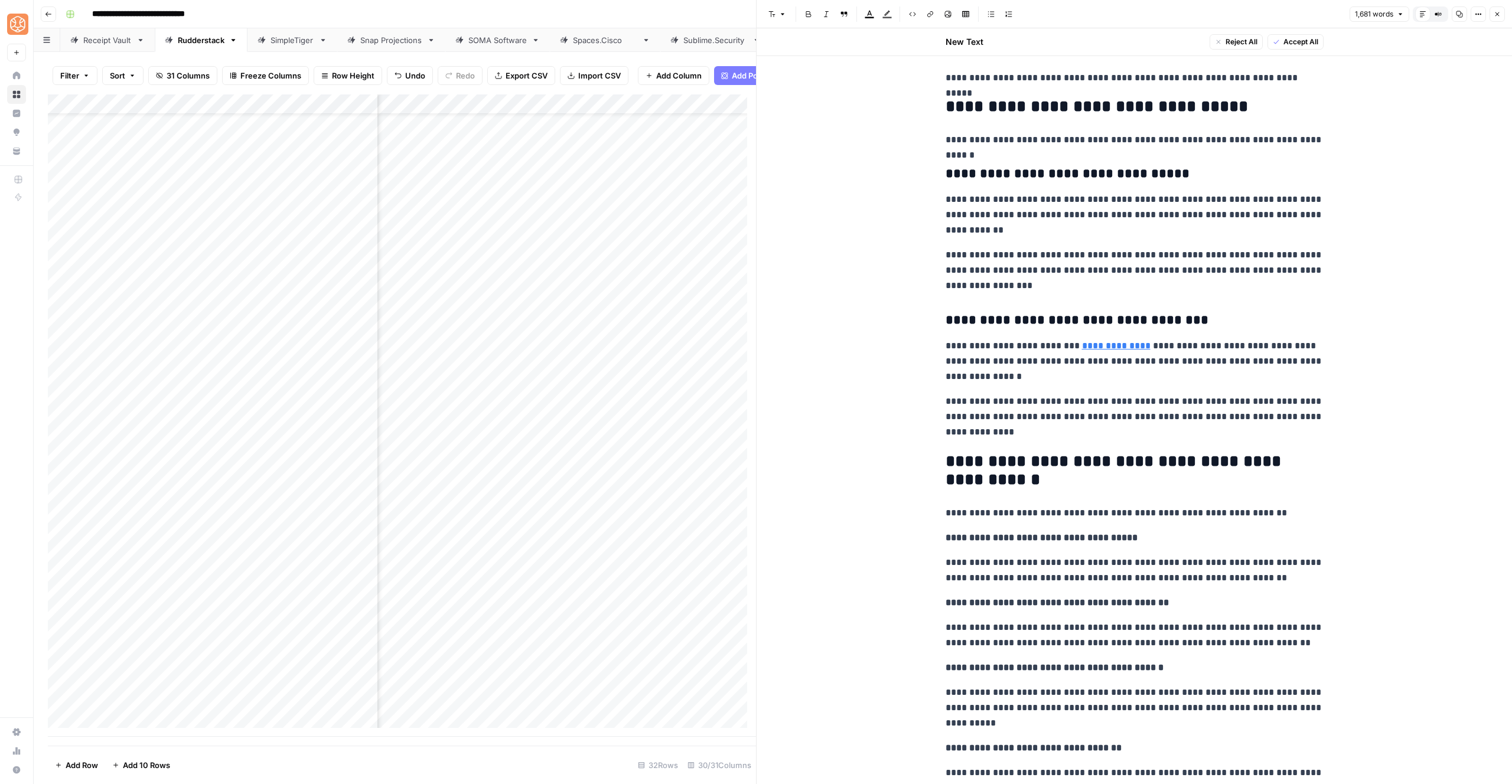
scroll to position [2952, 0]
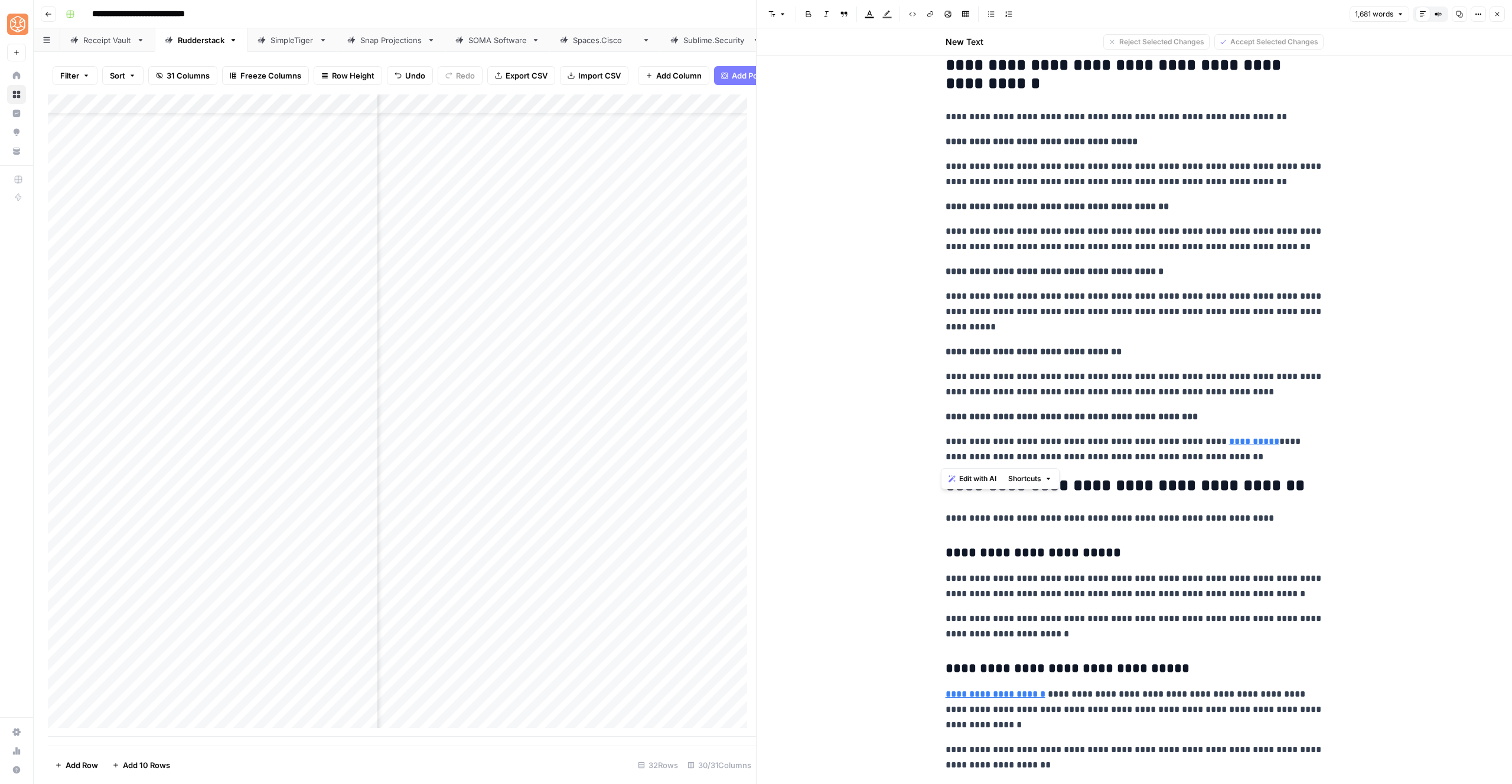
drag, startPoint x: 1214, startPoint y: 457, endPoint x: 934, endPoint y: 117, distance: 440.5
click at [1053, 478] on button "Shortcuts" at bounding box center [1030, 478] width 53 height 15
click at [1058, 509] on span "Add more detail" at bounding box center [1064, 505] width 73 height 12
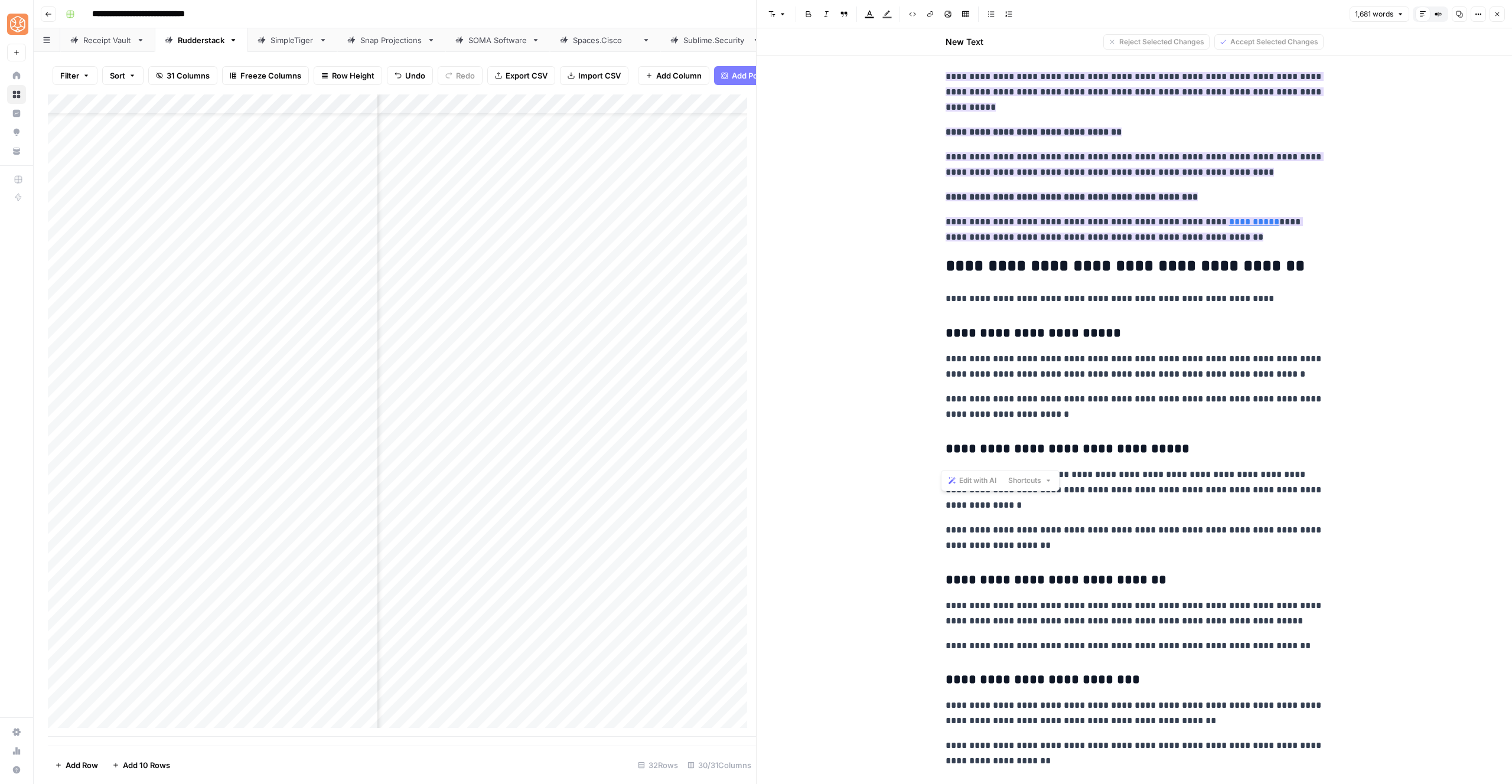
scroll to position [2782, 0]
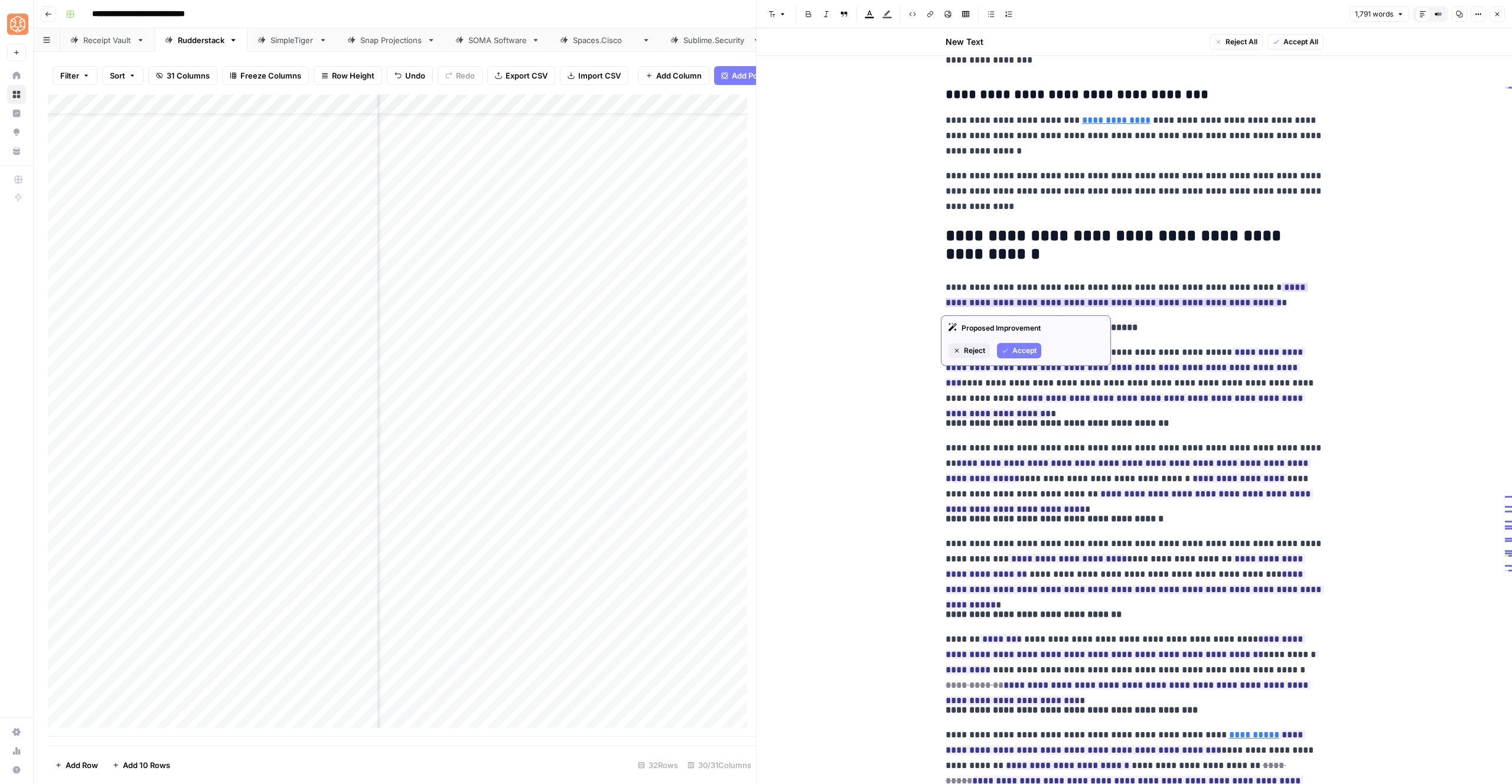
click at [1021, 352] on span "Accept" at bounding box center [1024, 351] width 24 height 11
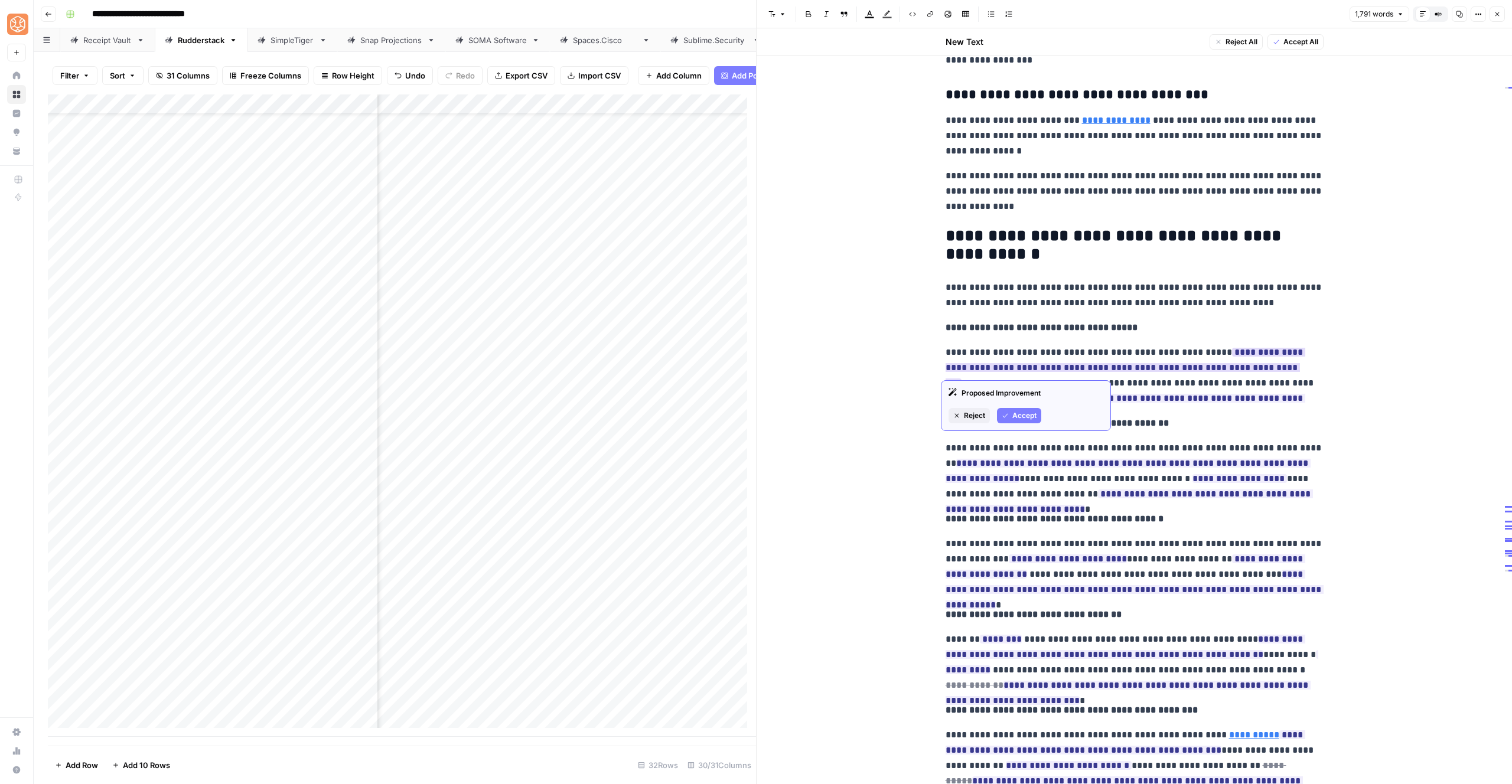
click at [1014, 418] on span "Accept" at bounding box center [1024, 415] width 24 height 11
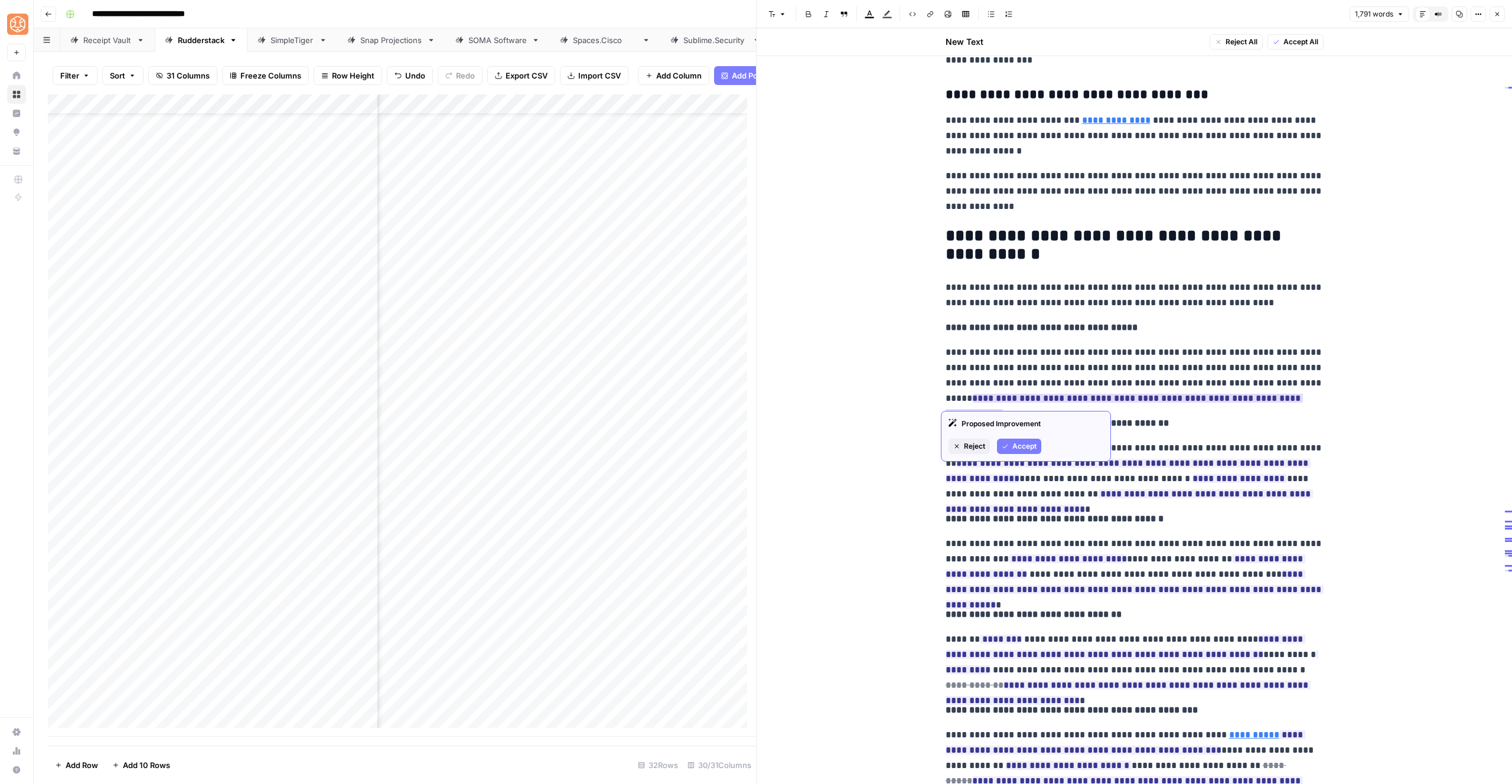
click at [1024, 441] on span "Accept" at bounding box center [1024, 446] width 24 height 11
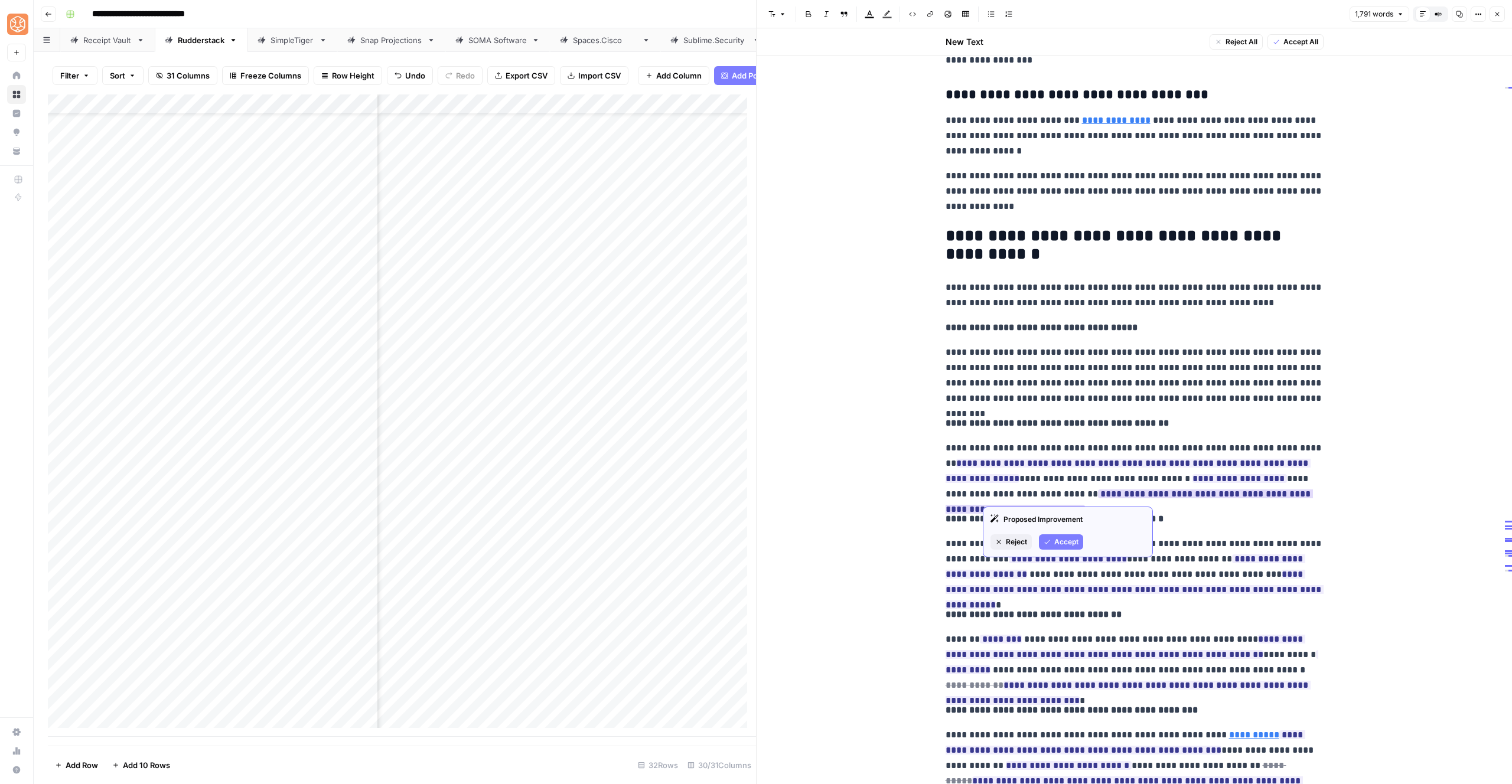
click at [1039, 538] on button "Accept" at bounding box center [1060, 542] width 44 height 15
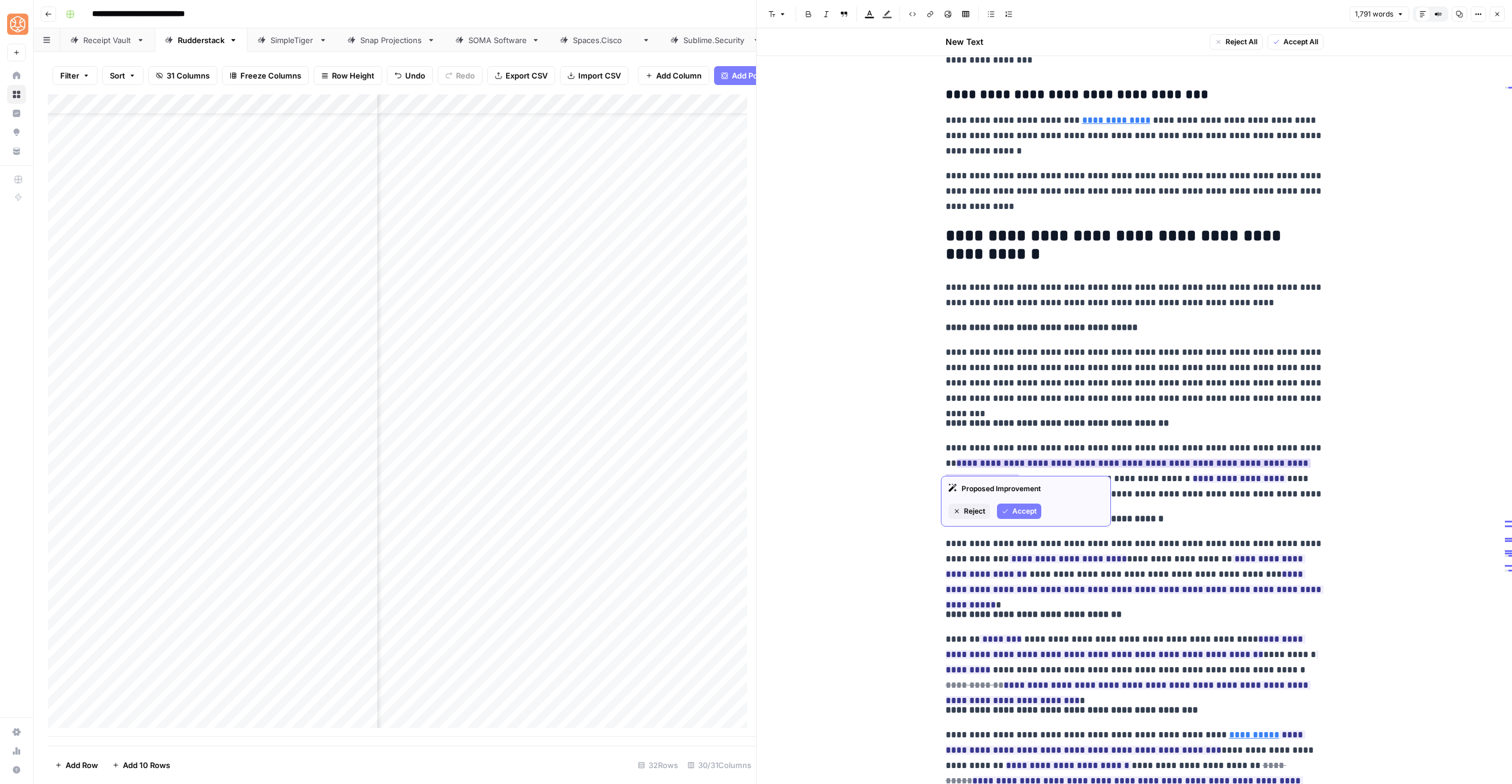
click at [1027, 514] on span "Accept" at bounding box center [1024, 511] width 24 height 11
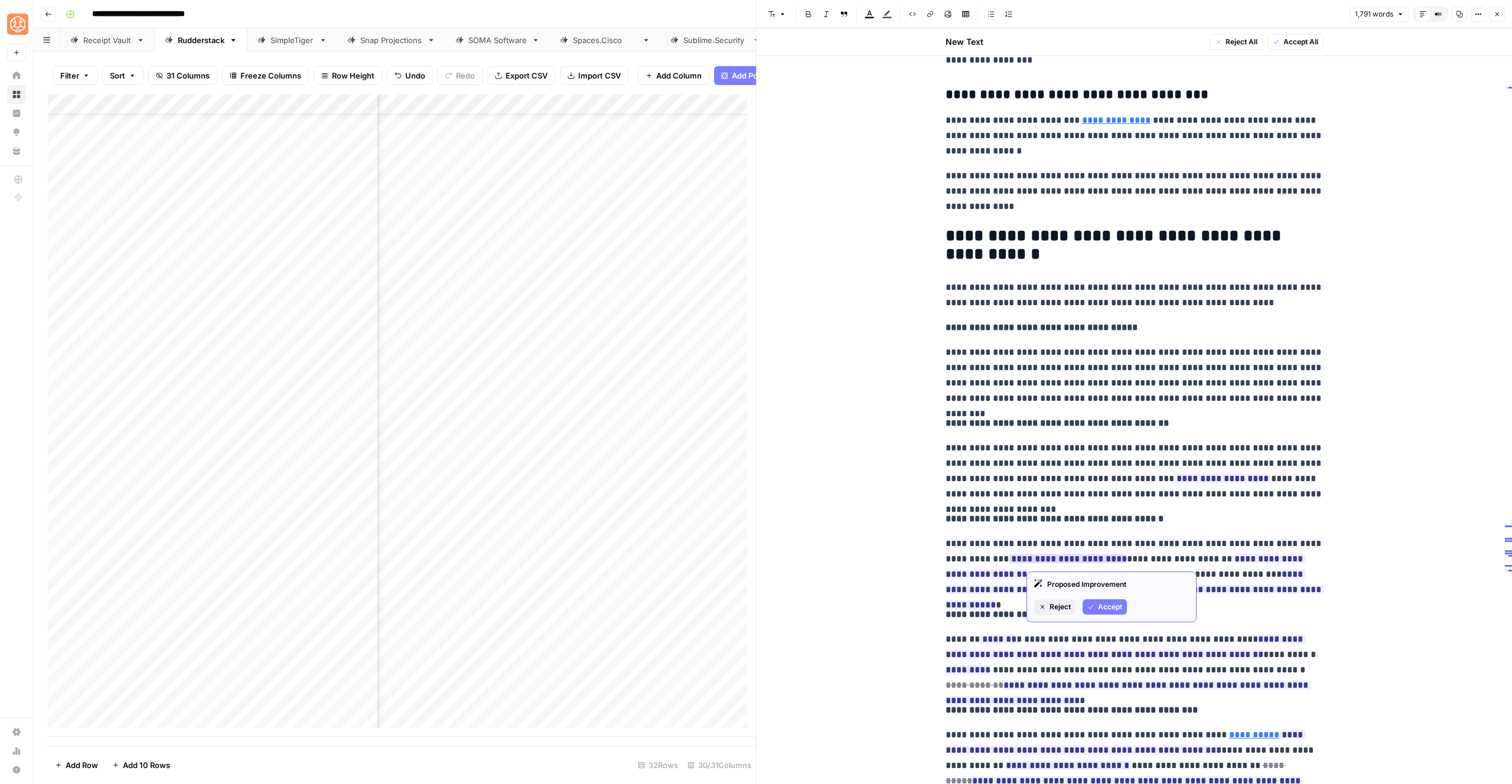
click at [1103, 611] on span "Accept" at bounding box center [1110, 607] width 24 height 11
click at [1160, 528] on button "Accept" at bounding box center [1169, 526] width 44 height 15
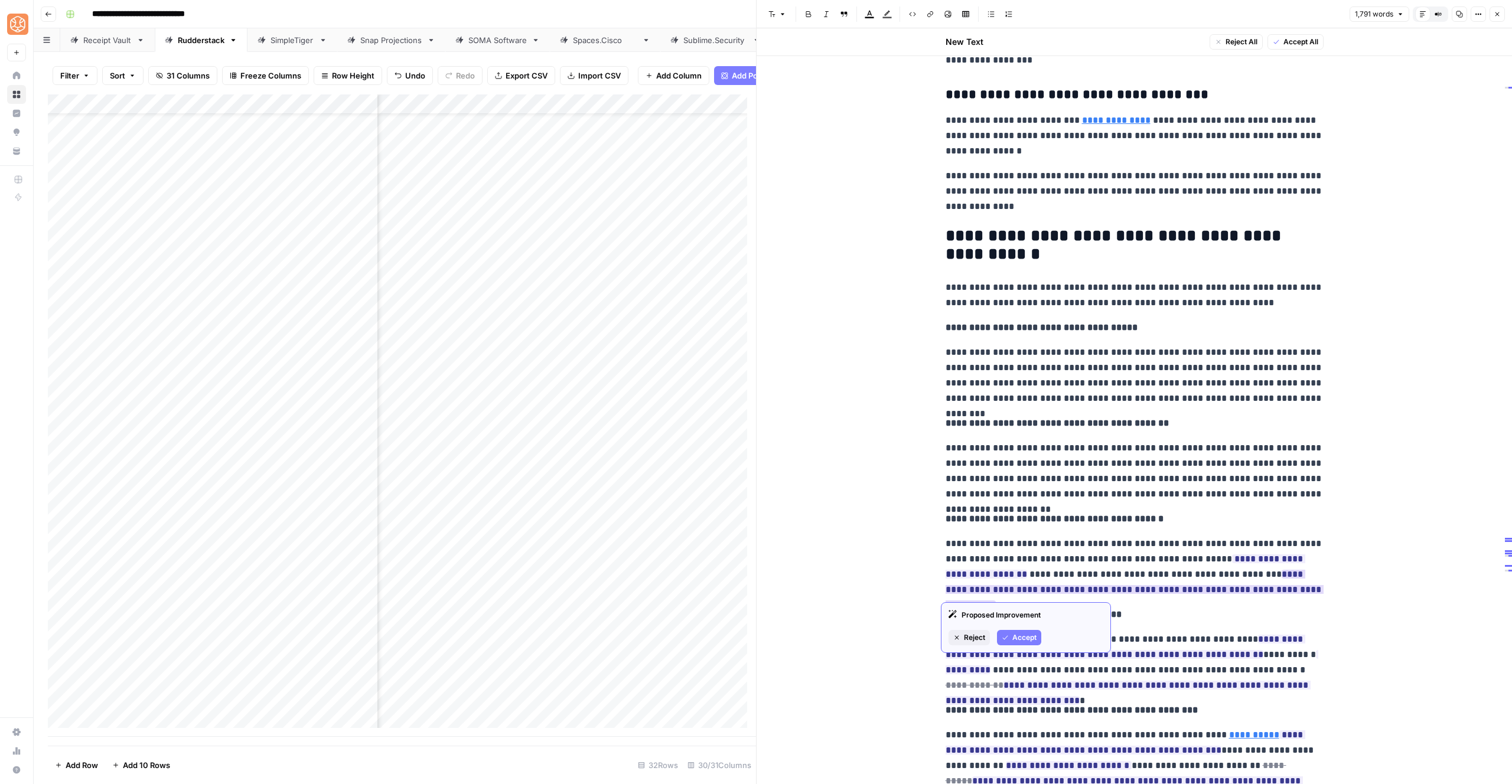
click at [1020, 637] on span "Accept" at bounding box center [1024, 637] width 24 height 11
click at [1002, 616] on button "Accept" at bounding box center [1019, 622] width 44 height 15
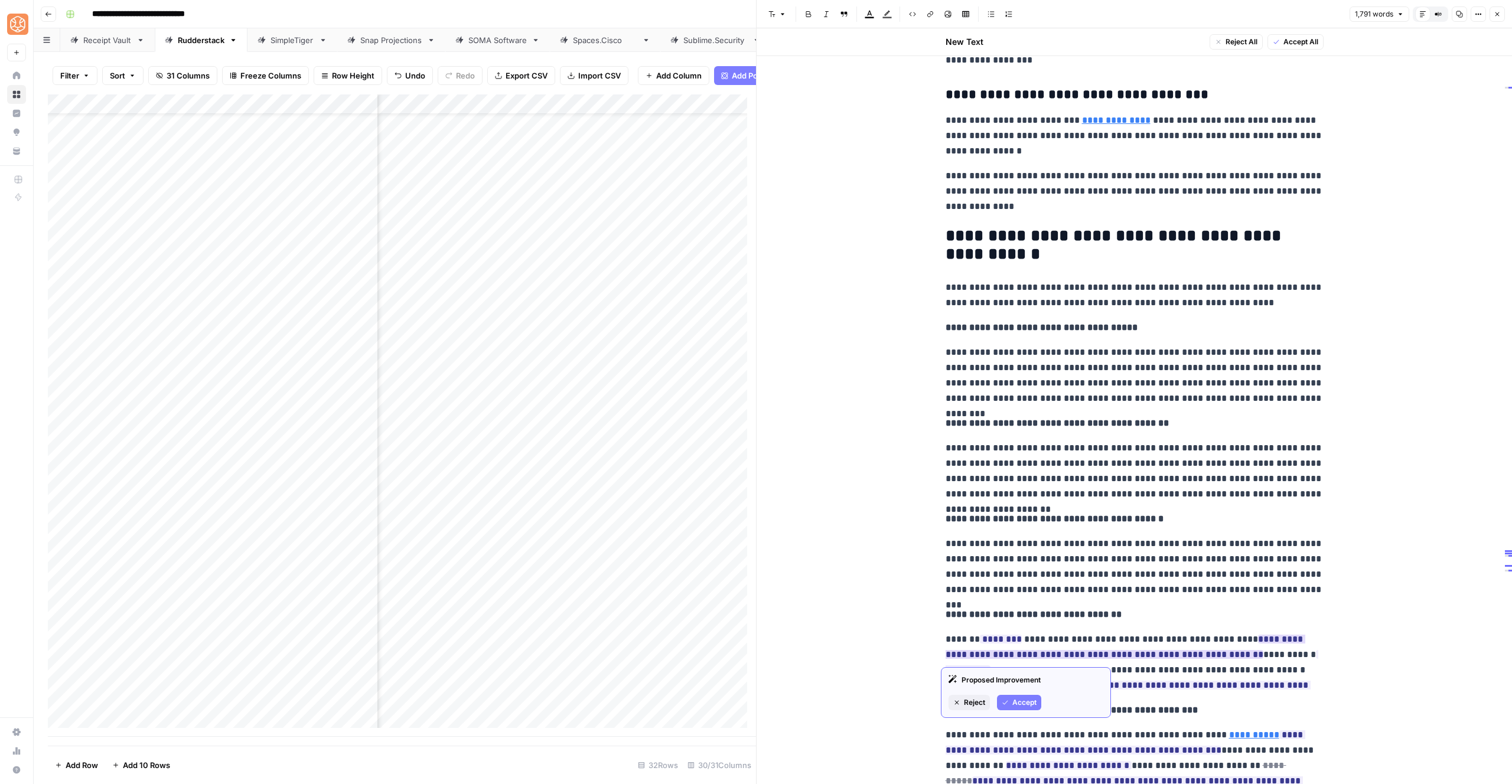
click at [1017, 696] on button "Accept" at bounding box center [1019, 703] width 44 height 15
click at [1049, 688] on span "Accept" at bounding box center [1058, 687] width 24 height 11
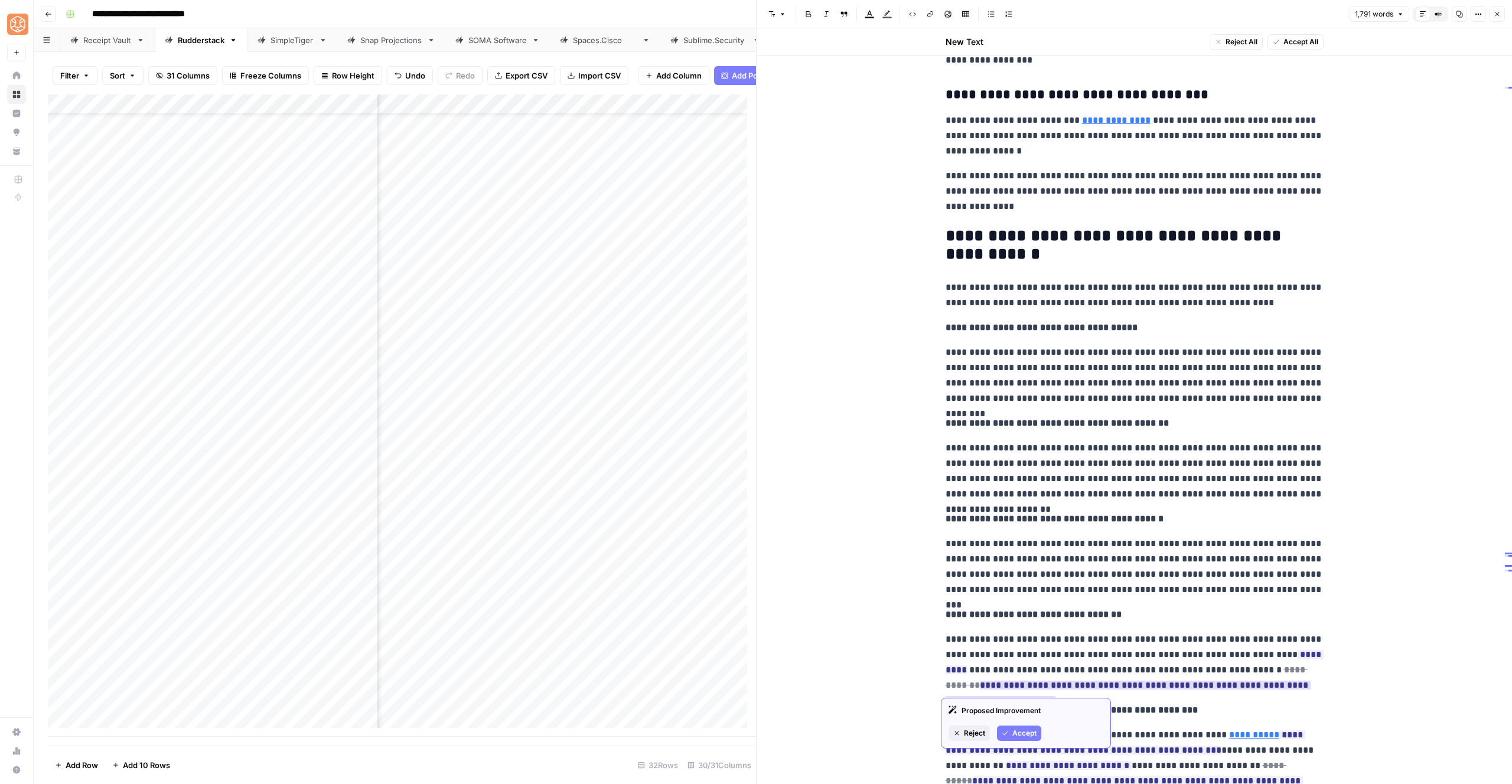
click at [1026, 730] on span "Accept" at bounding box center [1024, 733] width 24 height 11
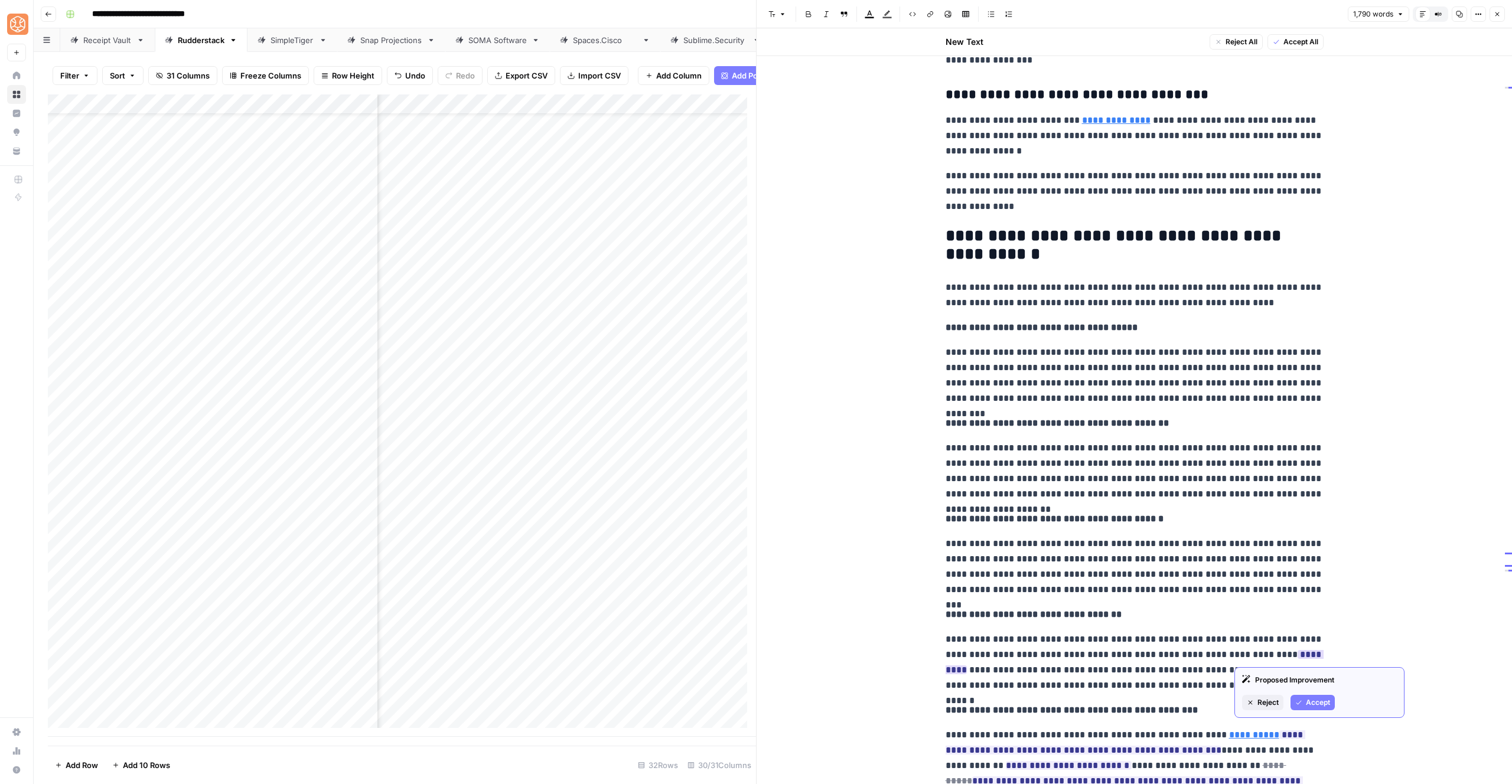
click at [1304, 702] on button "Accept" at bounding box center [1312, 703] width 44 height 15
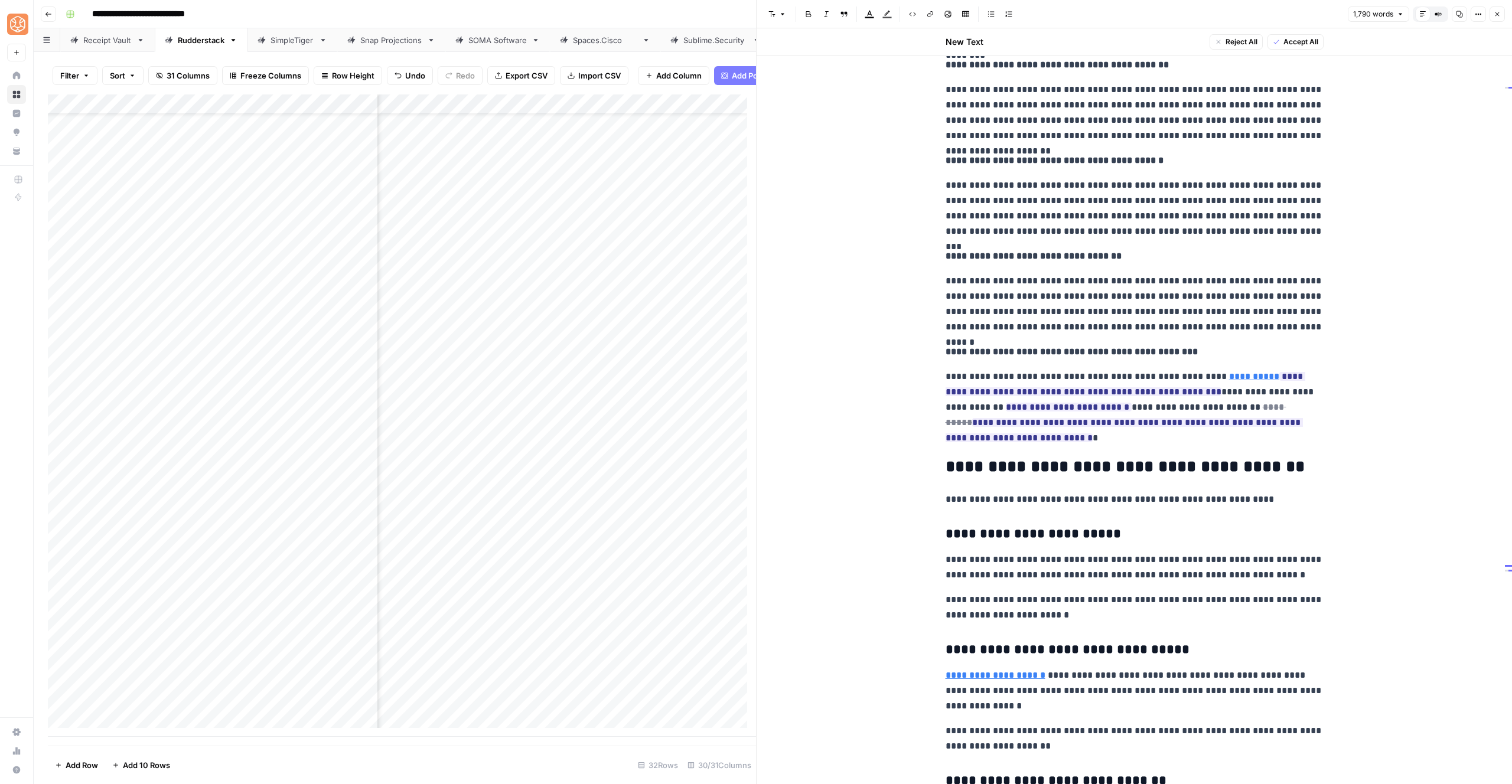
scroll to position [3158, 0]
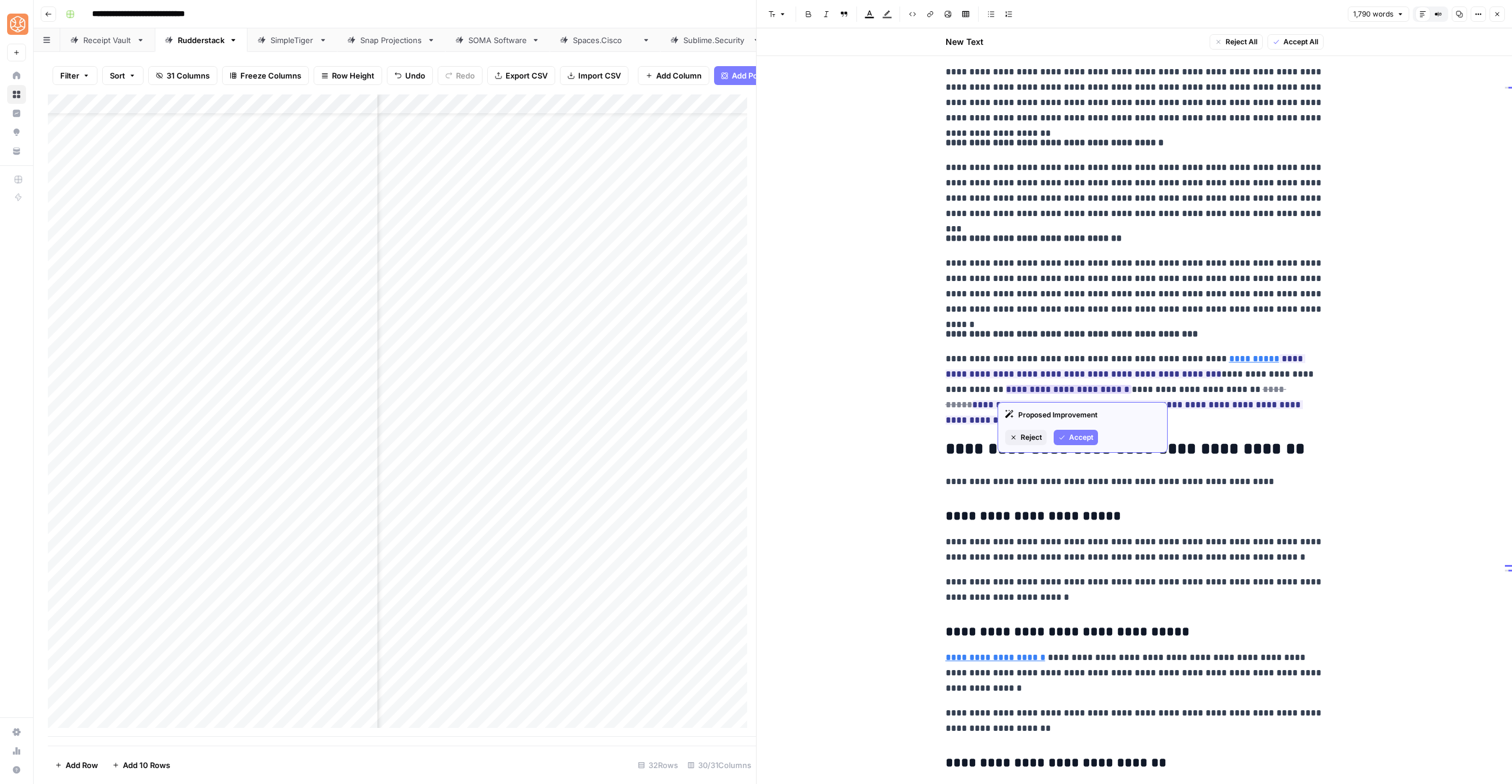
click at [1079, 433] on span "Accept" at bounding box center [1081, 438] width 24 height 11
click at [1015, 425] on span "Accept" at bounding box center [1024, 422] width 24 height 11
click at [1024, 465] on span "Accept" at bounding box center [1024, 468] width 24 height 11
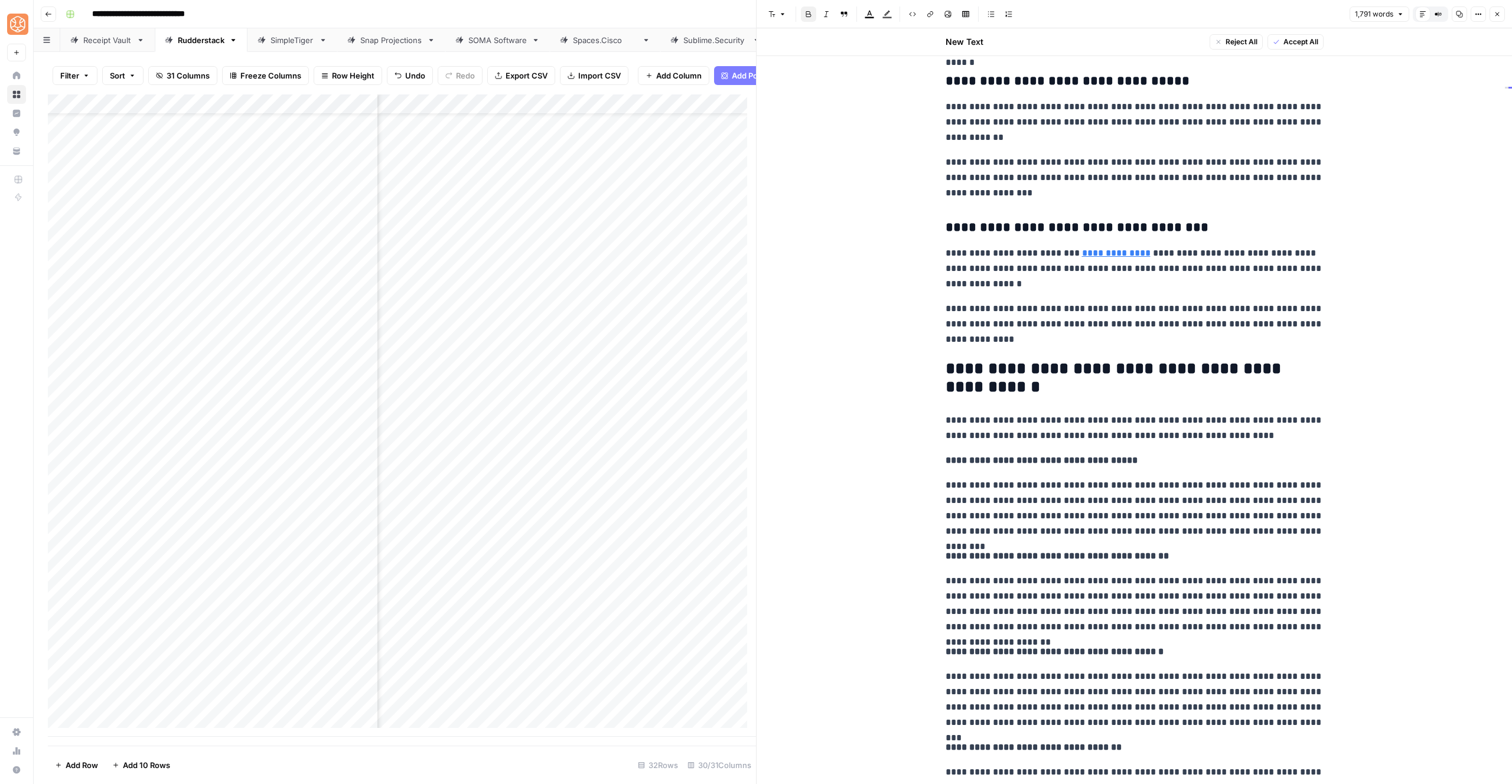
scroll to position [2648, 0]
click at [1130, 467] on p "**********" at bounding box center [1134, 461] width 378 height 15
click at [786, 13] on icon "button" at bounding box center [782, 14] width 7 height 7
click at [823, 96] on span "heading 3" at bounding box center [815, 95] width 57 height 12
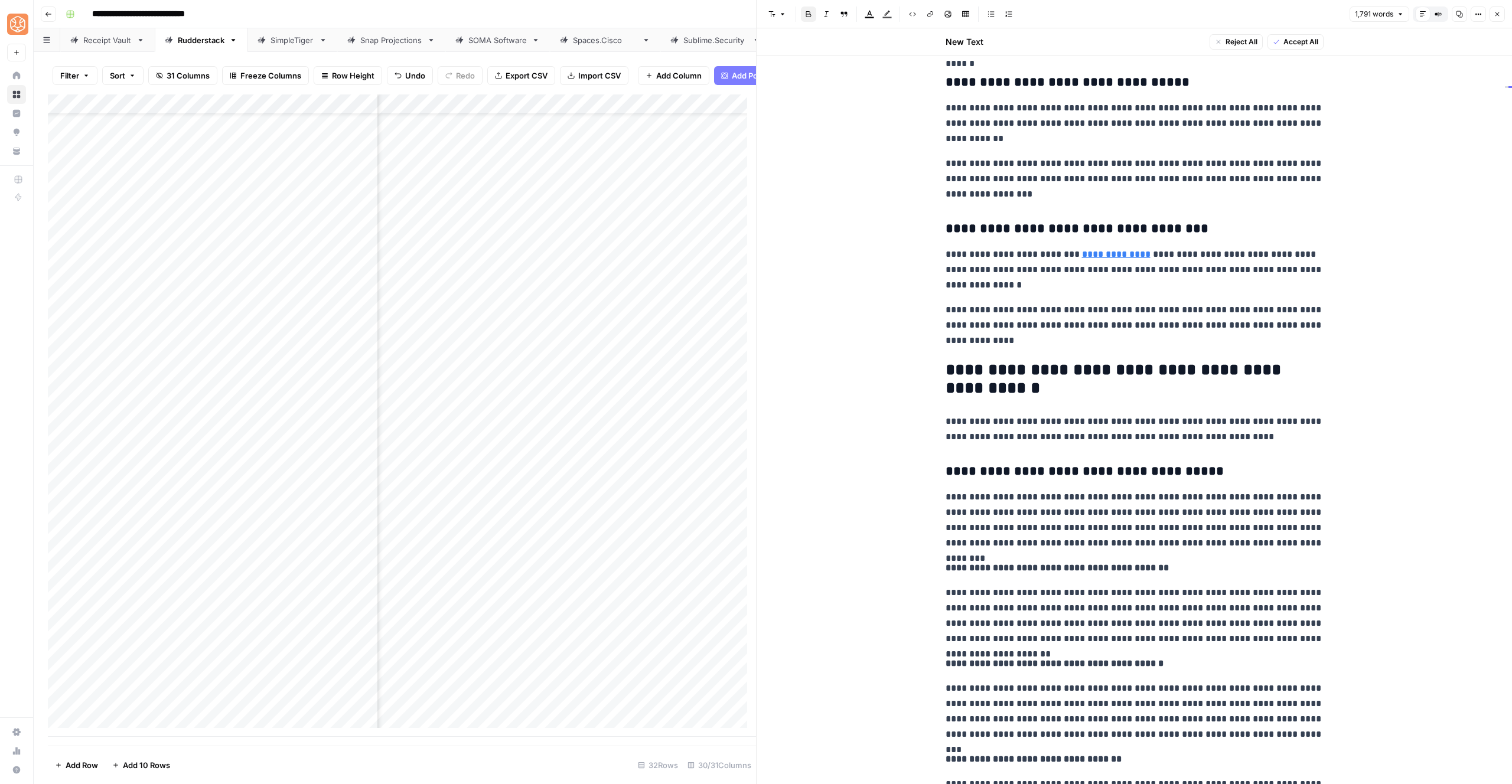
click at [956, 565] on strong "**********" at bounding box center [1057, 567] width 224 height 9
click at [769, 12] on icon "button" at bounding box center [772, 14] width 7 height 7
click at [801, 98] on span "heading 3" at bounding box center [815, 95] width 57 height 12
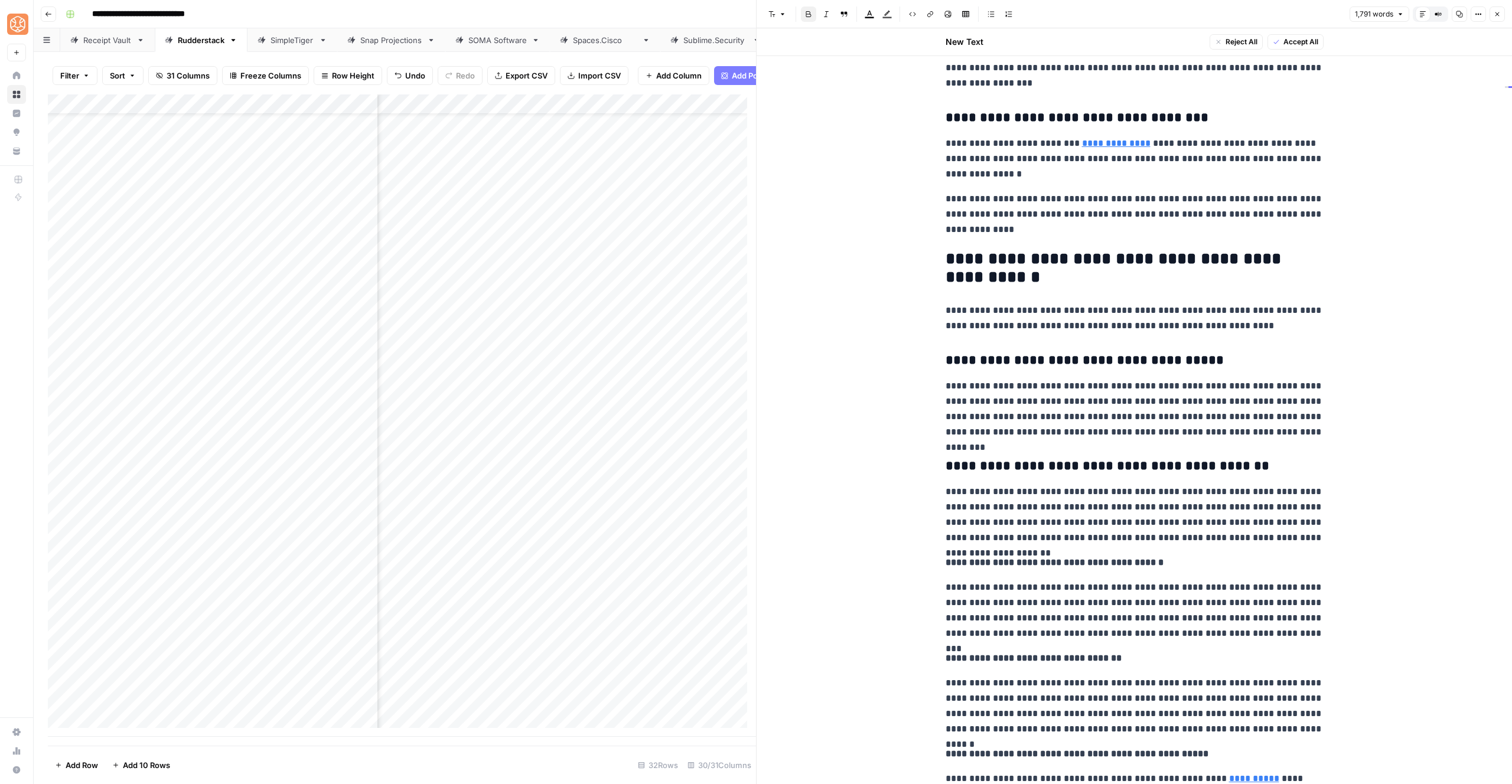
scroll to position [2760, 0]
click at [1002, 563] on strong "**********" at bounding box center [1054, 560] width 218 height 9
click at [769, 11] on icon "button" at bounding box center [772, 14] width 7 height 7
click at [805, 97] on span "heading 3" at bounding box center [815, 95] width 57 height 12
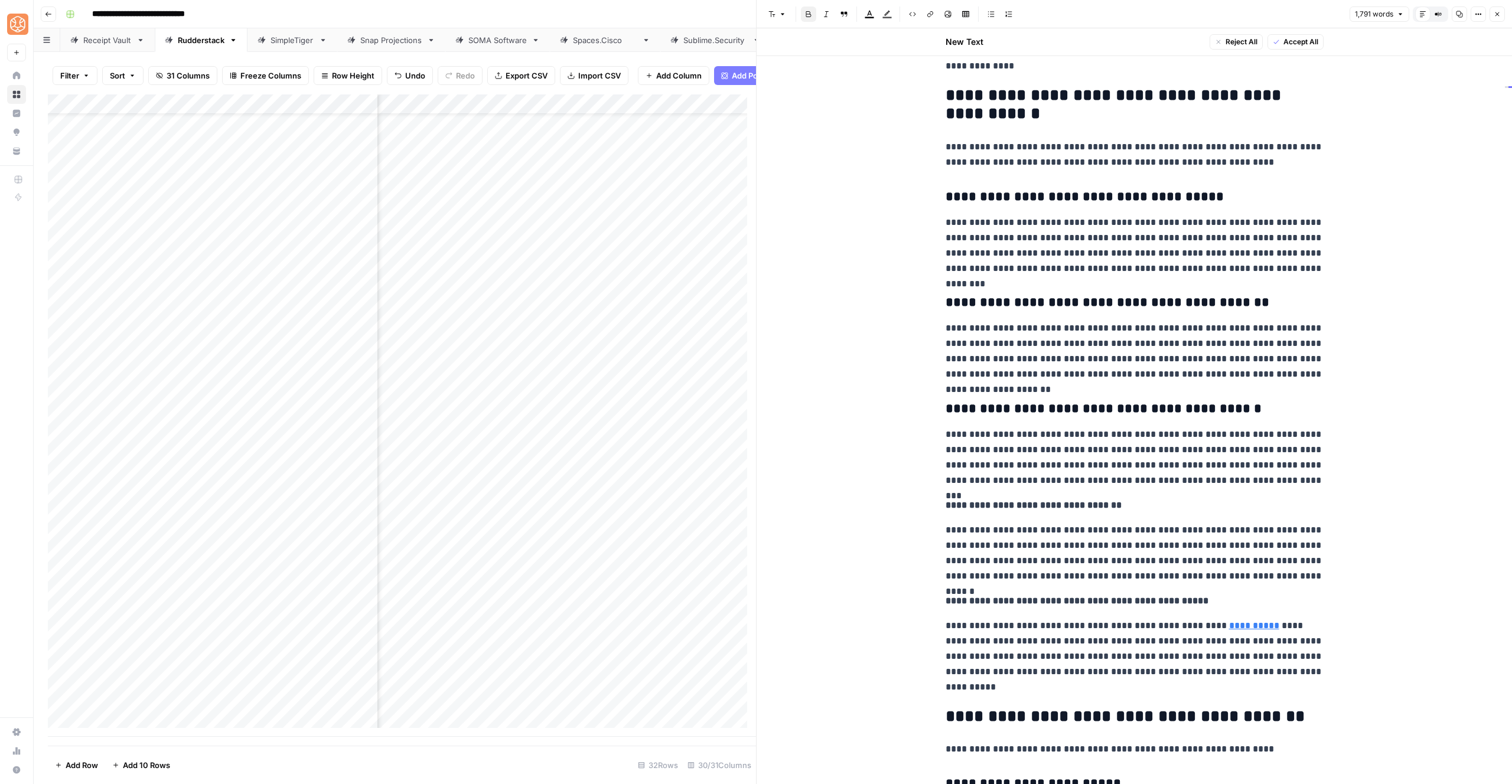
scroll to position [3010, 0]
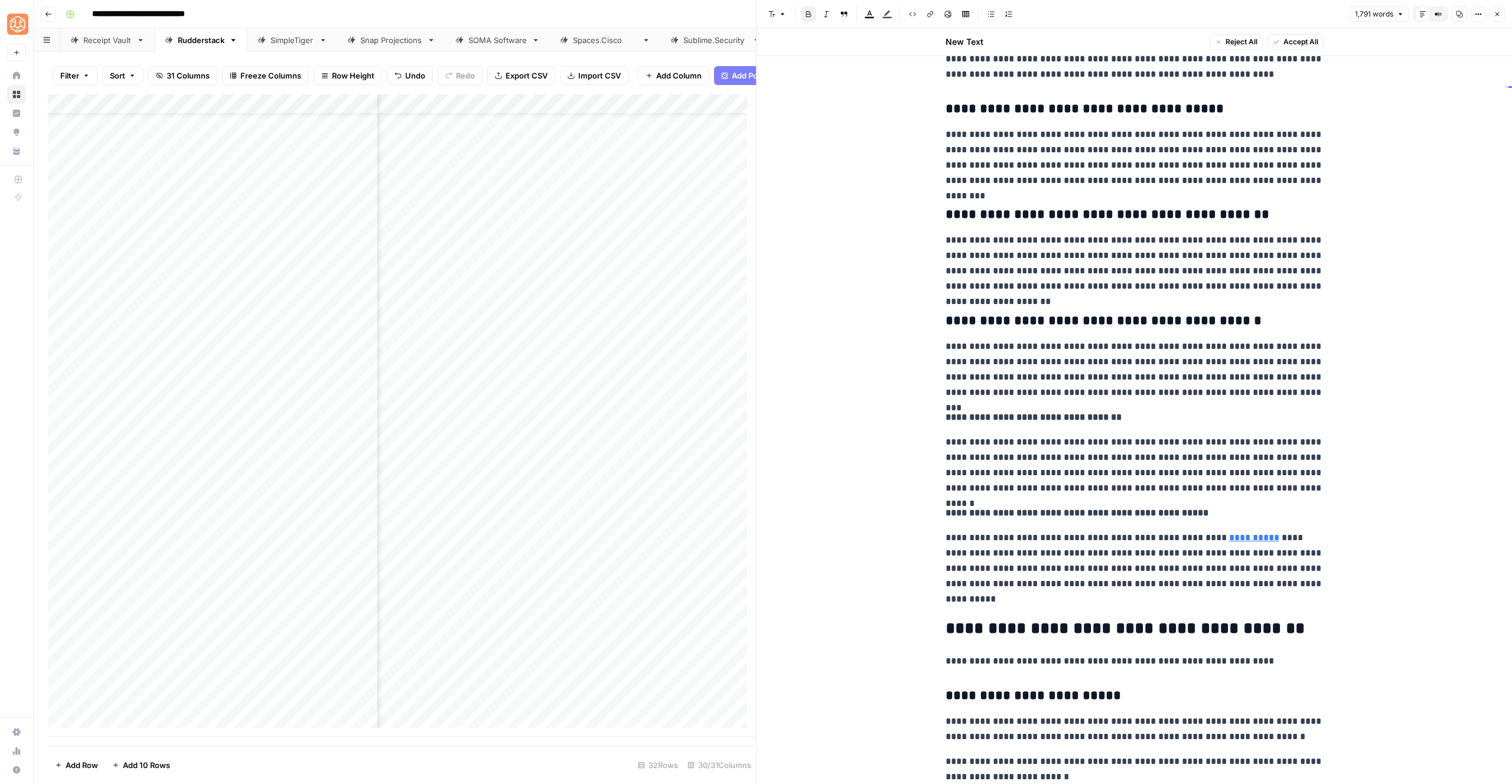
click at [962, 422] on strong "**********" at bounding box center [1033, 417] width 176 height 9
click at [772, 16] on icon "button" at bounding box center [772, 14] width 7 height 7
click at [786, 97] on div "heading 3" at bounding box center [811, 95] width 74 height 12
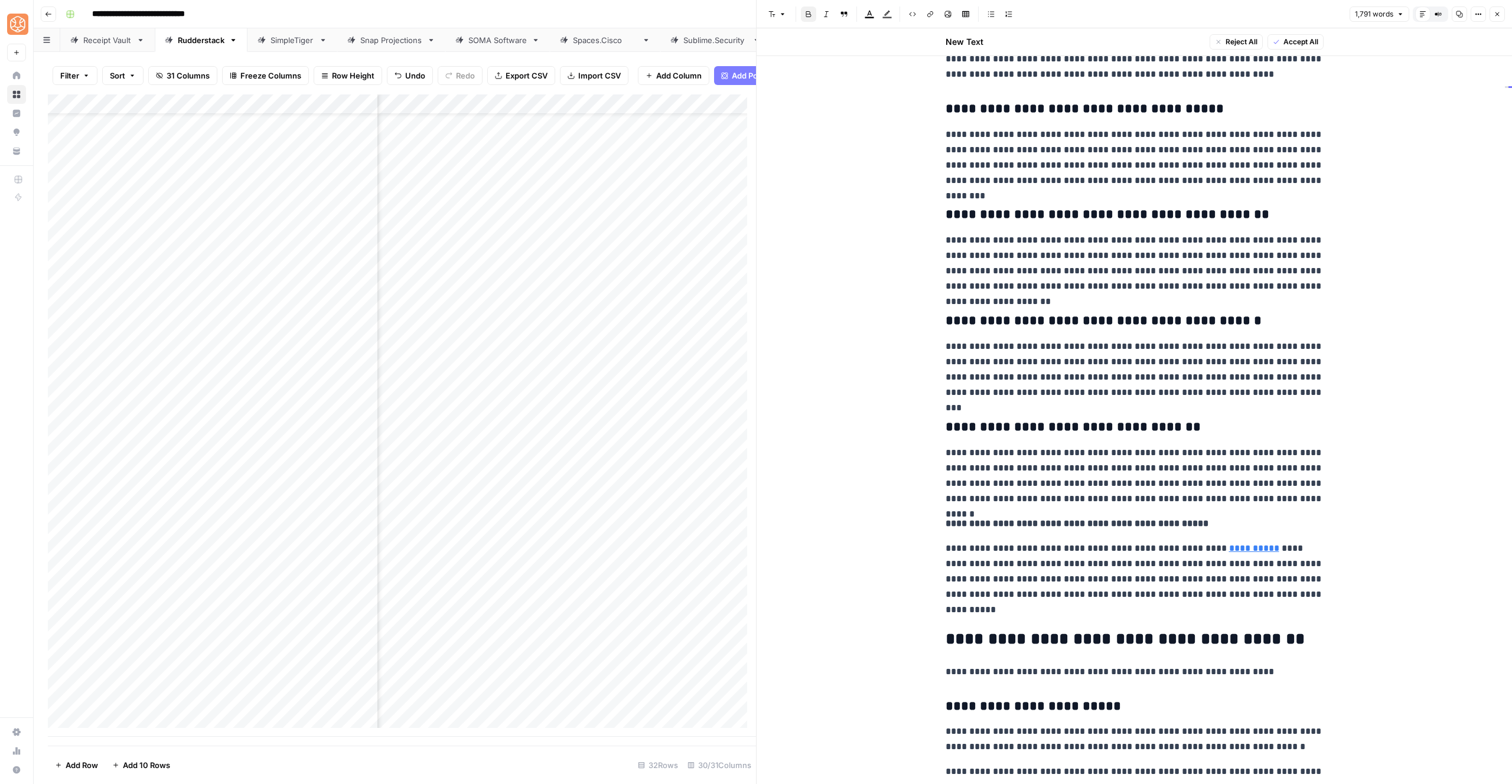
click at [1000, 527] on strong "**********" at bounding box center [1077, 523] width 263 height 9
click at [768, 14] on icon "button" at bounding box center [772, 14] width 7 height 7
click at [788, 97] on span "heading 3" at bounding box center [815, 95] width 57 height 12
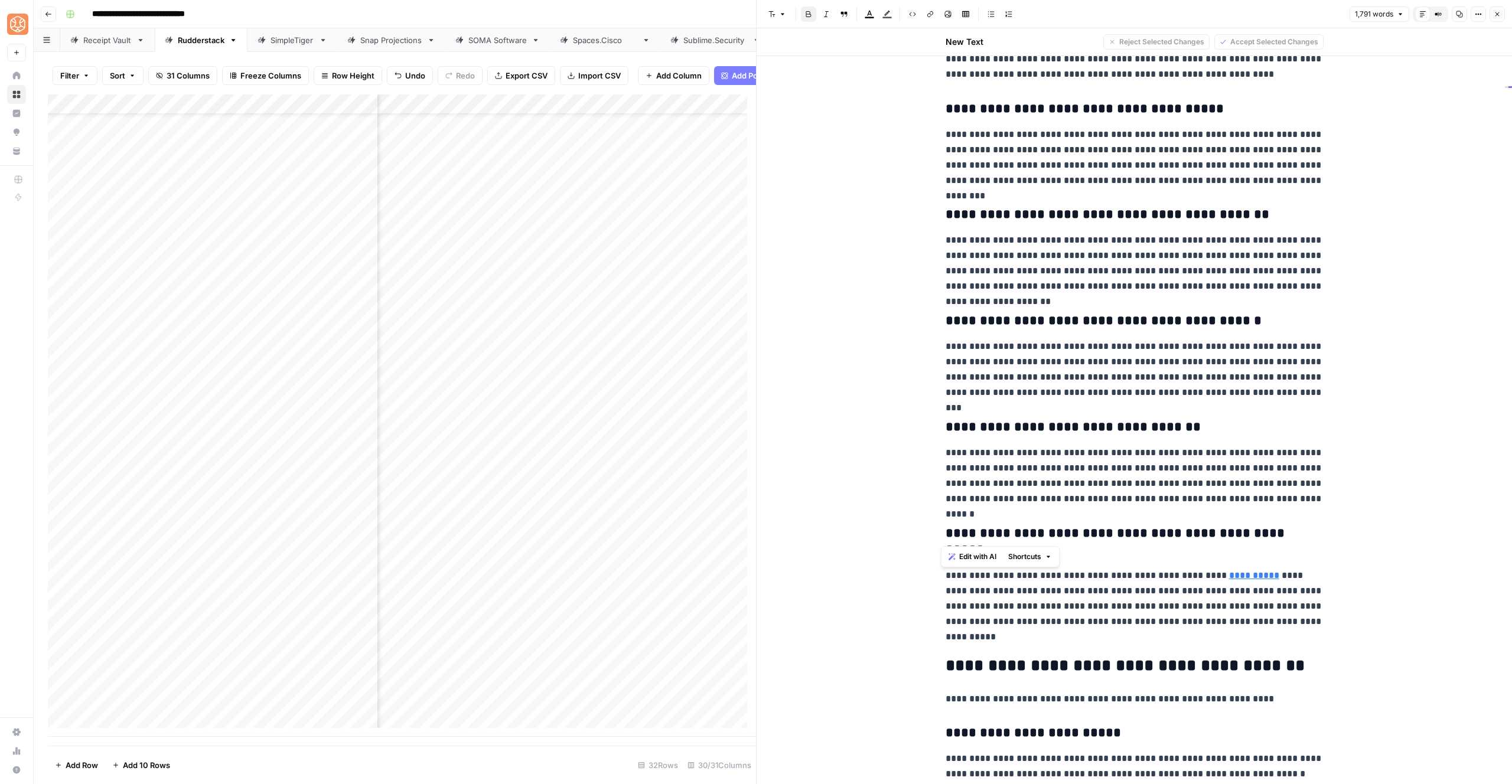
drag, startPoint x: 1271, startPoint y: 539, endPoint x: 916, endPoint y: 106, distance: 559.9
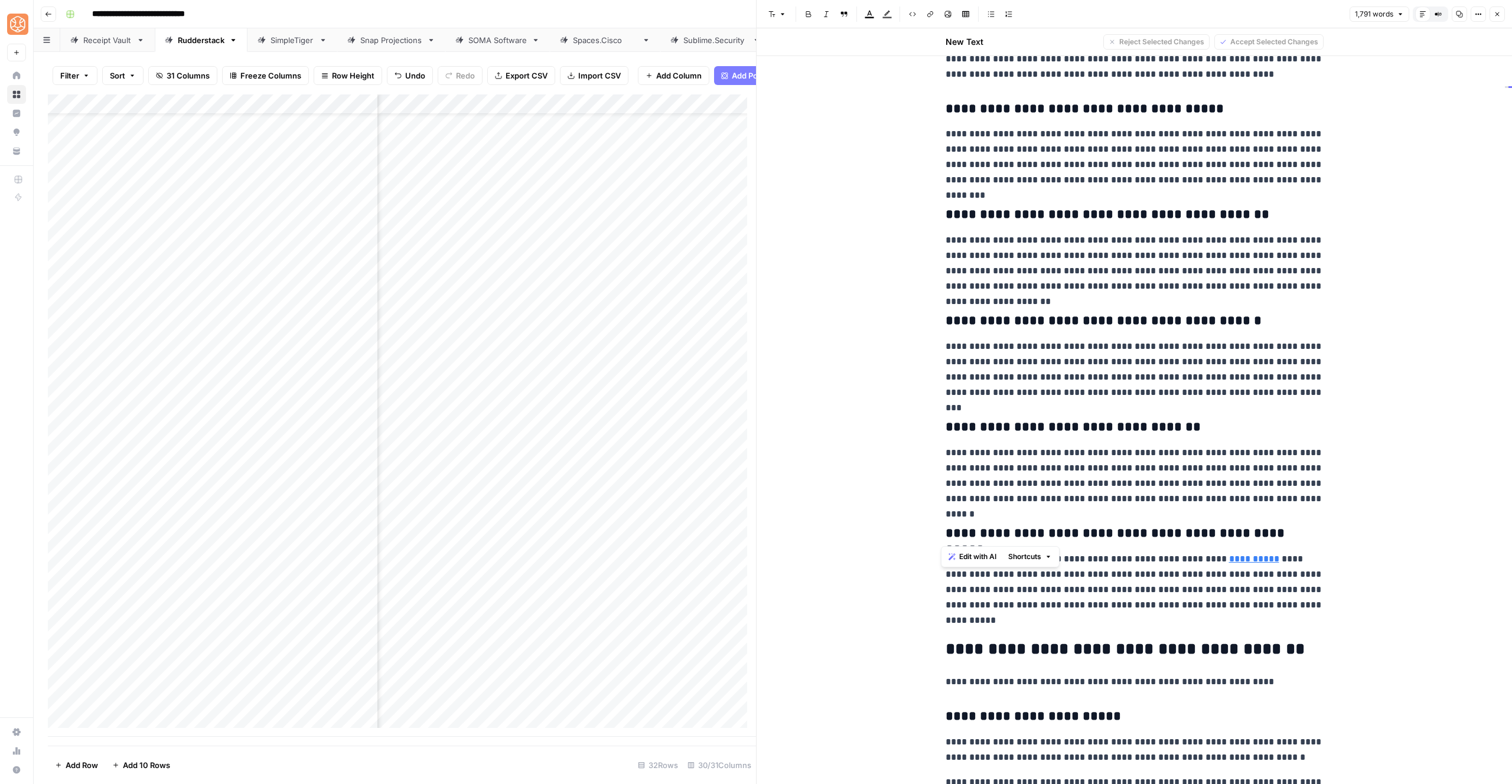
click at [1026, 152] on p "**********" at bounding box center [1134, 156] width 378 height 61
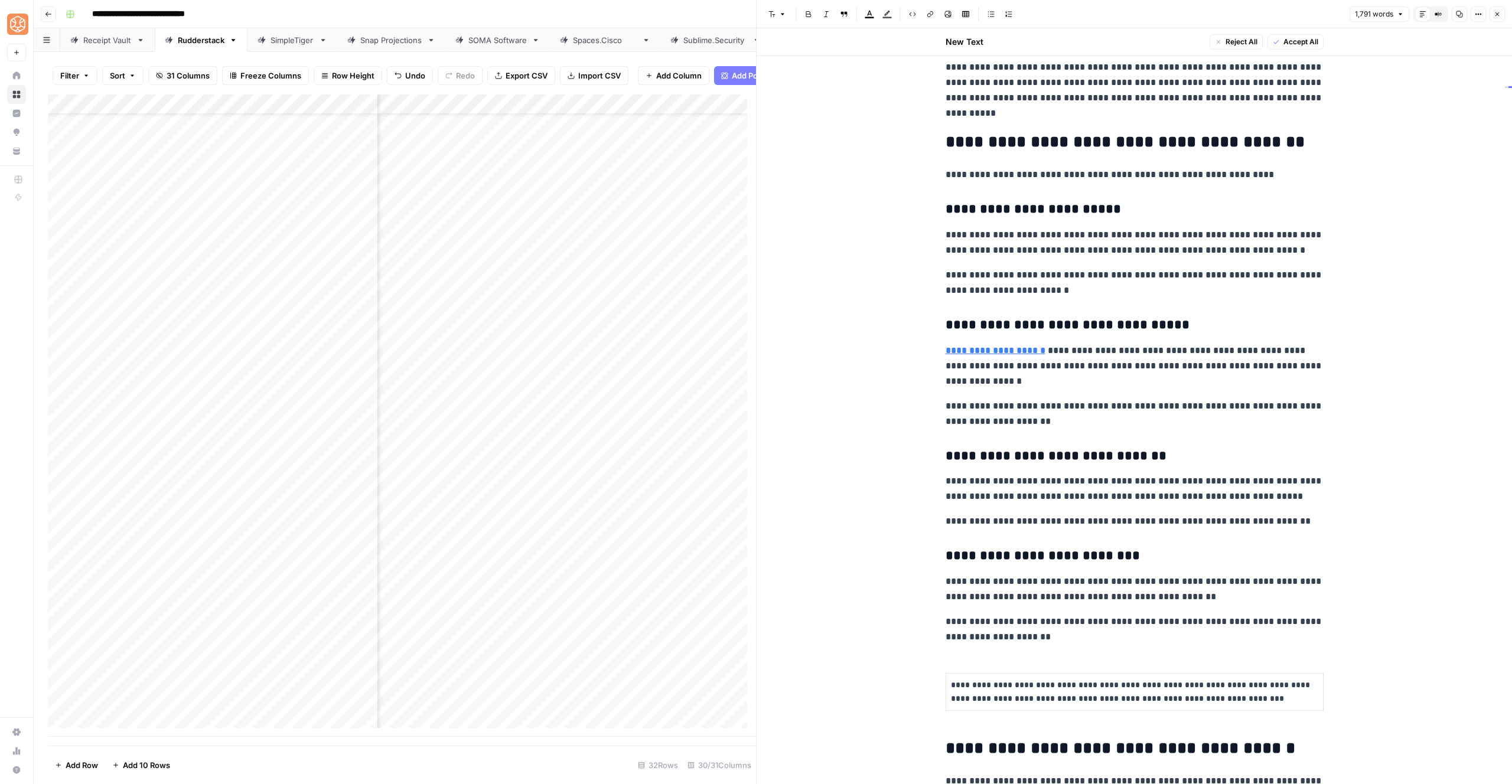
scroll to position [3558, 0]
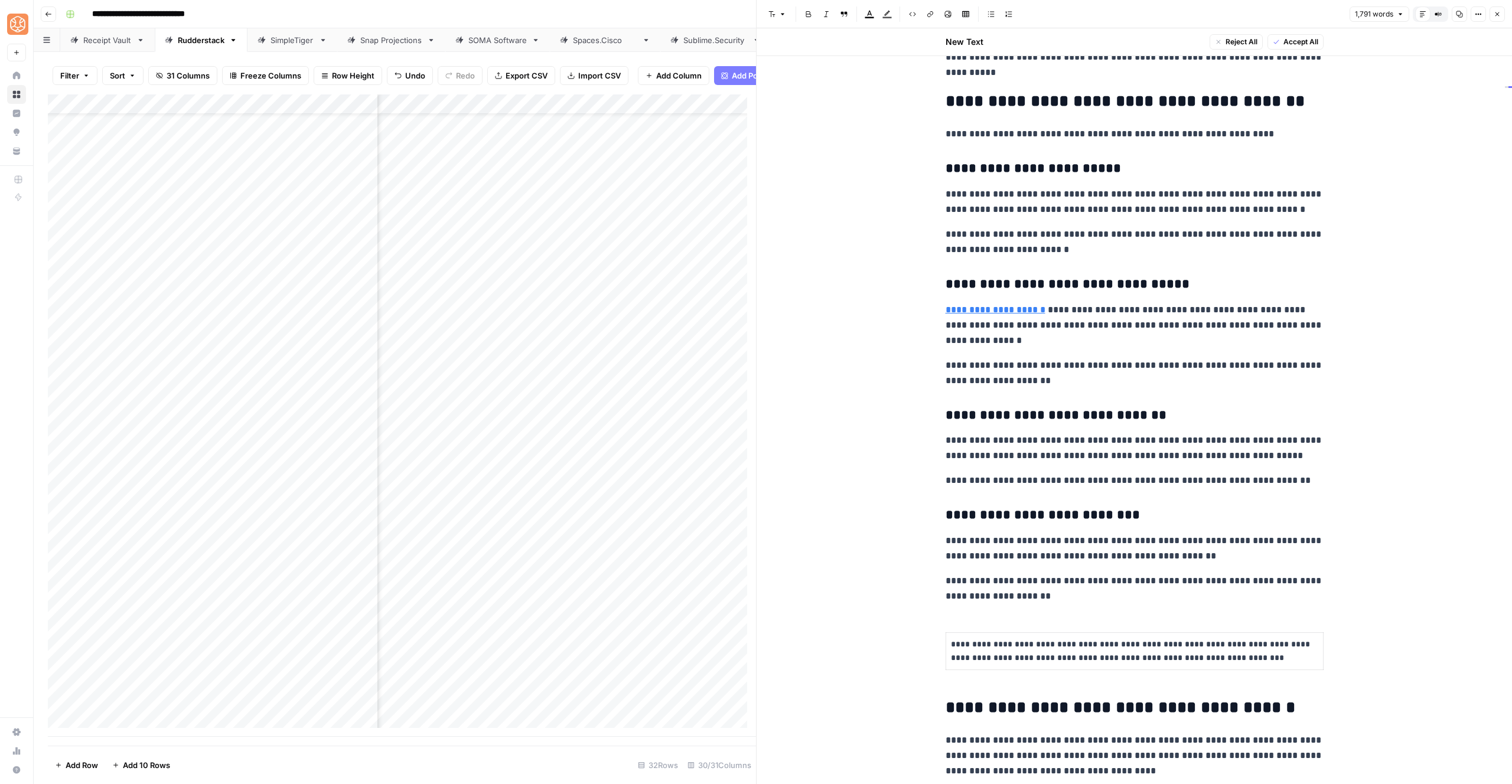
drag, startPoint x: 1037, startPoint y: 261, endPoint x: 1037, endPoint y: 253, distance: 8.0
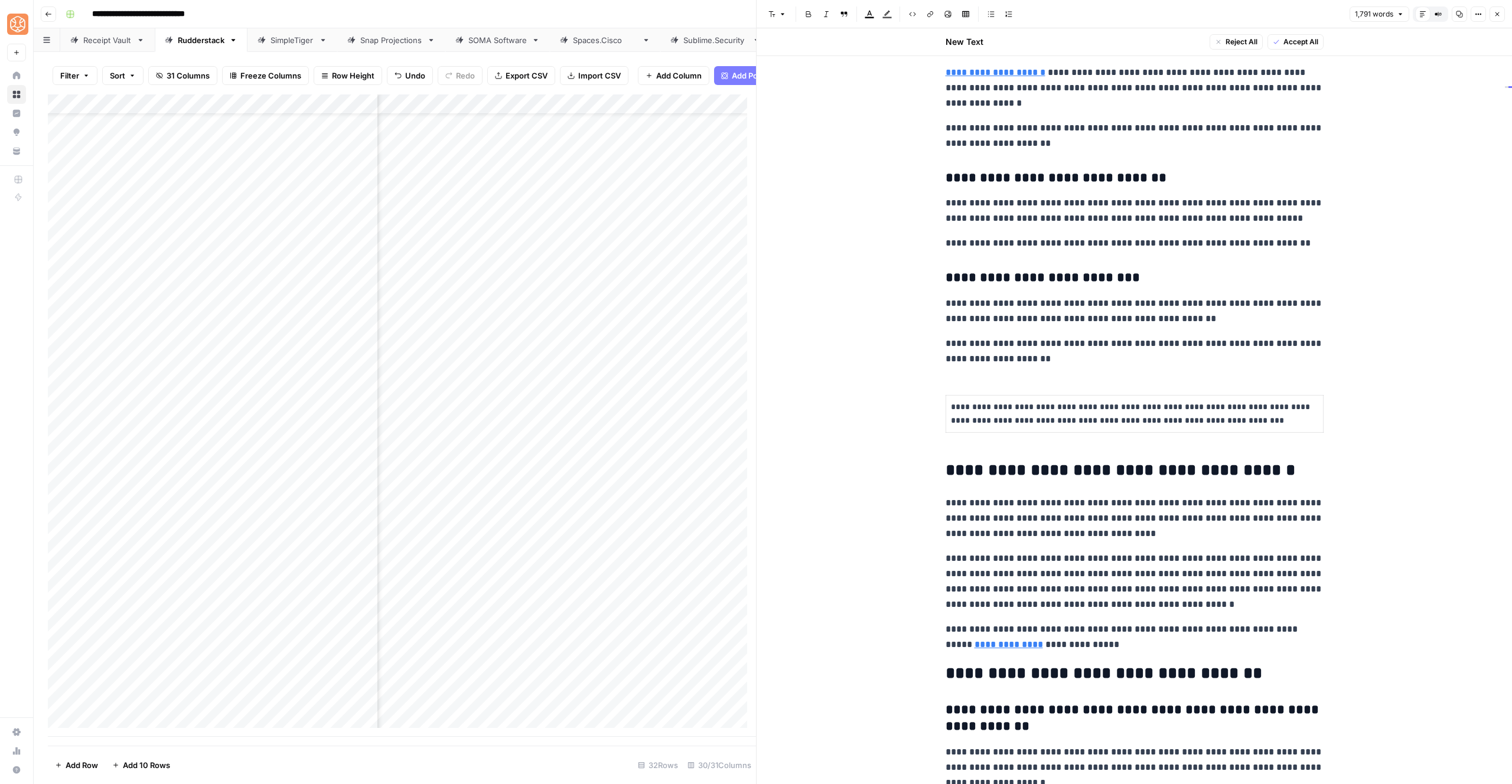
click at [945, 467] on h2 "**********" at bounding box center [1134, 471] width 378 height 19
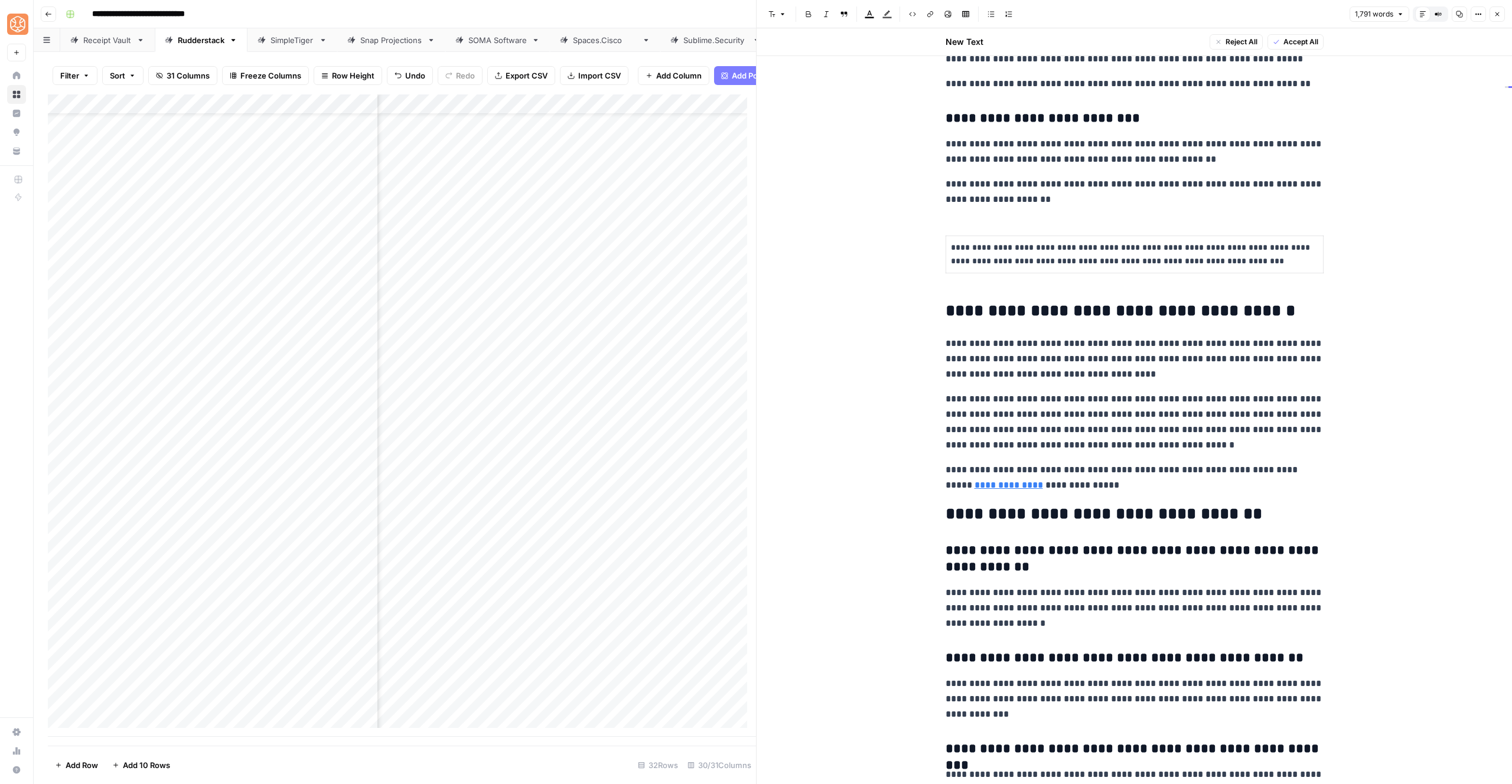
scroll to position [3892, 0]
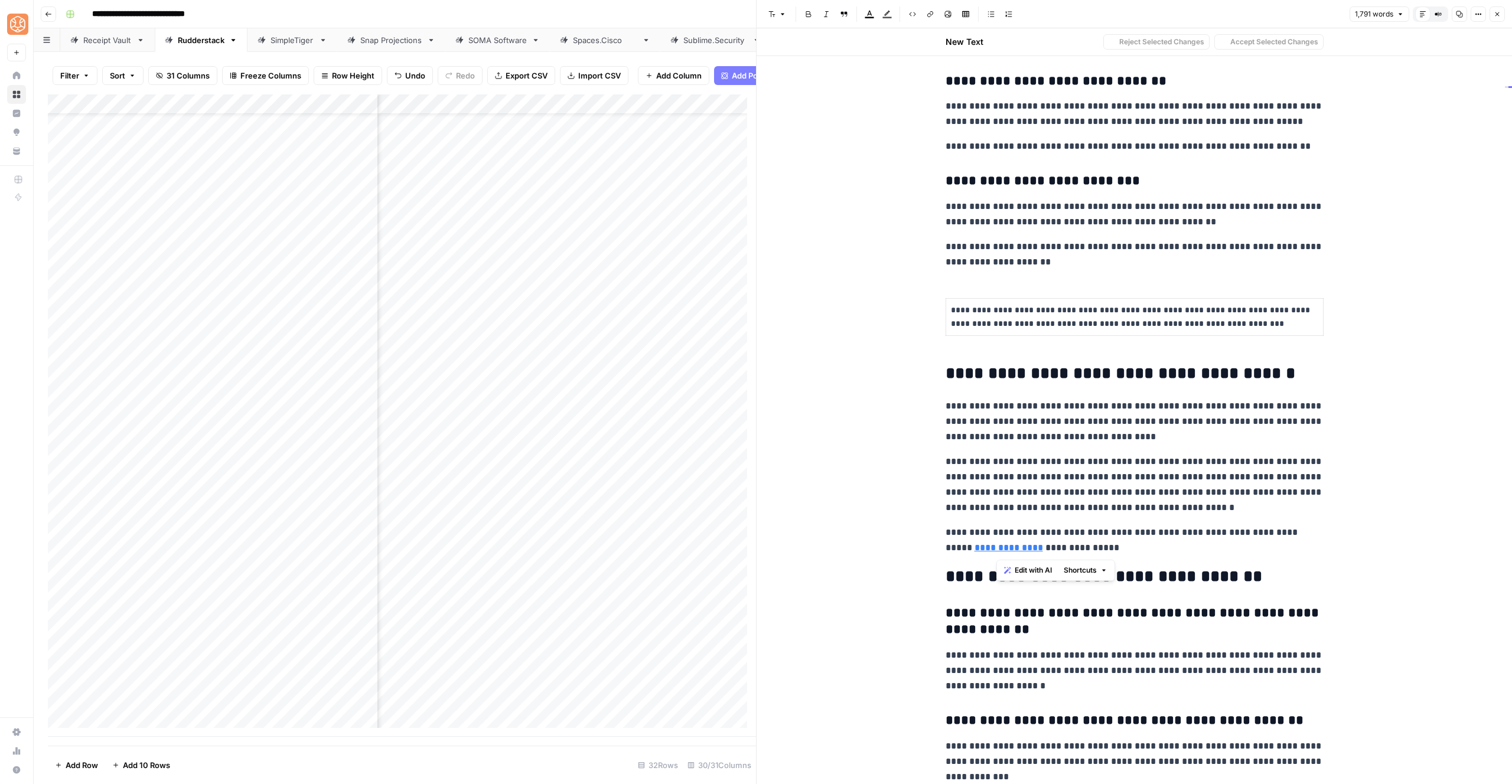
drag, startPoint x: 1087, startPoint y: 549, endPoint x: 951, endPoint y: 416, distance: 190.2
drag, startPoint x: 951, startPoint y: 416, endPoint x: 939, endPoint y: 411, distance: 13.0
click at [952, 406] on p "**********" at bounding box center [1134, 421] width 378 height 46
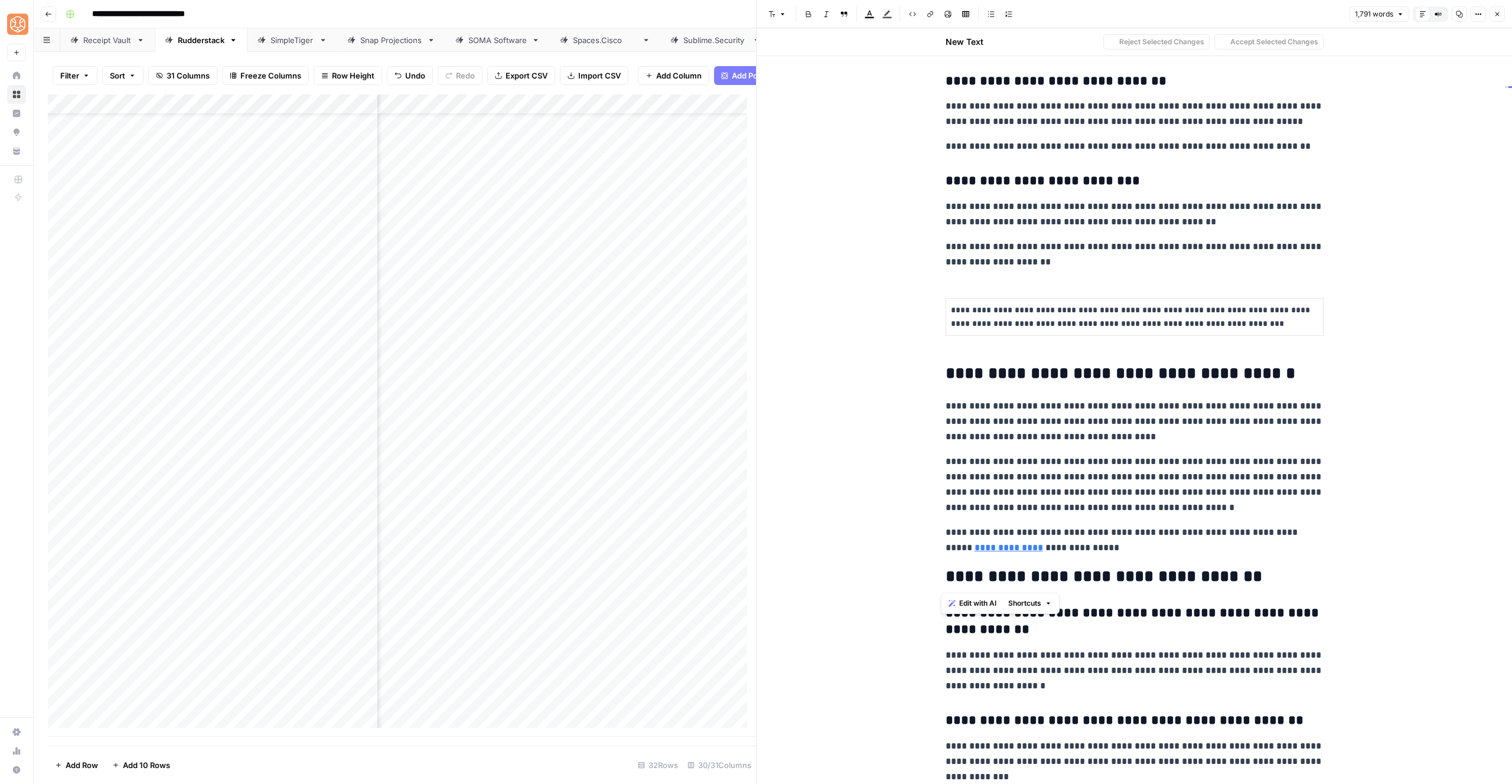
drag, startPoint x: 951, startPoint y: 415, endPoint x: 1137, endPoint y: 572, distance: 243.4
click at [1095, 551] on p "**********" at bounding box center [1134, 540] width 378 height 31
drag, startPoint x: 1081, startPoint y: 547, endPoint x: 935, endPoint y: 411, distance: 199.5
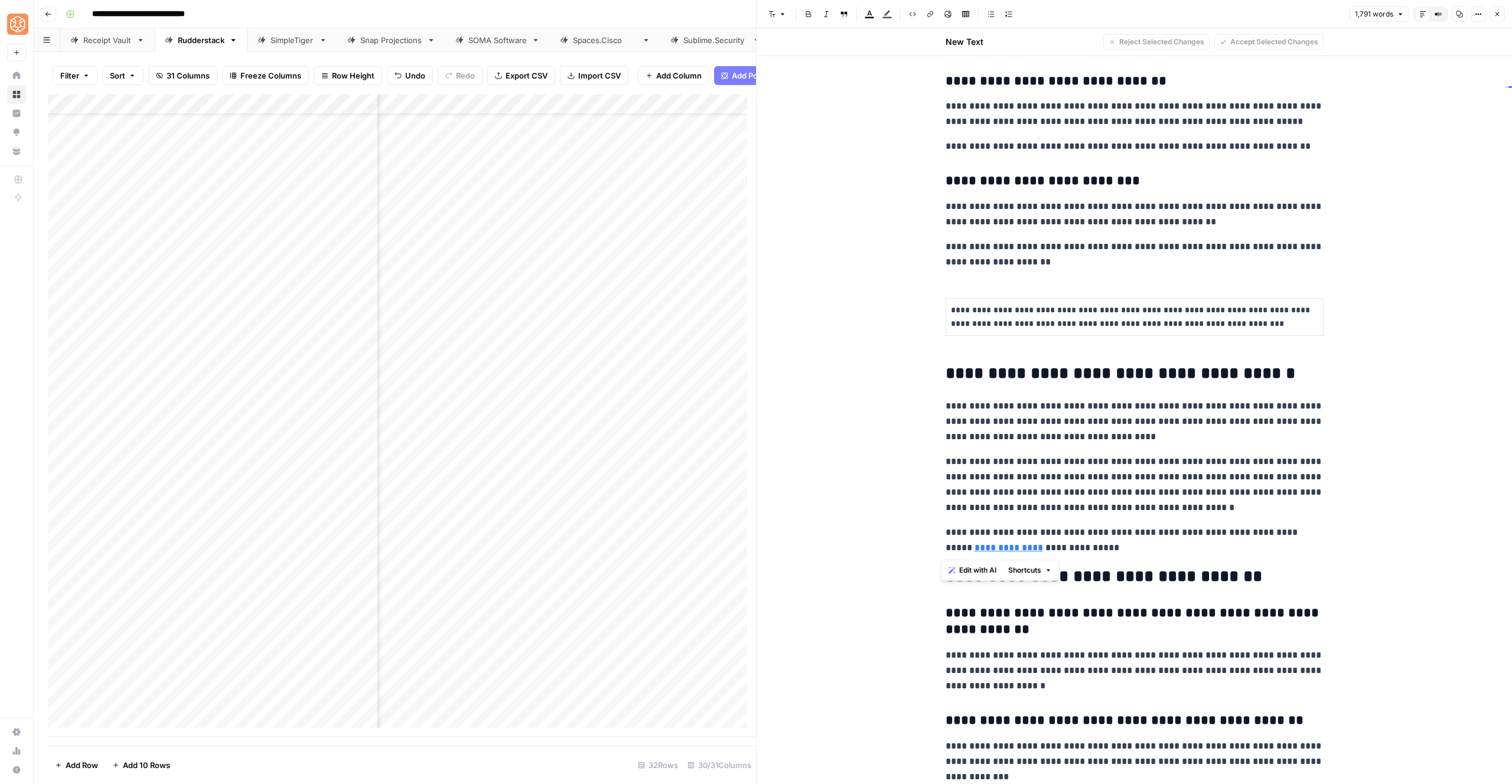
click at [1043, 570] on button "Shortcuts" at bounding box center [1030, 570] width 53 height 15
click at [1075, 594] on span "Add more detail" at bounding box center [1064, 596] width 73 height 12
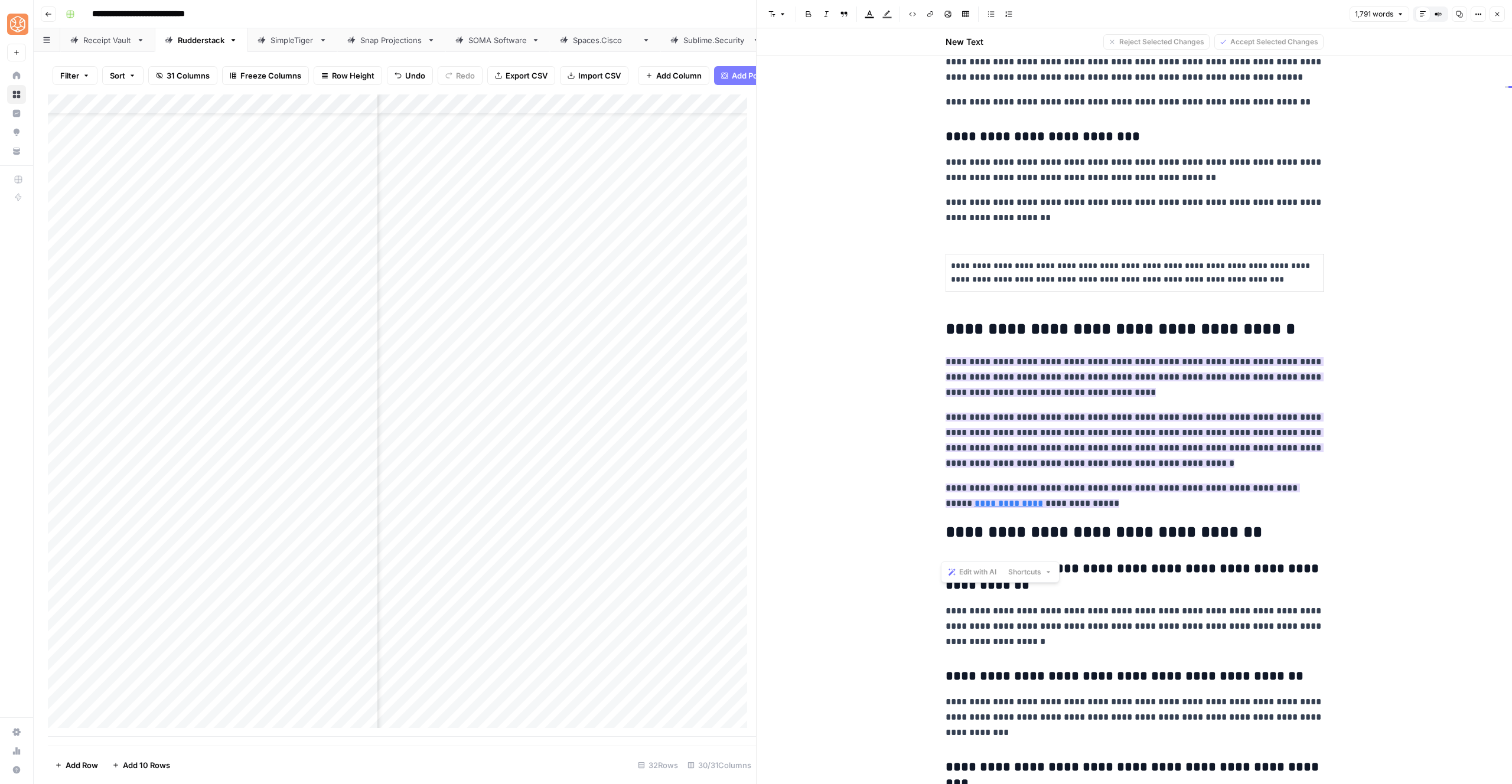
scroll to position [3976, 0]
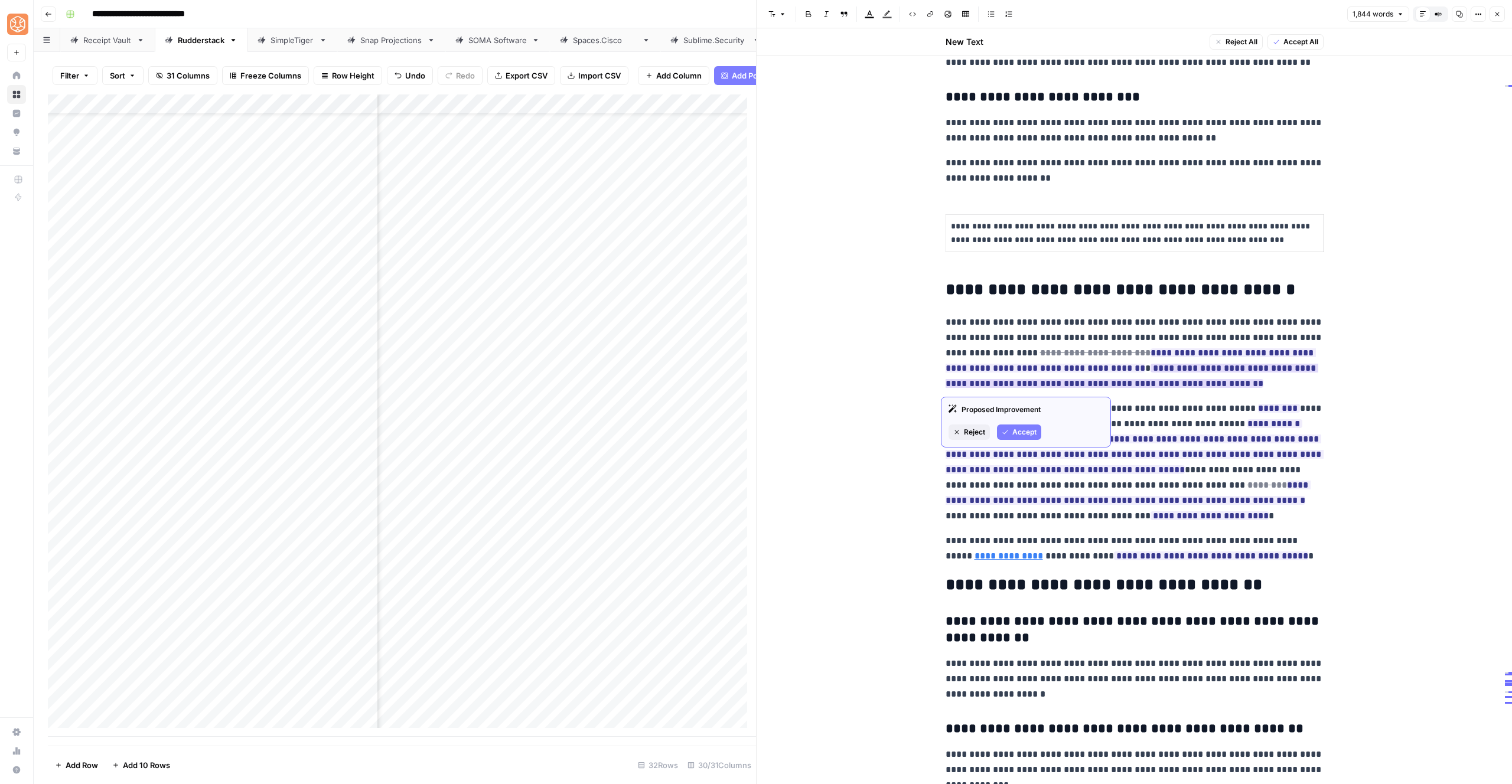
click at [1027, 428] on span "Accept" at bounding box center [1024, 432] width 24 height 11
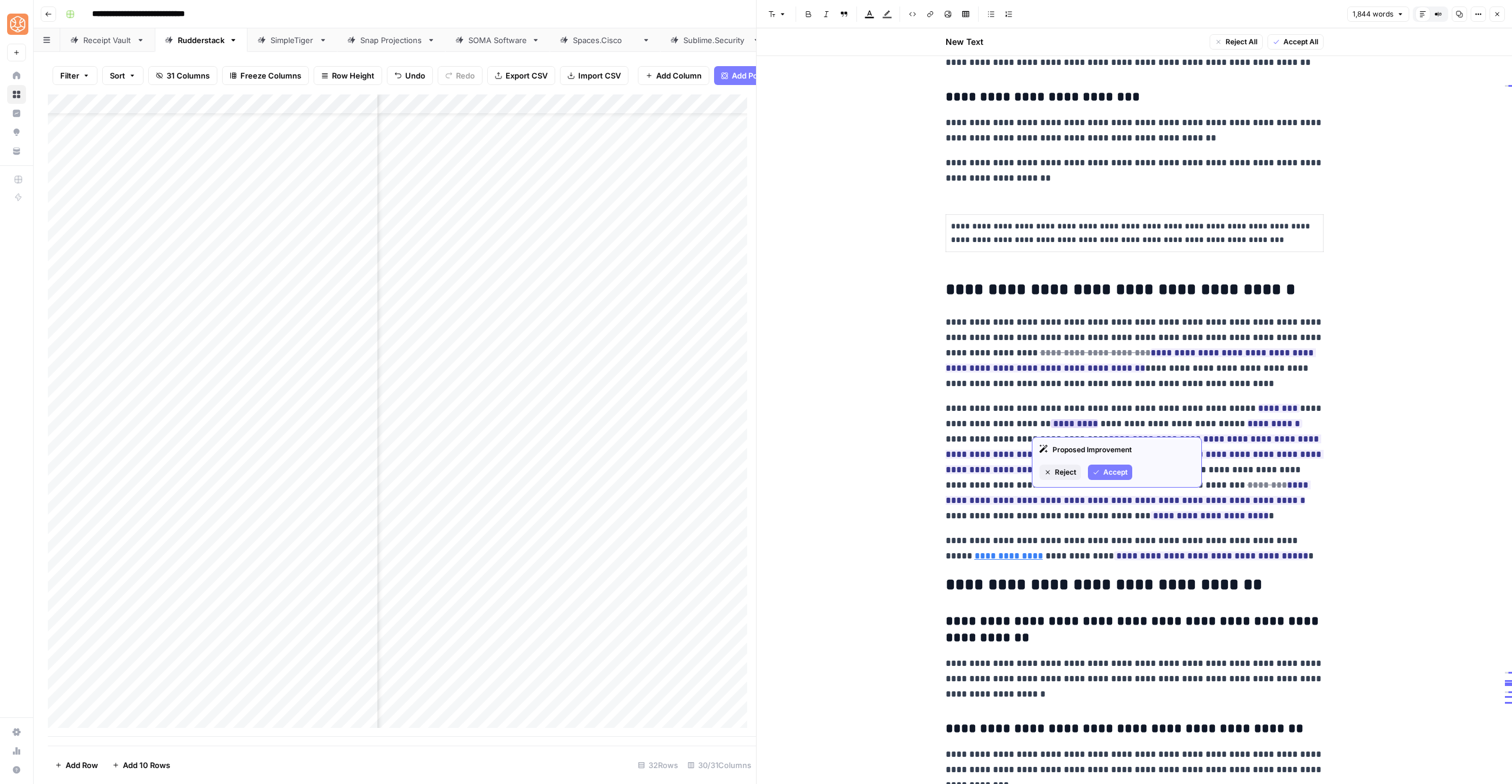
click at [1095, 471] on icon "button" at bounding box center [1096, 472] width 7 height 7
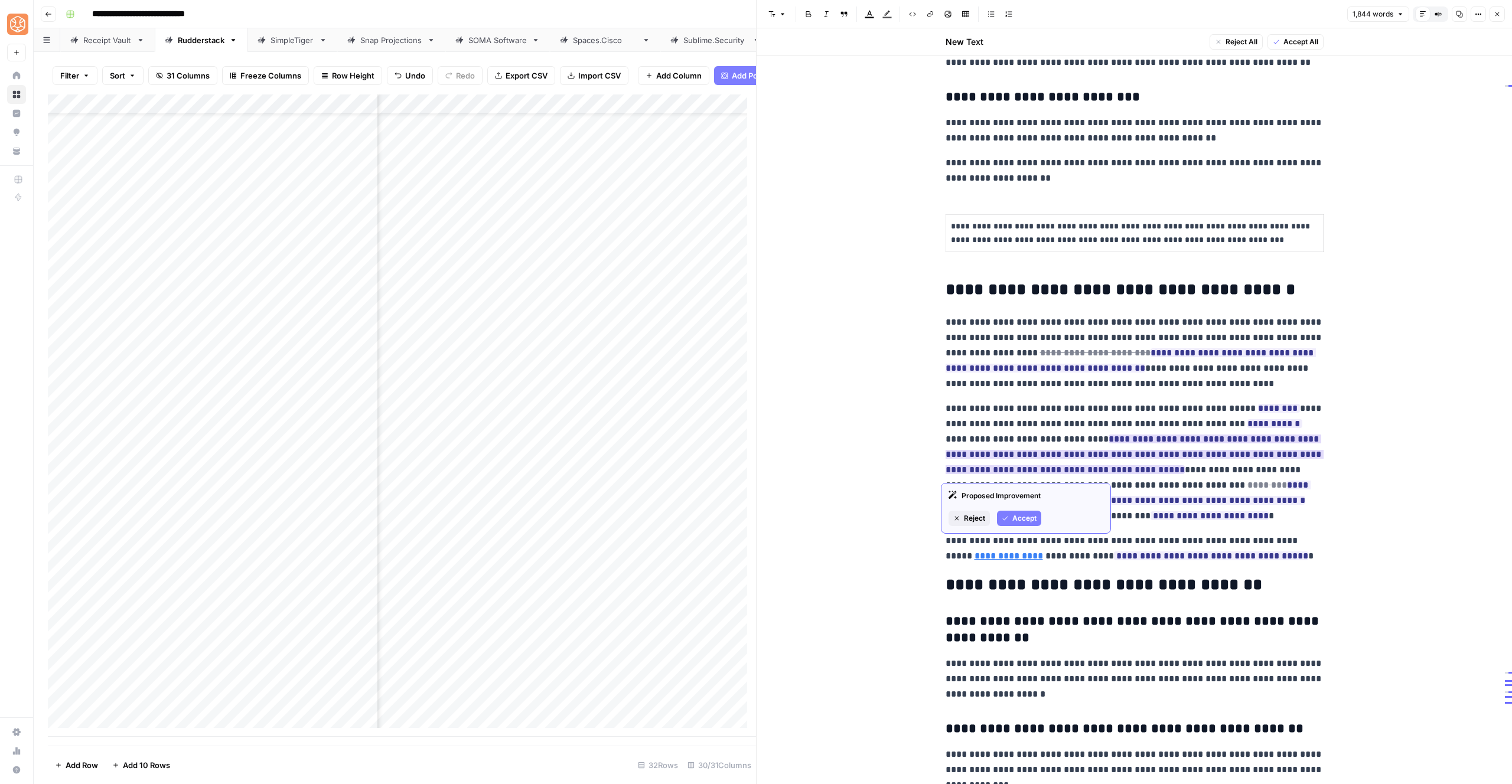
click at [1006, 520] on icon "button" at bounding box center [1005, 518] width 7 height 7
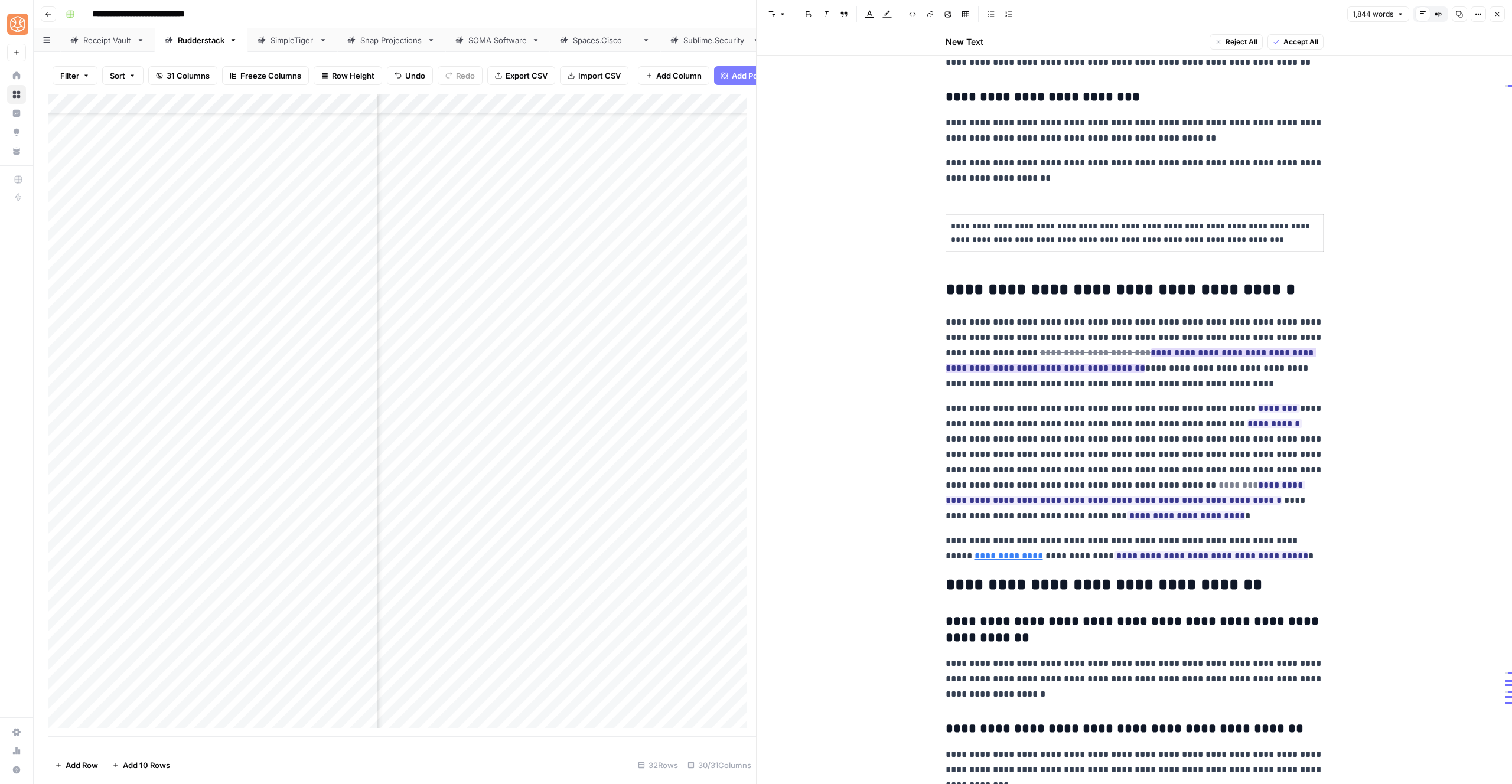
click at [1219, 352] on ins "**********" at bounding box center [1130, 360] width 370 height 24
click at [1007, 415] on icon "button" at bounding box center [1006, 417] width 5 height 4
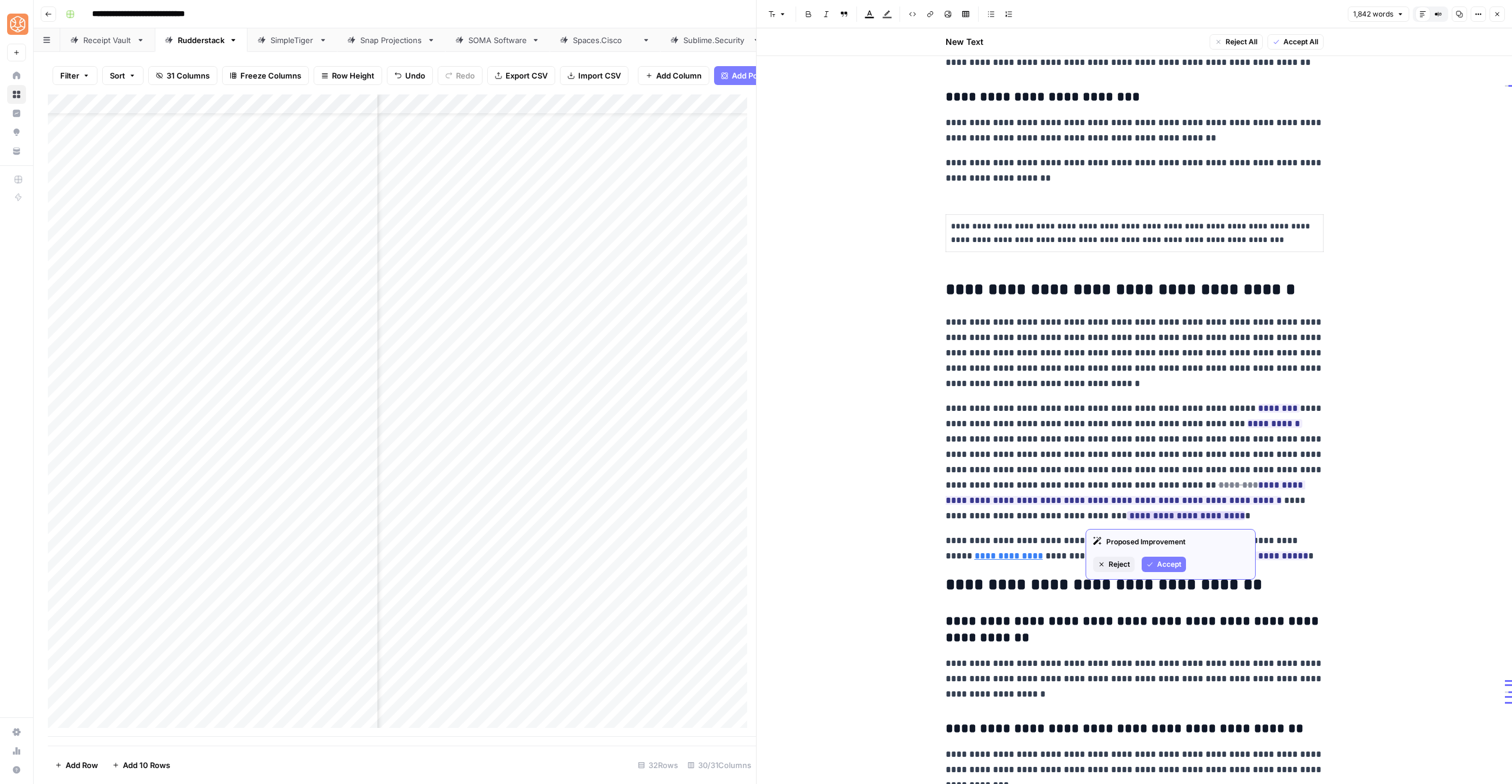
click at [1148, 559] on button "Accept" at bounding box center [1164, 564] width 44 height 15
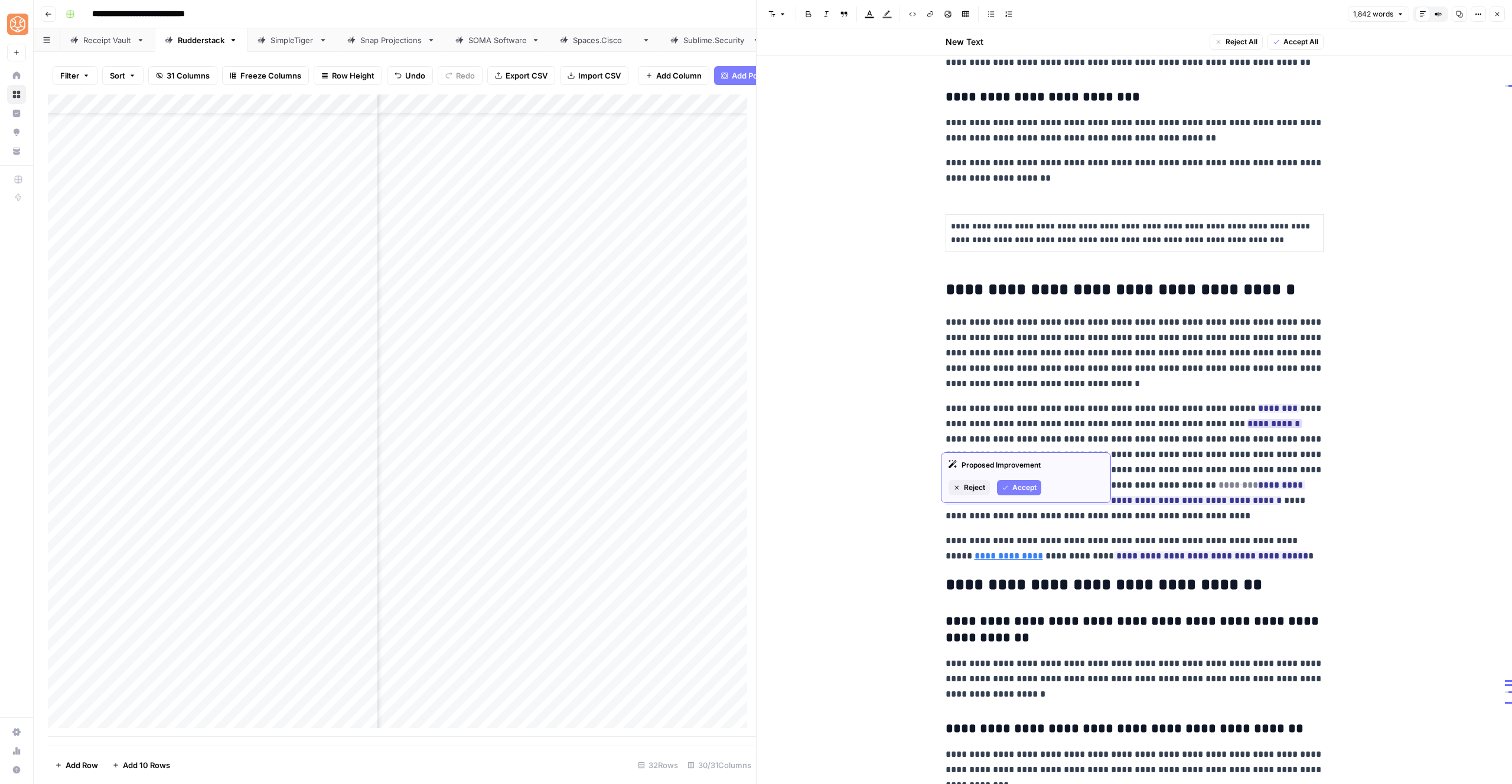
click at [1039, 488] on button "Accept" at bounding box center [1019, 487] width 44 height 15
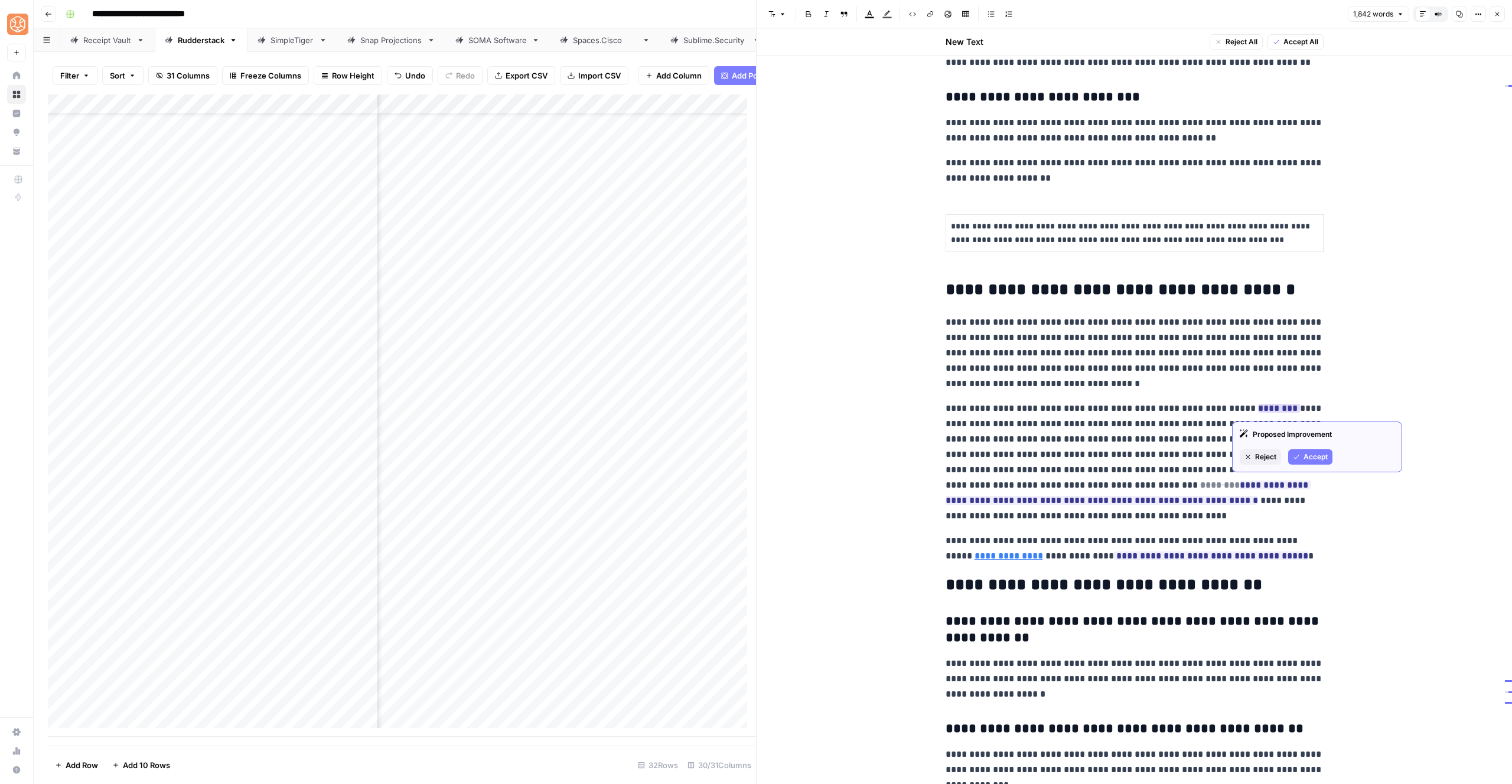
click at [1311, 456] on span "Accept" at bounding box center [1315, 457] width 24 height 11
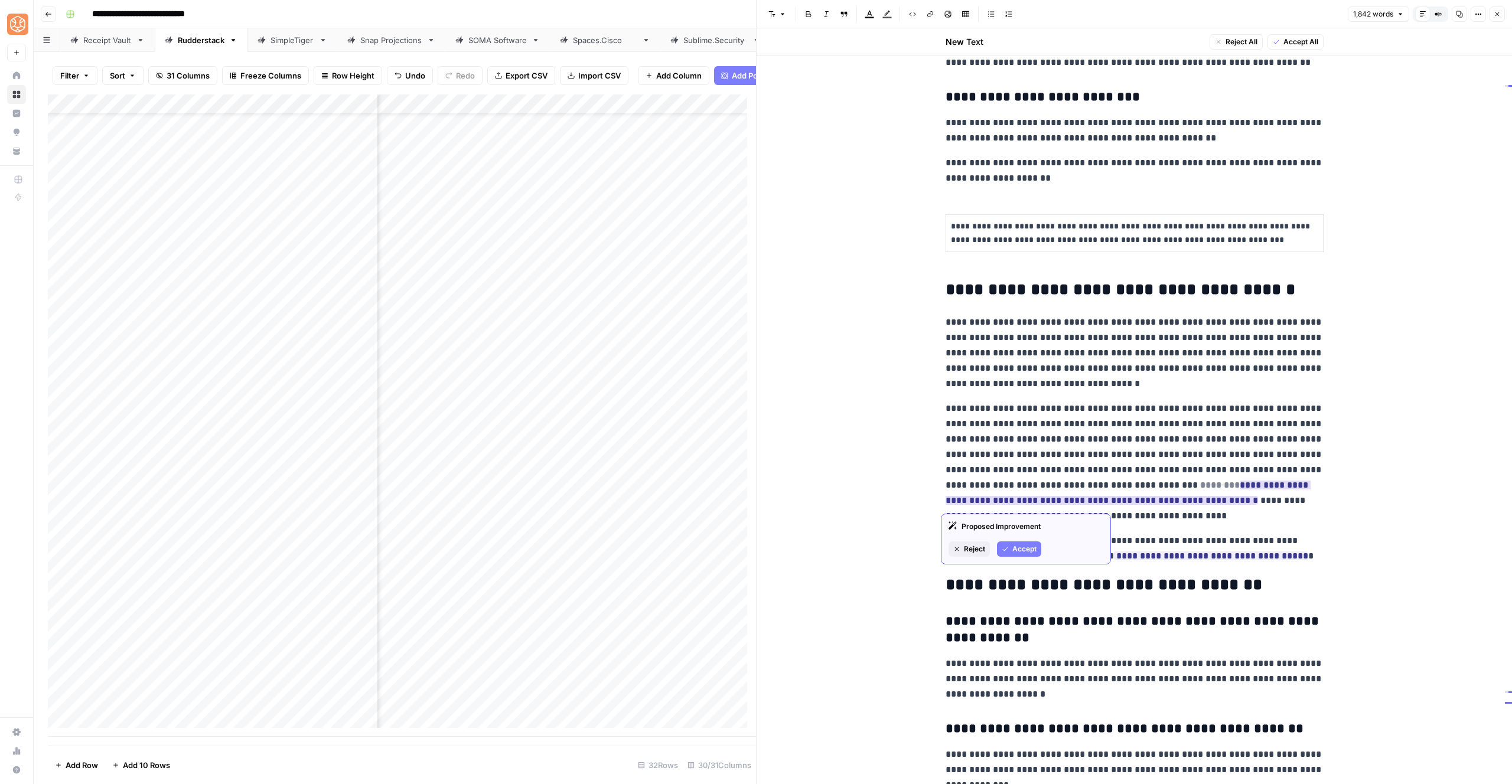
click at [1027, 551] on span "Accept" at bounding box center [1024, 549] width 24 height 11
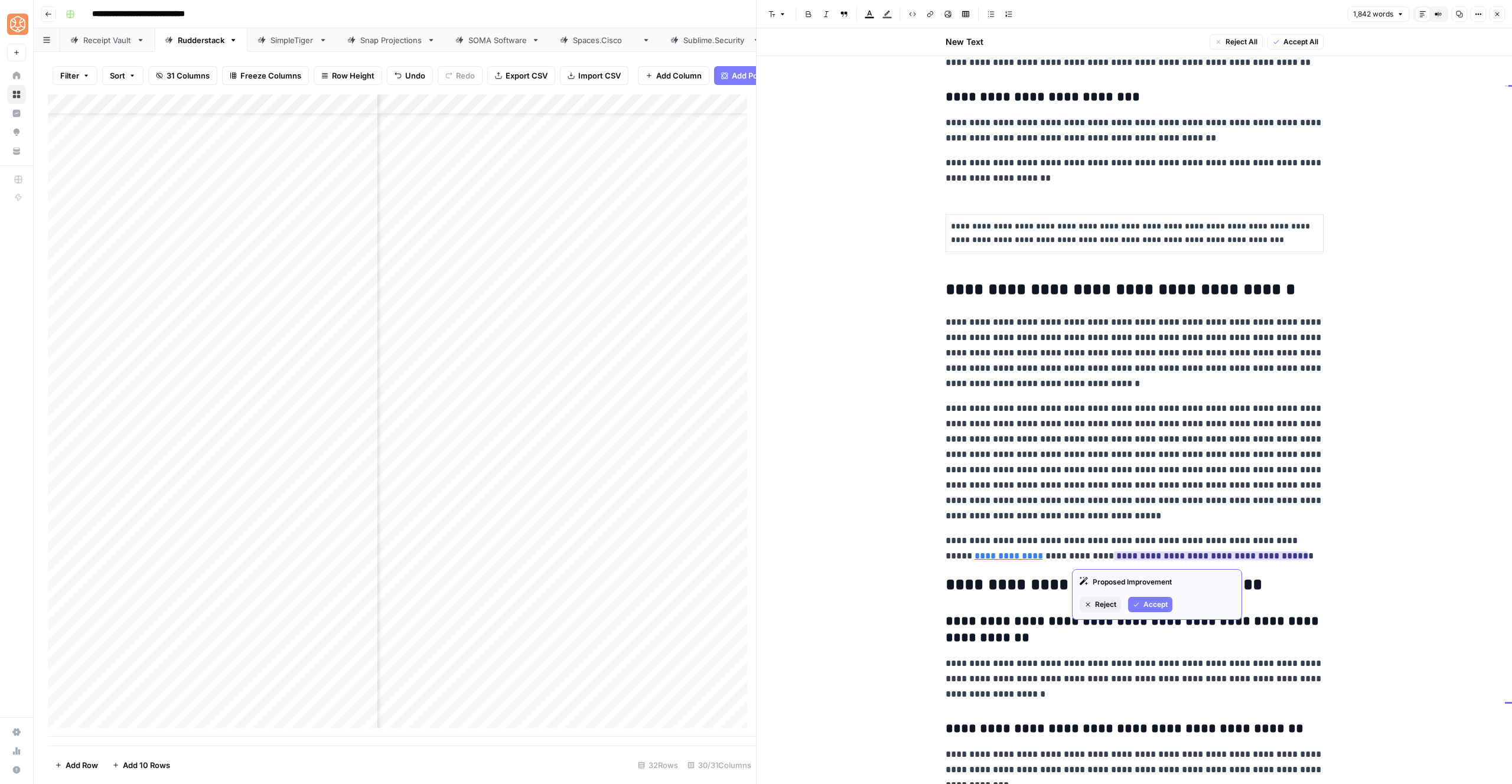
click at [1155, 603] on span "Accept" at bounding box center [1155, 605] width 24 height 11
click at [1150, 446] on p "**********" at bounding box center [1134, 462] width 378 height 123
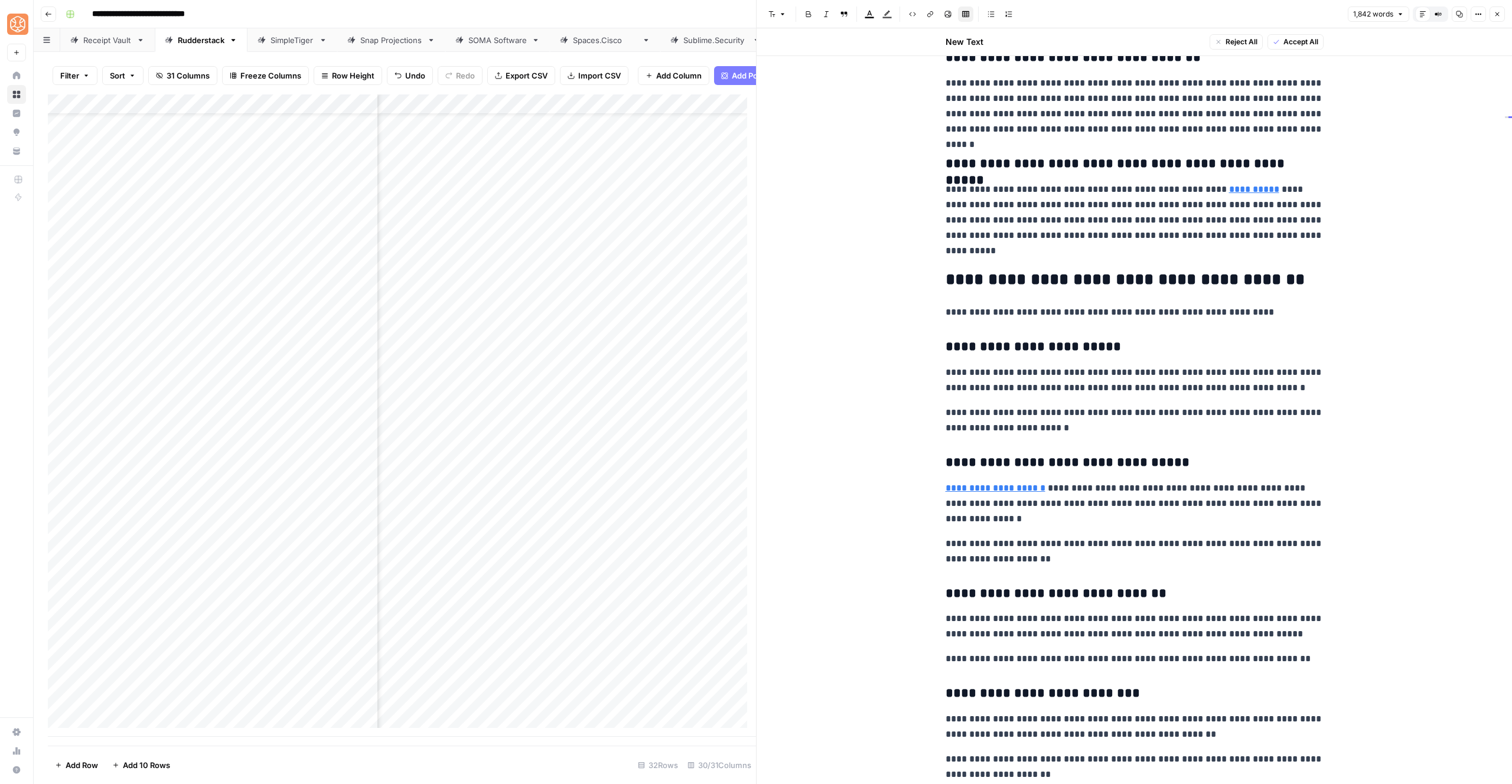
scroll to position [3368, 0]
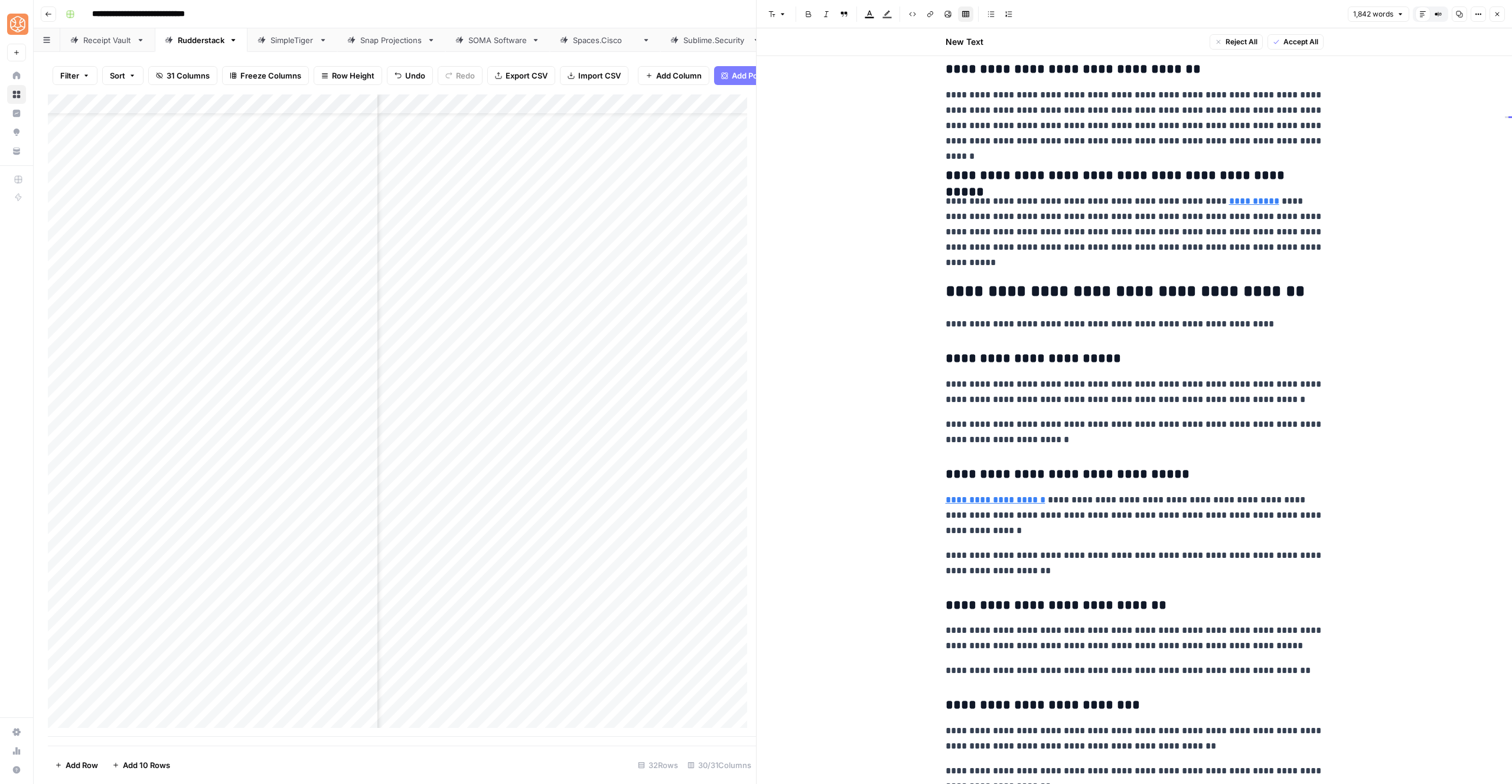
drag, startPoint x: 939, startPoint y: 323, endPoint x: 1342, endPoint y: 329, distance: 403.0
click at [1191, 417] on p "**********" at bounding box center [1134, 432] width 378 height 31
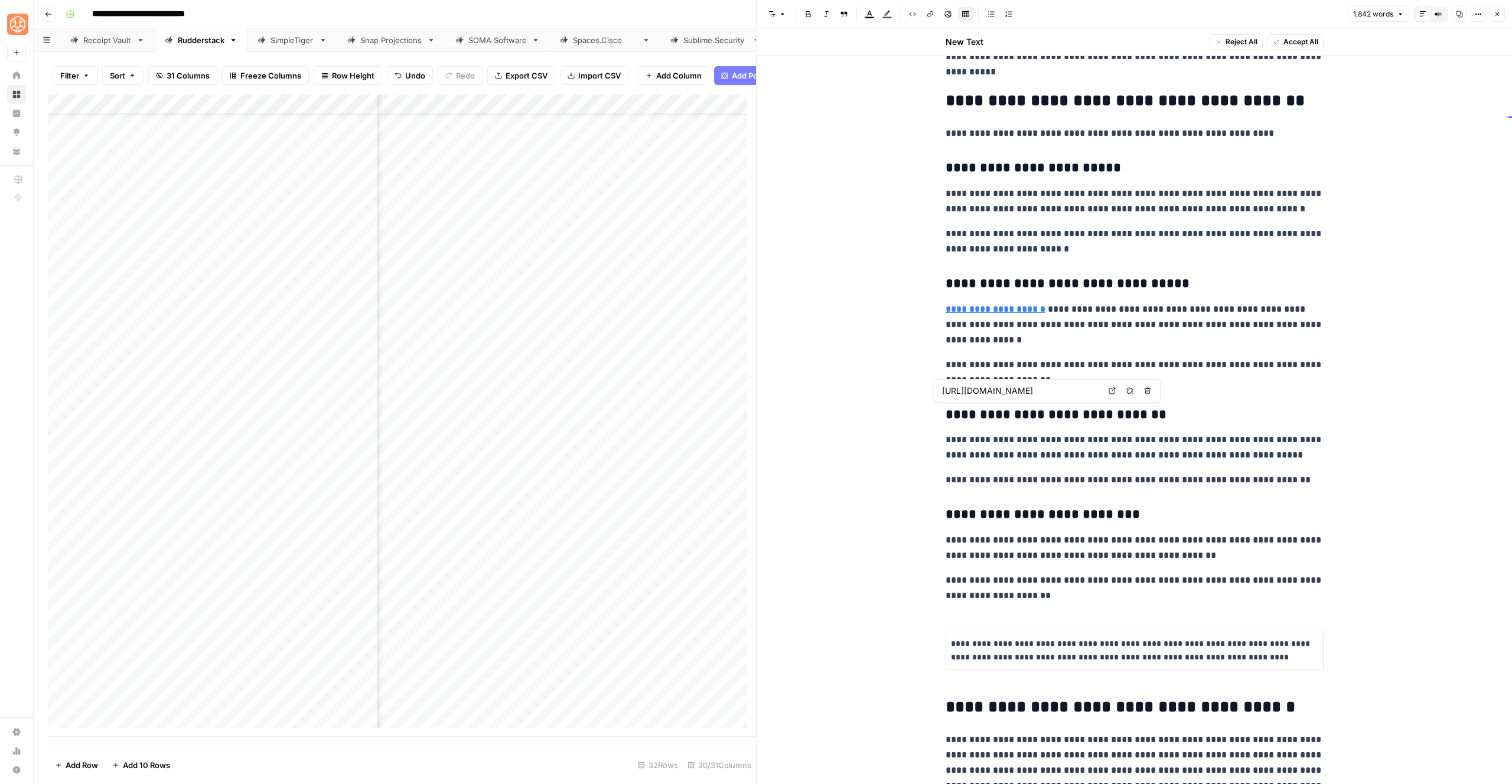
scroll to position [3563, 0]
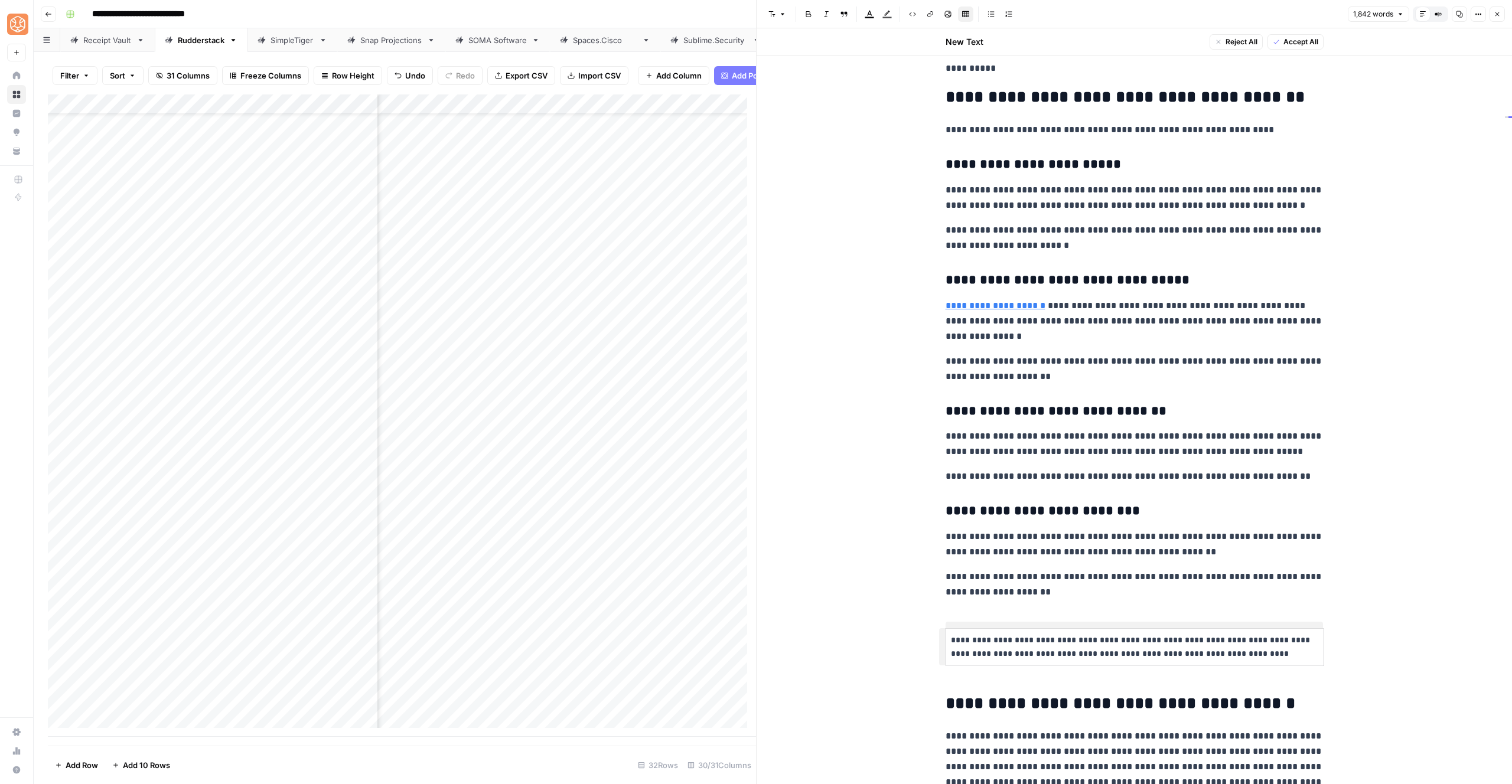
click at [1060, 590] on p "**********" at bounding box center [1134, 584] width 378 height 31
drag, startPoint x: 1064, startPoint y: 602, endPoint x: 932, endPoint y: 183, distance: 439.3
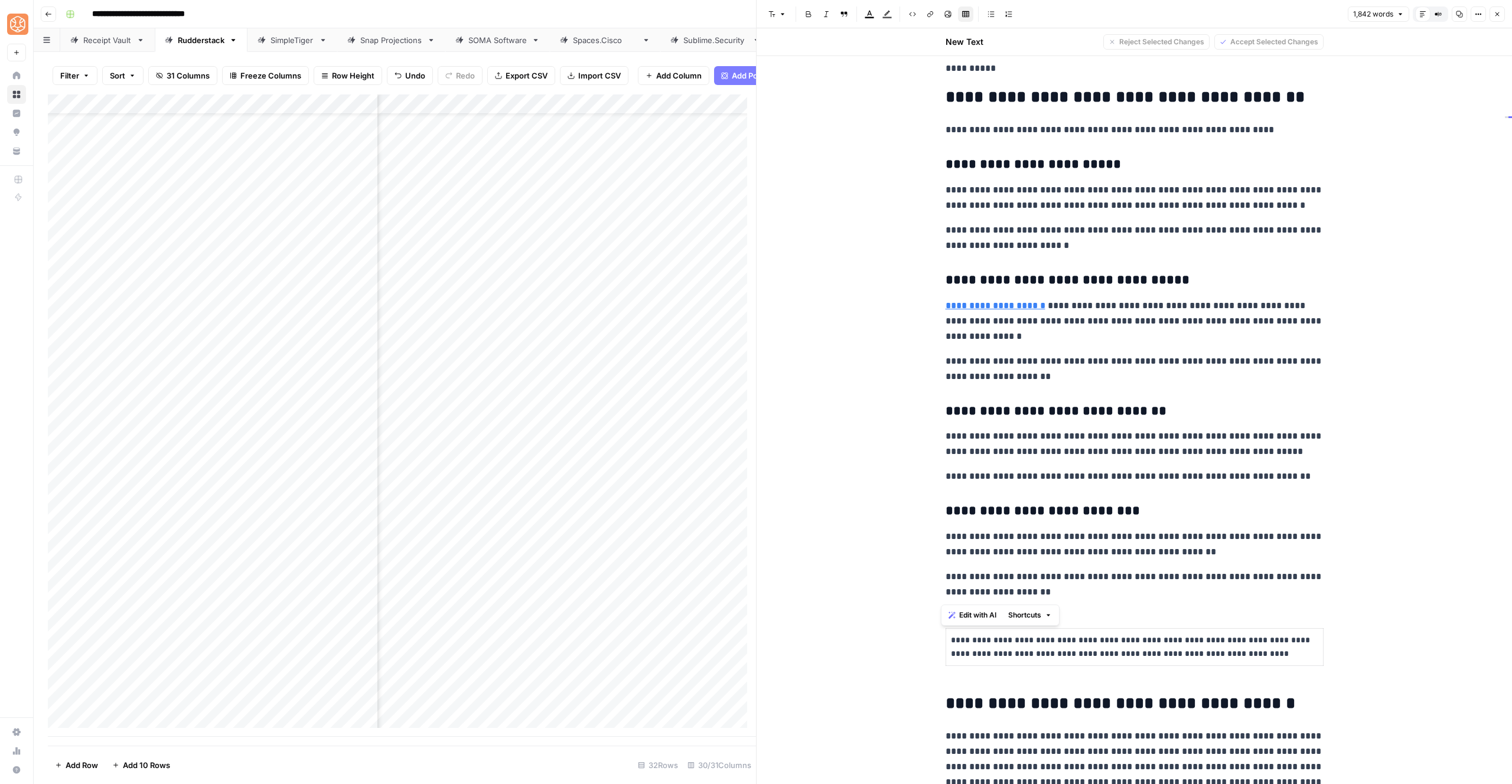
drag, startPoint x: 942, startPoint y: 163, endPoint x: 1066, endPoint y: 595, distance: 449.4
click at [1033, 614] on span "Shortcuts" at bounding box center [1025, 615] width 33 height 11
click at [1062, 630] on div "Add more detail Correct grammar Make more concise" at bounding box center [1060, 658] width 110 height 60
click at [1072, 639] on span "Add more detail" at bounding box center [1064, 641] width 73 height 12
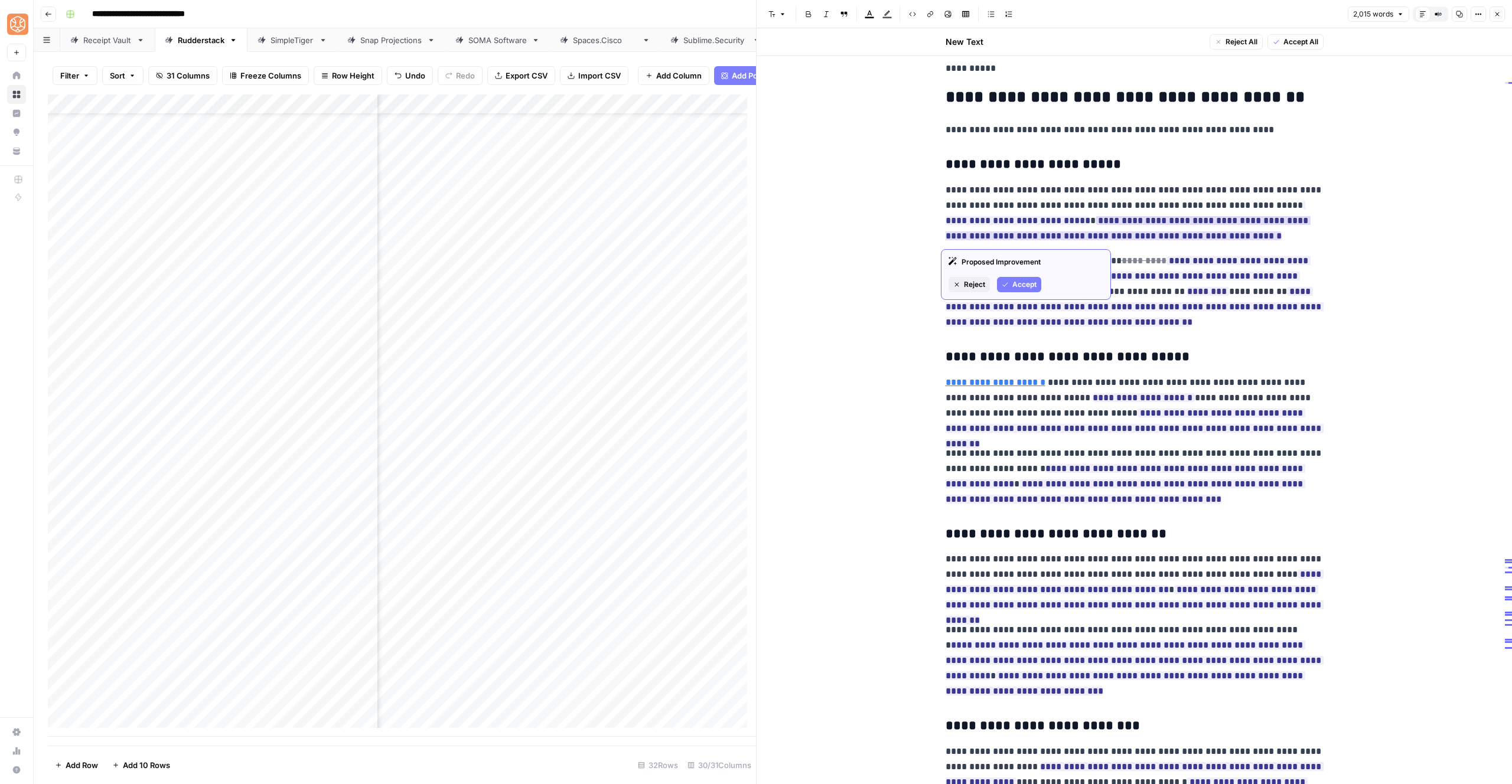
click at [1014, 282] on span "Accept" at bounding box center [1024, 285] width 24 height 11
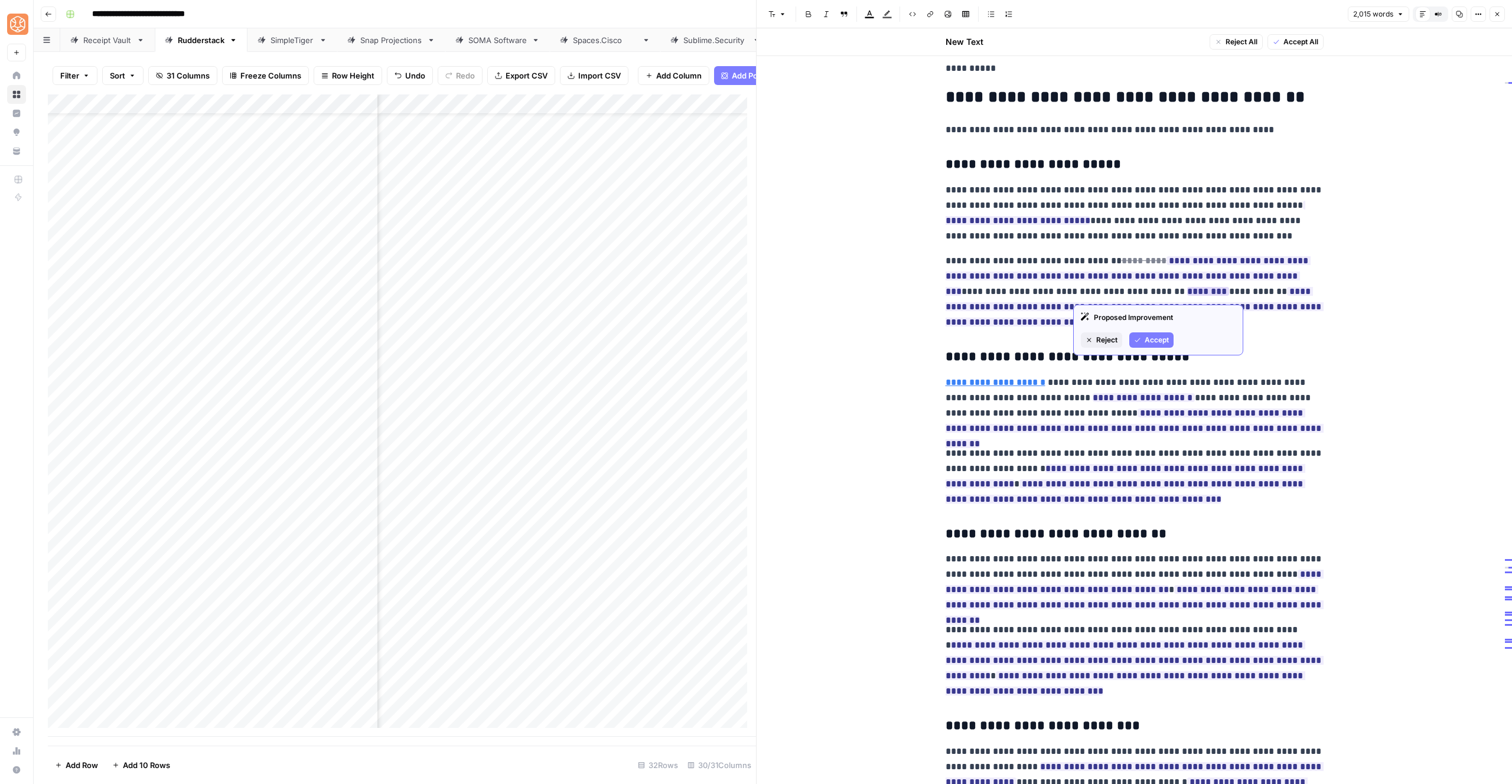
click at [1164, 342] on span "Accept" at bounding box center [1156, 340] width 24 height 11
click at [1014, 329] on span "Accept" at bounding box center [1024, 325] width 24 height 11
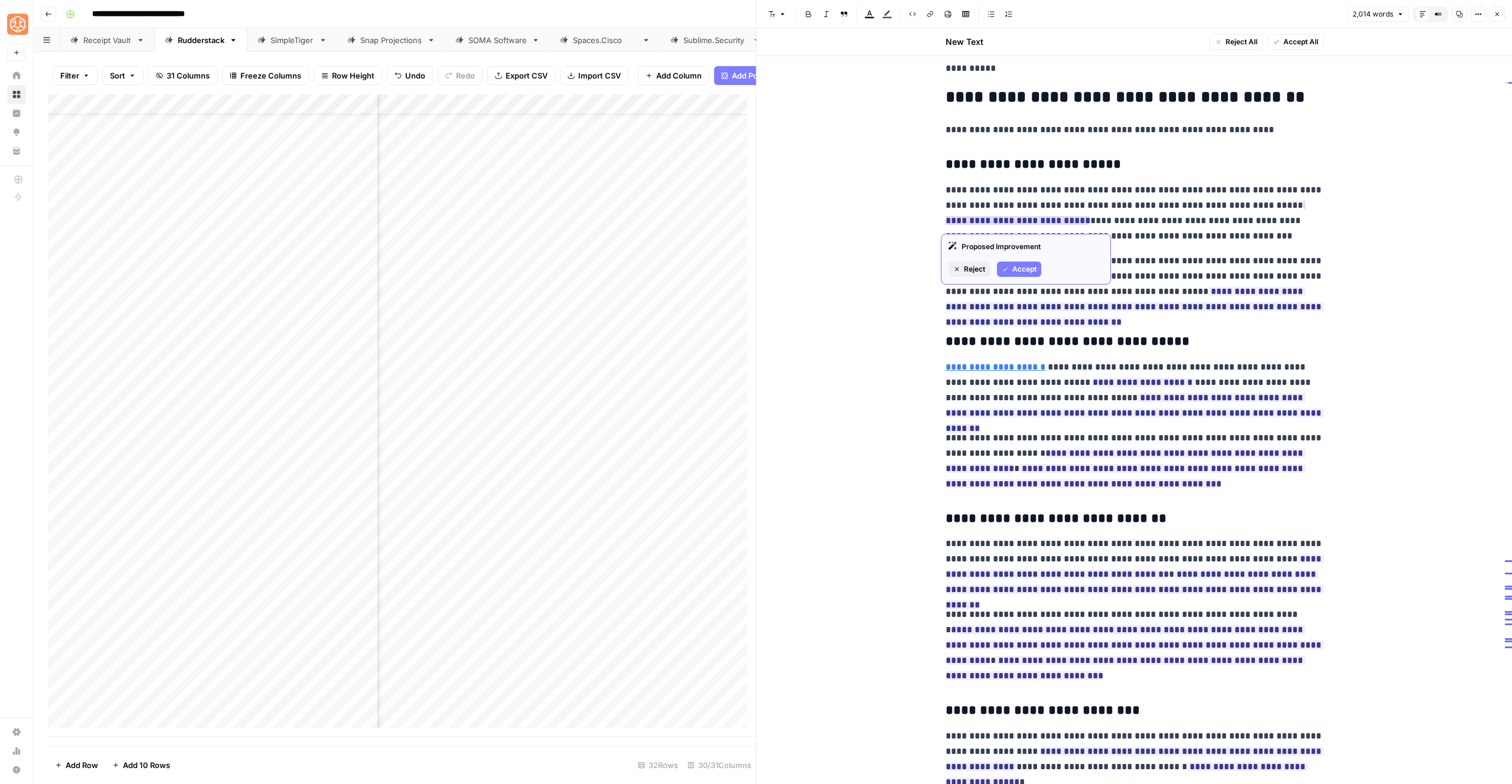
click at [1031, 271] on span "Accept" at bounding box center [1024, 269] width 24 height 11
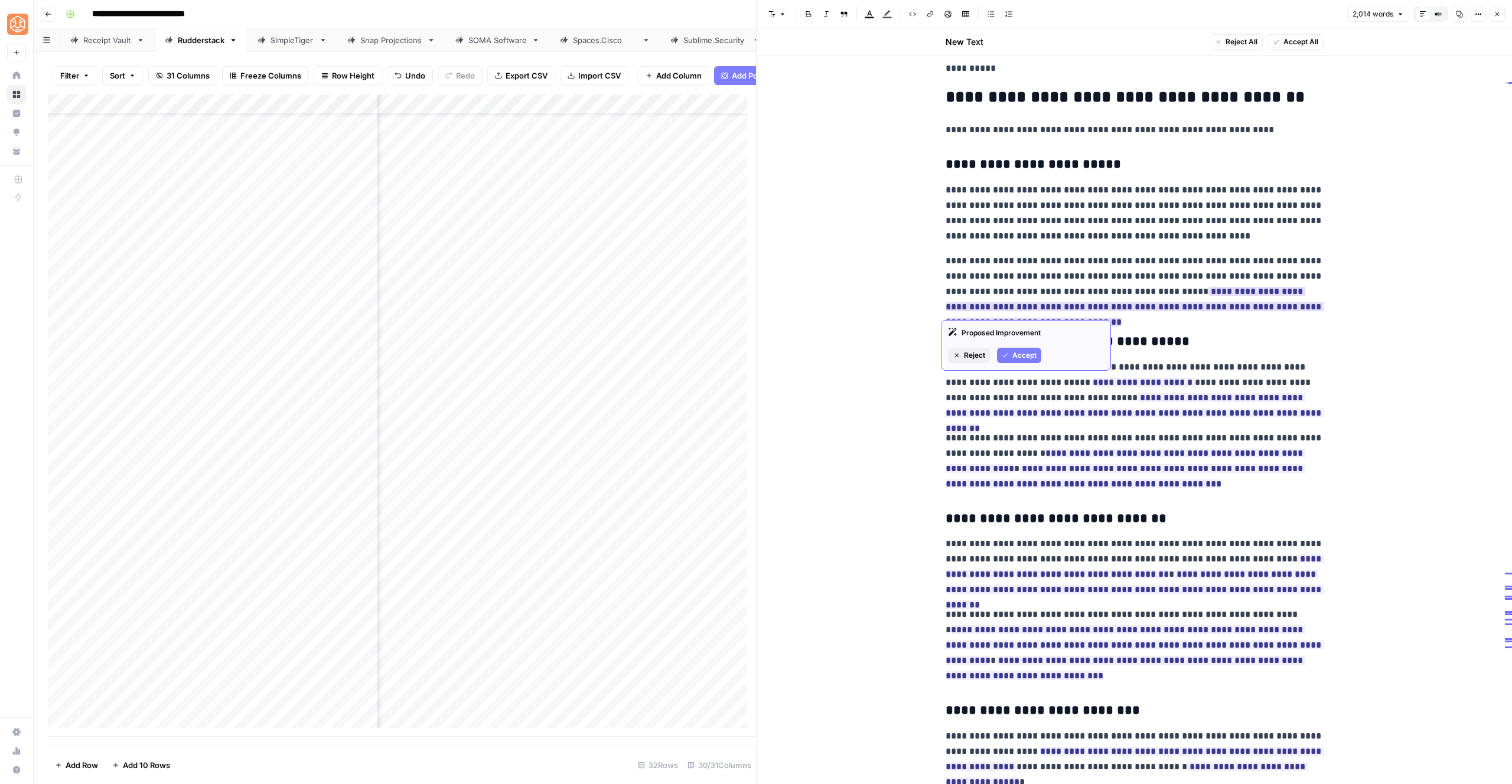
click at [1030, 352] on span "Accept" at bounding box center [1024, 356] width 24 height 11
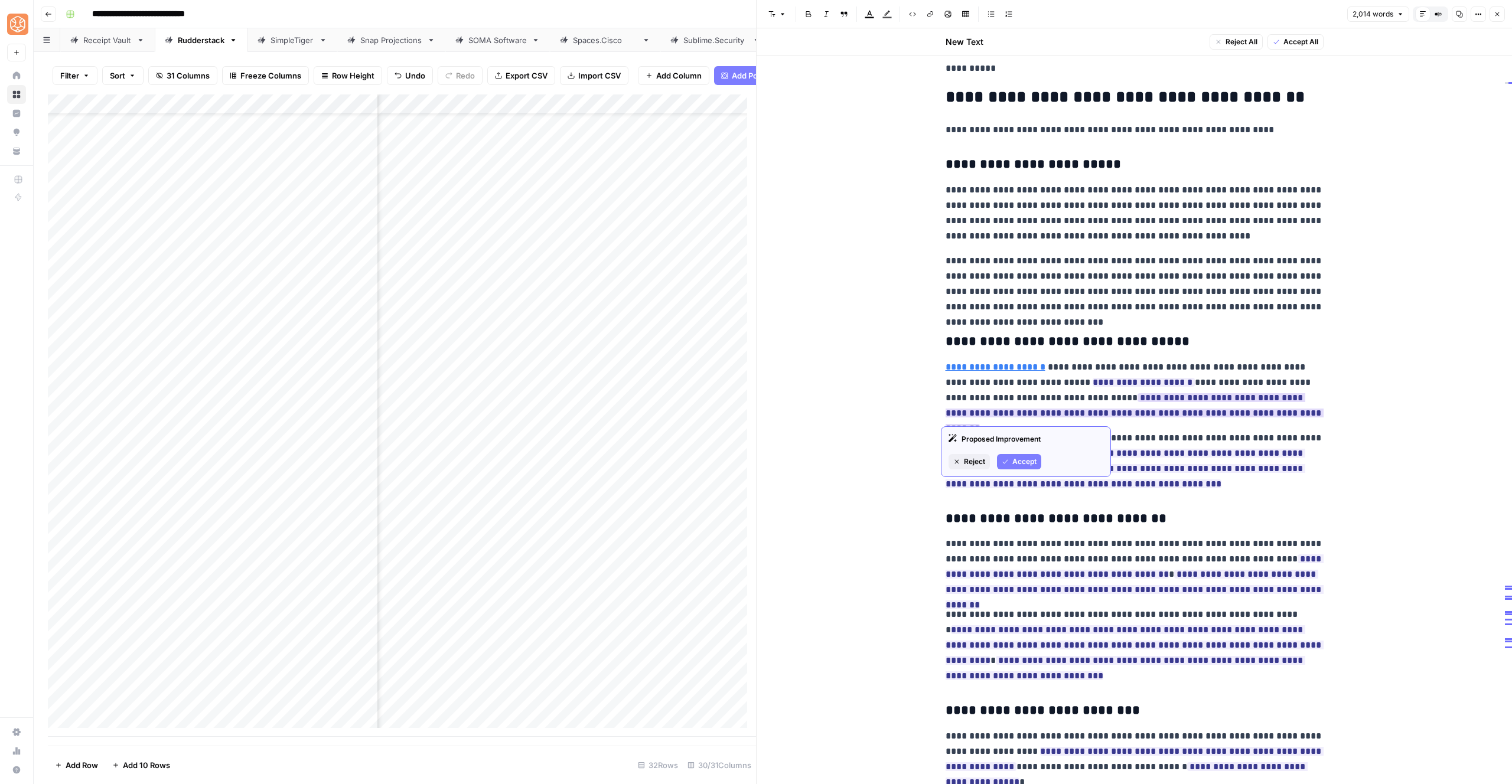
click at [1035, 460] on span "Accept" at bounding box center [1024, 462] width 24 height 11
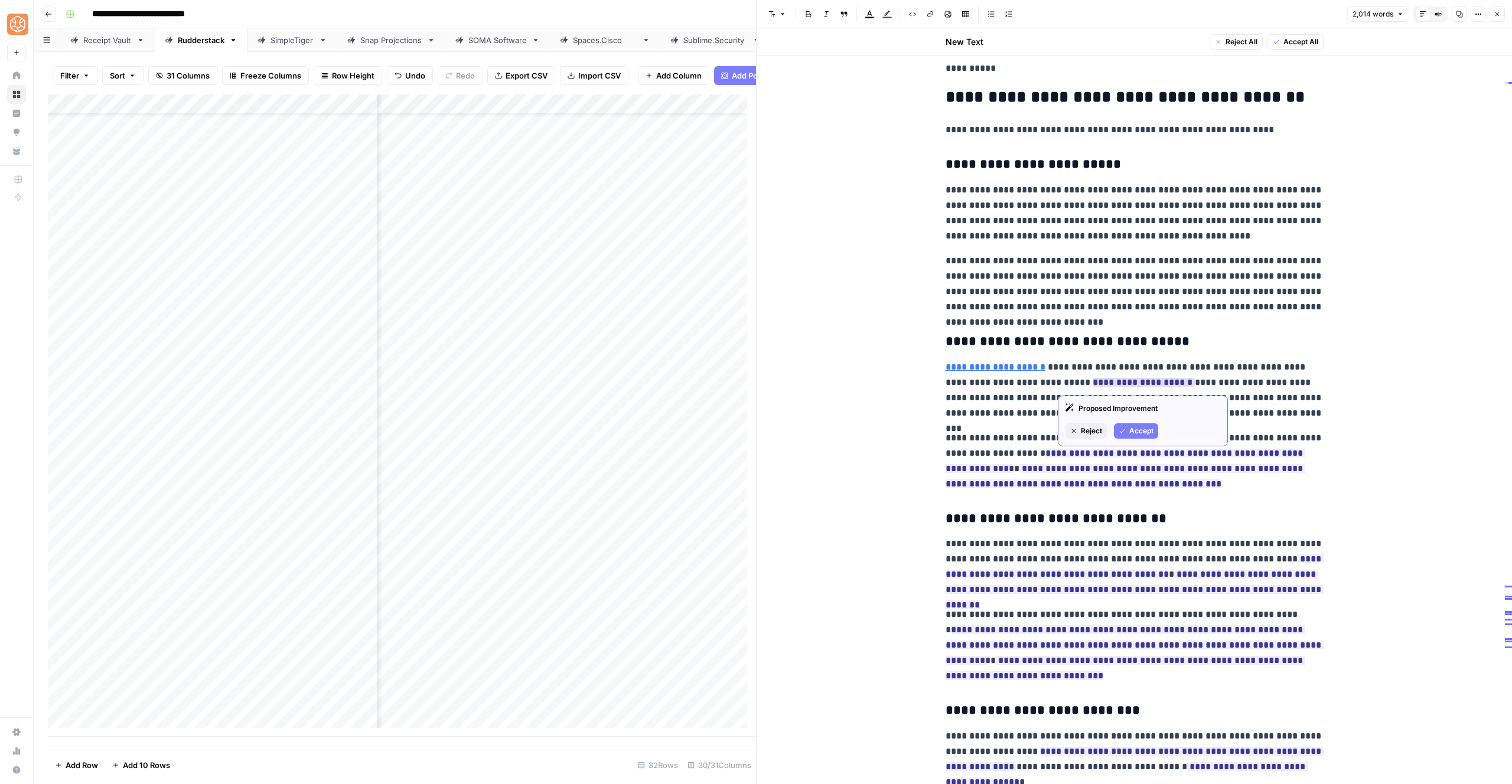
click at [1142, 434] on span "Accept" at bounding box center [1141, 431] width 24 height 11
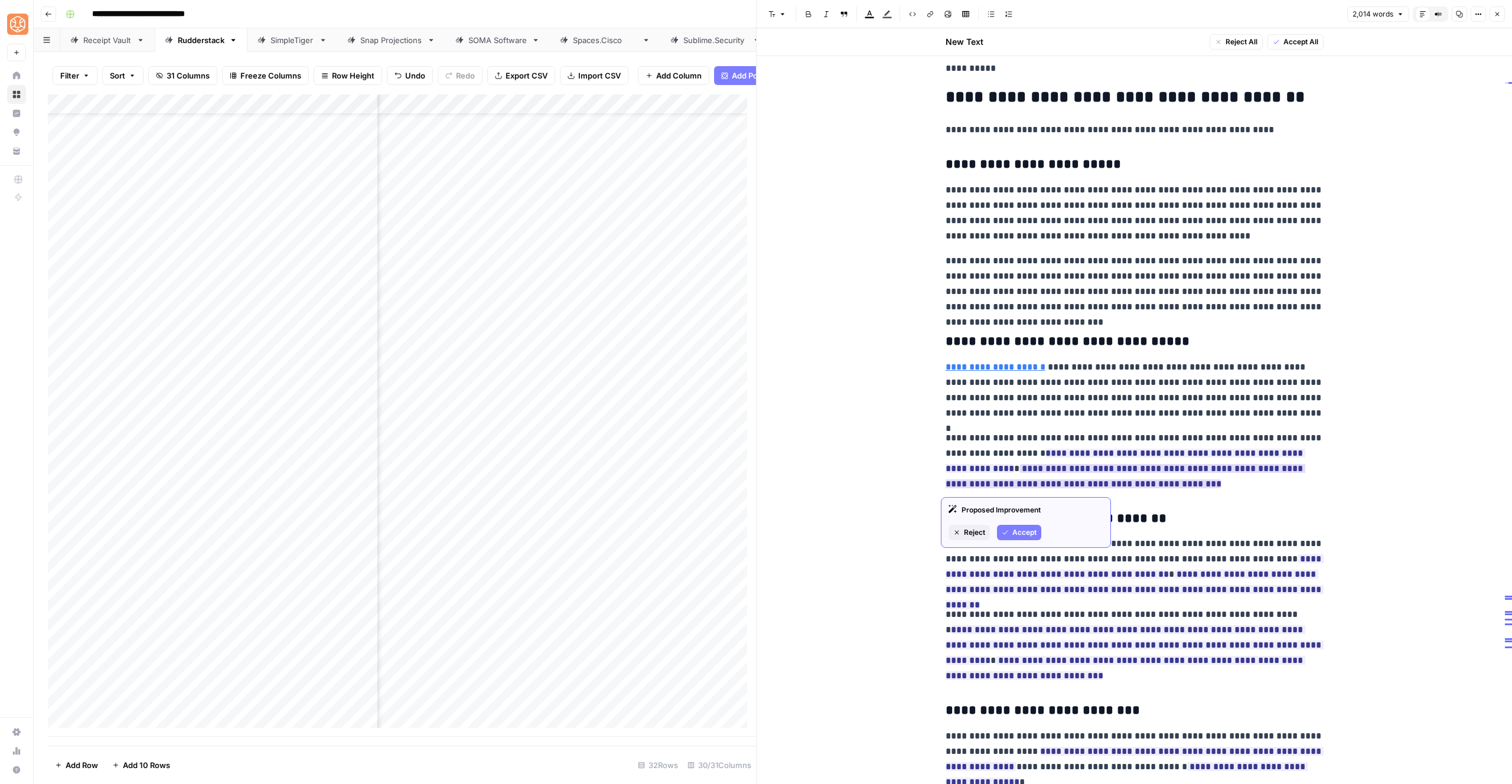
click at [1021, 531] on span "Accept" at bounding box center [1024, 532] width 24 height 11
click at [1024, 523] on button "Accept" at bounding box center [1019, 517] width 44 height 15
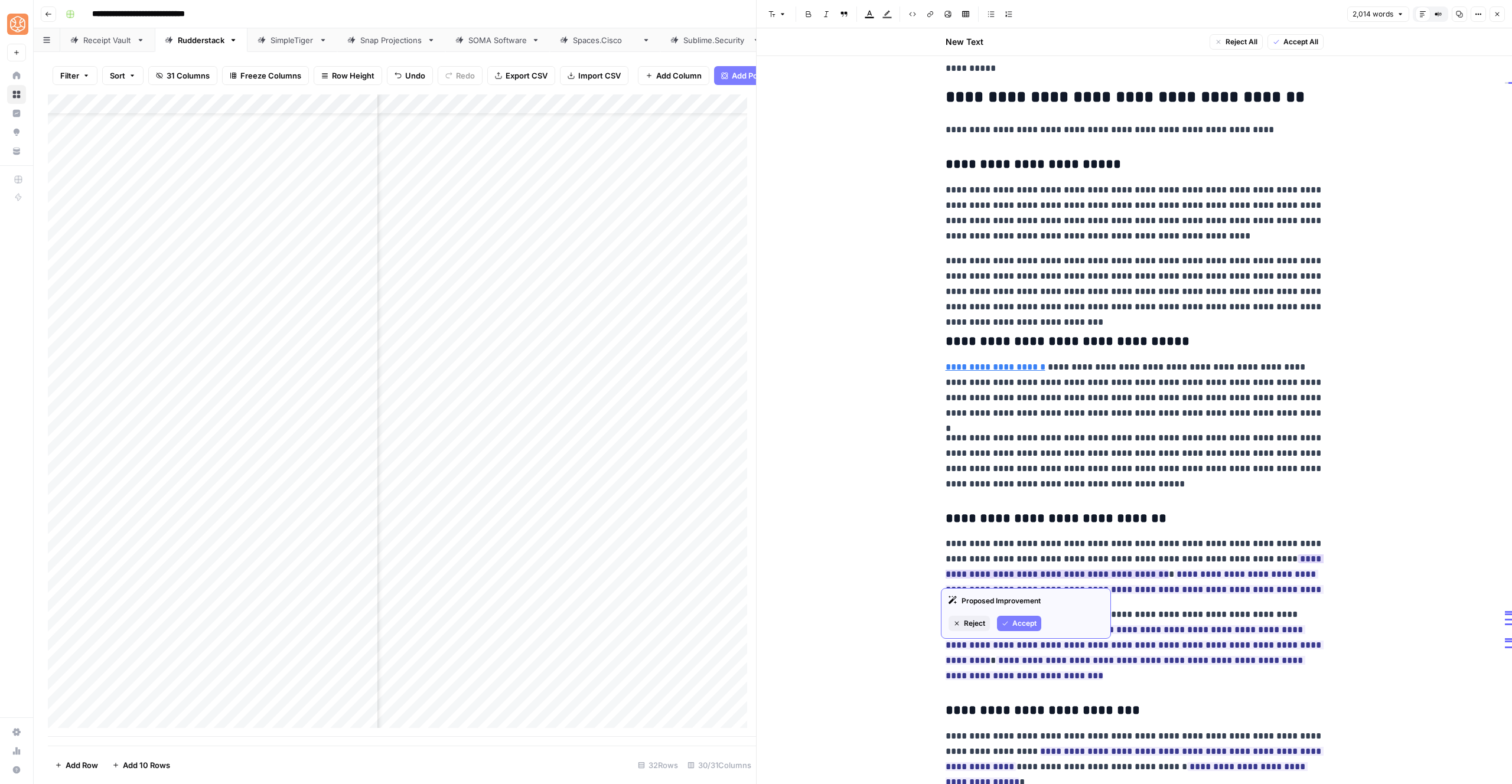
click at [1029, 626] on span "Accept" at bounding box center [1024, 624] width 24 height 11
click at [1019, 637] on span "Accept" at bounding box center [1024, 639] width 24 height 11
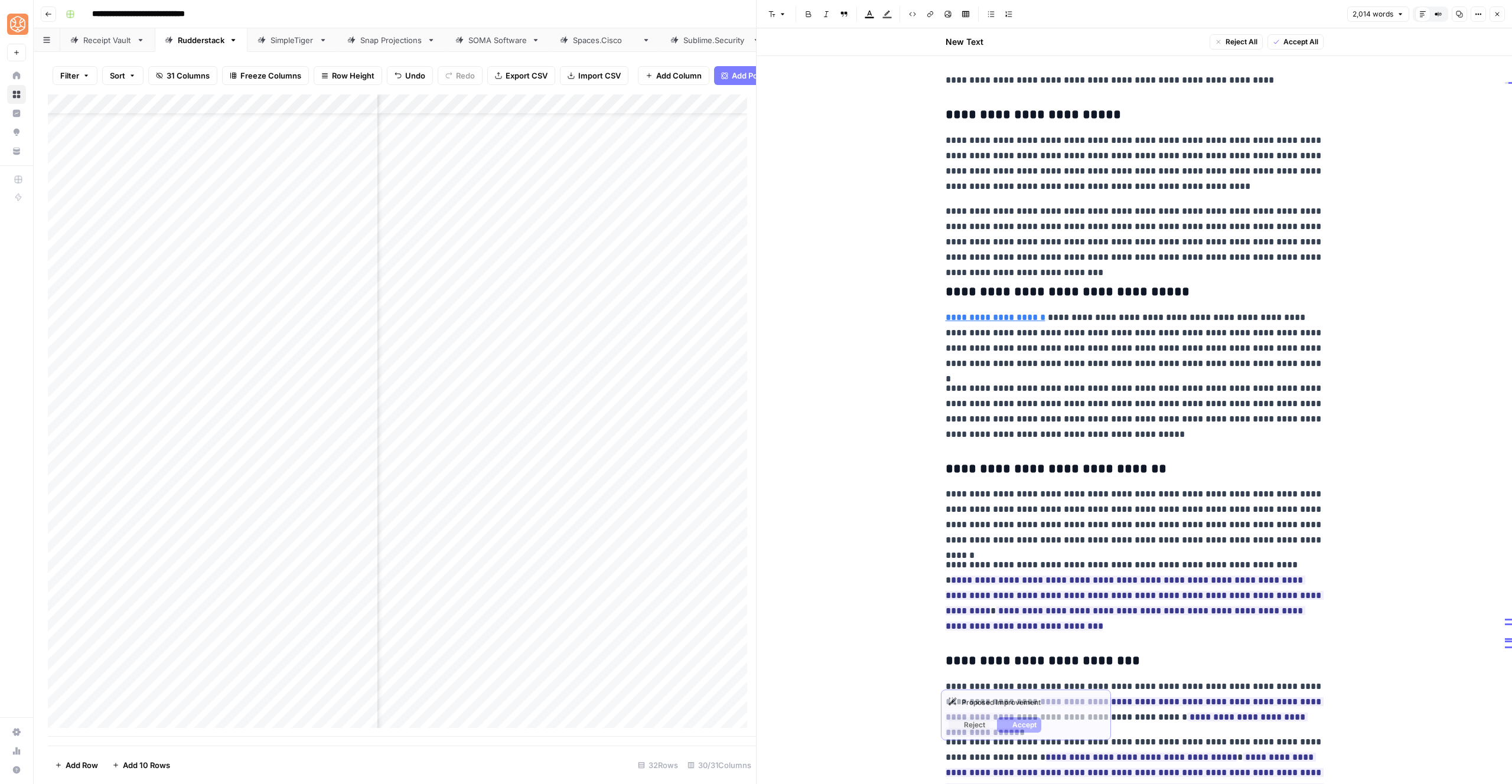
scroll to position [3807, 0]
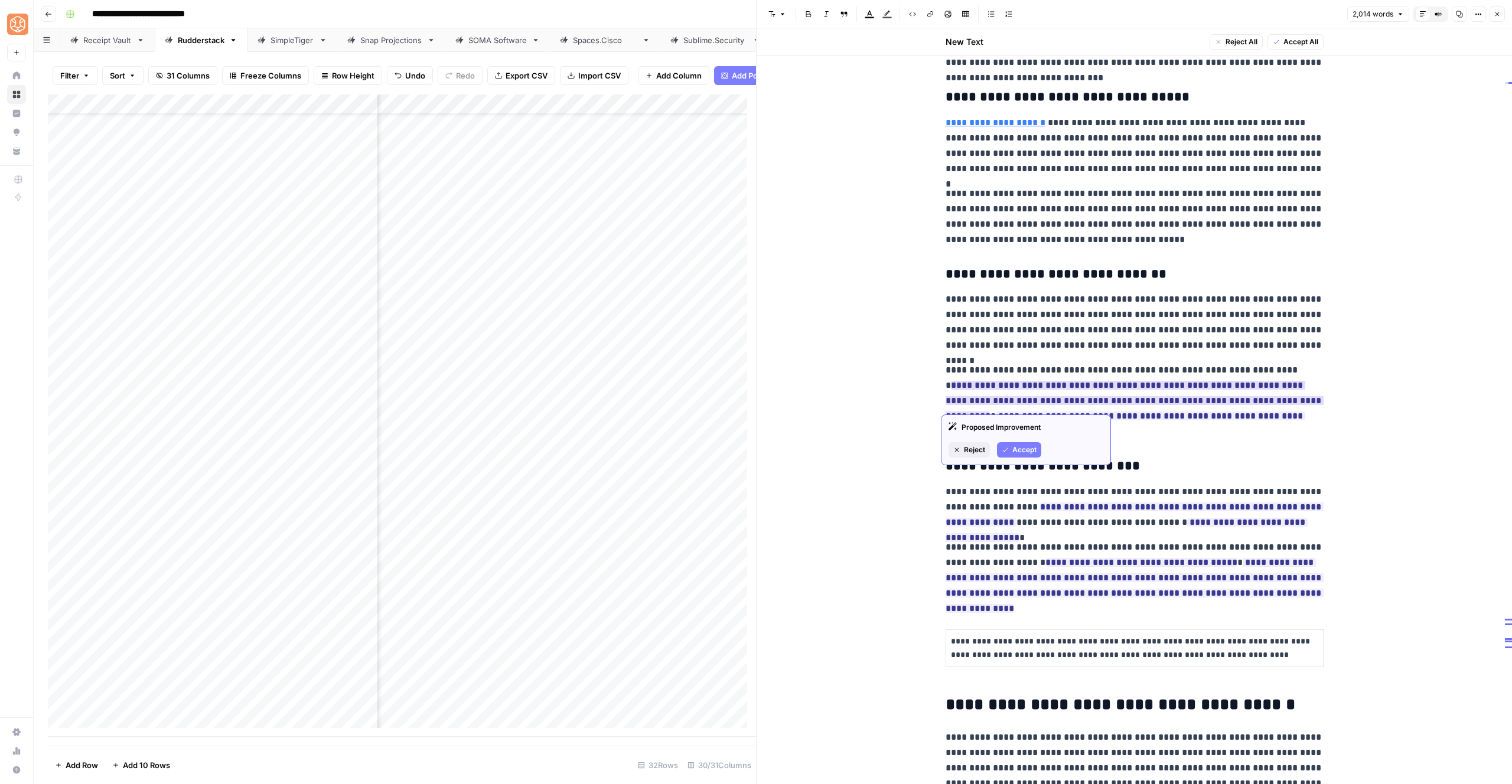
click at [1021, 456] on button "Accept" at bounding box center [1019, 450] width 44 height 15
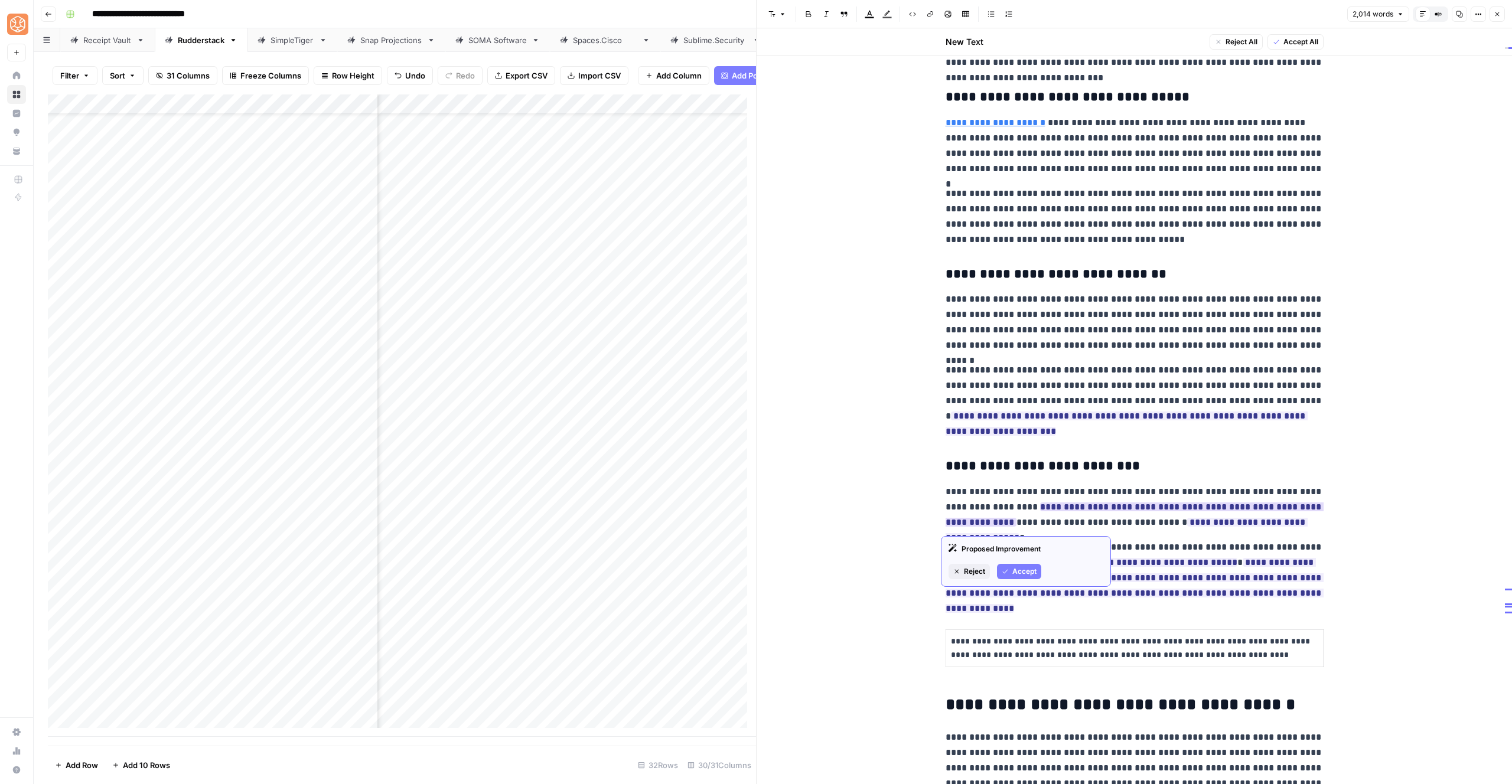
click at [1010, 563] on div "Proposed Improvement Reject Accept" at bounding box center [1026, 561] width 170 height 51
click at [1010, 567] on button "Accept" at bounding box center [1019, 571] width 44 height 15
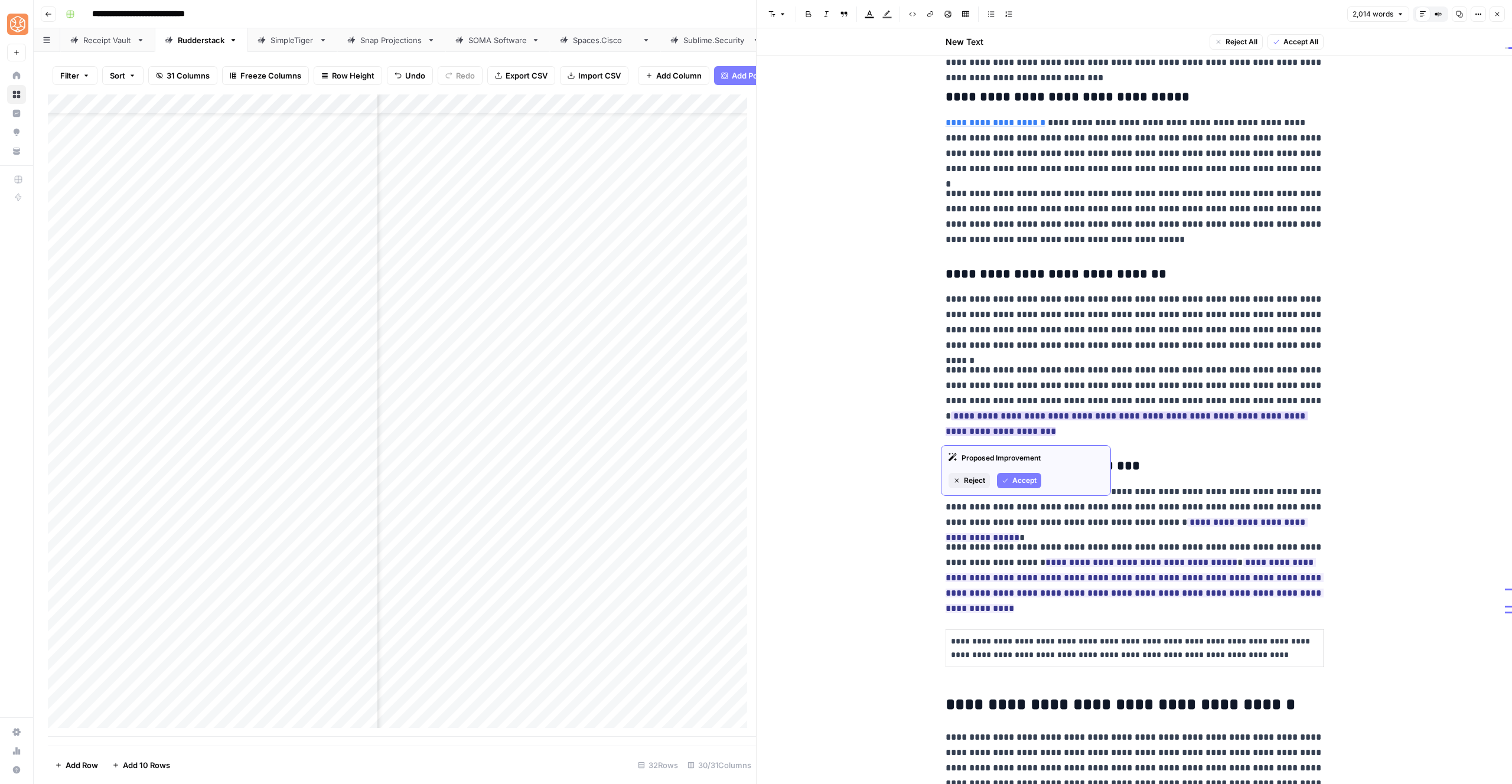
click at [1017, 480] on span "Accept" at bounding box center [1024, 480] width 24 height 11
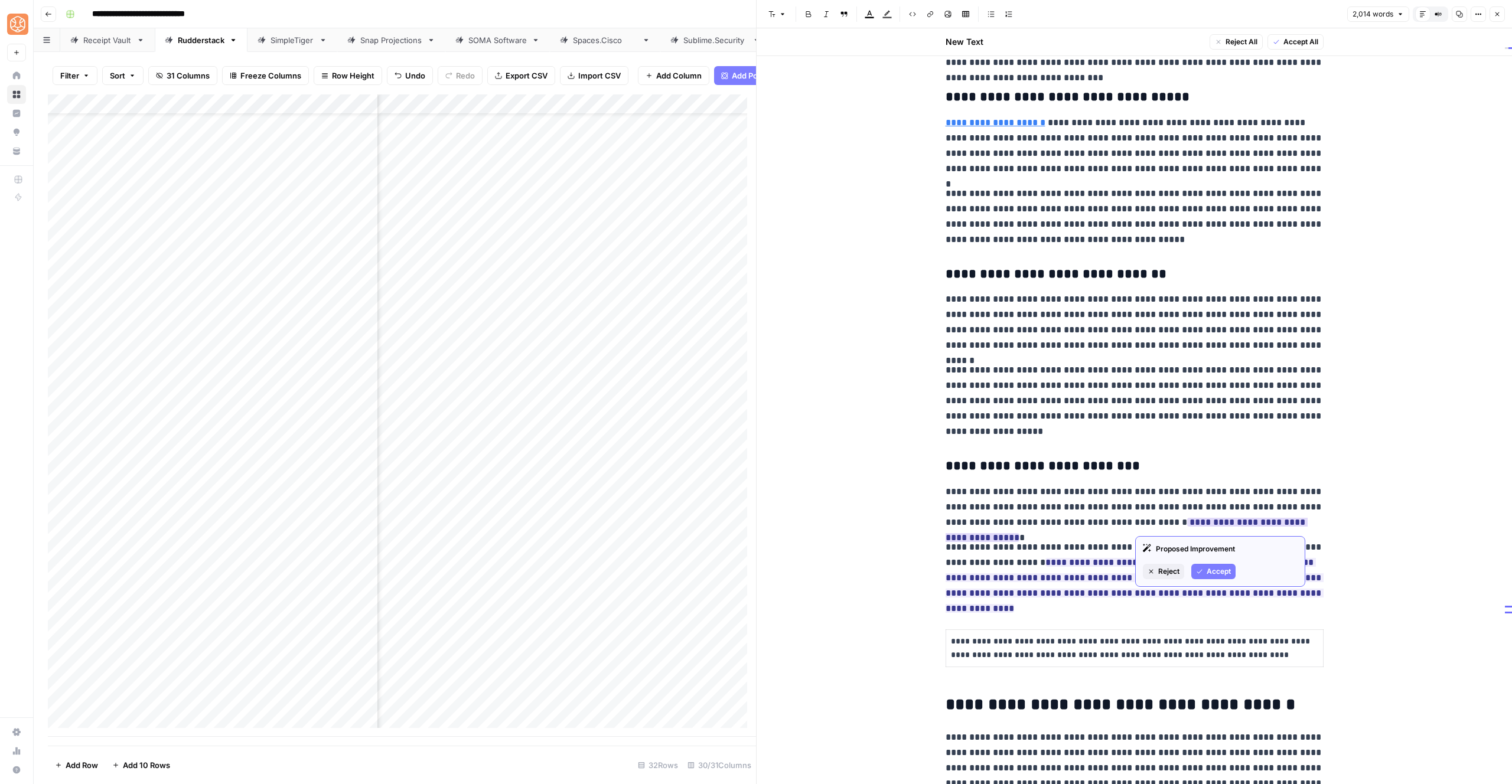
click at [1208, 577] on button "Accept" at bounding box center [1213, 571] width 44 height 15
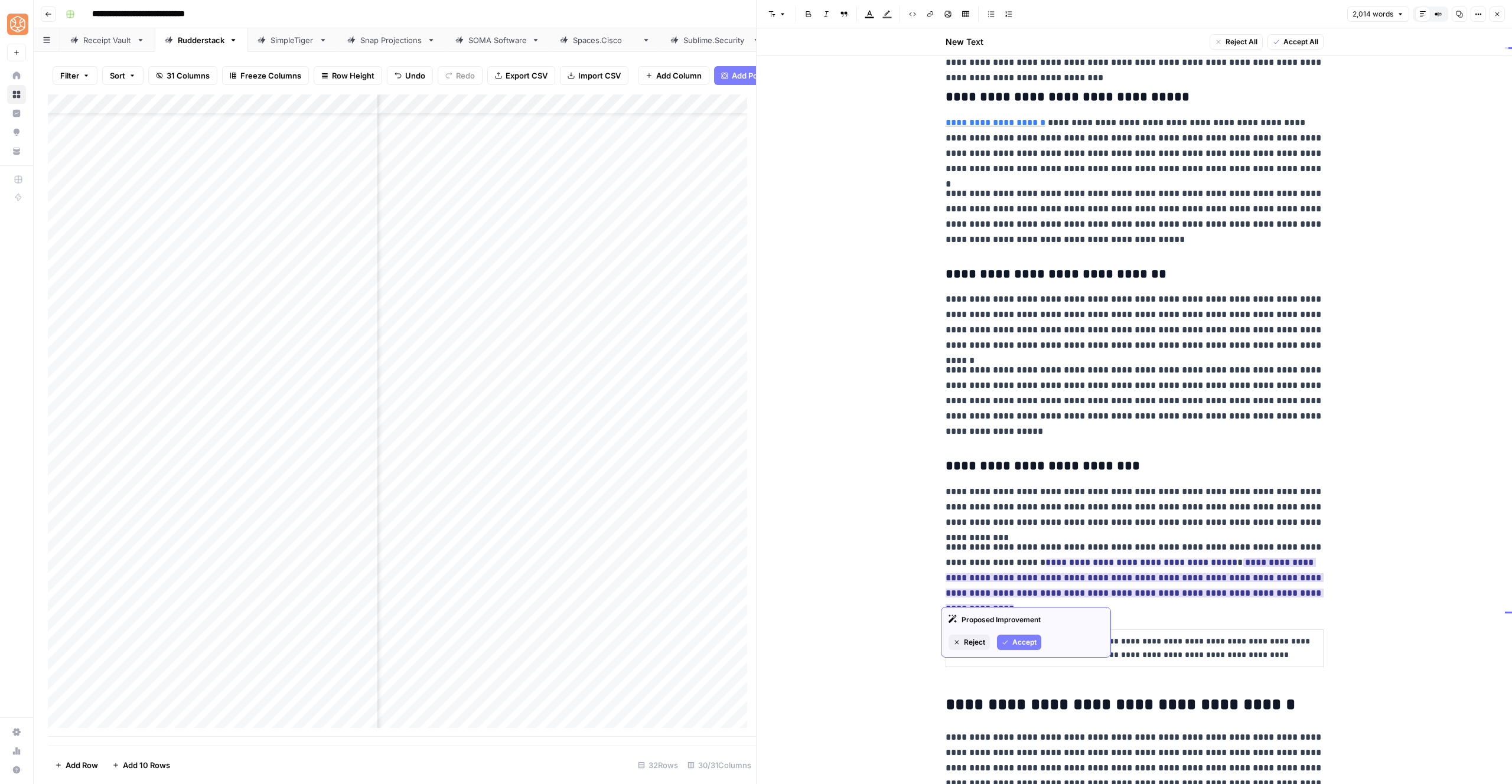
click at [1037, 645] on button "Accept" at bounding box center [1019, 642] width 44 height 15
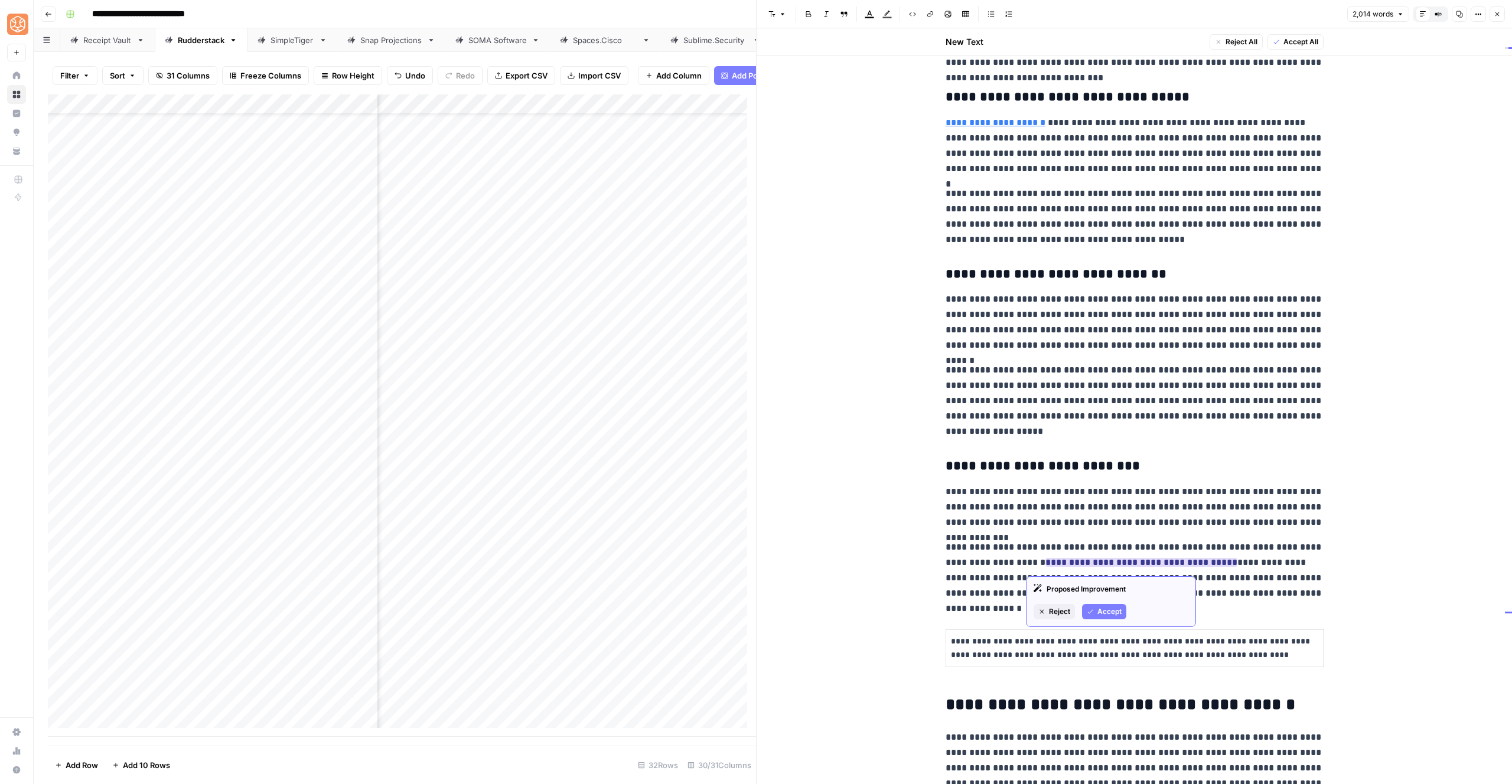
click at [1091, 605] on button "Accept" at bounding box center [1104, 611] width 44 height 15
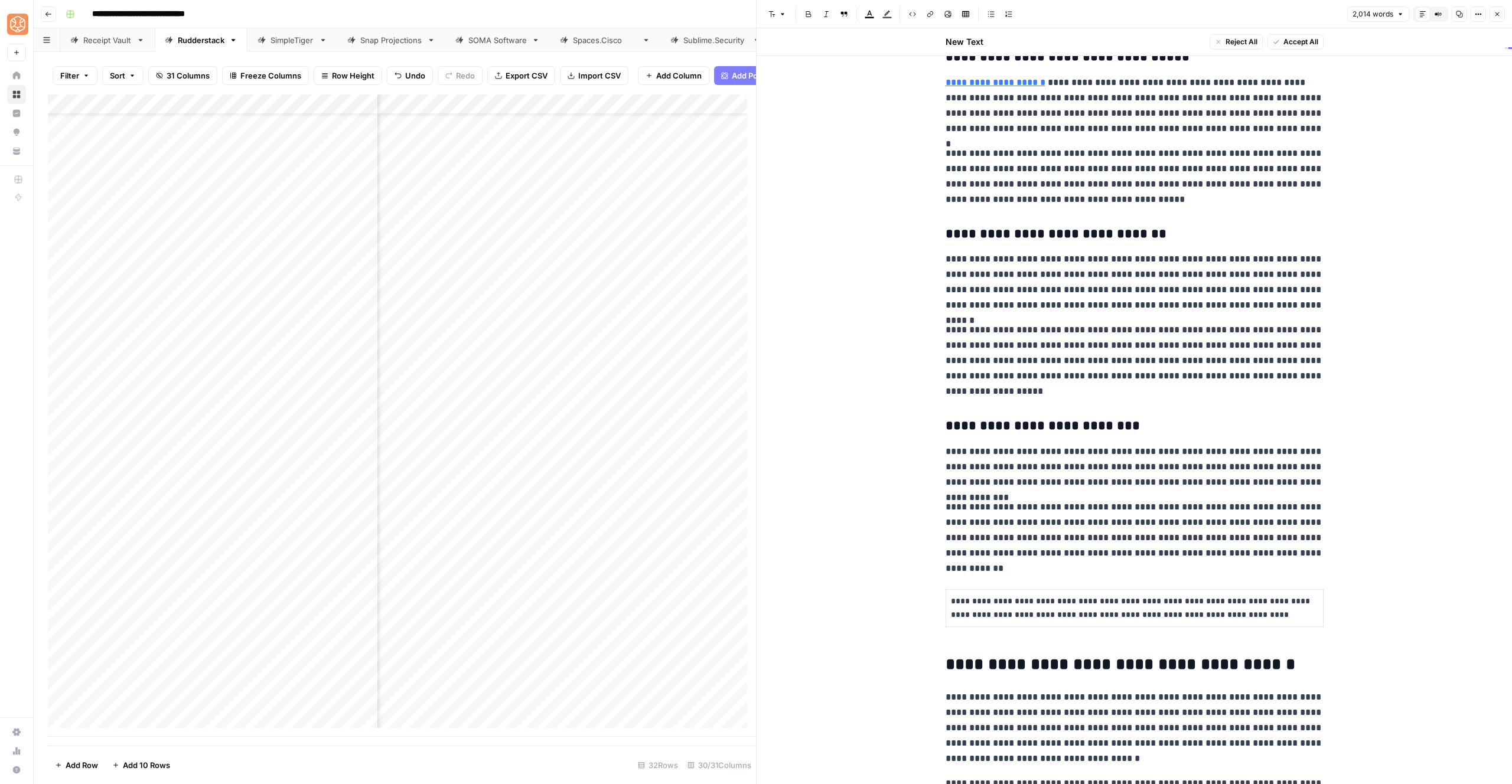
scroll to position [4034, 0]
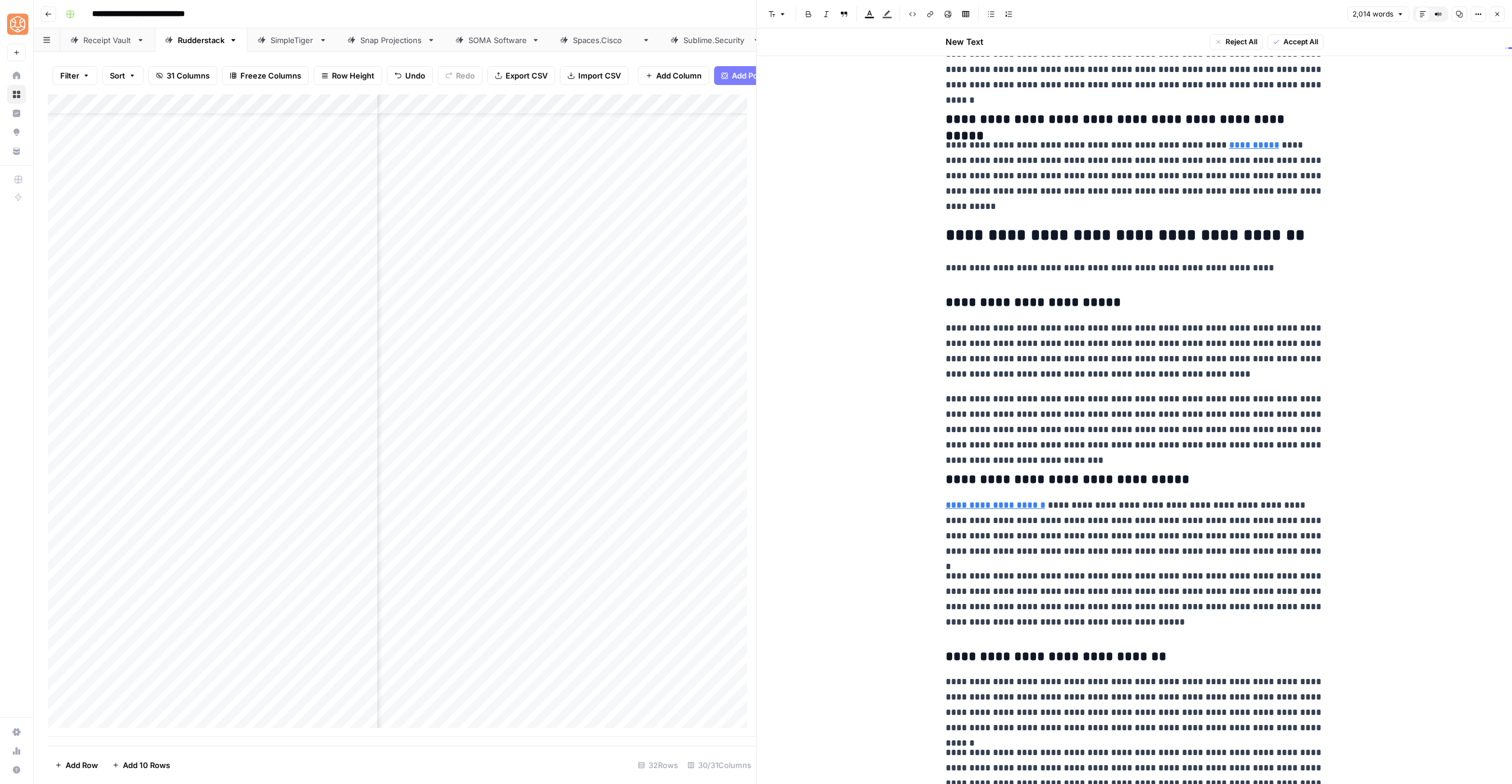
scroll to position [3423, 0]
click at [1145, 263] on p "**********" at bounding box center [1134, 268] width 378 height 15
click at [1036, 286] on span "Shortcuts" at bounding box center [1025, 291] width 33 height 11
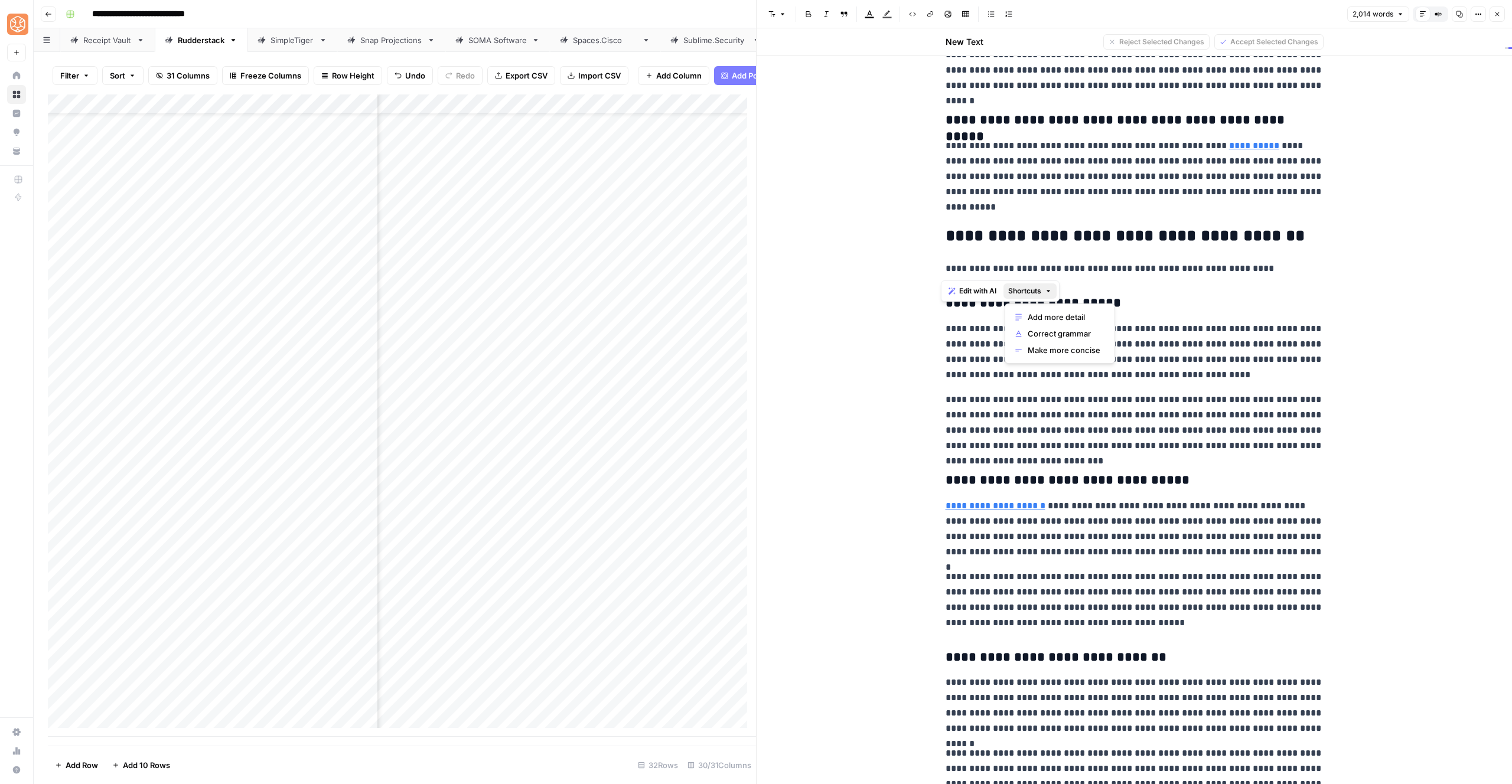
click at [1047, 315] on span "Add more detail" at bounding box center [1064, 317] width 73 height 12
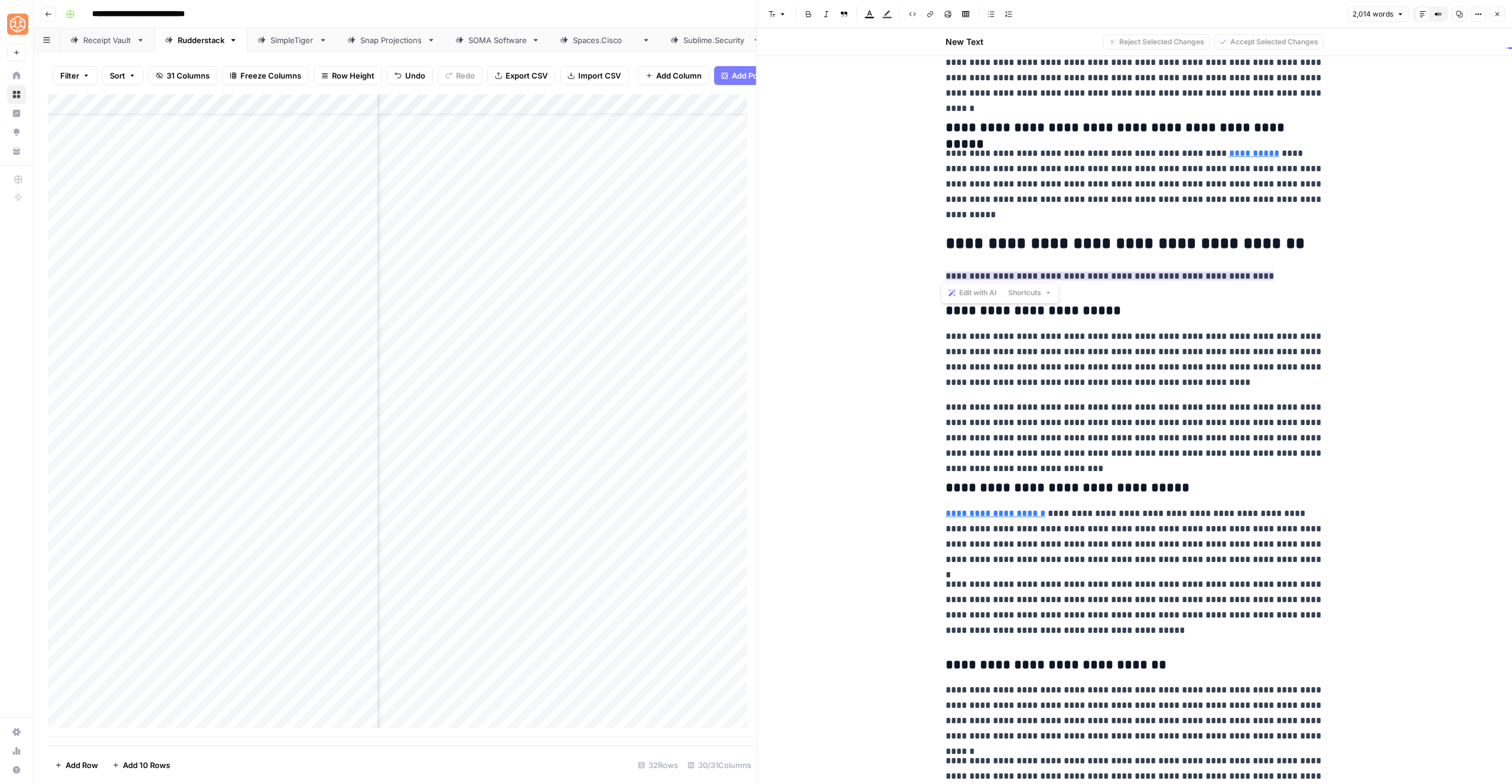
scroll to position [3402, 0]
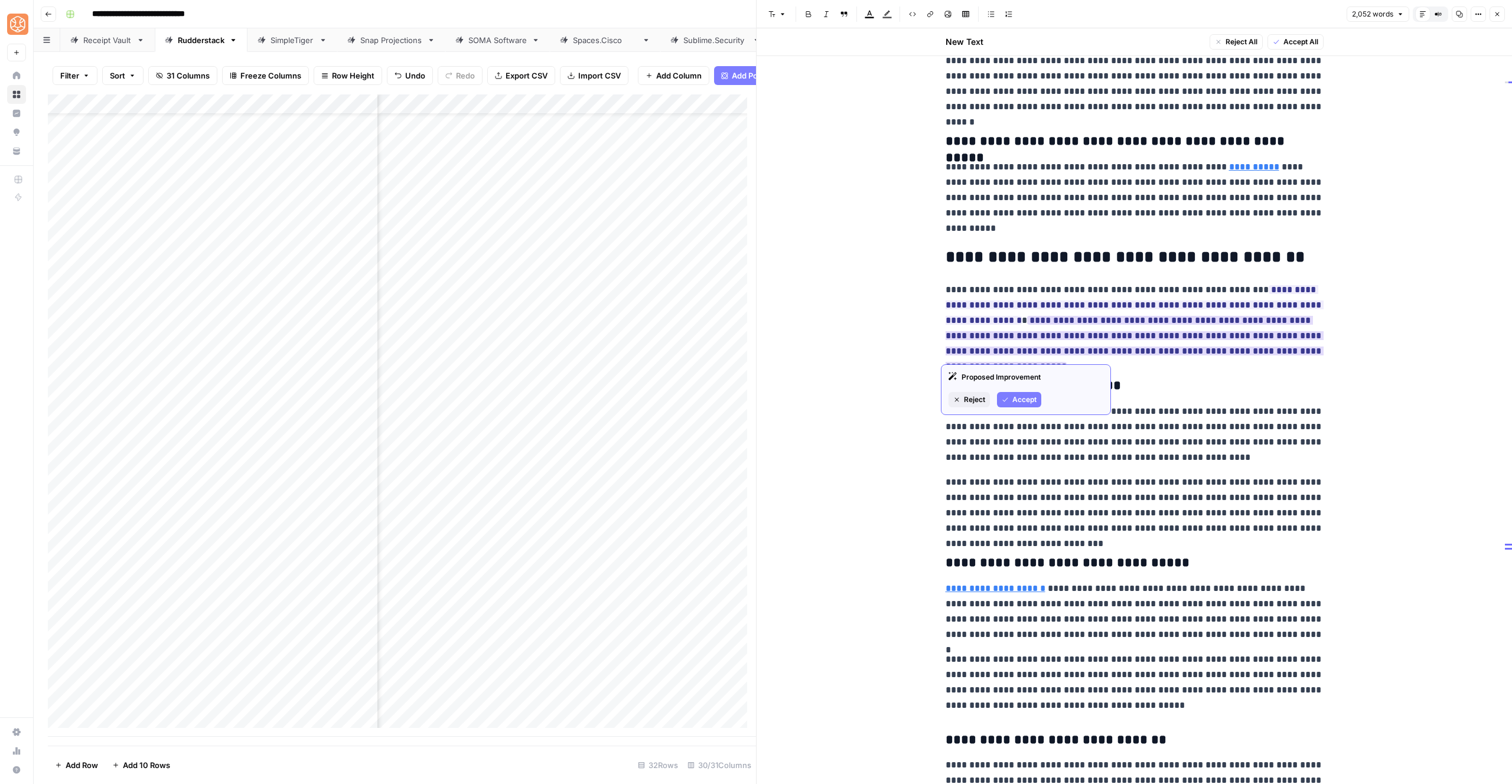
click at [1039, 390] on div "Proposed Improvement Reject Accept" at bounding box center [1026, 389] width 170 height 51
click at [1035, 400] on span "Accept" at bounding box center [1024, 400] width 24 height 11
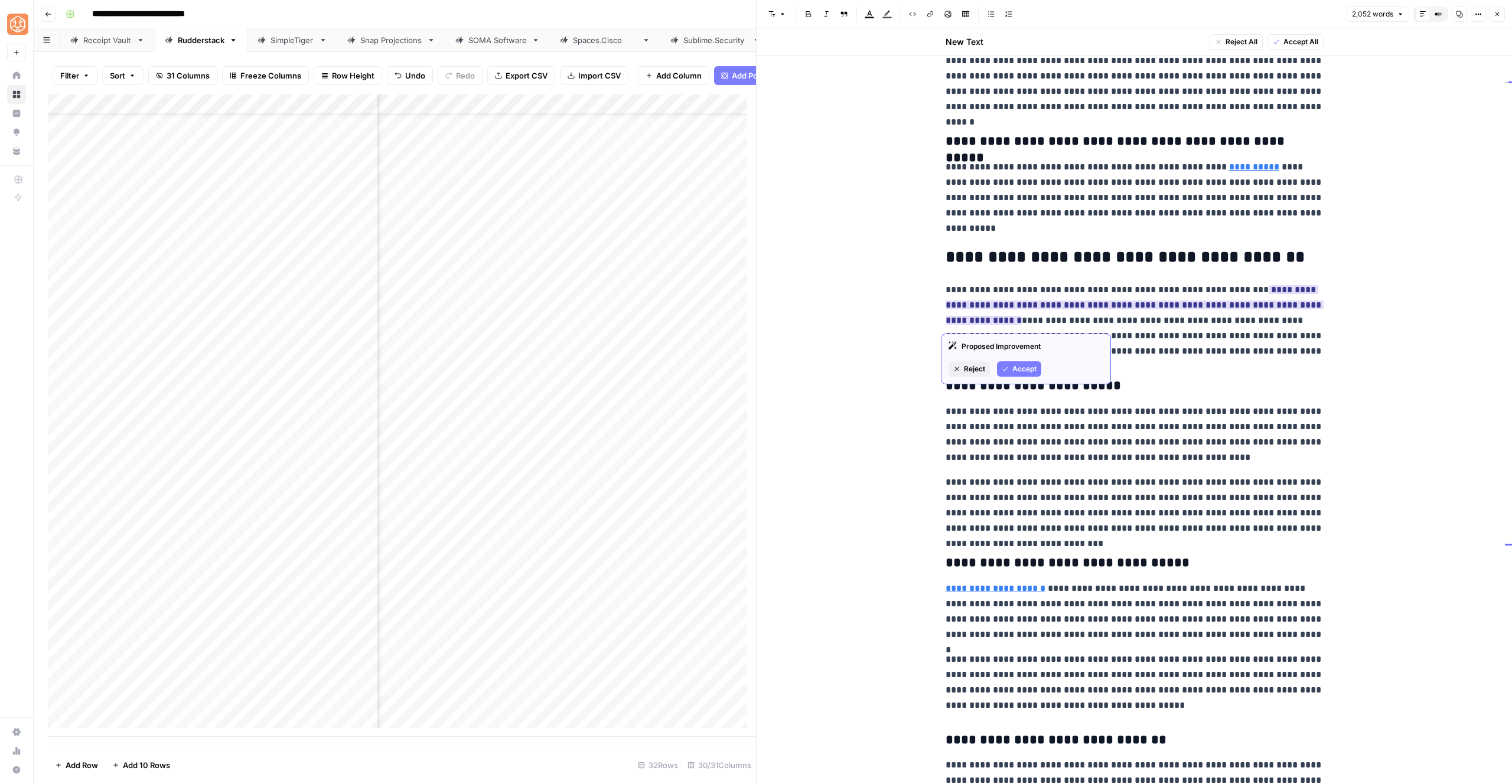
click at [1027, 371] on span "Accept" at bounding box center [1024, 369] width 24 height 11
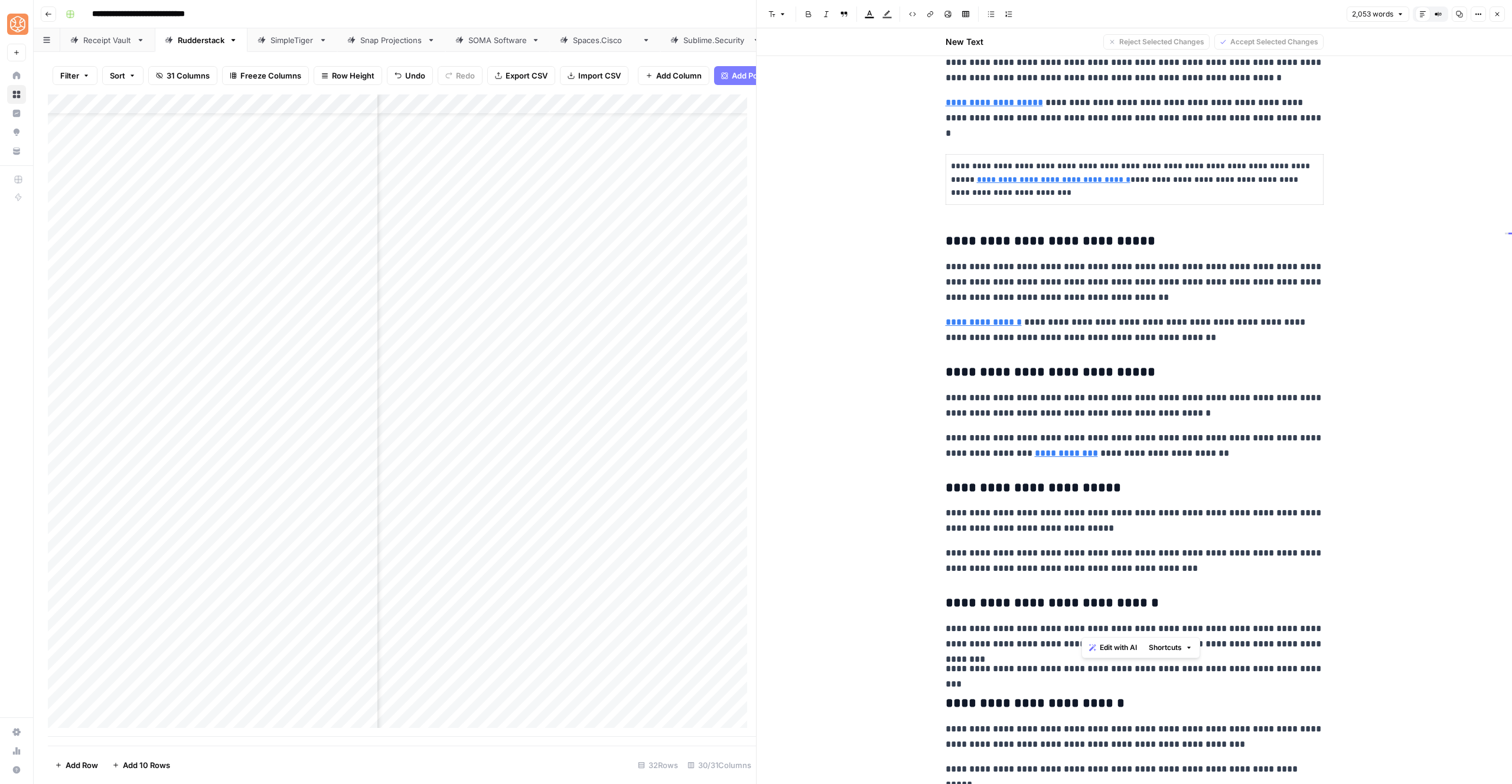
scroll to position [1845, 0]
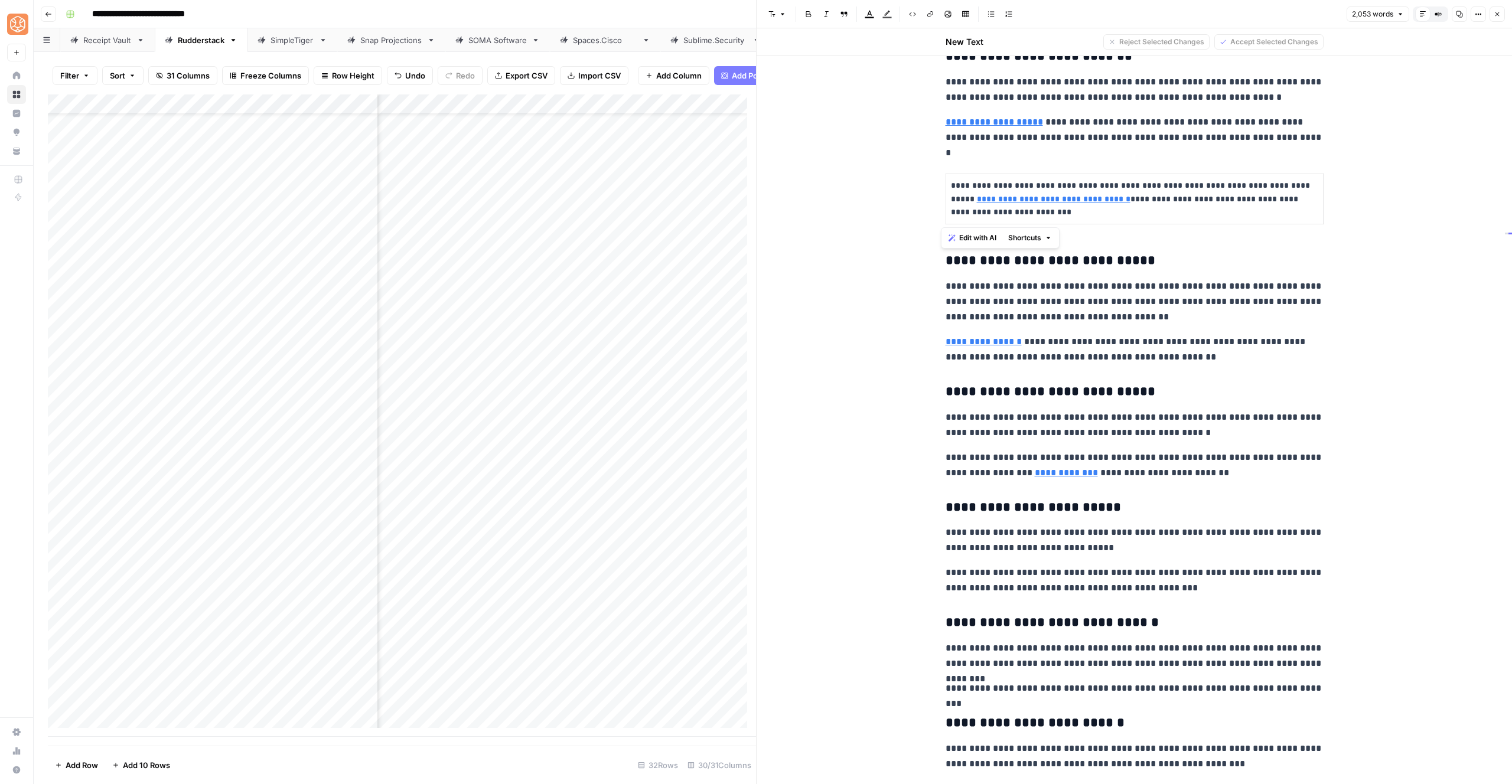
drag, startPoint x: 1308, startPoint y: 309, endPoint x: 991, endPoint y: 299, distance: 317.2
click at [1033, 241] on span "Shortcuts" at bounding box center [1025, 238] width 33 height 11
click at [1039, 260] on span "Add more detail" at bounding box center [1064, 264] width 73 height 12
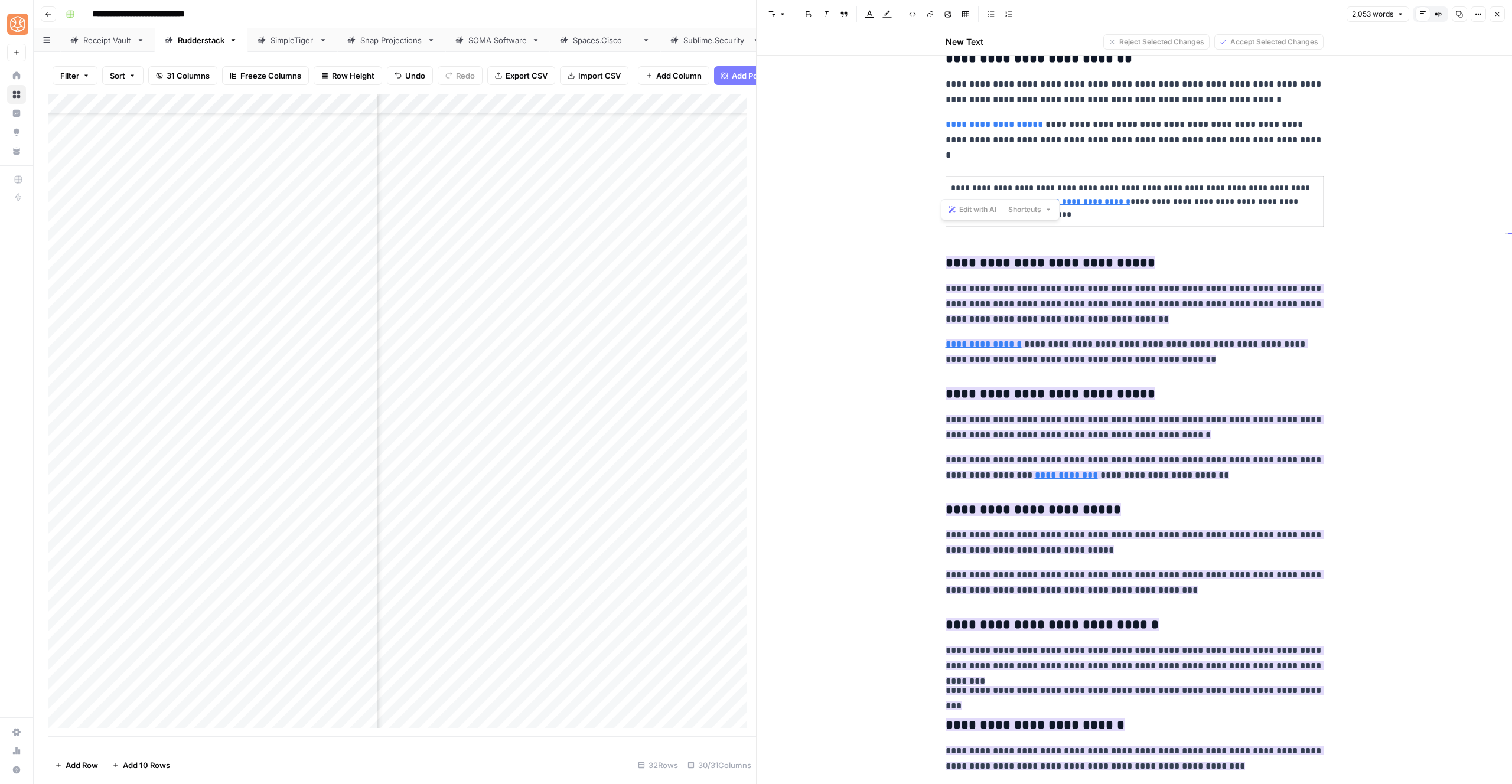
scroll to position [1855, 0]
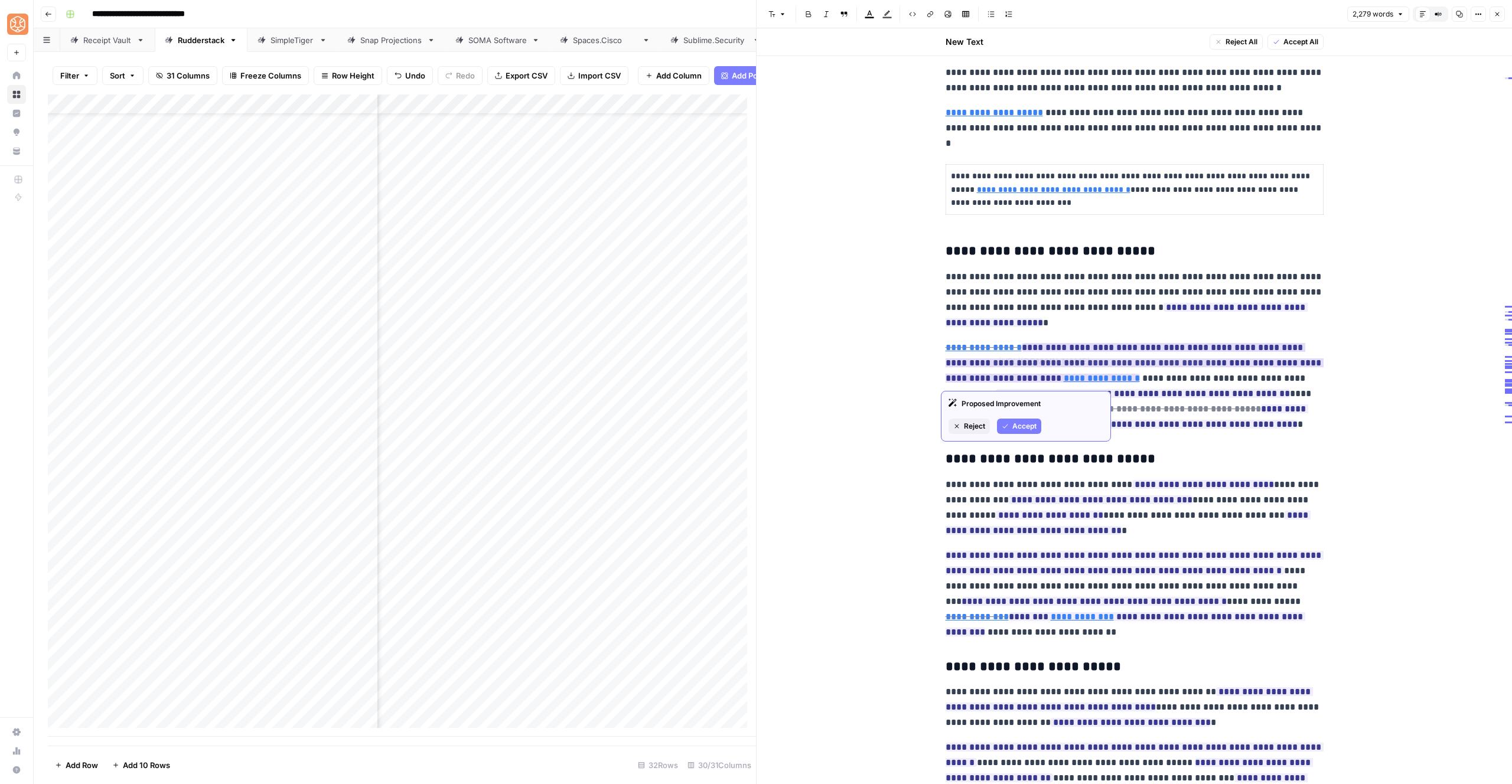
click at [1033, 428] on span "Accept" at bounding box center [1024, 427] width 24 height 11
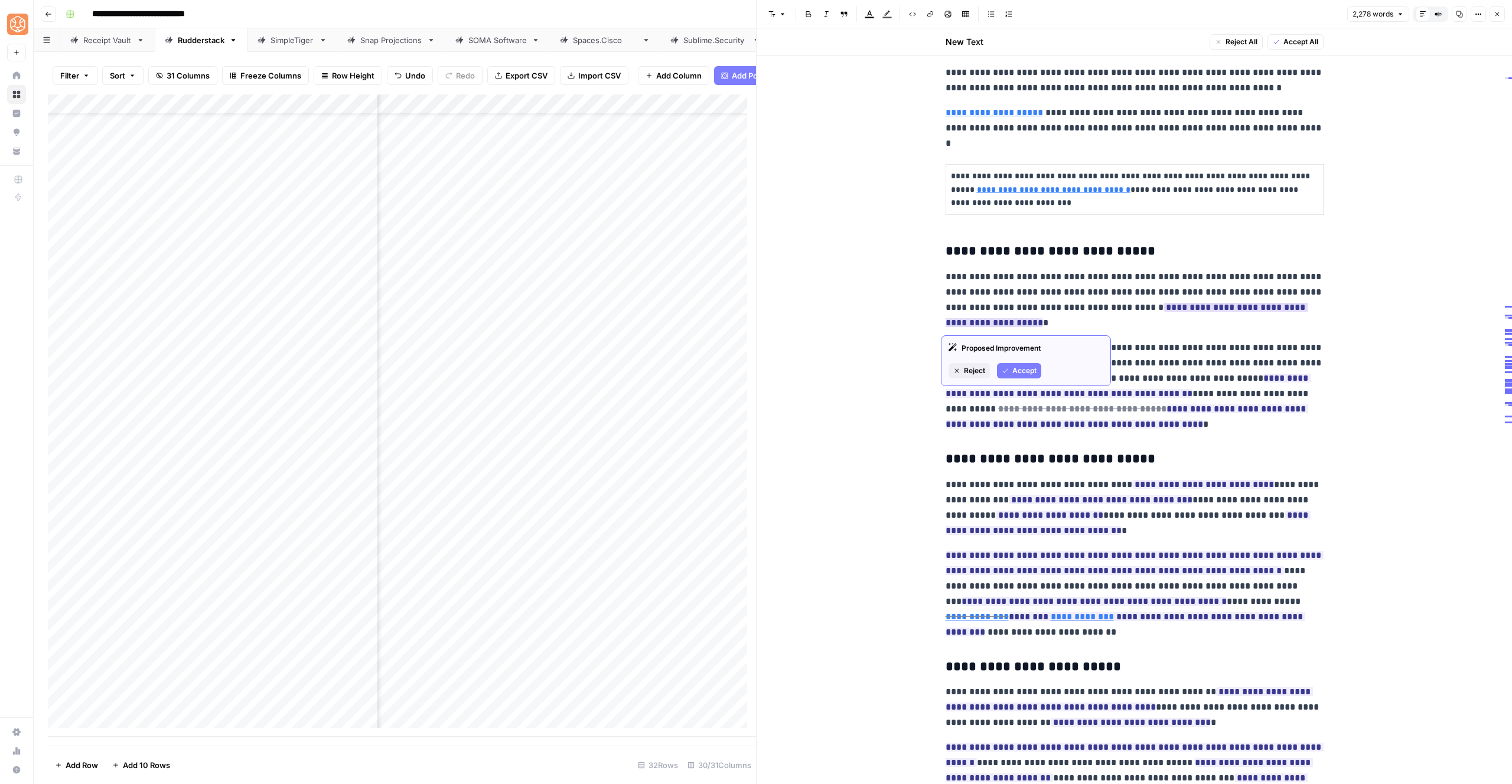
click at [1010, 368] on button "Accept" at bounding box center [1019, 371] width 44 height 15
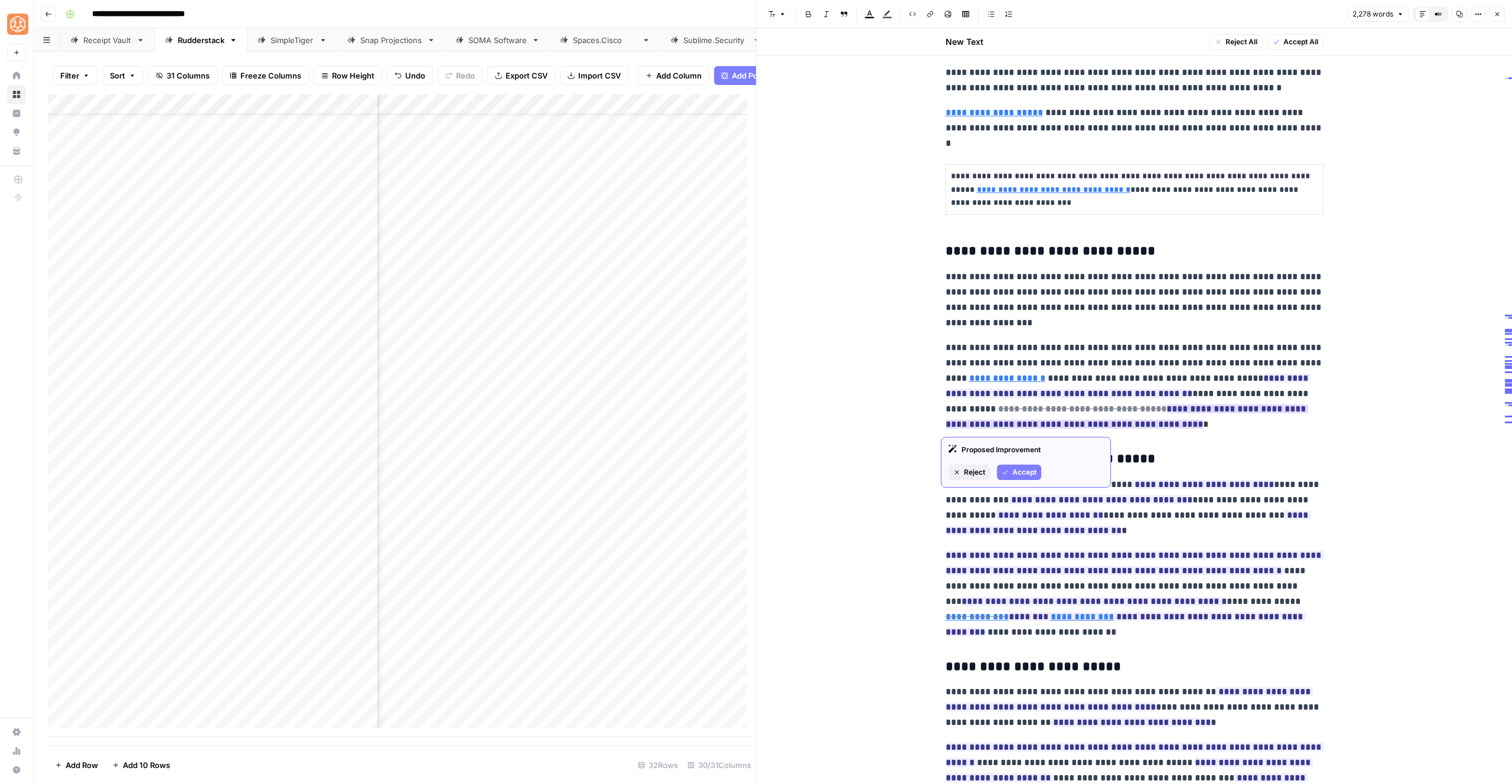
click at [1028, 472] on span "Accept" at bounding box center [1024, 473] width 24 height 11
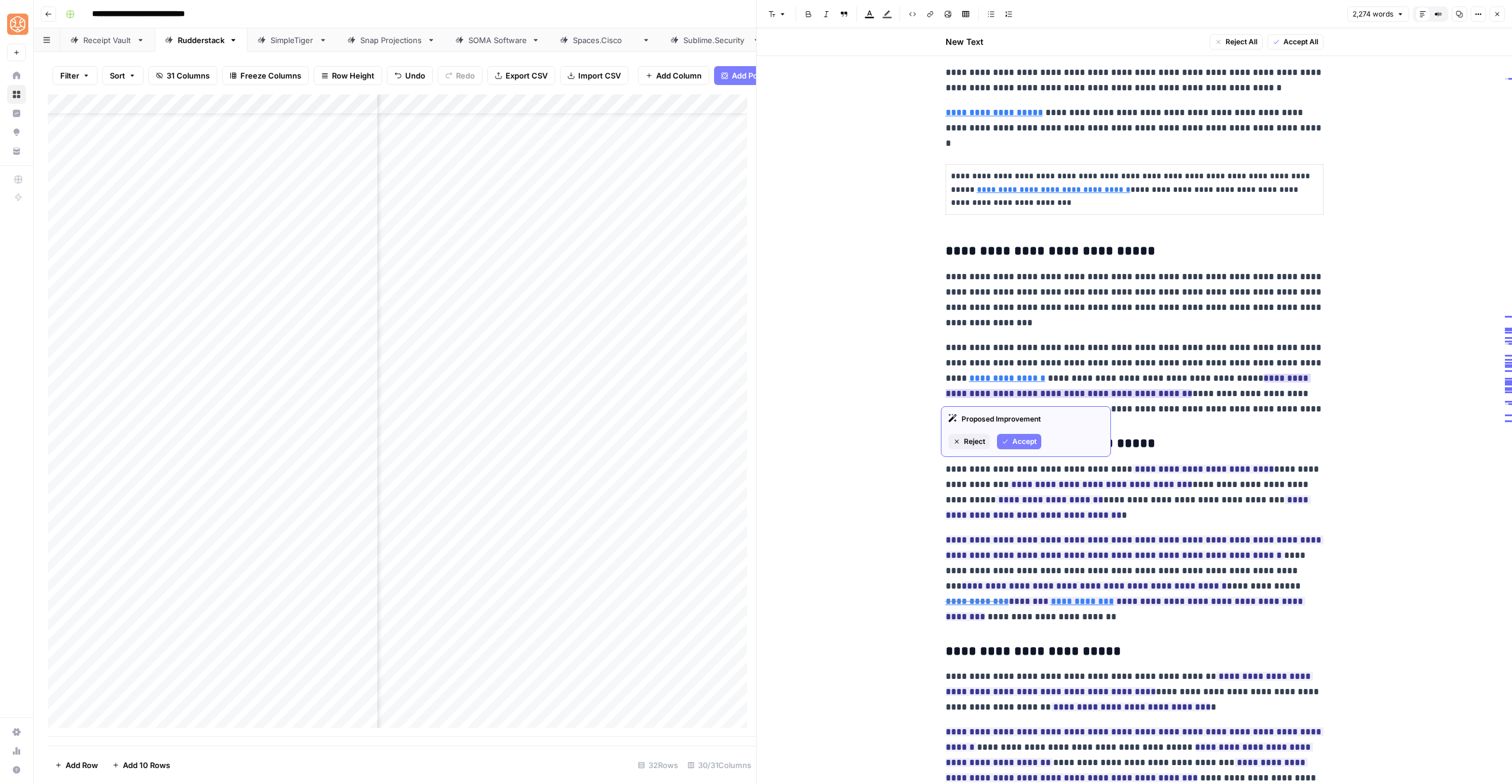
click at [1024, 444] on span "Accept" at bounding box center [1024, 442] width 24 height 11
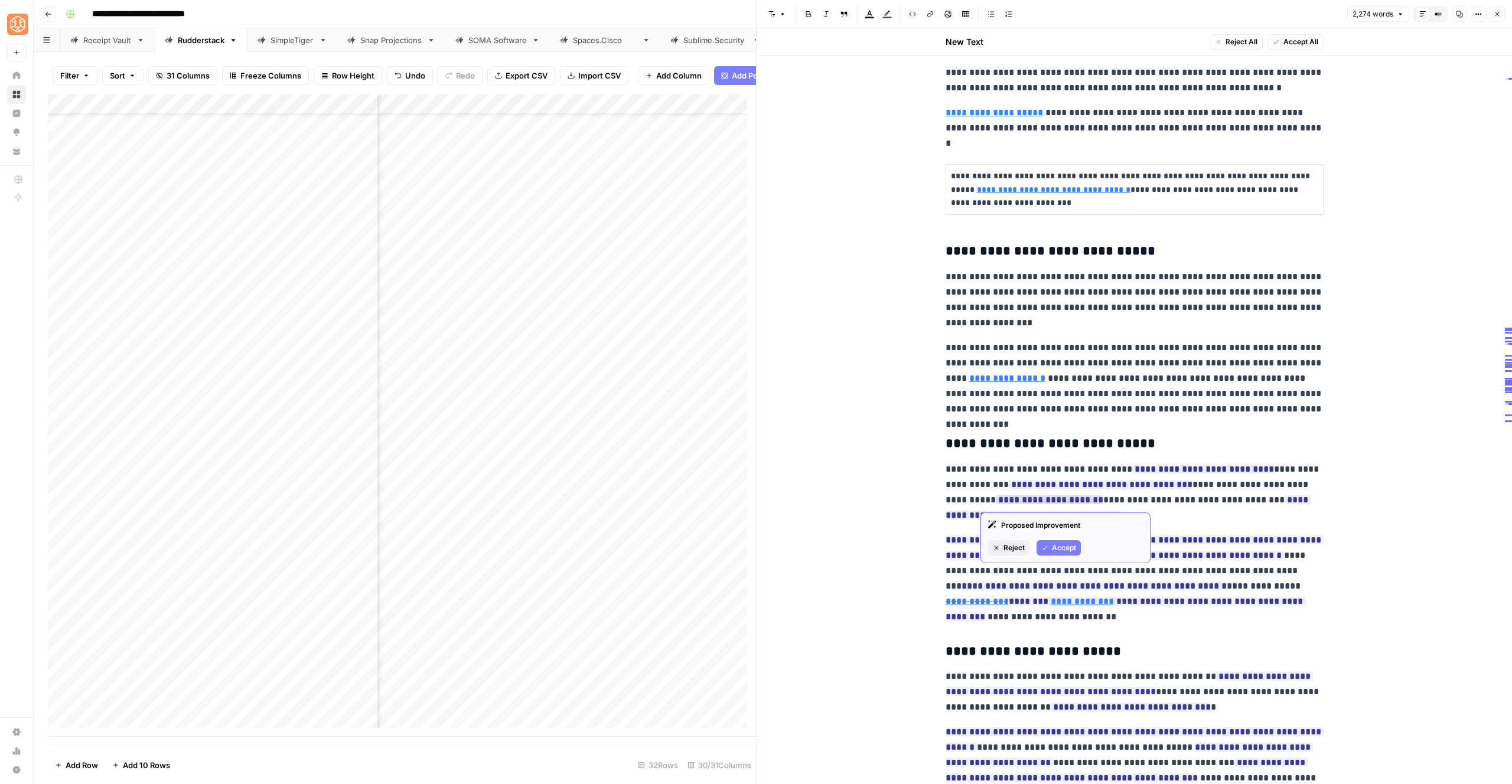
click at [1053, 544] on span "Accept" at bounding box center [1064, 548] width 24 height 11
click at [1064, 532] on span "Accept" at bounding box center [1054, 532] width 24 height 11
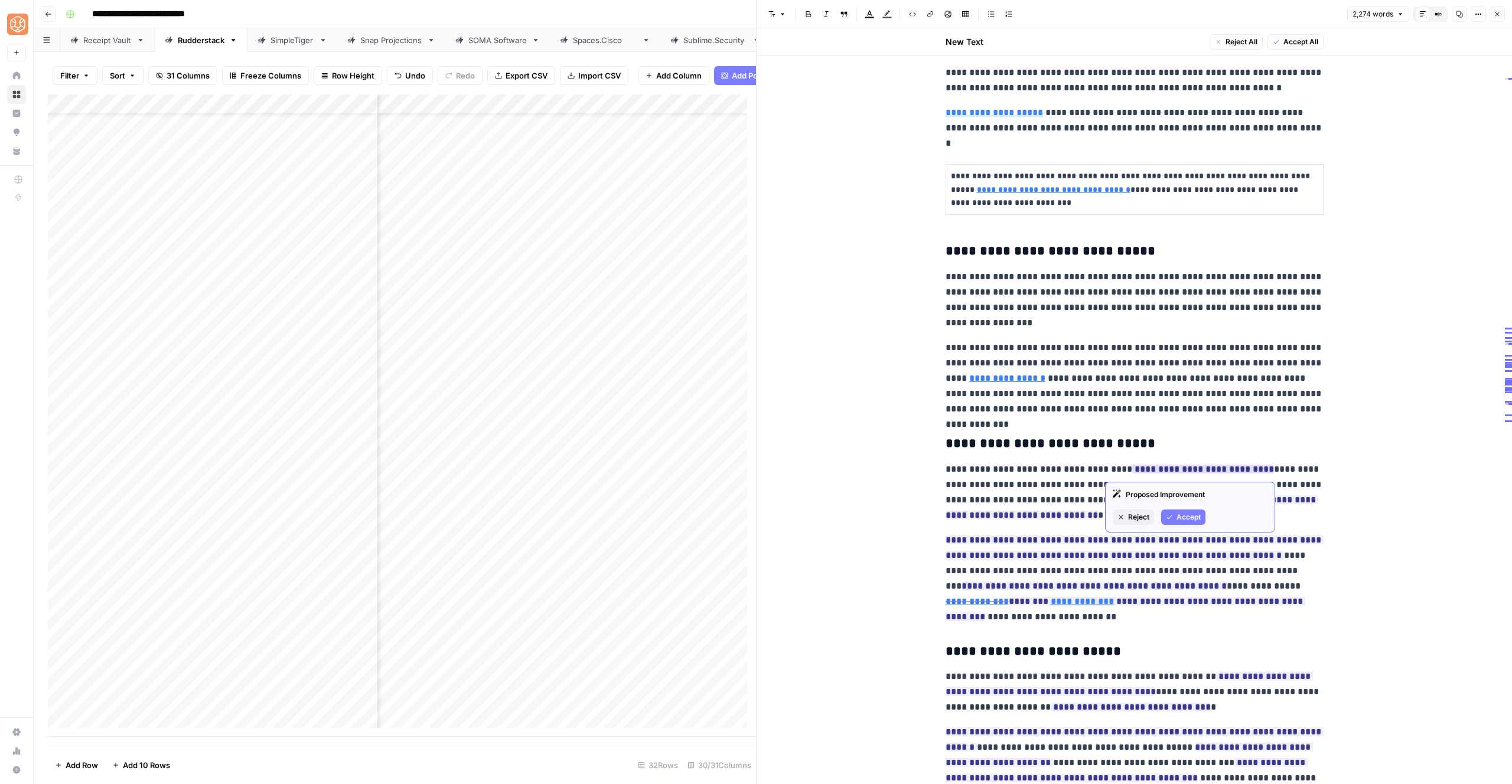
click at [1179, 512] on span "Accept" at bounding box center [1189, 517] width 24 height 11
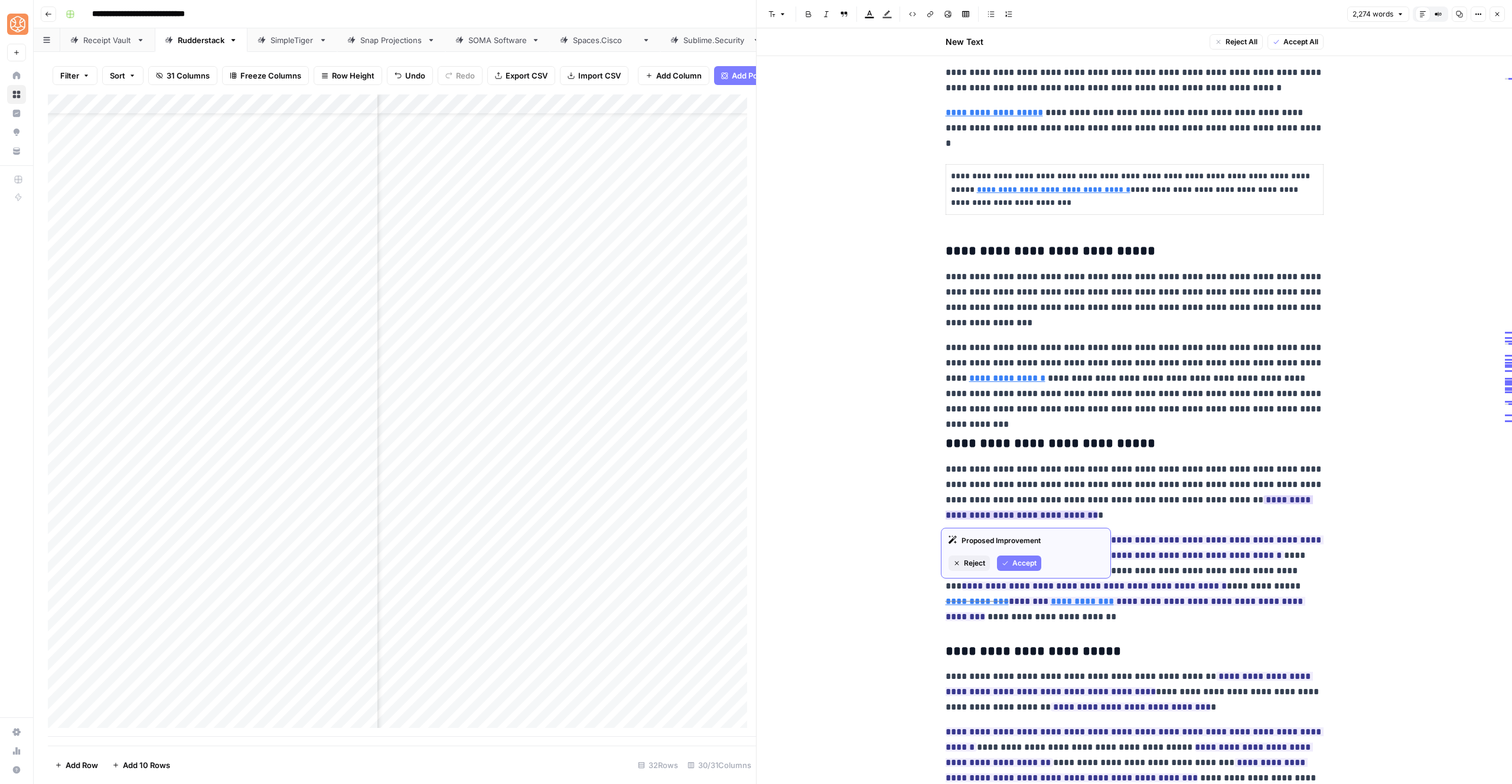
click at [1031, 566] on span "Accept" at bounding box center [1024, 563] width 24 height 11
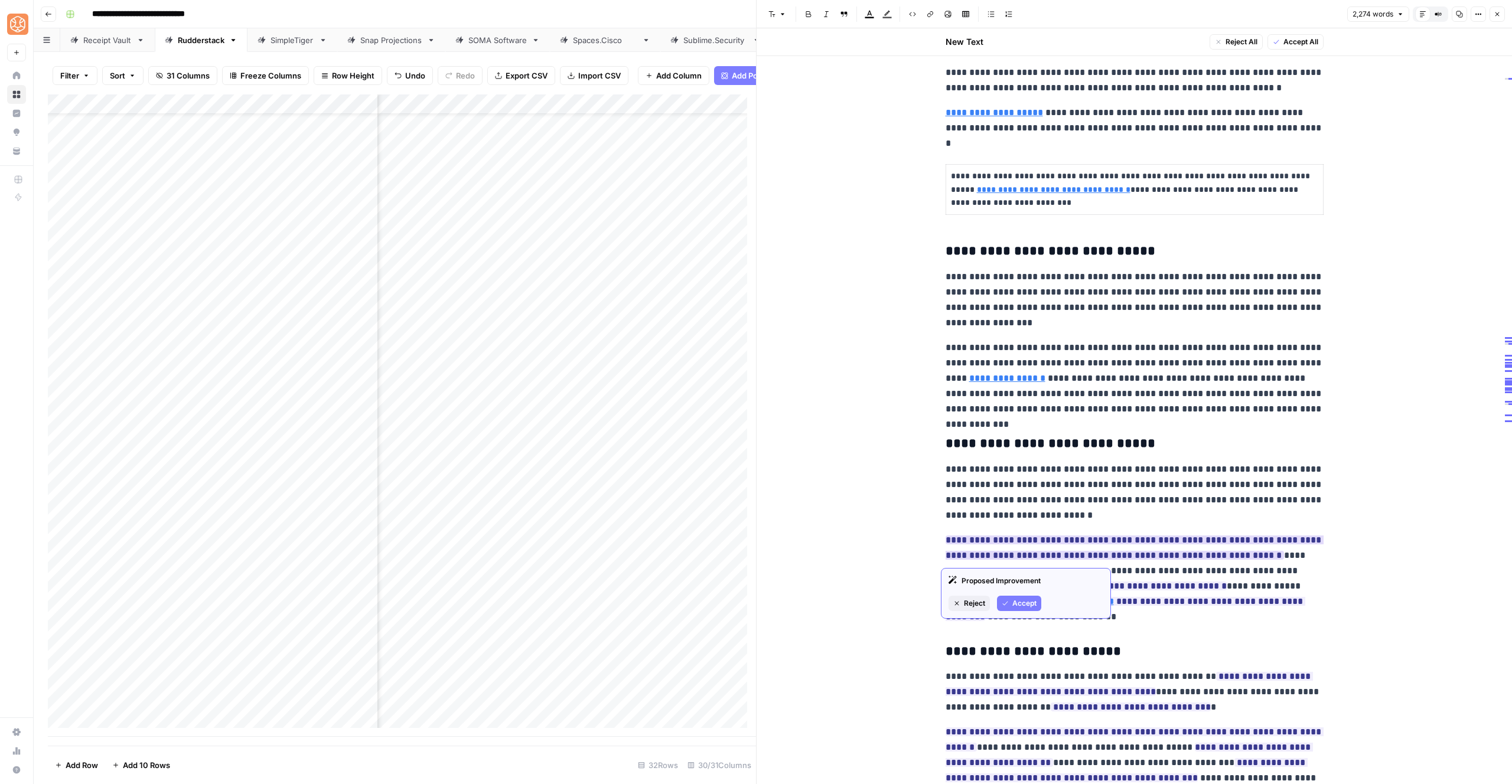
click at [1025, 596] on button "Accept" at bounding box center [1019, 603] width 44 height 15
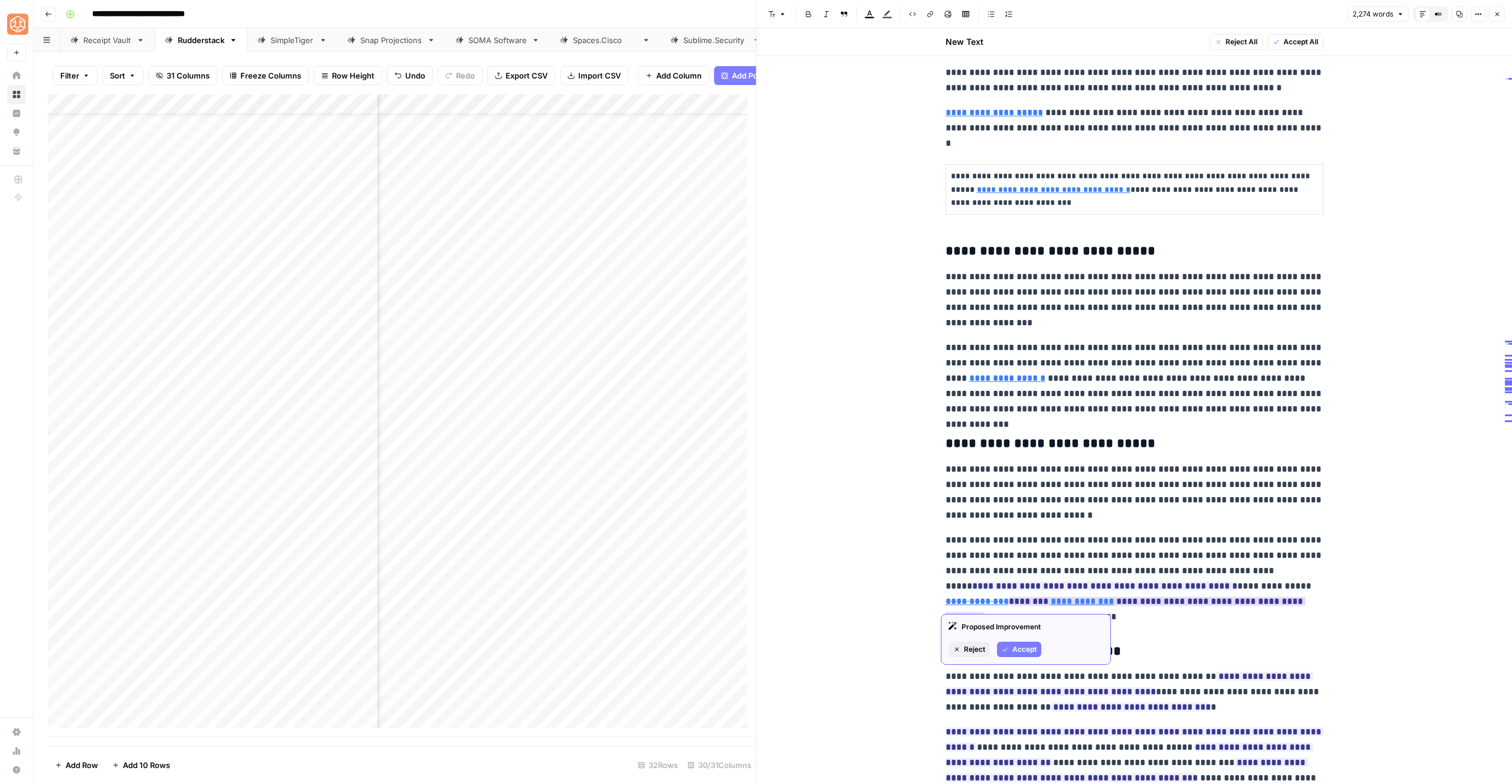
click at [1017, 644] on span "Accept" at bounding box center [1024, 649] width 24 height 11
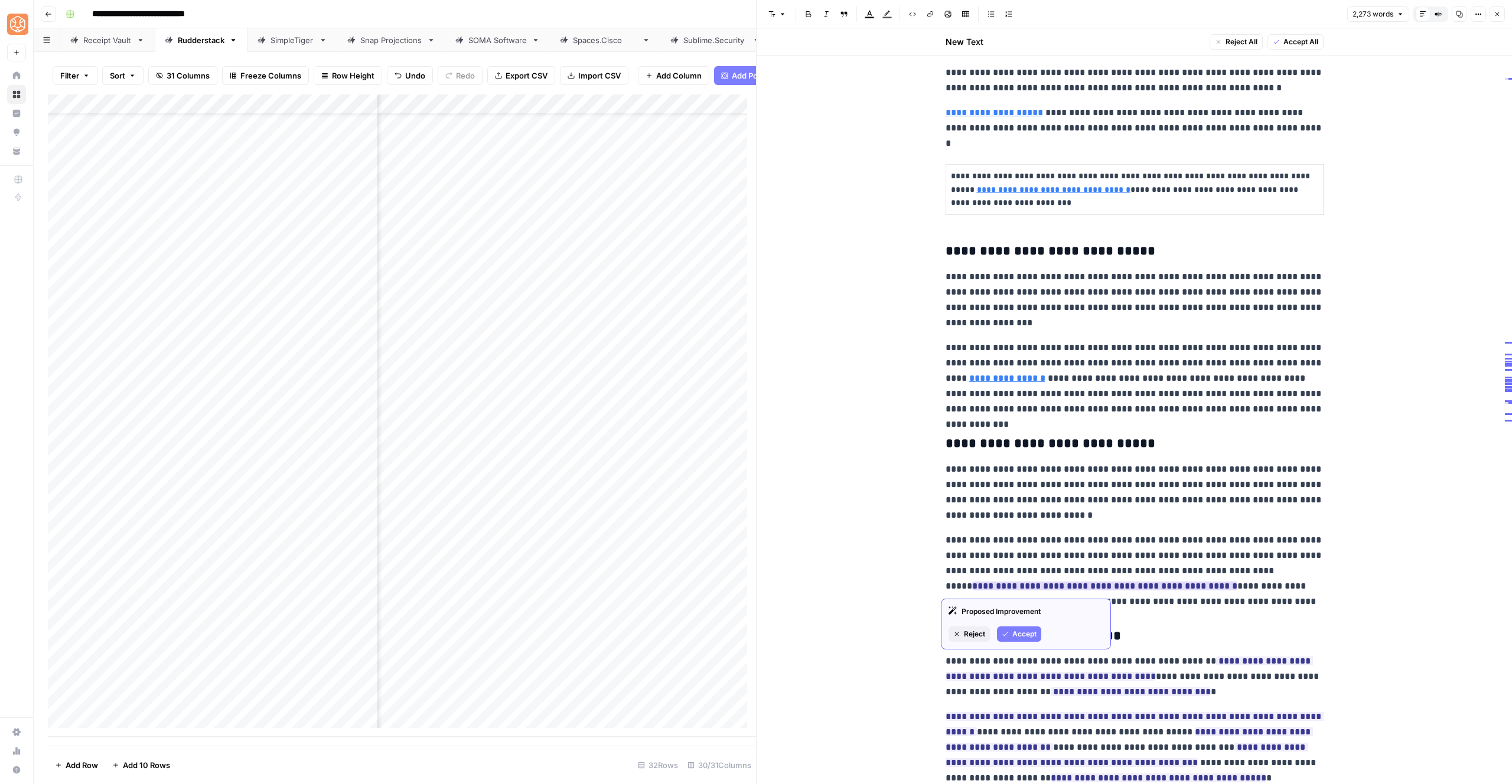
drag, startPoint x: 1022, startPoint y: 628, endPoint x: 1035, endPoint y: 626, distance: 13.2
click at [1022, 629] on span "Accept" at bounding box center [1024, 634] width 24 height 11
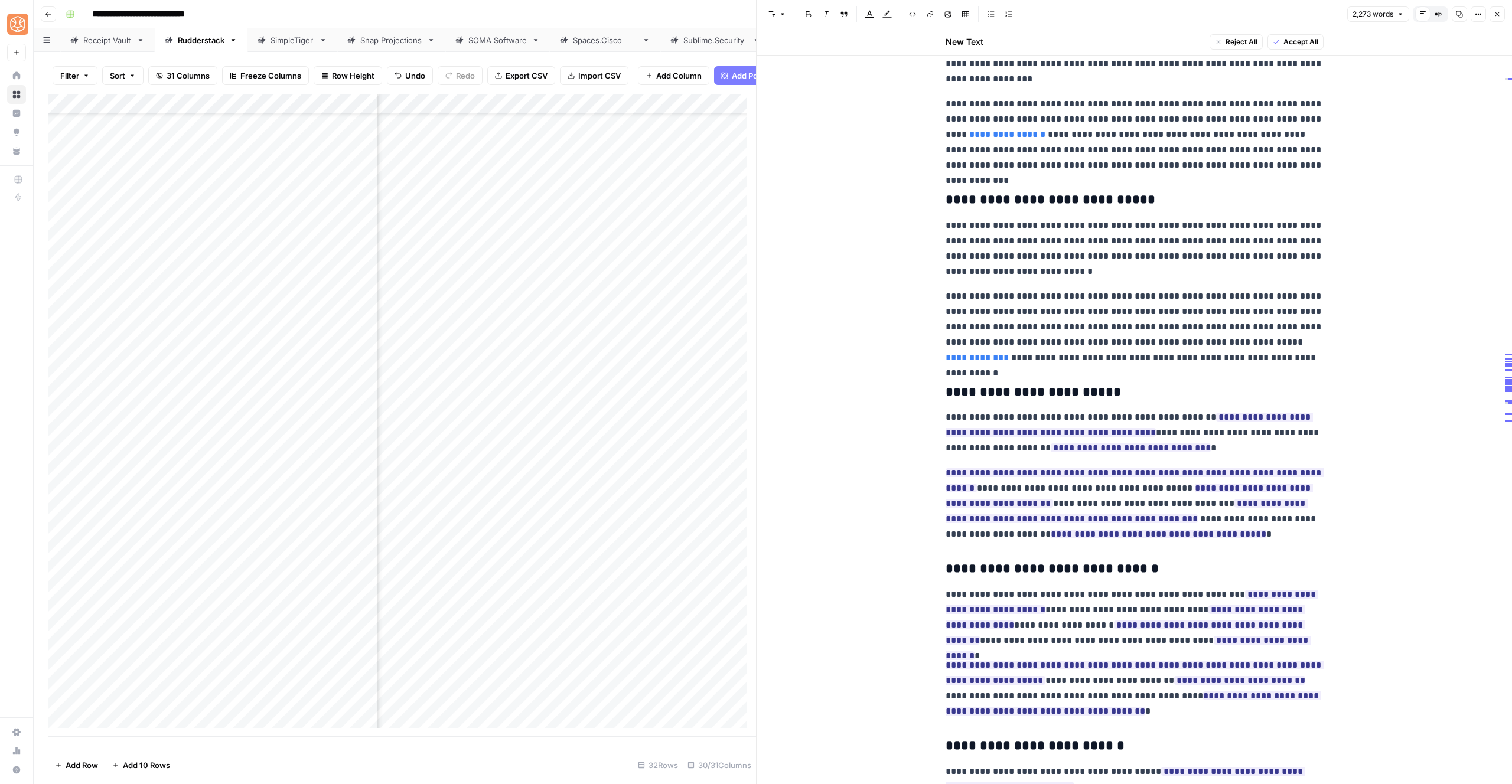
scroll to position [2102, 0]
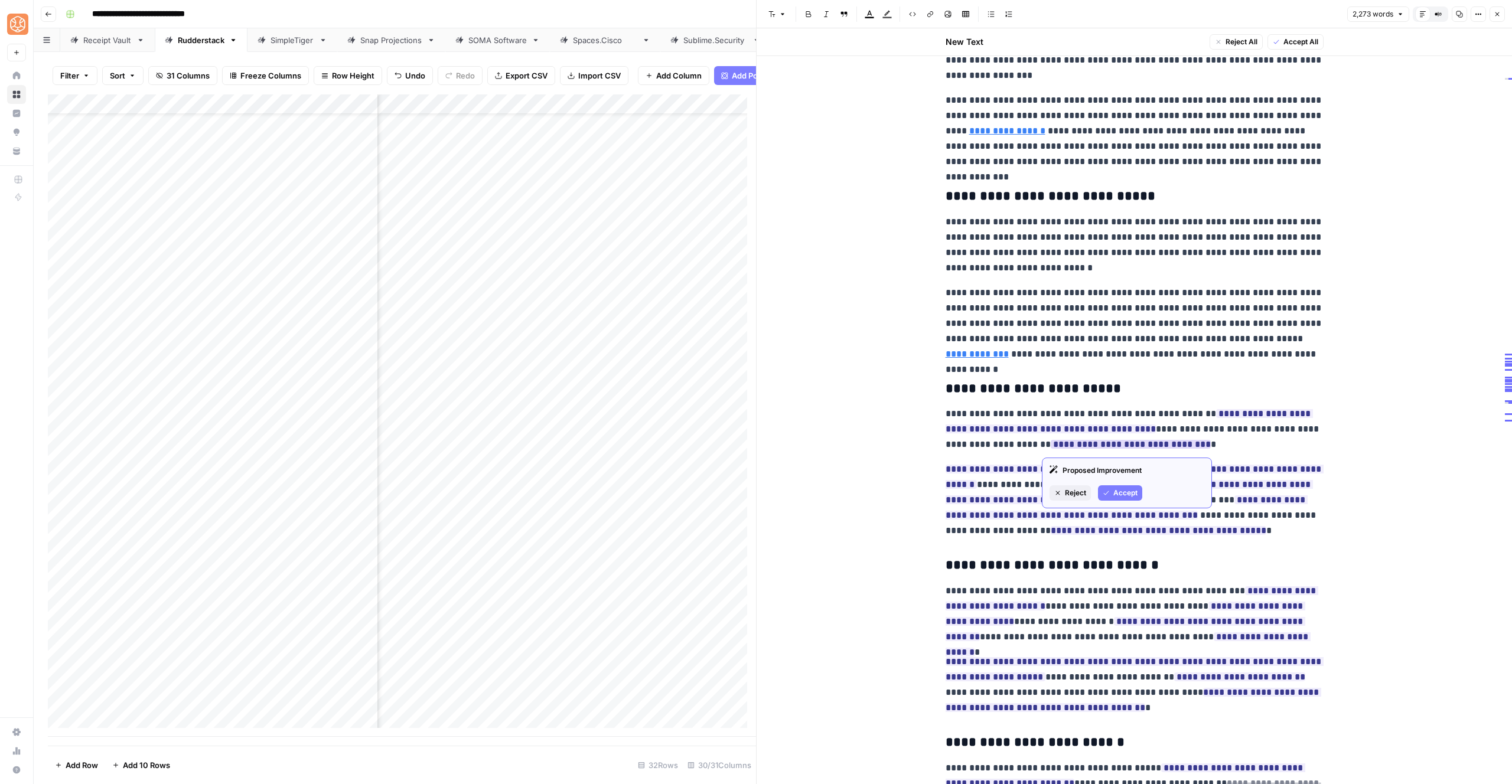
click at [1108, 490] on icon "button" at bounding box center [1106, 493] width 7 height 7
drag, startPoint x: 1212, startPoint y: 443, endPoint x: 1146, endPoint y: 430, distance: 67.3
click at [1146, 430] on p "**********" at bounding box center [1134, 429] width 378 height 46
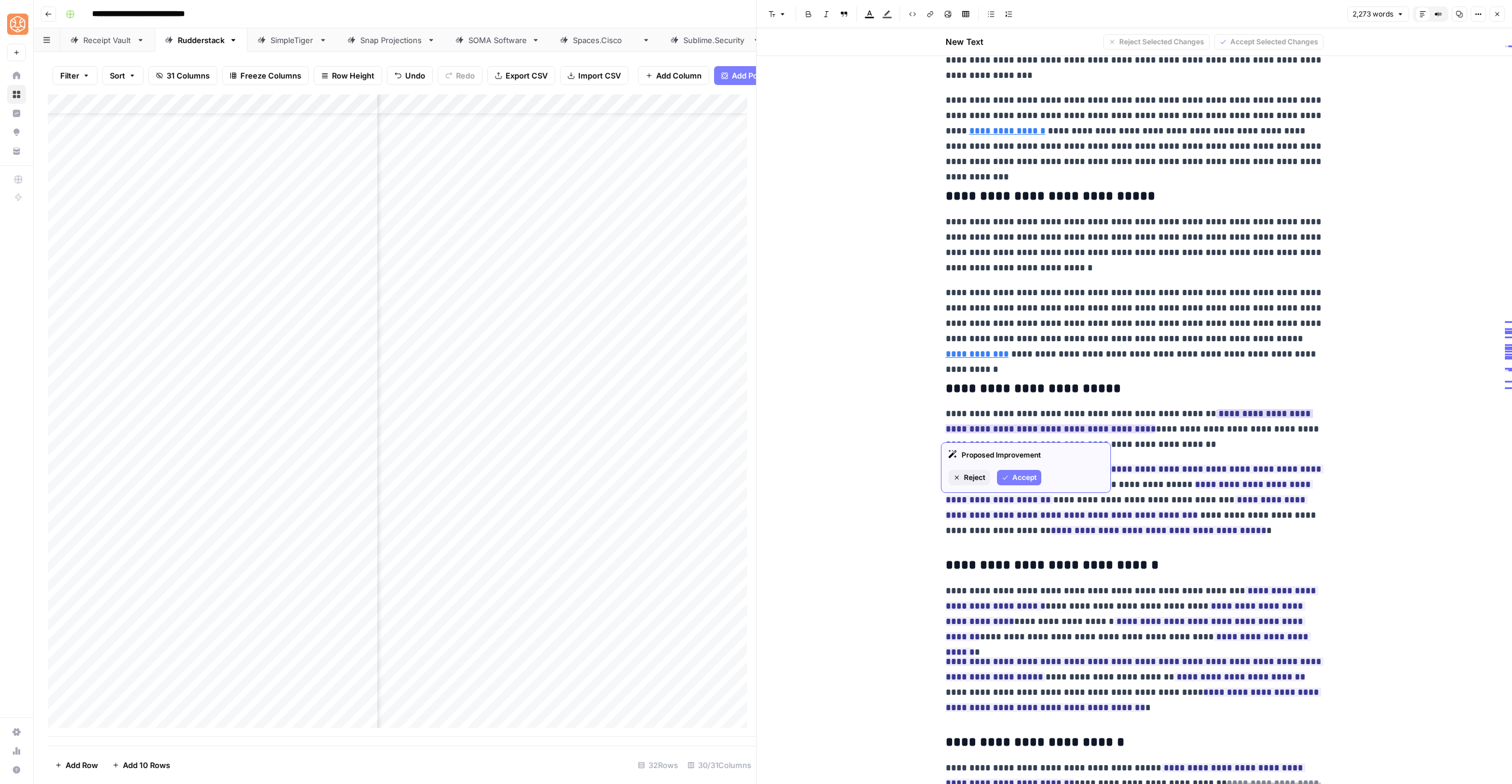
click at [1014, 474] on span "Accept" at bounding box center [1024, 478] width 24 height 11
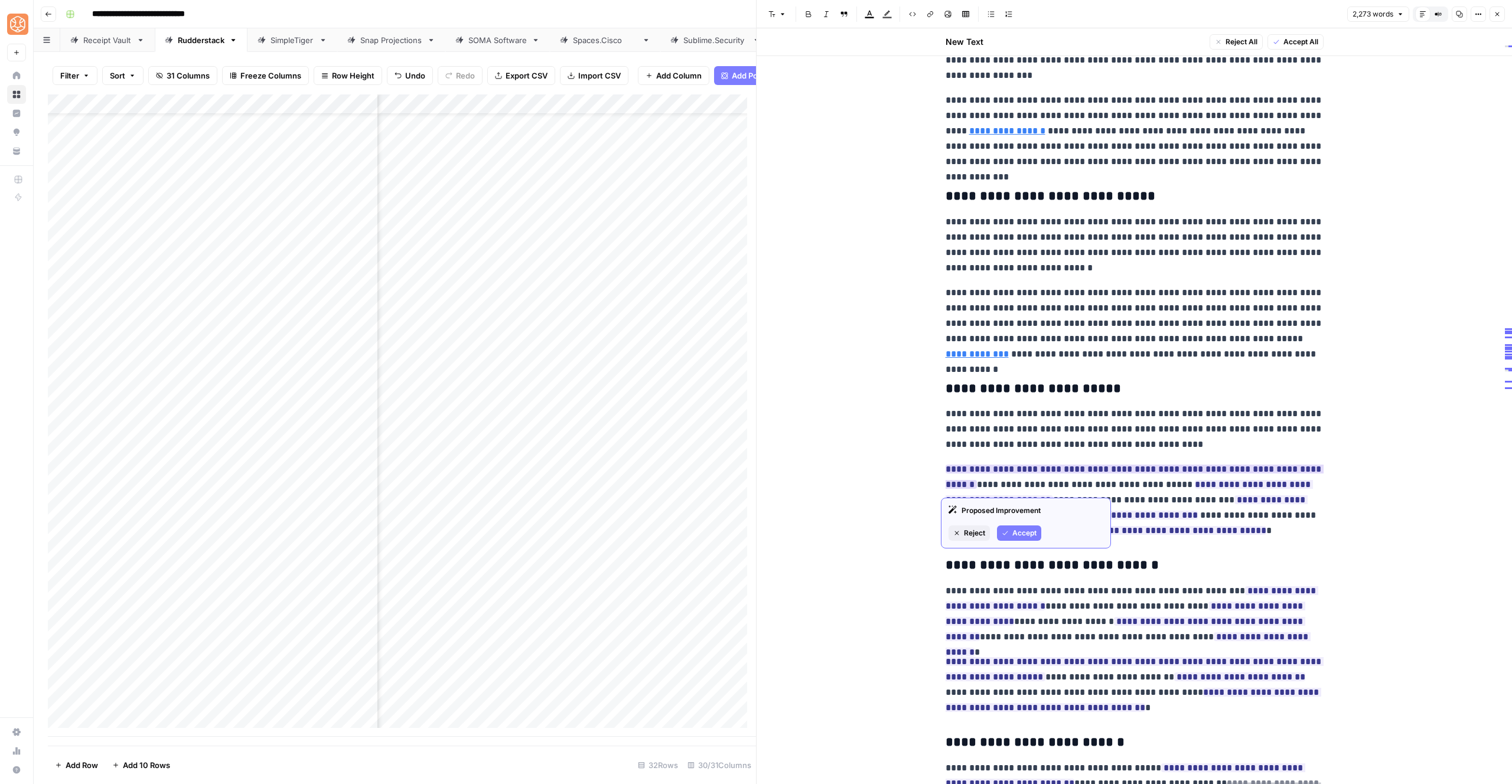
click at [1031, 530] on span "Accept" at bounding box center [1024, 533] width 24 height 11
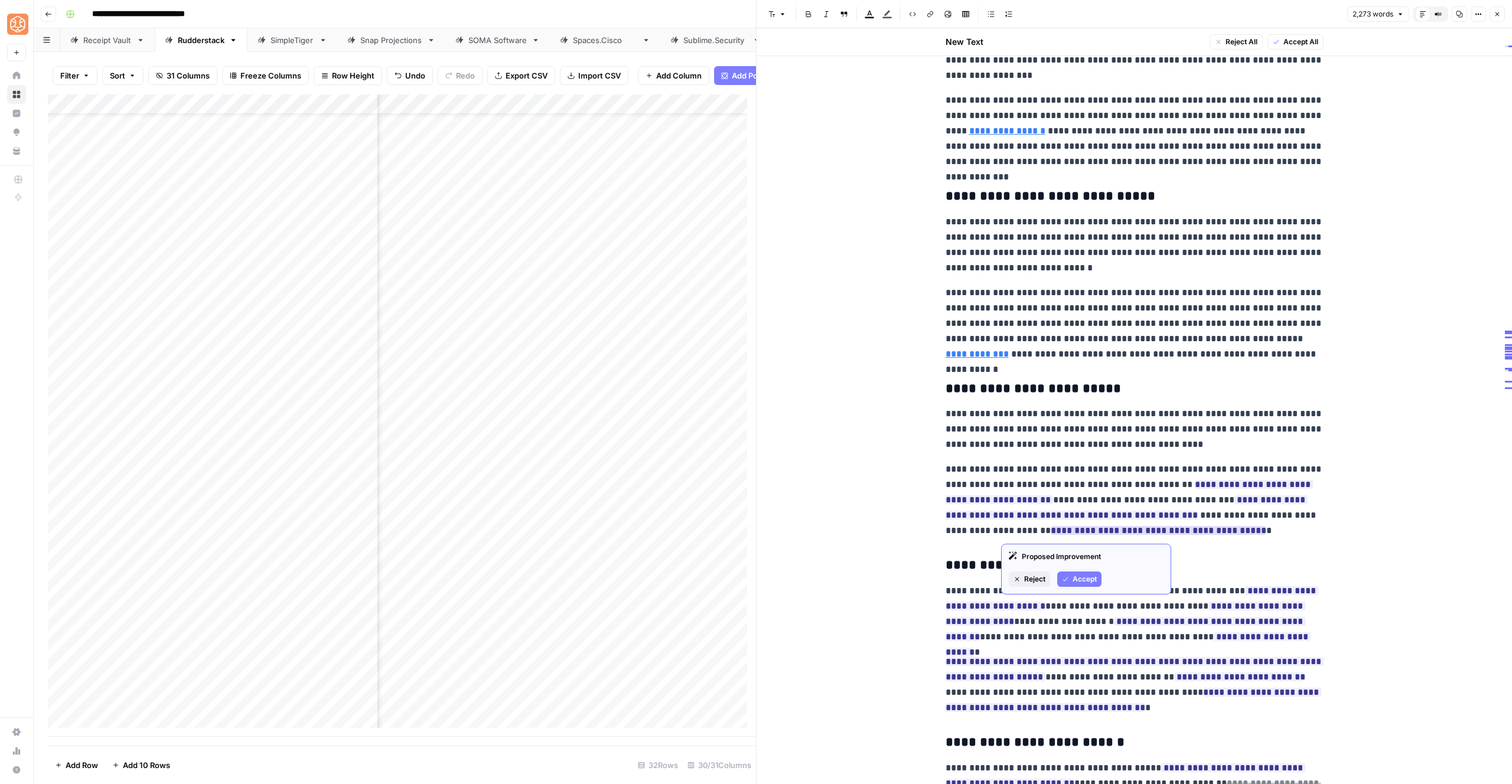
click at [1070, 575] on button "Accept" at bounding box center [1079, 579] width 44 height 15
click at [1010, 560] on button "Accept" at bounding box center [1019, 563] width 44 height 15
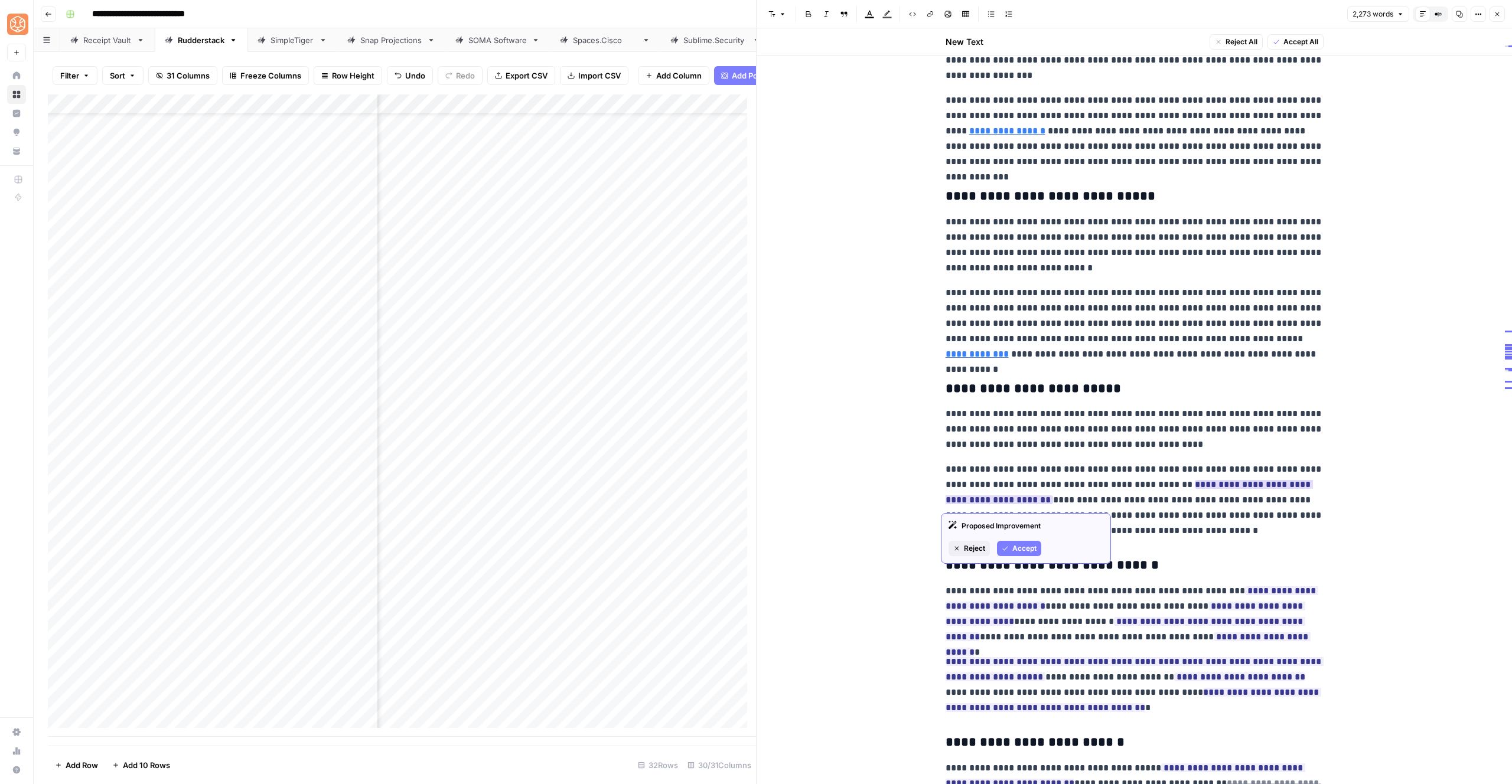
click at [1017, 538] on div "Proposed Improvement Reject Accept" at bounding box center [1026, 538] width 170 height 51
click at [1023, 547] on span "Accept" at bounding box center [1024, 549] width 24 height 11
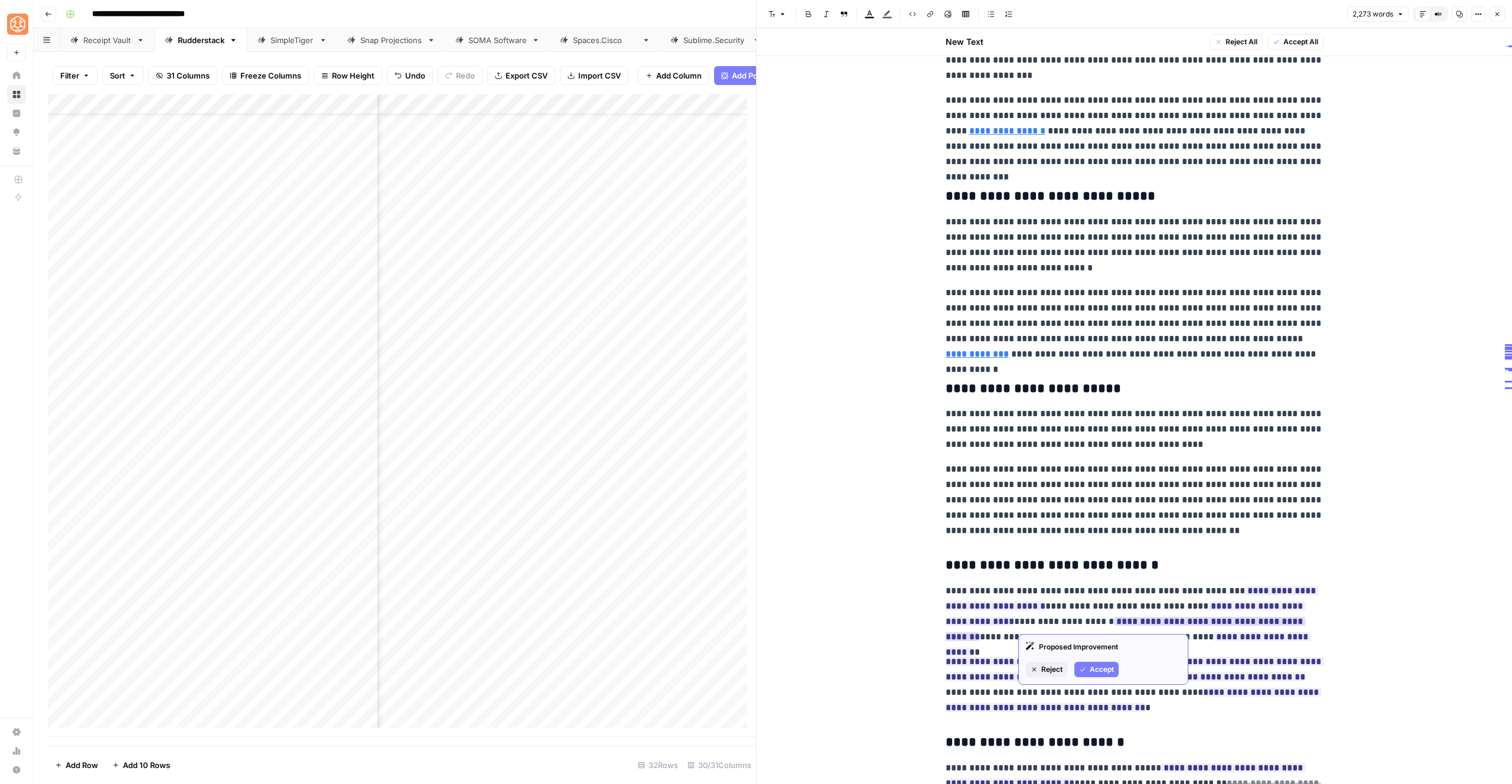
click at [1099, 678] on div "Proposed Improvement Reject Accept" at bounding box center [1103, 659] width 170 height 51
click at [1100, 665] on span "Accept" at bounding box center [1102, 670] width 24 height 11
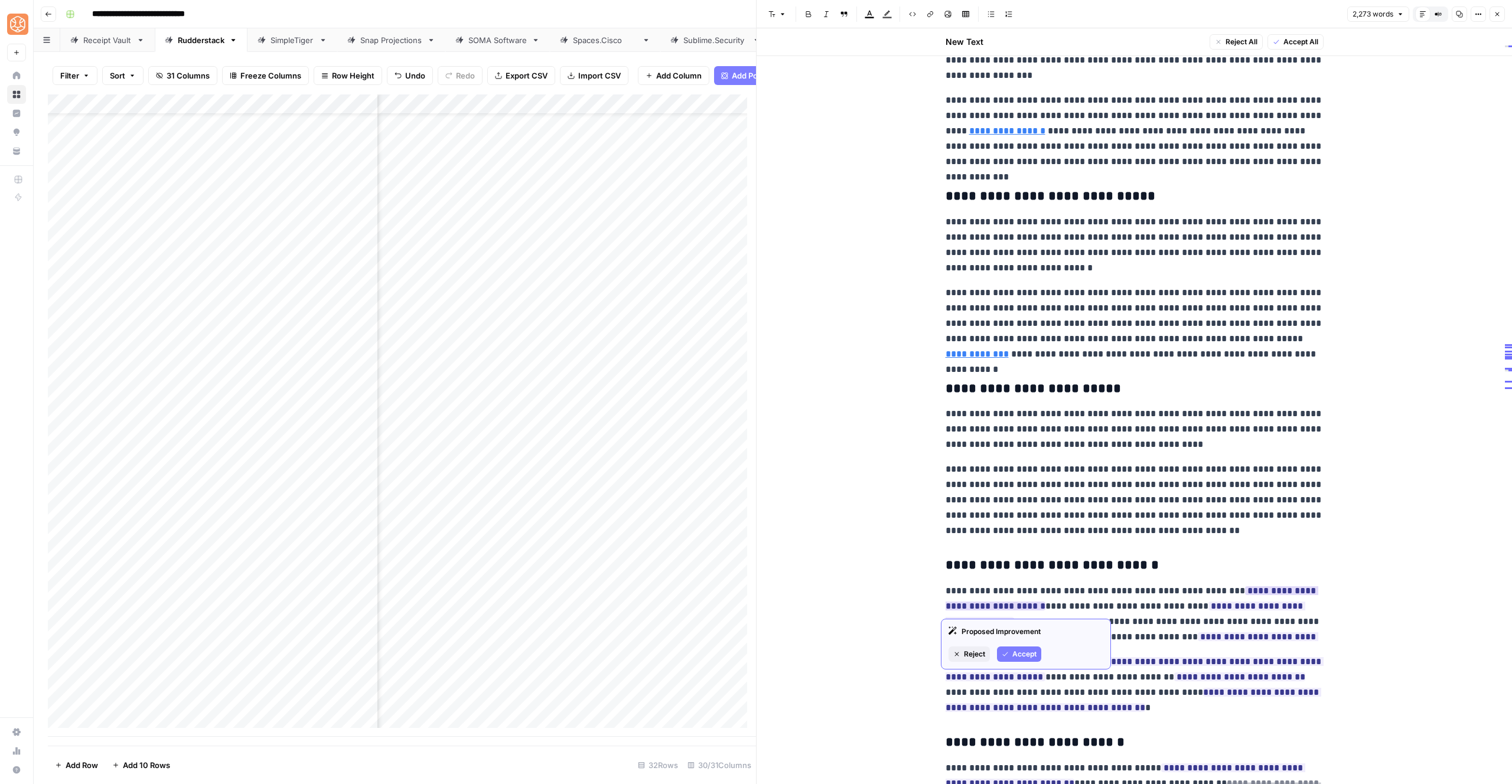
click at [1029, 645] on div "Proposed Improvement Reject Accept" at bounding box center [1026, 644] width 170 height 51
click at [1031, 655] on span "Accept" at bounding box center [1024, 654] width 24 height 11
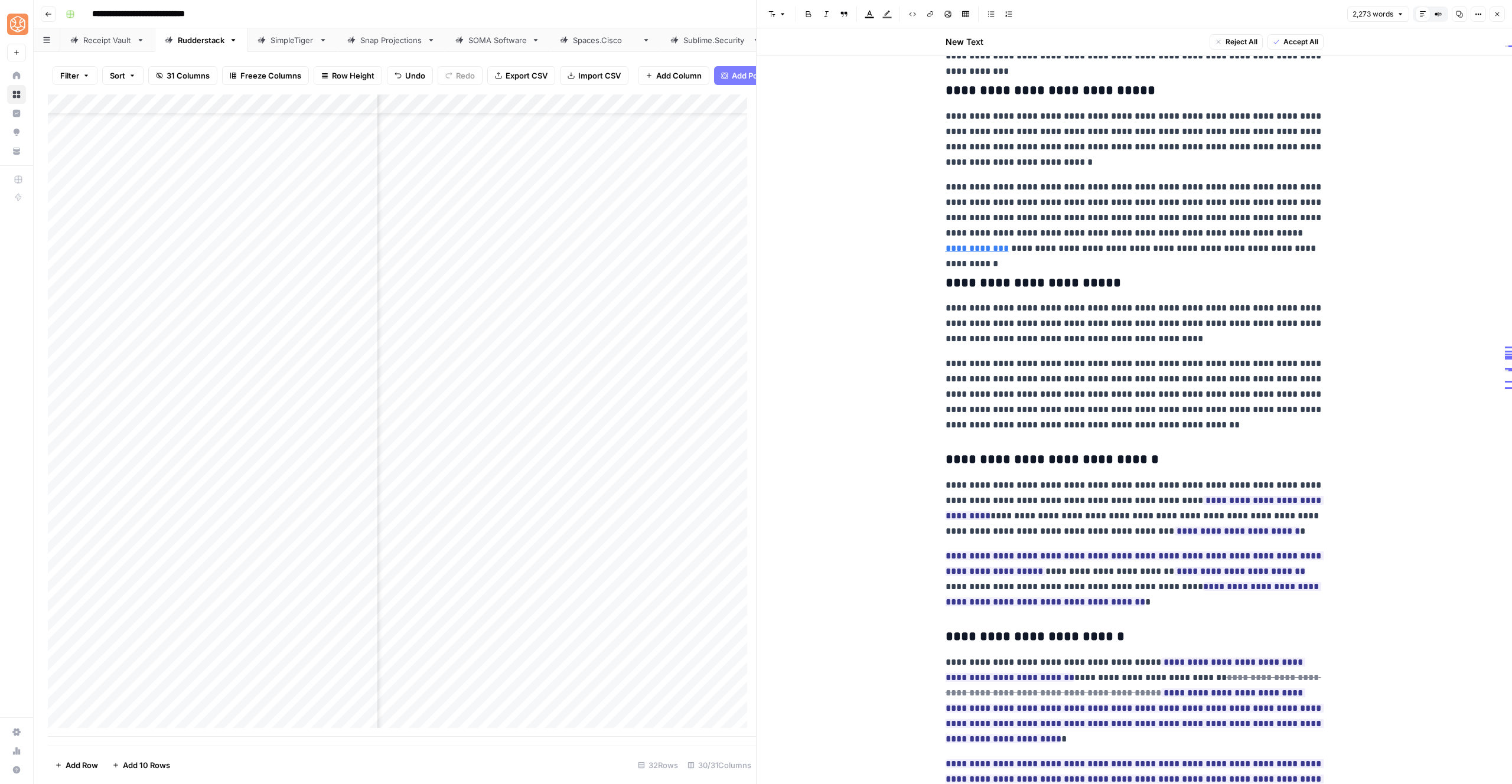
scroll to position [2232, 0]
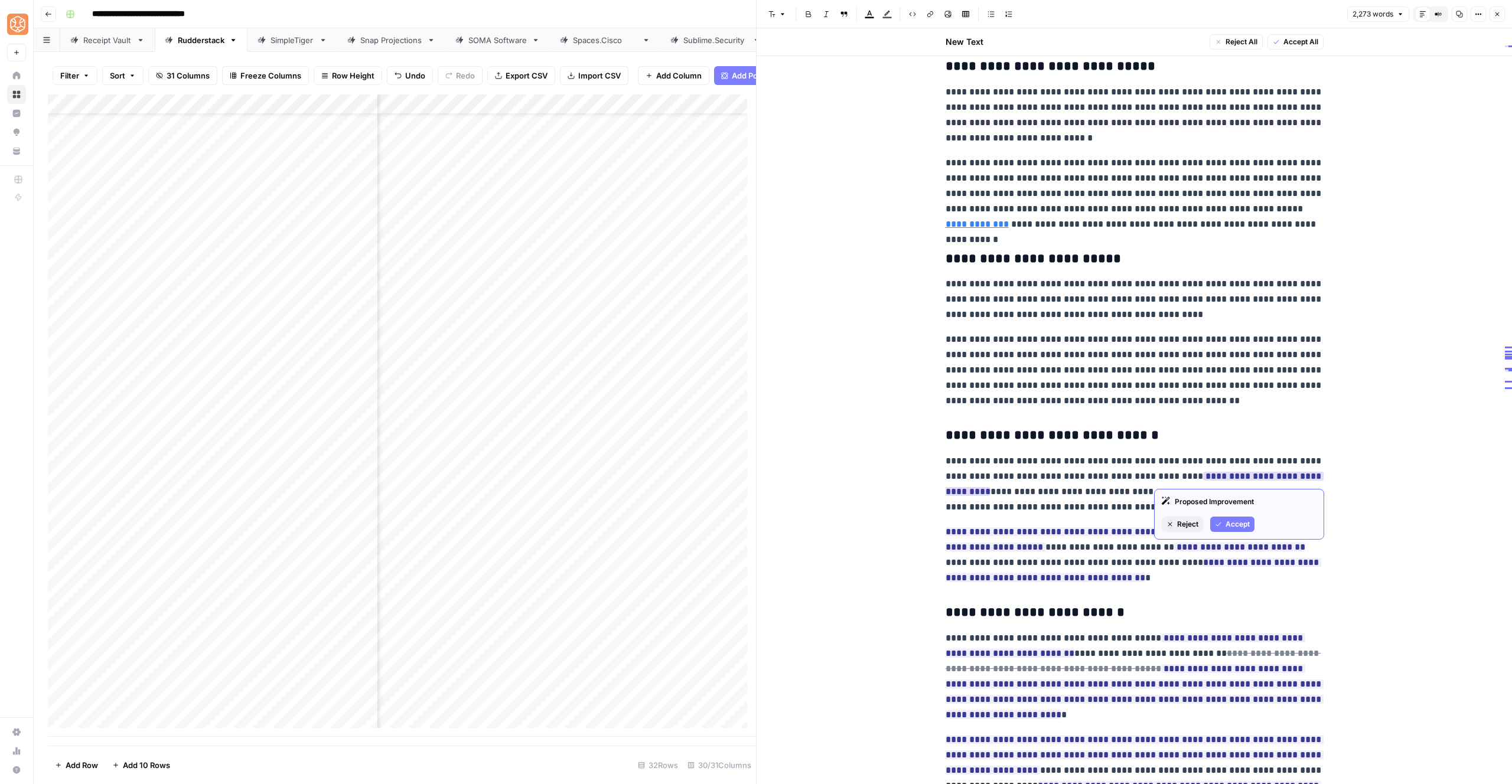
click at [1218, 526] on icon "button" at bounding box center [1218, 524] width 7 height 7
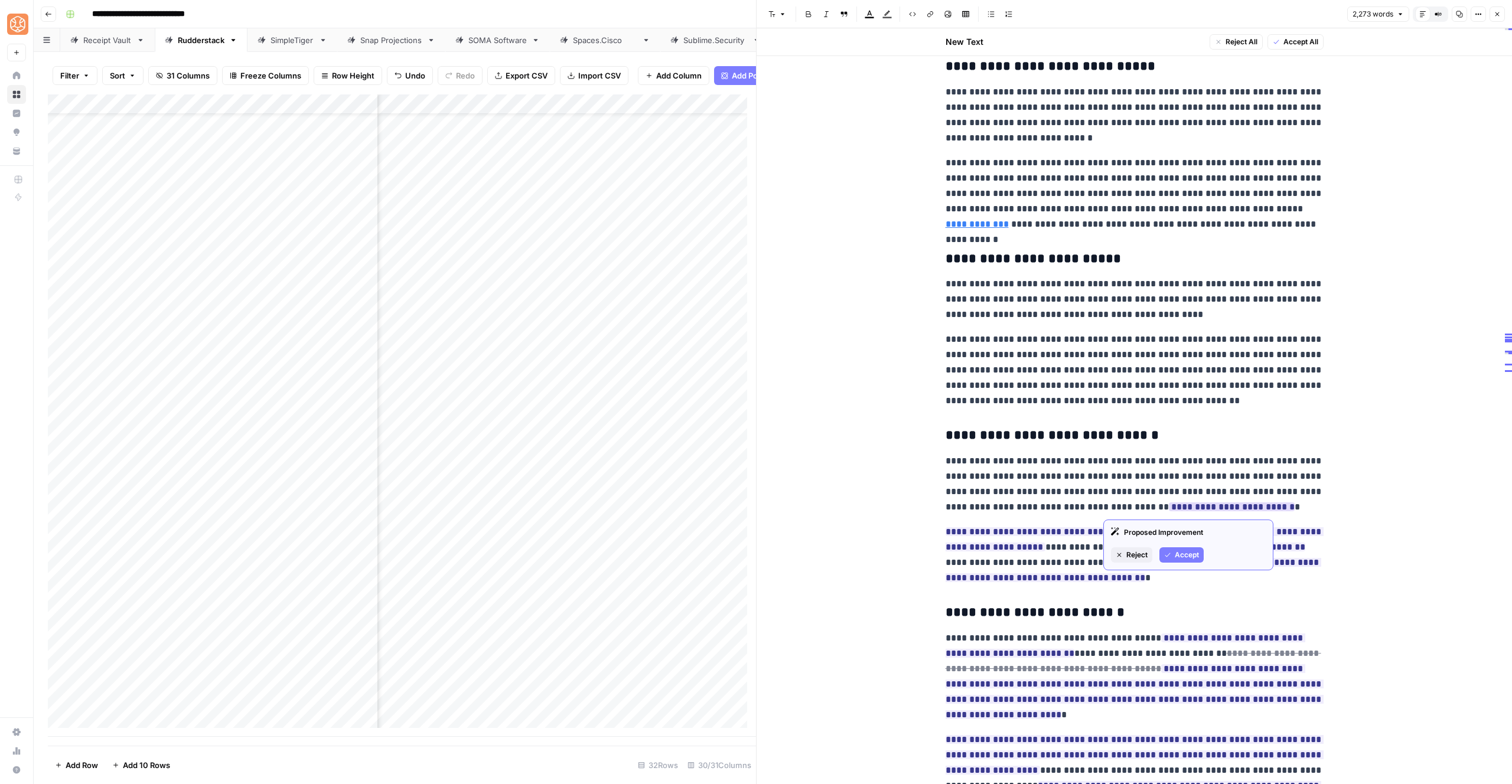
click at [1161, 555] on button "Accept" at bounding box center [1181, 555] width 44 height 15
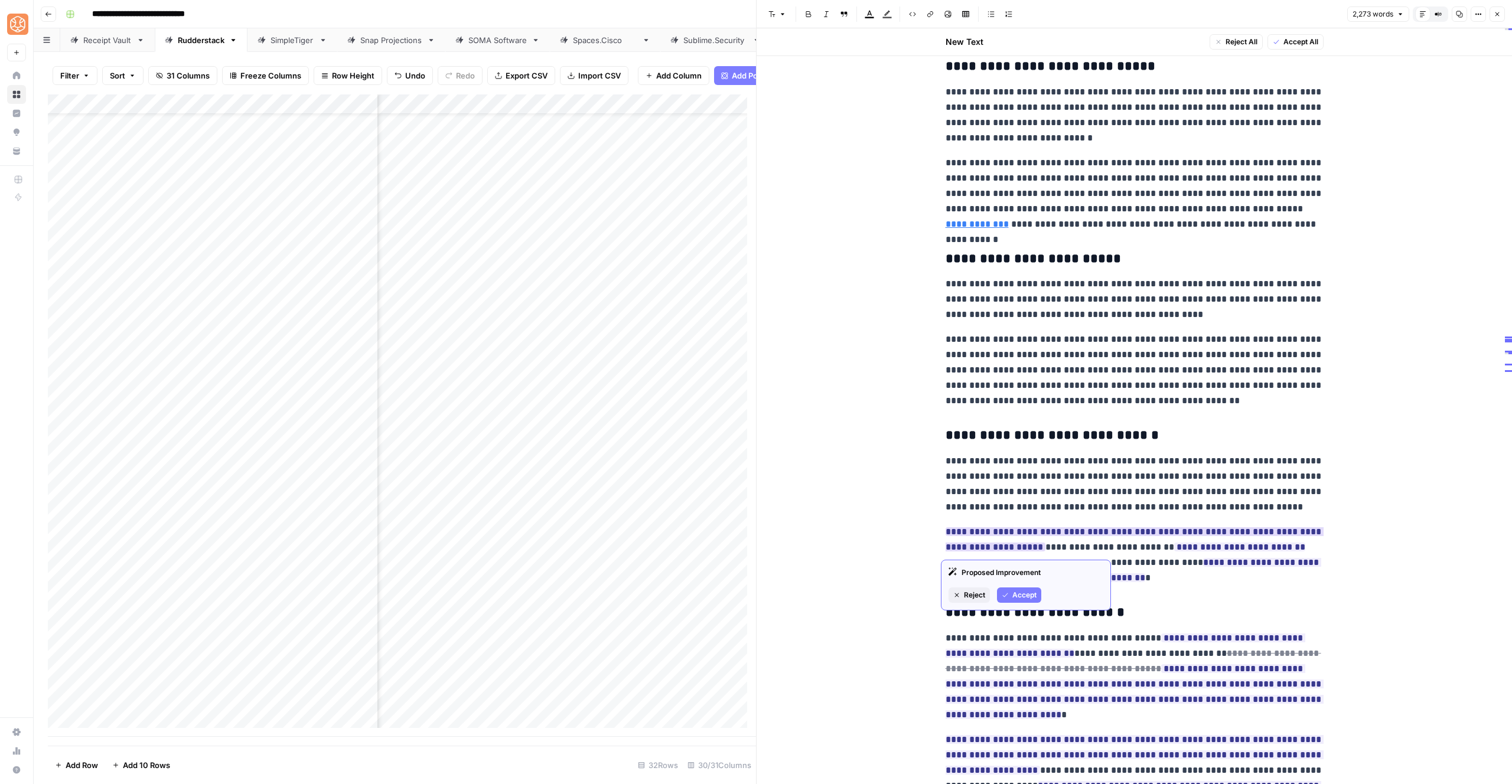
click at [1019, 593] on span "Accept" at bounding box center [1024, 595] width 24 height 11
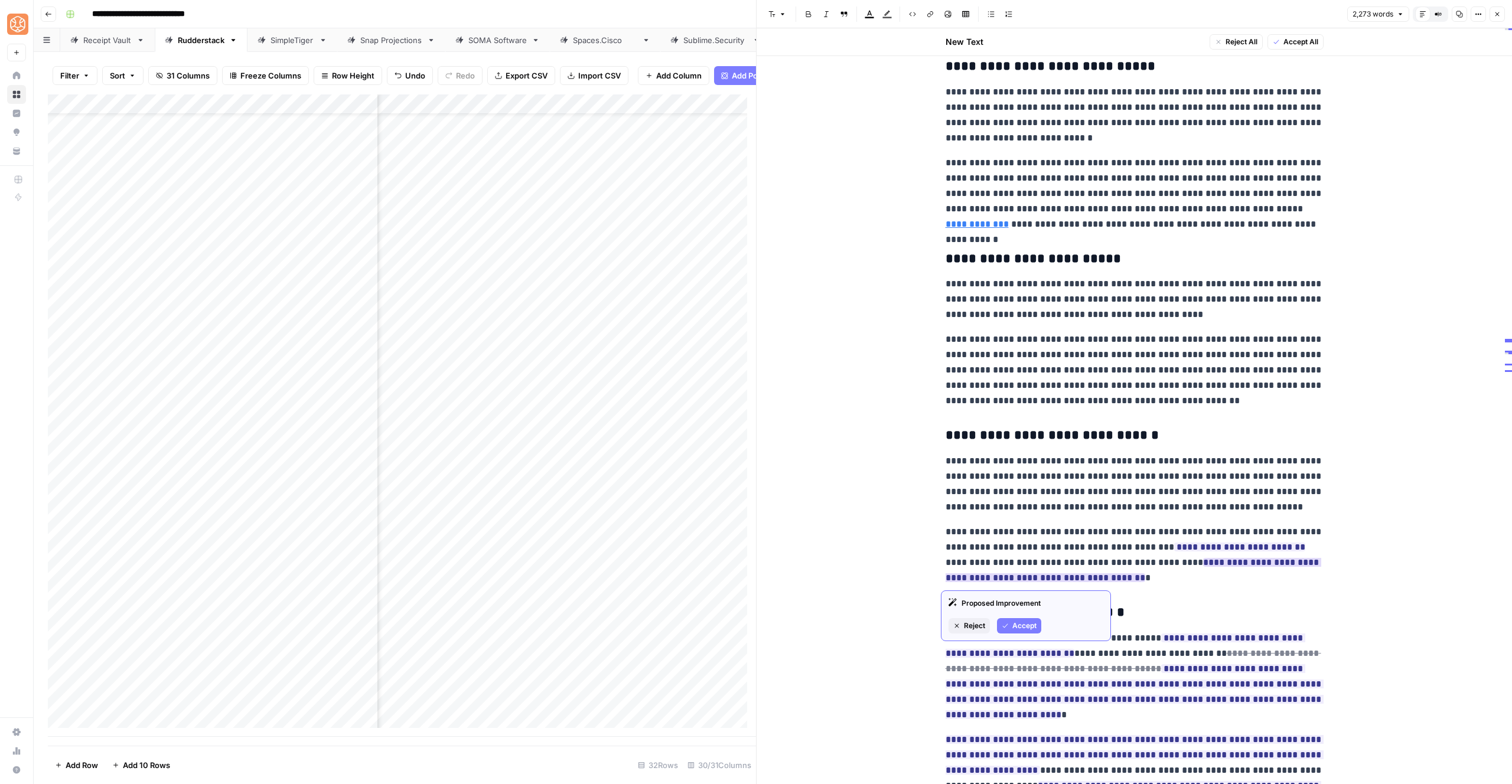
click at [1024, 628] on span "Accept" at bounding box center [1024, 626] width 24 height 11
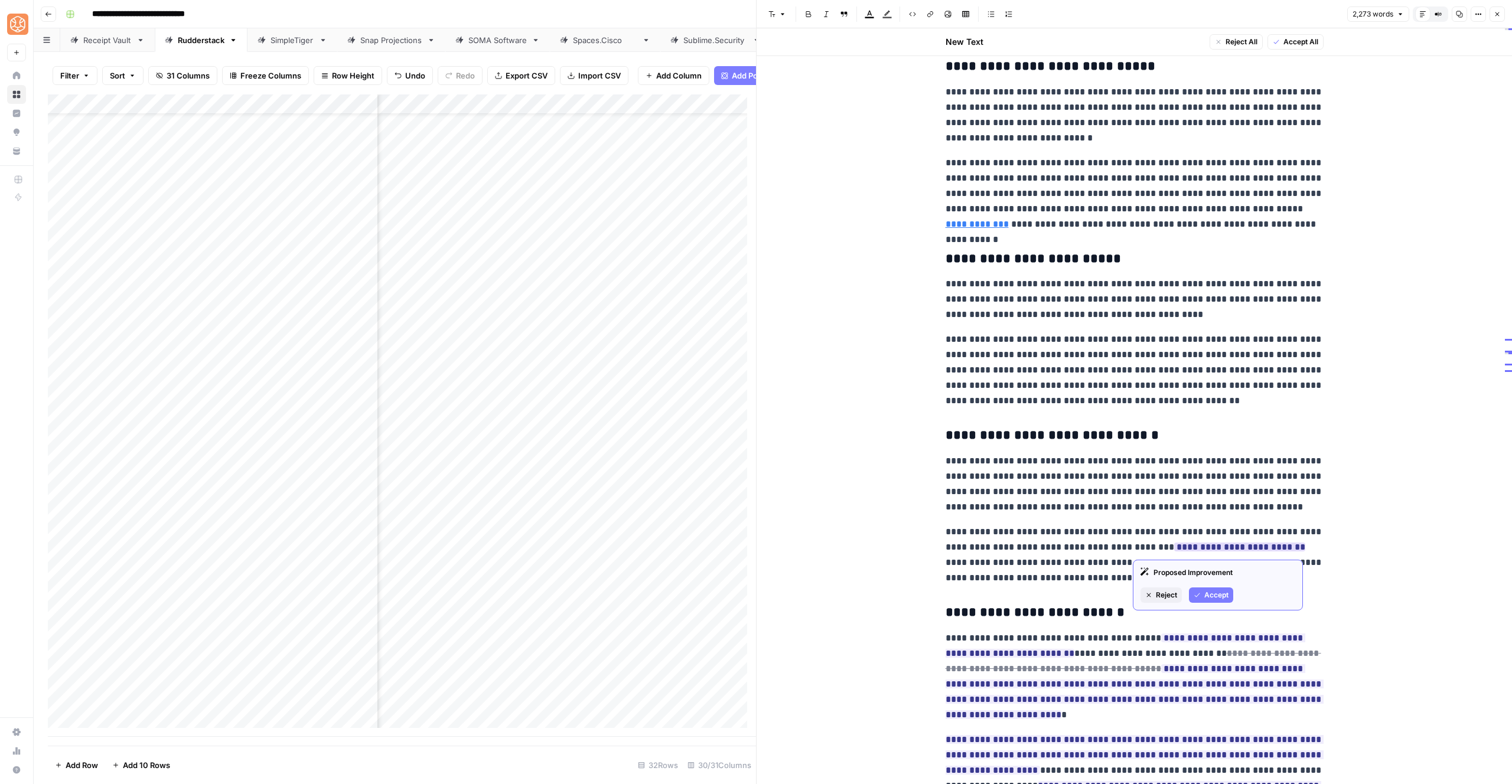
click at [1196, 596] on icon "button" at bounding box center [1197, 595] width 7 height 7
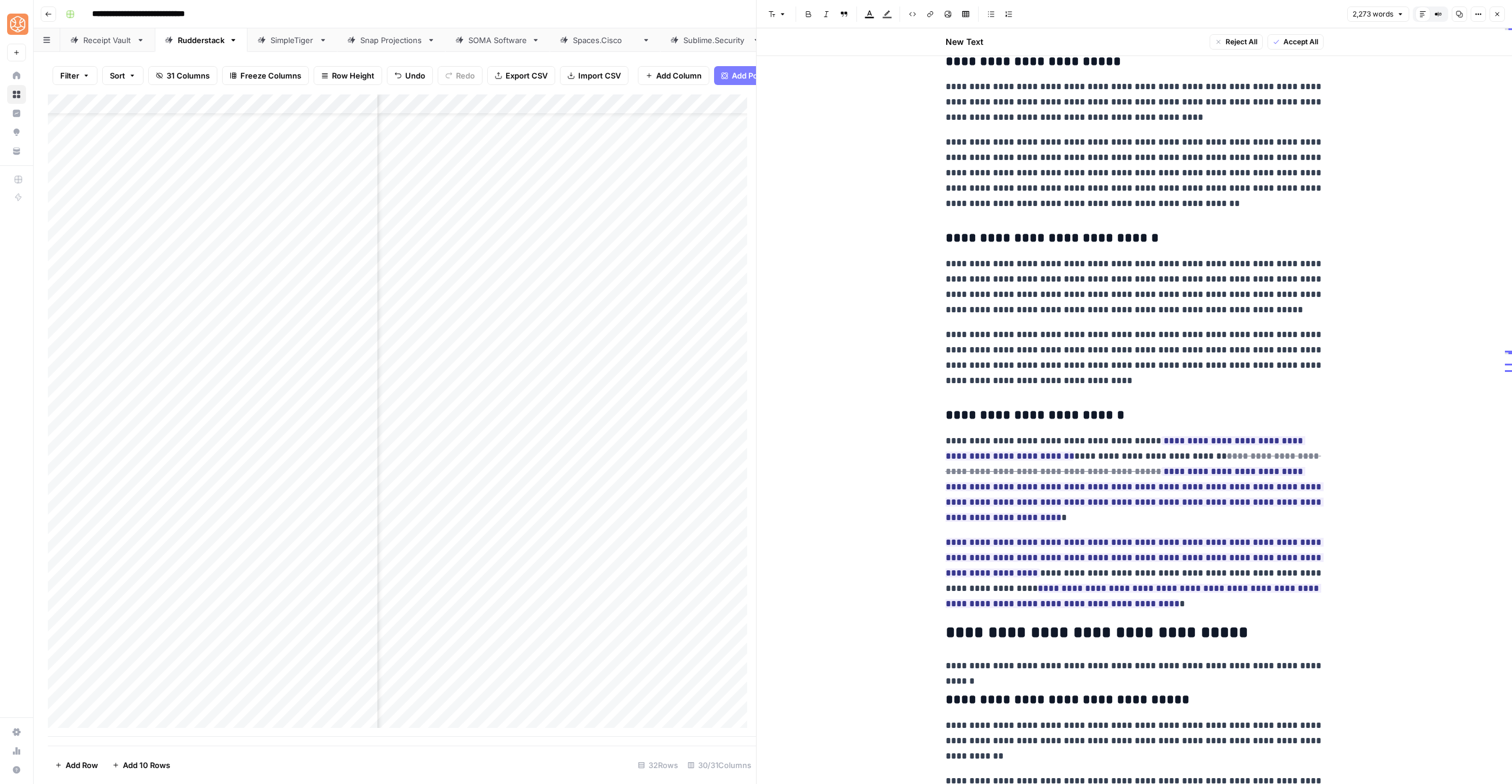
scroll to position [2434, 0]
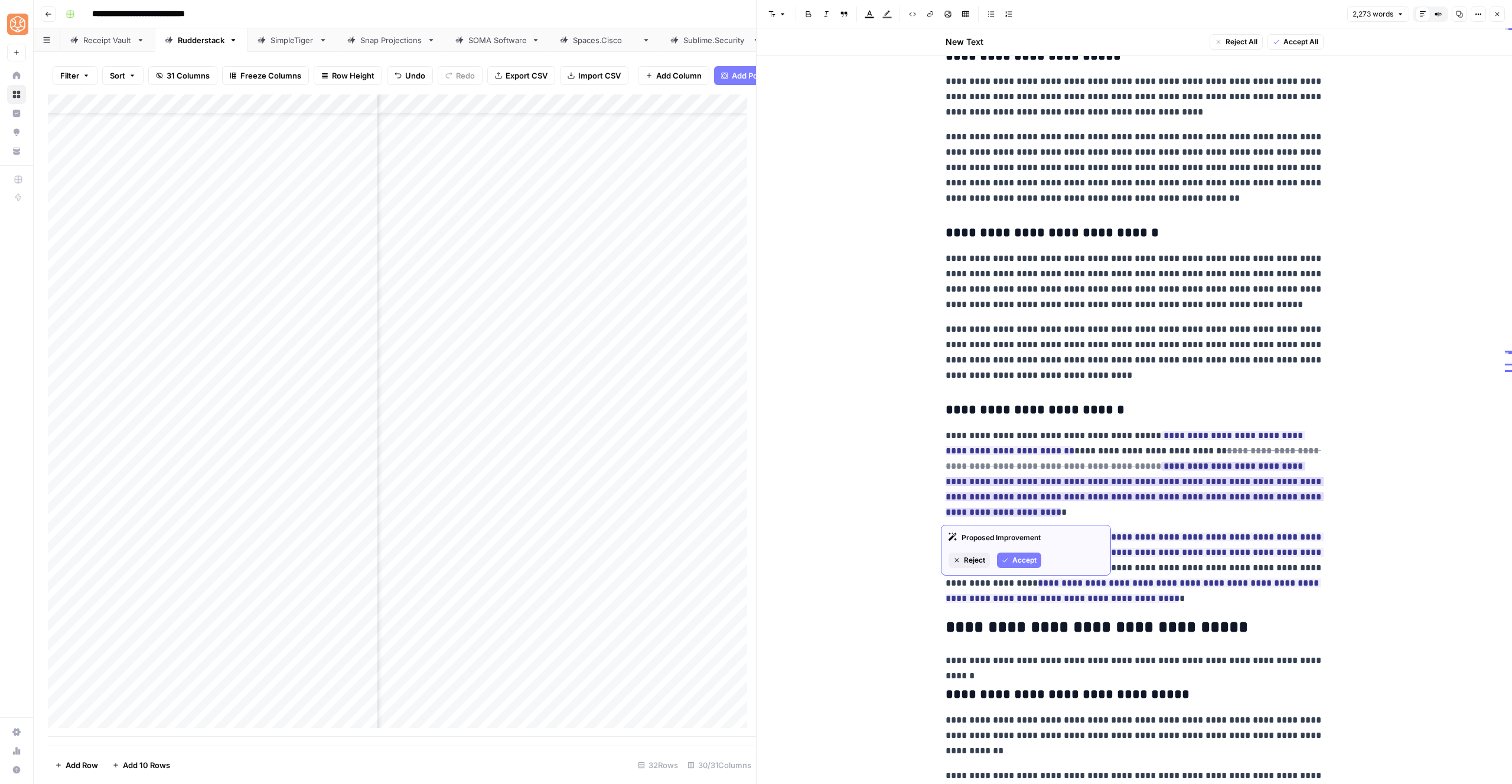
click at [1018, 563] on span "Accept" at bounding box center [1024, 561] width 24 height 11
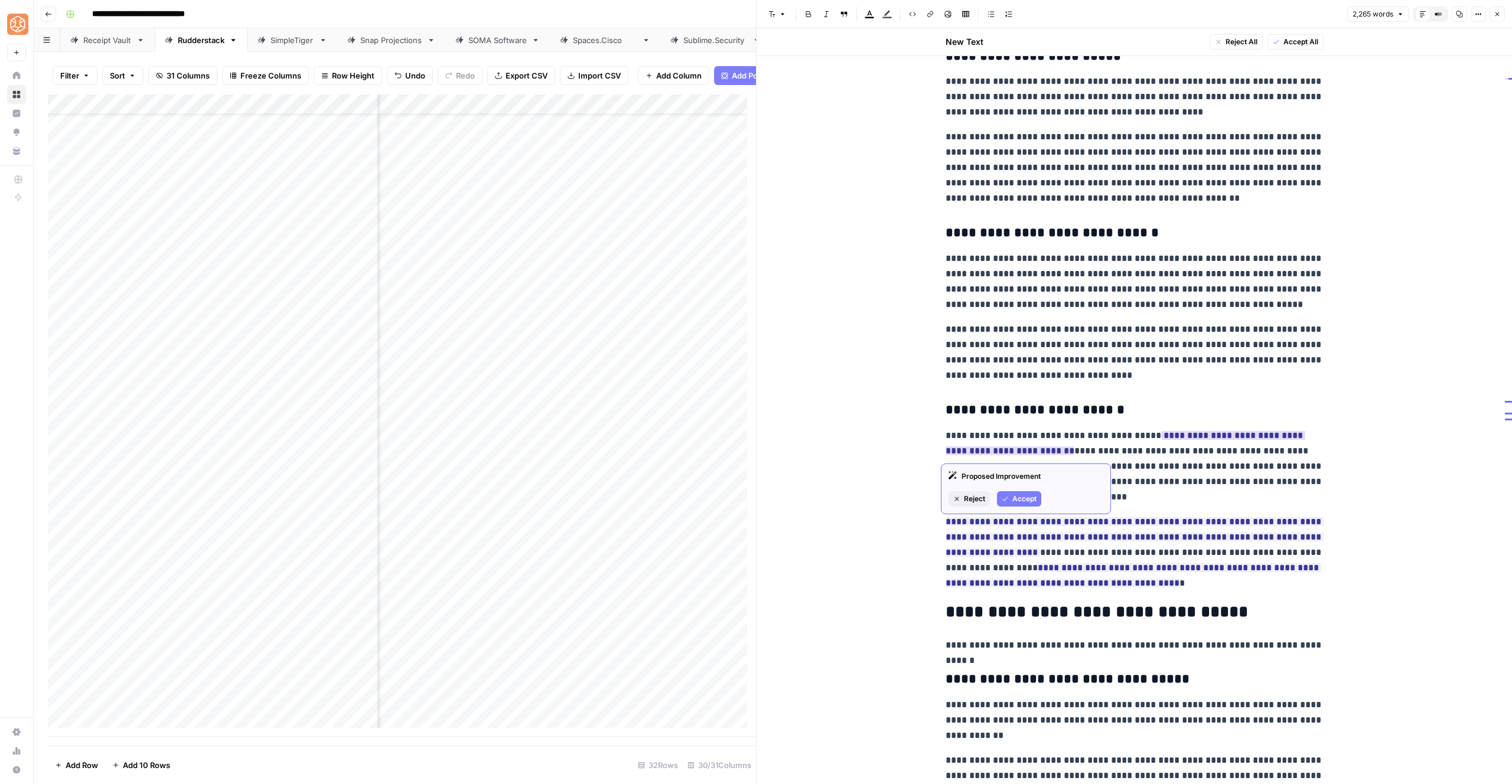
click at [1022, 497] on span "Accept" at bounding box center [1024, 499] width 24 height 11
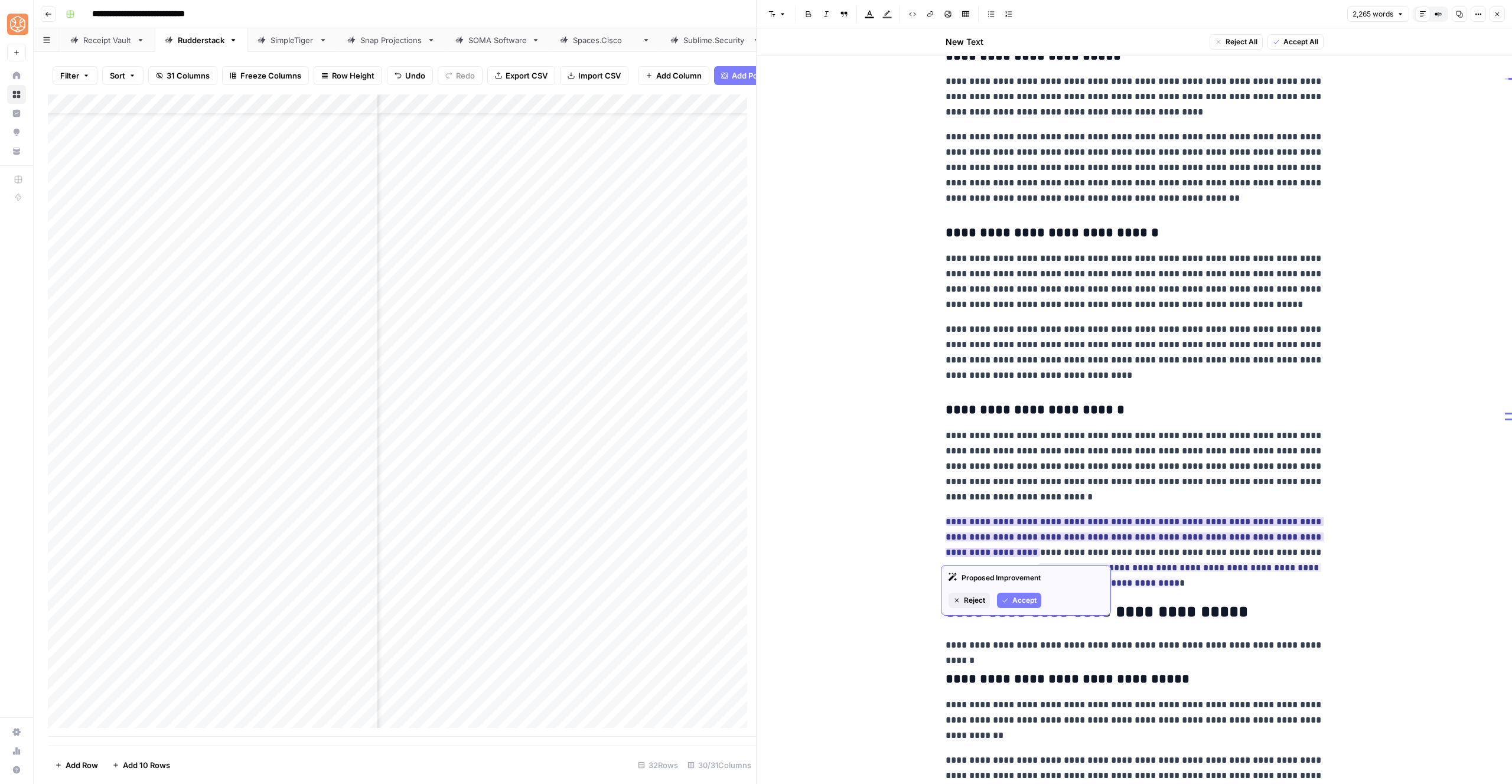
click at [1018, 591] on div "Proposed Improvement Reject Accept" at bounding box center [1026, 590] width 170 height 51
click at [1012, 588] on div "Proposed Improvement Reject Accept" at bounding box center [1026, 590] width 170 height 51
click at [1014, 596] on span "Accept" at bounding box center [1024, 601] width 24 height 11
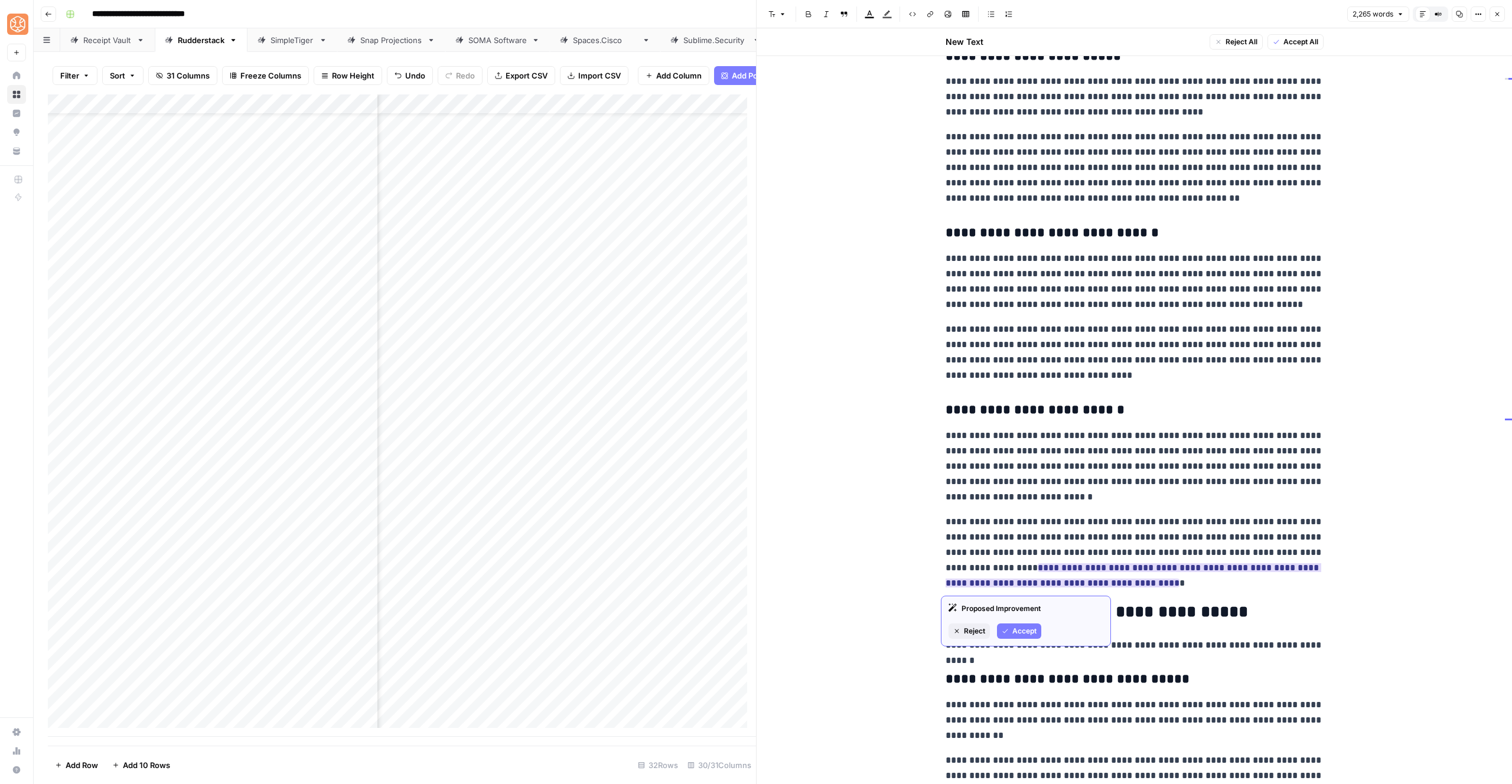
click at [1028, 630] on span "Accept" at bounding box center [1024, 631] width 24 height 11
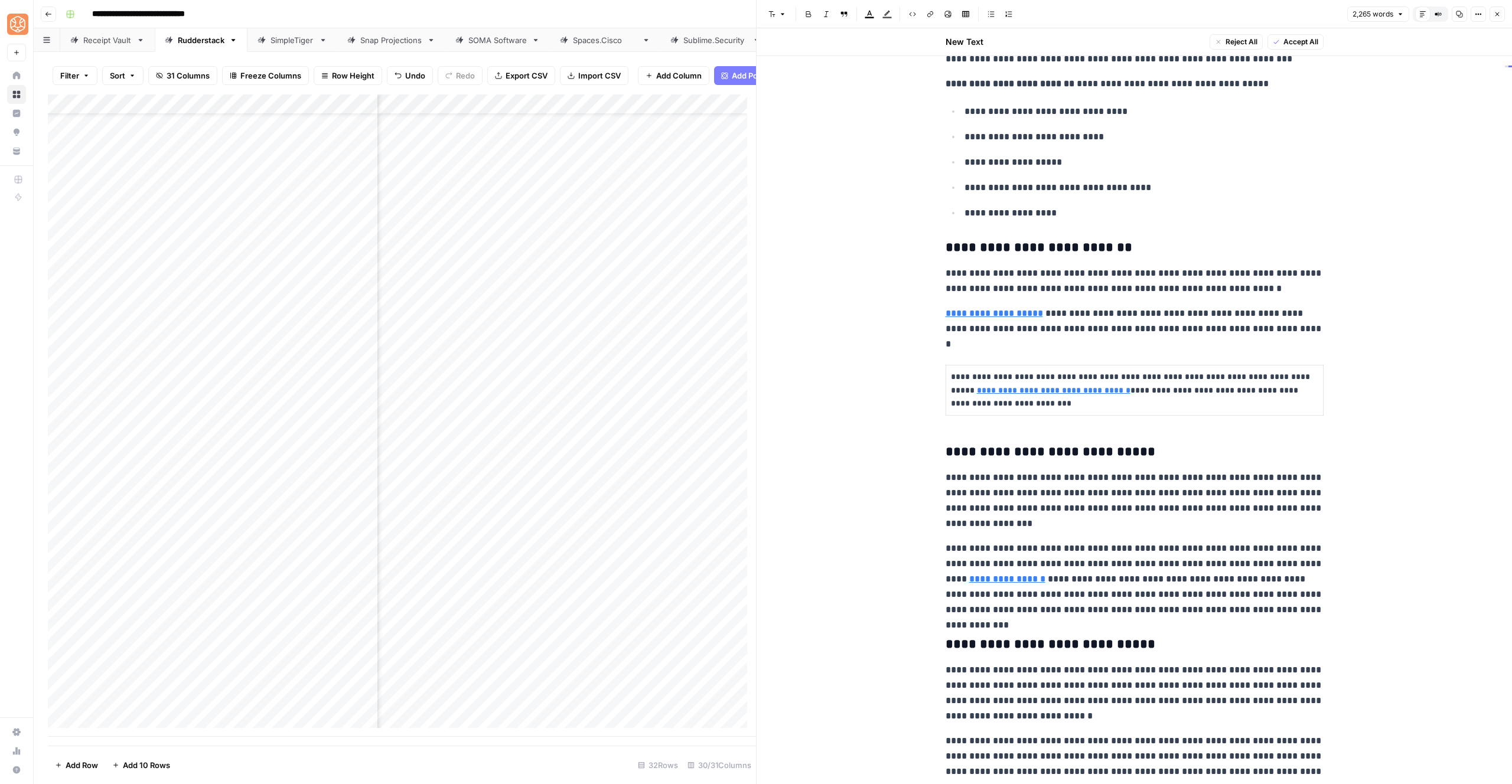
scroll to position [1550, 0]
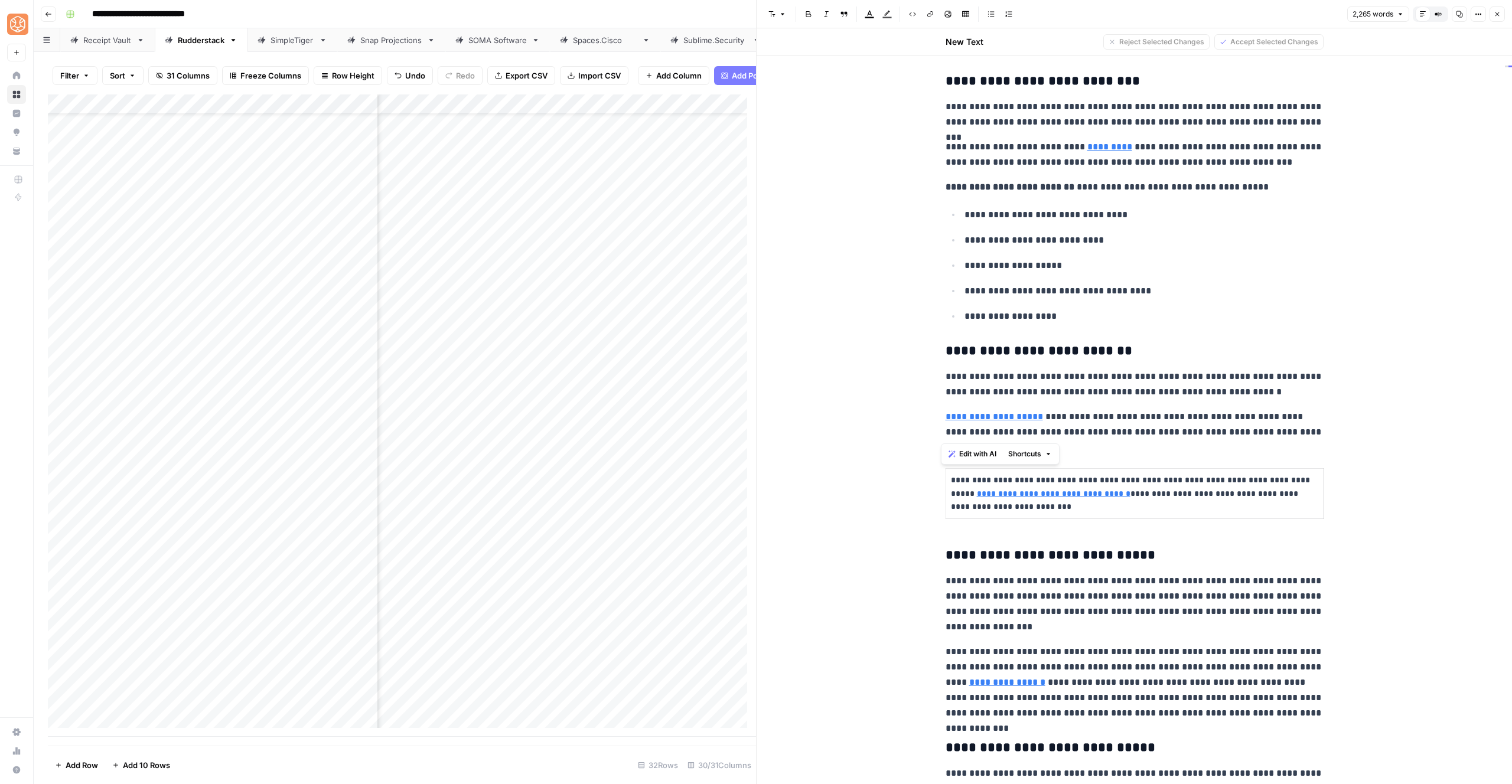
drag, startPoint x: 1254, startPoint y: 440, endPoint x: 951, endPoint y: 96, distance: 458.4
click at [1037, 463] on div "Edit with AI Shortcuts" at bounding box center [1000, 454] width 119 height 21
click at [1202, 423] on p "**********" at bounding box center [1134, 425] width 378 height 31
drag, startPoint x: 1237, startPoint y: 437, endPoint x: 920, endPoint y: 99, distance: 463.4
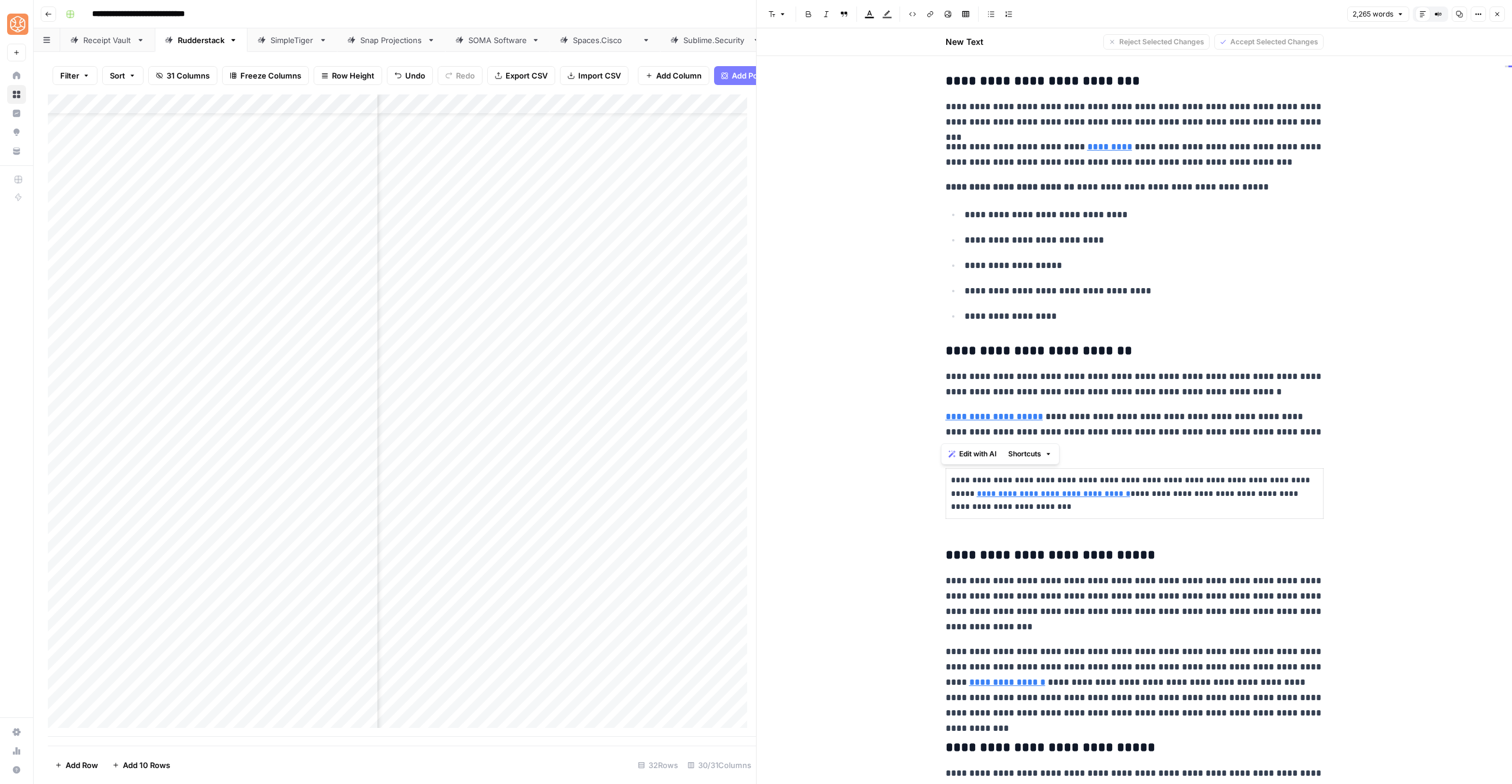
drag, startPoint x: 1252, startPoint y: 436, endPoint x: 939, endPoint y: 108, distance: 453.4
click at [1041, 450] on span "Shortcuts" at bounding box center [1025, 454] width 33 height 11
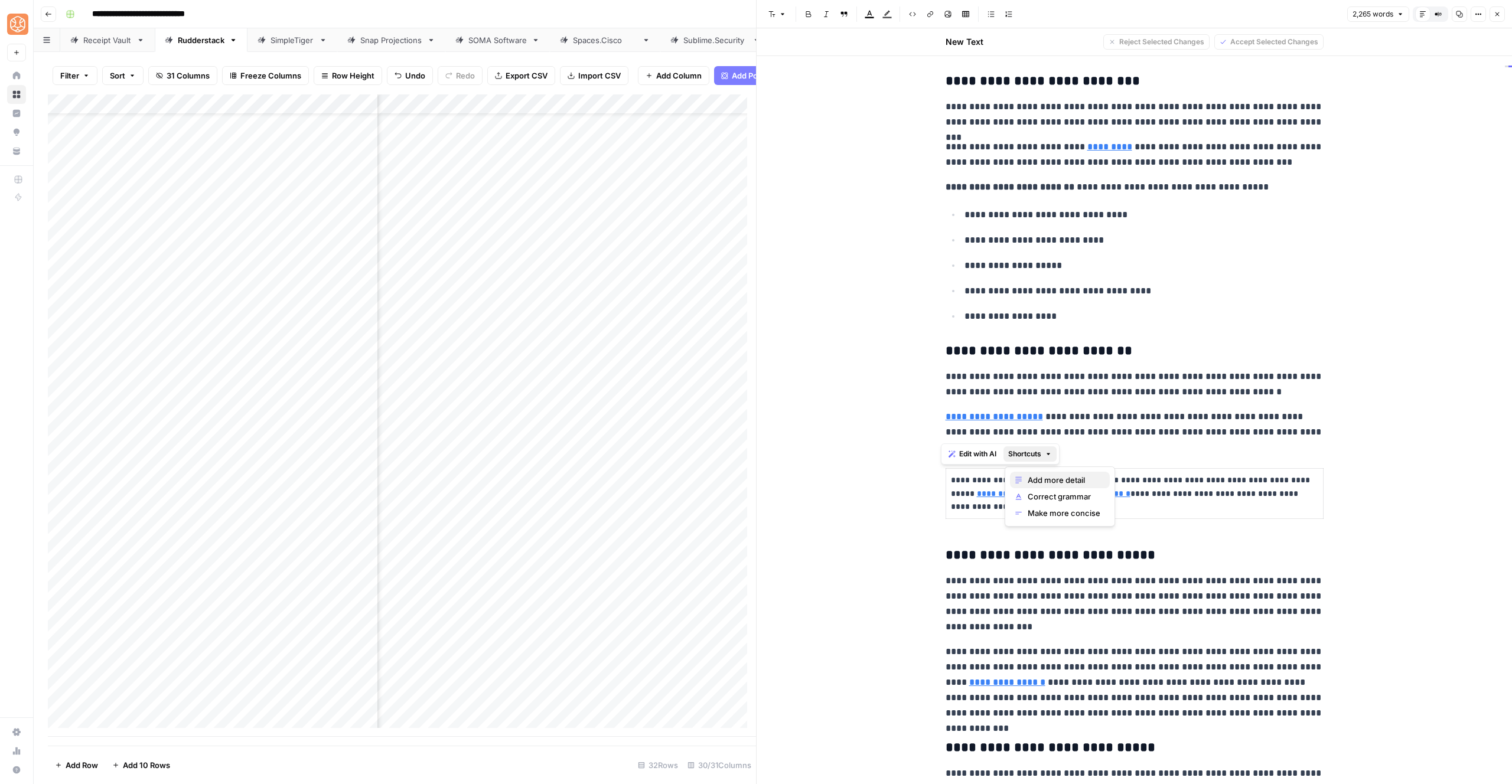
click at [1073, 483] on span "Add more detail" at bounding box center [1064, 480] width 73 height 12
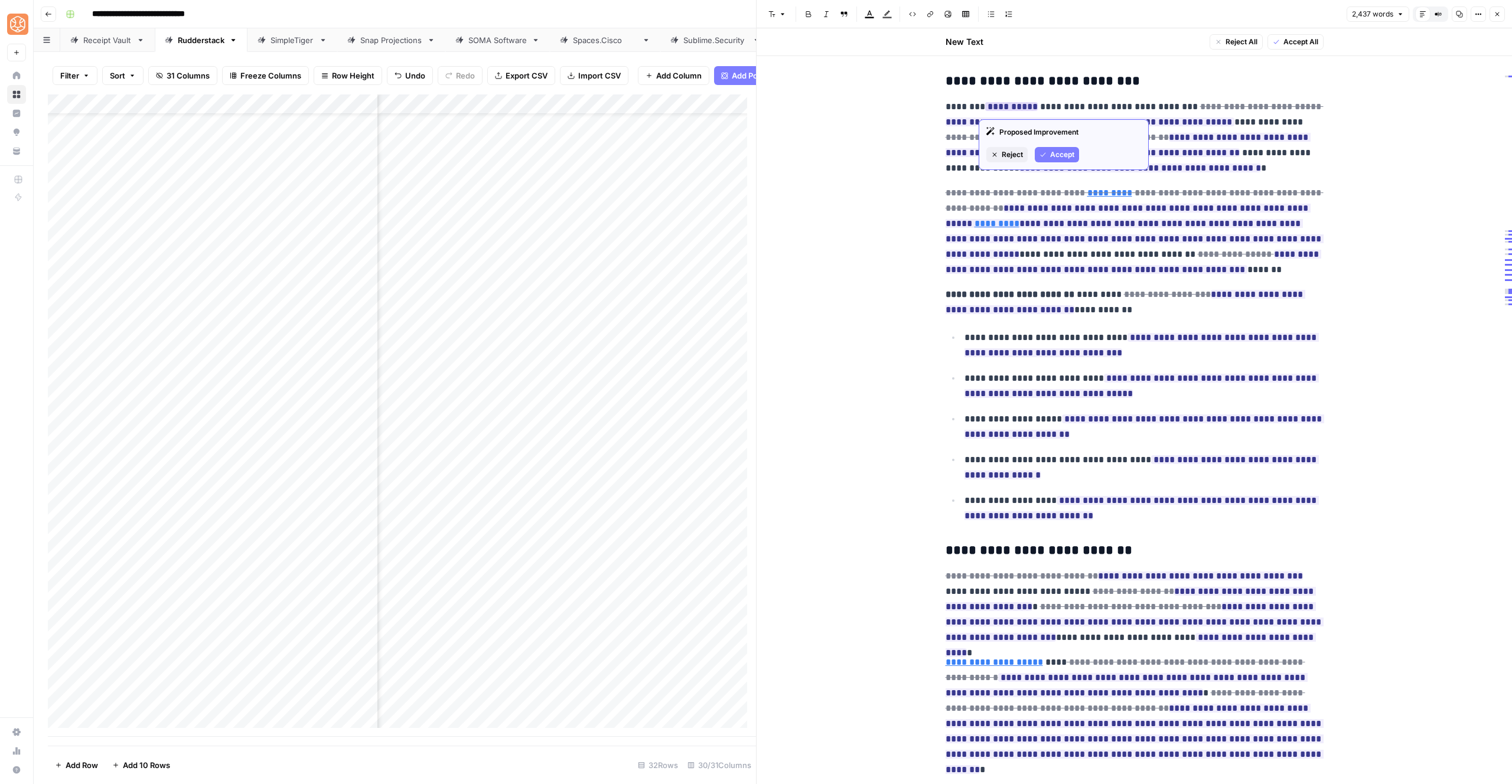
click at [1040, 160] on button "Accept" at bounding box center [1056, 154] width 44 height 15
click at [1016, 199] on span "Accept" at bounding box center [1024, 200] width 24 height 11
click at [1031, 161] on div "Proposed Improvement Reject Accept" at bounding box center [1026, 160] width 170 height 51
click at [1027, 166] on span "Accept" at bounding box center [1024, 170] width 24 height 11
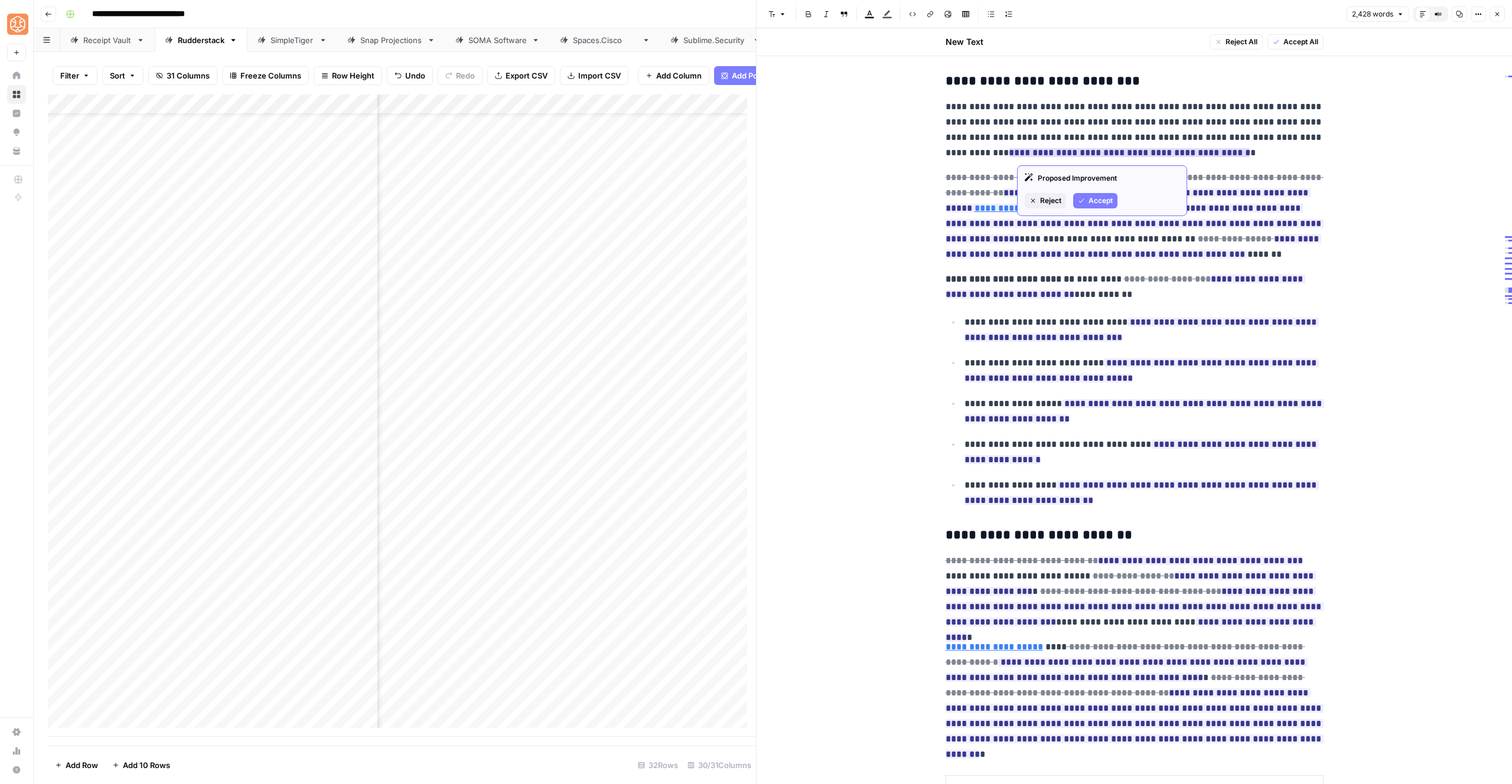
click at [1086, 204] on button "Accept" at bounding box center [1095, 200] width 44 height 15
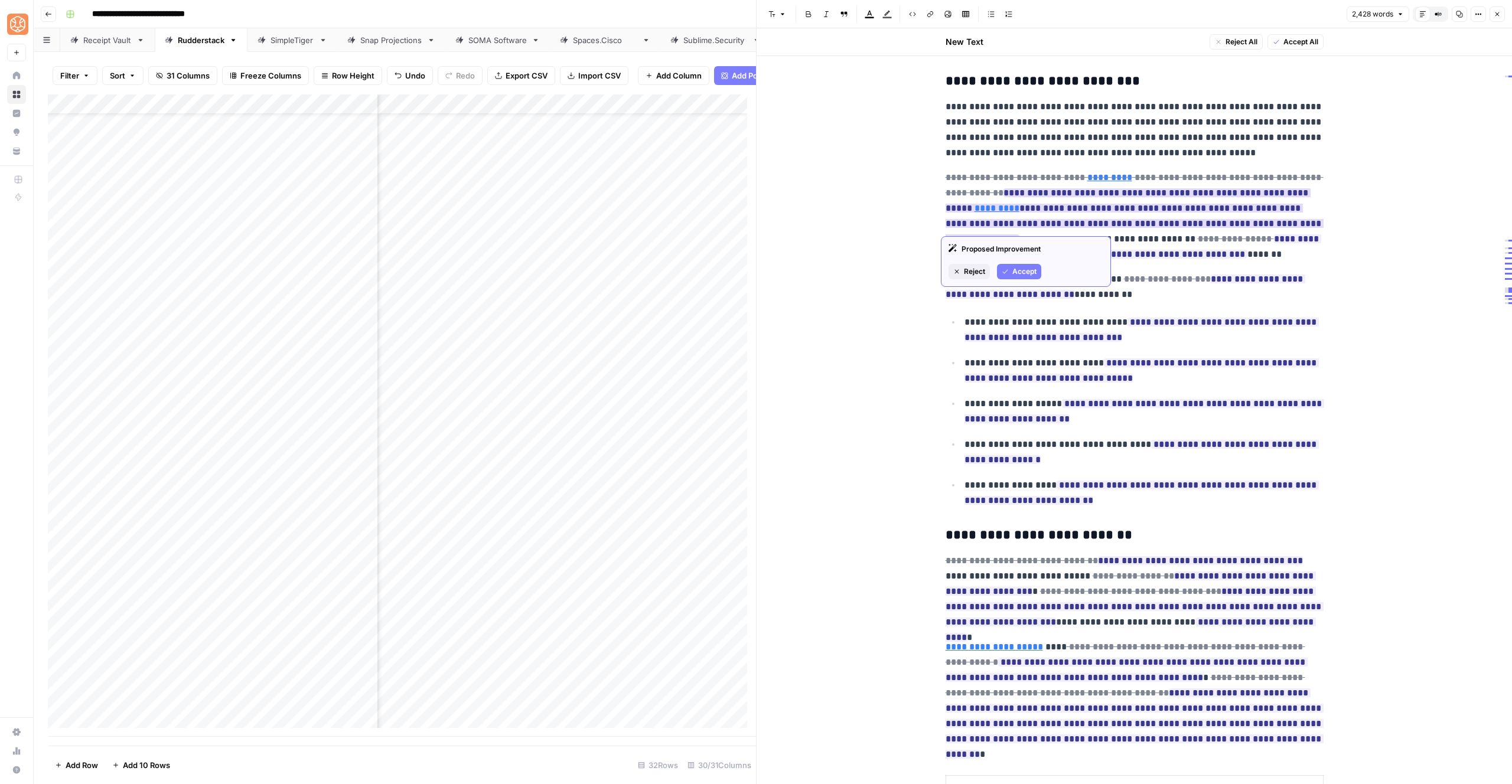
click at [1022, 270] on span "Accept" at bounding box center [1024, 271] width 24 height 11
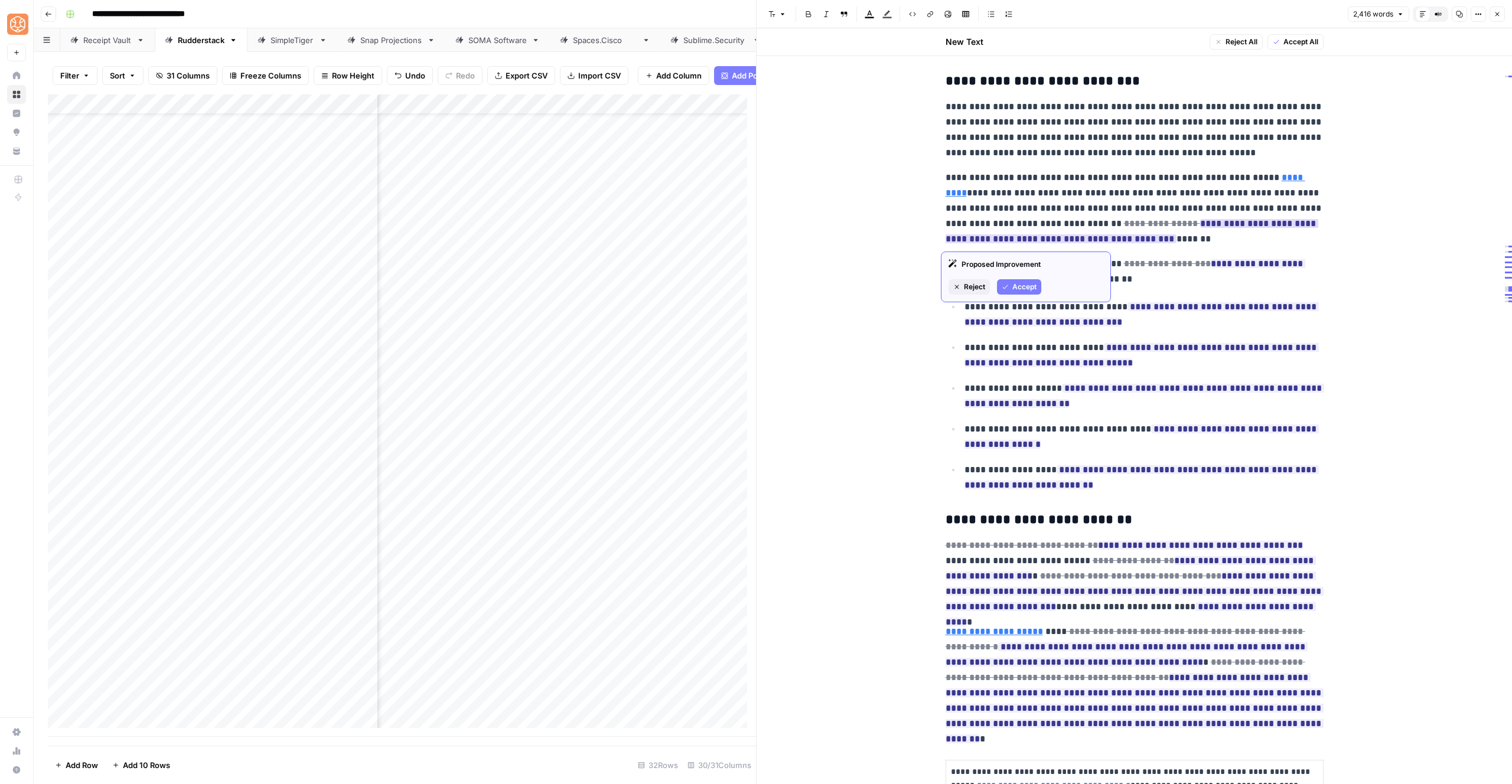
click at [1031, 285] on span "Accept" at bounding box center [1024, 287] width 24 height 11
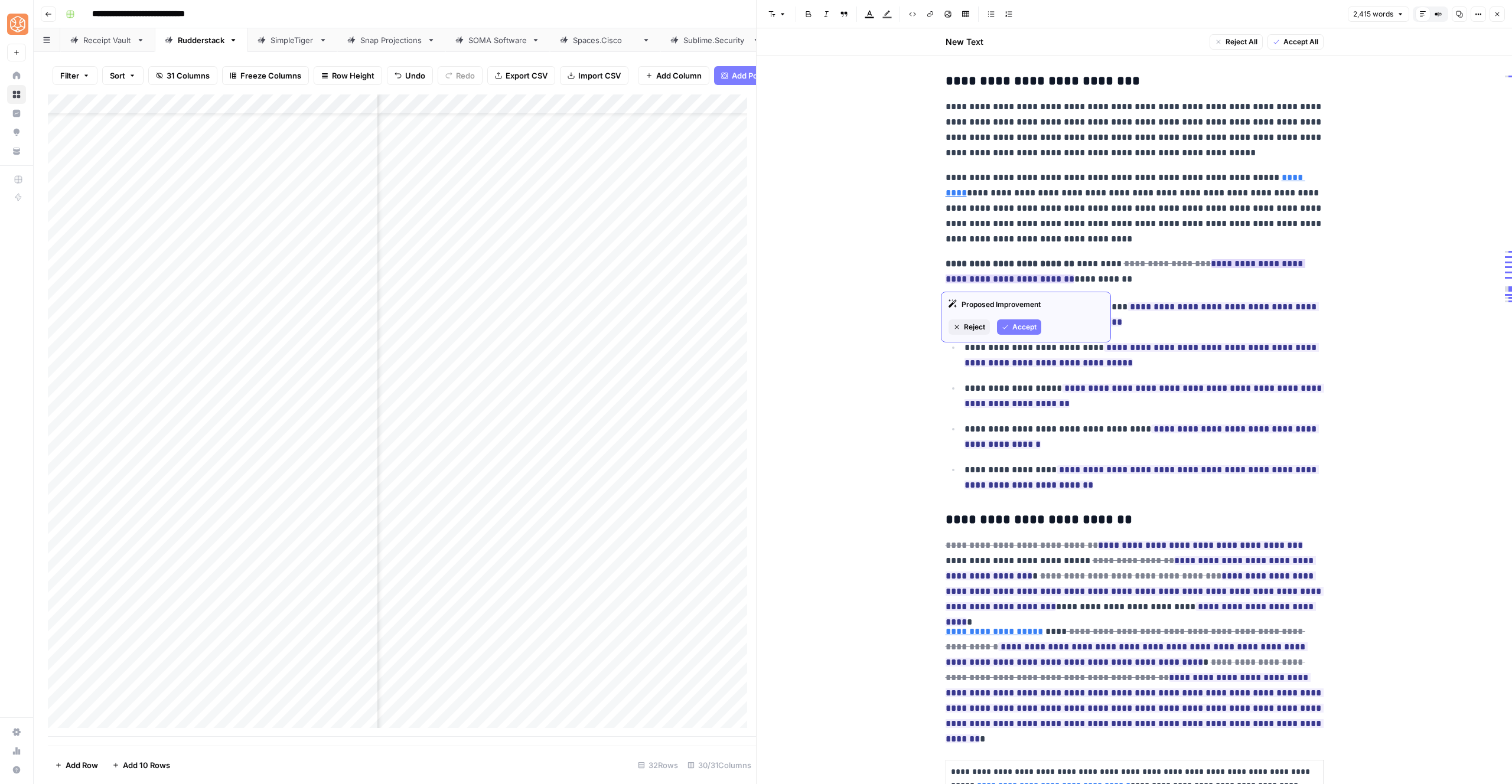
click at [1003, 325] on icon "button" at bounding box center [1005, 327] width 7 height 7
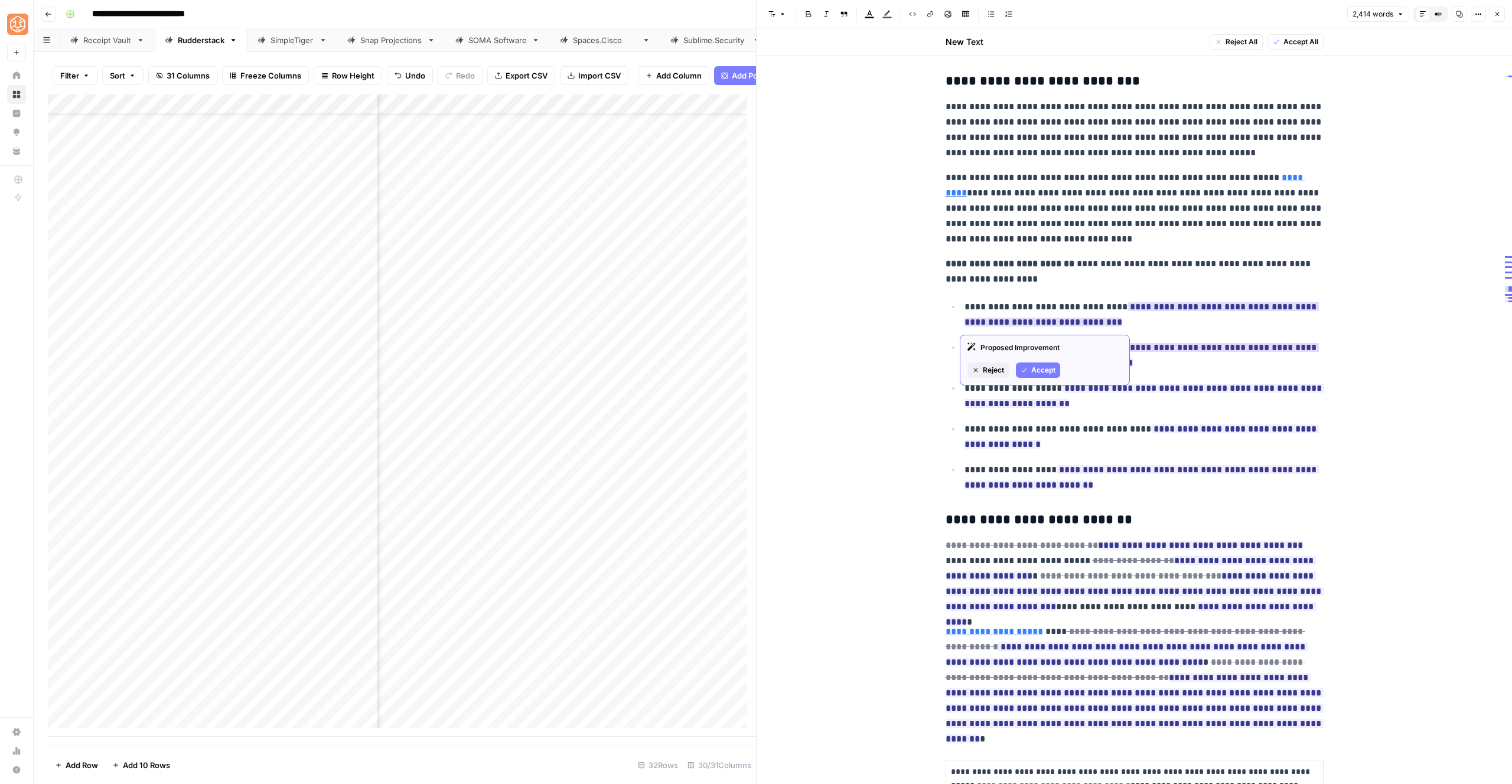
drag, startPoint x: 1033, startPoint y: 377, endPoint x: 1049, endPoint y: 365, distance: 20.0
click at [1034, 377] on button "Accept" at bounding box center [1037, 370] width 44 height 15
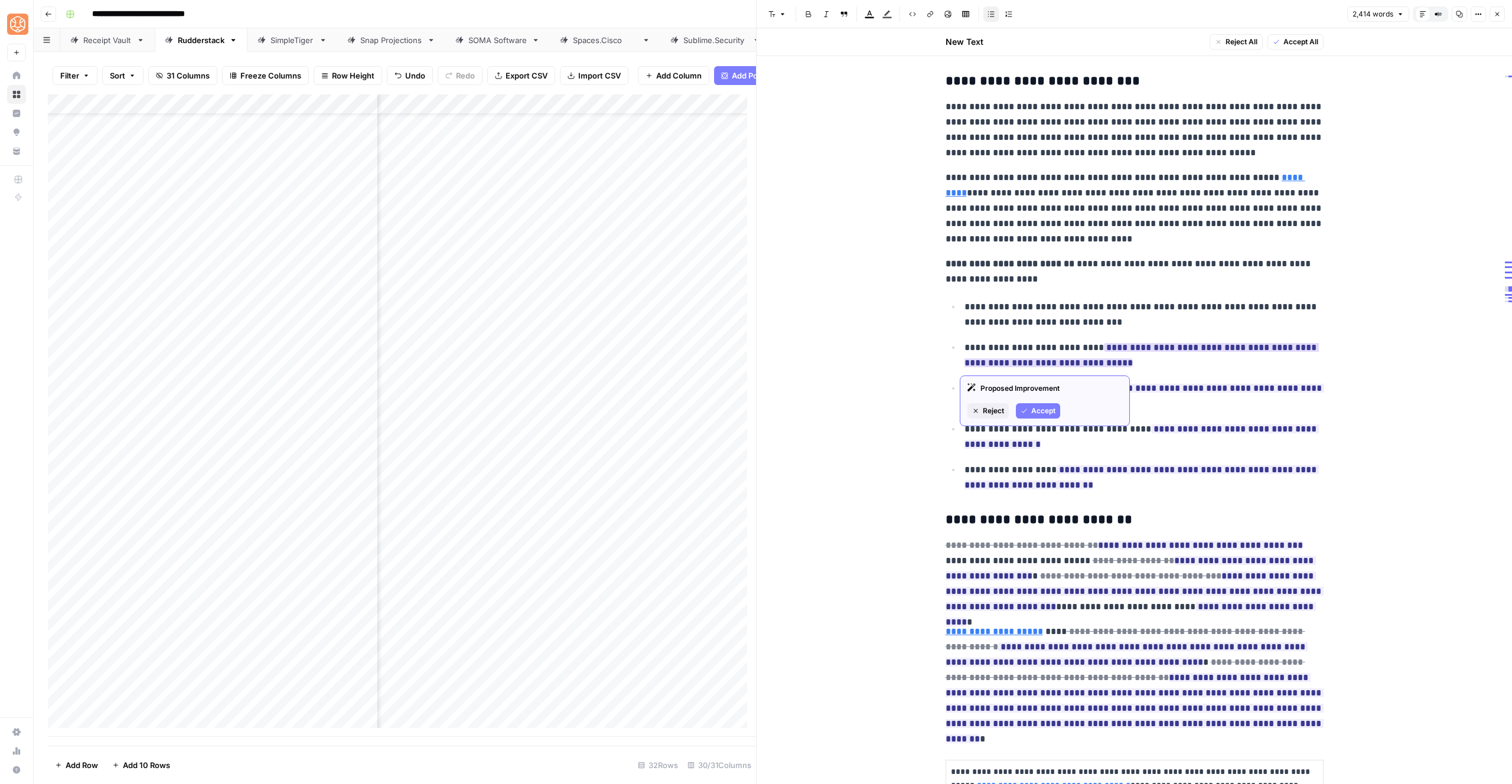
click at [1049, 417] on button "Accept" at bounding box center [1037, 411] width 44 height 15
click at [1046, 448] on span "Accept" at bounding box center [1043, 451] width 24 height 11
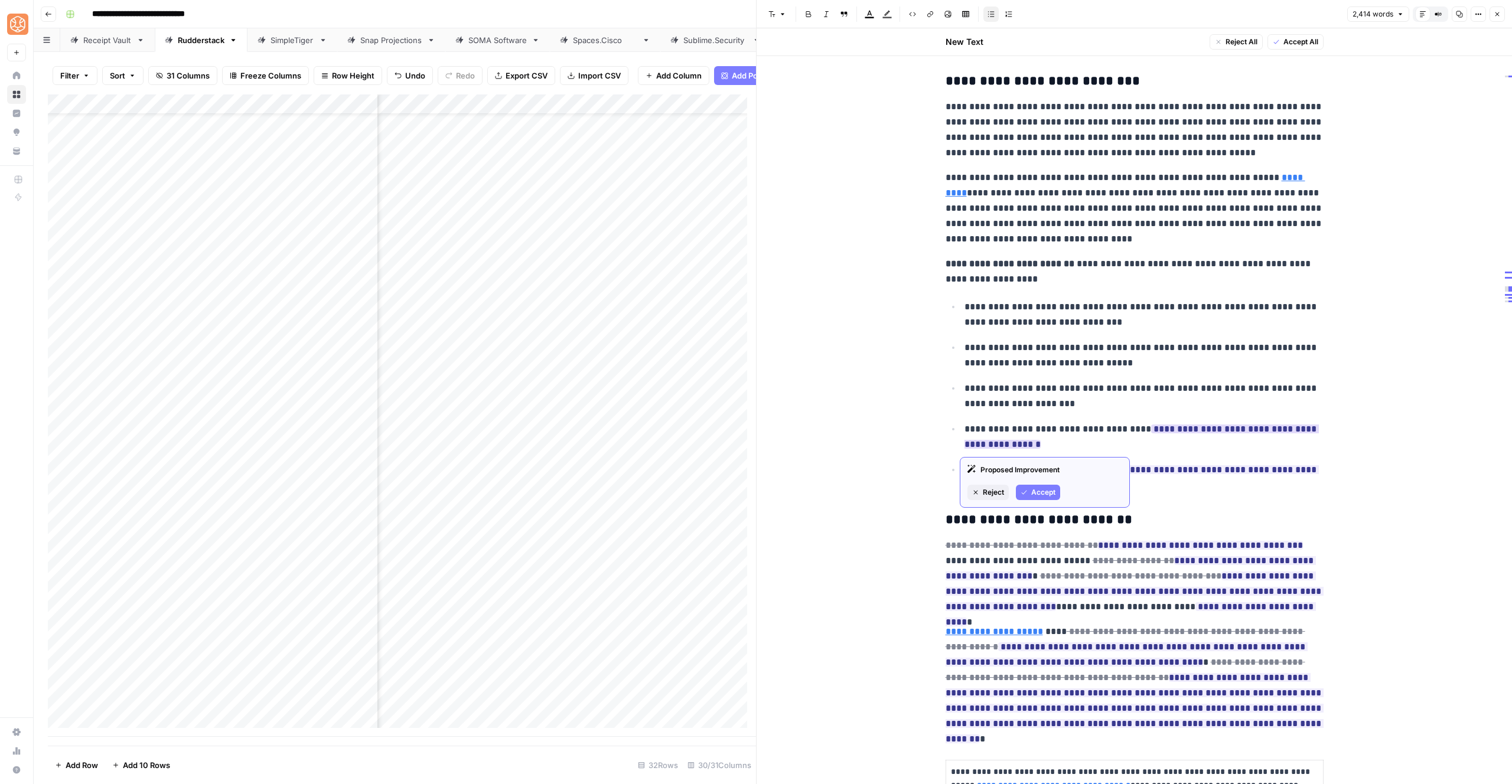
click at [1041, 492] on span "Accept" at bounding box center [1043, 492] width 24 height 11
click at [1034, 536] on span "Accept" at bounding box center [1043, 533] width 24 height 11
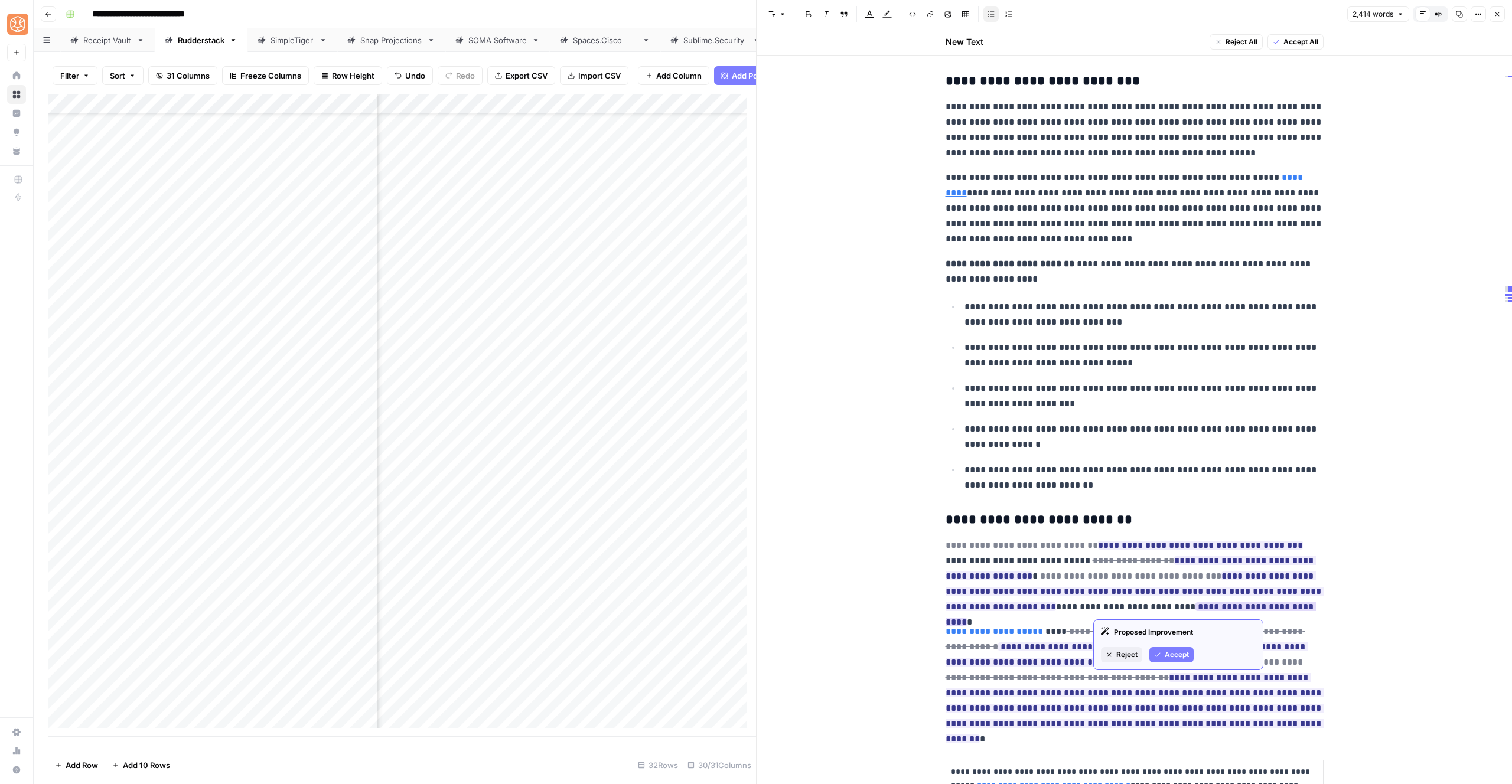
click at [1170, 655] on span "Accept" at bounding box center [1177, 655] width 24 height 11
click at [1024, 655] on span "Accept" at bounding box center [1024, 655] width 24 height 11
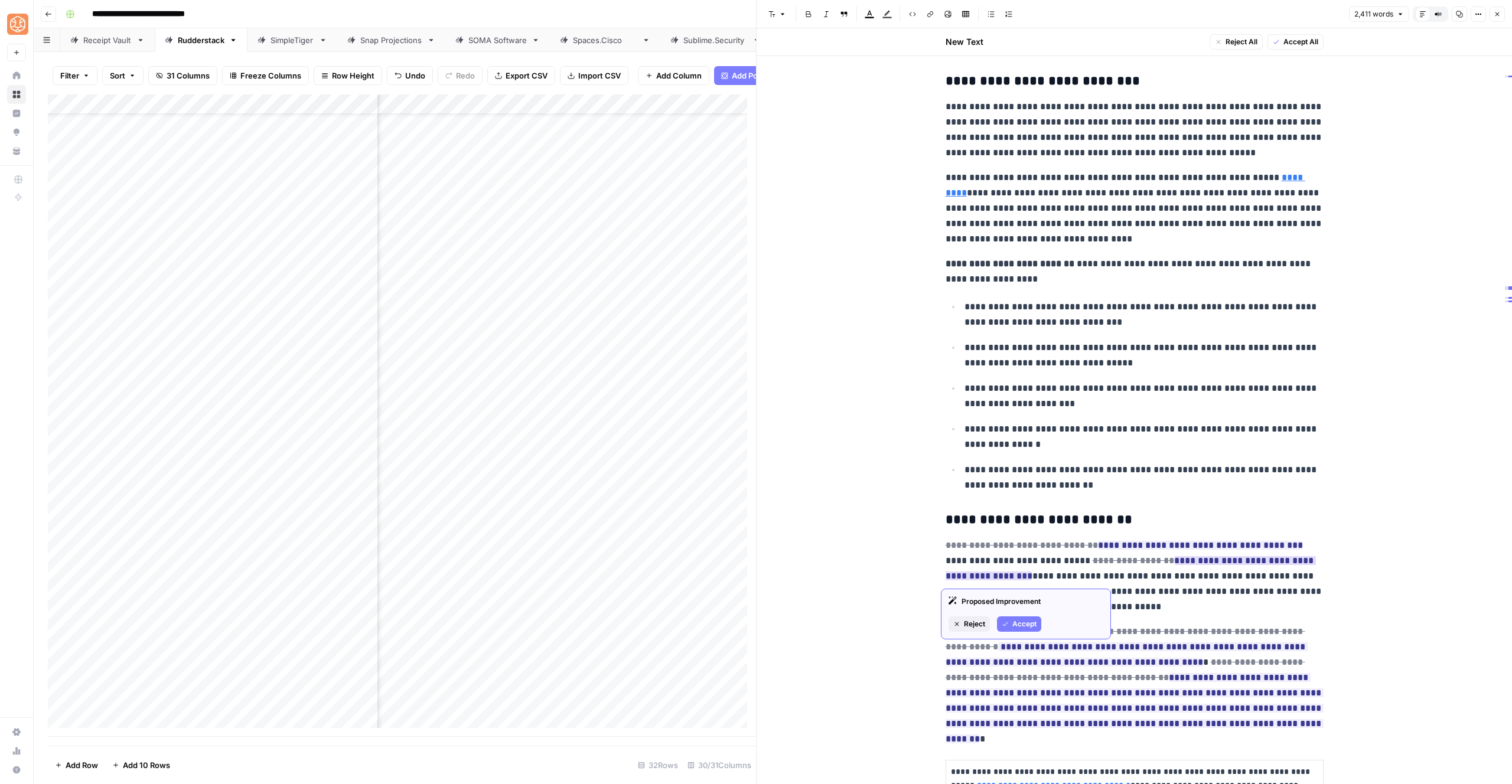
click at [1014, 623] on span "Accept" at bounding box center [1024, 624] width 24 height 11
click at [1039, 596] on button "Accept" at bounding box center [1019, 593] width 44 height 15
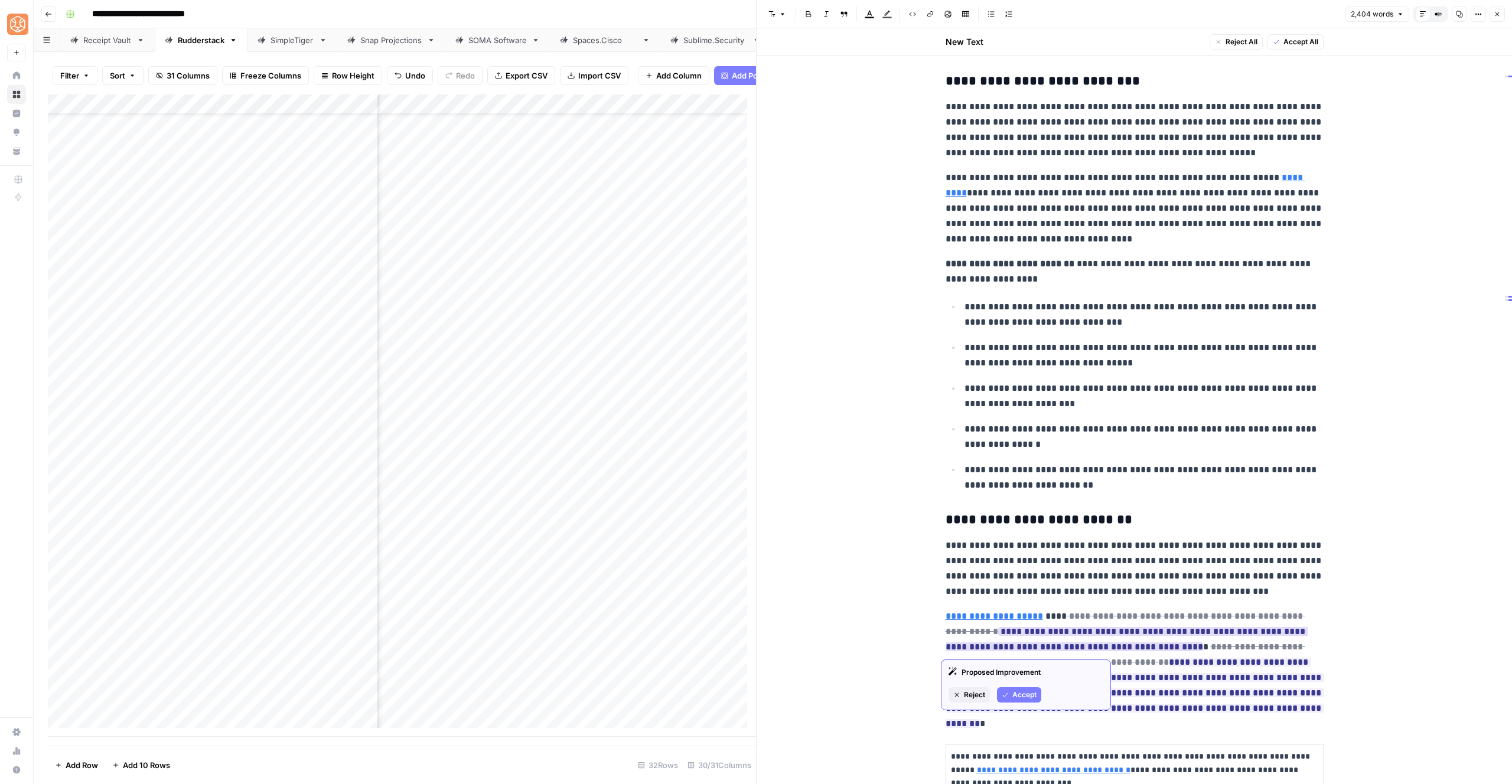
click at [1026, 701] on button "Accept" at bounding box center [1019, 695] width 44 height 15
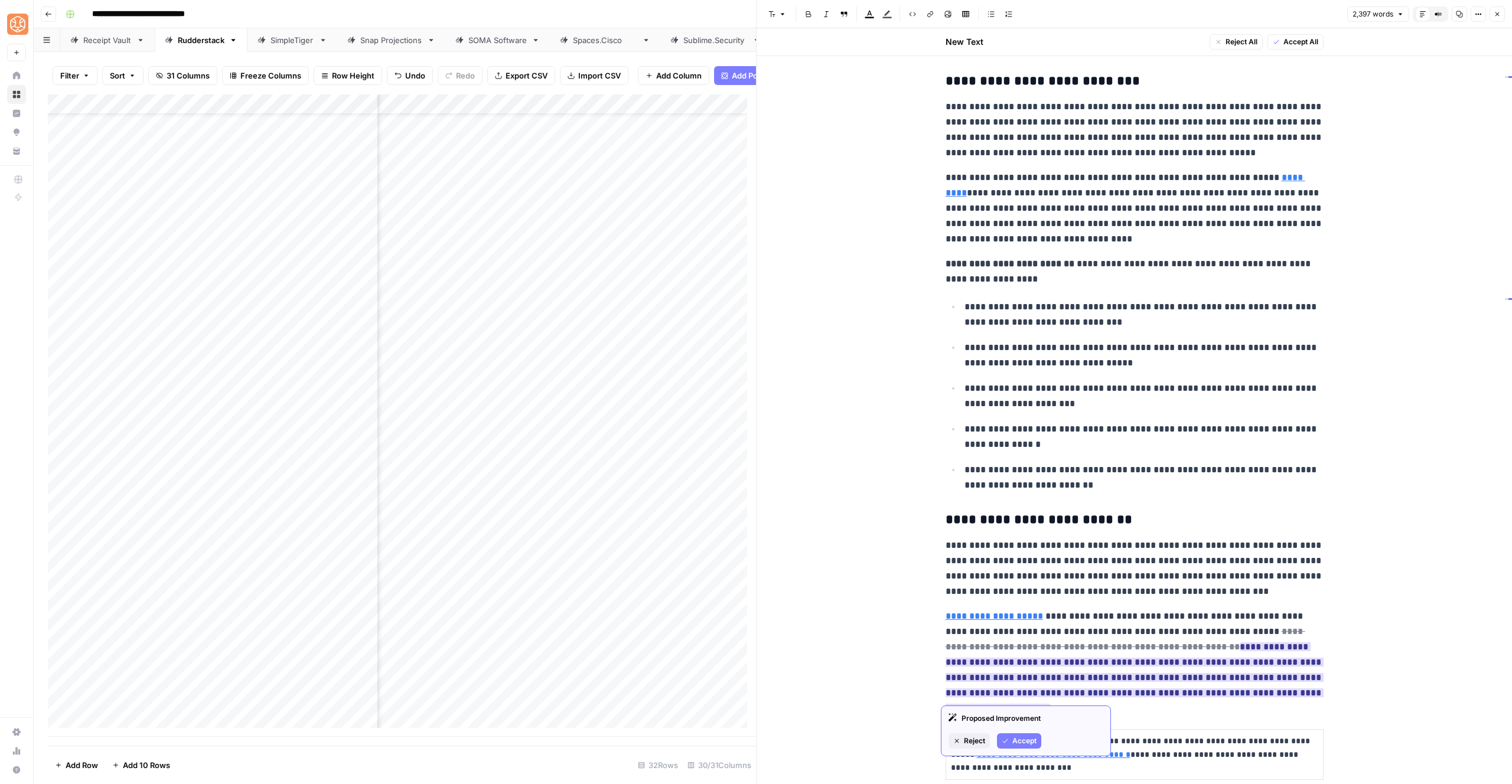
click at [1016, 741] on span "Accept" at bounding box center [1024, 741] width 24 height 11
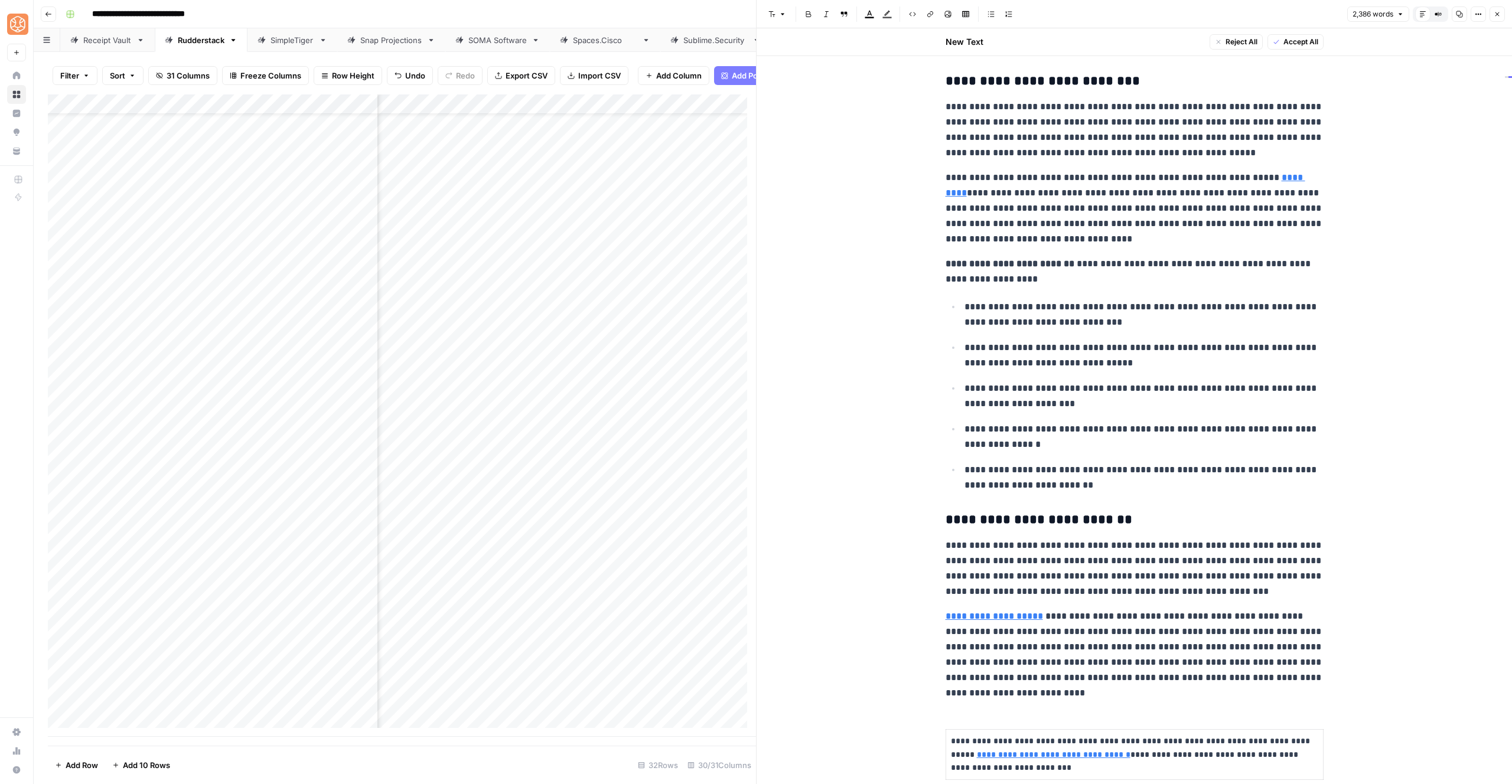
click at [1055, 699] on p "**********" at bounding box center [1134, 655] width 378 height 92
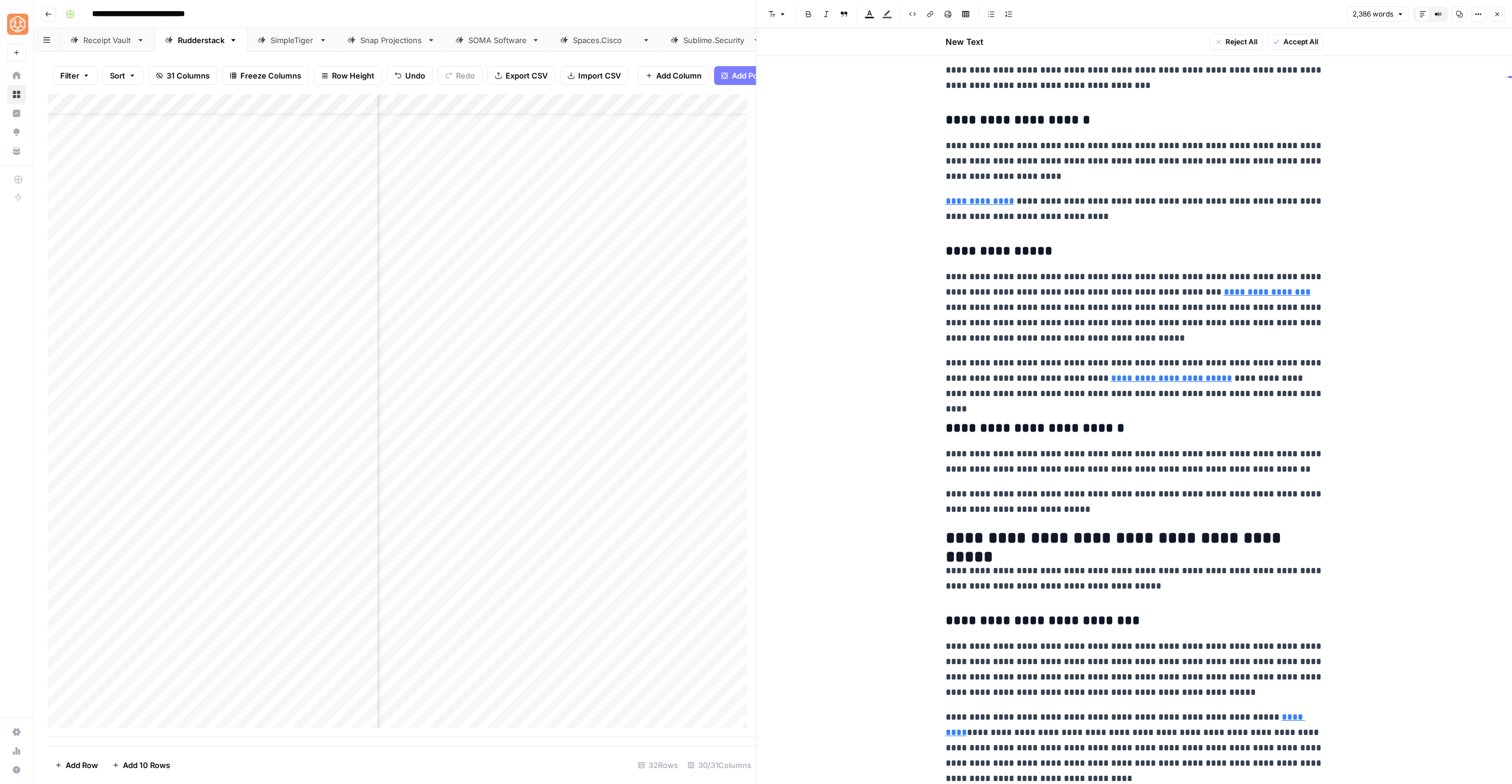
scroll to position [994, 0]
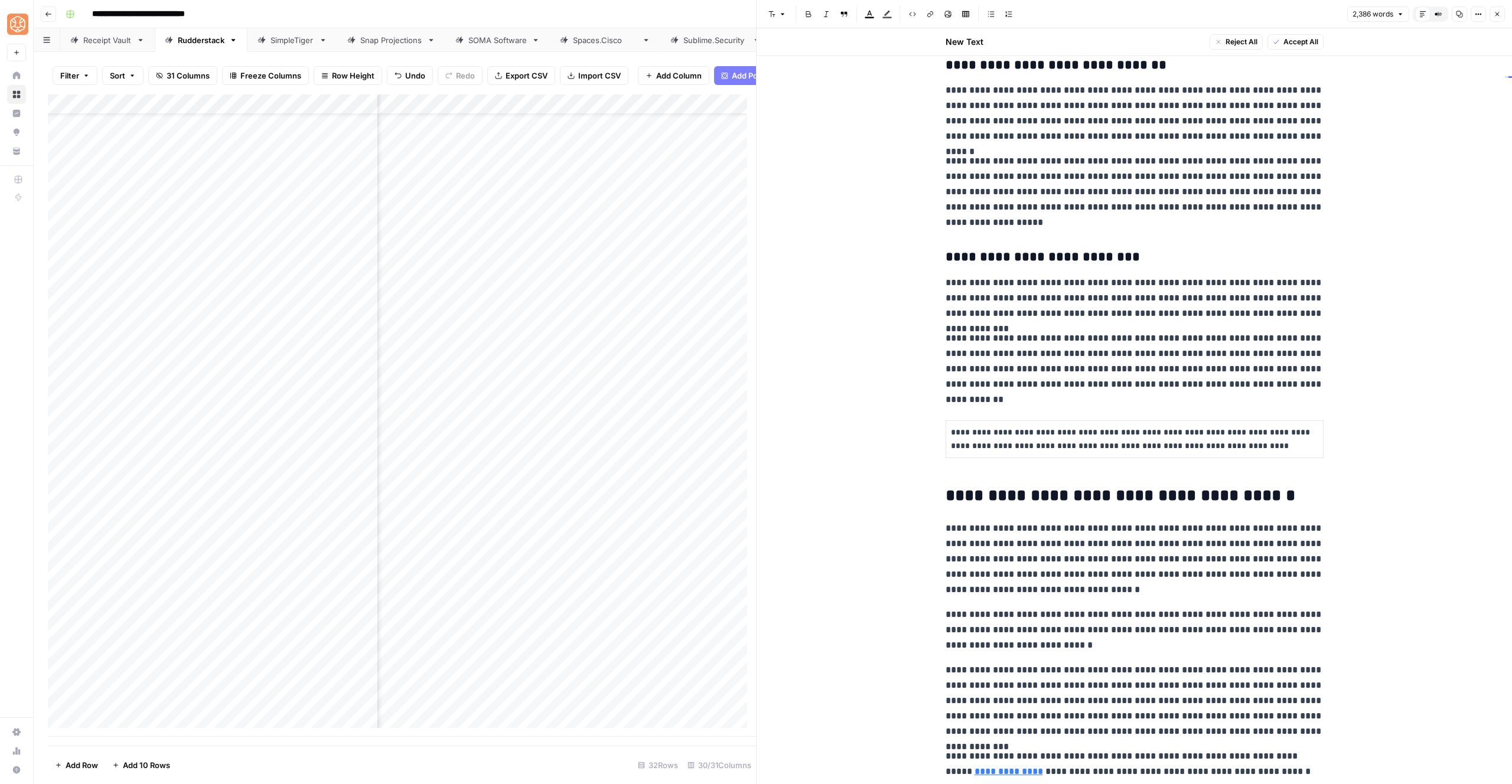
scroll to position [4771, 0]
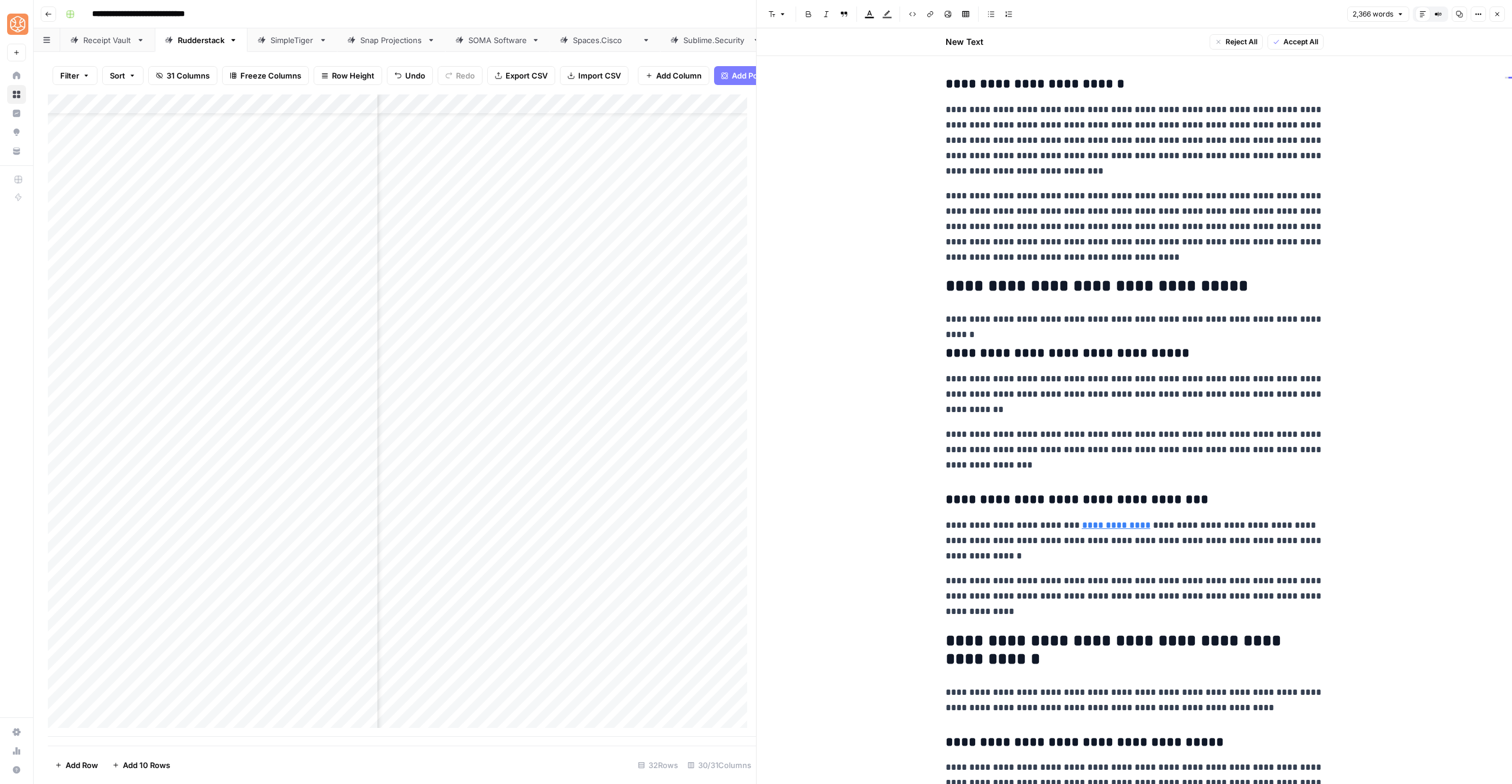
scroll to position [3017, 0]
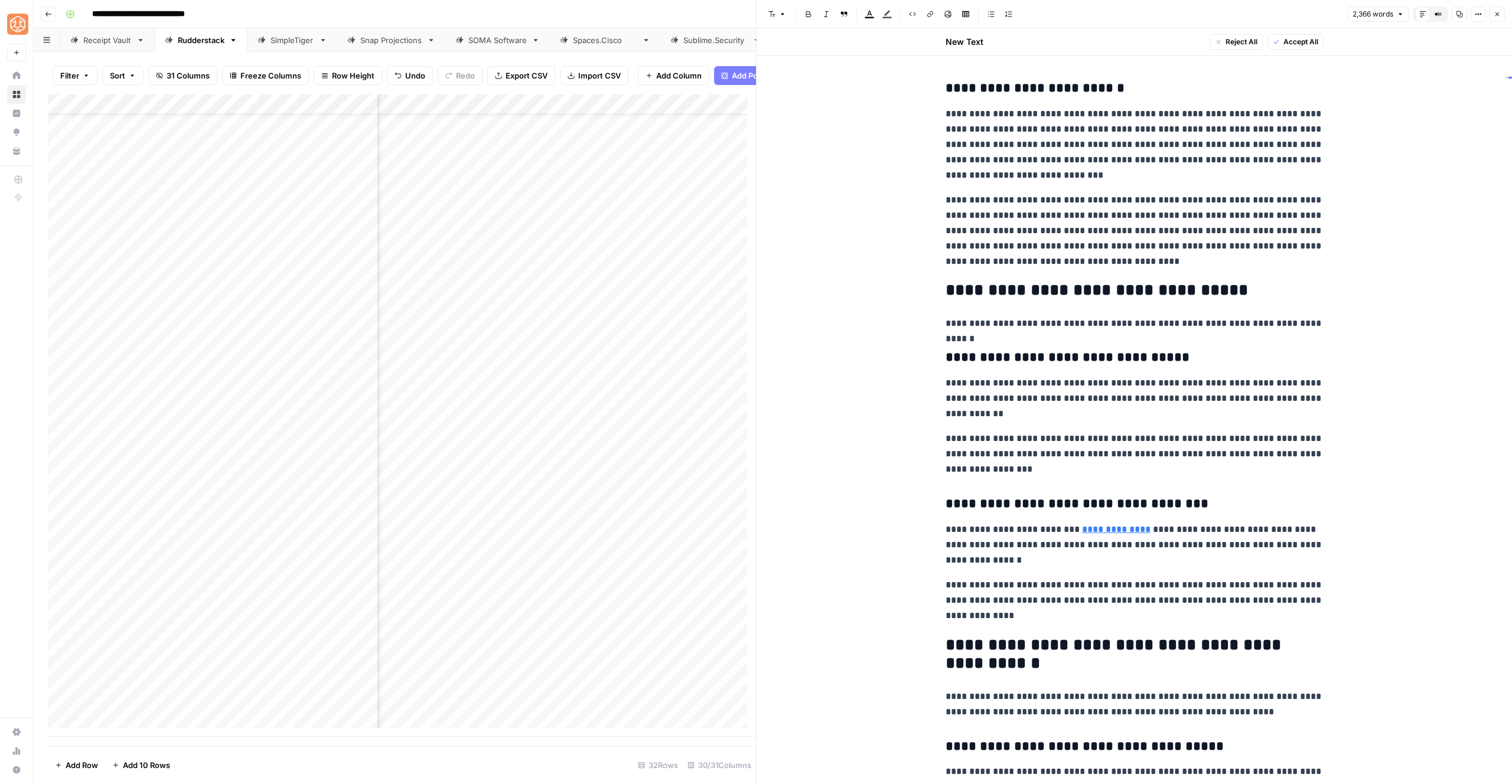
click at [1051, 392] on p "**********" at bounding box center [1134, 398] width 378 height 46
copy div "**********"
click at [1076, 401] on p "**********" at bounding box center [1134, 398] width 378 height 46
click at [1494, 14] on icon "button" at bounding box center [1497, 14] width 7 height 7
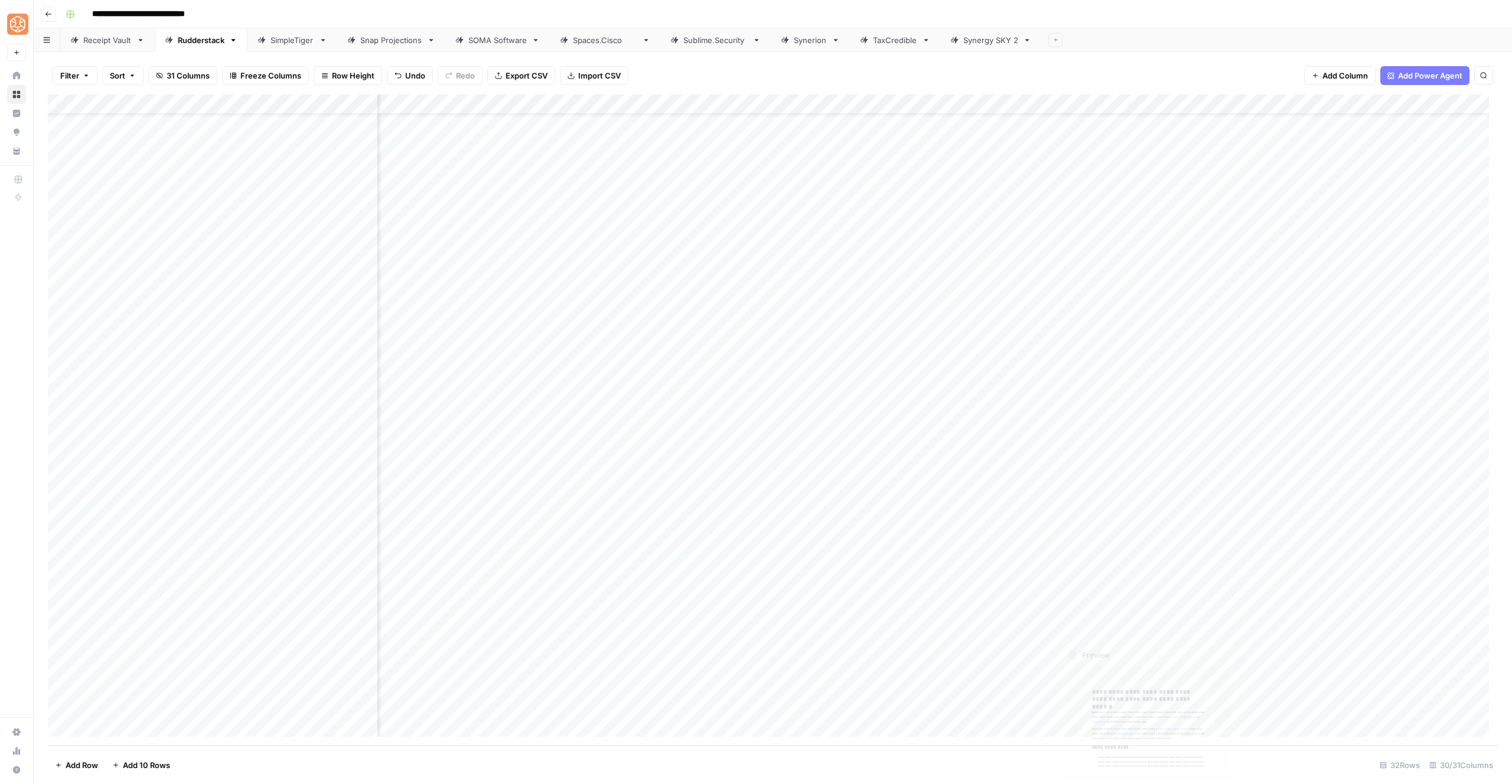
click at [1099, 602] on div "Add Column" at bounding box center [773, 420] width 1450 height 651
click at [1116, 606] on div "Add Column" at bounding box center [773, 420] width 1450 height 651
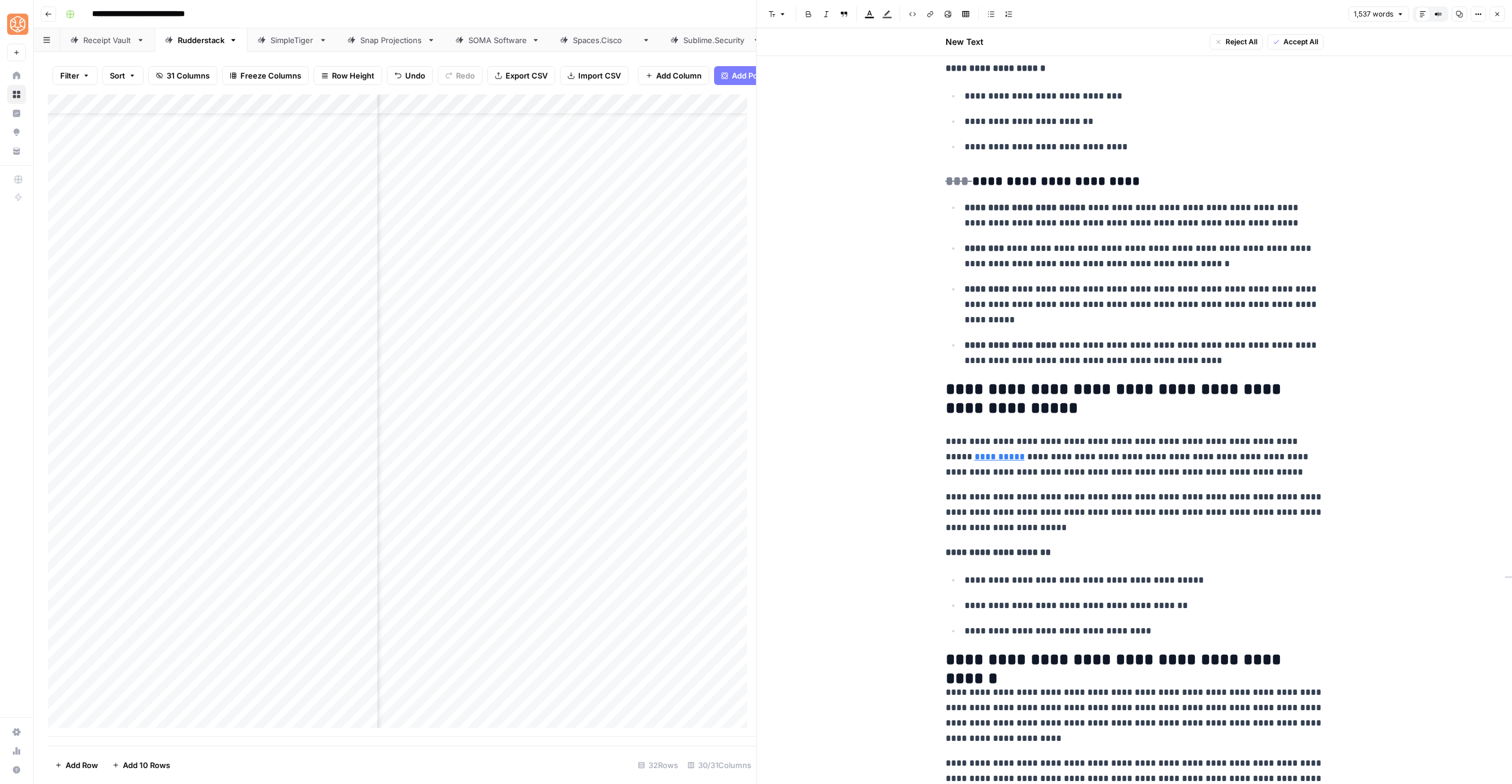
scroll to position [2936, 0]
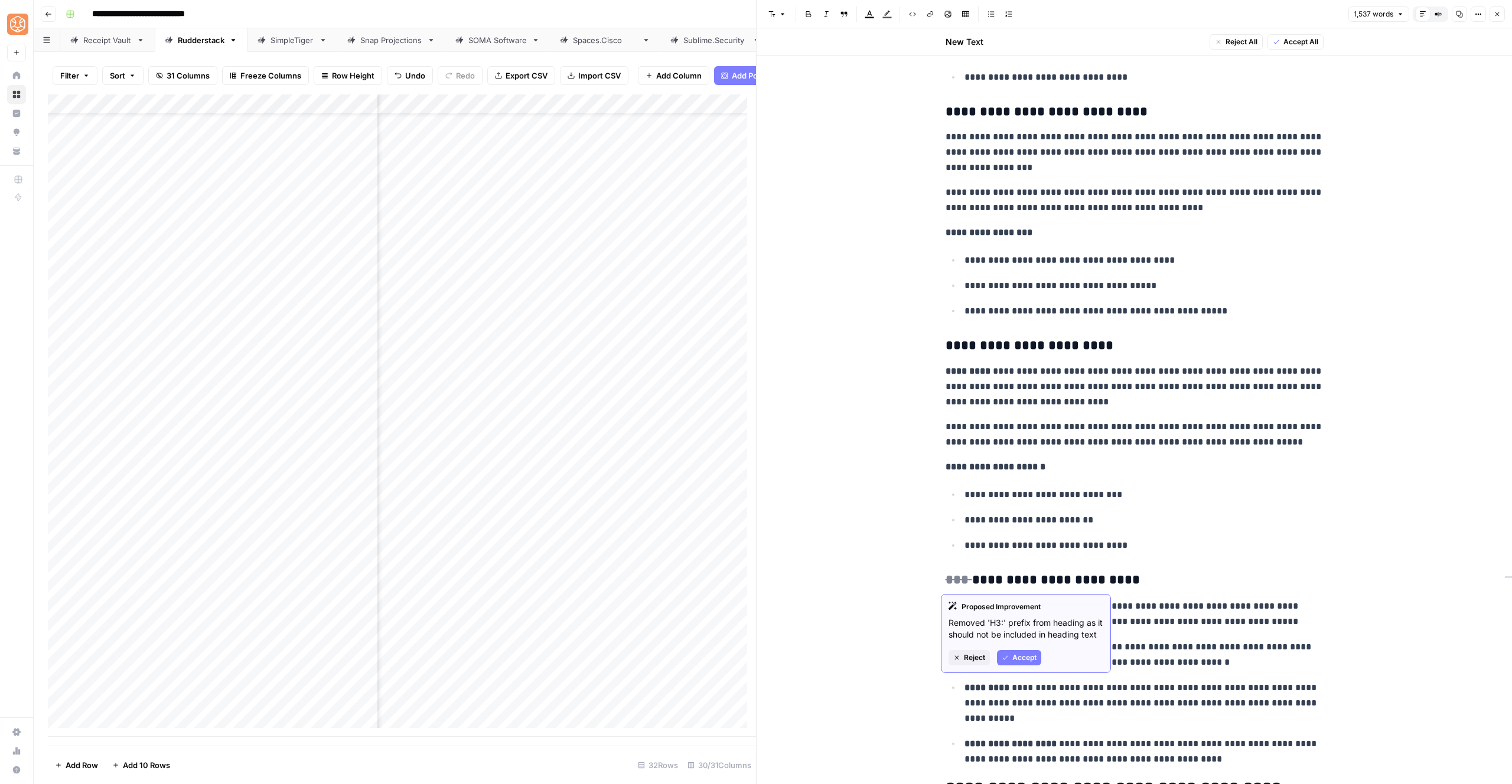
click at [1024, 663] on span "Accept" at bounding box center [1024, 658] width 24 height 11
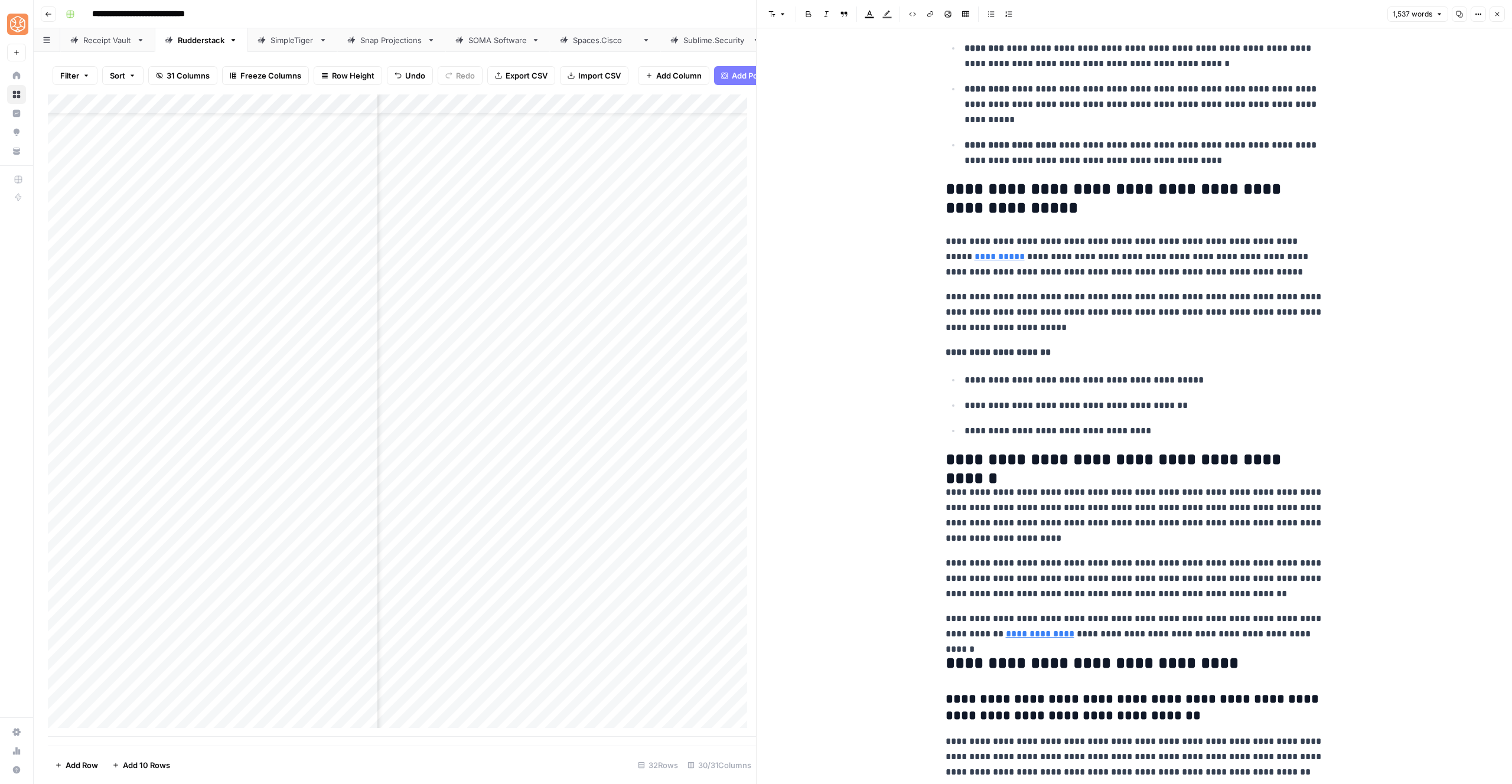
scroll to position [3522, 0]
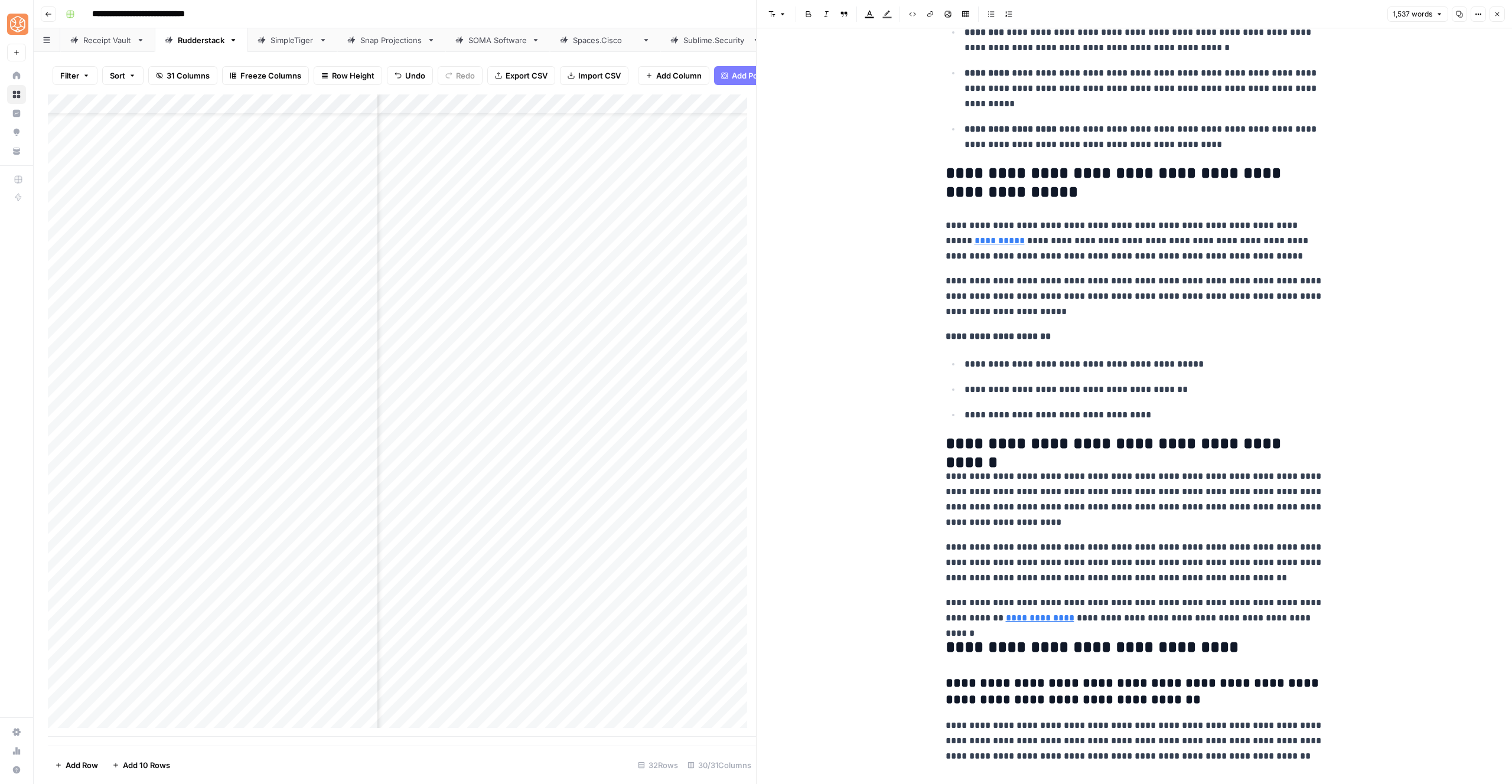
click at [1175, 508] on p "**********" at bounding box center [1134, 499] width 378 height 61
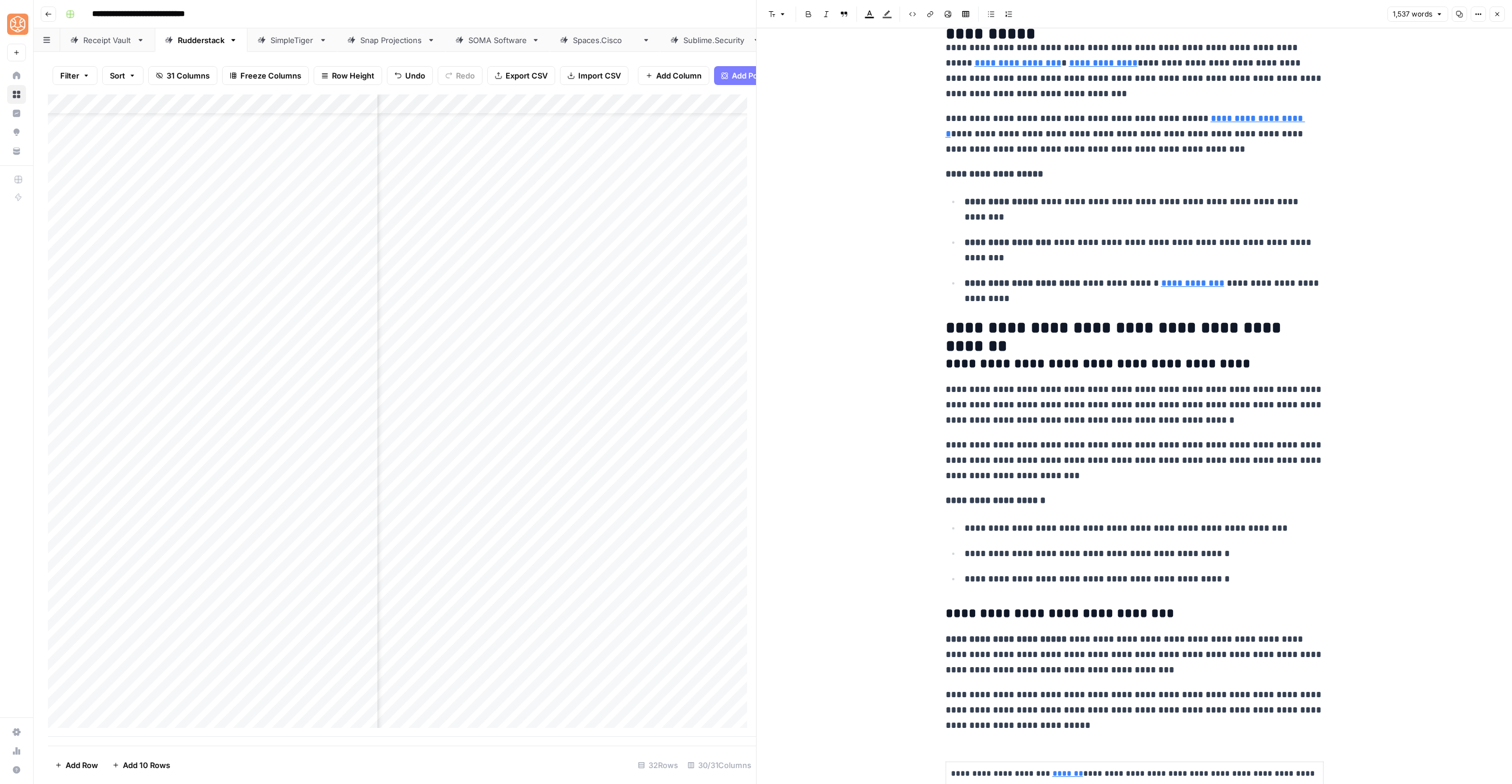
scroll to position [0, 0]
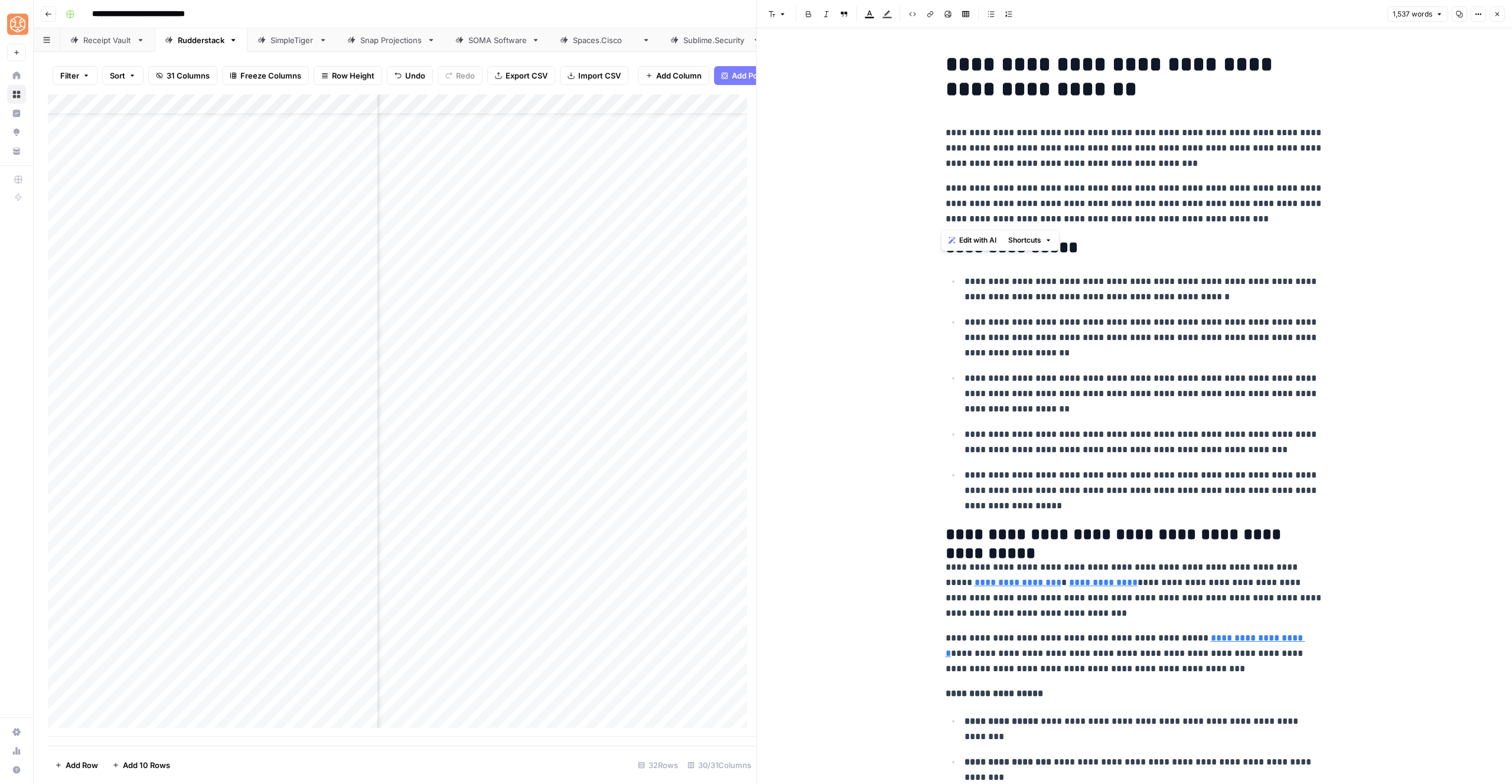
drag, startPoint x: 1254, startPoint y: 219, endPoint x: 1252, endPoint y: 119, distance: 100.0
drag, startPoint x: 1231, startPoint y: 227, endPoint x: 924, endPoint y: 120, distance: 325.1
click at [1050, 272] on icon "button" at bounding box center [1048, 273] width 3 height 2
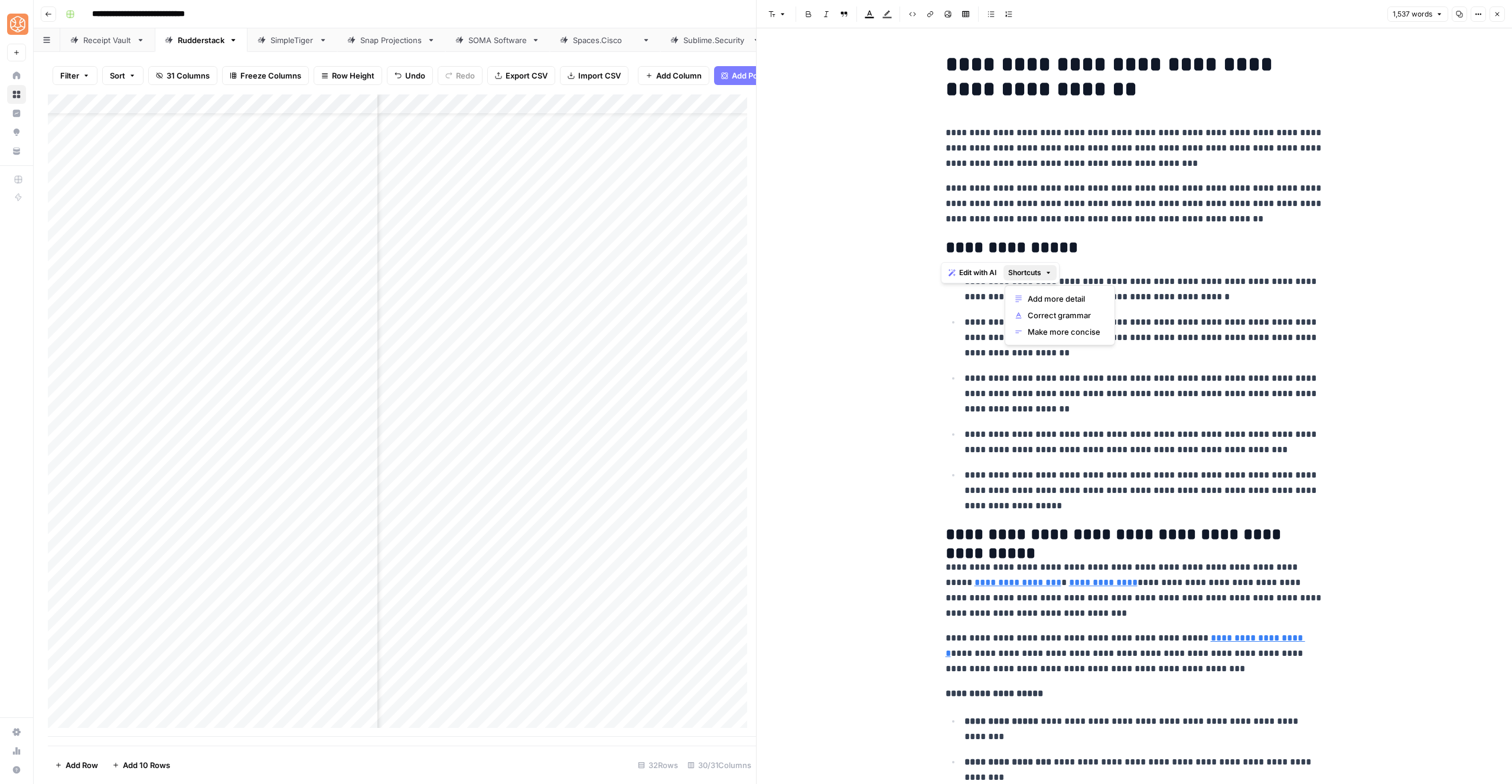
click at [1060, 290] on button "Add more detail" at bounding box center [1060, 298] width 100 height 16
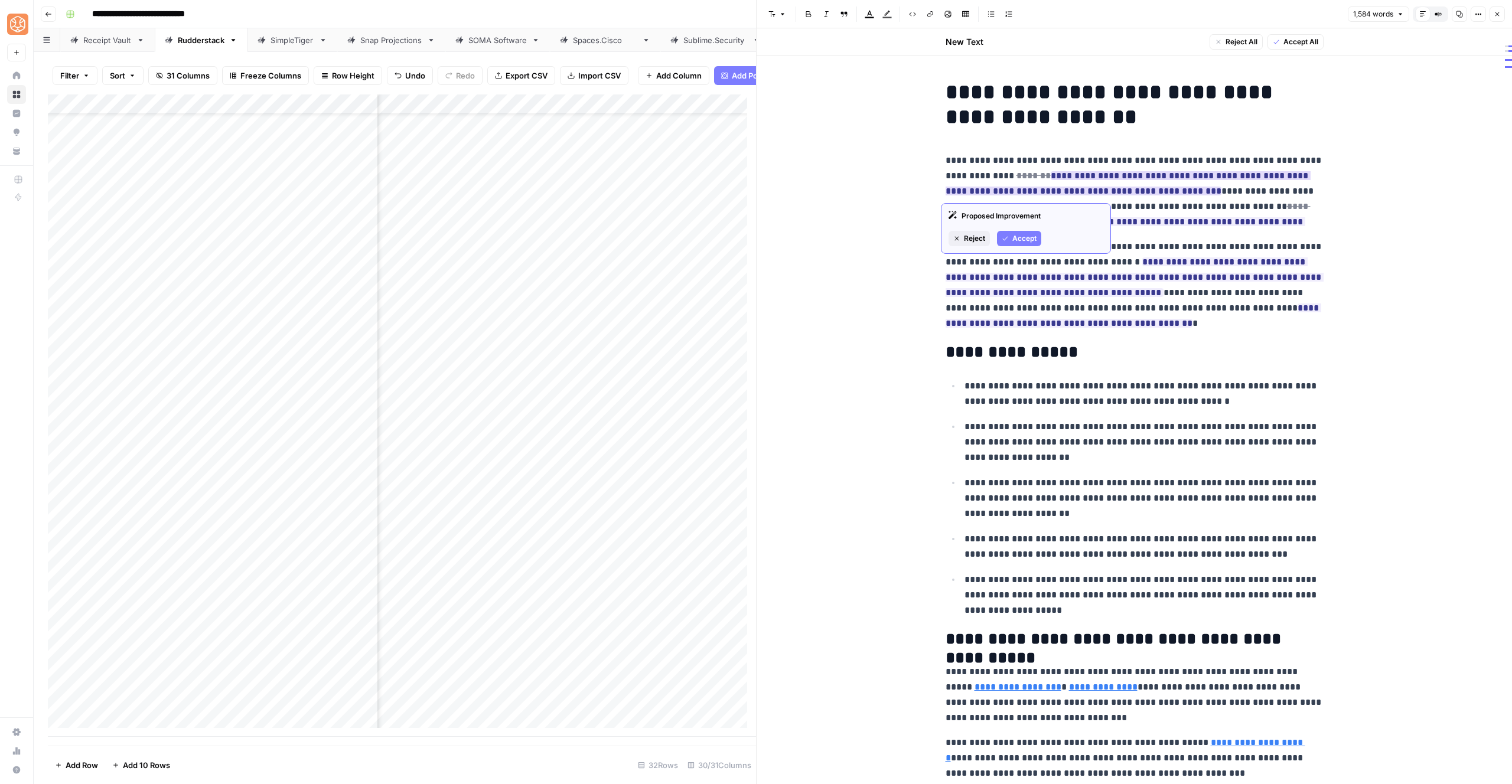
click at [1010, 235] on button "Accept" at bounding box center [1019, 238] width 44 height 15
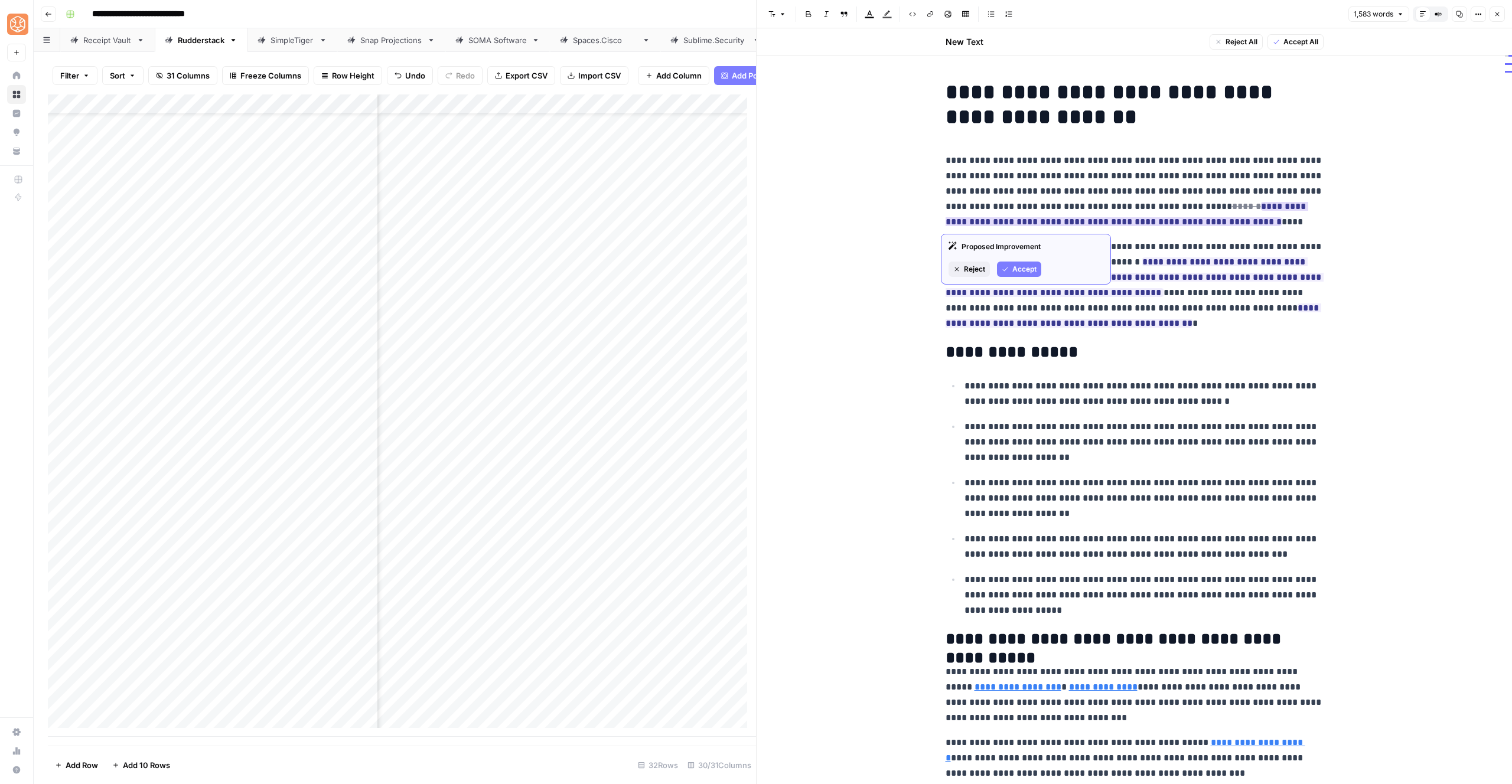
click at [1016, 273] on span "Accept" at bounding box center [1024, 269] width 24 height 11
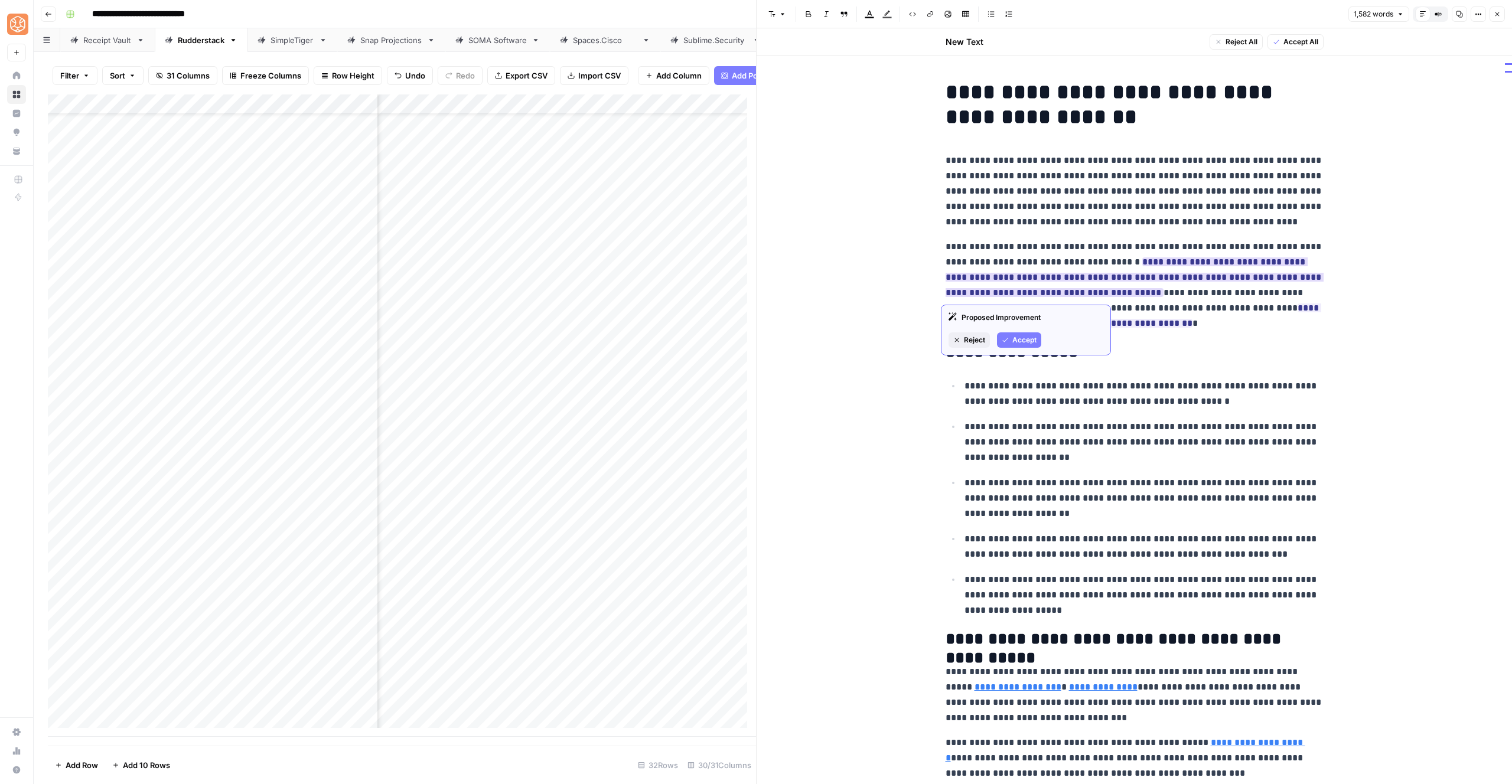
click at [1026, 338] on span "Accept" at bounding box center [1024, 340] width 24 height 11
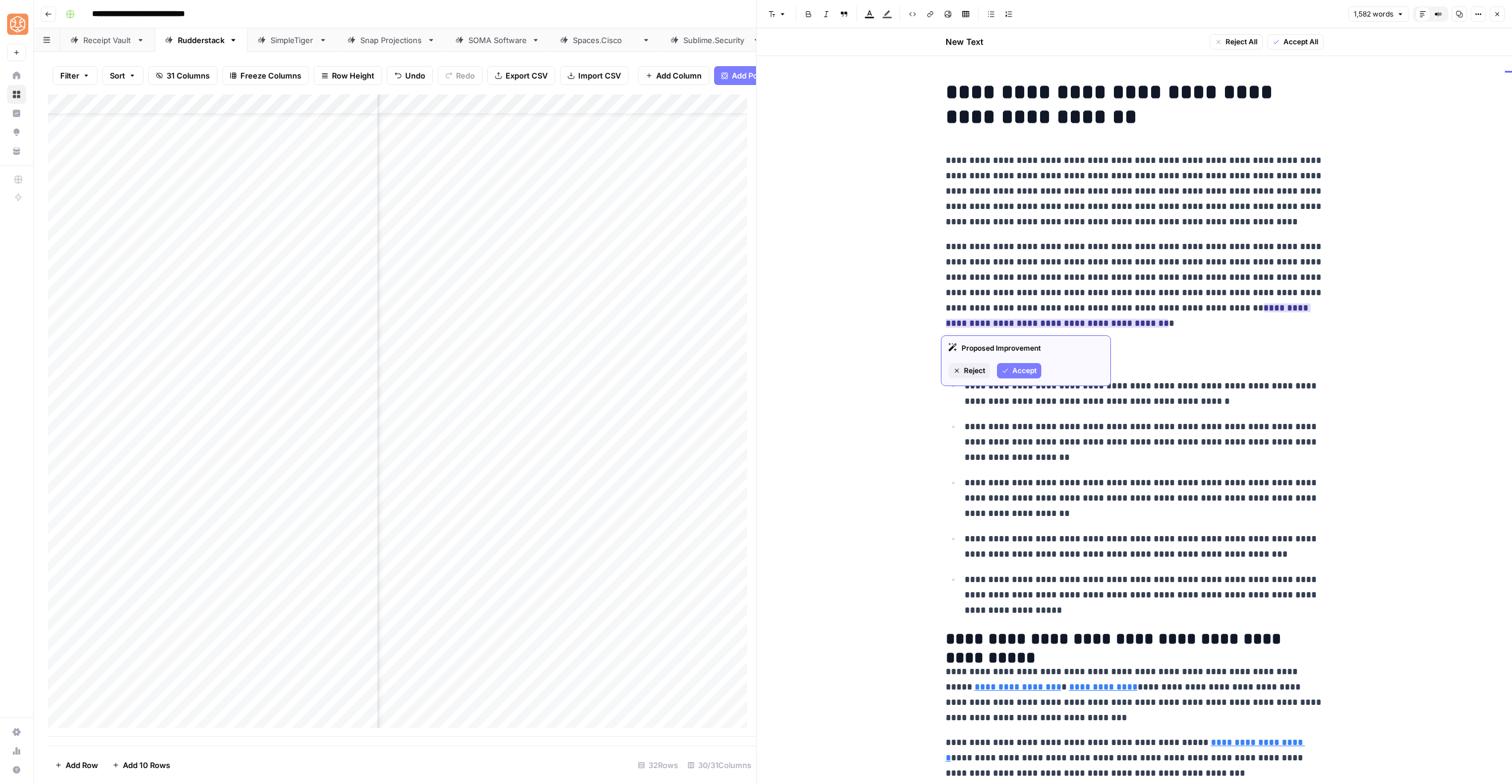
click at [1015, 365] on span "Accept" at bounding box center [1024, 371] width 24 height 11
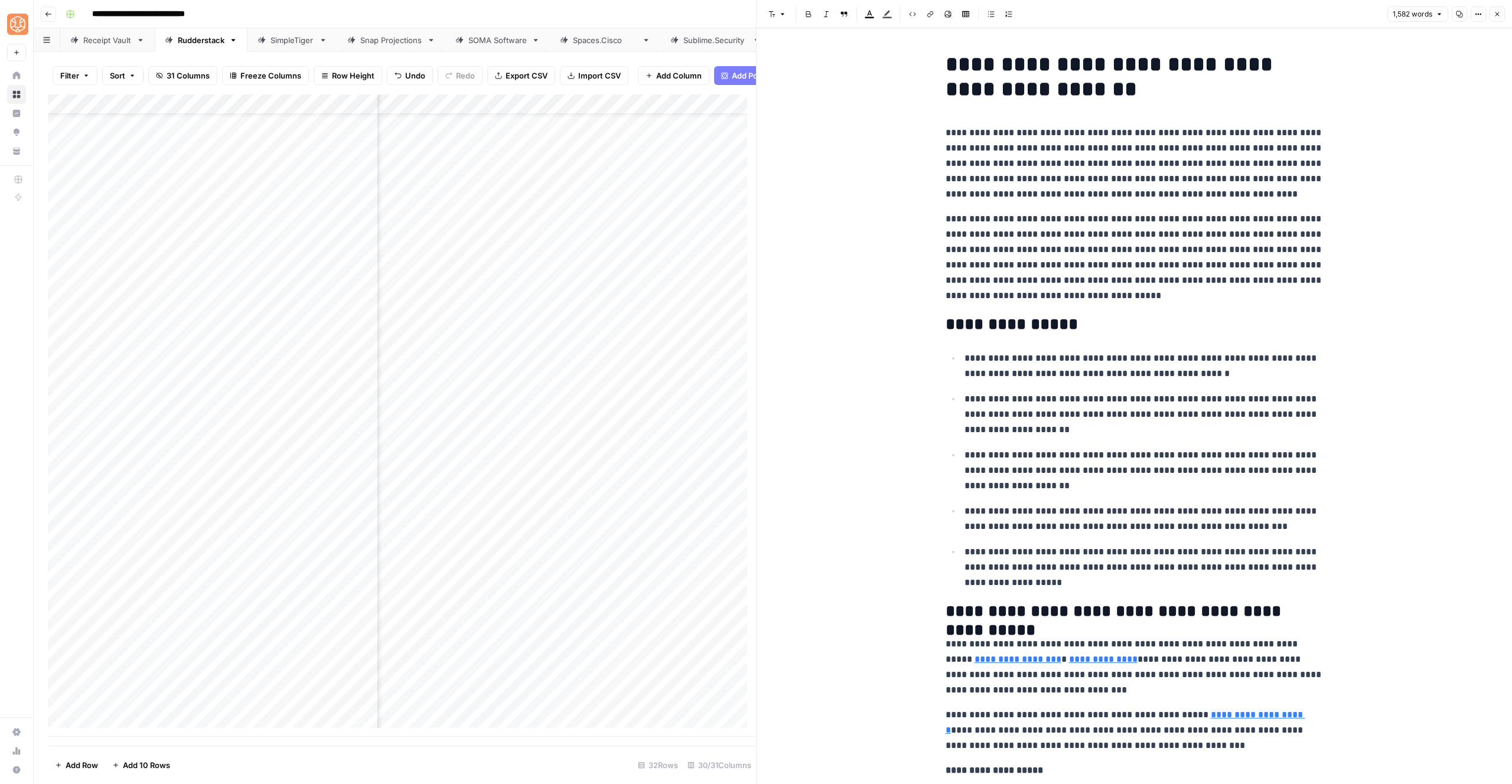
click at [1133, 237] on p "**********" at bounding box center [1134, 258] width 378 height 92
click at [1180, 183] on p "**********" at bounding box center [1134, 163] width 378 height 77
drag, startPoint x: 1266, startPoint y: 196, endPoint x: 1202, endPoint y: 196, distance: 64.0
click at [1202, 196] on p "**********" at bounding box center [1134, 163] width 378 height 77
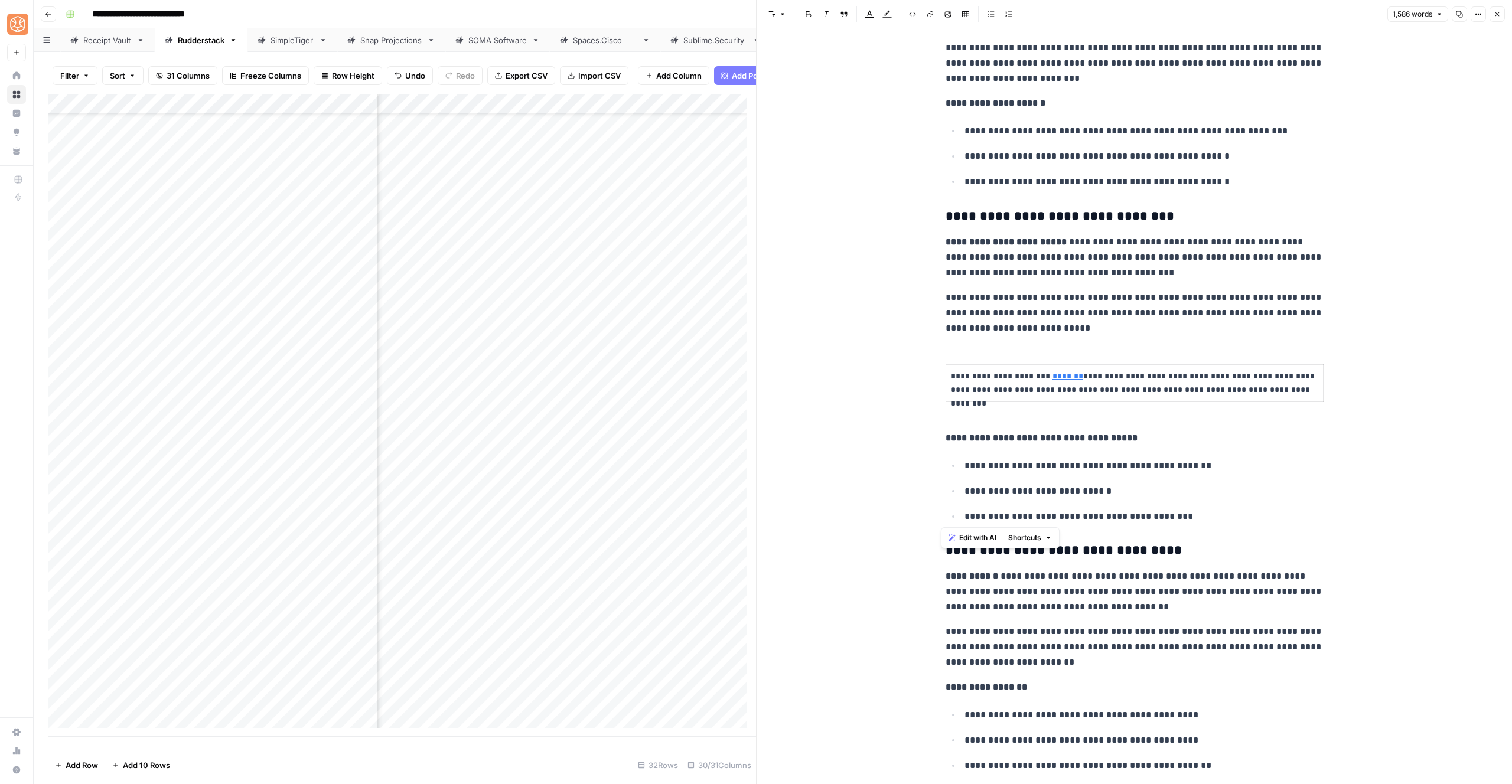
scroll to position [1243, 0]
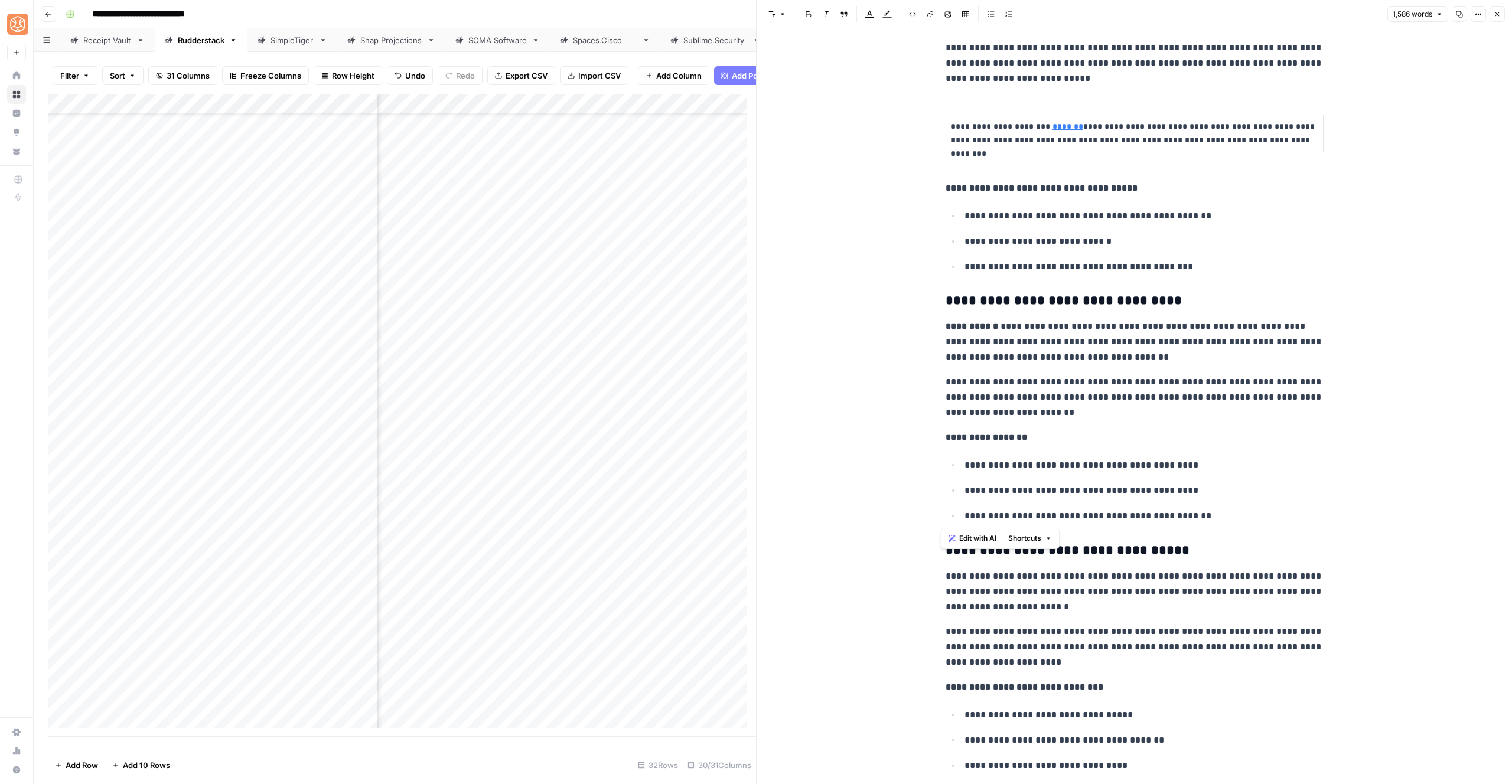
drag, startPoint x: 938, startPoint y: 235, endPoint x: 1233, endPoint y: 513, distance: 405.4
click at [1039, 533] on span "Shortcuts" at bounding box center [1025, 538] width 33 height 11
click at [1058, 552] on div "Add more detail Correct grammar Make more concise" at bounding box center [1060, 581] width 110 height 60
click at [1090, 559] on span "Add more detail" at bounding box center [1064, 565] width 73 height 12
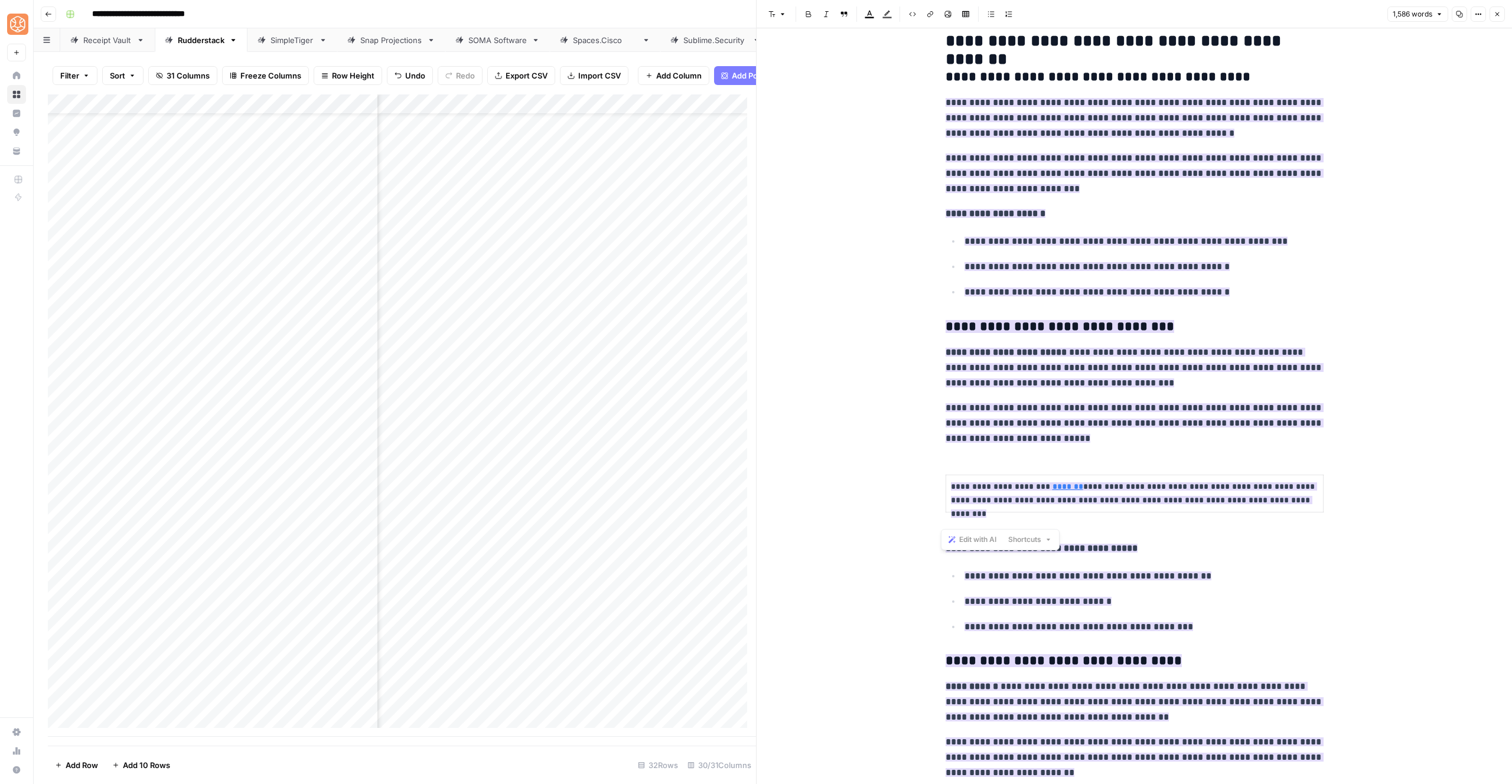
scroll to position [911, 0]
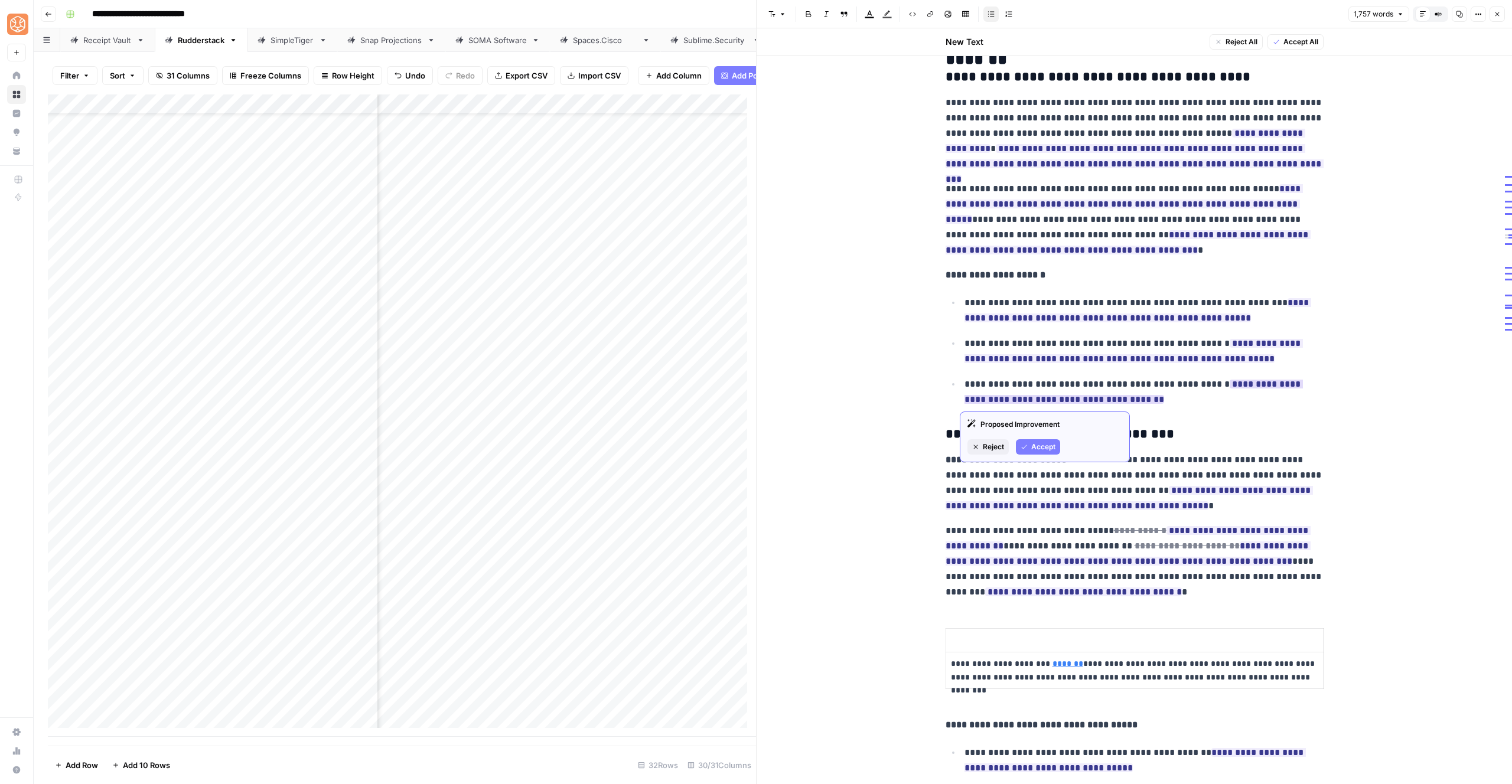
click at [1041, 446] on span "Accept" at bounding box center [1043, 447] width 24 height 11
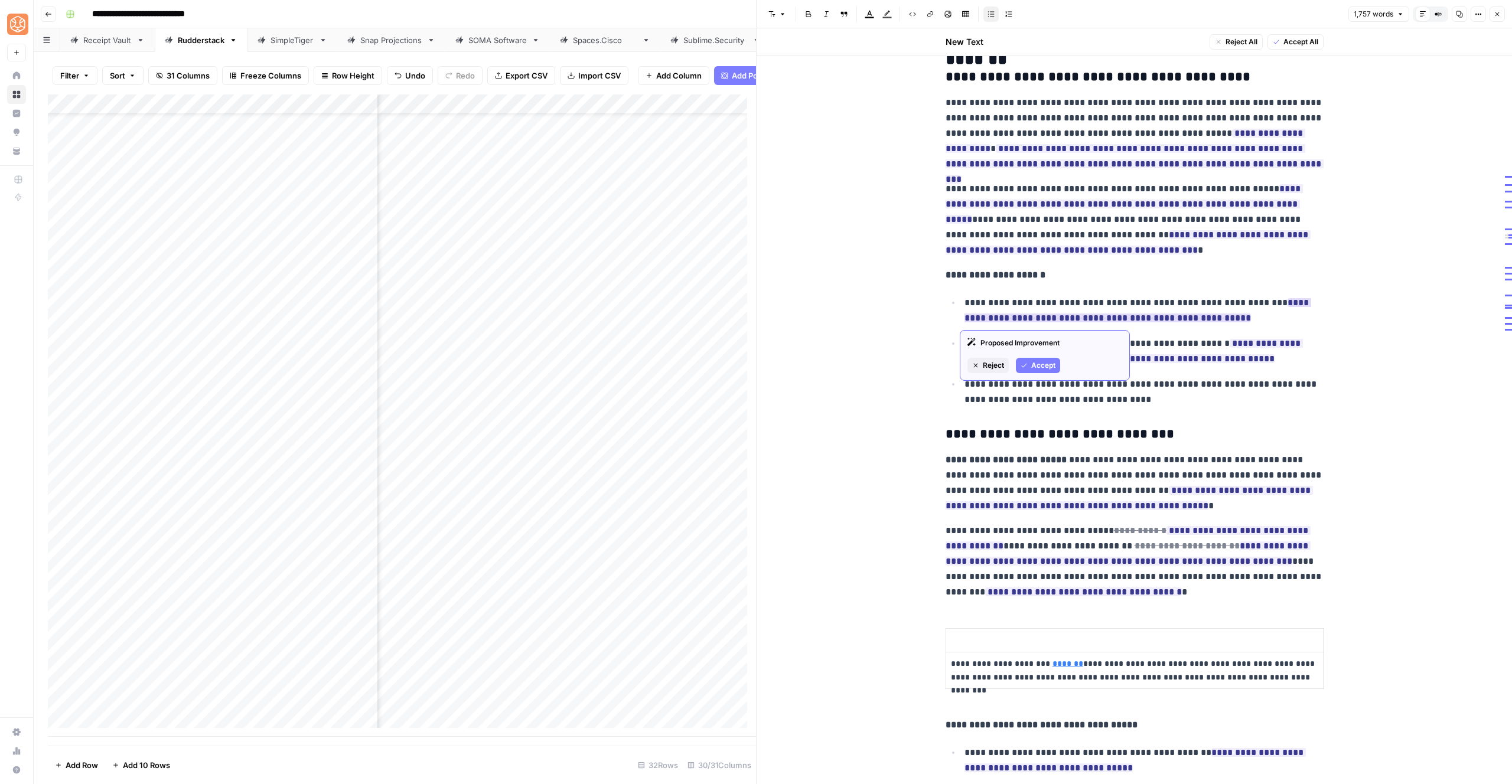
click at [1051, 367] on span "Accept" at bounding box center [1043, 365] width 24 height 11
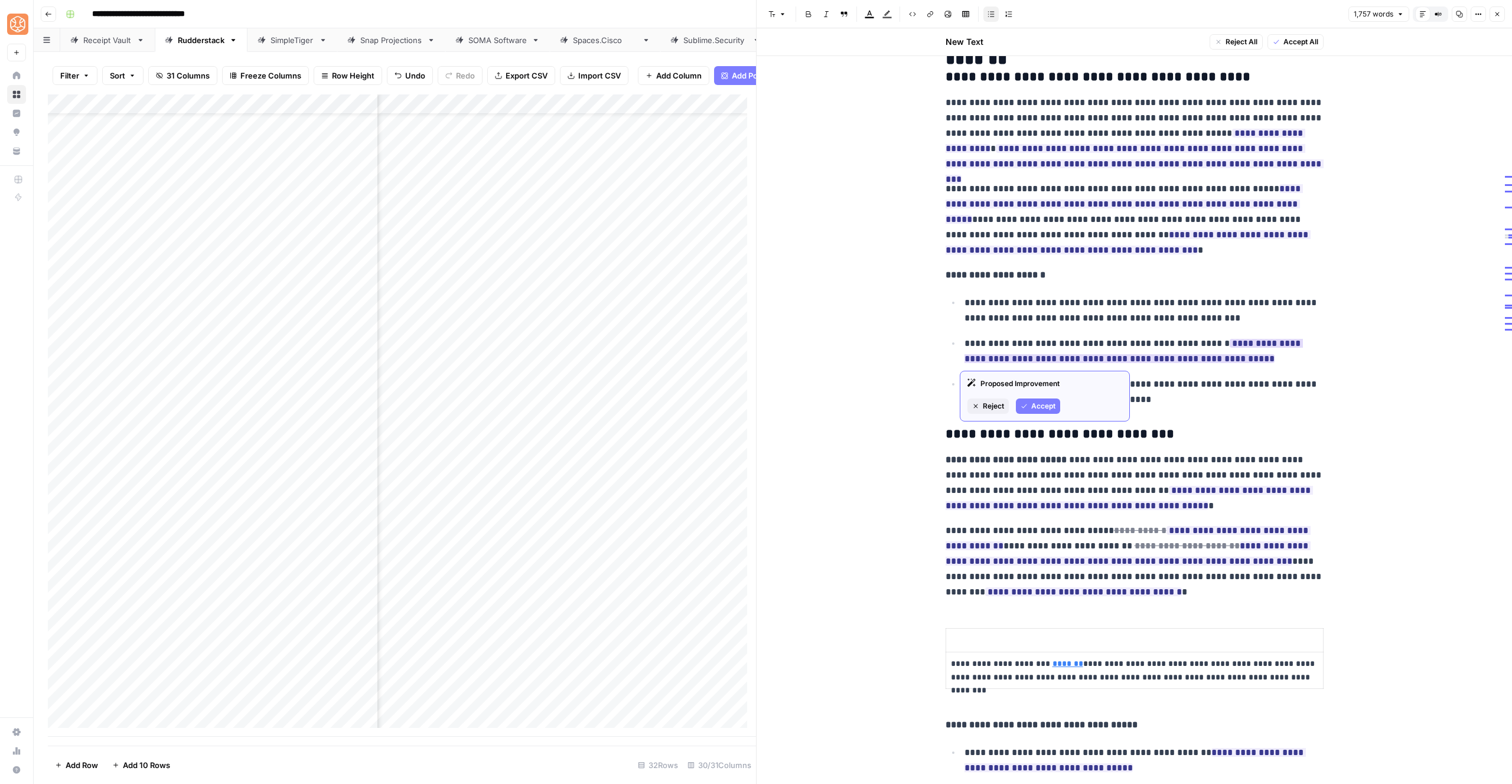
click at [1053, 398] on button "Accept" at bounding box center [1037, 405] width 44 height 15
drag, startPoint x: 1222, startPoint y: 359, endPoint x: 1151, endPoint y: 360, distance: 71.0
click at [1151, 360] on p "**********" at bounding box center [1144, 351] width 359 height 31
drag, startPoint x: 1277, startPoint y: 322, endPoint x: 1196, endPoint y: 322, distance: 81.0
click at [1196, 322] on p "**********" at bounding box center [1144, 310] width 359 height 31
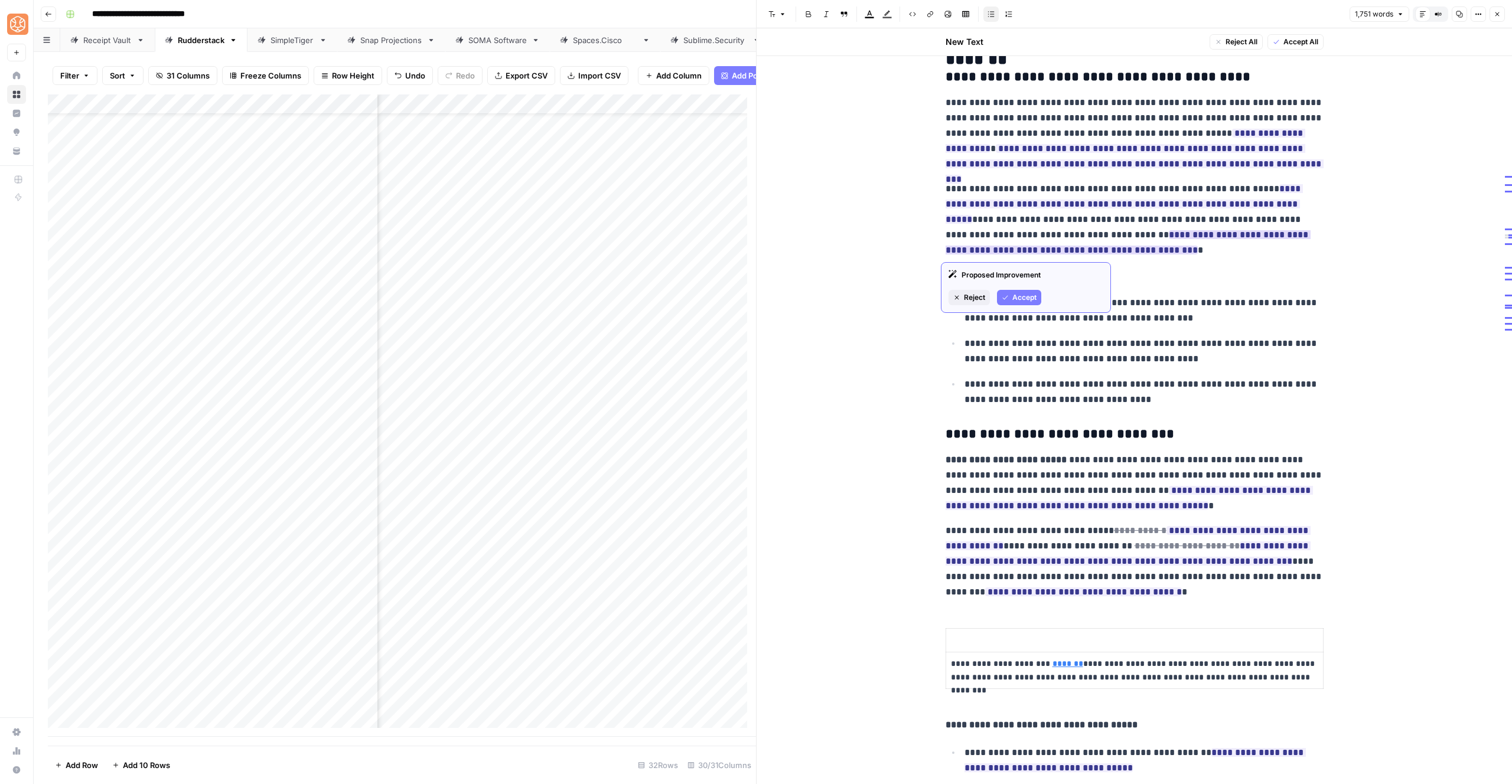
click at [1023, 300] on span "Accept" at bounding box center [1024, 298] width 24 height 11
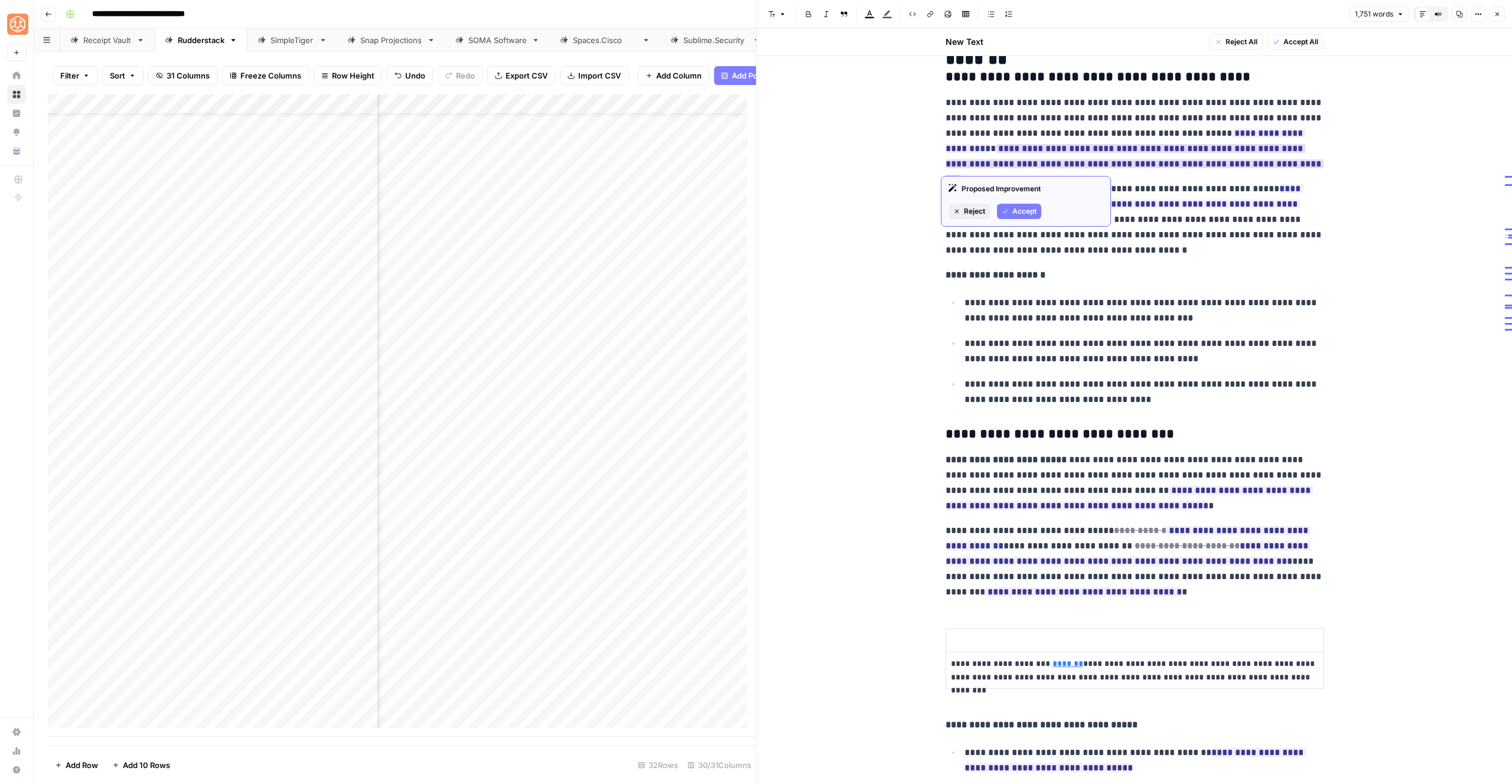
click at [1028, 214] on span "Accept" at bounding box center [1024, 212] width 24 height 11
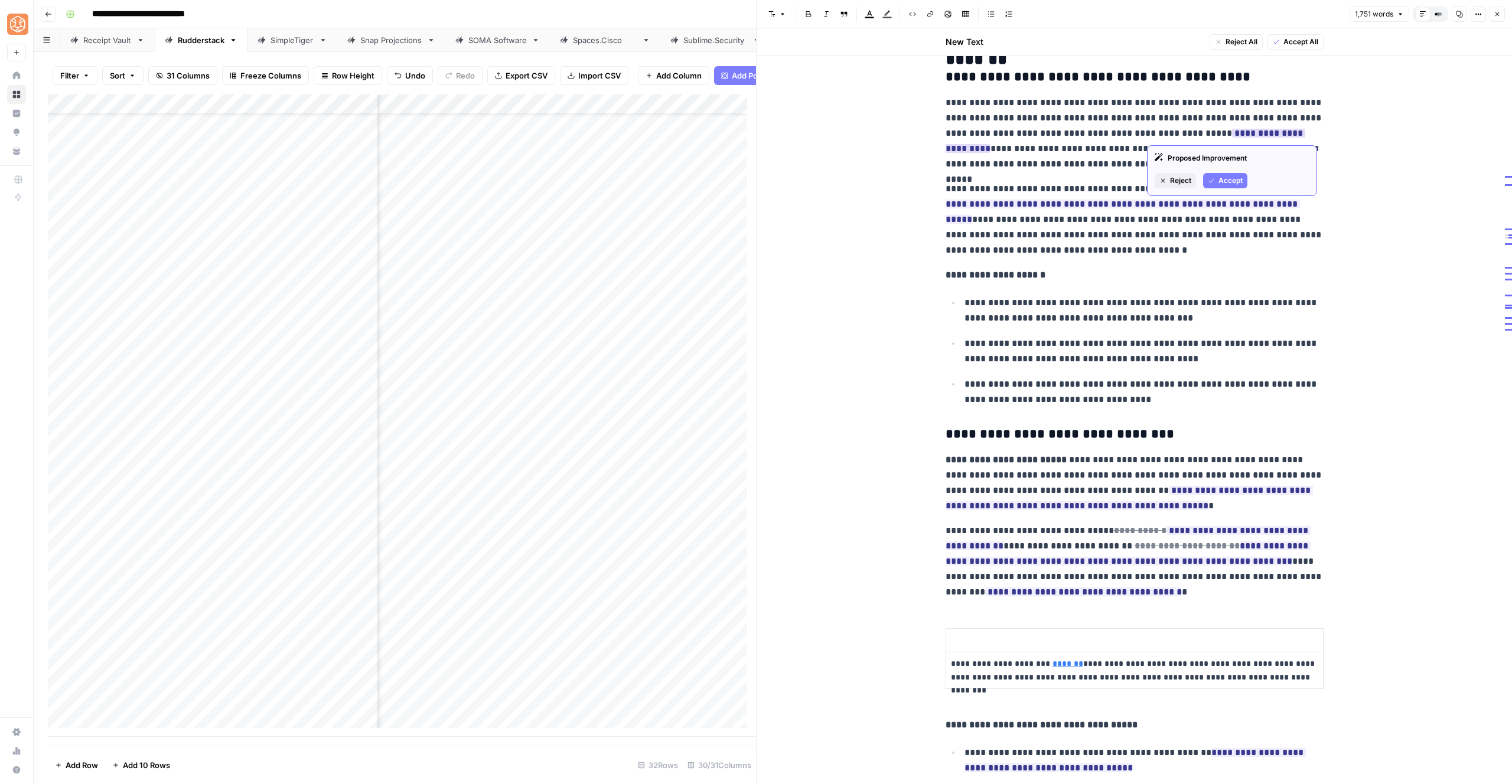
click at [1229, 181] on span "Accept" at bounding box center [1231, 181] width 24 height 11
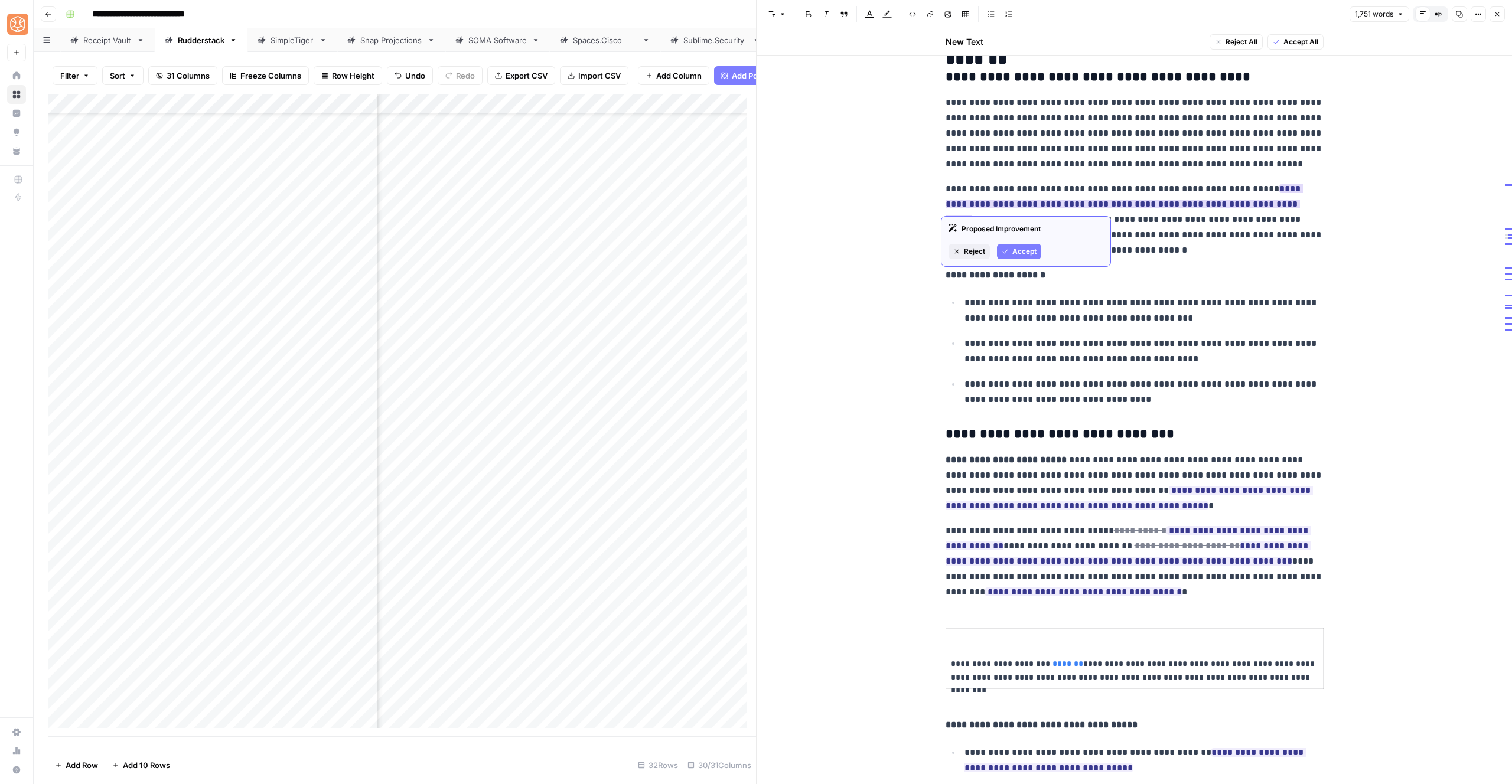
click at [1022, 247] on span "Accept" at bounding box center [1024, 252] width 24 height 11
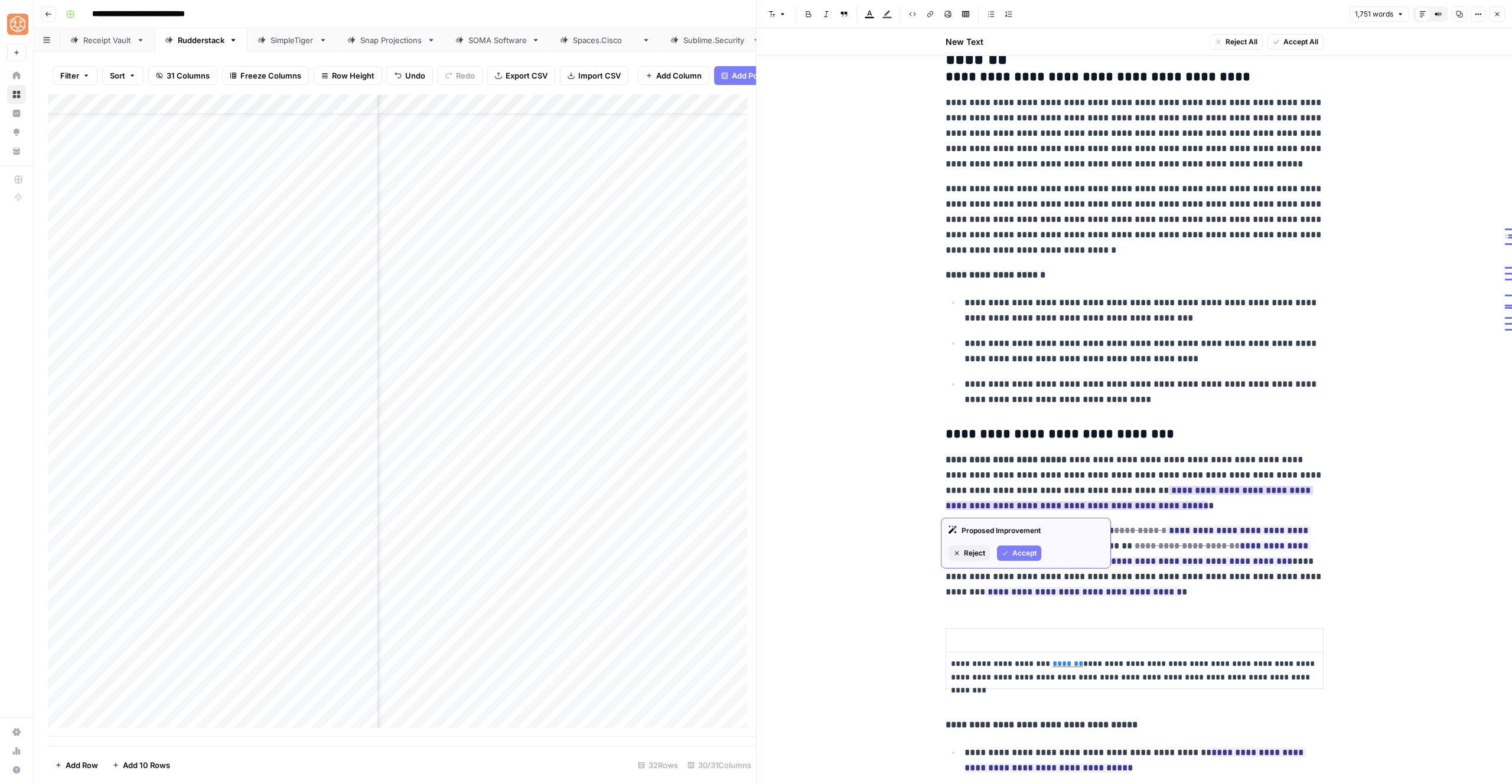
click at [1006, 555] on icon "button" at bounding box center [1005, 553] width 7 height 7
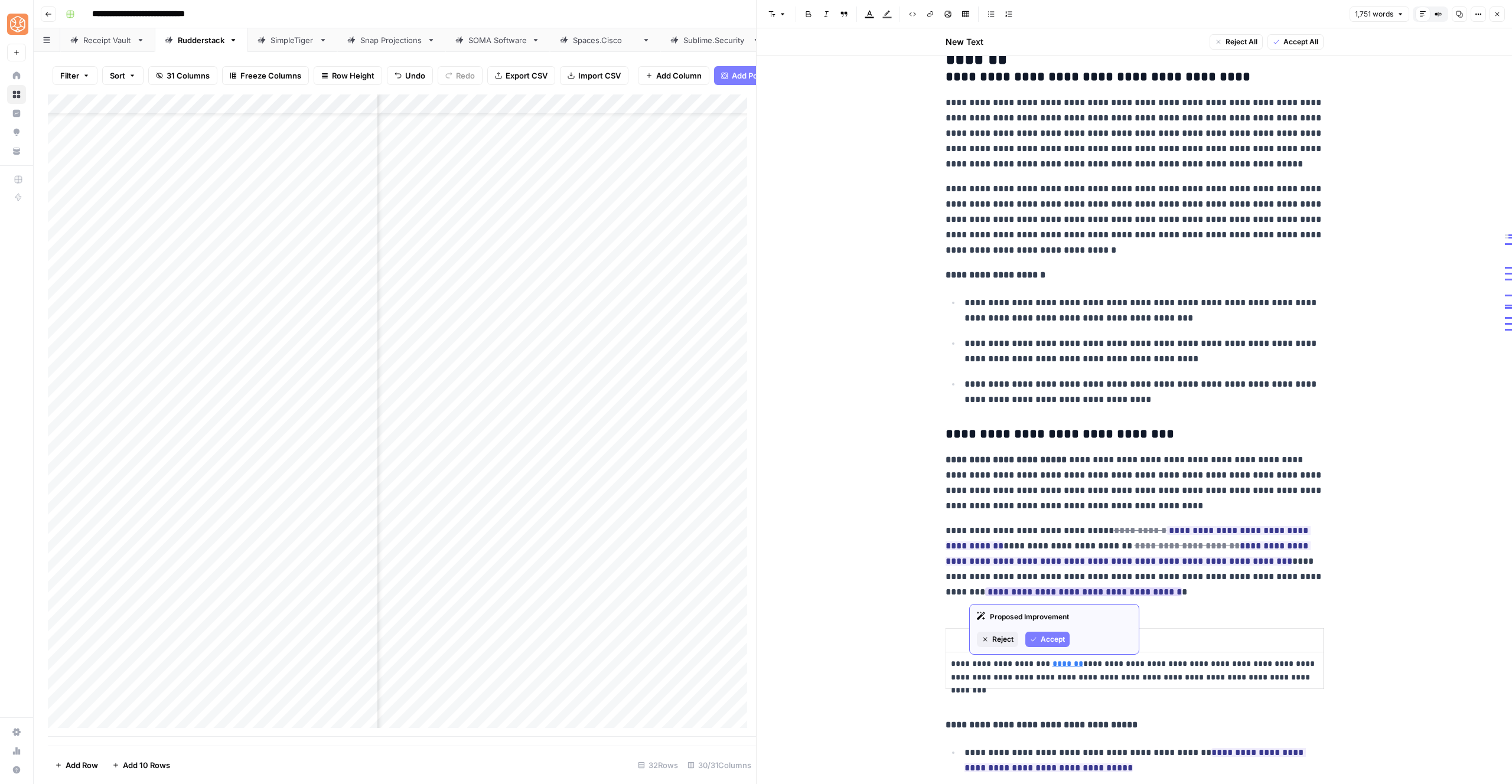
click at [1036, 624] on div "Proposed Improvement Reject Accept" at bounding box center [1054, 629] width 170 height 51
click at [1045, 629] on div "Proposed Improvement Reject Accept" at bounding box center [1054, 629] width 170 height 51
click at [1045, 637] on span "Accept" at bounding box center [1052, 639] width 24 height 11
click at [1015, 608] on span "Accept" at bounding box center [1024, 609] width 24 height 11
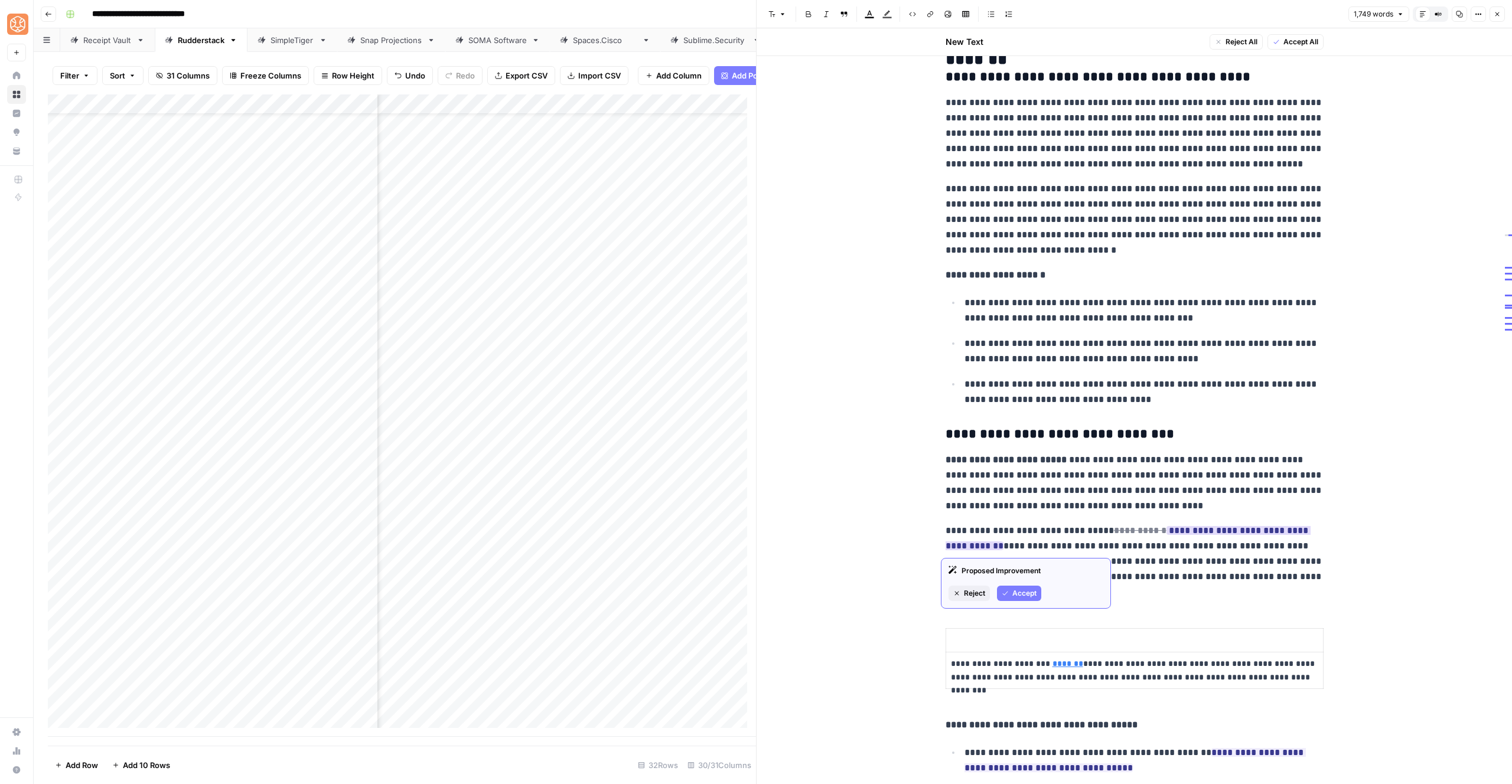
click at [1036, 586] on button "Accept" at bounding box center [1019, 593] width 44 height 15
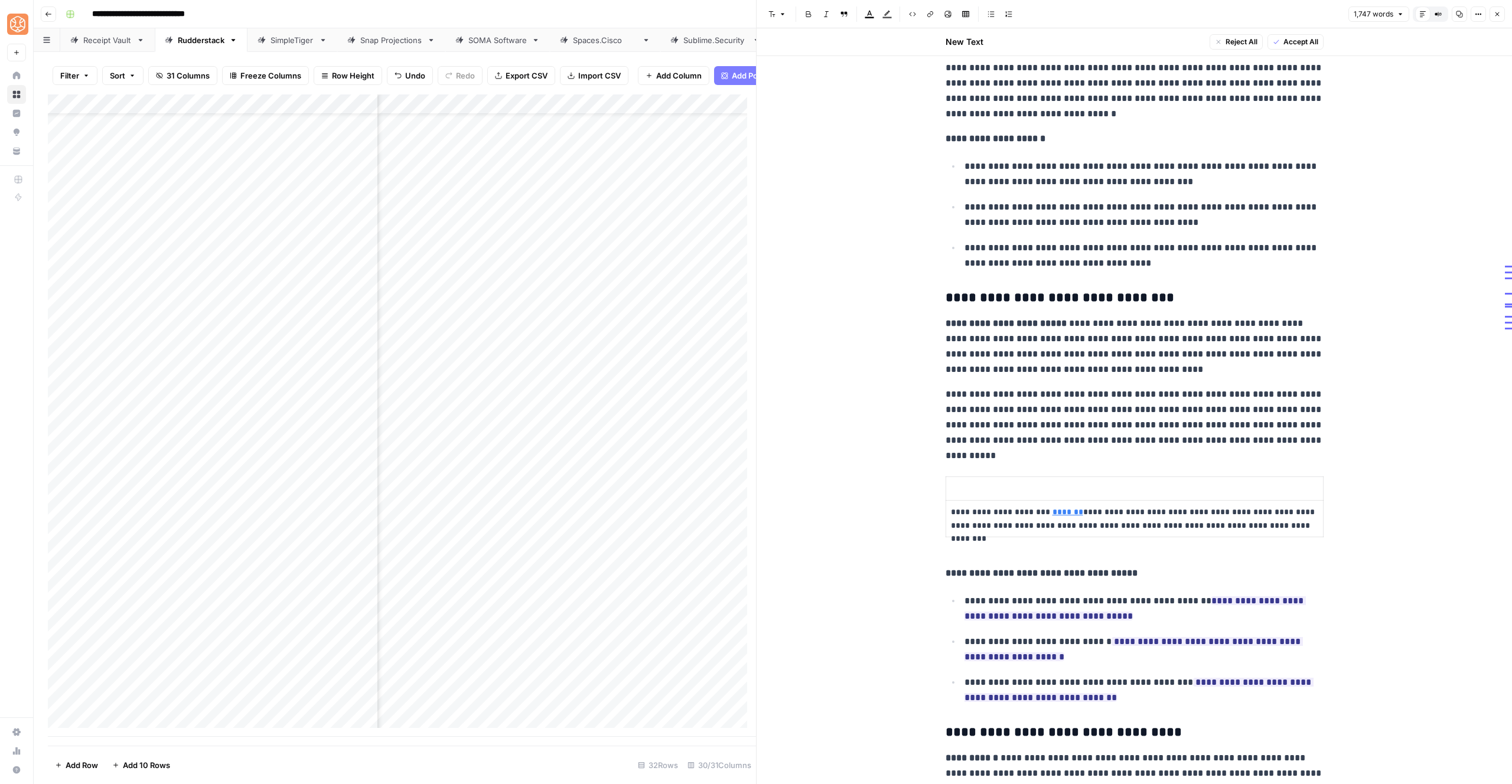
scroll to position [1304, 0]
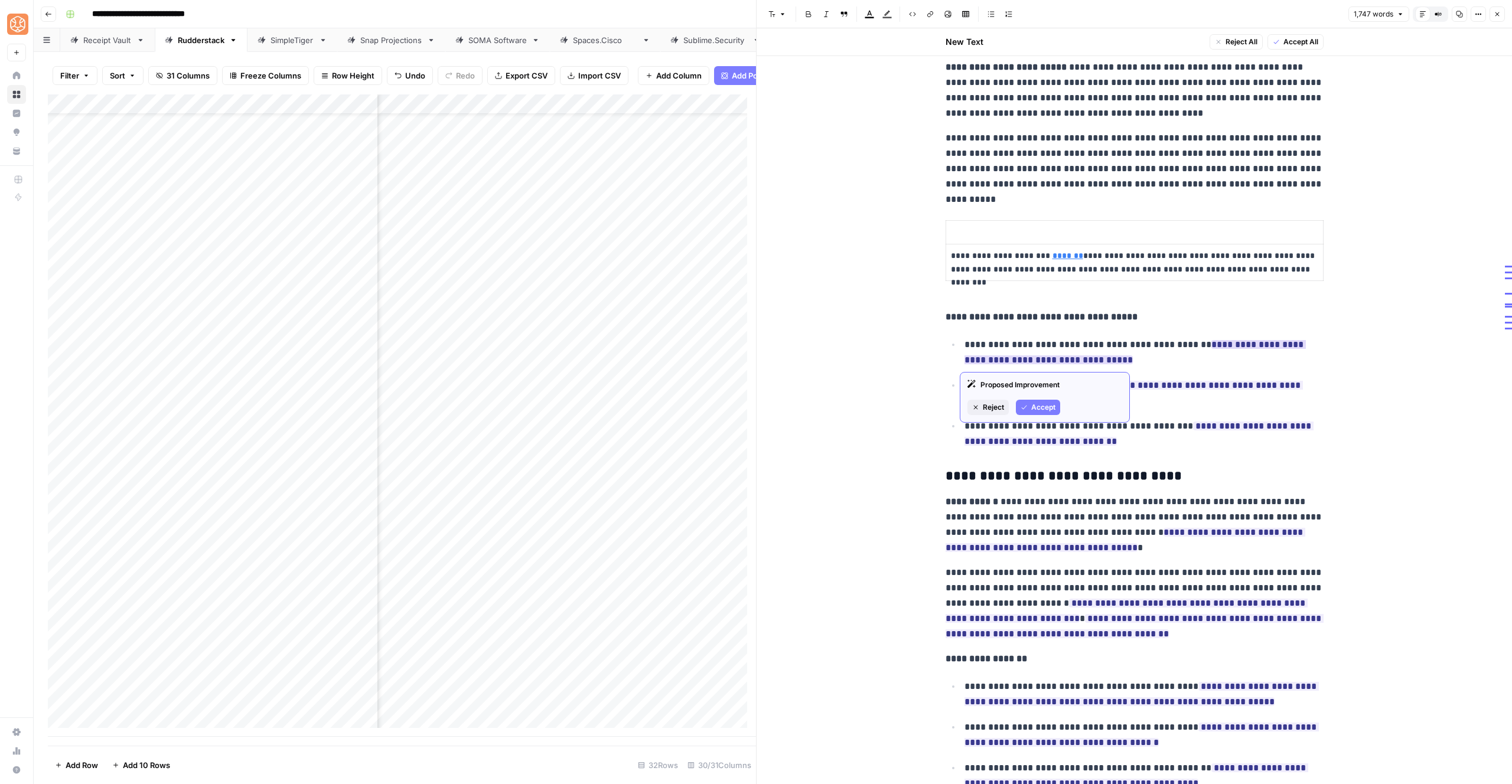
click at [1017, 407] on button "Accept" at bounding box center [1037, 407] width 44 height 15
click at [1030, 448] on button "Accept" at bounding box center [1037, 448] width 44 height 15
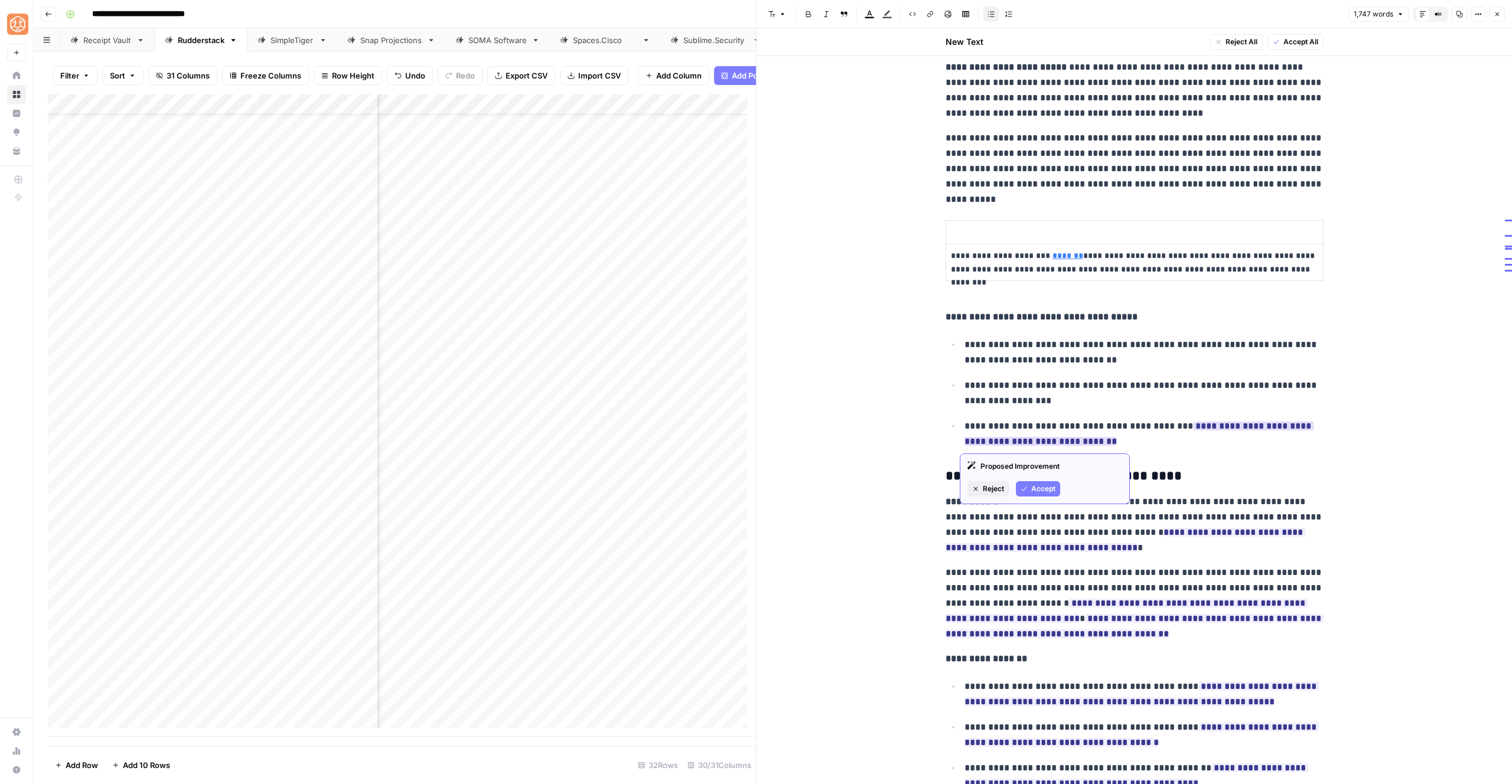
click at [1049, 490] on span "Accept" at bounding box center [1043, 489] width 24 height 11
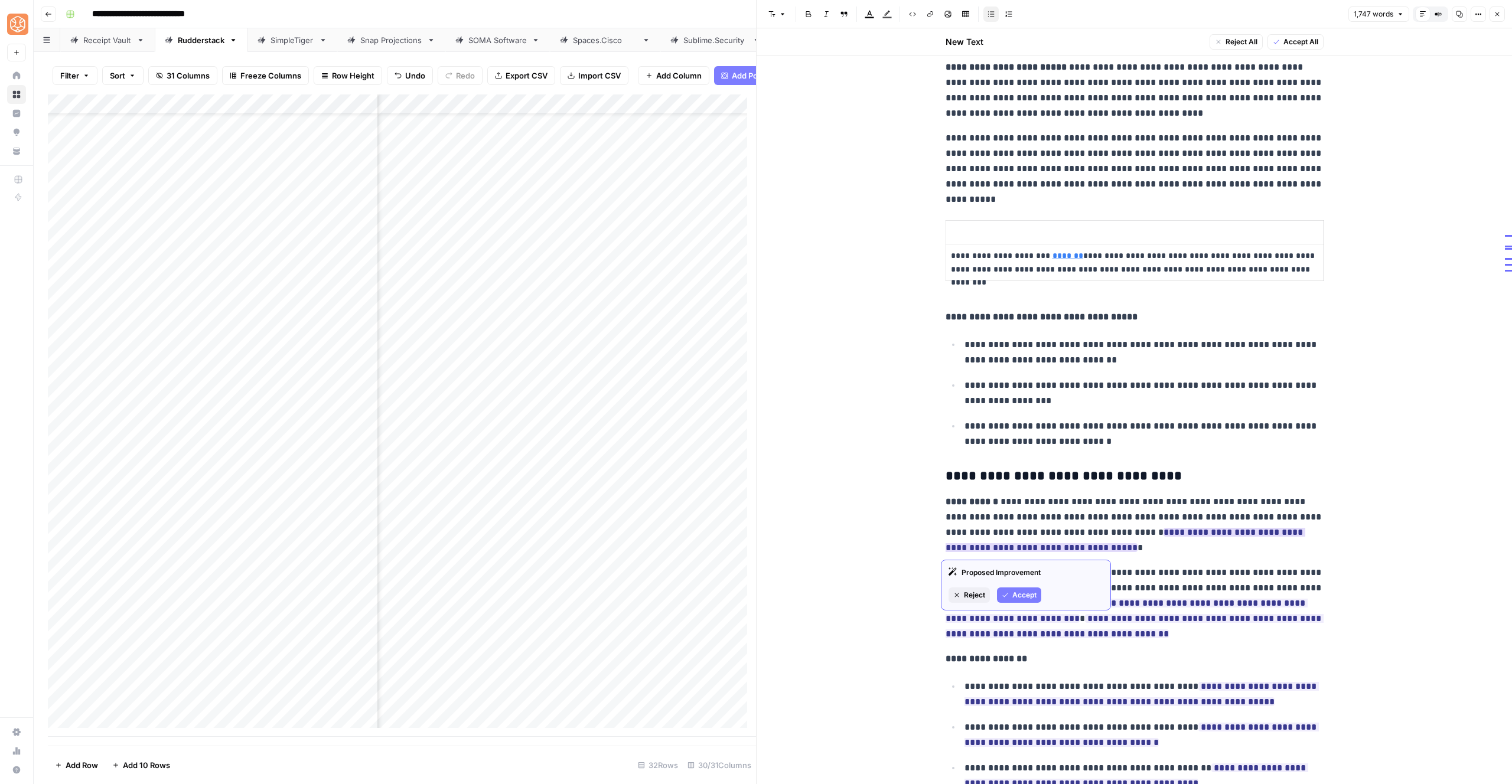
click at [1009, 595] on button "Accept" at bounding box center [1019, 595] width 44 height 15
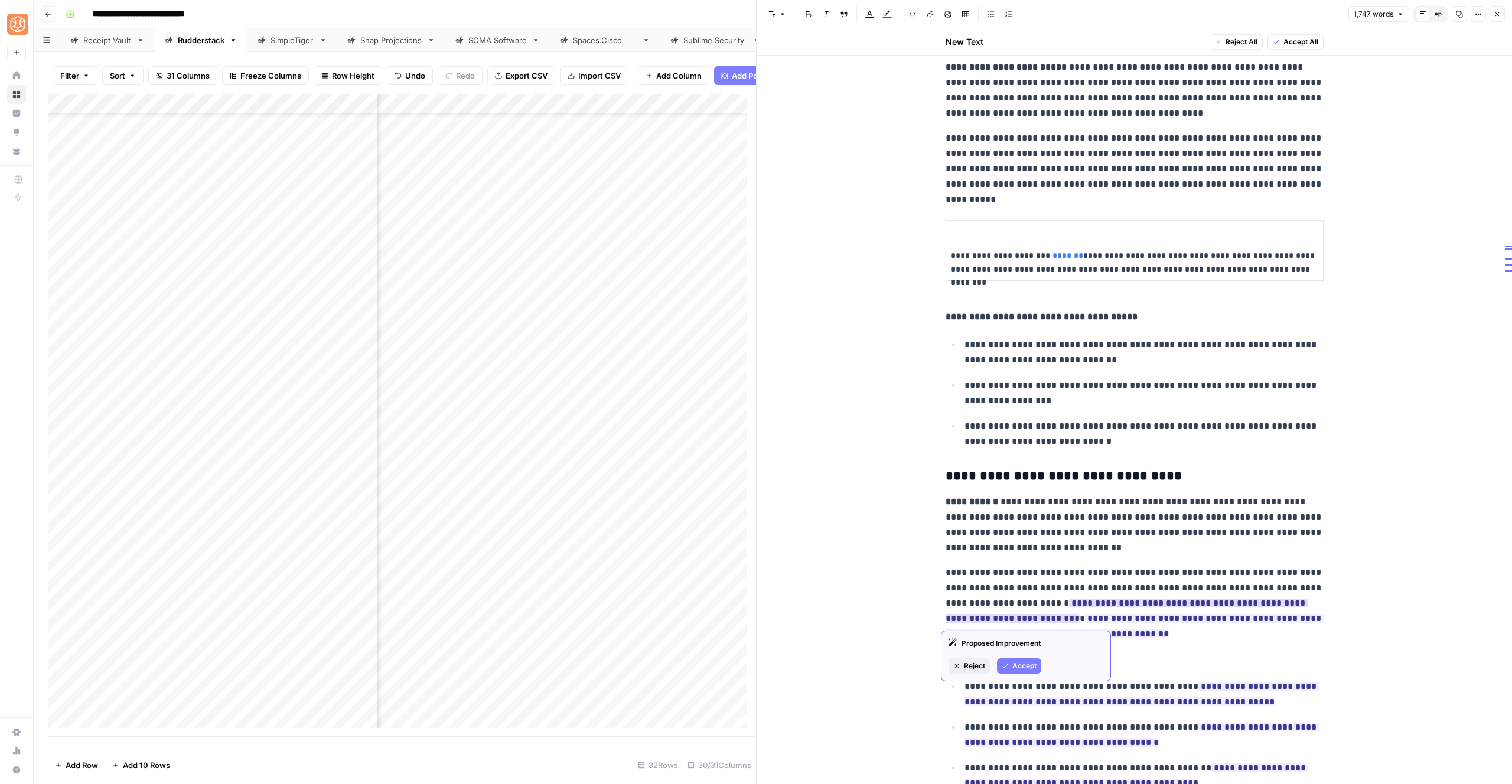
click at [1018, 670] on span "Accept" at bounding box center [1024, 666] width 24 height 11
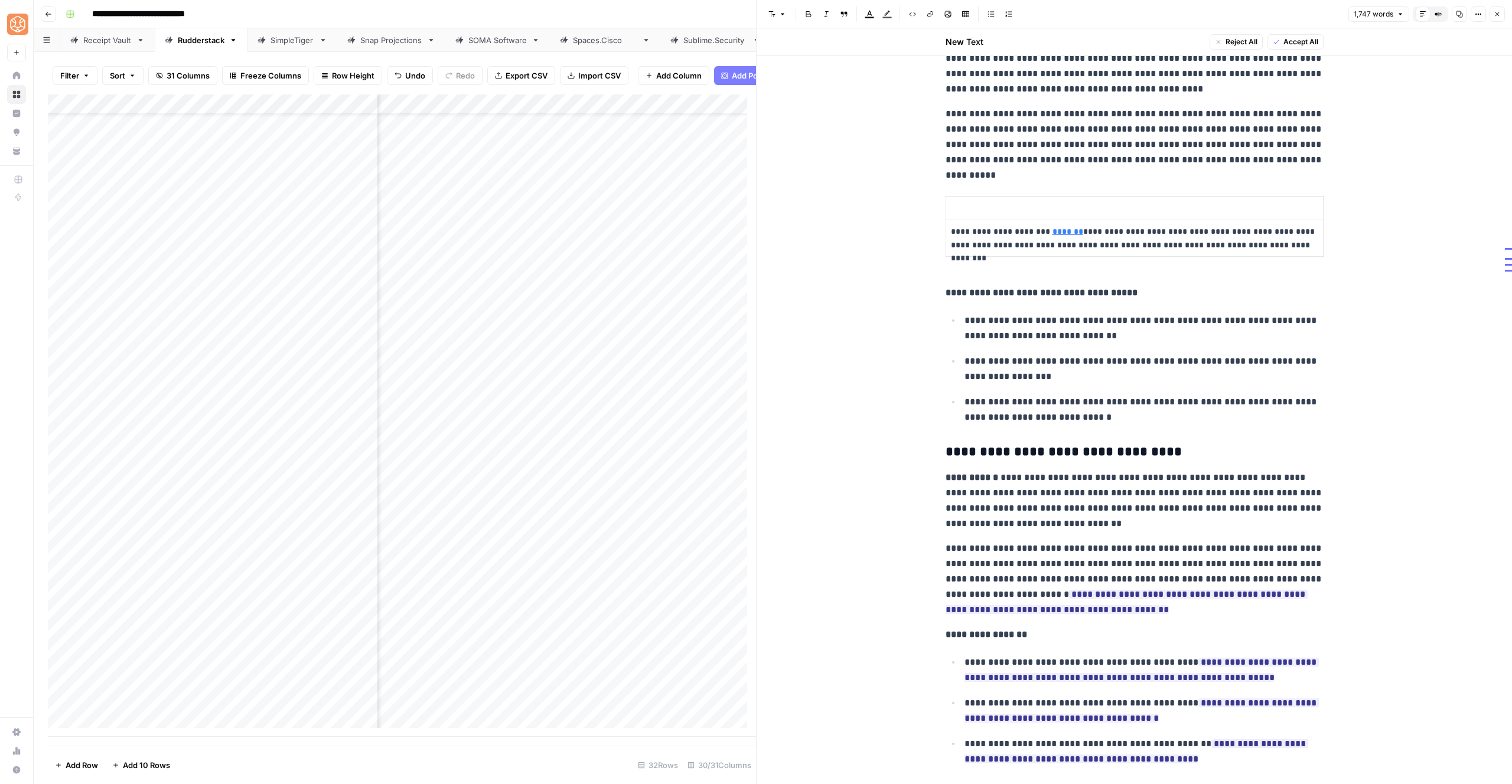
scroll to position [1329, 0]
click at [1027, 653] on span "Accept" at bounding box center [1024, 657] width 24 height 11
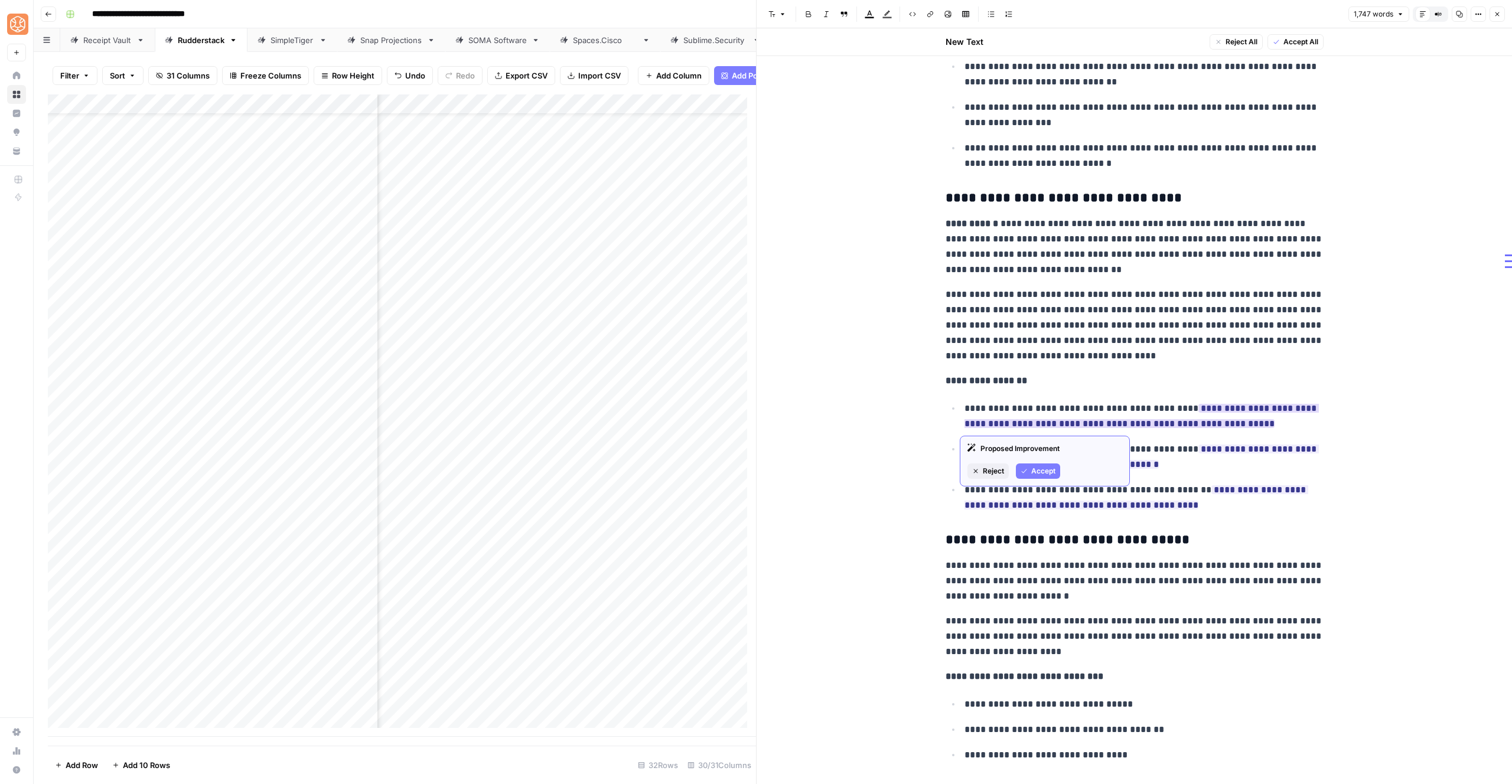
click at [1034, 474] on span "Accept" at bounding box center [1043, 471] width 24 height 11
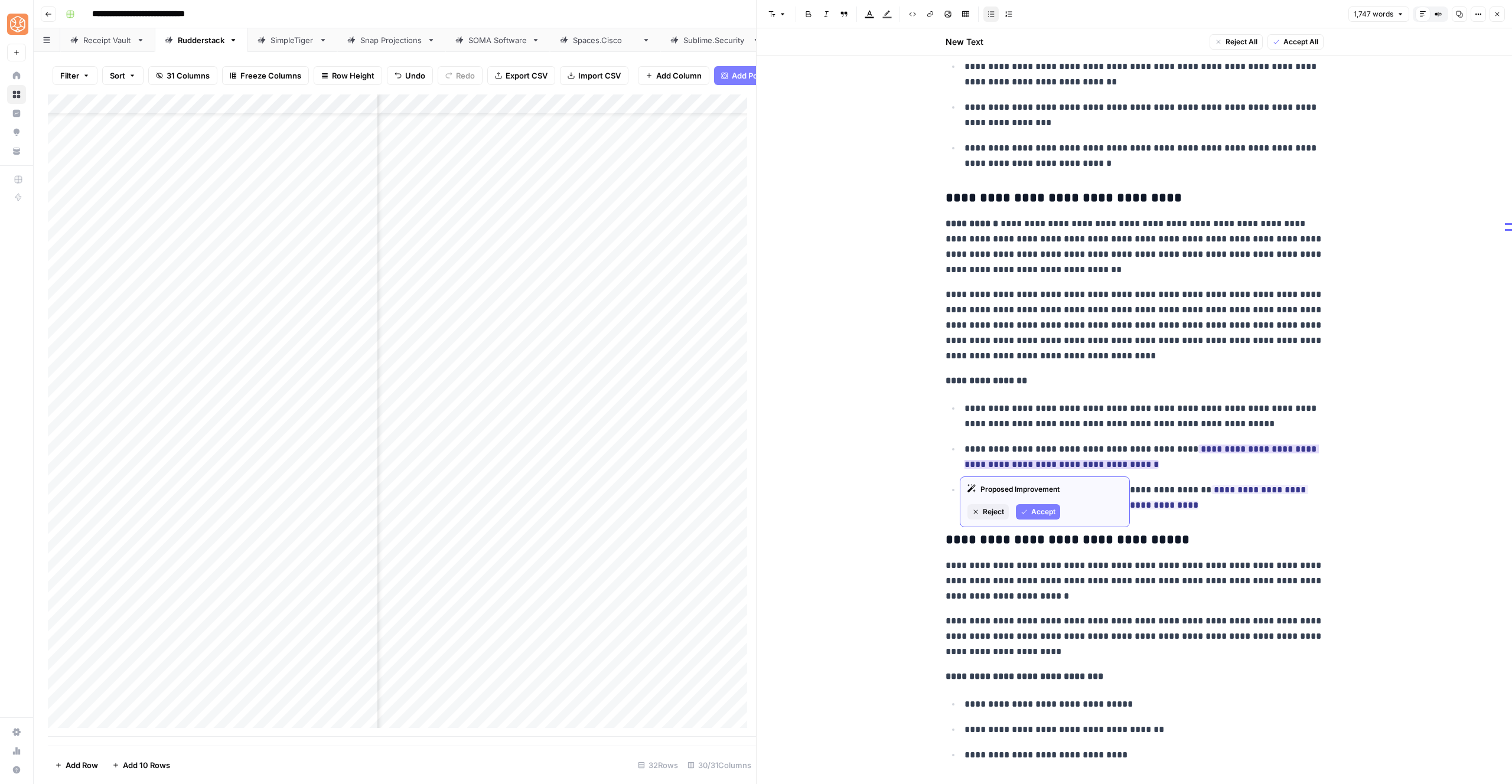
click at [1036, 505] on button "Accept" at bounding box center [1037, 511] width 44 height 15
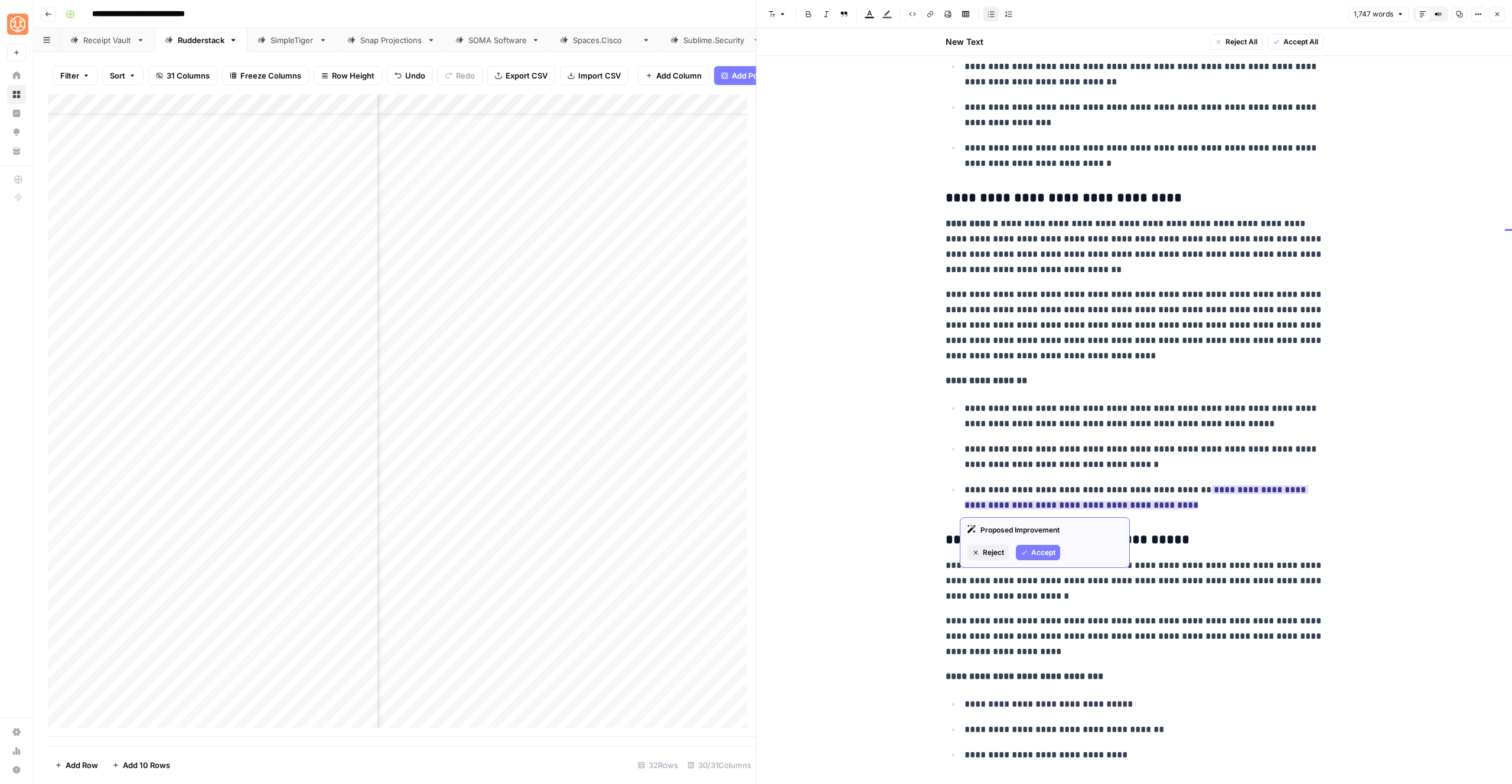
click at [1036, 550] on span "Accept" at bounding box center [1043, 553] width 24 height 11
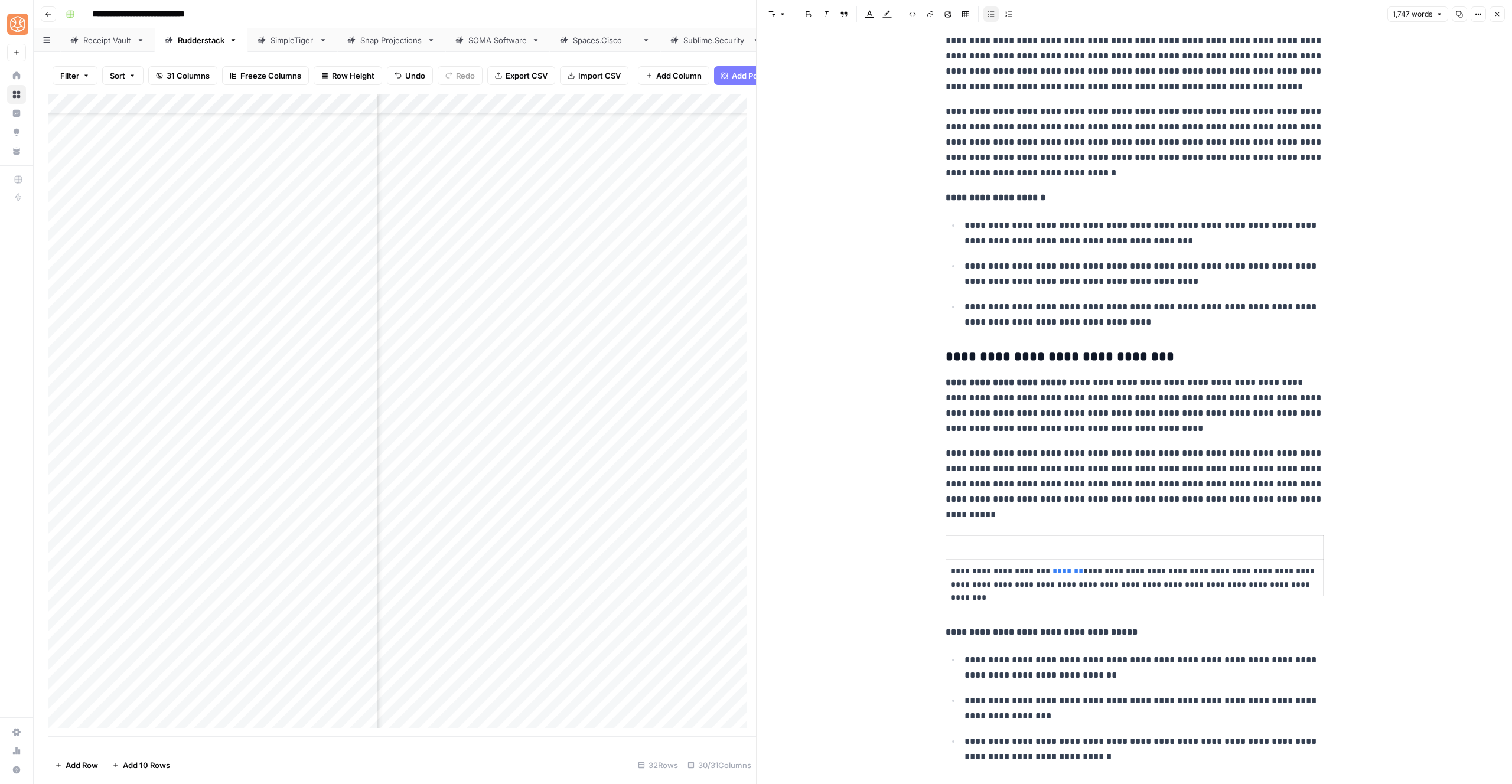
scroll to position [959, 0]
click at [962, 546] on p at bounding box center [1135, 549] width 367 height 14
click at [907, 561] on span "Delete row" at bounding box center [889, 566] width 57 height 12
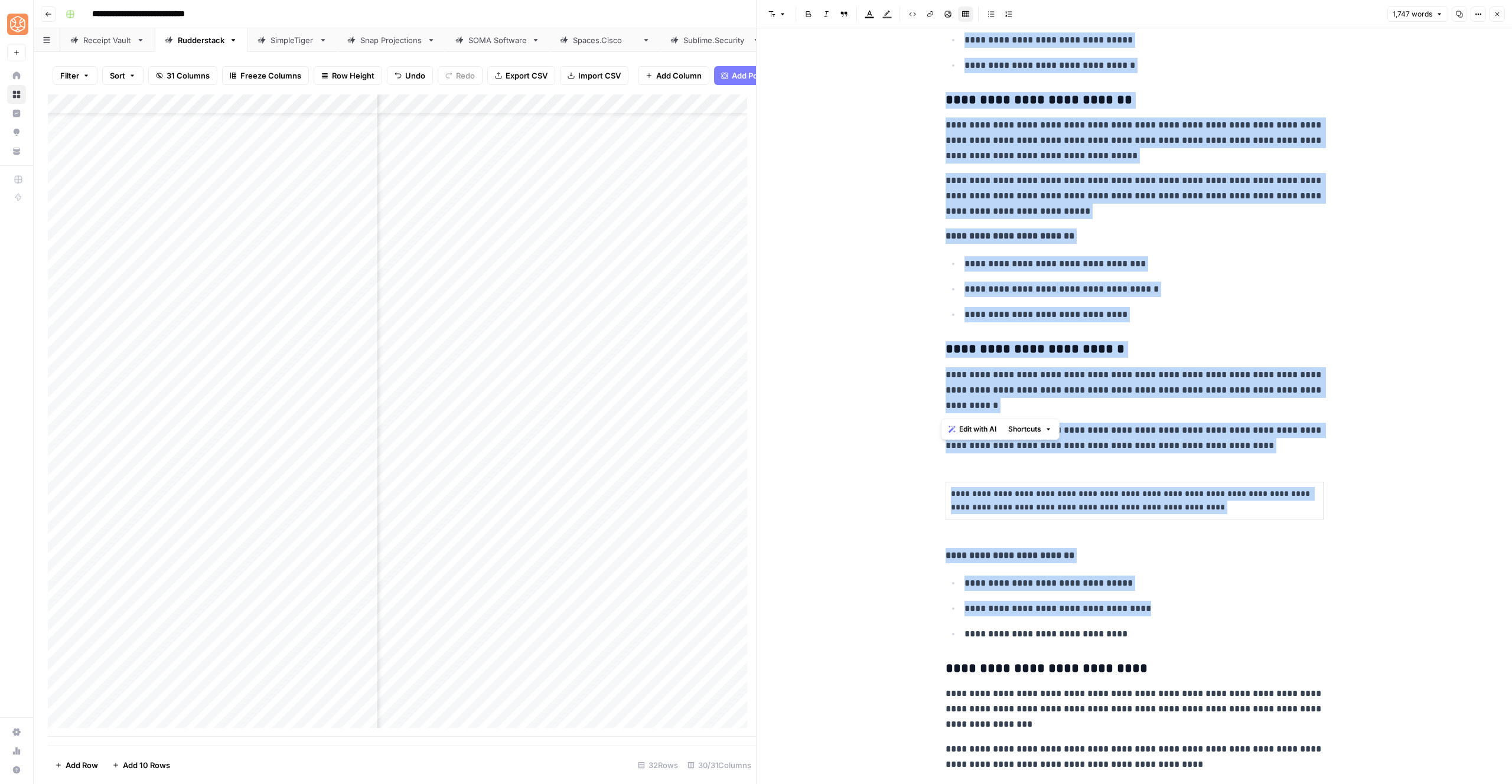
scroll to position [2982, 0]
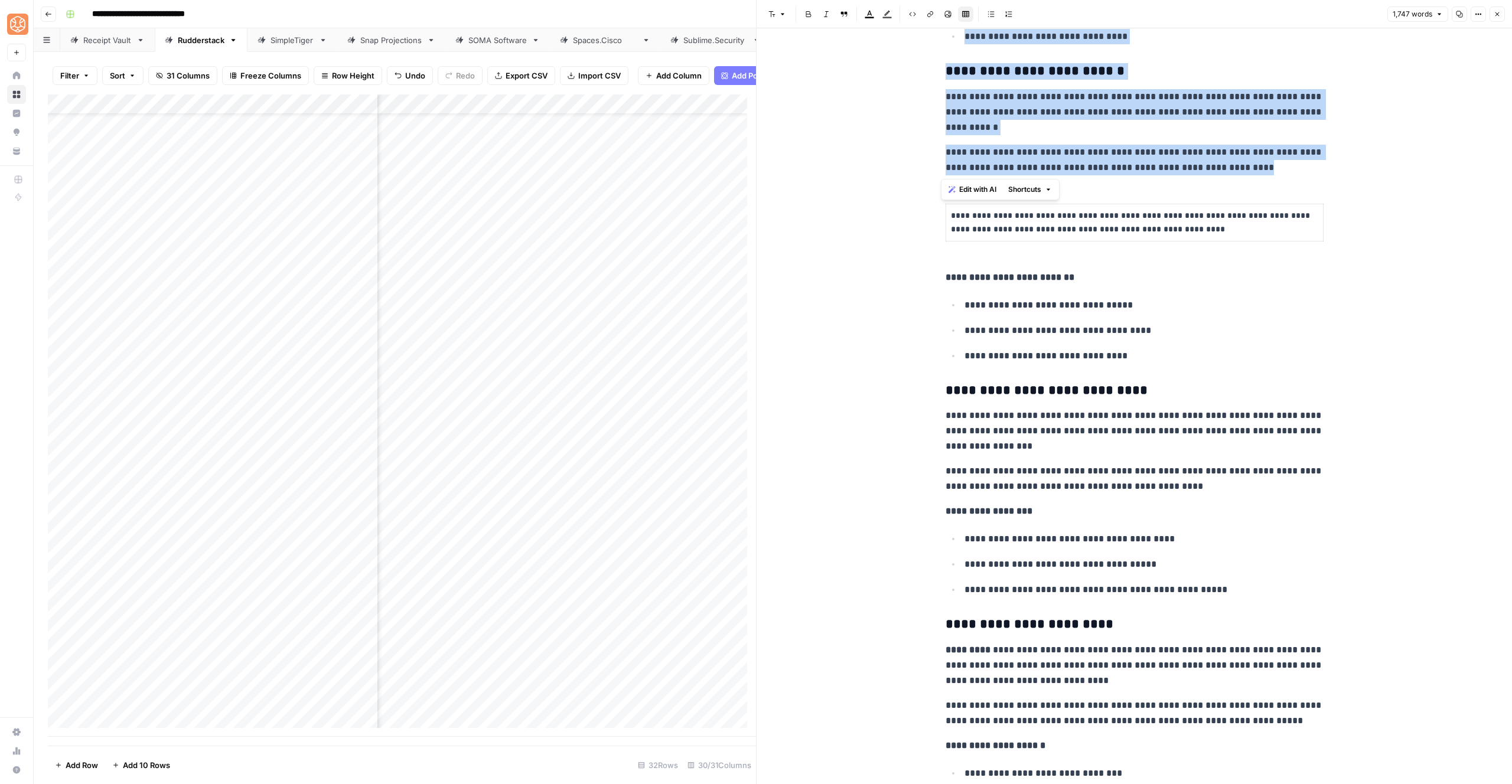
drag, startPoint x: 939, startPoint y: 175, endPoint x: 1310, endPoint y: 167, distance: 371.1
click at [1041, 191] on span "Shortcuts" at bounding box center [1025, 189] width 33 height 11
click at [1042, 218] on span "Add more detail" at bounding box center [1064, 216] width 73 height 12
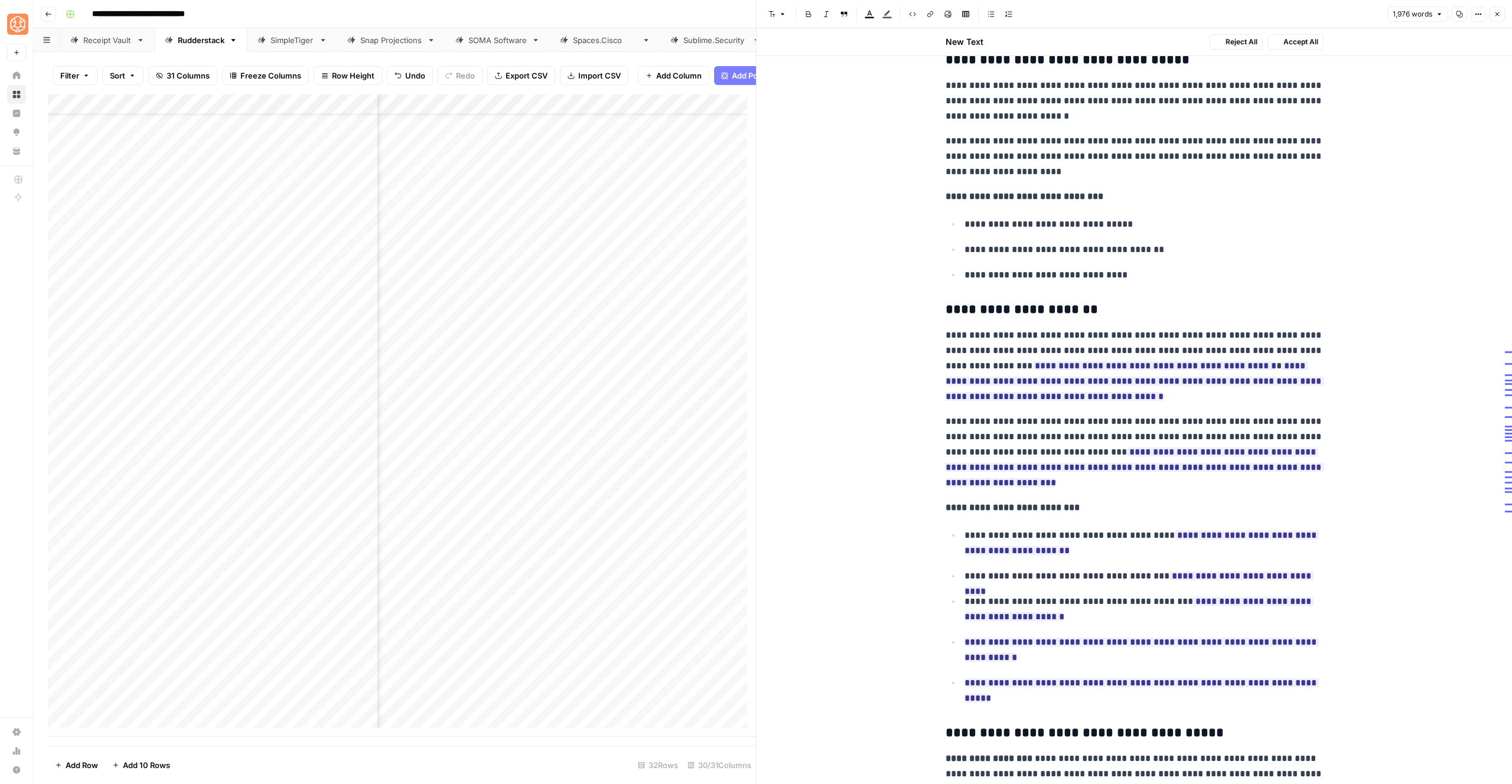
scroll to position [2066, 0]
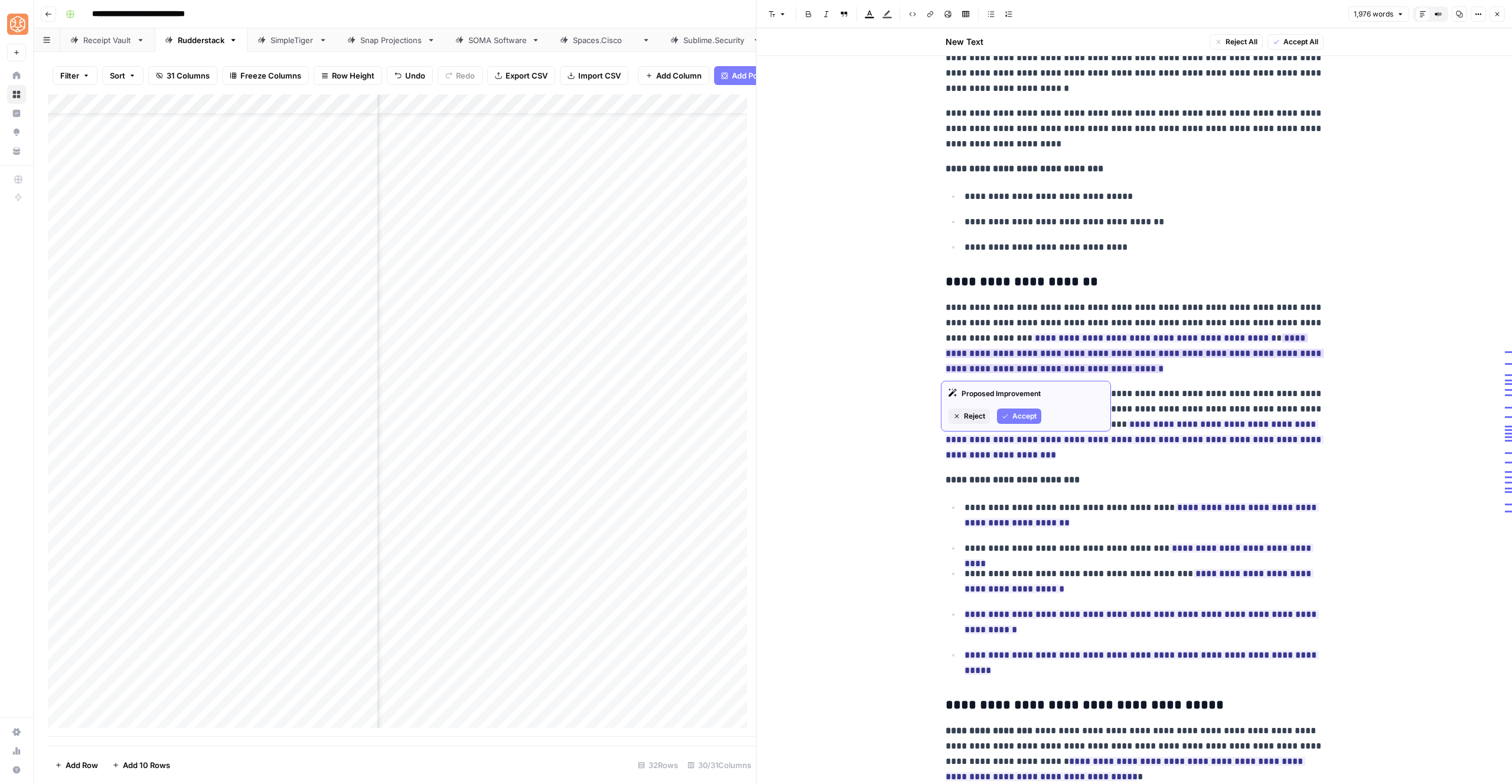
click at [1016, 419] on span "Accept" at bounding box center [1024, 416] width 24 height 11
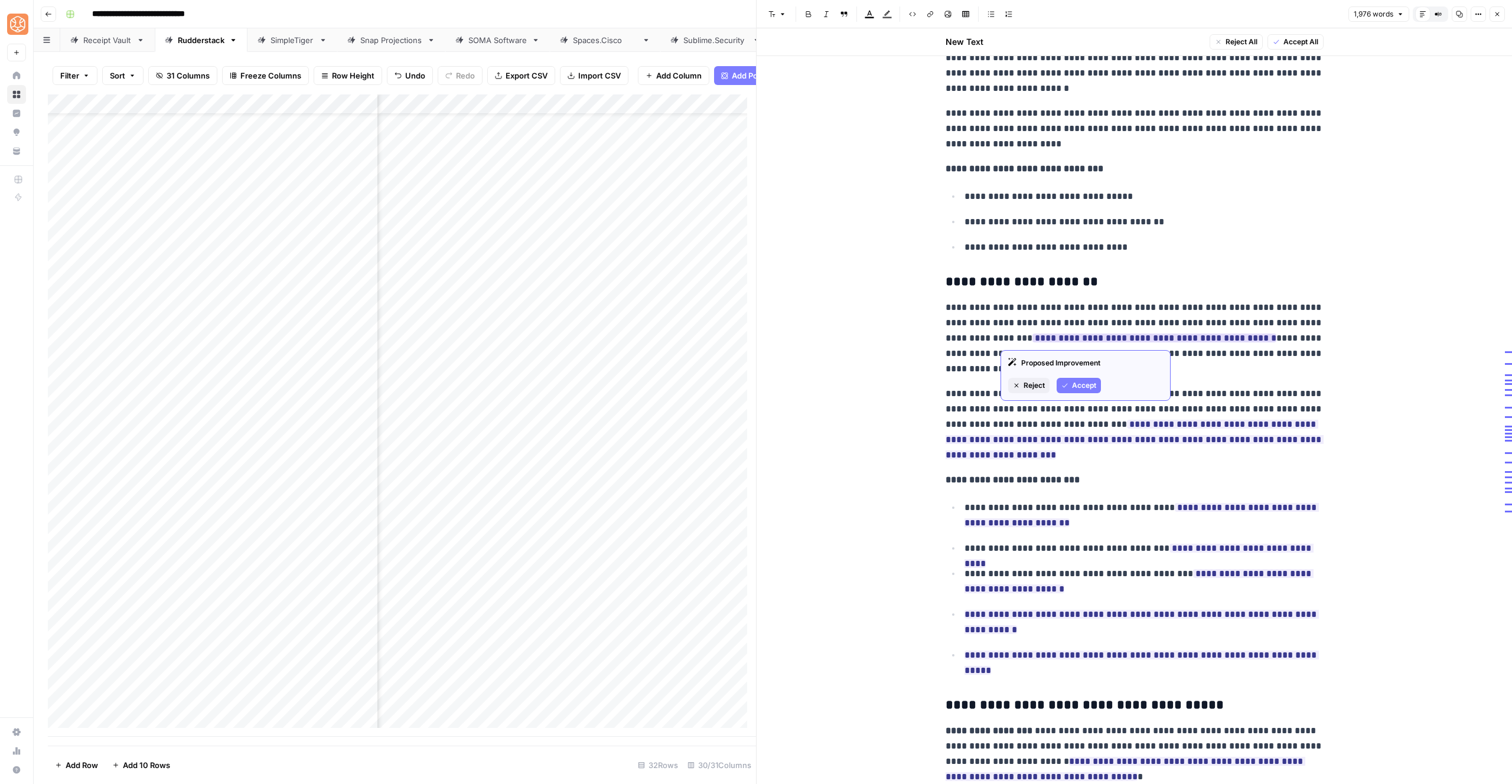
click at [1060, 393] on div "Proposed Improvement Reject Accept" at bounding box center [1085, 375] width 170 height 51
click at [1069, 379] on button "Accept" at bounding box center [1078, 385] width 44 height 15
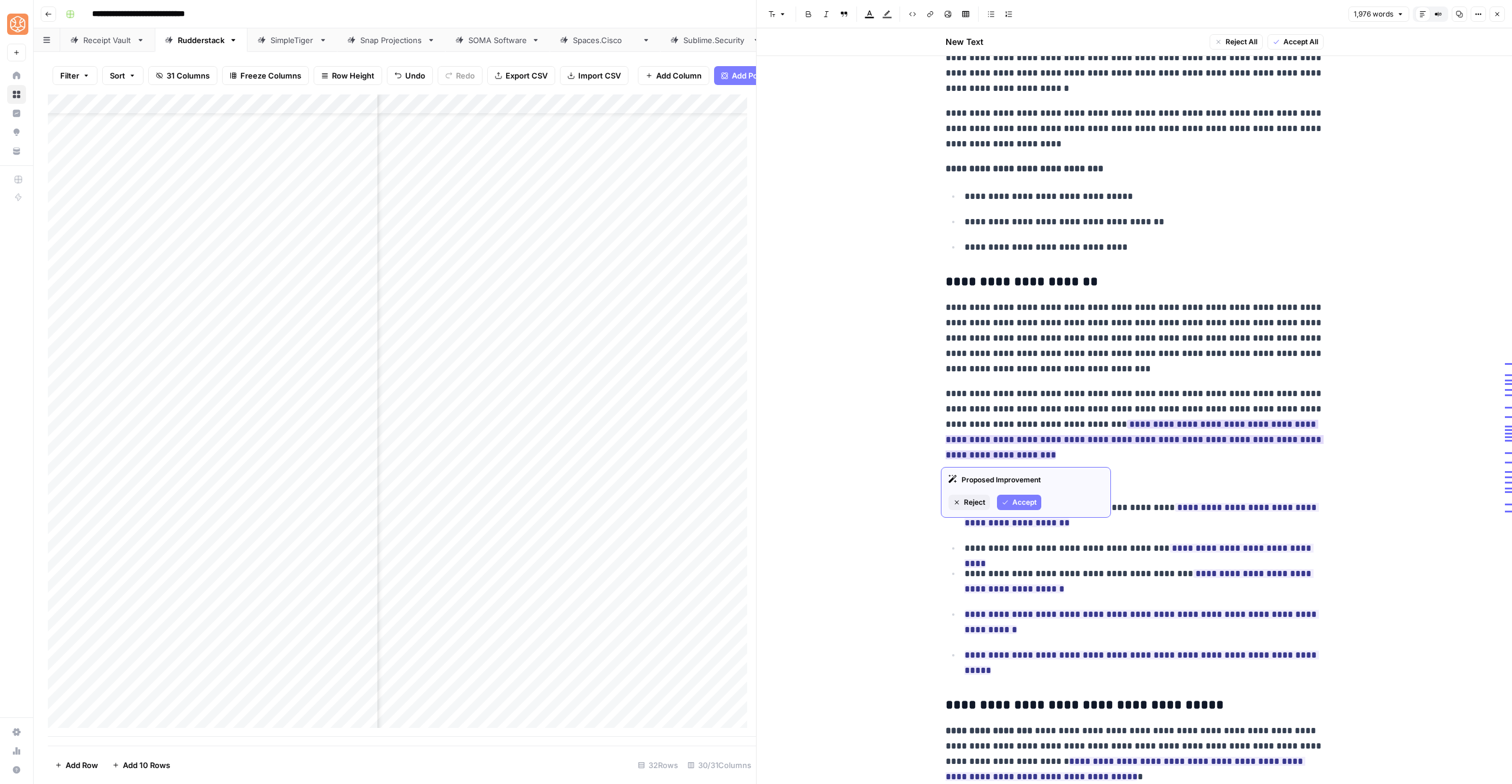
click at [1016, 497] on span "Accept" at bounding box center [1024, 503] width 24 height 11
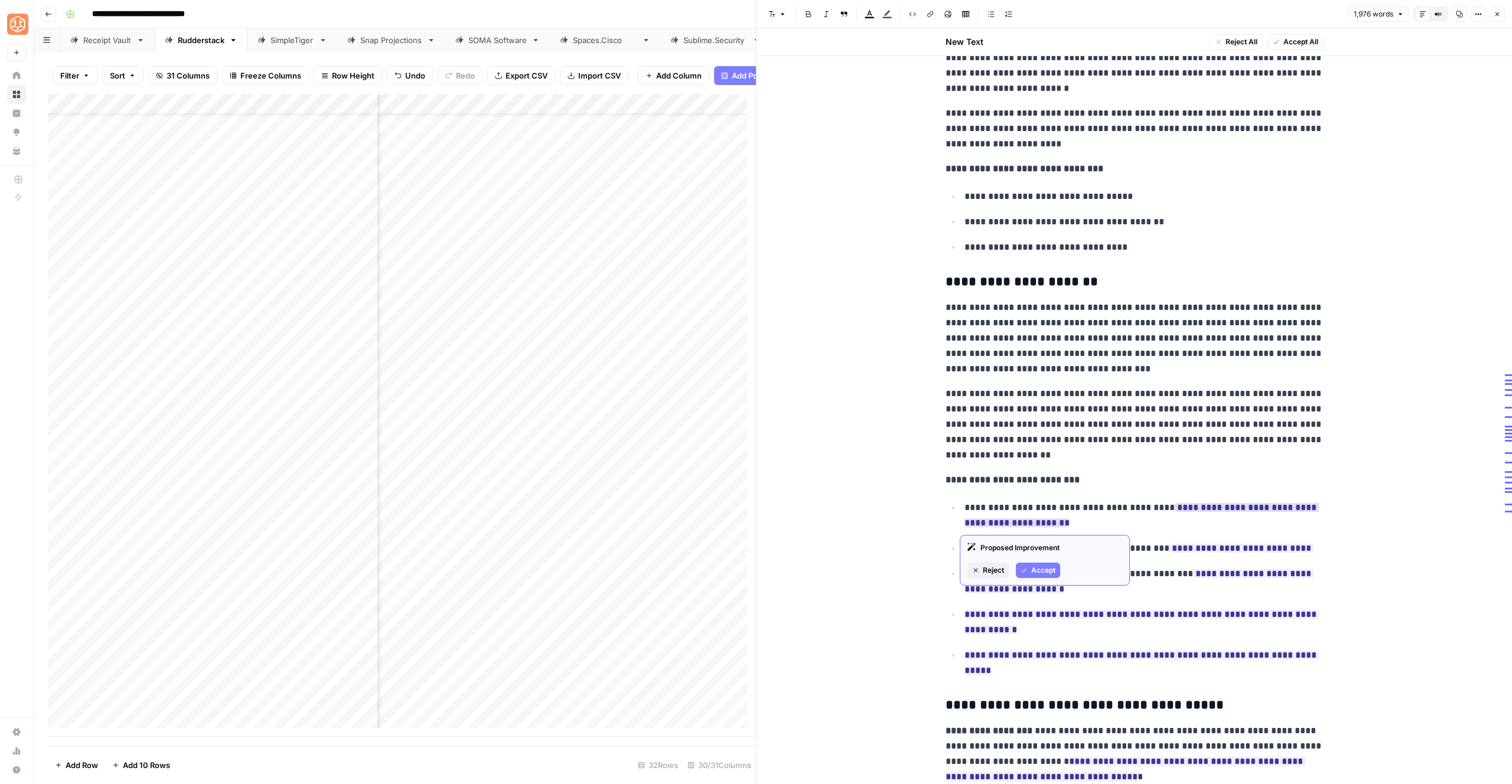
click at [1025, 562] on div "Proposed Improvement Reject Accept" at bounding box center [1045, 560] width 170 height 51
drag, startPoint x: 1049, startPoint y: 571, endPoint x: 1028, endPoint y: 573, distance: 21.1
click at [1049, 571] on span "Accept" at bounding box center [1043, 570] width 24 height 11
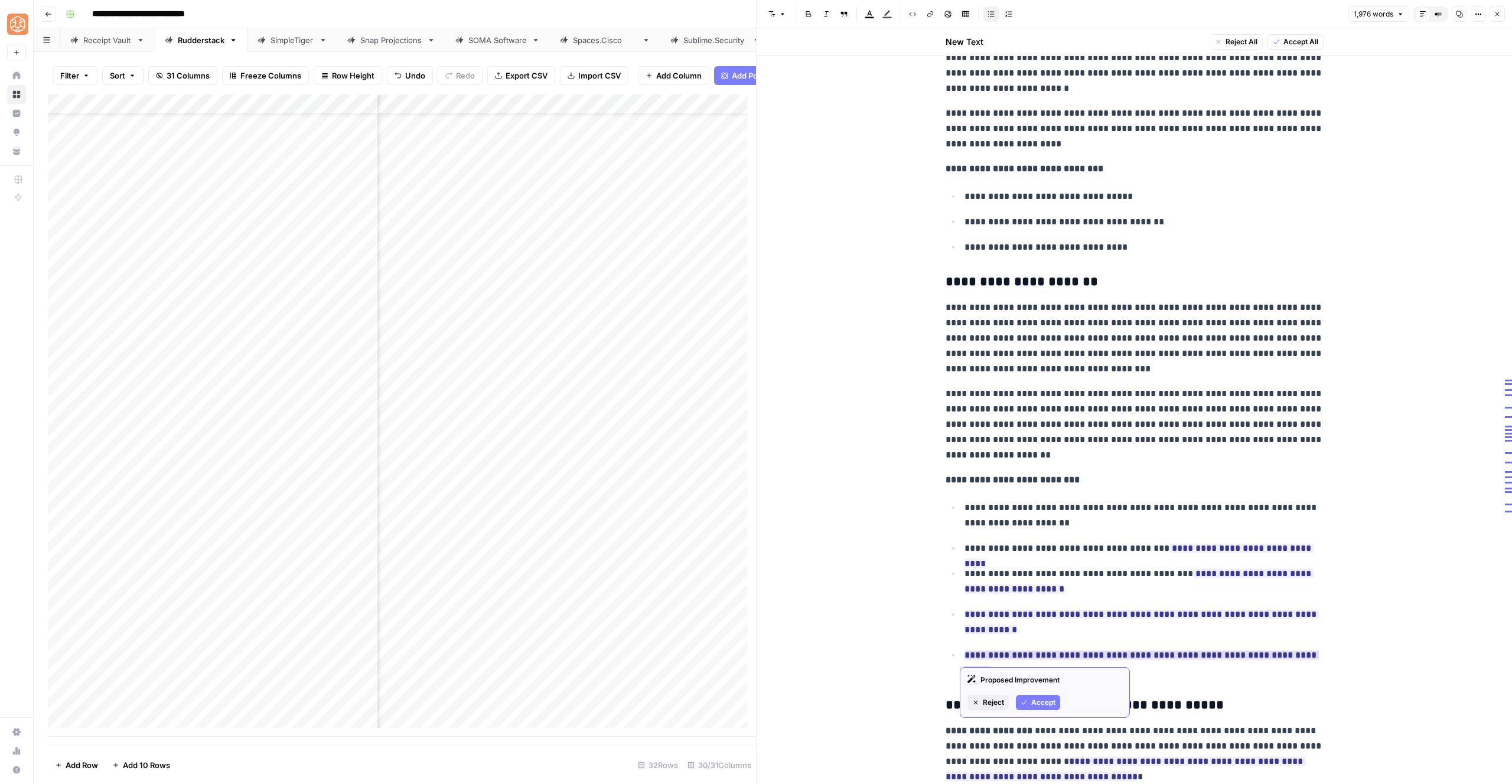
click at [1039, 696] on button "Accept" at bounding box center [1037, 703] width 44 height 15
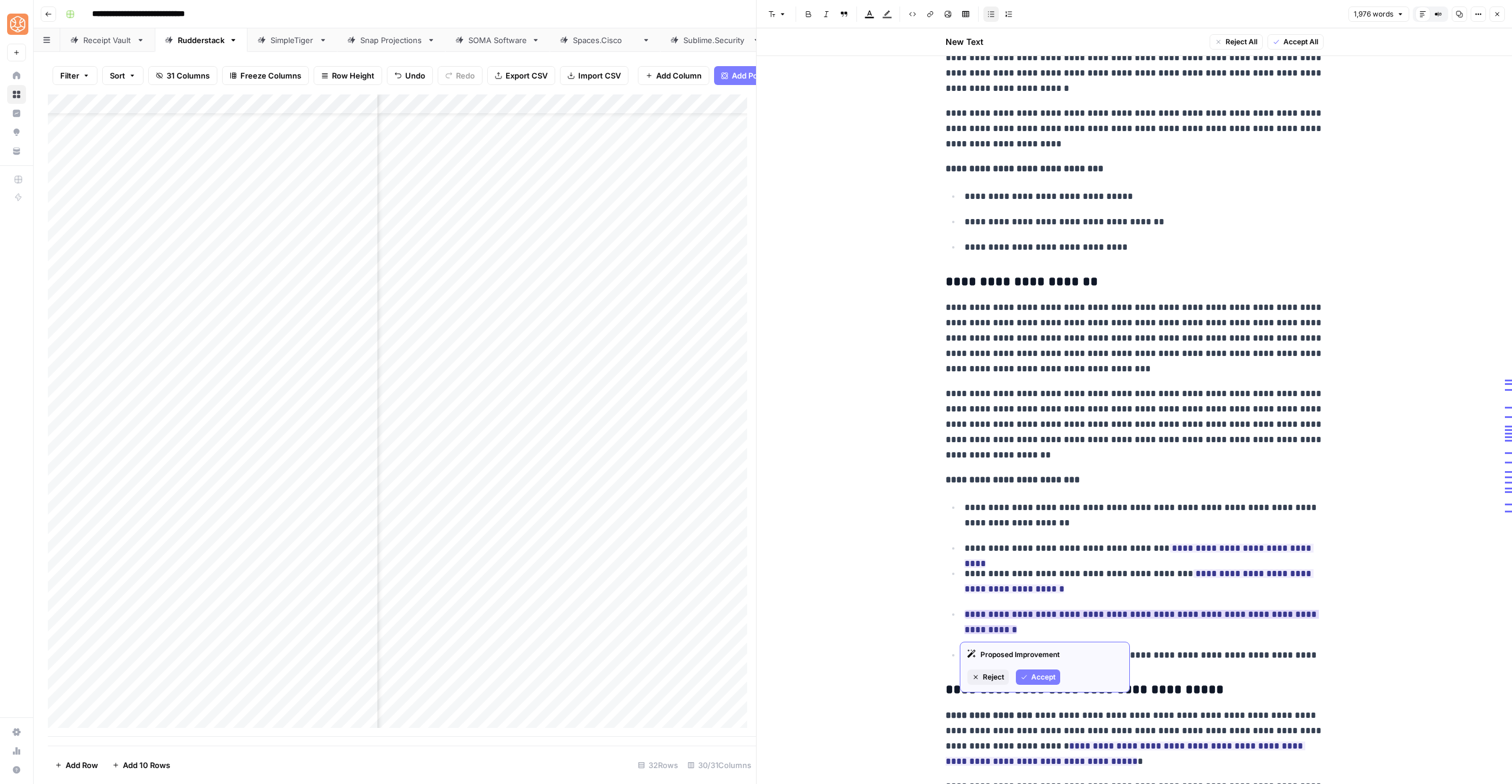
click at [1043, 673] on span "Accept" at bounding box center [1043, 677] width 24 height 11
click at [1048, 629] on button "Accept" at bounding box center [1037, 636] width 44 height 15
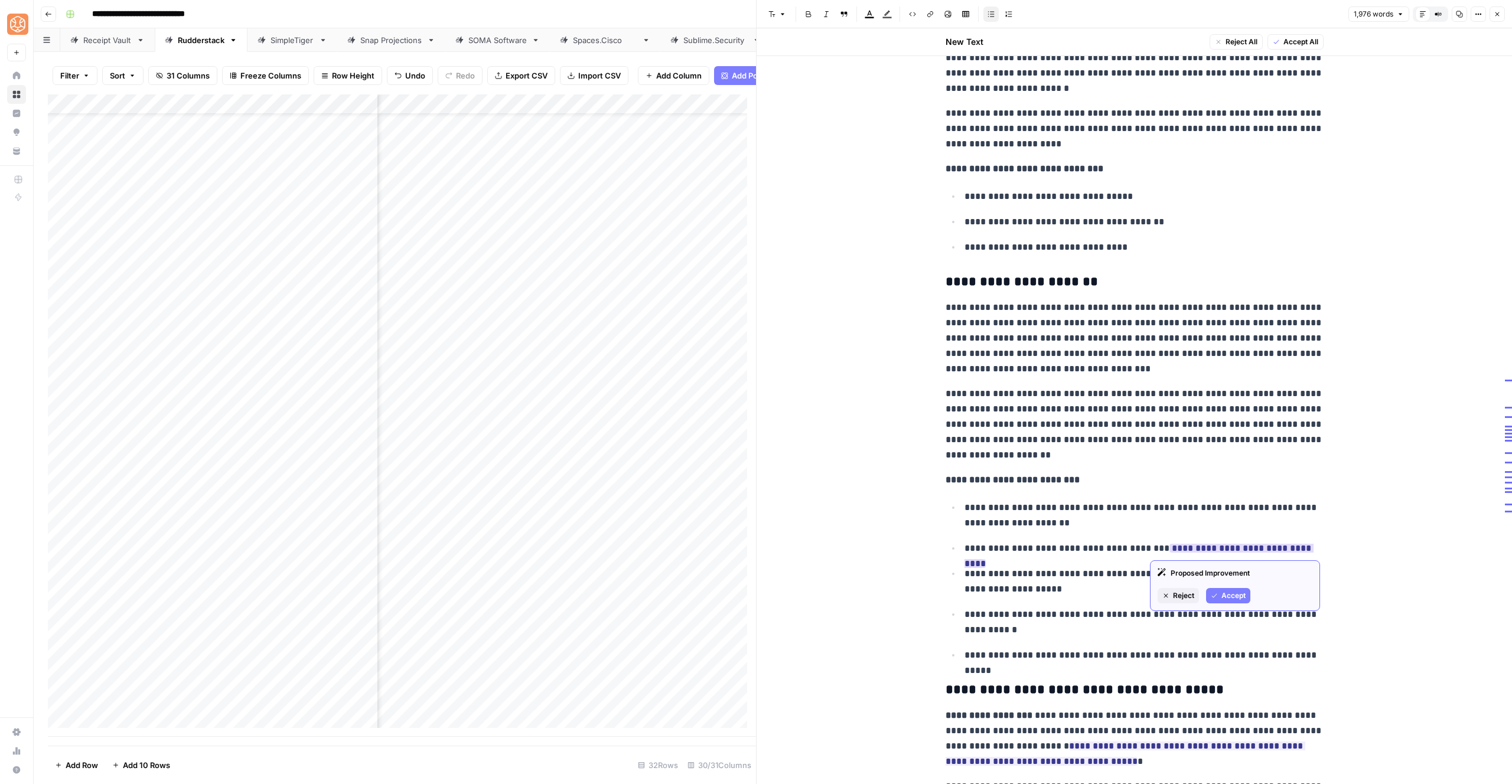
click at [1235, 597] on span "Accept" at bounding box center [1233, 595] width 24 height 11
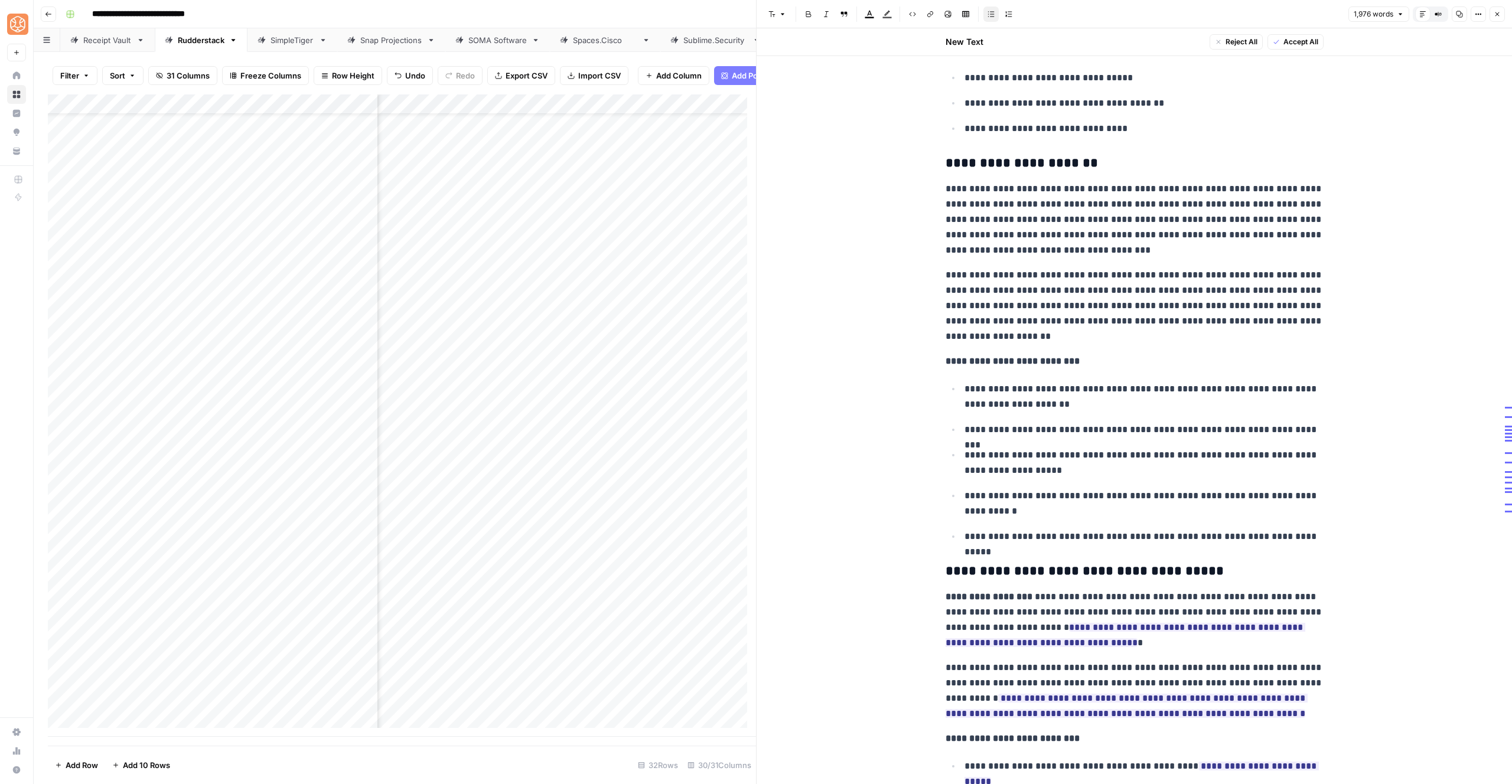
scroll to position [2319, 0]
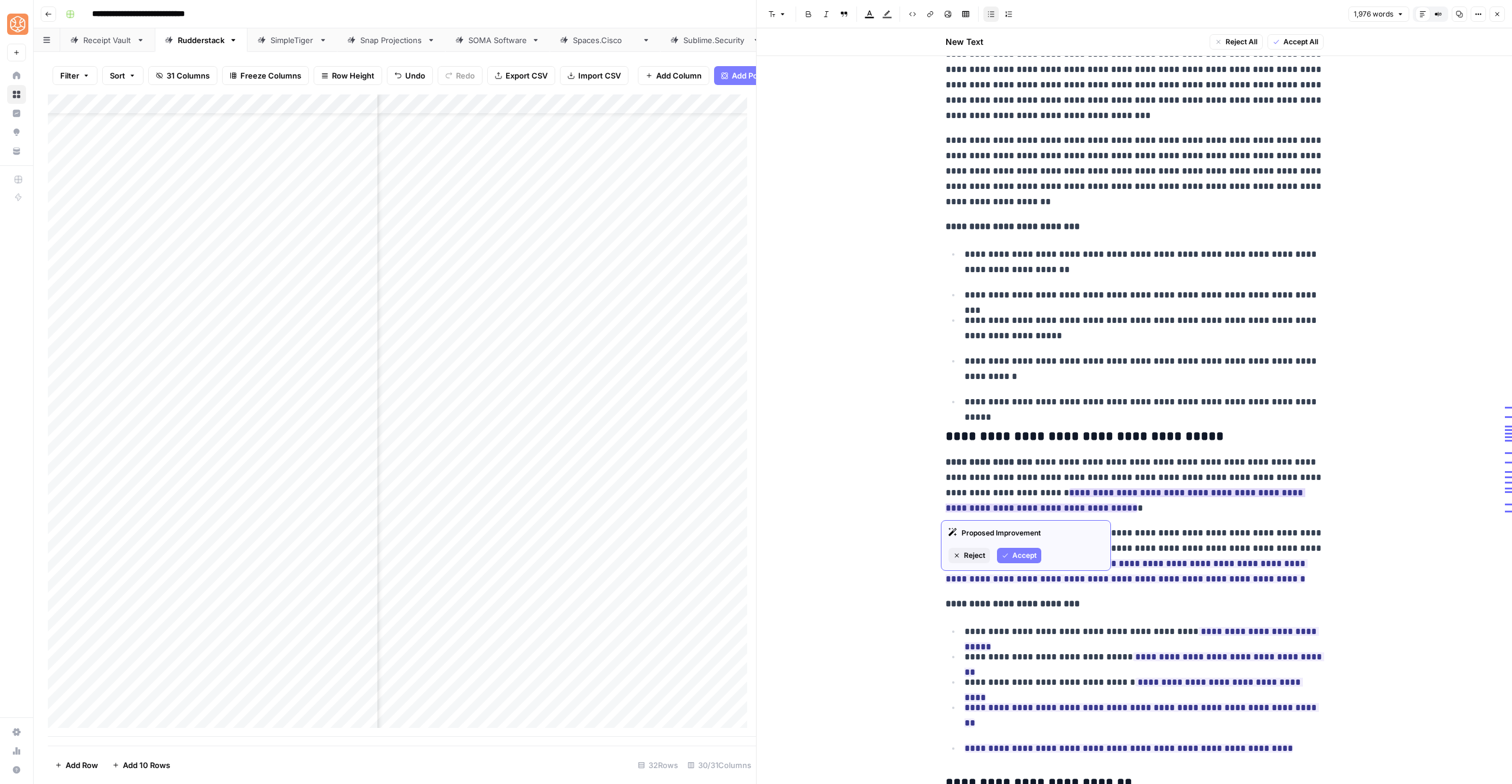
click at [1012, 554] on span "Accept" at bounding box center [1024, 555] width 24 height 11
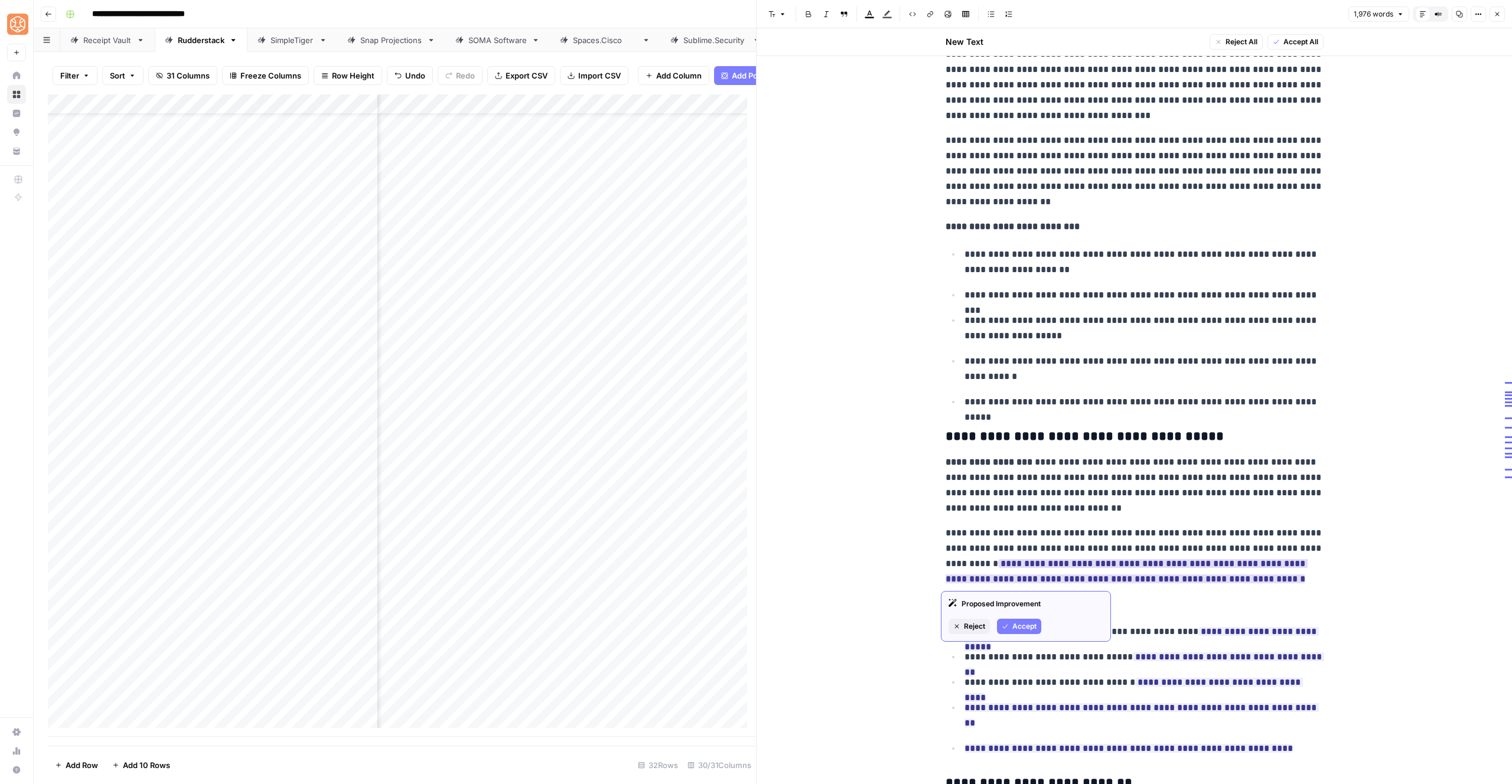
click at [1017, 623] on span "Accept" at bounding box center [1024, 626] width 24 height 11
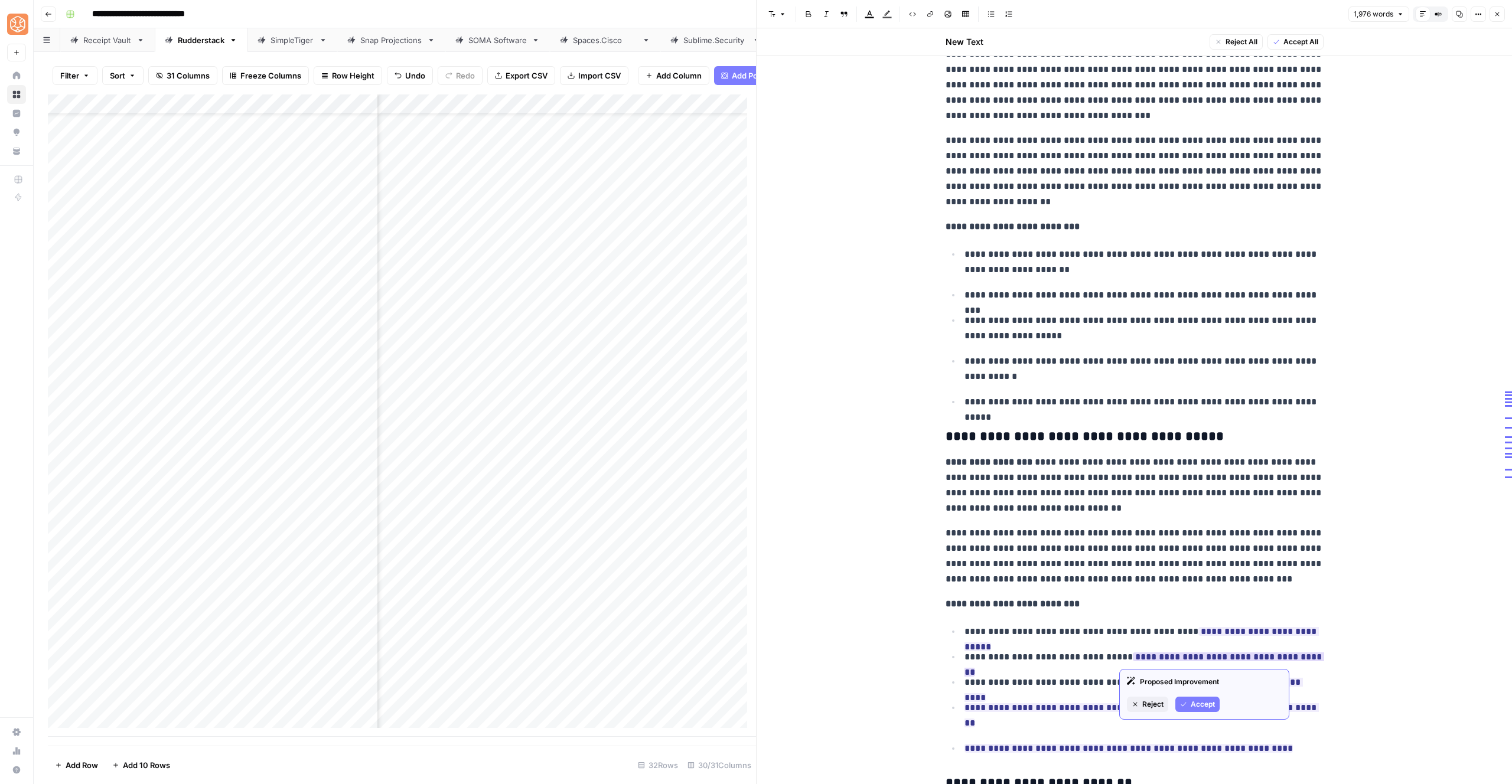
click at [1196, 704] on span "Accept" at bounding box center [1202, 704] width 24 height 11
click at [1238, 677] on span "Accept" at bounding box center [1248, 679] width 24 height 11
drag, startPoint x: 1208, startPoint y: 722, endPoint x: 1188, endPoint y: 723, distance: 20.0
click at [1208, 722] on button "Accept" at bounding box center [1201, 729] width 44 height 15
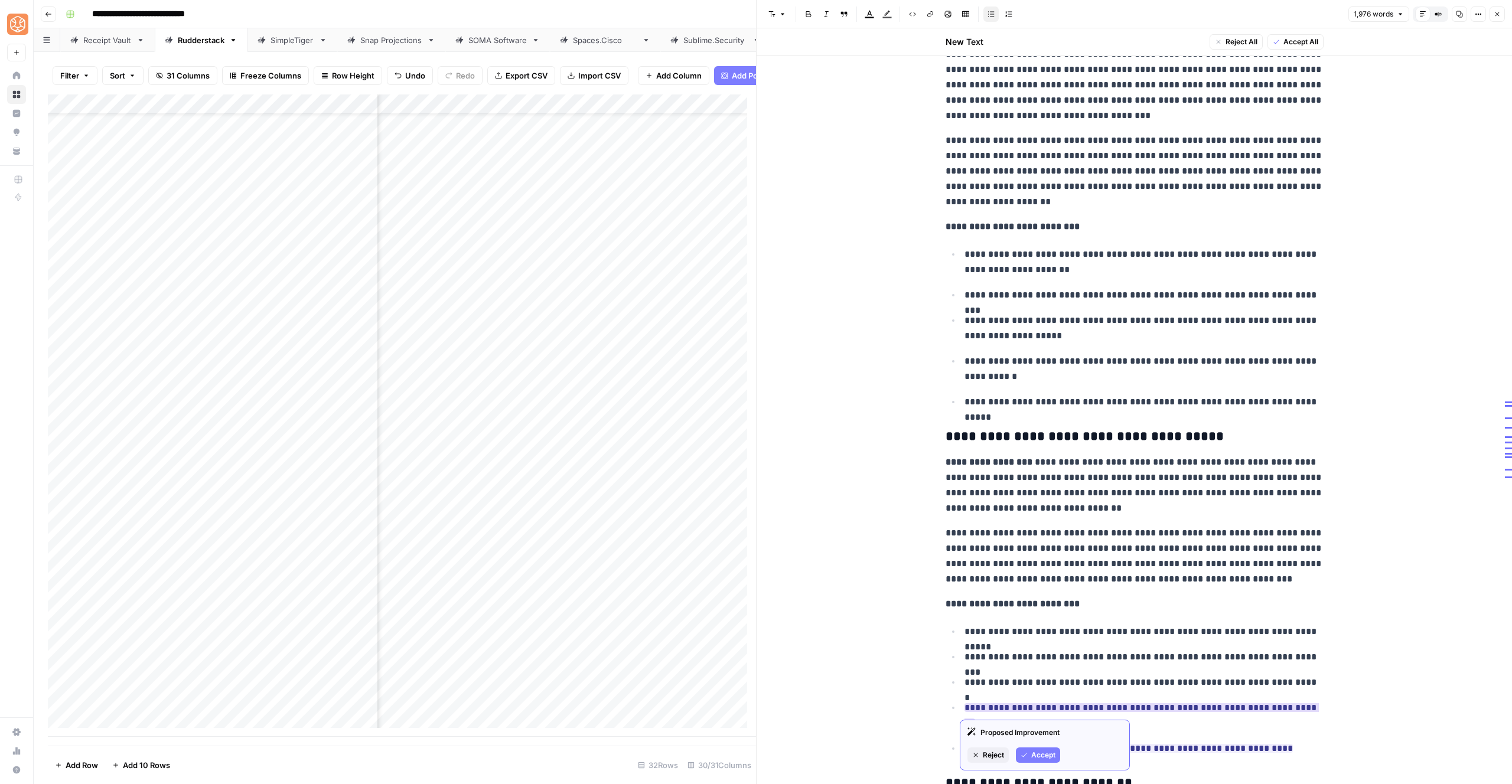
click at [1023, 758] on icon "button" at bounding box center [1024, 755] width 7 height 7
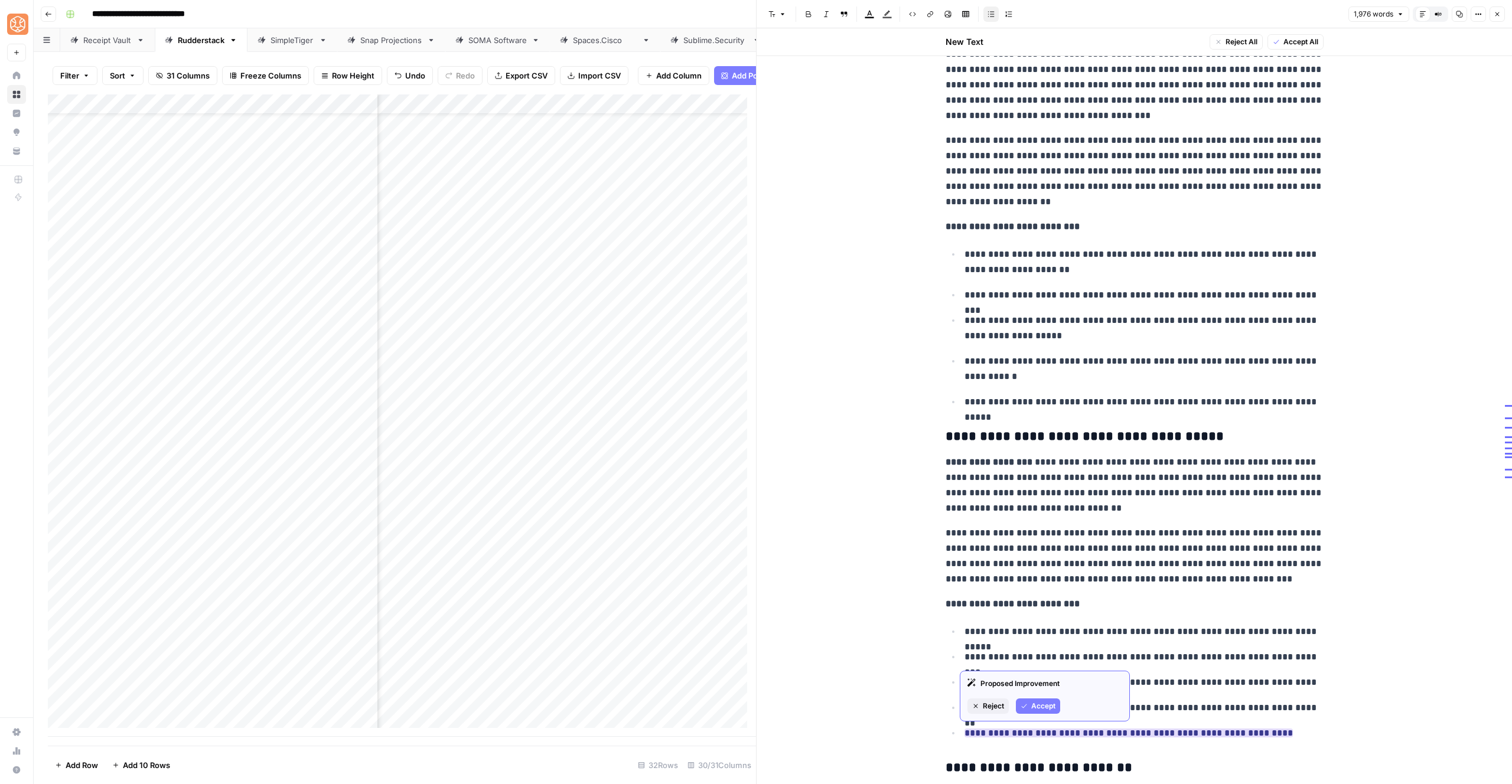
click at [1049, 711] on span "Accept" at bounding box center [1043, 706] width 24 height 11
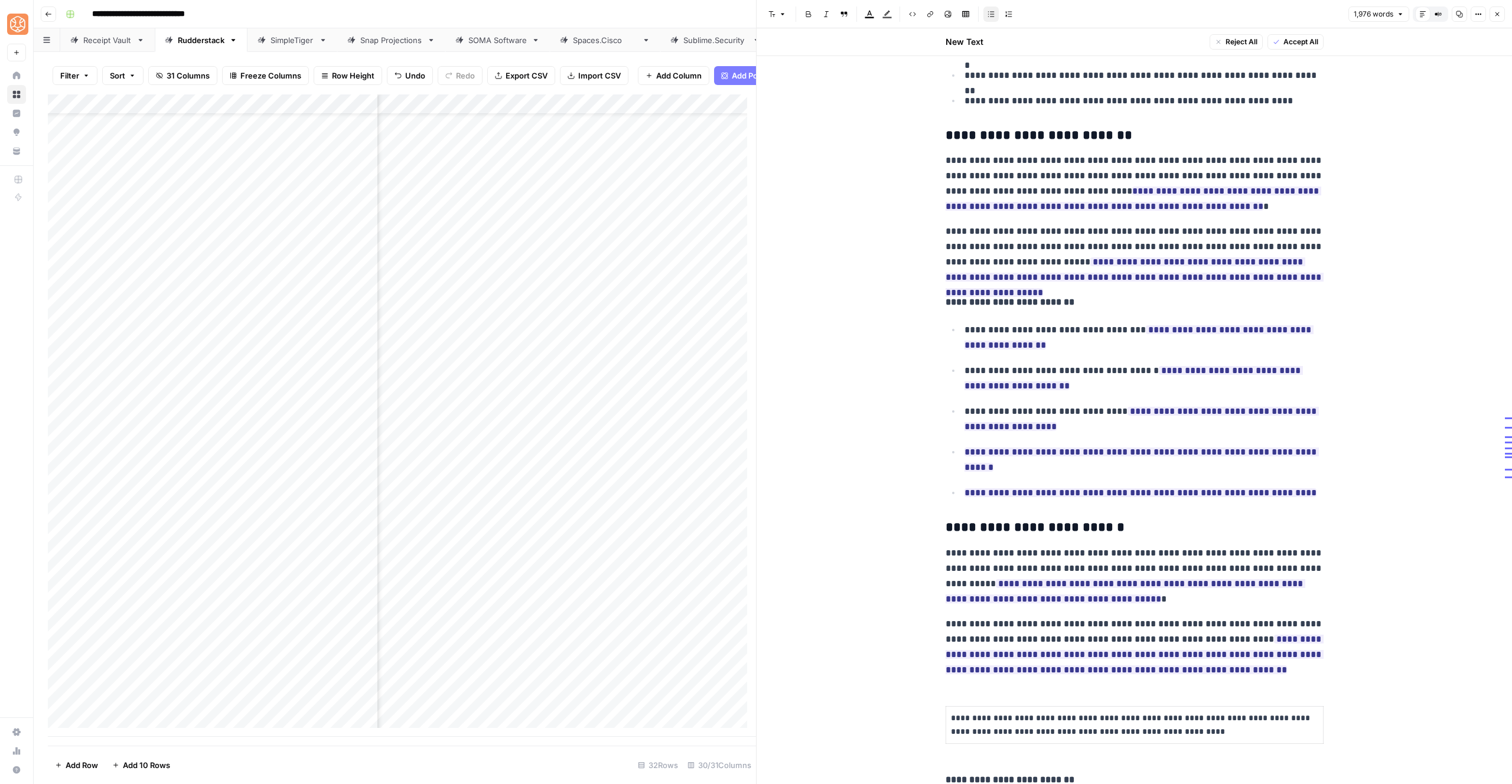
scroll to position [2982, 0]
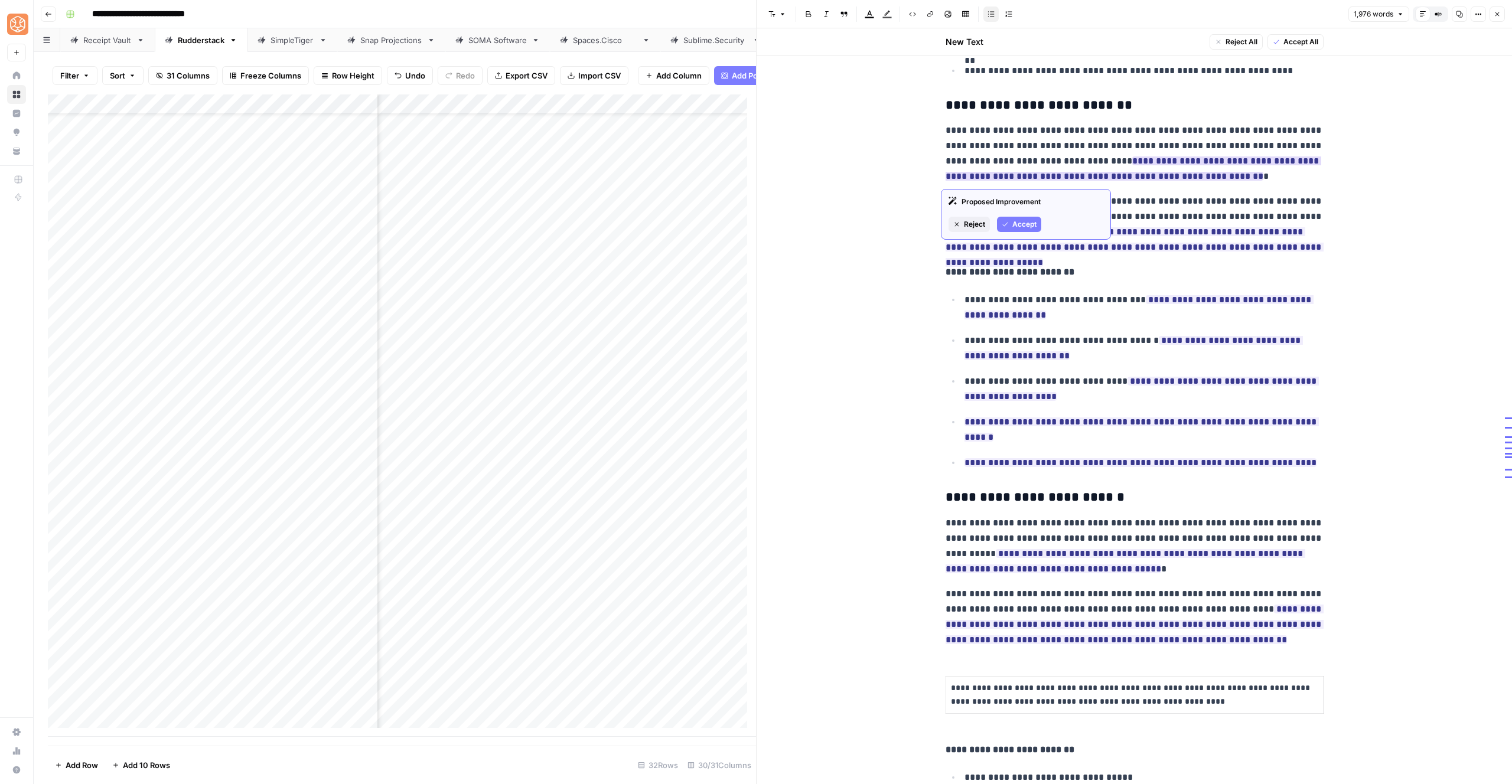
click at [1012, 218] on button "Accept" at bounding box center [1019, 224] width 44 height 15
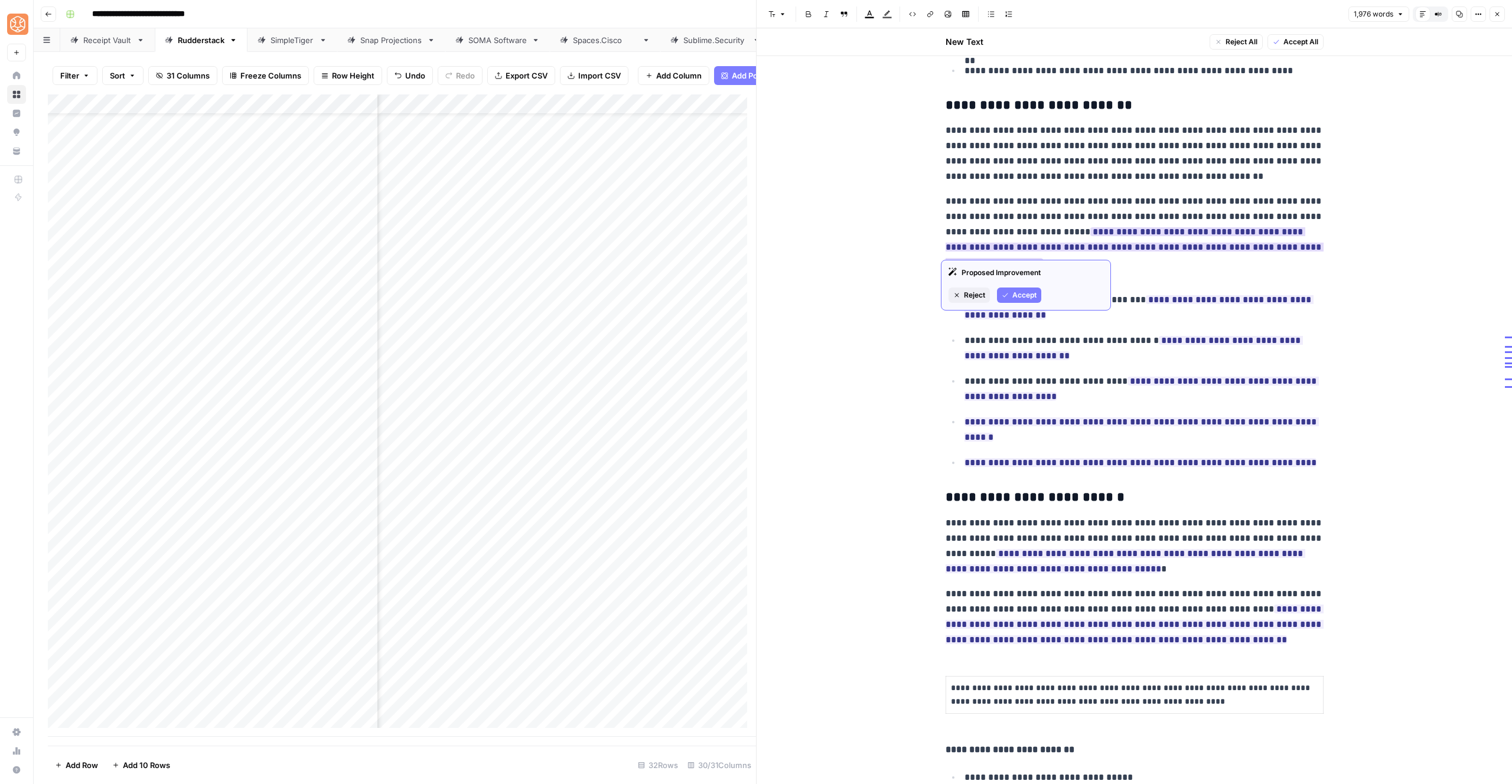
click at [1020, 298] on span "Accept" at bounding box center [1024, 295] width 24 height 11
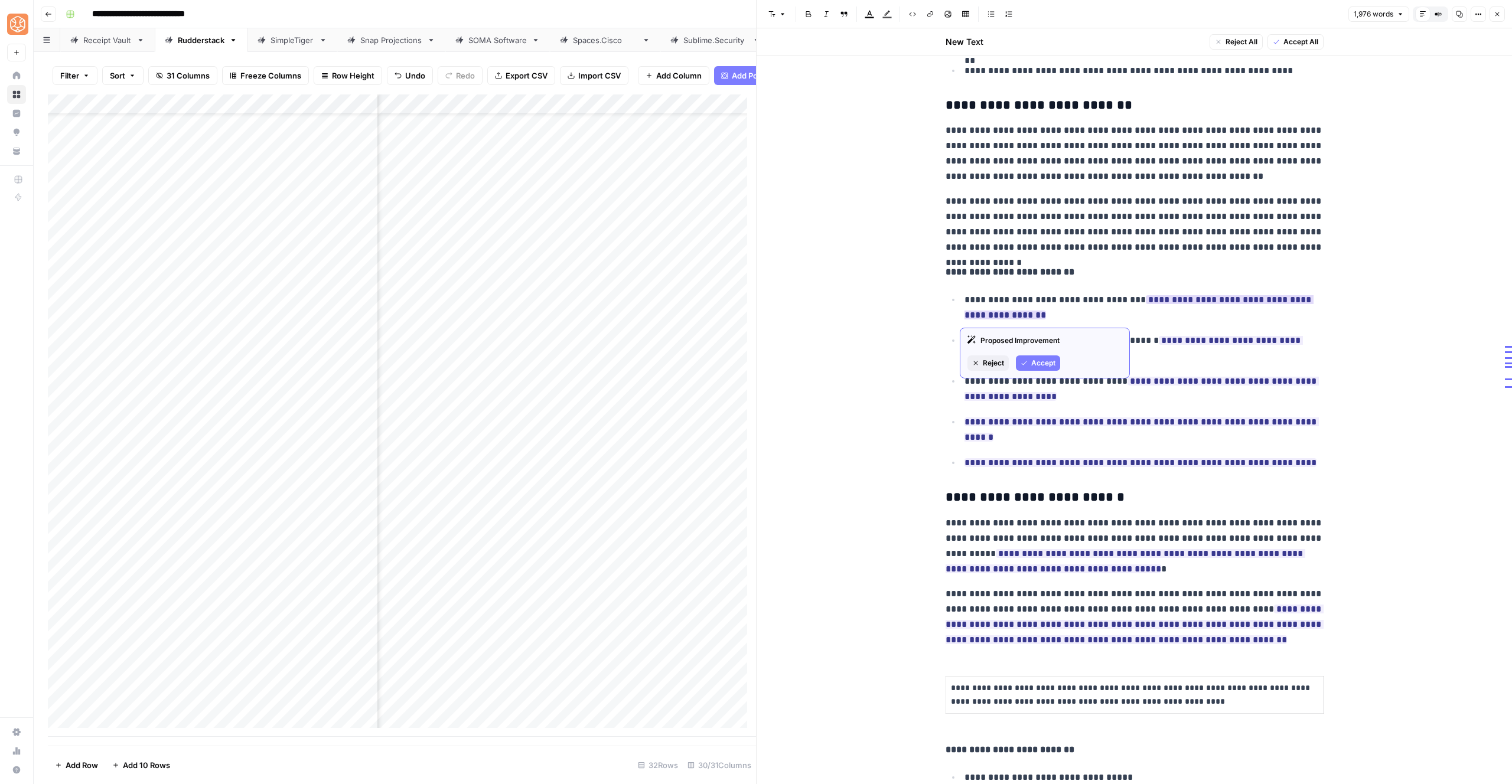
click at [1019, 371] on div "Proposed Improvement Reject Accept" at bounding box center [1045, 353] width 170 height 51
click at [1023, 364] on icon "button" at bounding box center [1024, 363] width 5 height 4
click at [1031, 439] on span "Accept" at bounding box center [1043, 444] width 24 height 11
click at [1050, 405] on span "Accept" at bounding box center [1043, 404] width 24 height 11
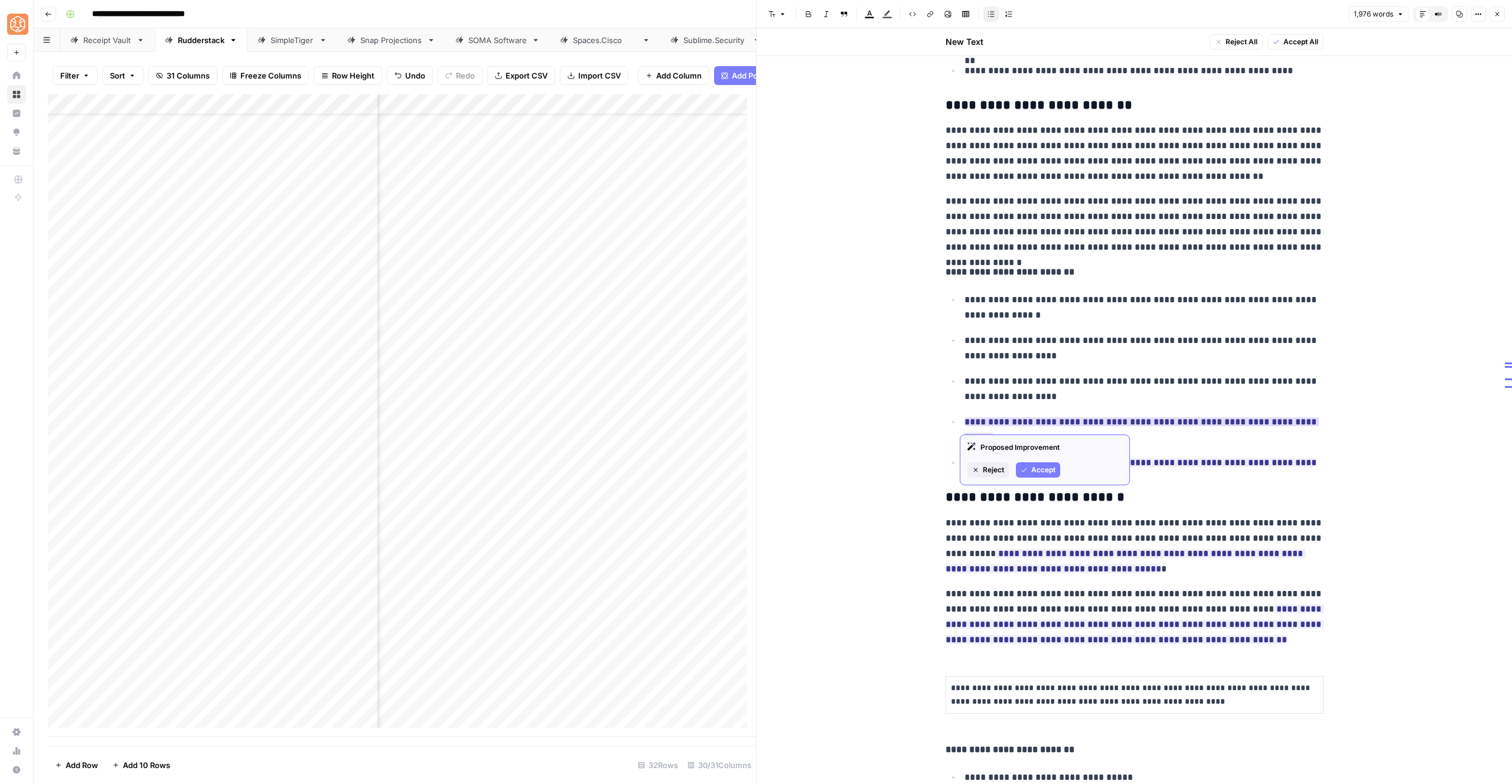
click at [1043, 473] on span "Accept" at bounding box center [1043, 470] width 24 height 11
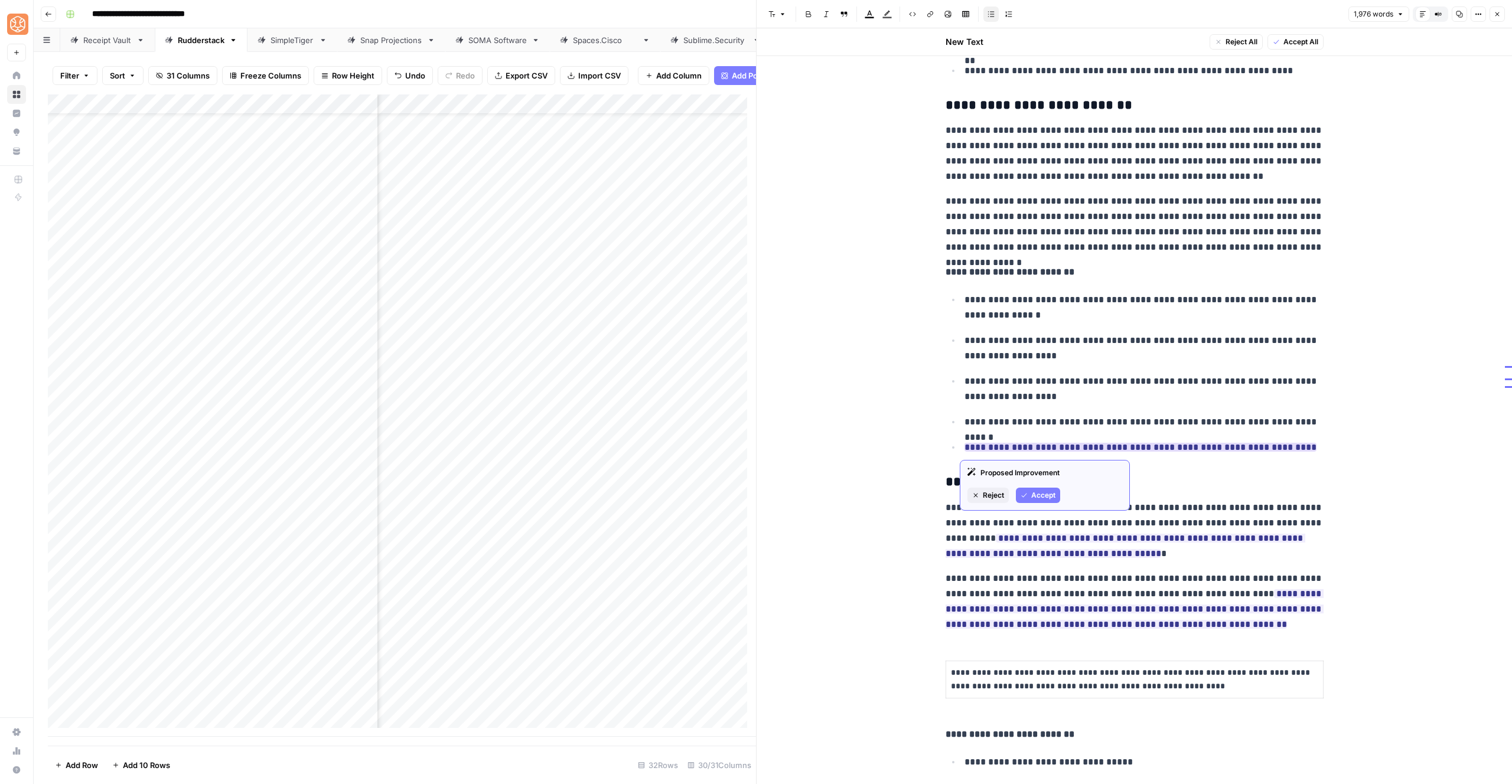
click at [1051, 498] on span "Accept" at bounding box center [1043, 496] width 24 height 11
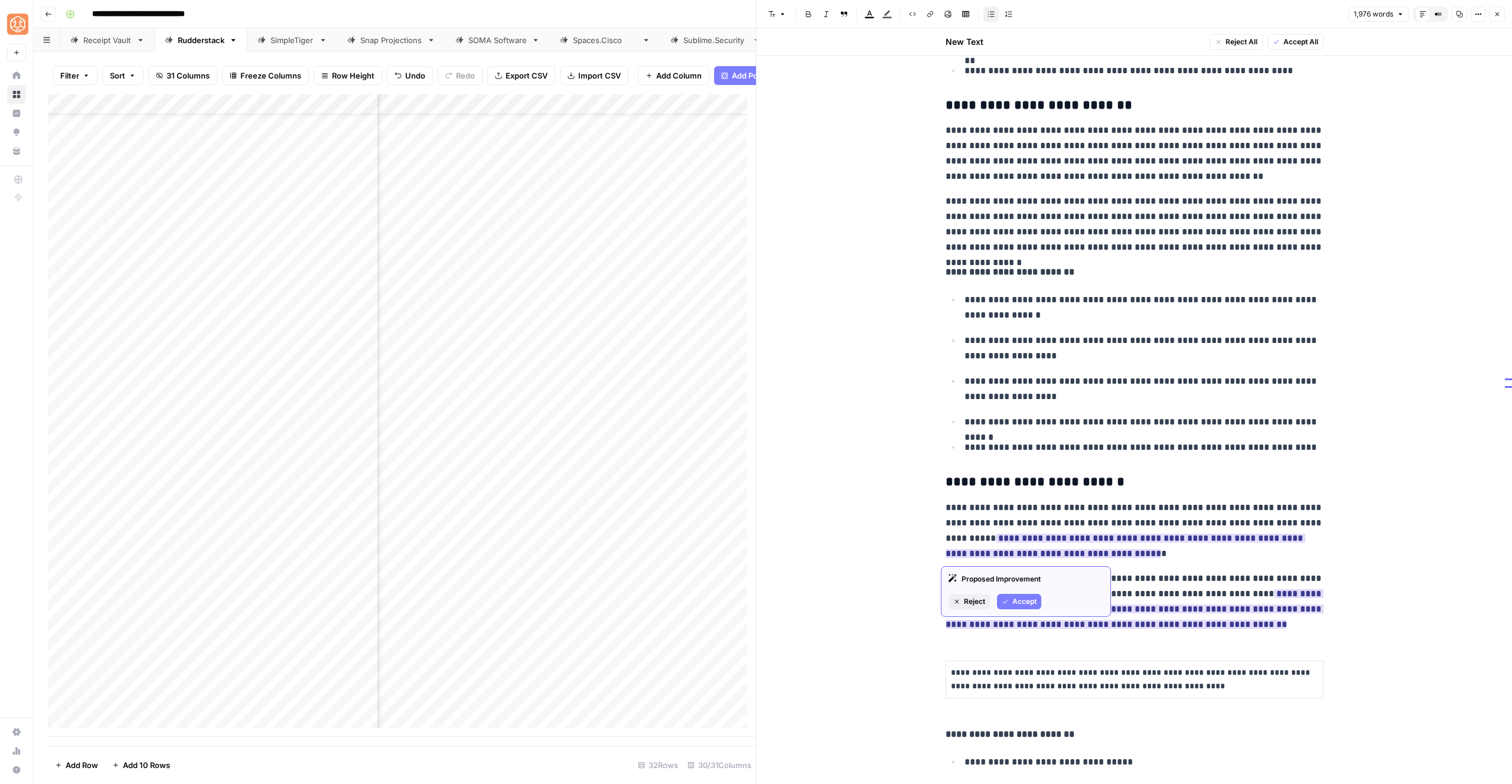
click at [1031, 608] on button "Accept" at bounding box center [1019, 601] width 44 height 15
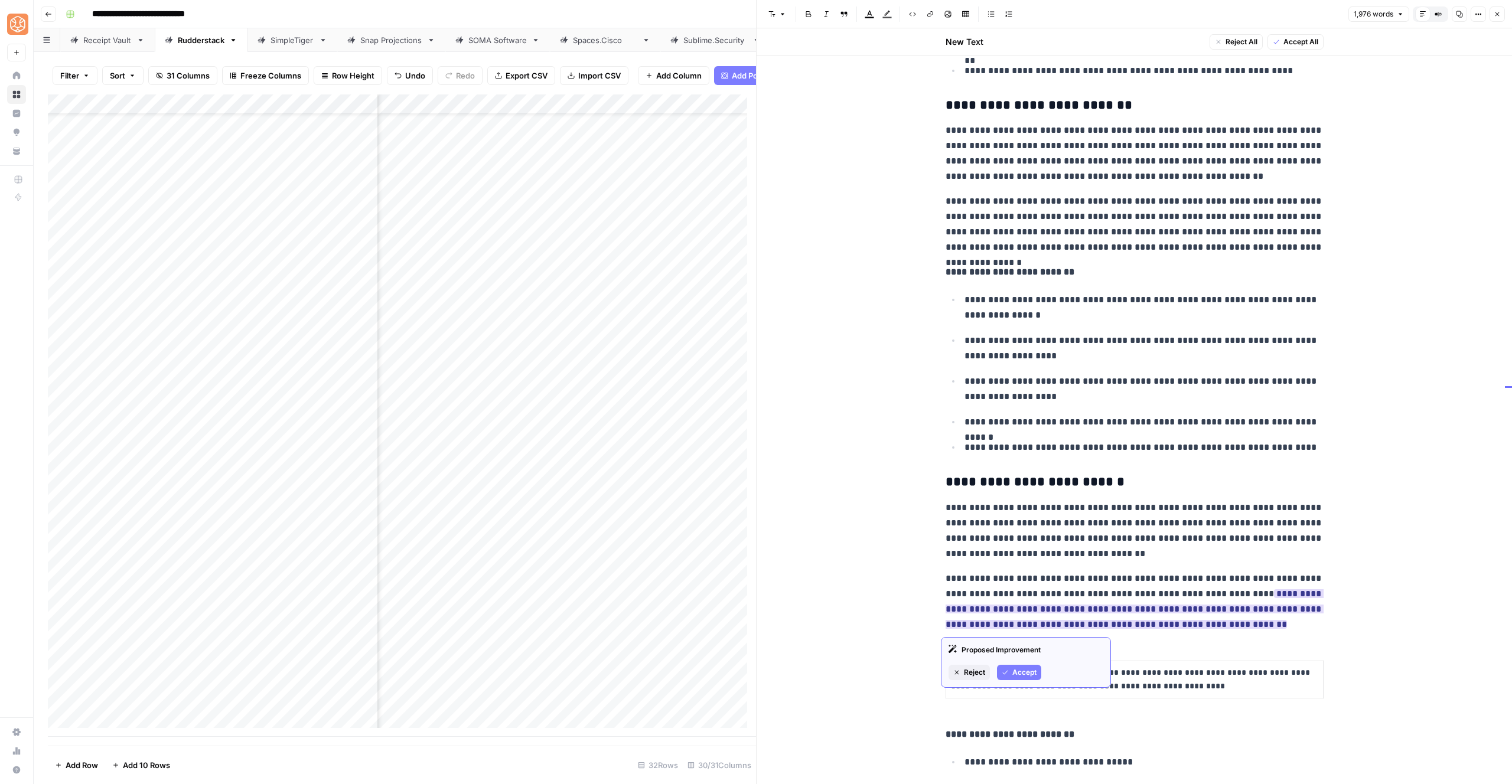
click at [1031, 674] on span "Accept" at bounding box center [1024, 672] width 24 height 11
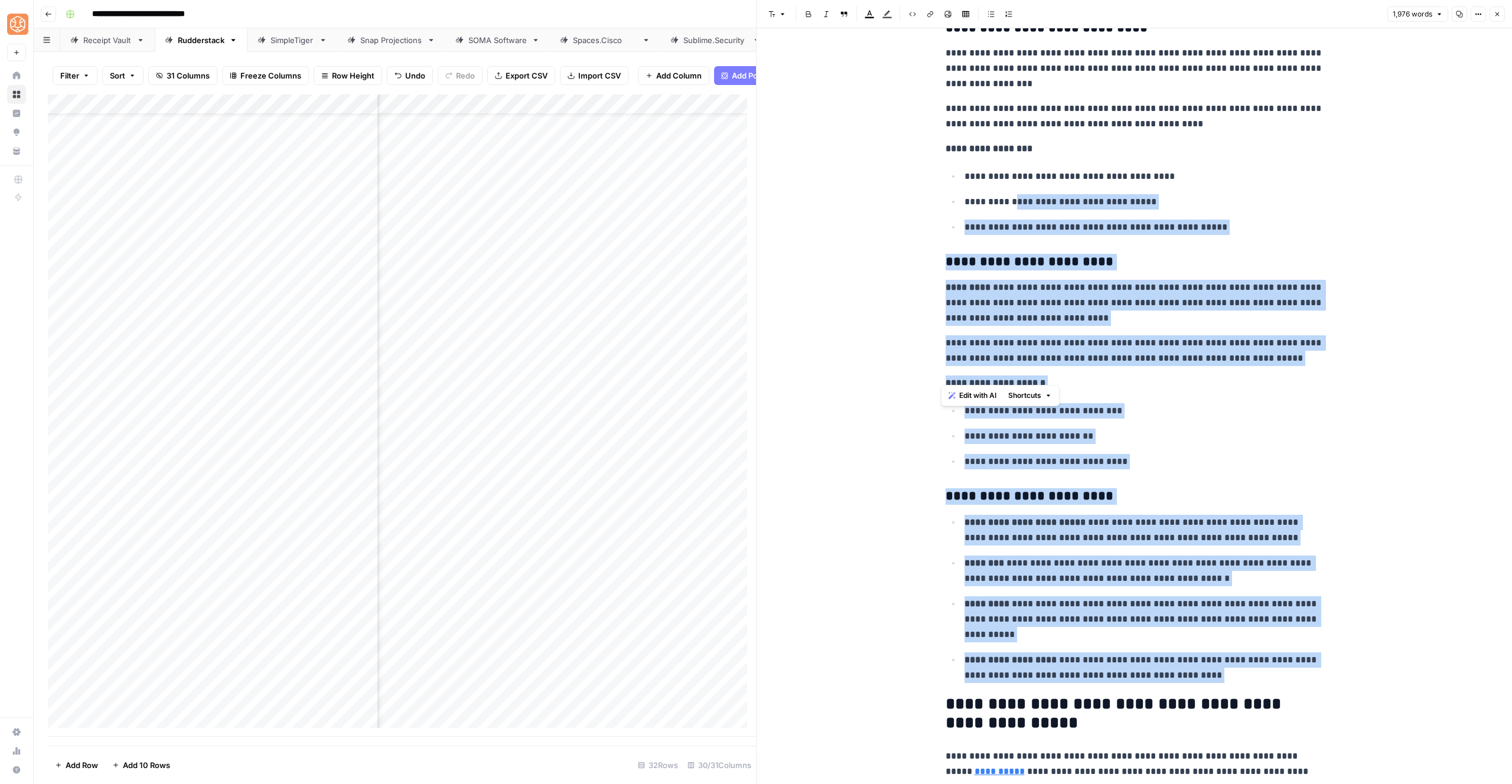
scroll to position [3354, 0]
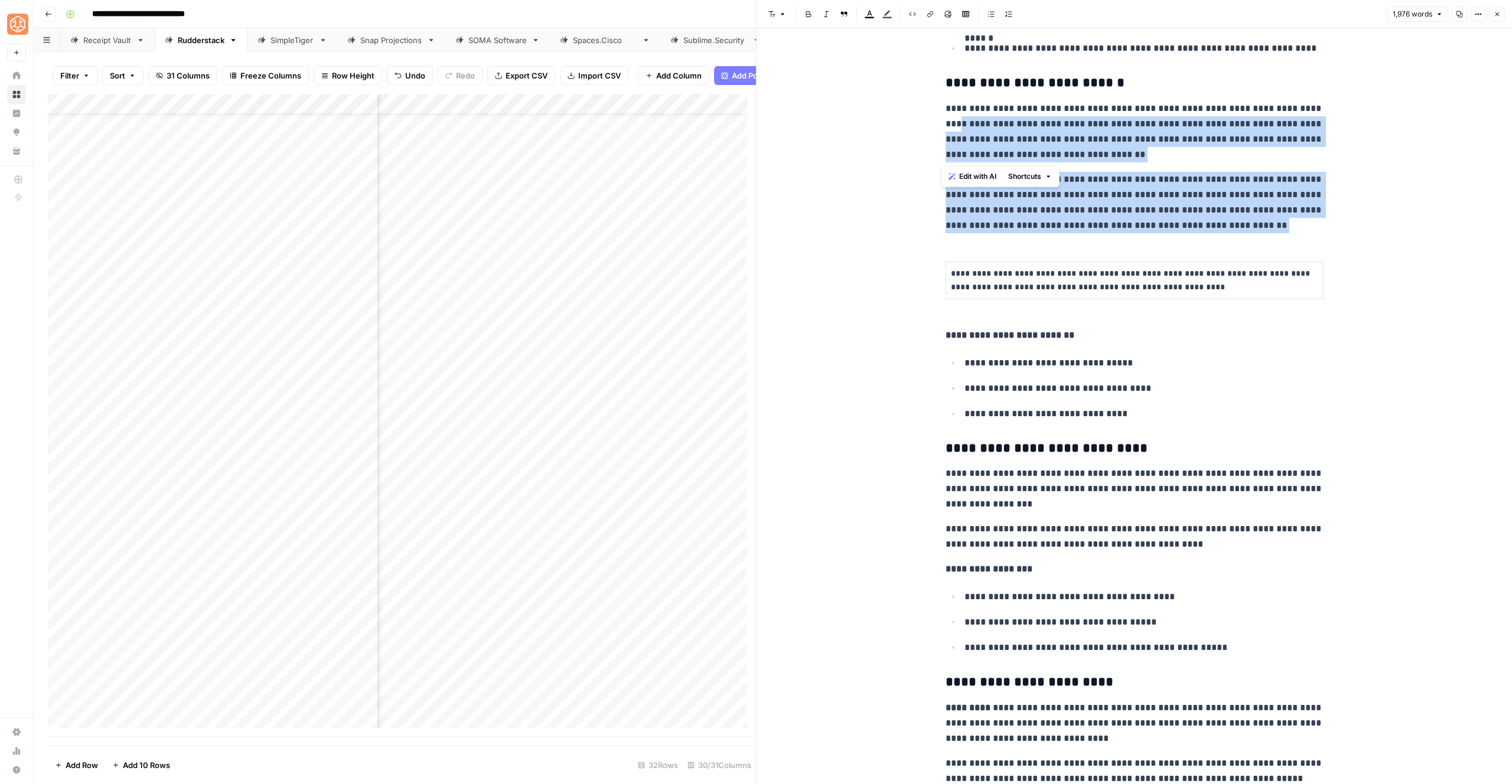
drag, startPoint x: 1216, startPoint y: 584, endPoint x: 934, endPoint y: 129, distance: 535.3
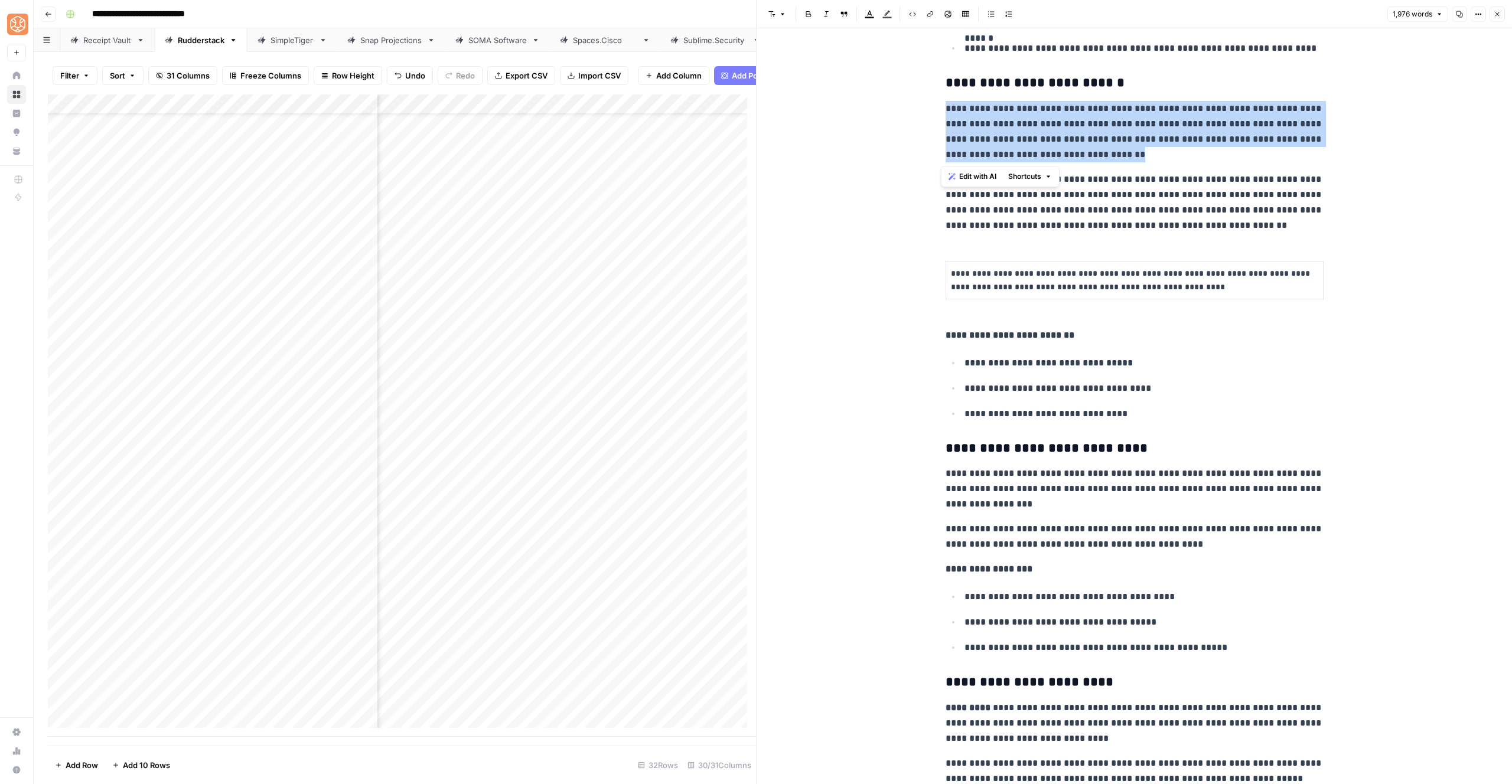
click at [956, 118] on p "**********" at bounding box center [1134, 131] width 378 height 61
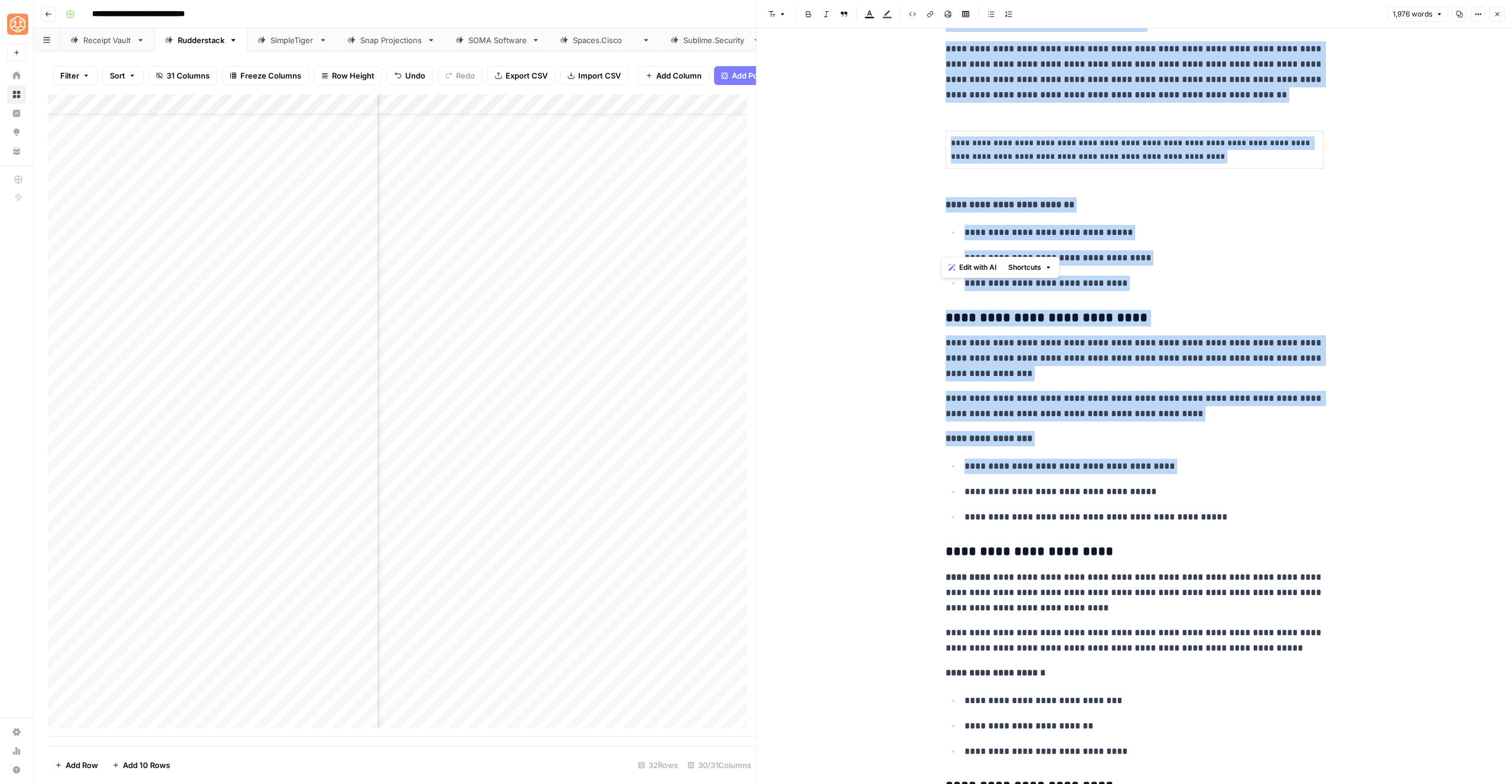
scroll to position [3764, 0]
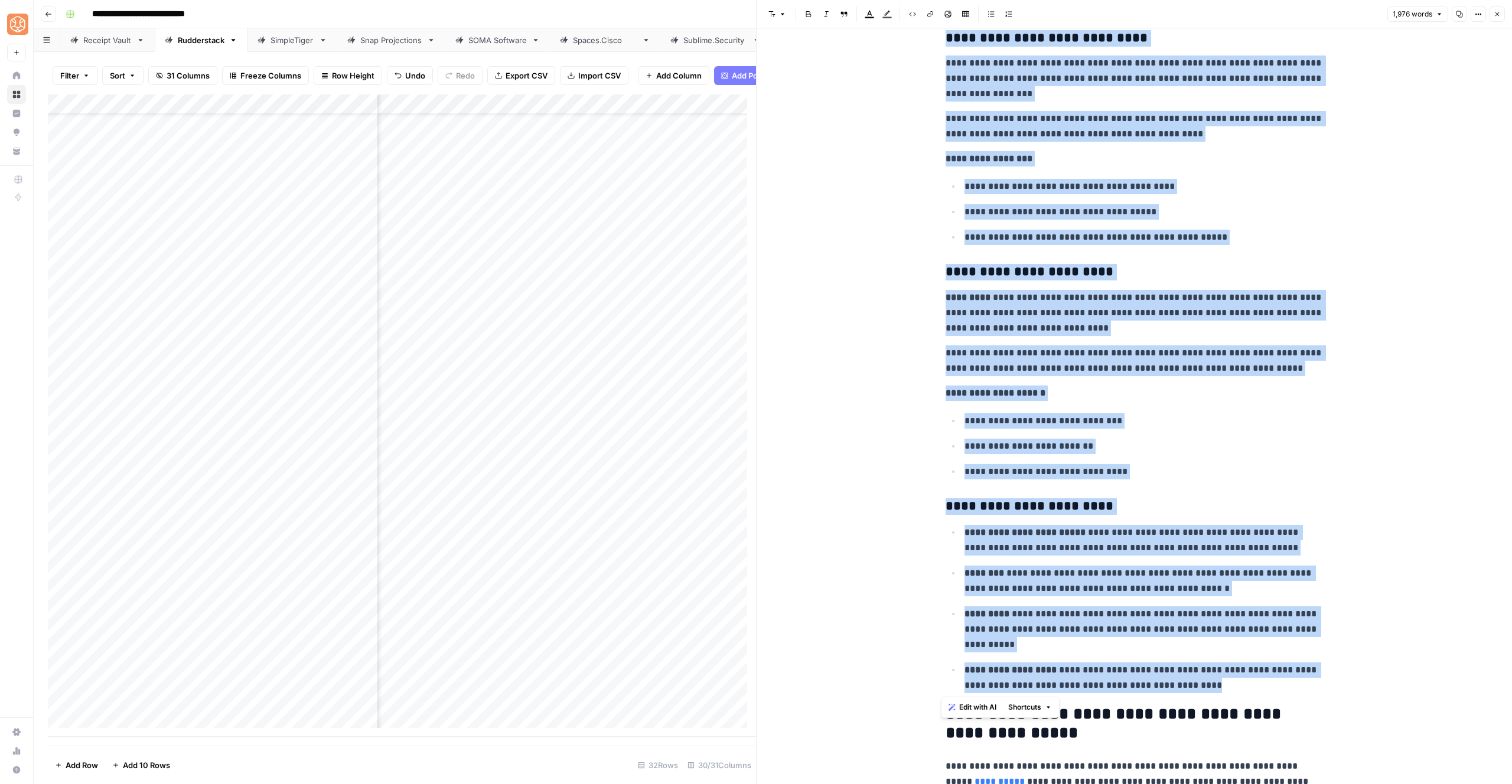
drag, startPoint x: 941, startPoint y: 108, endPoint x: 1253, endPoint y: 681, distance: 652.4
click at [1044, 705] on button "Shortcuts" at bounding box center [1030, 707] width 53 height 15
drag, startPoint x: 1054, startPoint y: 728, endPoint x: 1060, endPoint y: 720, distance: 10.0
click at [1055, 728] on span "Add more detail" at bounding box center [1064, 733] width 73 height 12
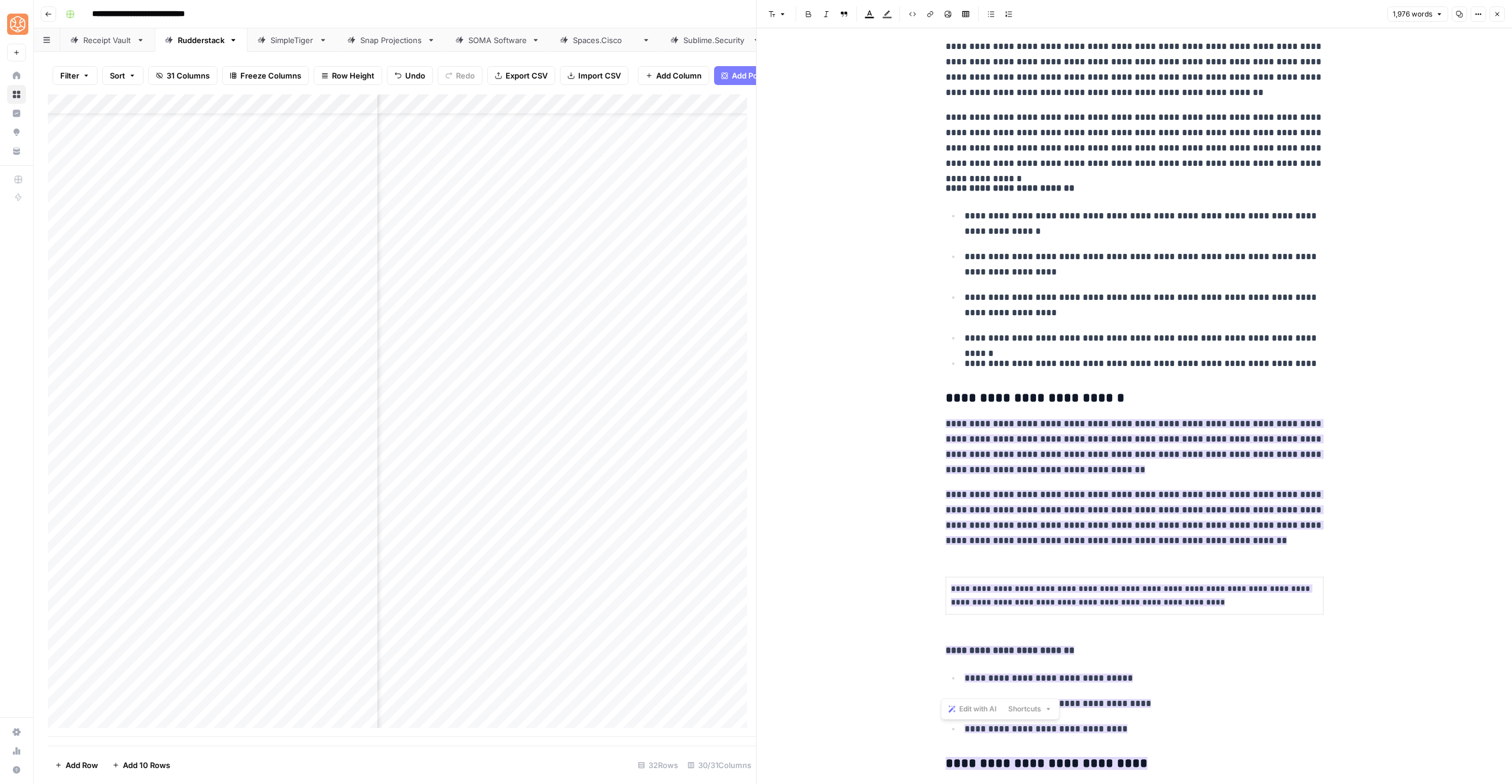
scroll to position [3066, 0]
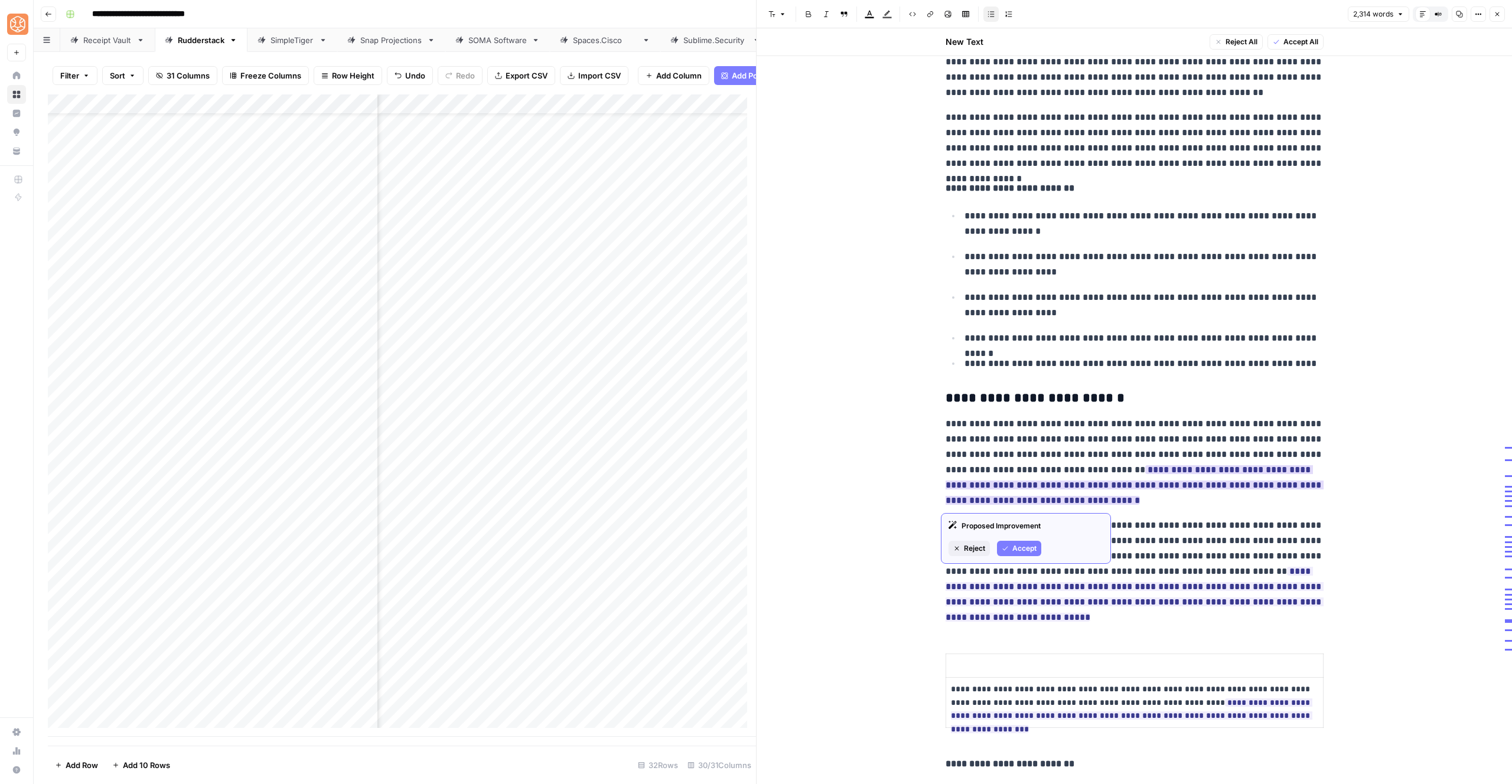
click at [1010, 555] on button "Accept" at bounding box center [1019, 548] width 44 height 15
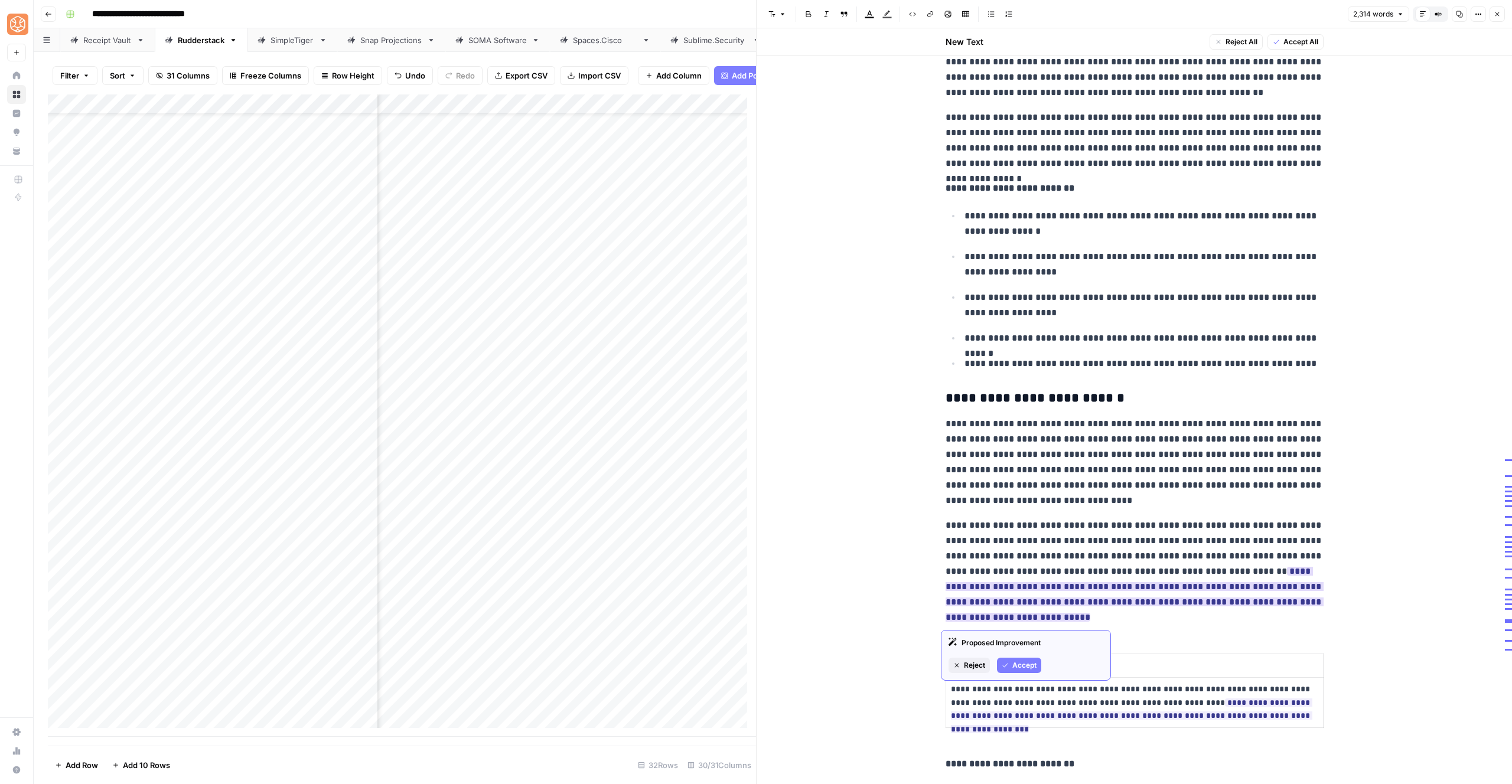
click at [1012, 672] on button "Accept" at bounding box center [1019, 665] width 44 height 15
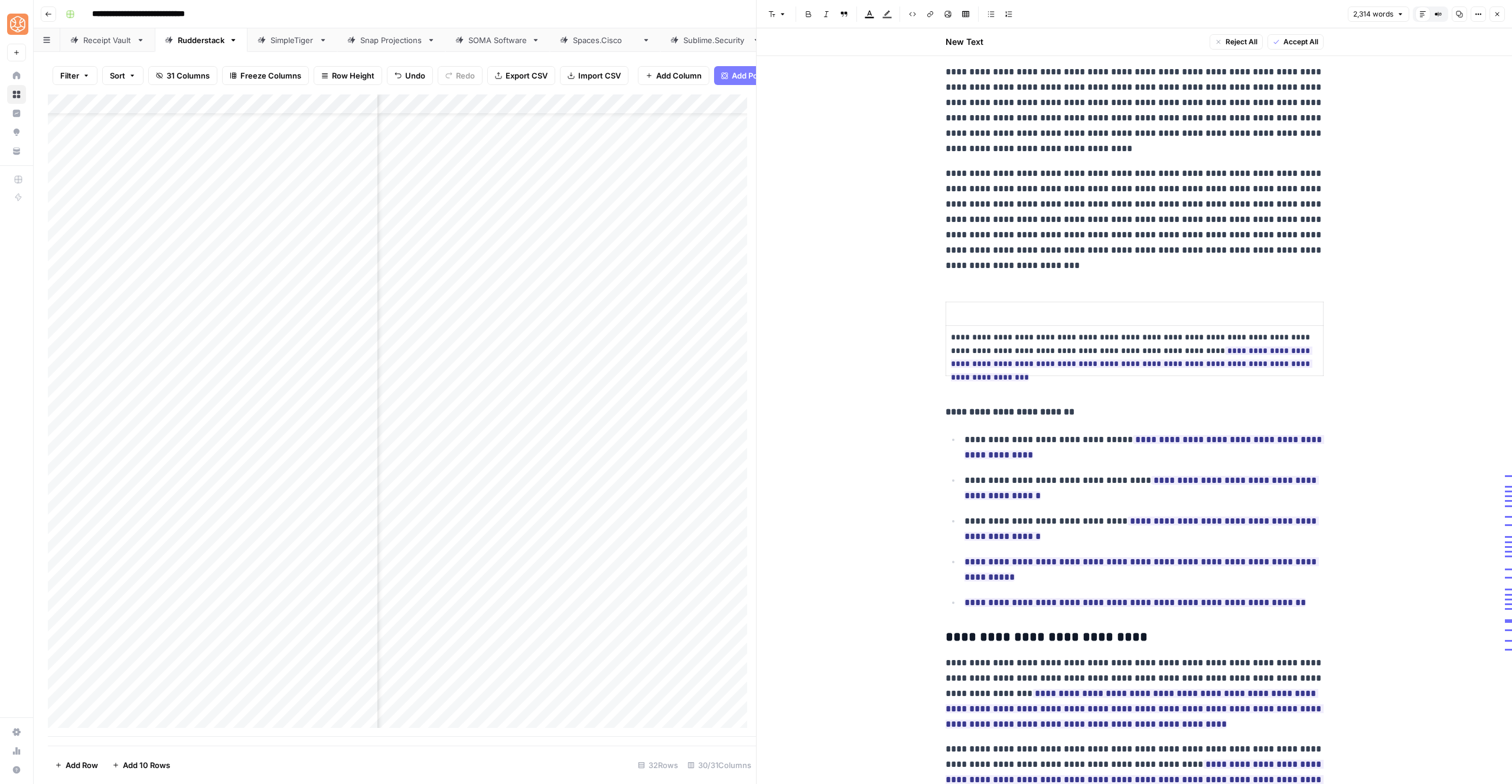
scroll to position [3455, 0]
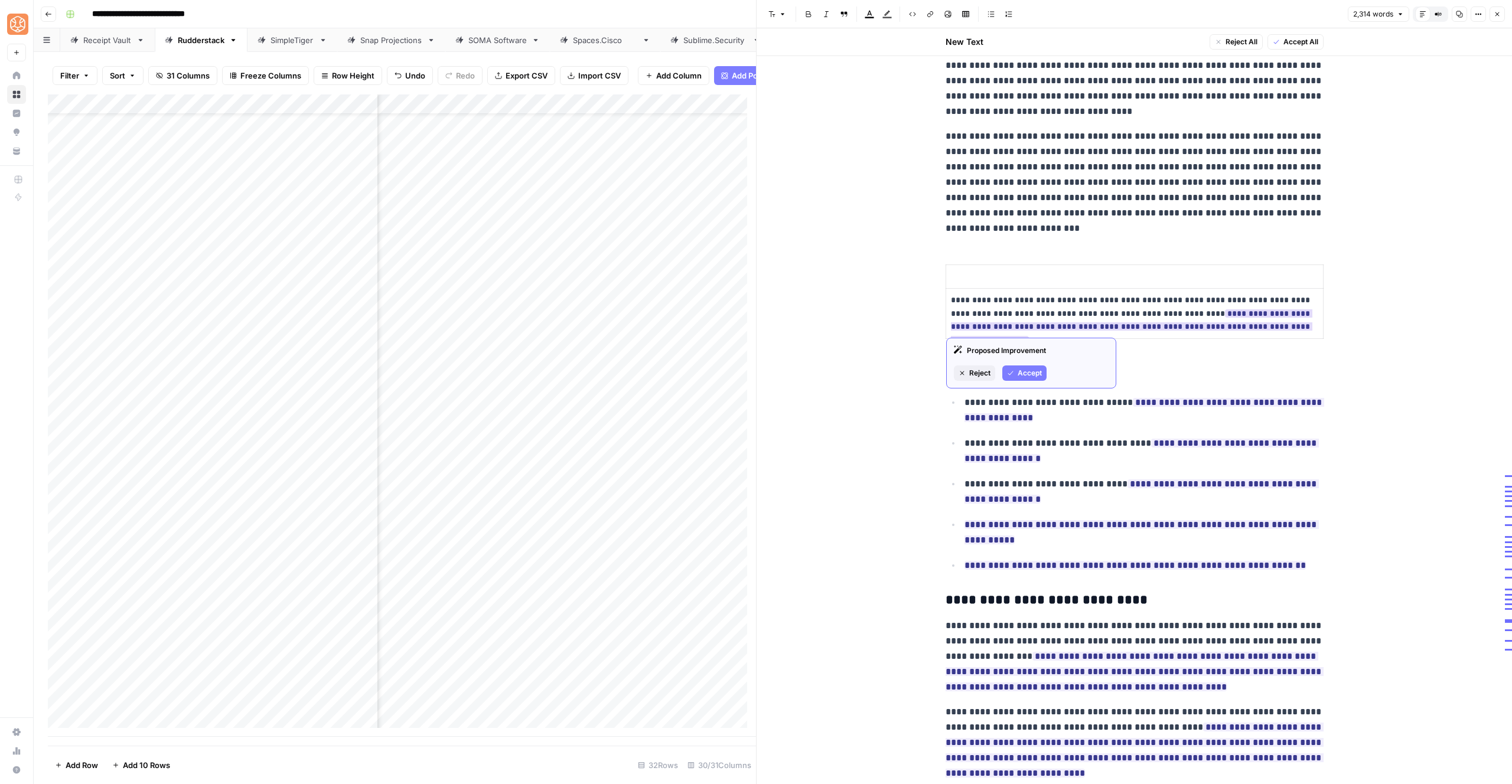
click at [1032, 371] on span "Accept" at bounding box center [1029, 373] width 24 height 11
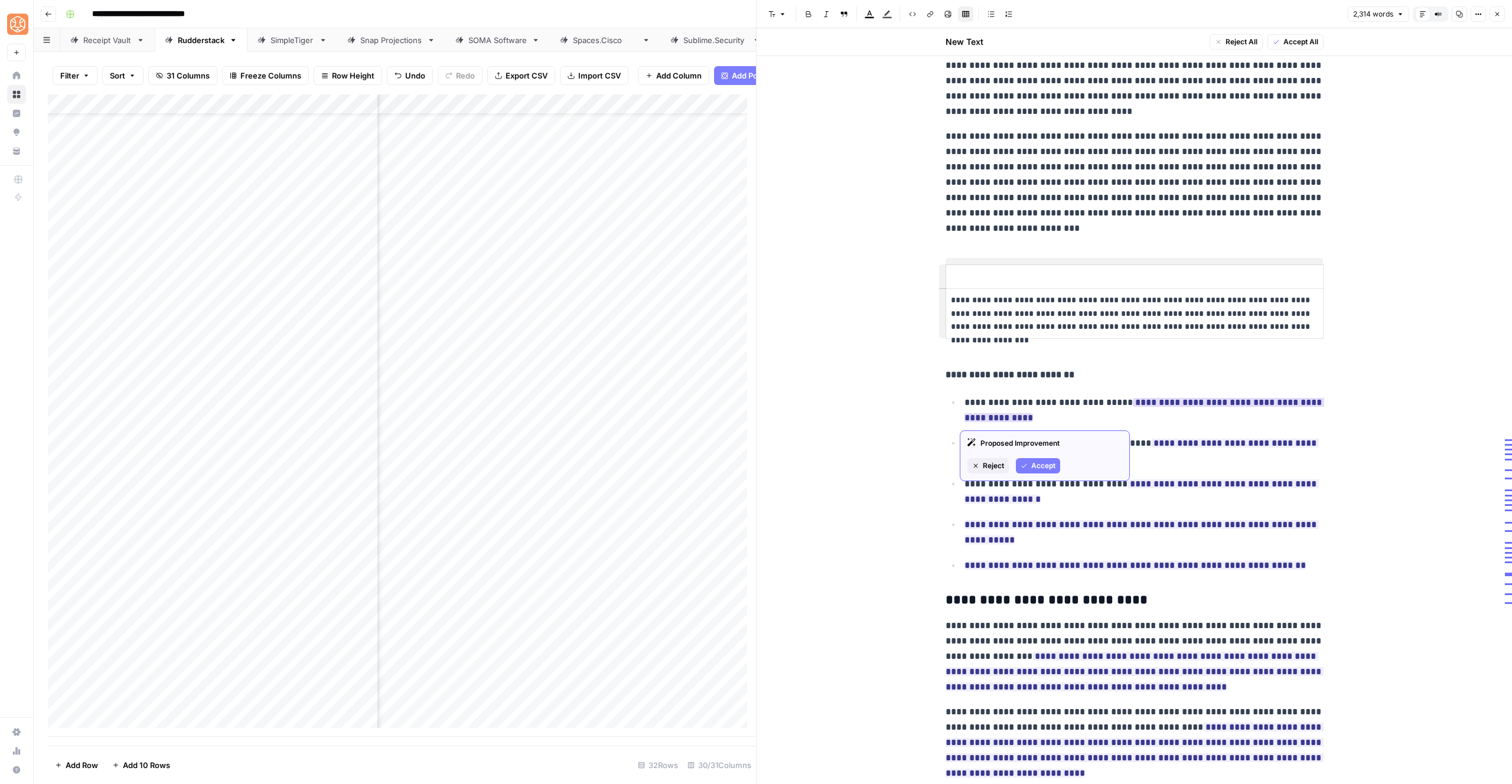
click at [1034, 463] on span "Accept" at bounding box center [1043, 466] width 24 height 11
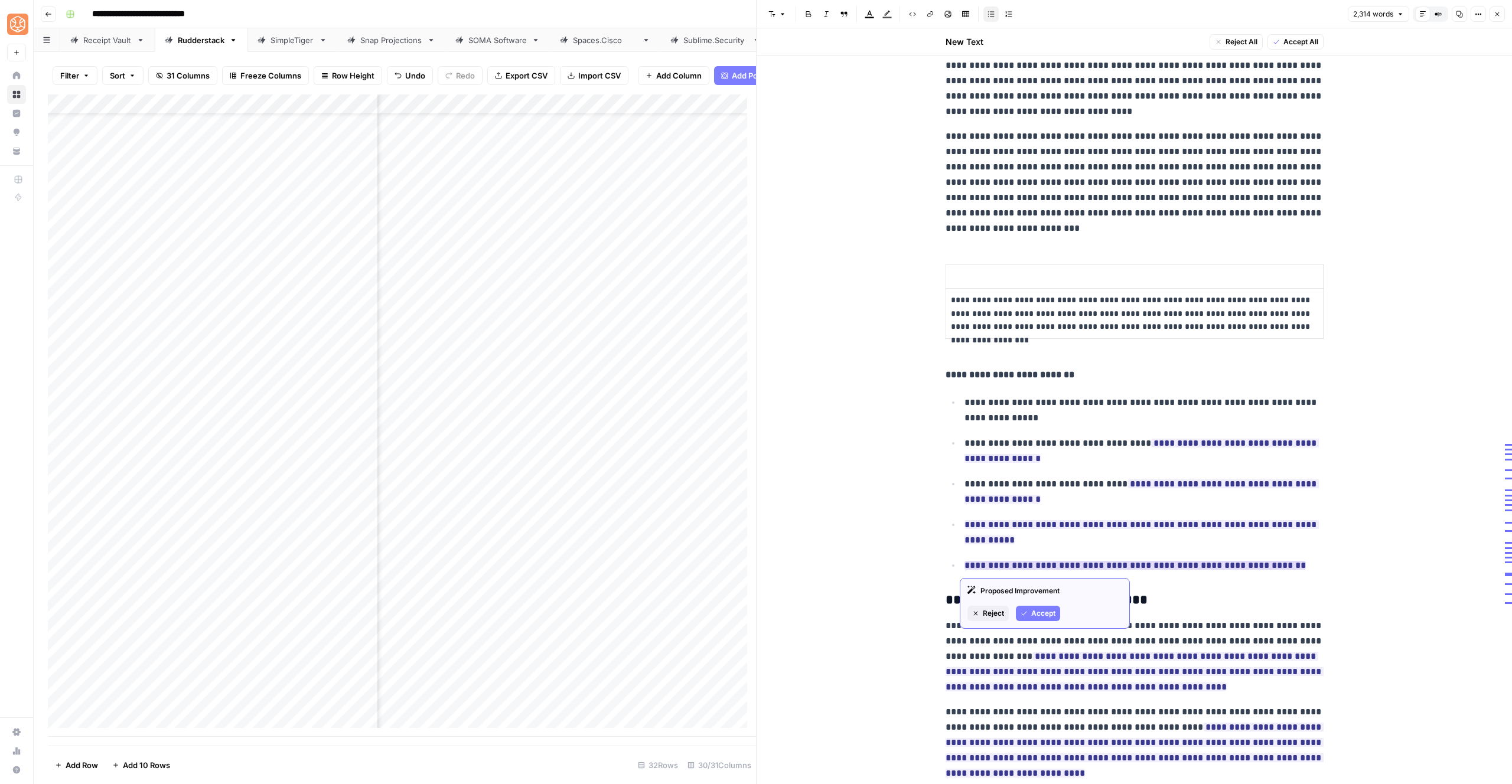
click at [1031, 607] on button "Accept" at bounding box center [1037, 613] width 44 height 15
drag, startPoint x: 1028, startPoint y: 587, endPoint x: 993, endPoint y: 519, distance: 76.5
click at [1029, 587] on button "Accept" at bounding box center [1037, 588] width 44 height 15
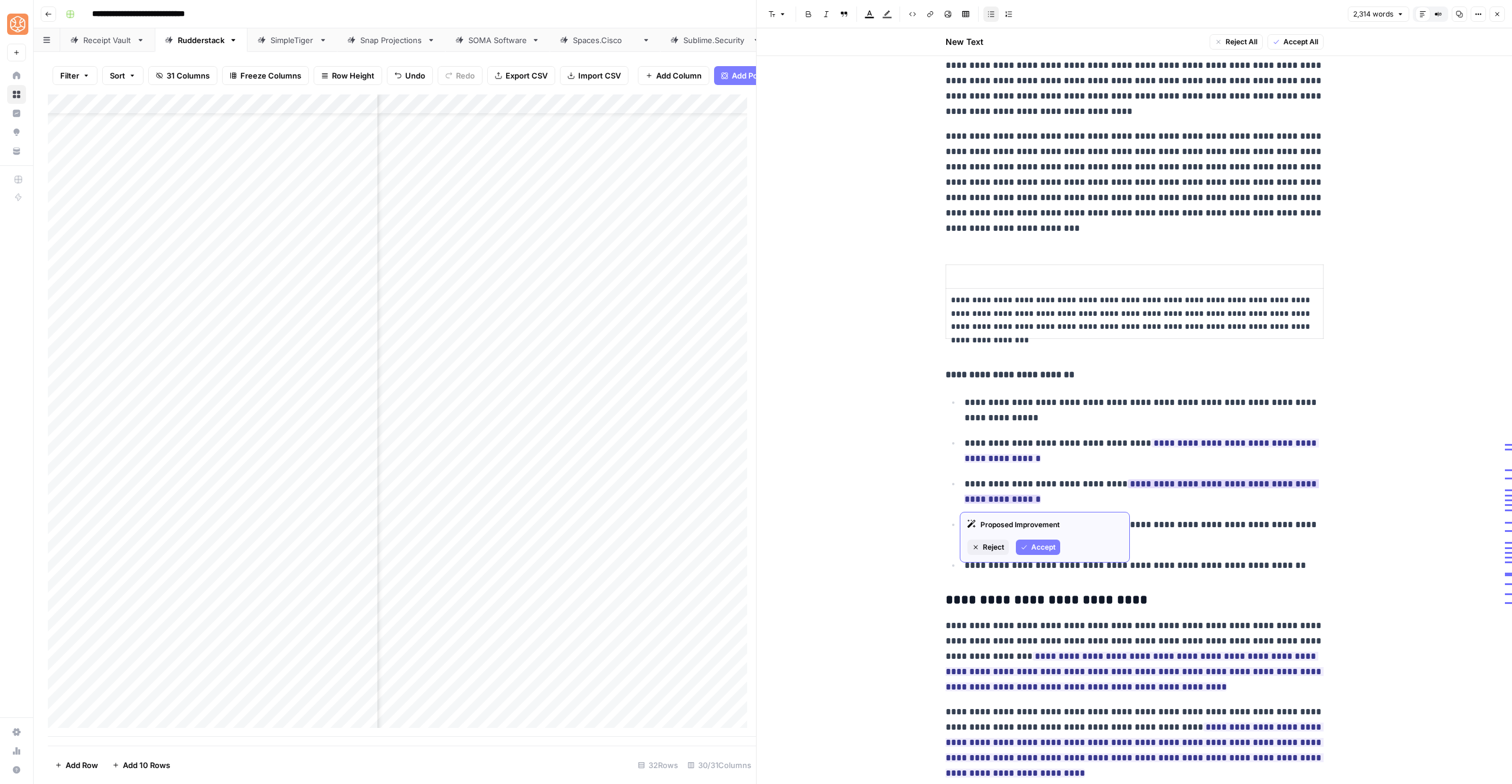
click at [1041, 549] on span "Accept" at bounding box center [1043, 547] width 24 height 11
click at [1040, 502] on span "Accept" at bounding box center [1043, 507] width 24 height 11
click at [987, 269] on th at bounding box center [1134, 277] width 377 height 24
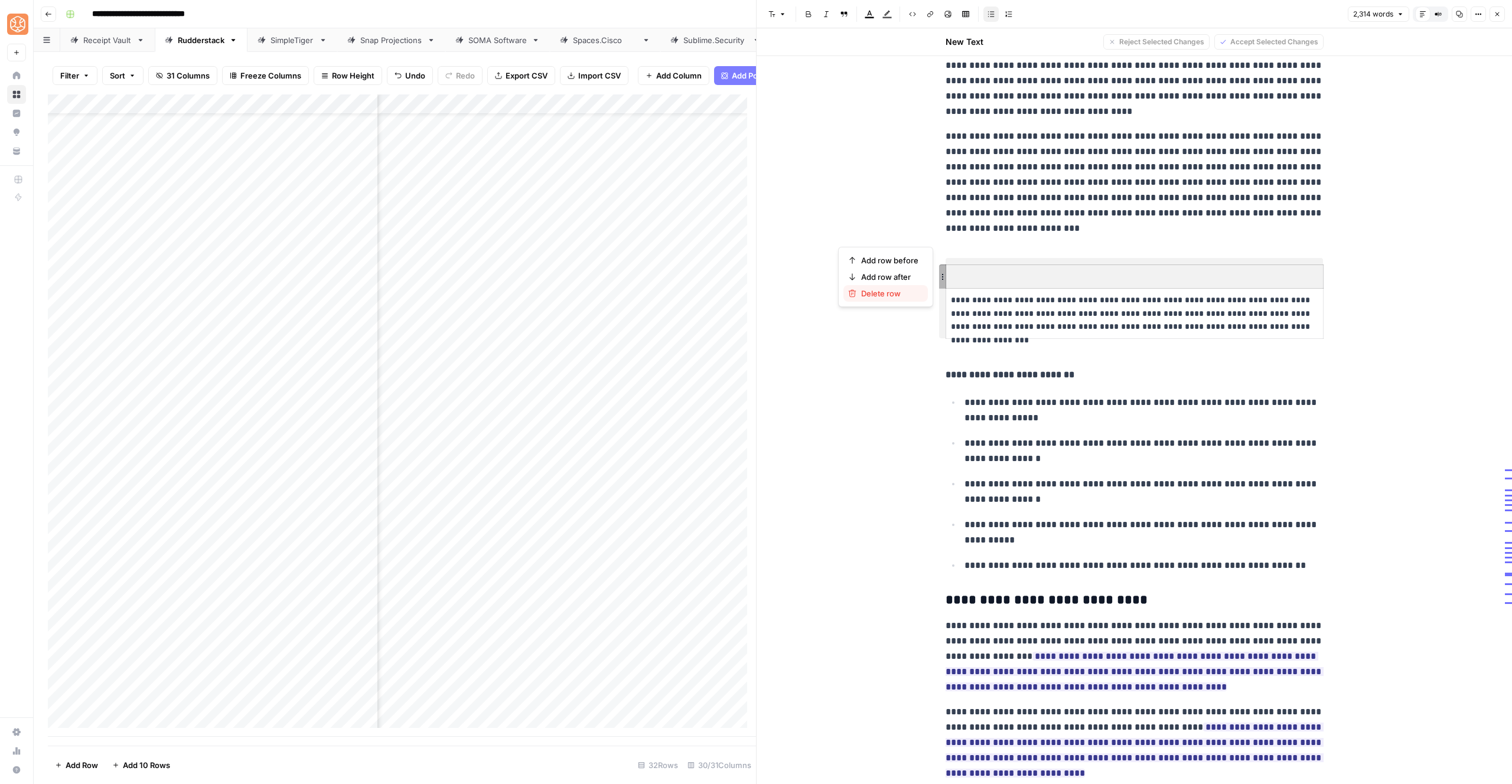
click at [868, 297] on span "Delete row" at bounding box center [889, 294] width 57 height 12
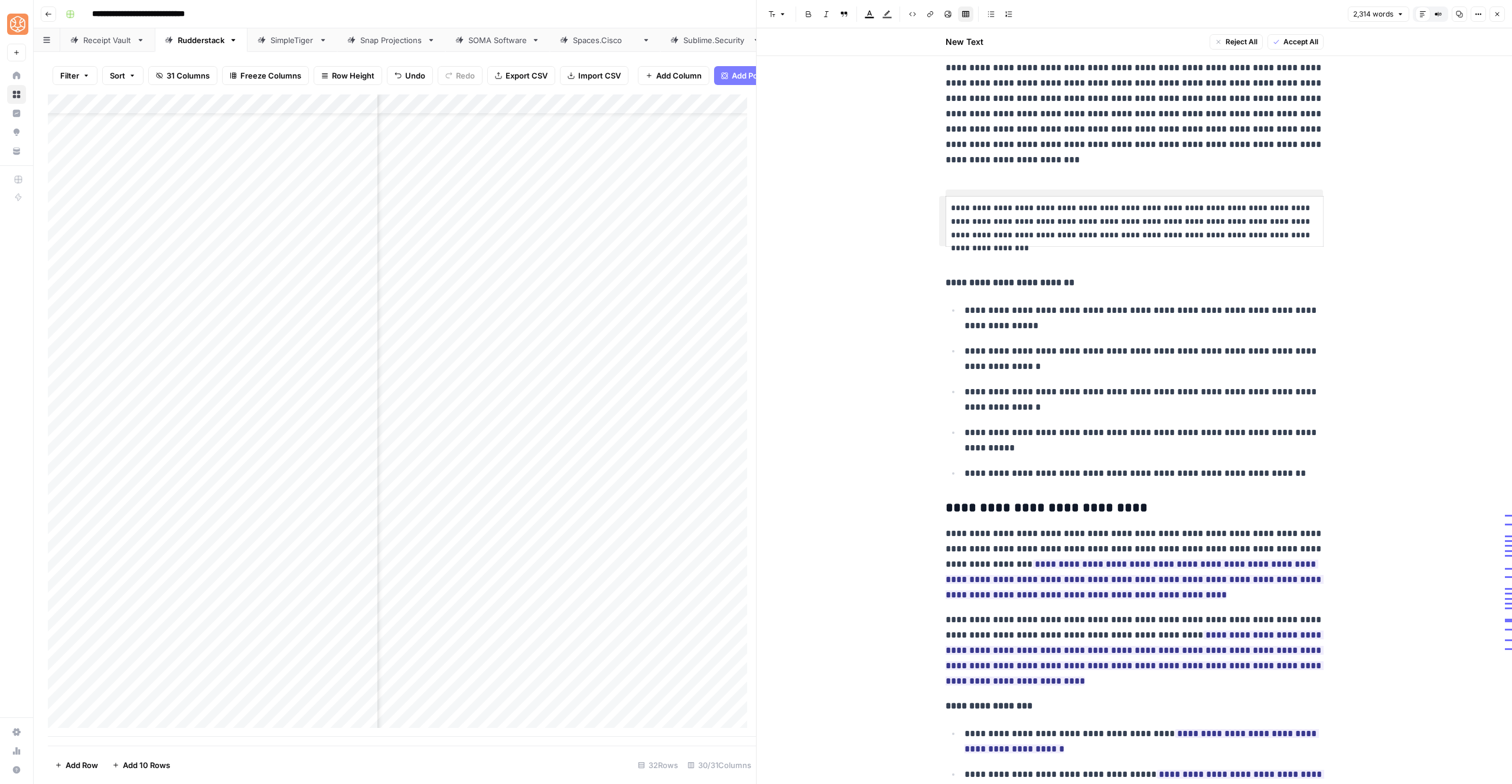
scroll to position [3680, 0]
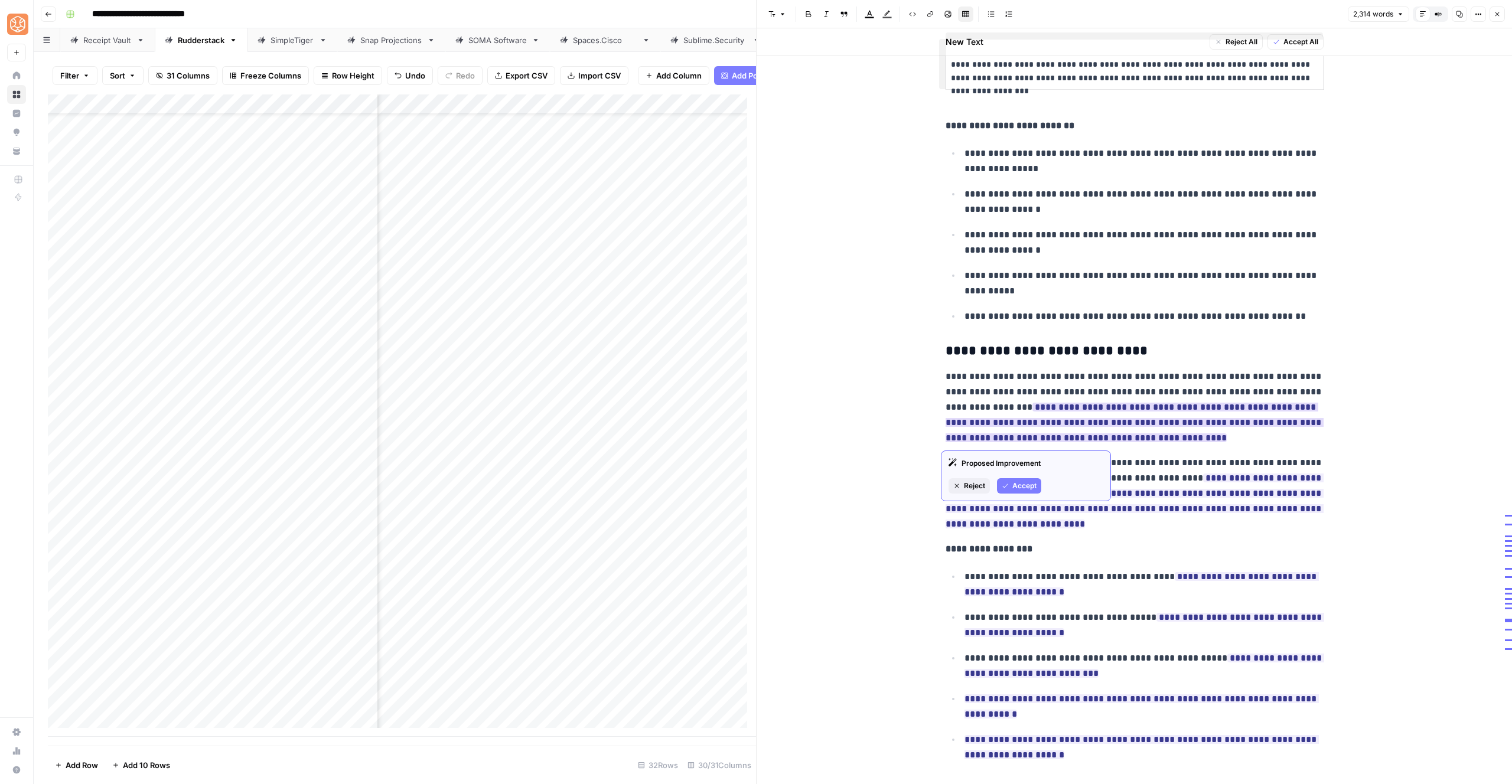
click at [1018, 471] on div "Proposed Improvement Reject Accept" at bounding box center [1026, 476] width 170 height 51
click at [1018, 476] on div "Proposed Improvement Reject Accept" at bounding box center [1026, 476] width 170 height 51
click at [1020, 486] on span "Accept" at bounding box center [1024, 486] width 24 height 11
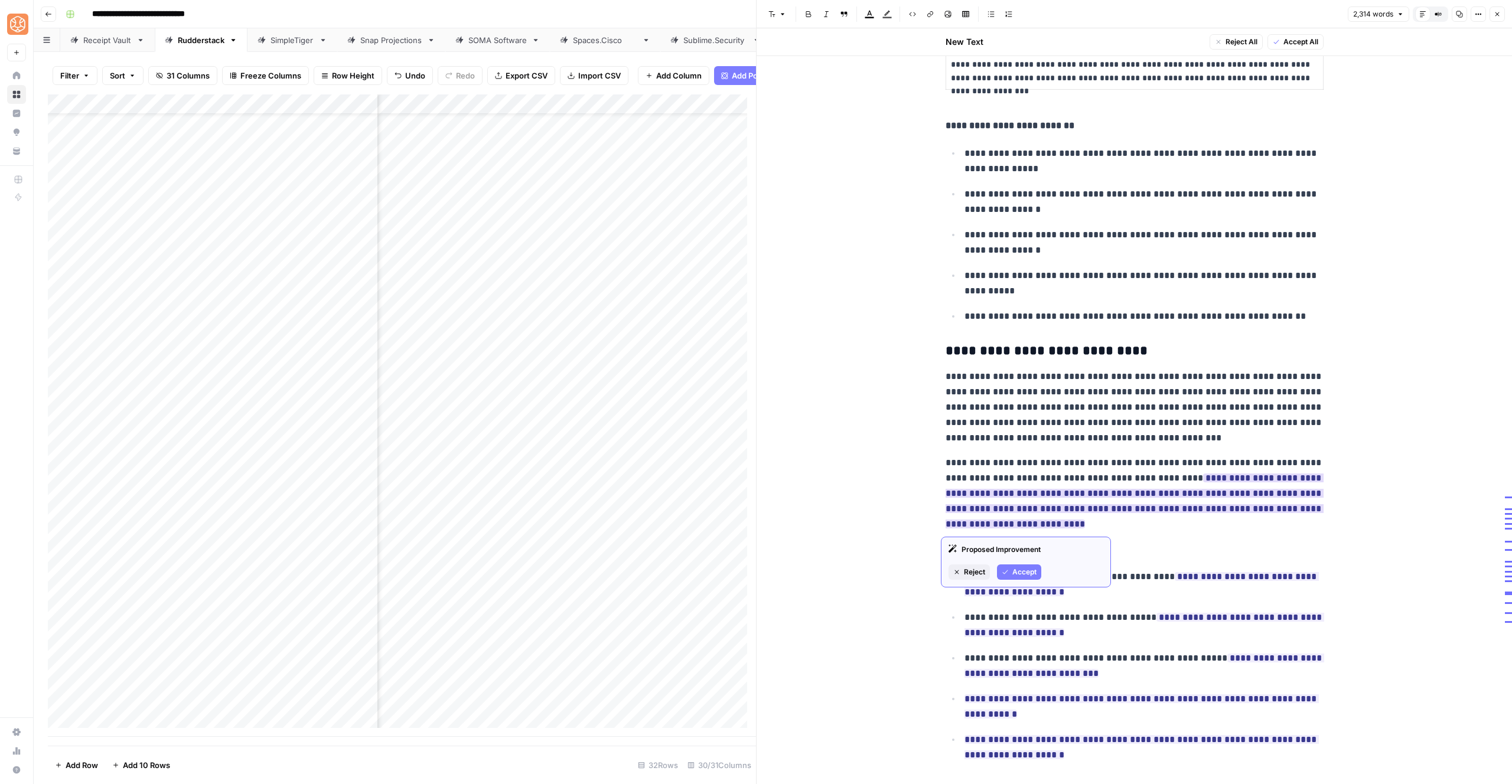
click at [1006, 559] on div "Proposed Improvement Reject Accept" at bounding box center [1026, 562] width 170 height 51
click at [1010, 568] on button "Accept" at bounding box center [1019, 572] width 44 height 15
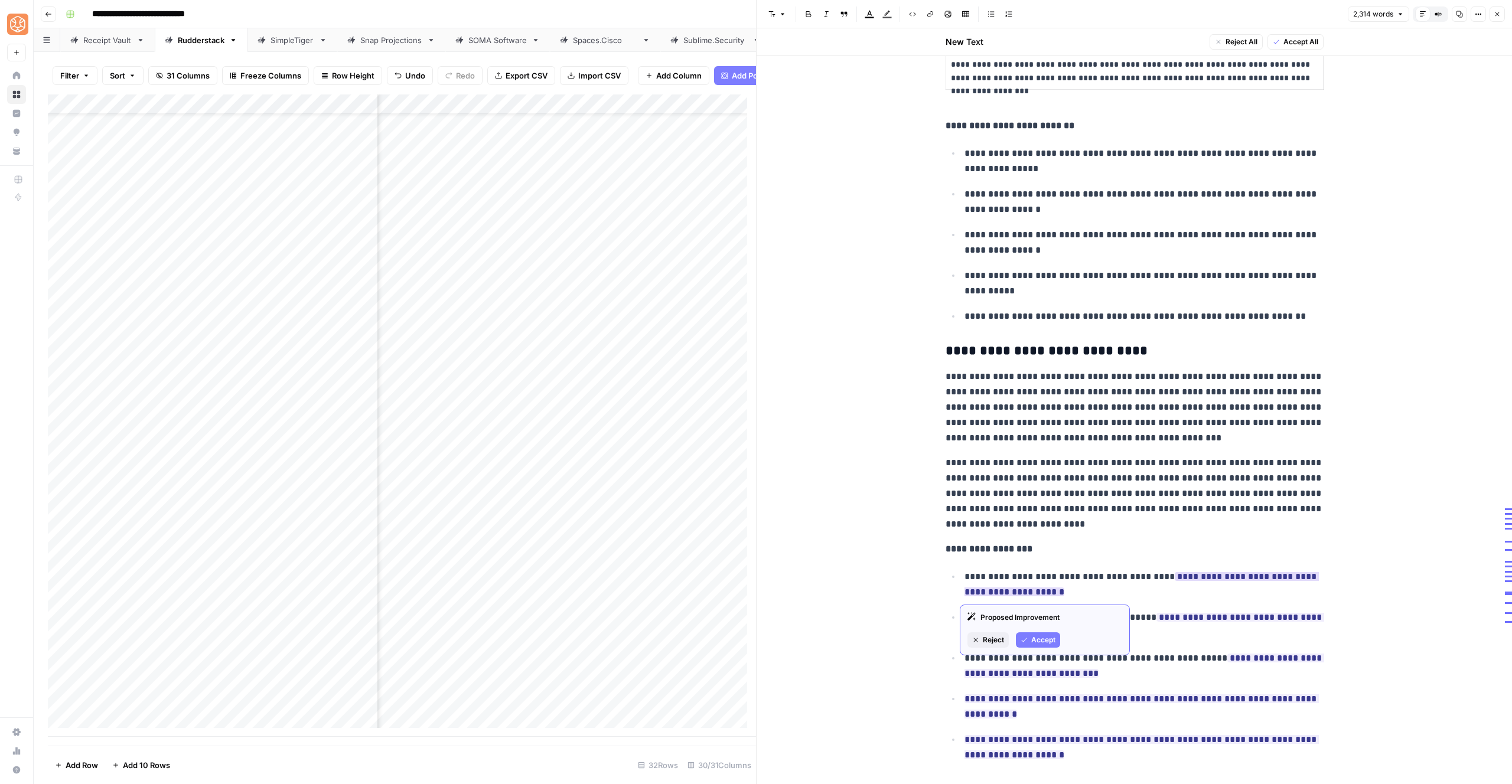
click at [1035, 641] on span "Accept" at bounding box center [1043, 640] width 24 height 11
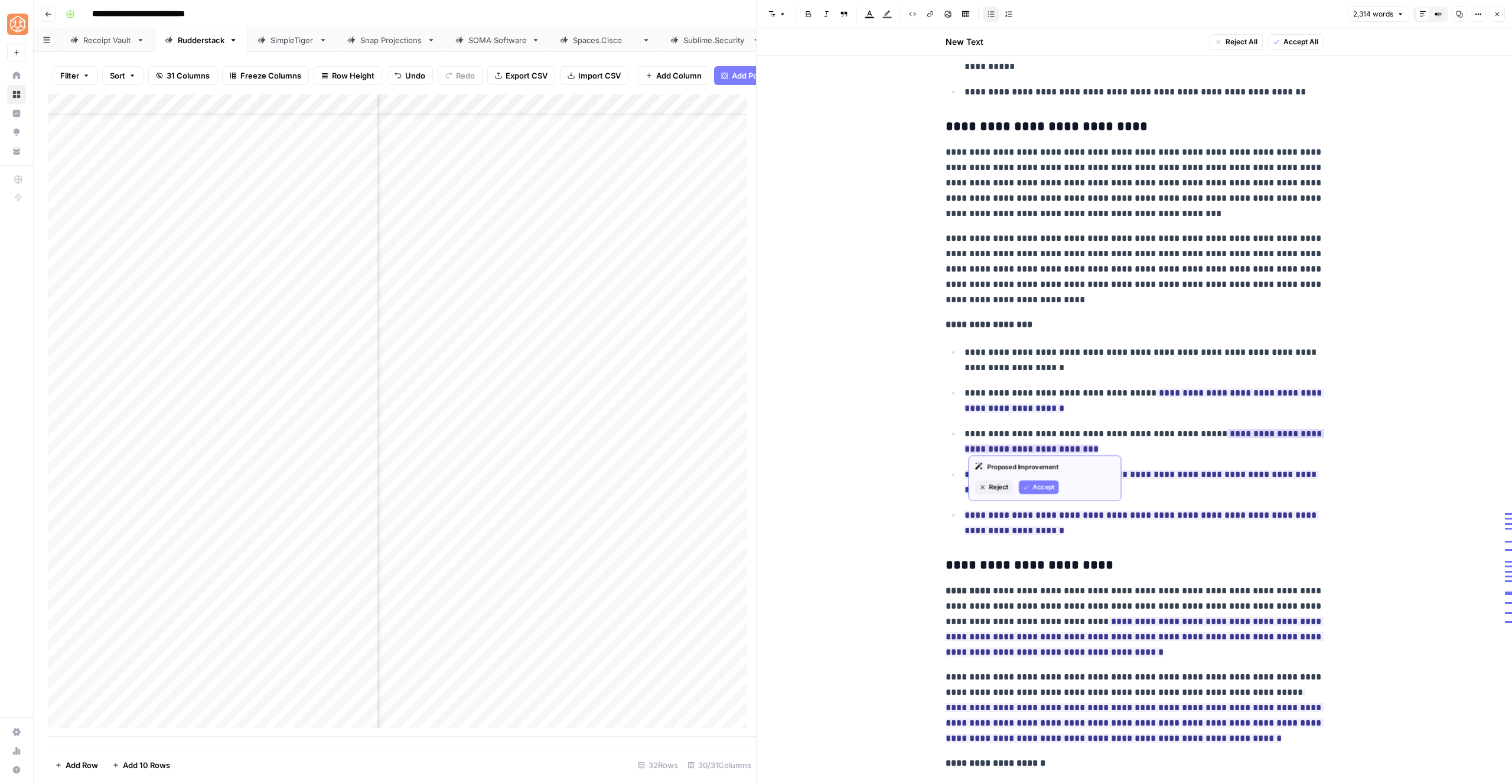
scroll to position [3915, 0]
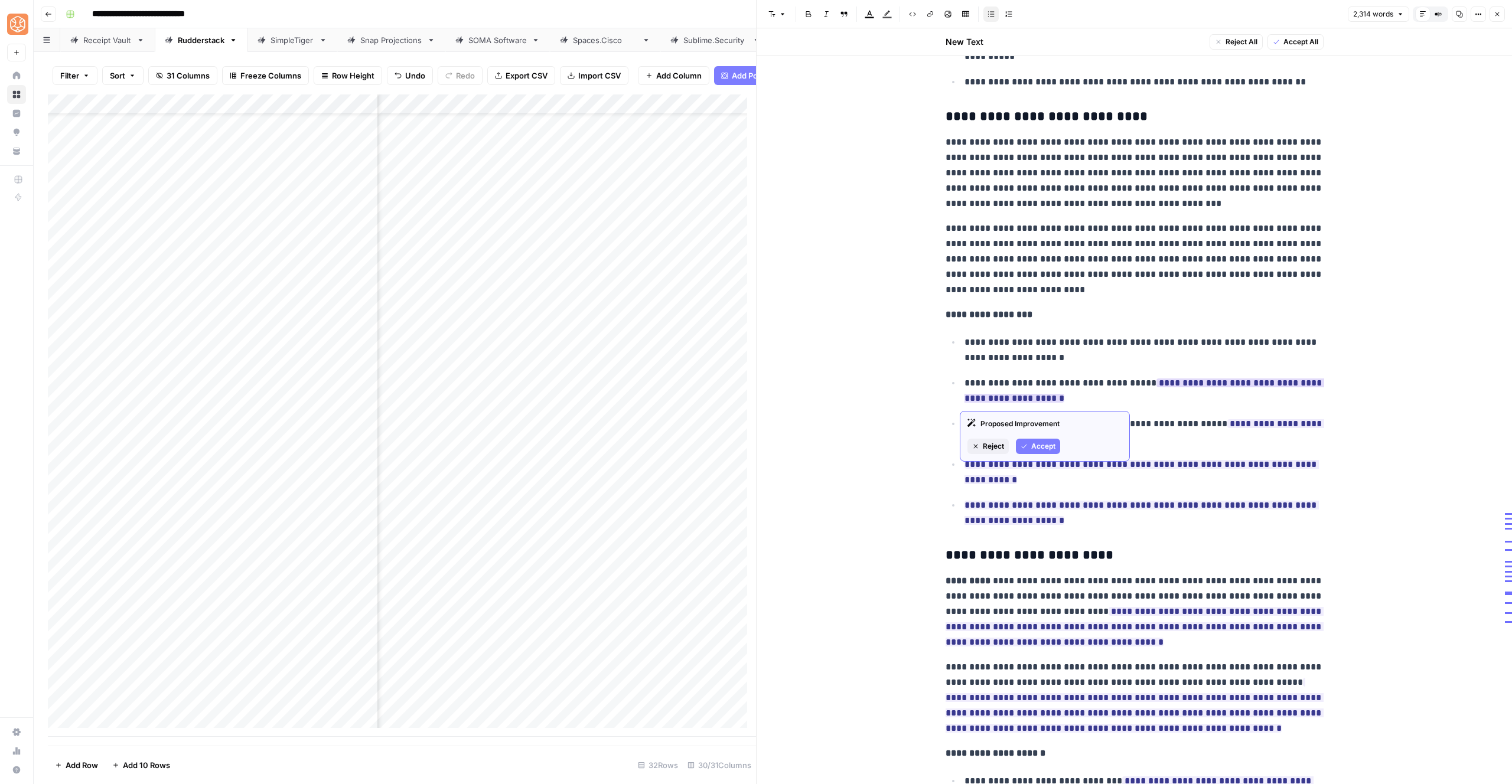
click at [1030, 451] on button "Accept" at bounding box center [1037, 446] width 44 height 15
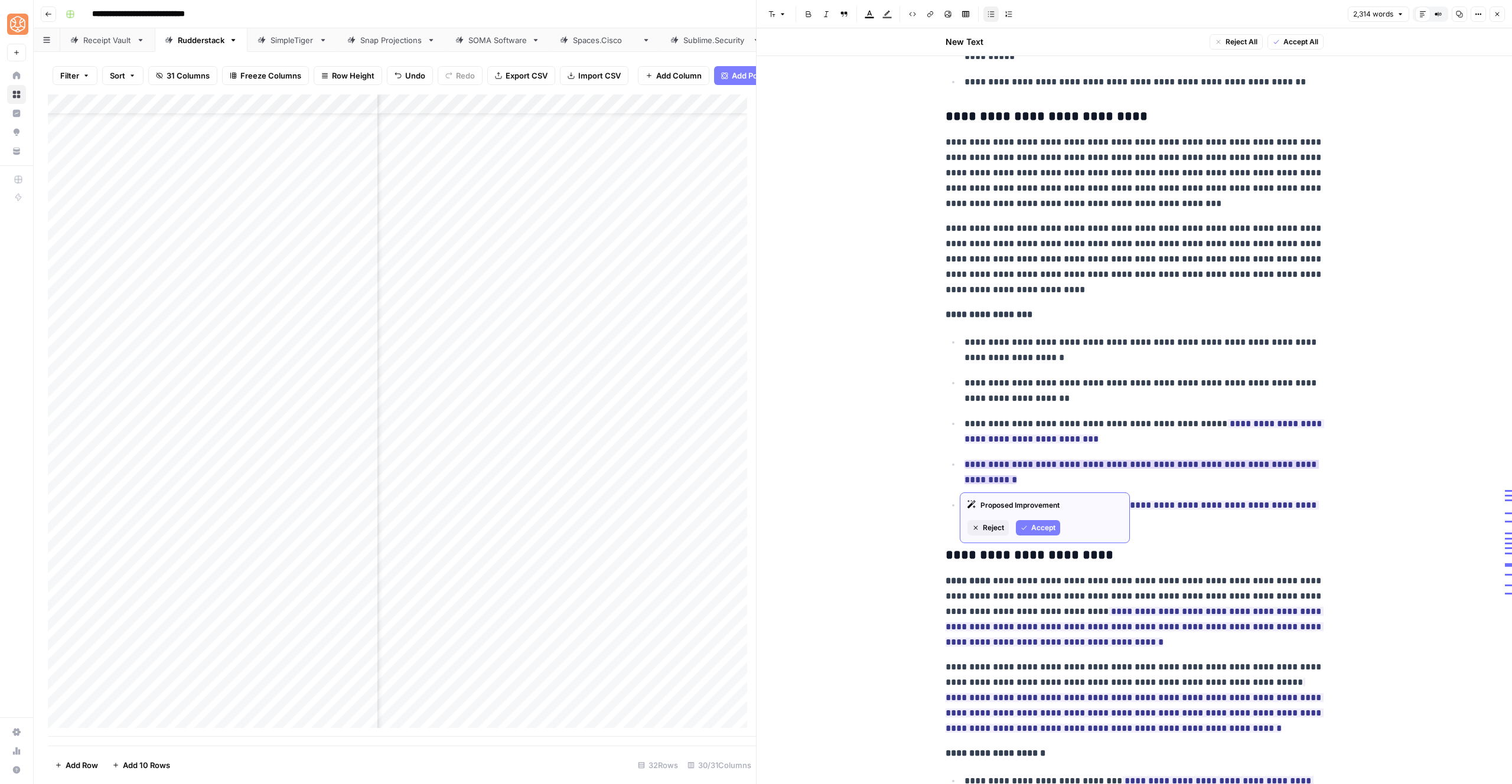
click at [1039, 532] on span "Accept" at bounding box center [1043, 528] width 24 height 11
click at [1044, 494] on button "Accept" at bounding box center [1037, 487] width 44 height 15
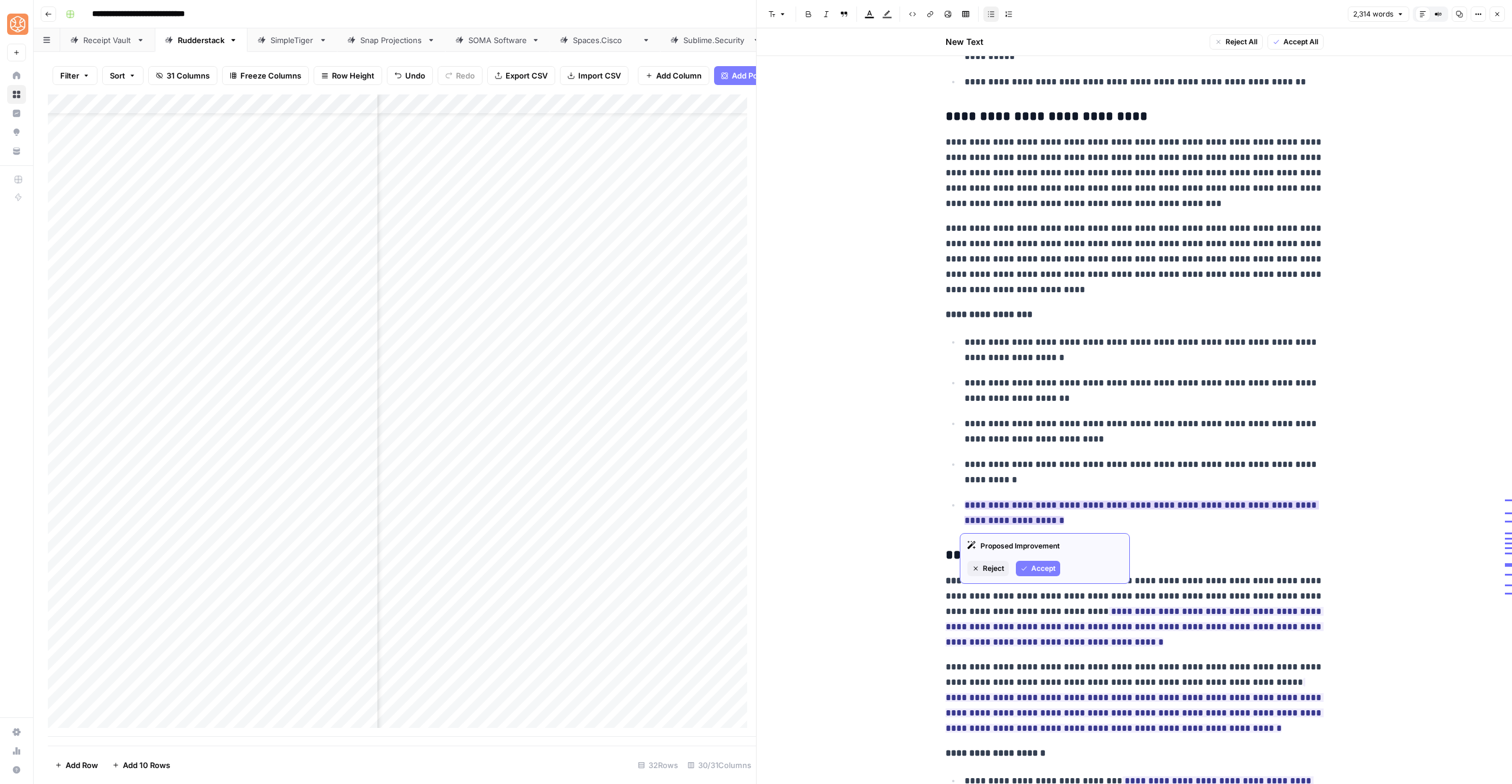
click at [1044, 566] on span "Accept" at bounding box center [1043, 568] width 24 height 11
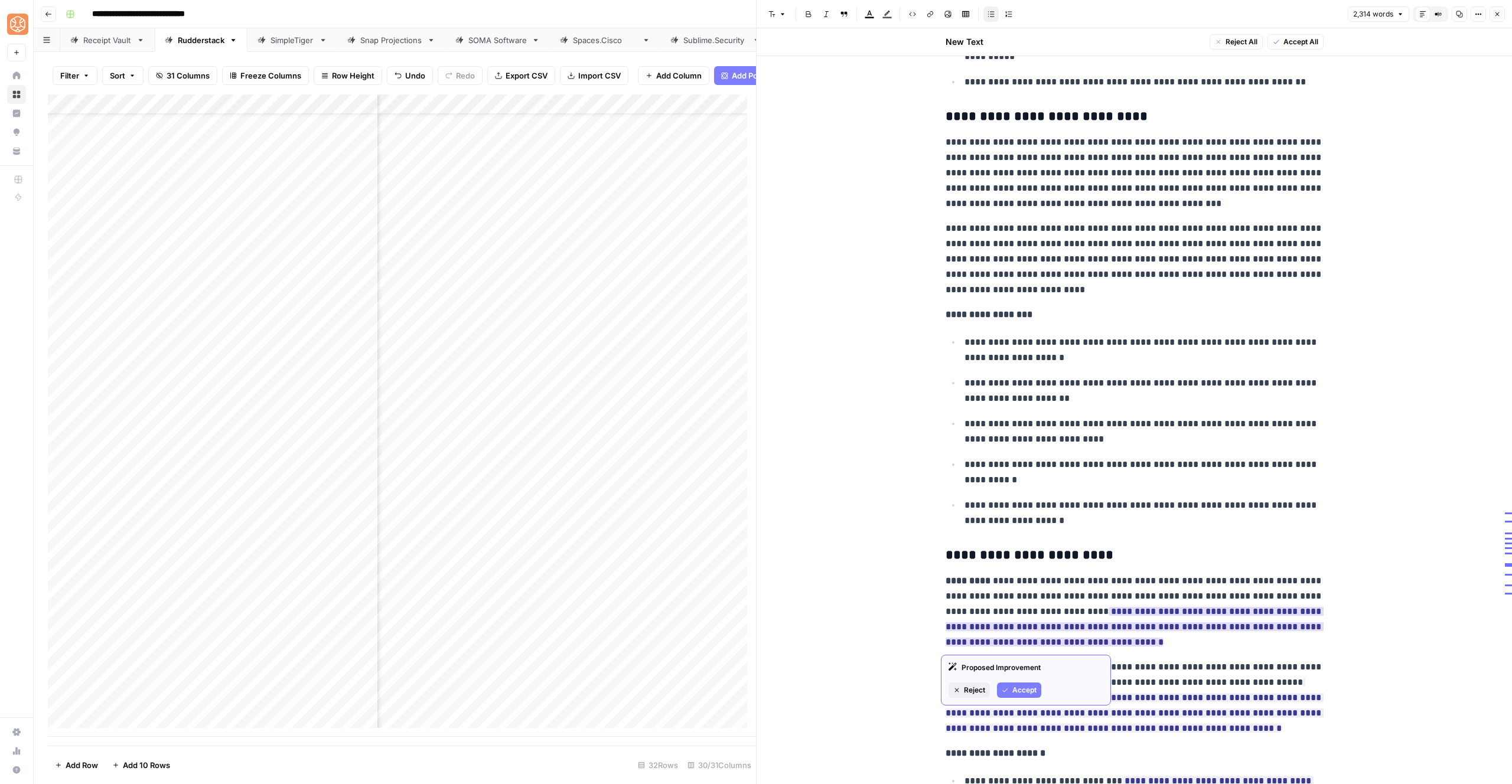
click at [1020, 690] on span "Accept" at bounding box center [1024, 690] width 24 height 11
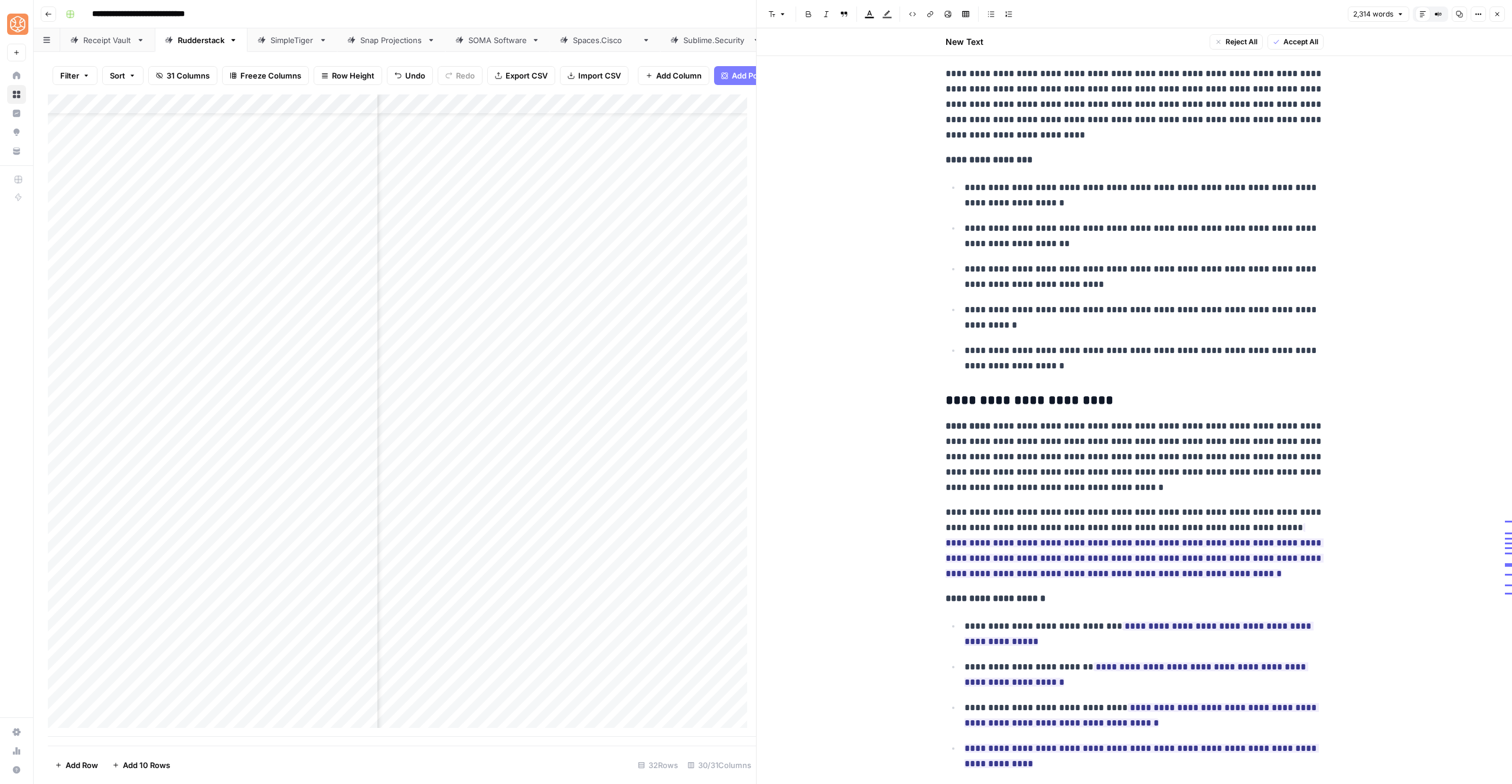
scroll to position [4322, 0]
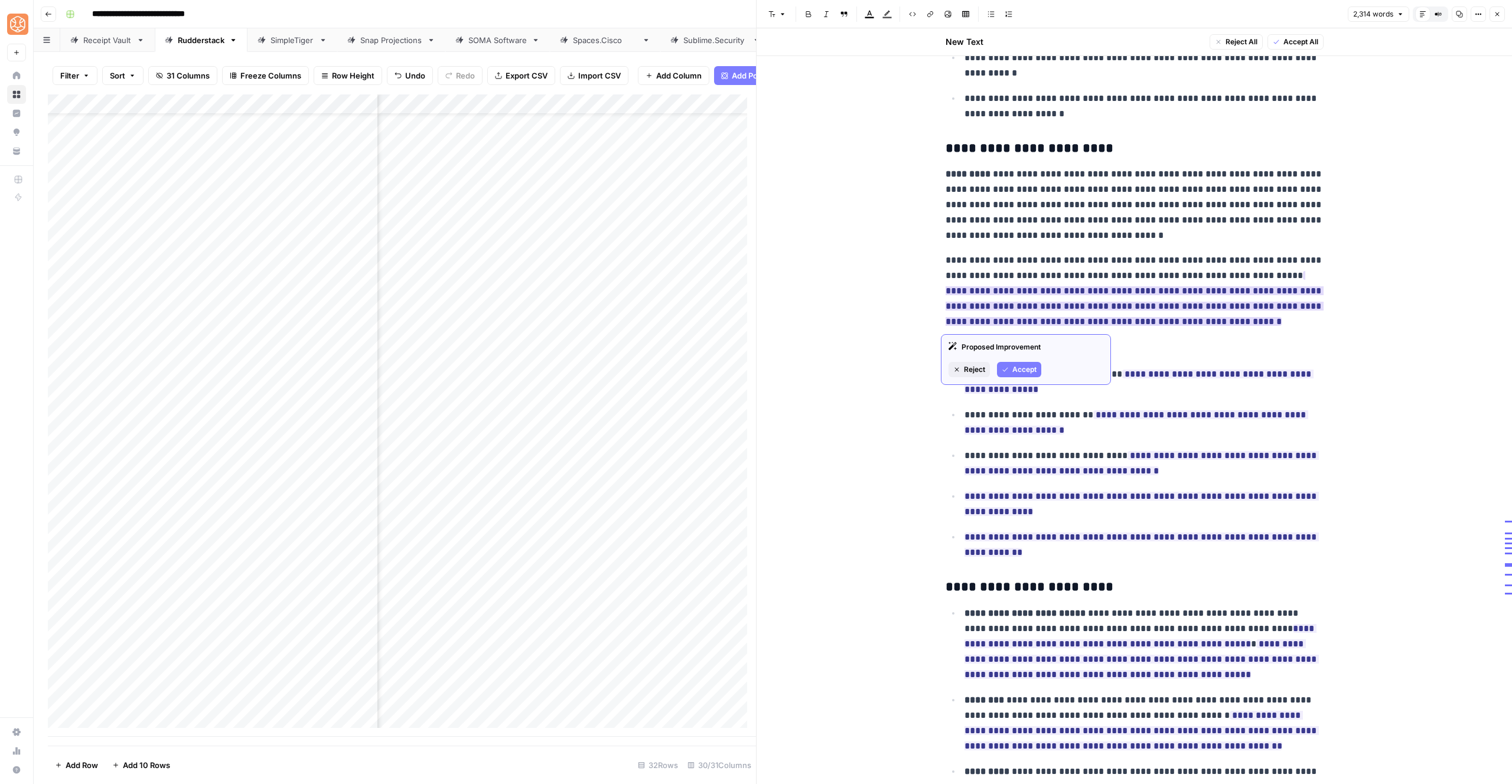
click at [1035, 368] on span "Accept" at bounding box center [1024, 369] width 24 height 11
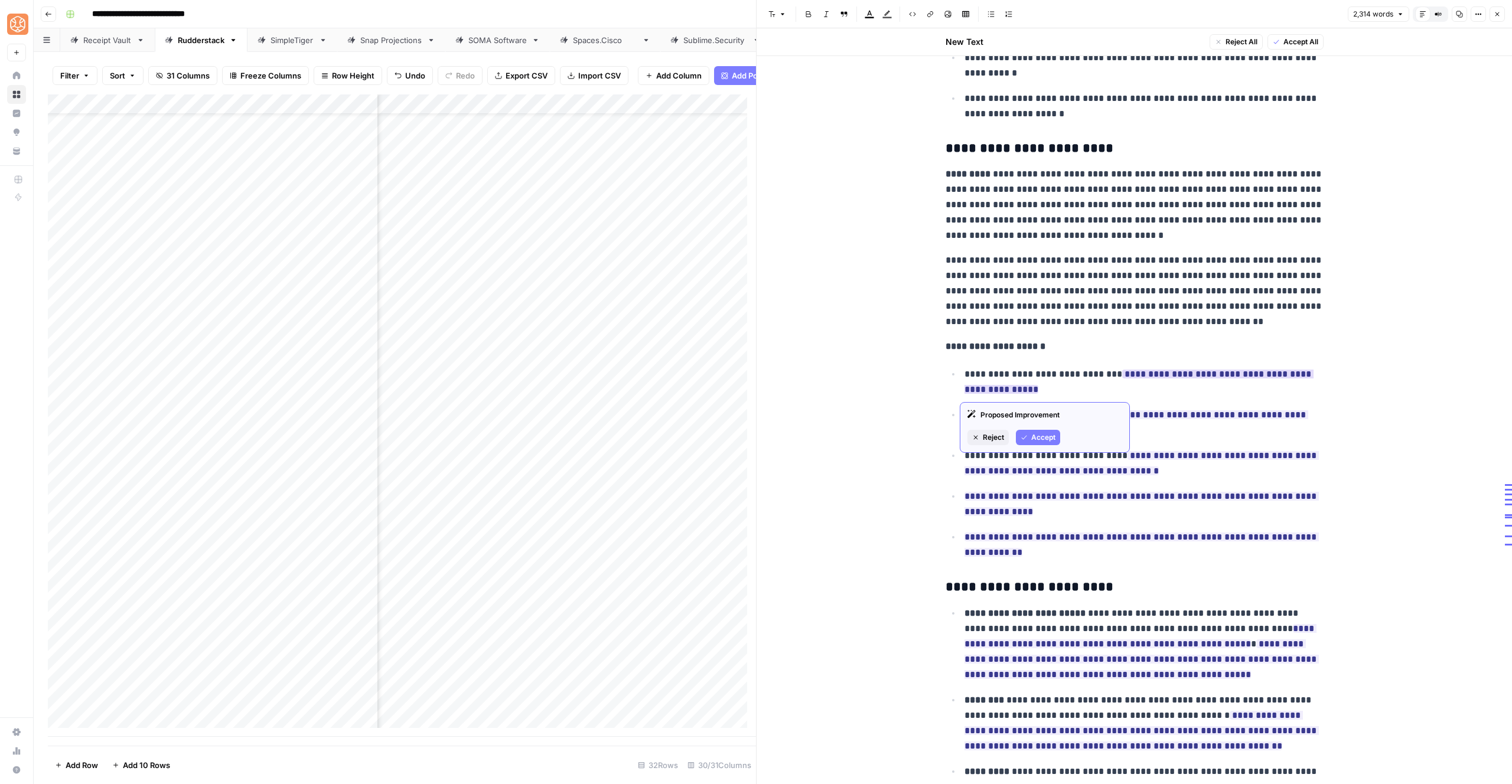
click at [1049, 436] on span "Accept" at bounding box center [1043, 438] width 24 height 11
drag, startPoint x: 1037, startPoint y: 511, endPoint x: 1111, endPoint y: 433, distance: 107.5
click at [1037, 511] on button "Accept" at bounding box center [1037, 519] width 44 height 15
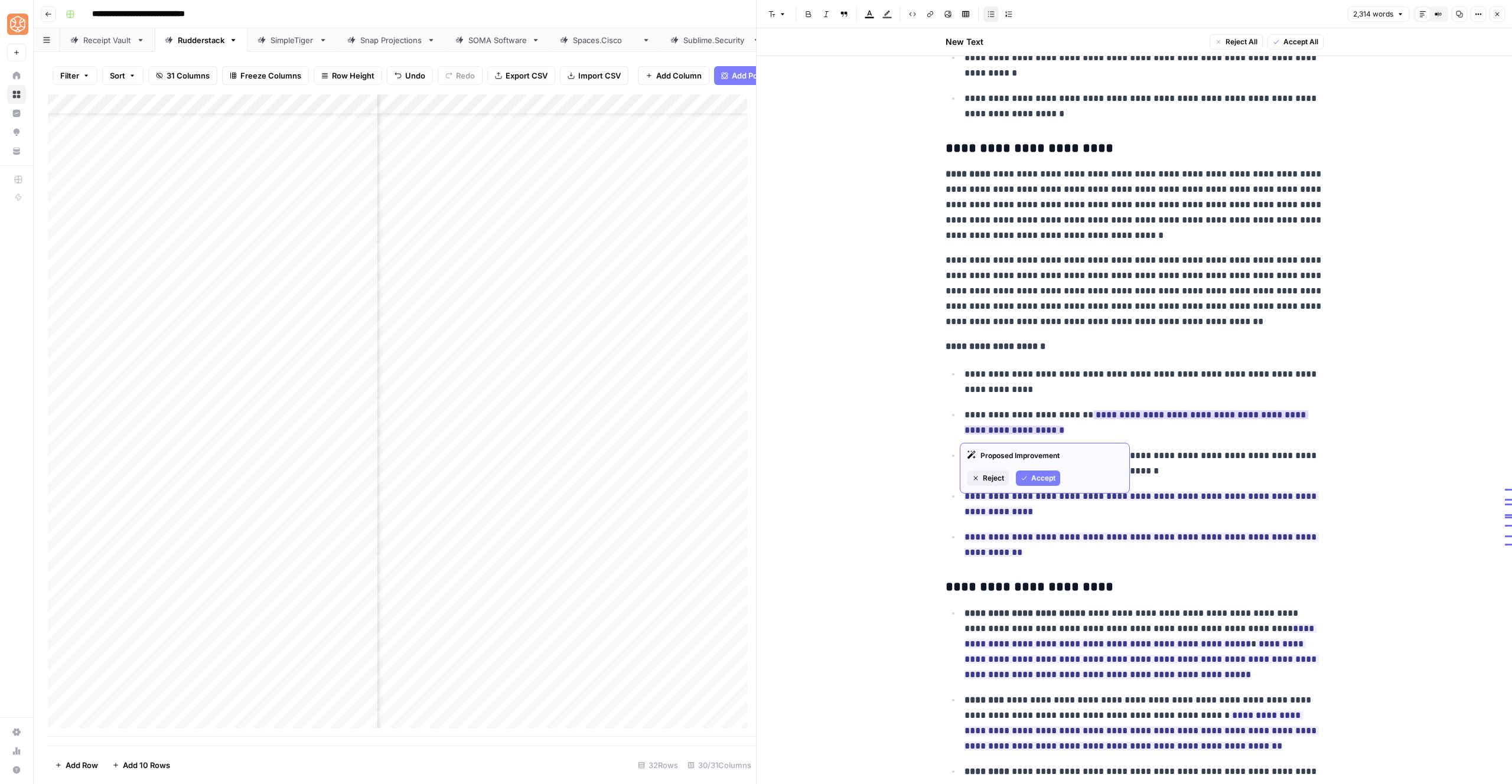
click at [1030, 474] on button "Accept" at bounding box center [1037, 478] width 44 height 15
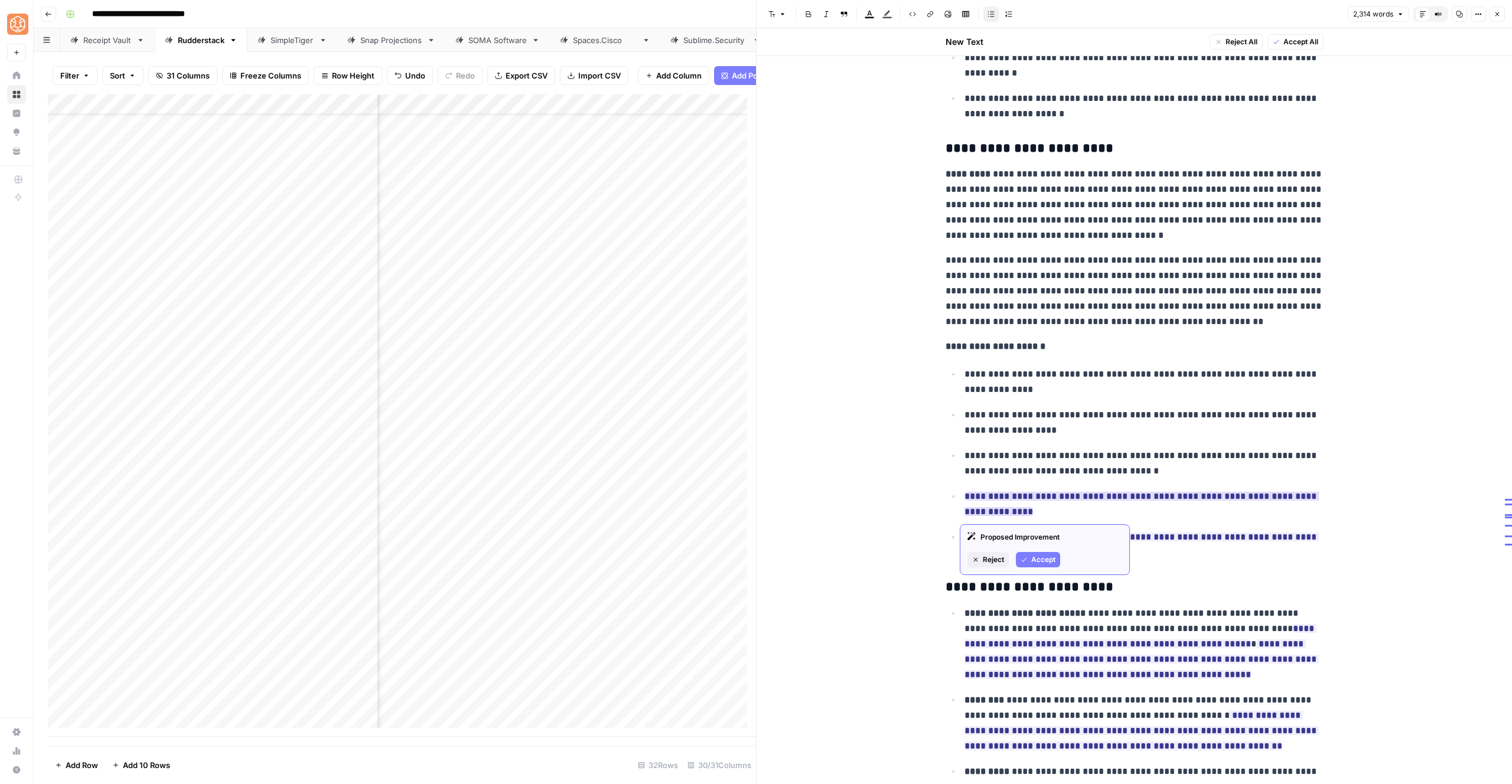
click at [1038, 552] on button "Accept" at bounding box center [1037, 559] width 44 height 15
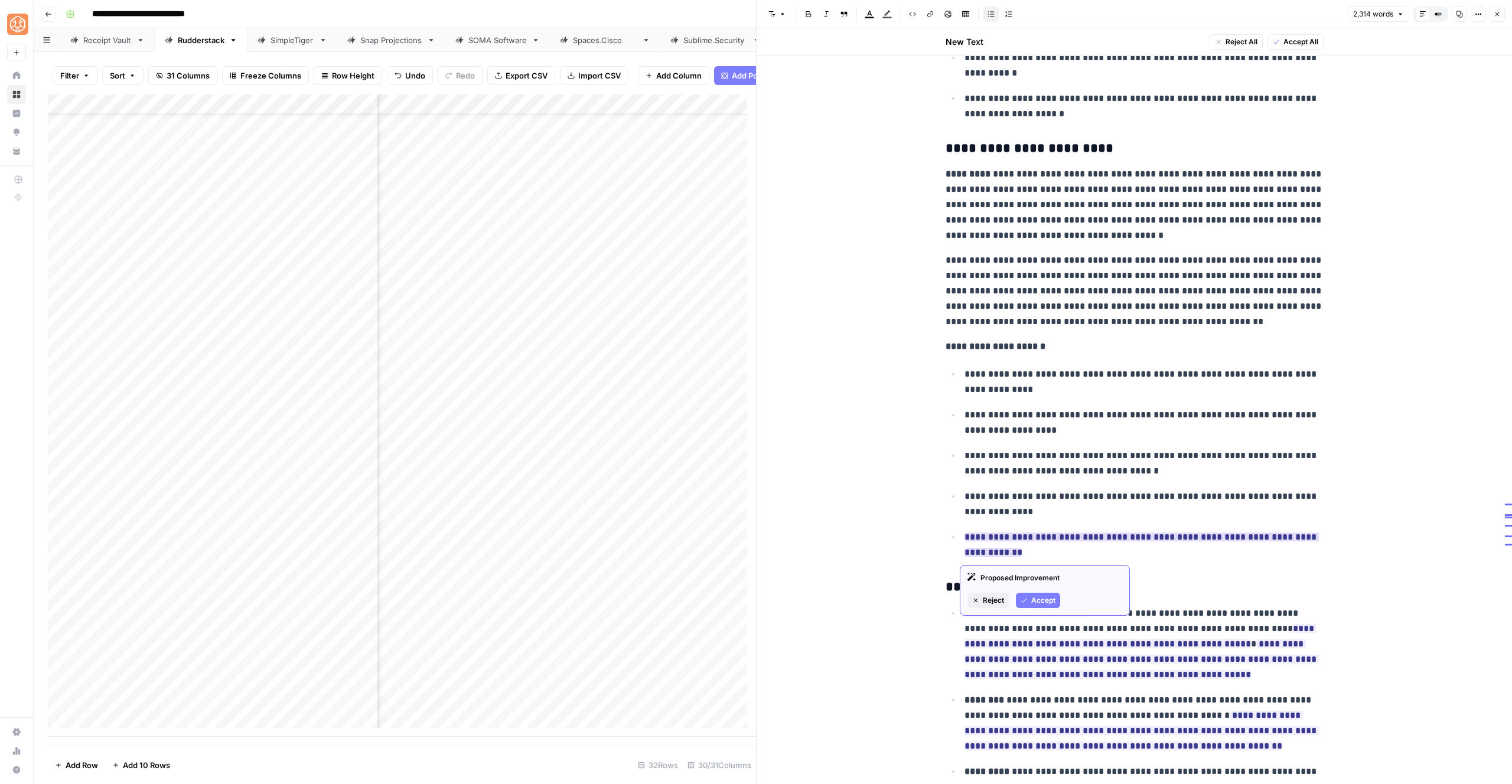
click at [1026, 593] on button "Accept" at bounding box center [1037, 600] width 44 height 15
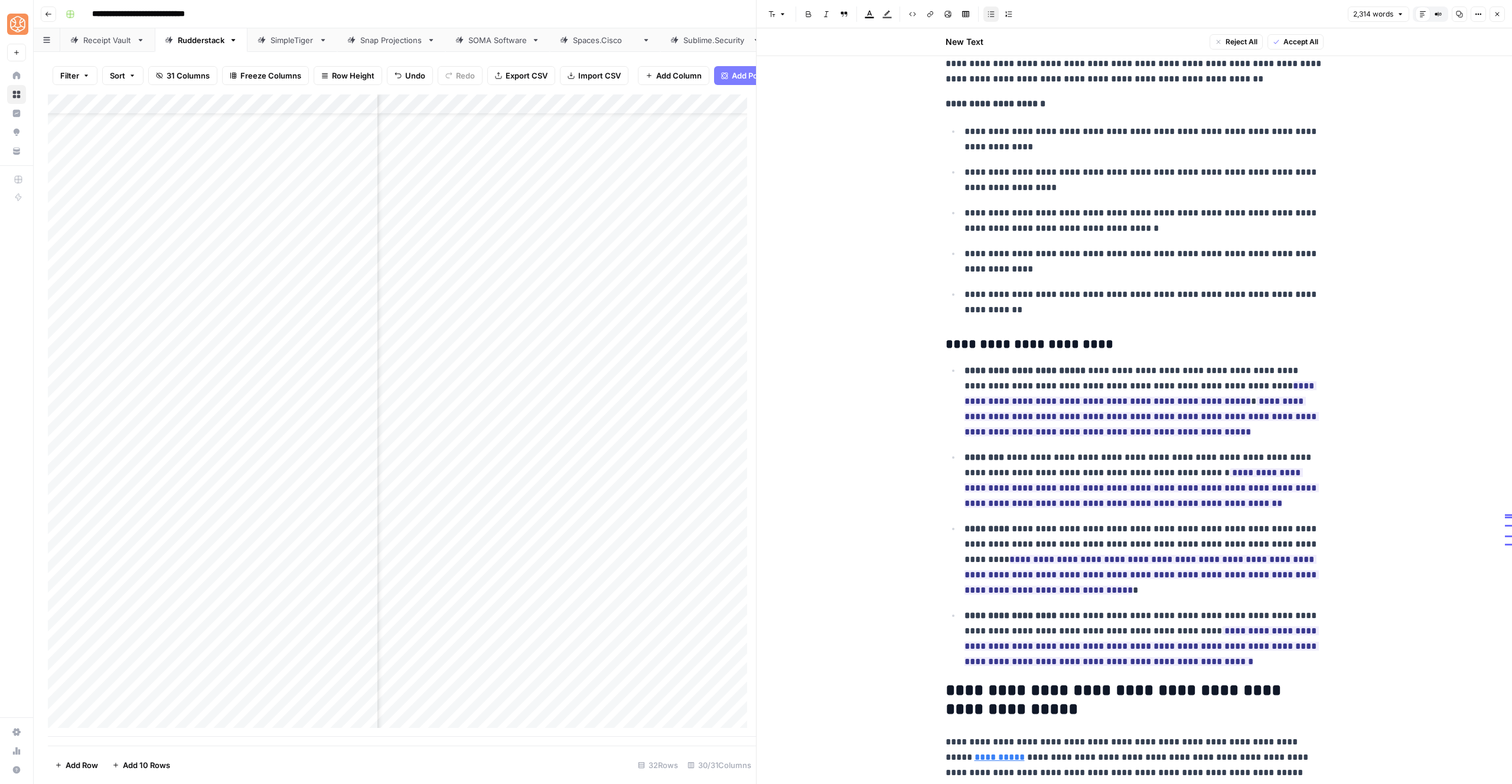
scroll to position [4678, 0]
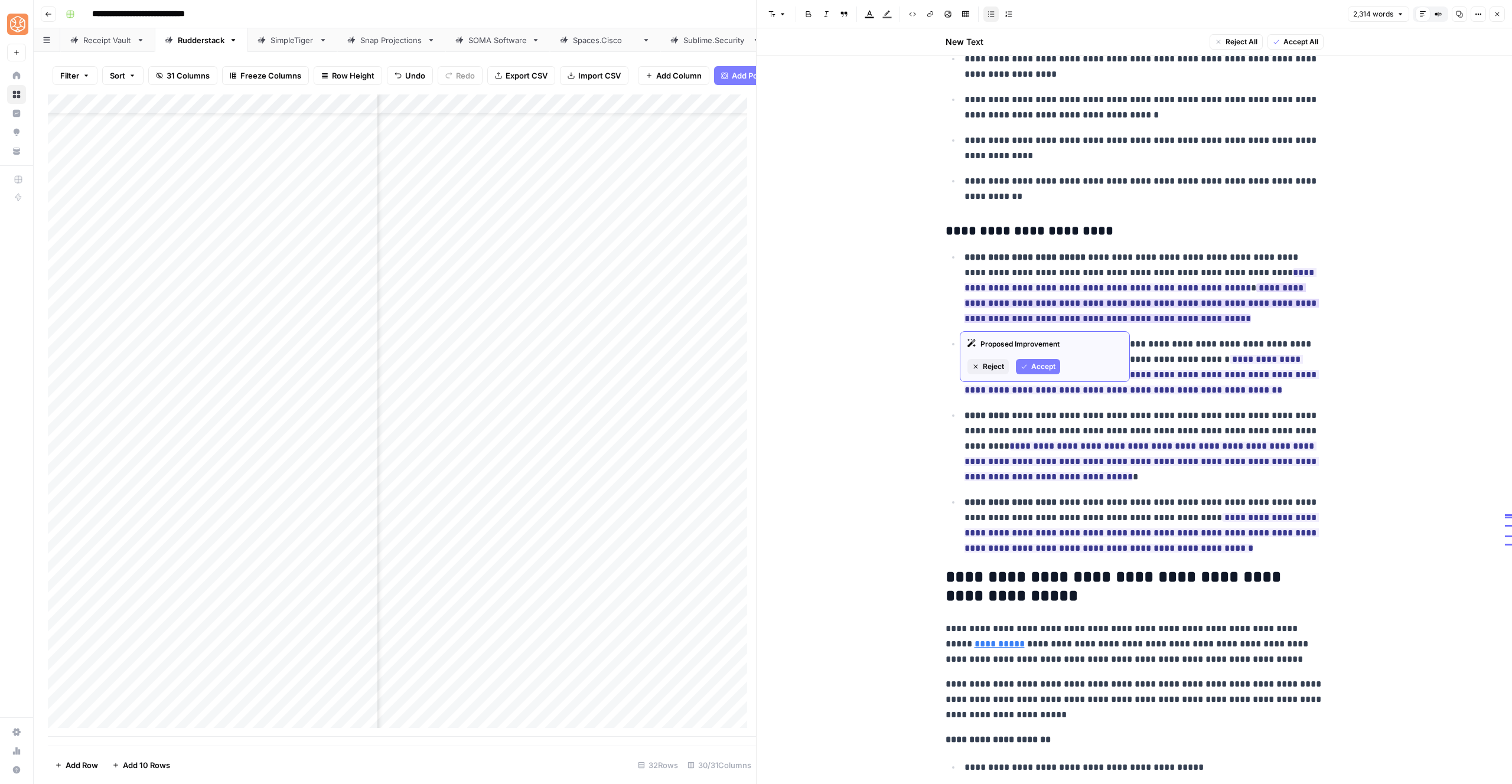
click at [1038, 375] on div "Proposed Improvement Reject Accept" at bounding box center [1045, 356] width 170 height 51
click at [1040, 368] on span "Accept" at bounding box center [1043, 367] width 24 height 11
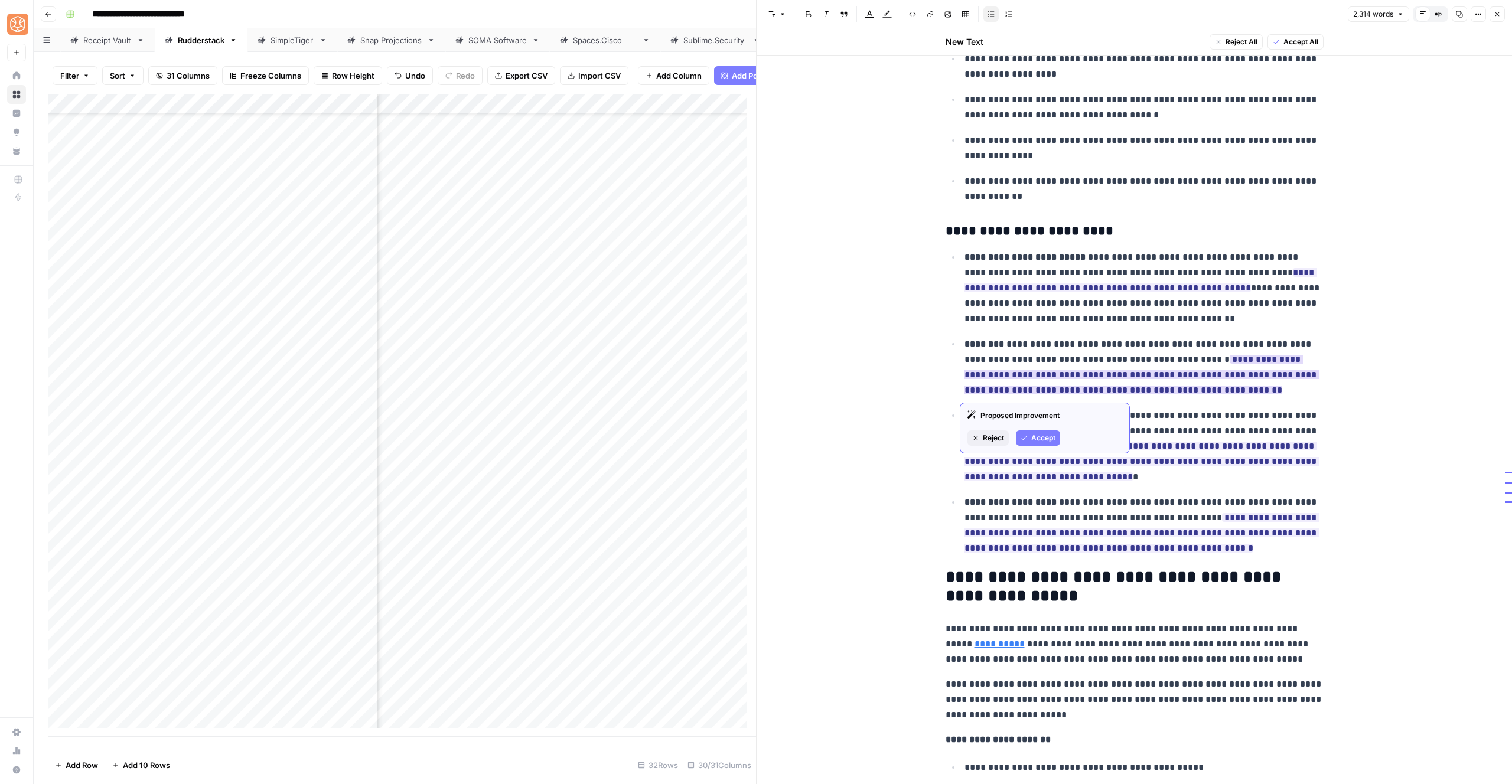
click at [1046, 440] on span "Accept" at bounding box center [1043, 438] width 24 height 11
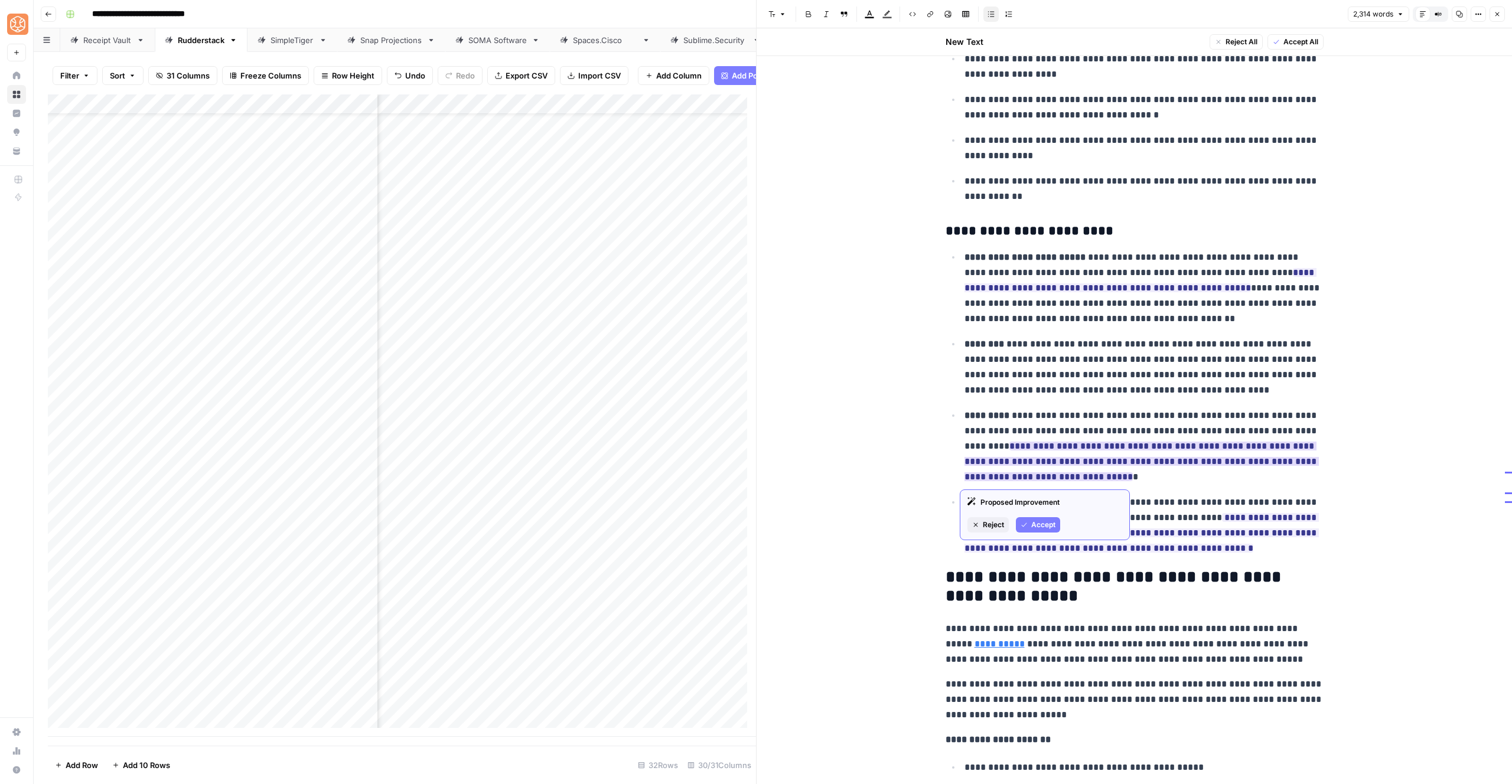
click at [1033, 526] on span "Accept" at bounding box center [1043, 525] width 24 height 11
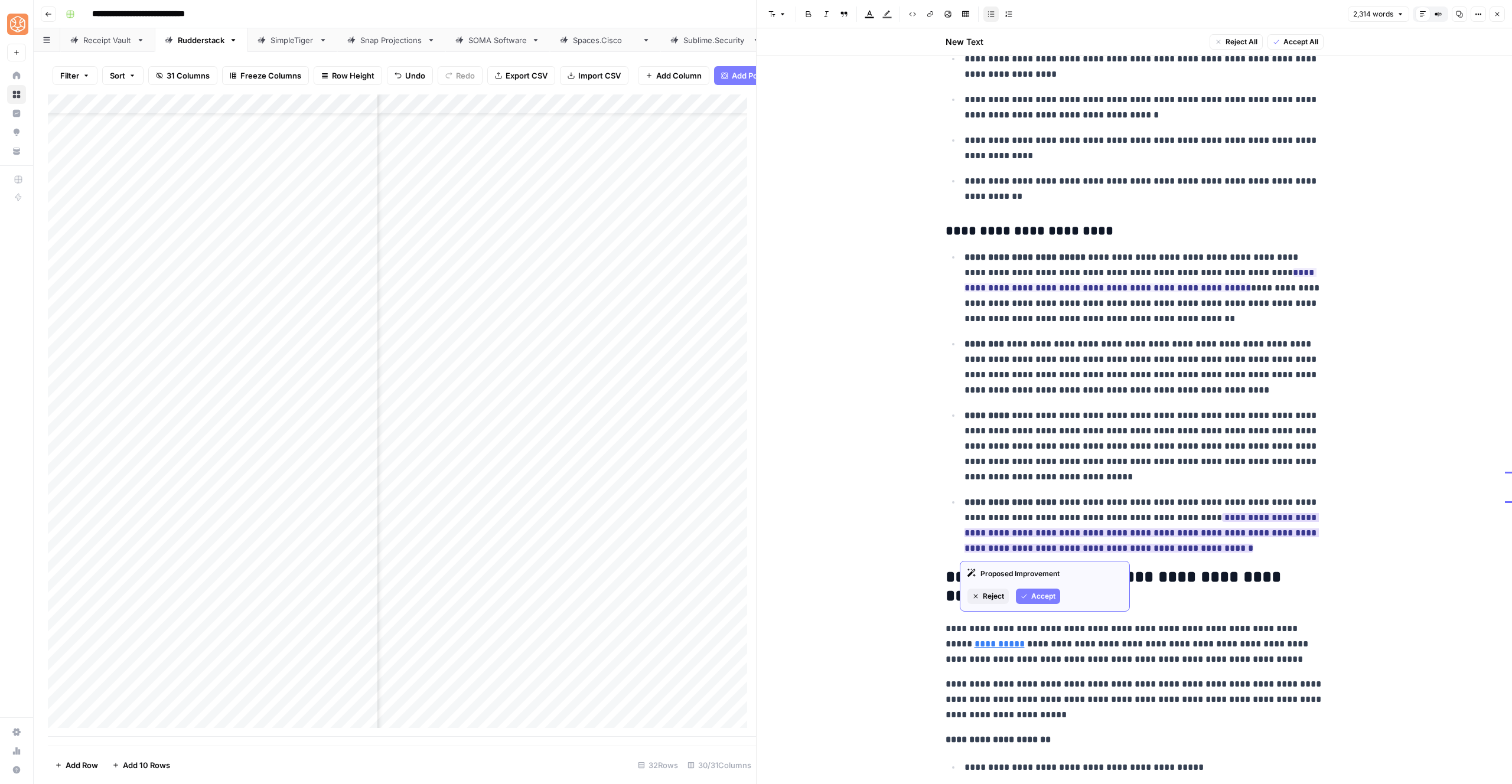
click at [1039, 587] on div "Proposed Improvement Reject Accept" at bounding box center [1045, 586] width 170 height 51
click at [1043, 589] on button "Accept" at bounding box center [1037, 596] width 44 height 15
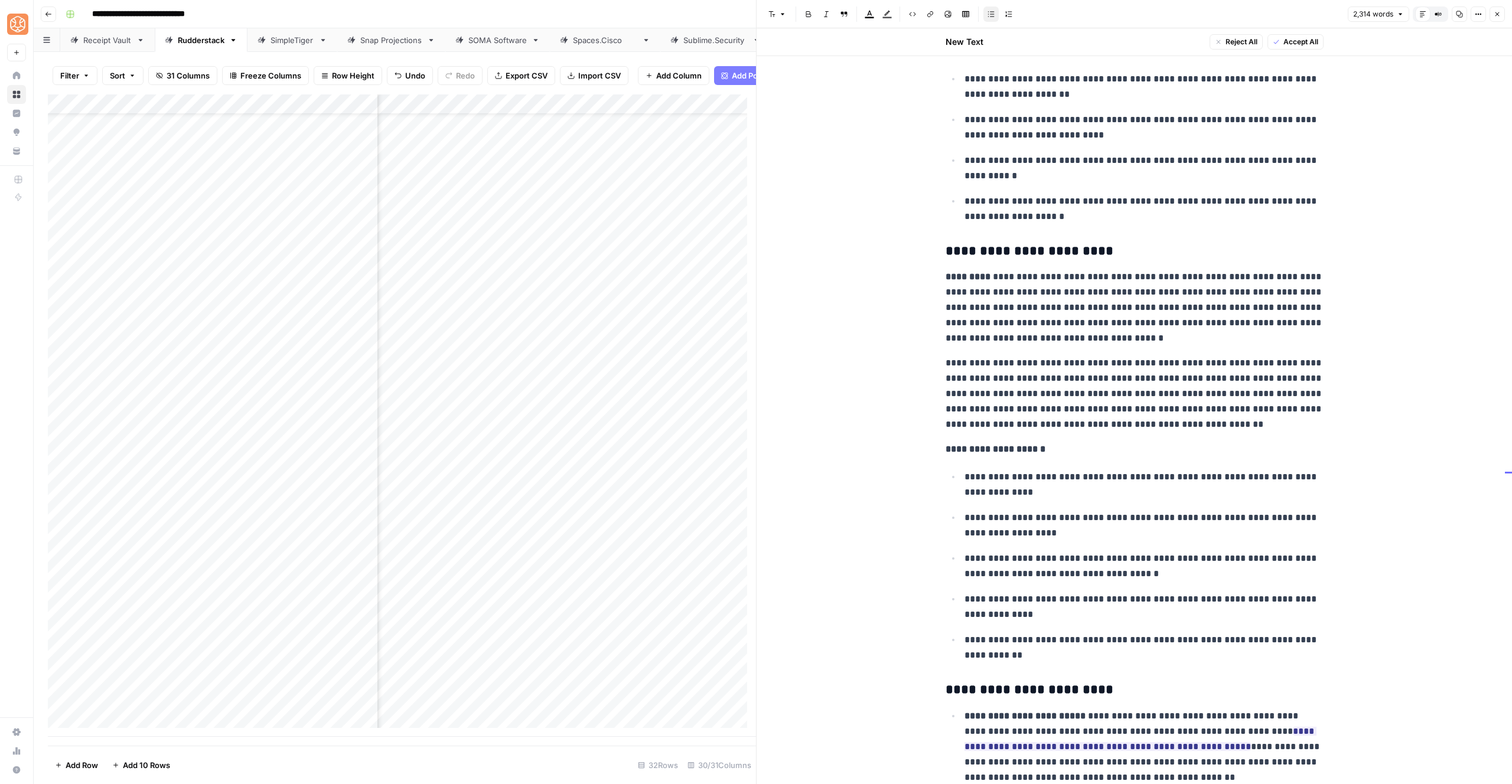
scroll to position [4525, 0]
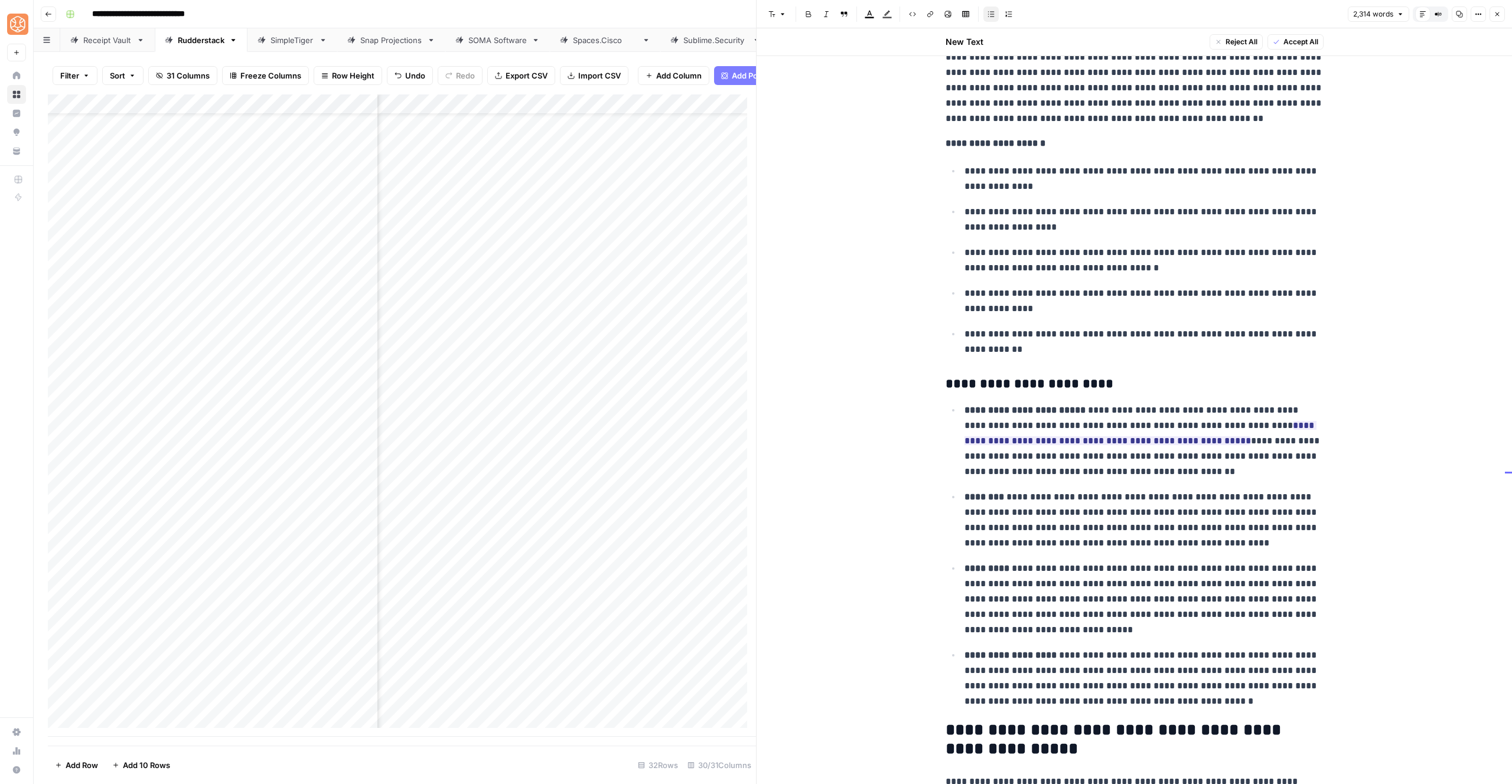
click at [1171, 300] on p "**********" at bounding box center [1144, 301] width 359 height 31
click at [1031, 486] on span "Accept" at bounding box center [1043, 489] width 24 height 11
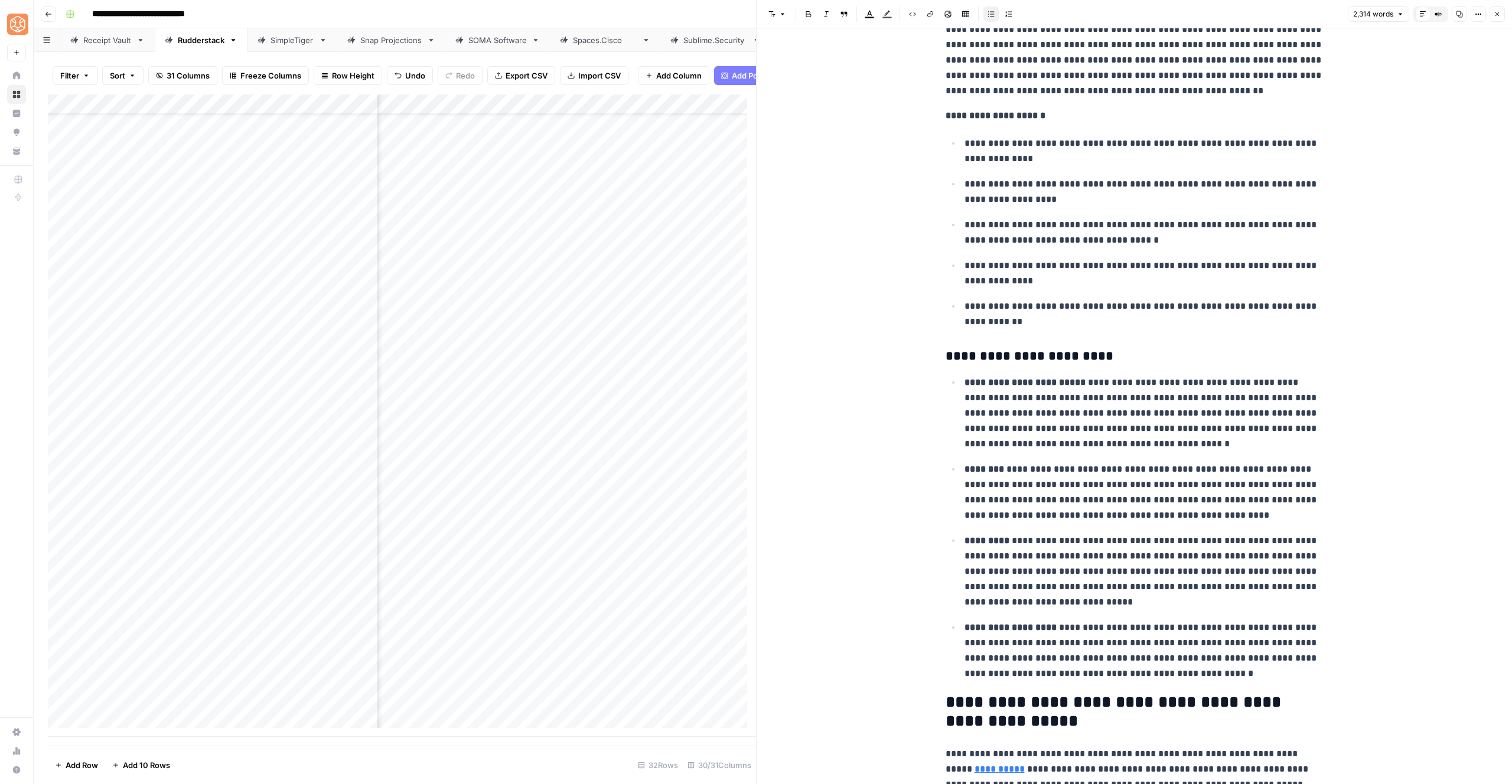
scroll to position [4497, 0]
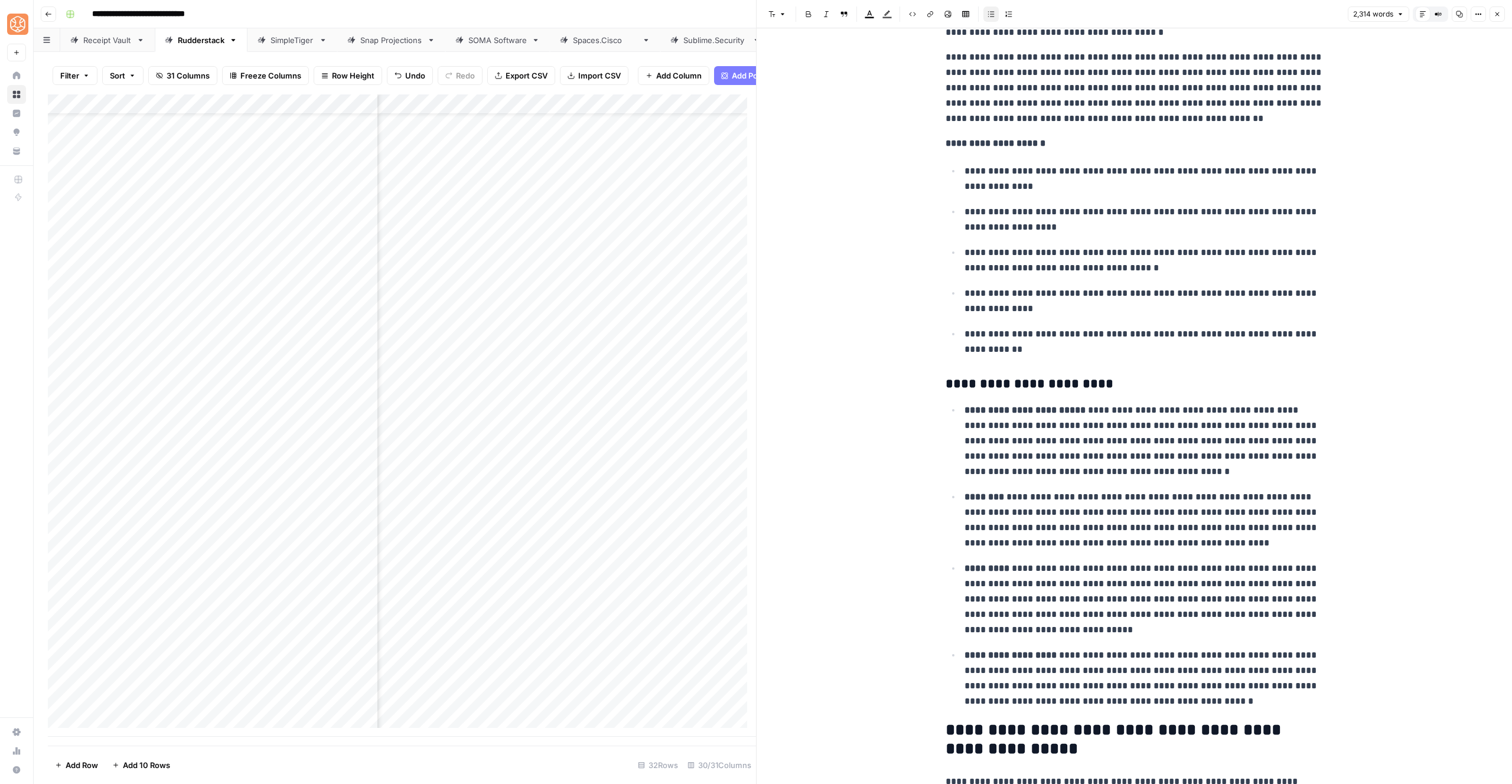
click at [1112, 242] on ul "**********" at bounding box center [1134, 260] width 378 height 195
click at [1083, 256] on p "**********" at bounding box center [1144, 260] width 359 height 31
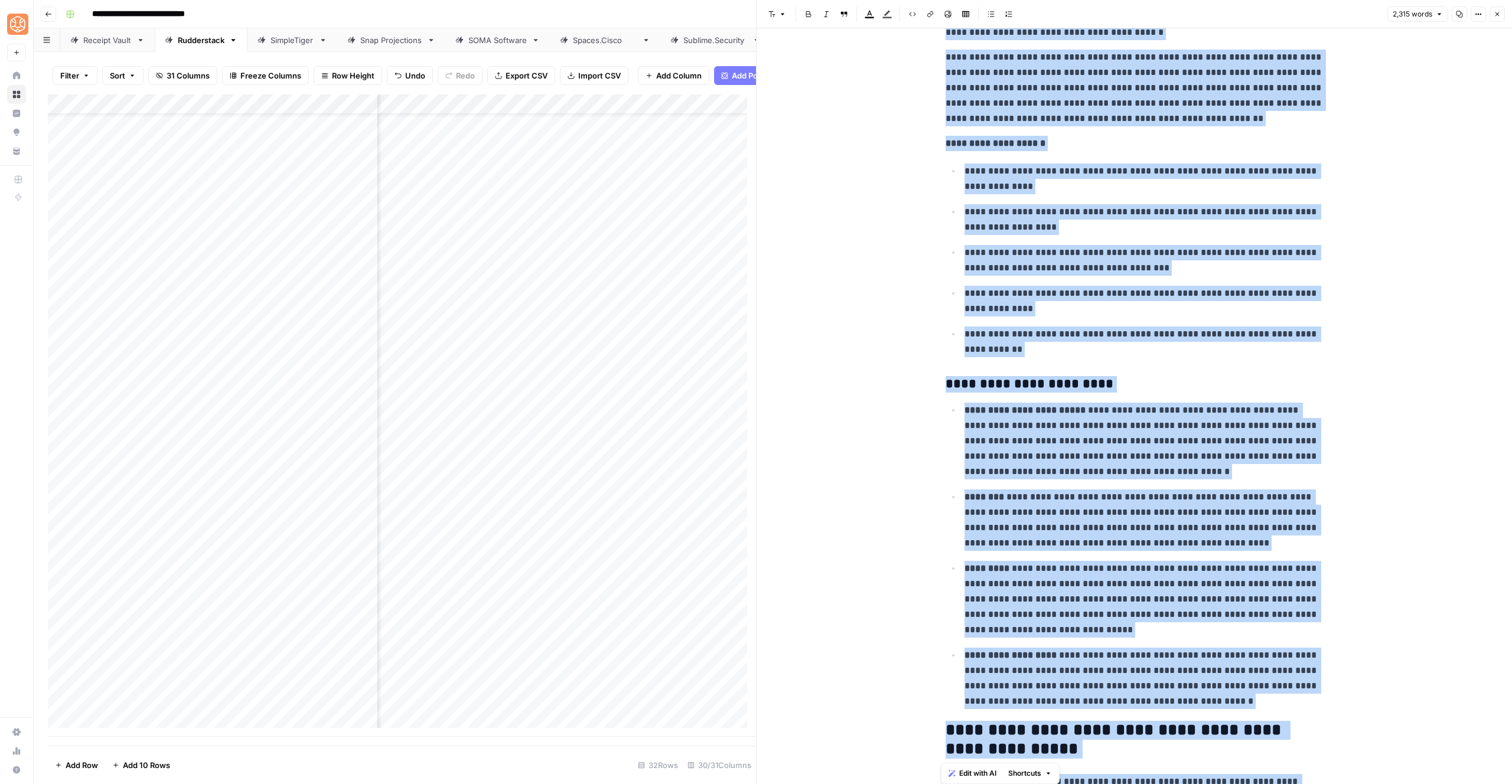
copy div "**********"
click at [986, 263] on p "**********" at bounding box center [1144, 260] width 359 height 31
